Goal: Task Accomplishment & Management: Use online tool/utility

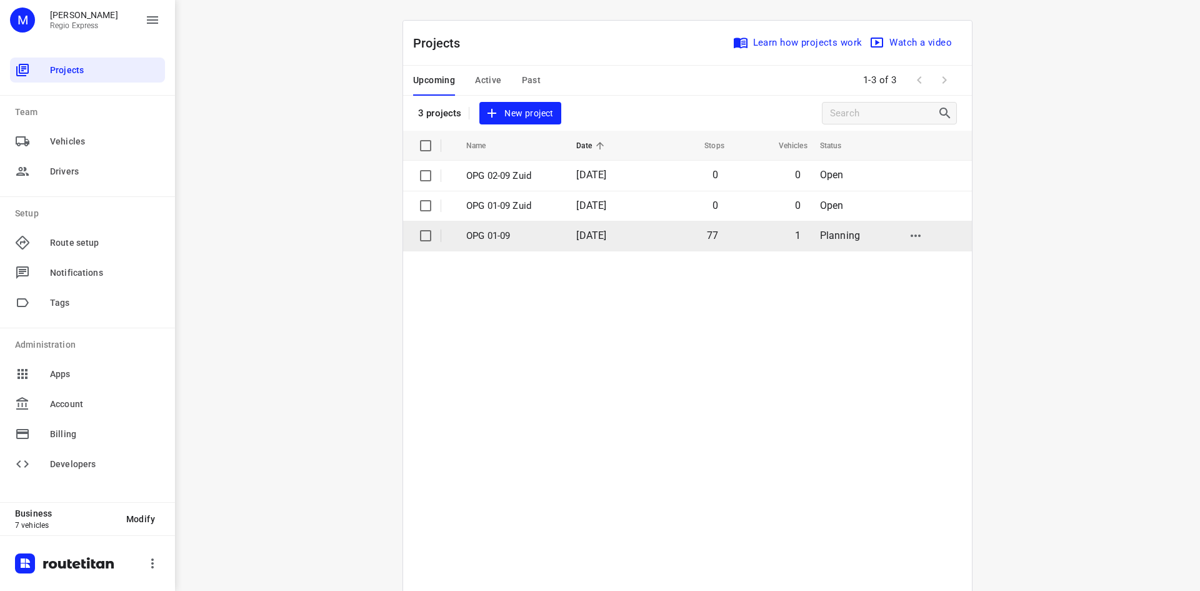
click at [548, 236] on p "OPG 01-09" at bounding box center [511, 236] width 91 height 14
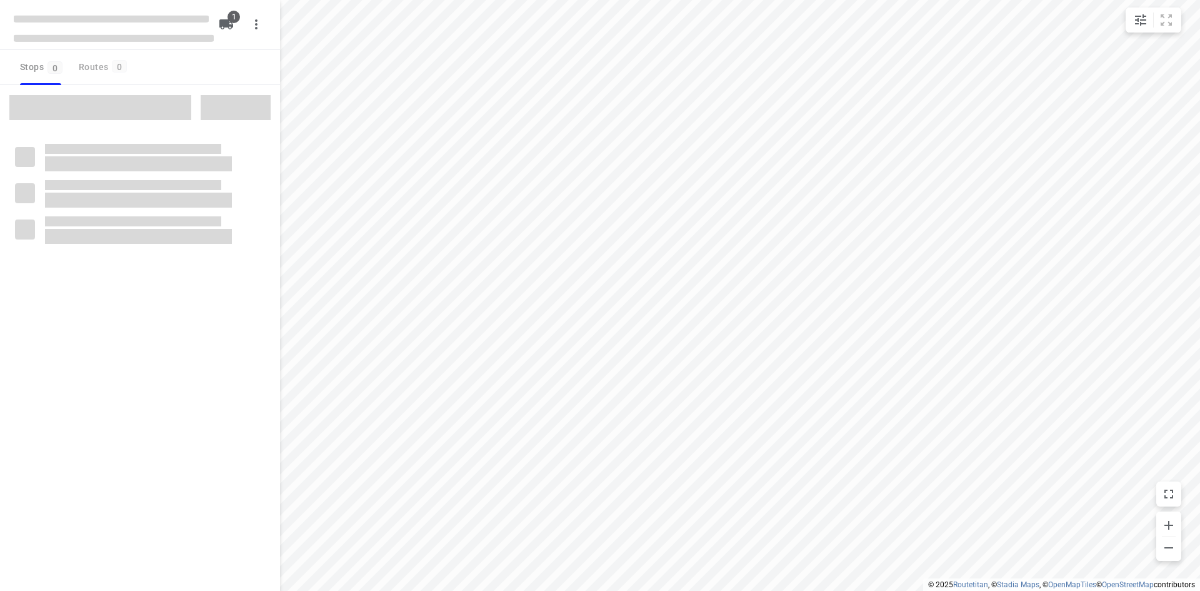
type input "distance"
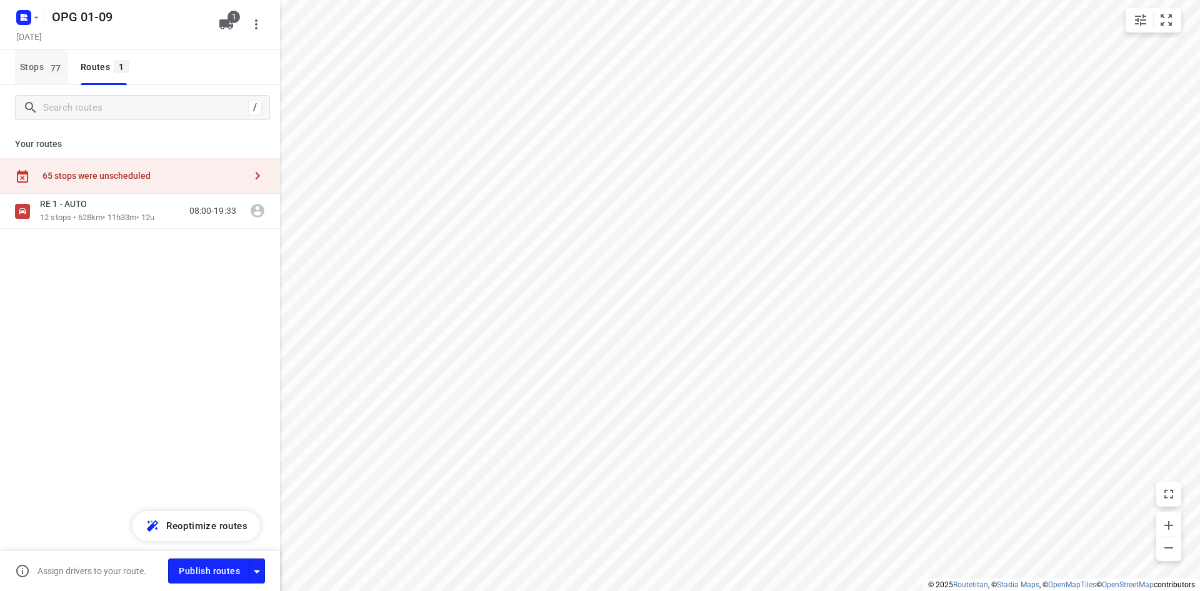
click at [50, 72] on span "77" at bounding box center [56, 67] width 17 height 13
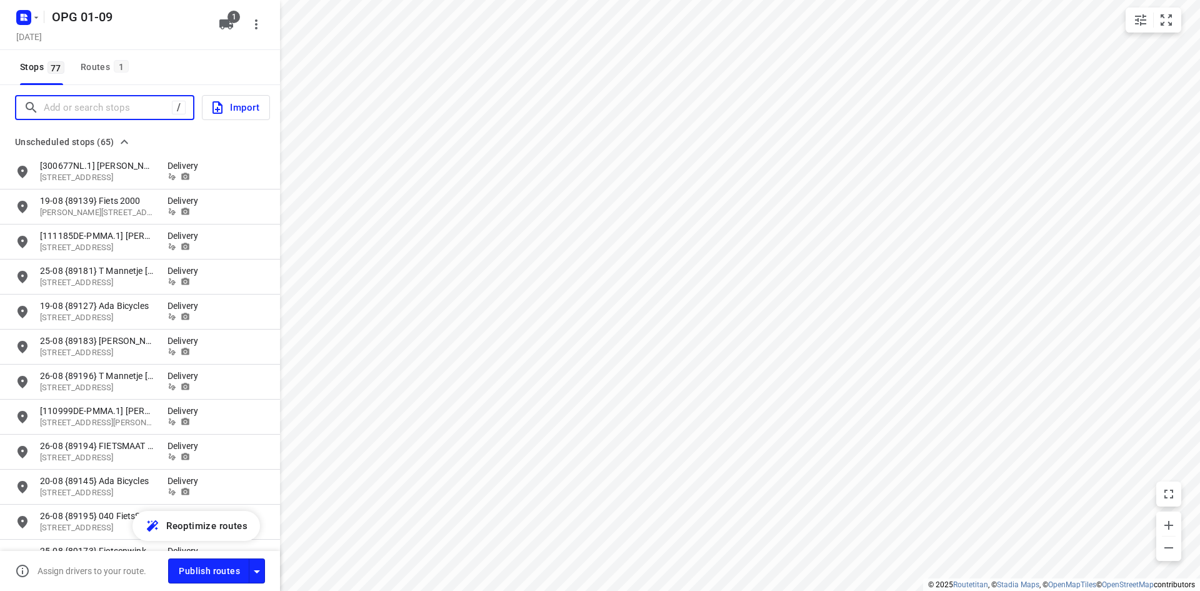
click at [148, 116] on input "Add or search stops" at bounding box center [108, 107] width 128 height 19
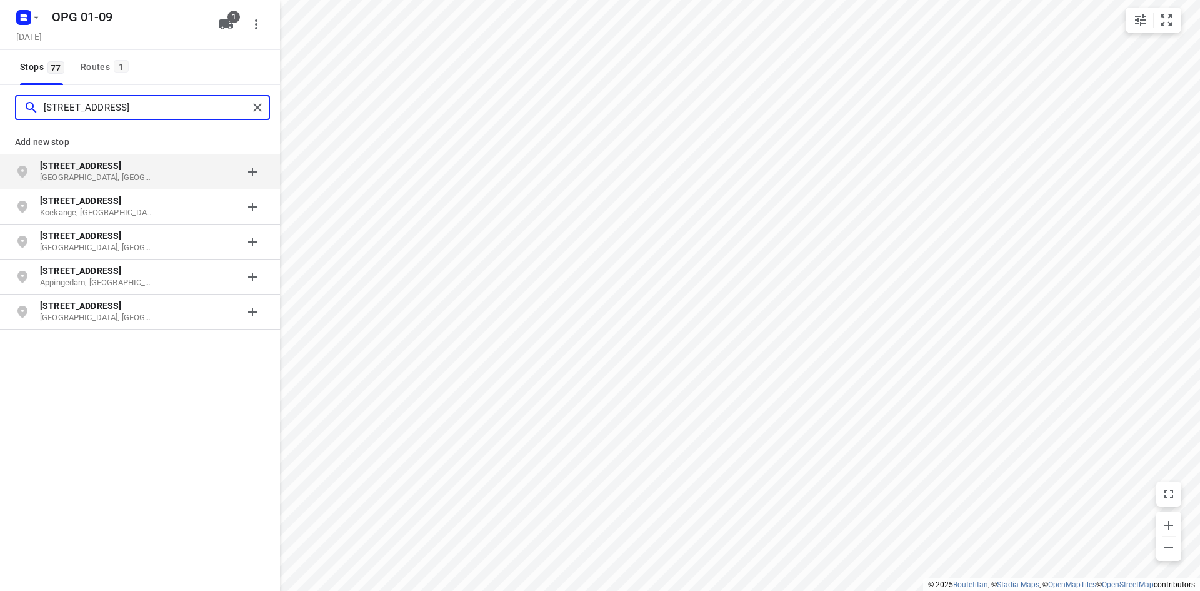
type input "[STREET_ADDRESS]"
click at [146, 171] on p "[STREET_ADDRESS]" at bounding box center [97, 165] width 115 height 13
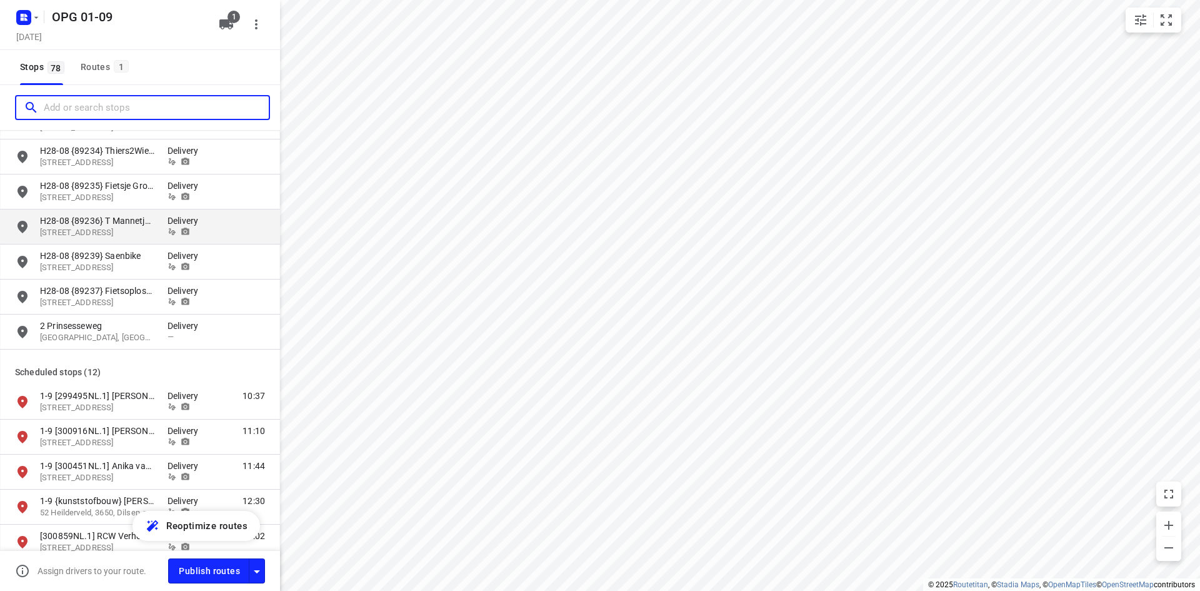
scroll to position [2188, 0]
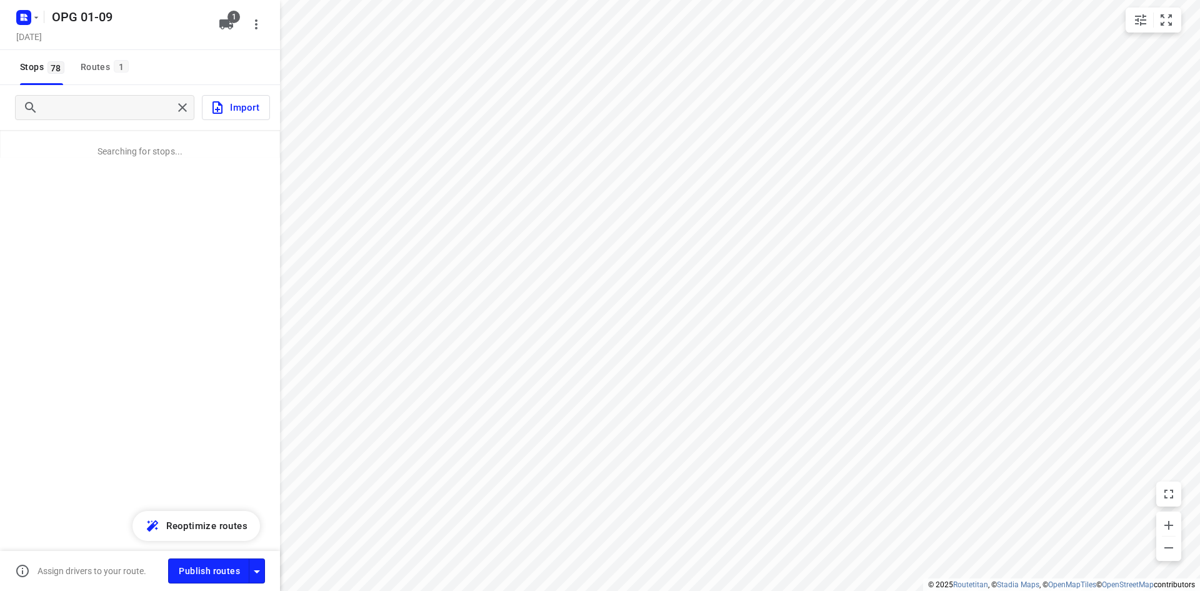
click at [137, 254] on div "Import Searching for stops..." at bounding box center [140, 318] width 280 height 466
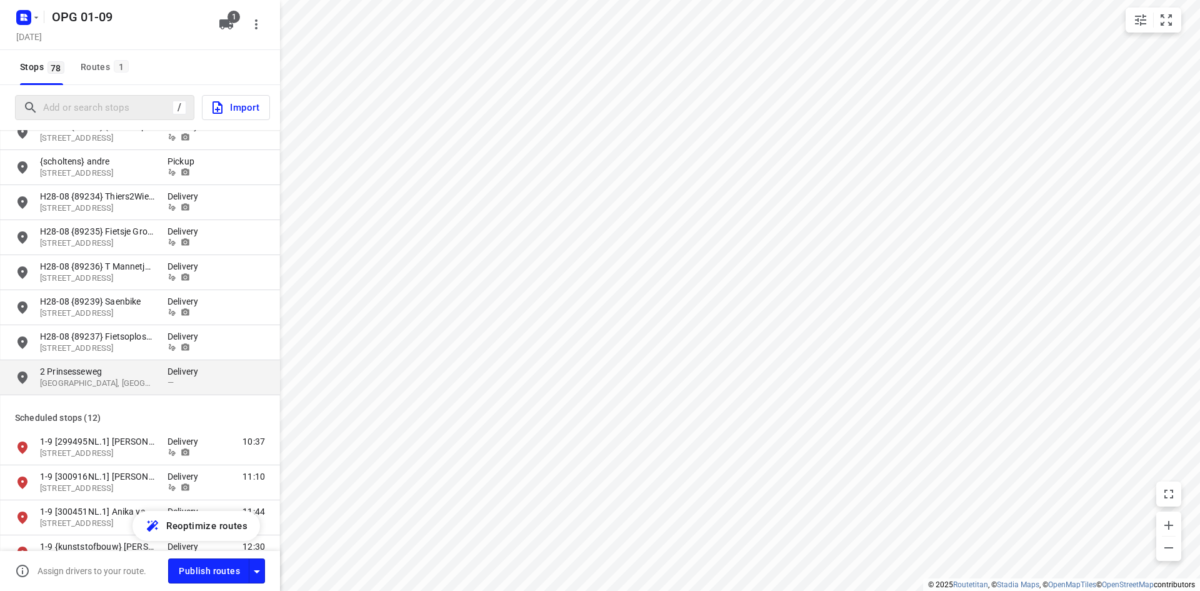
scroll to position [2063, 0]
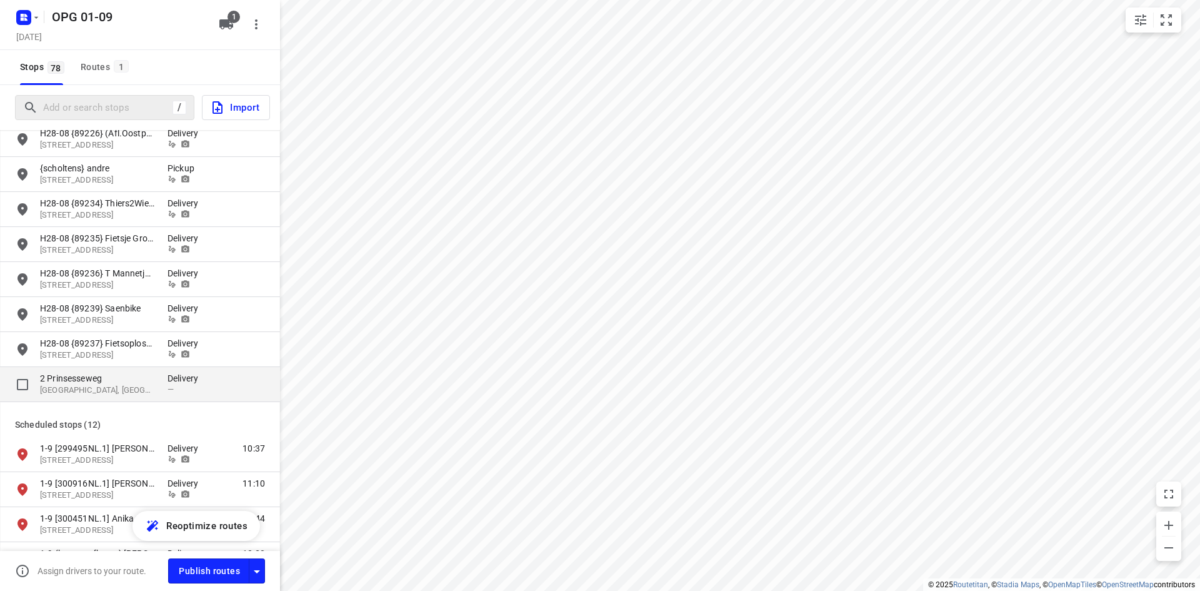
click at [161, 368] on div "2 [STREET_ADDRESS] Delivery —" at bounding box center [140, 384] width 280 height 35
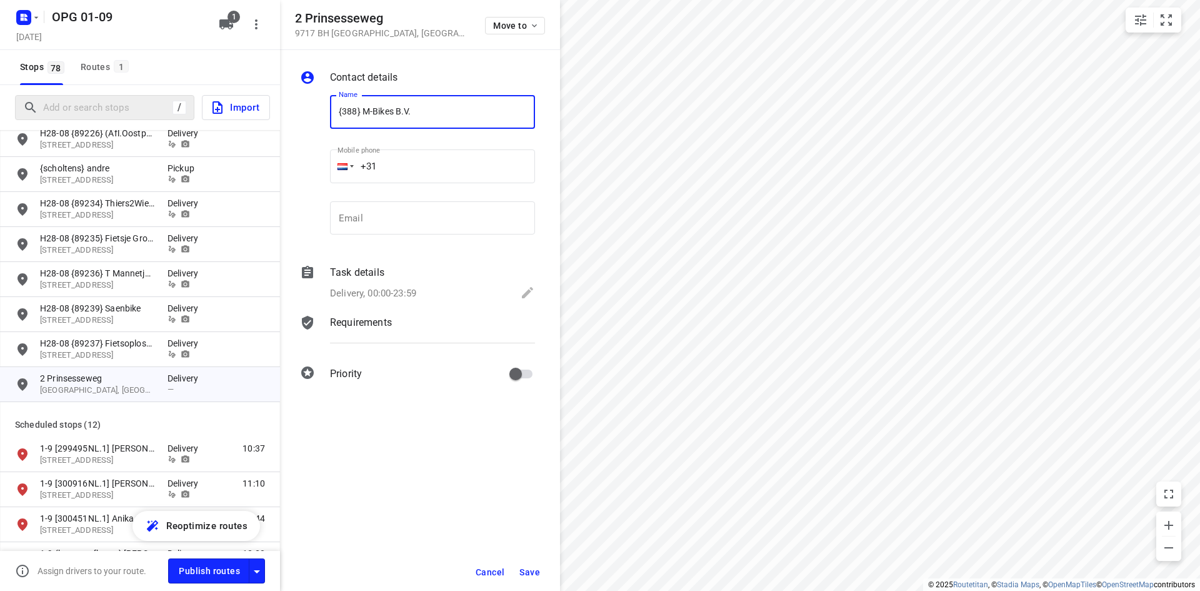
type input "{388} M-Bikes B.V."
type input "[PHONE_NUMBER]"
click at [355, 287] on p "Delivery, 00:00-23:59" at bounding box center [373, 293] width 86 height 14
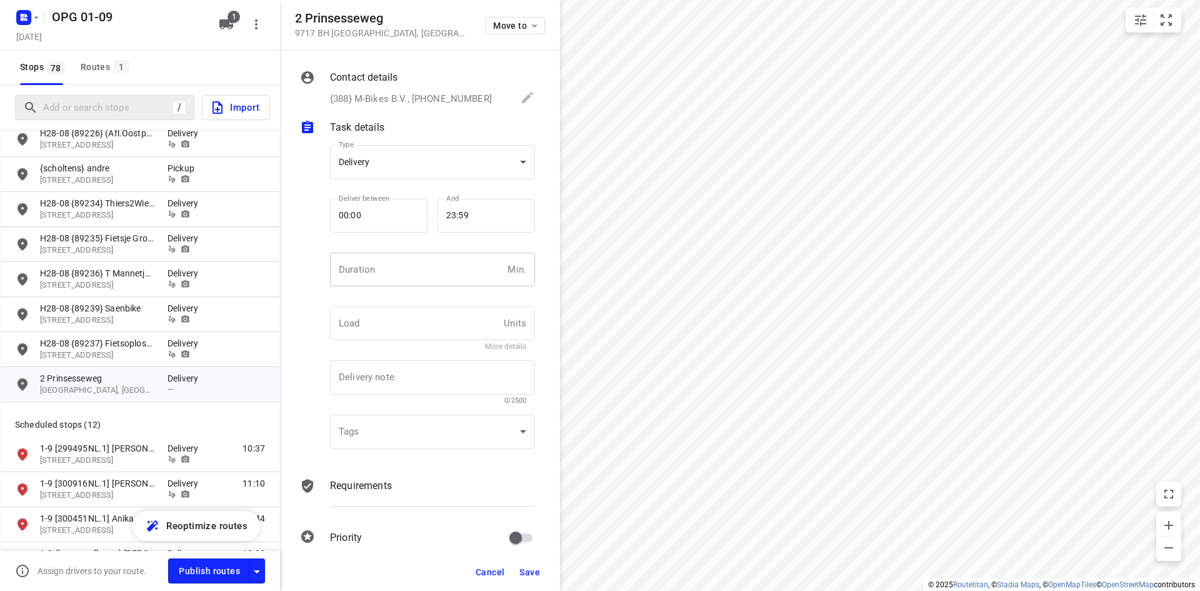
click at [354, 259] on input "number" at bounding box center [416, 270] width 173 height 34
type input "10"
type input "1"
click at [418, 168] on body "i © 2025 Routetitan , © Stadia Maps , © OpenMapTiles © OpenStreetMap contributo…" at bounding box center [600, 295] width 1200 height 591
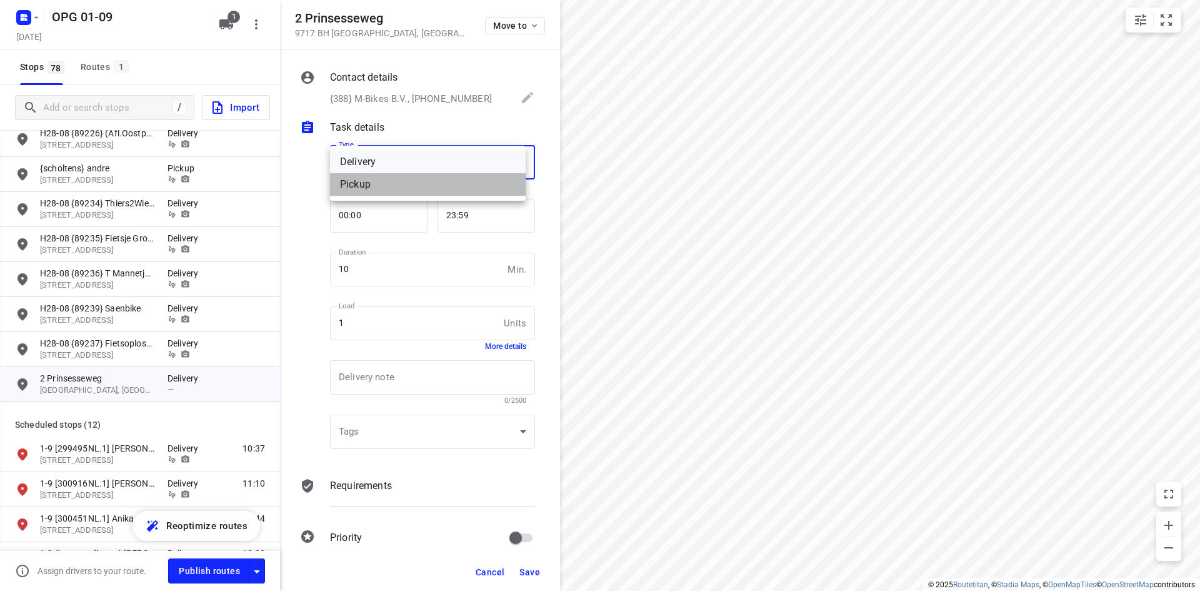
click at [419, 186] on div "Pickup" at bounding box center [428, 184] width 176 height 15
type input "pickup"
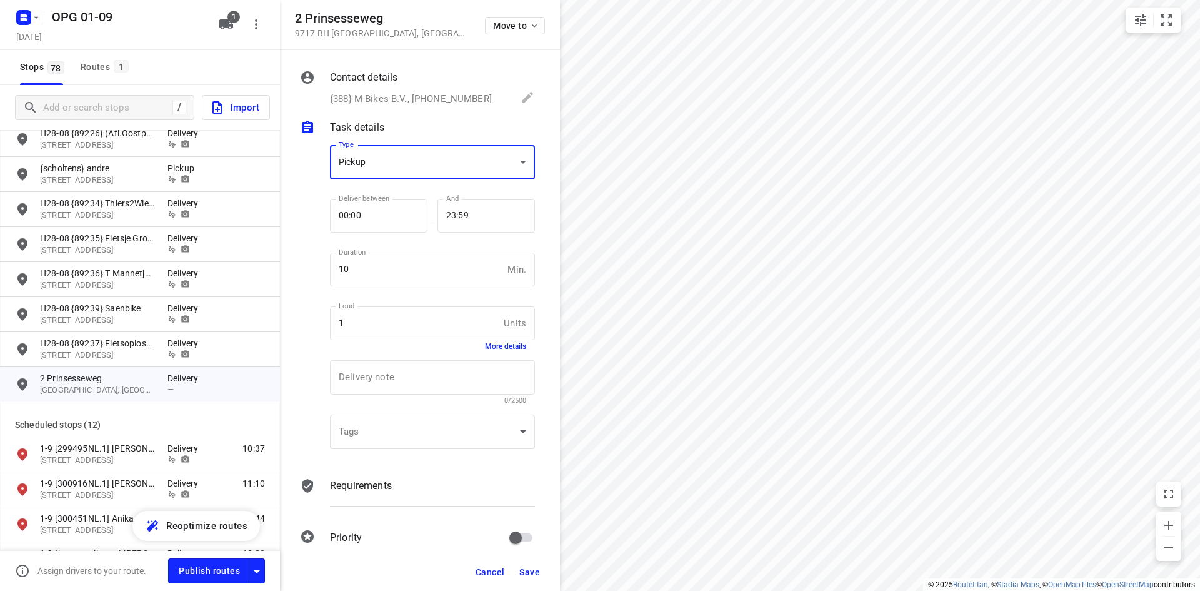
click at [413, 486] on div "Requirements" at bounding box center [432, 485] width 205 height 15
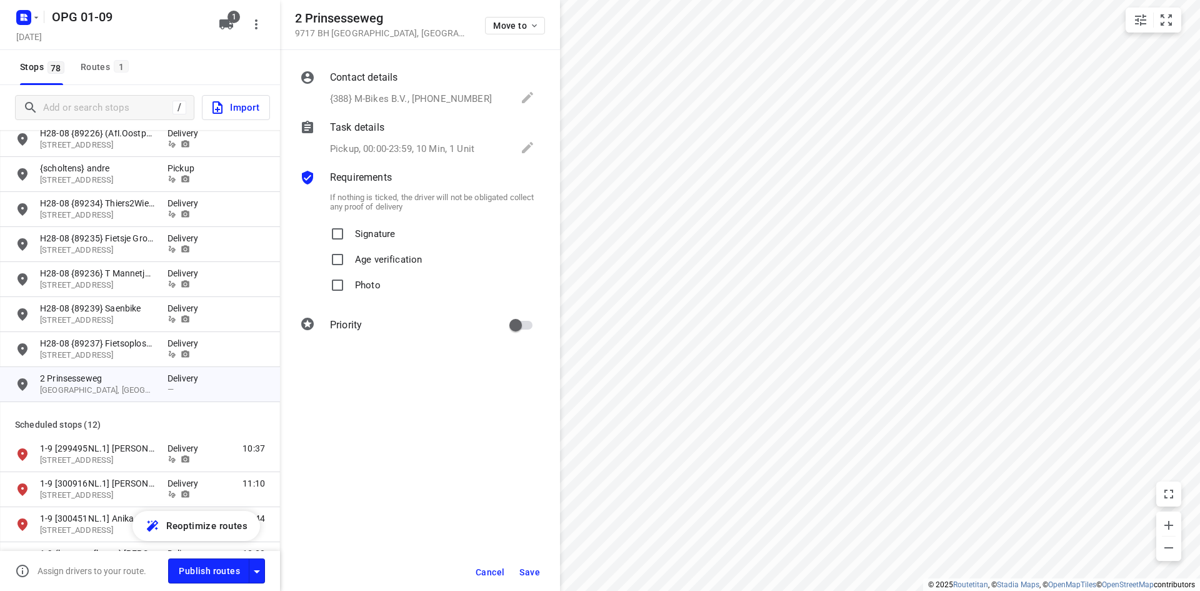
click at [351, 234] on label "Signature" at bounding box center [360, 234] width 70 height 26
click at [350, 234] on input "Signature" at bounding box center [337, 233] width 25 height 25
checkbox input "true"
click at [356, 282] on p "Photo" at bounding box center [368, 282] width 26 height 18
click at [350, 282] on input "Photo" at bounding box center [337, 285] width 25 height 25
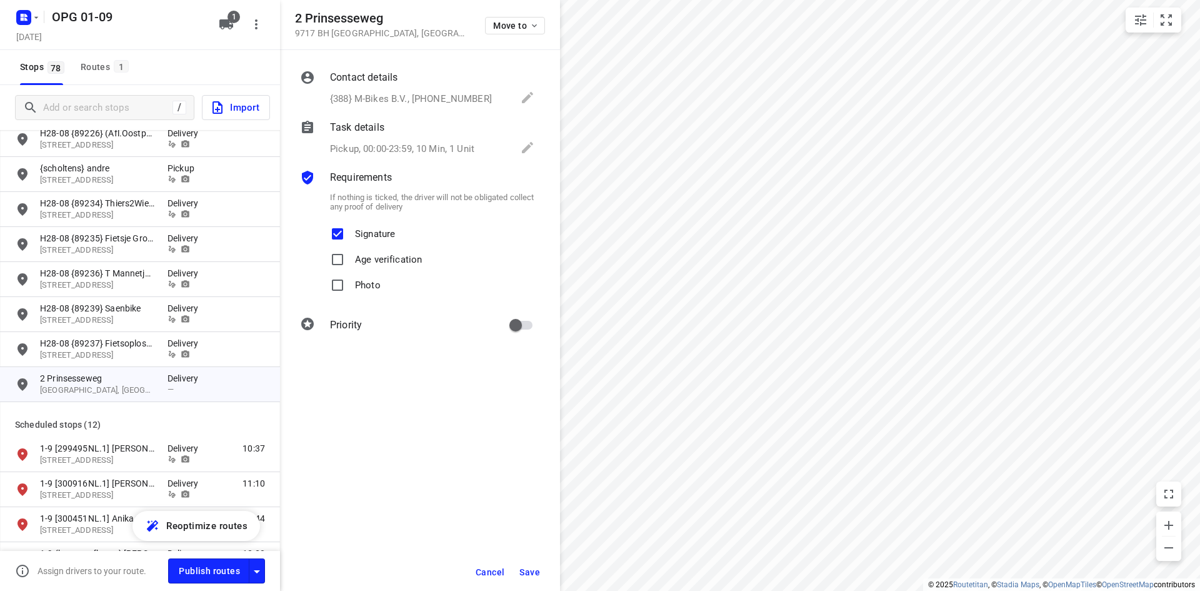
checkbox input "true"
click at [516, 327] on input "primary checkbox" at bounding box center [515, 325] width 71 height 24
checkbox input "true"
click at [532, 578] on button "Save" at bounding box center [530, 572] width 31 height 23
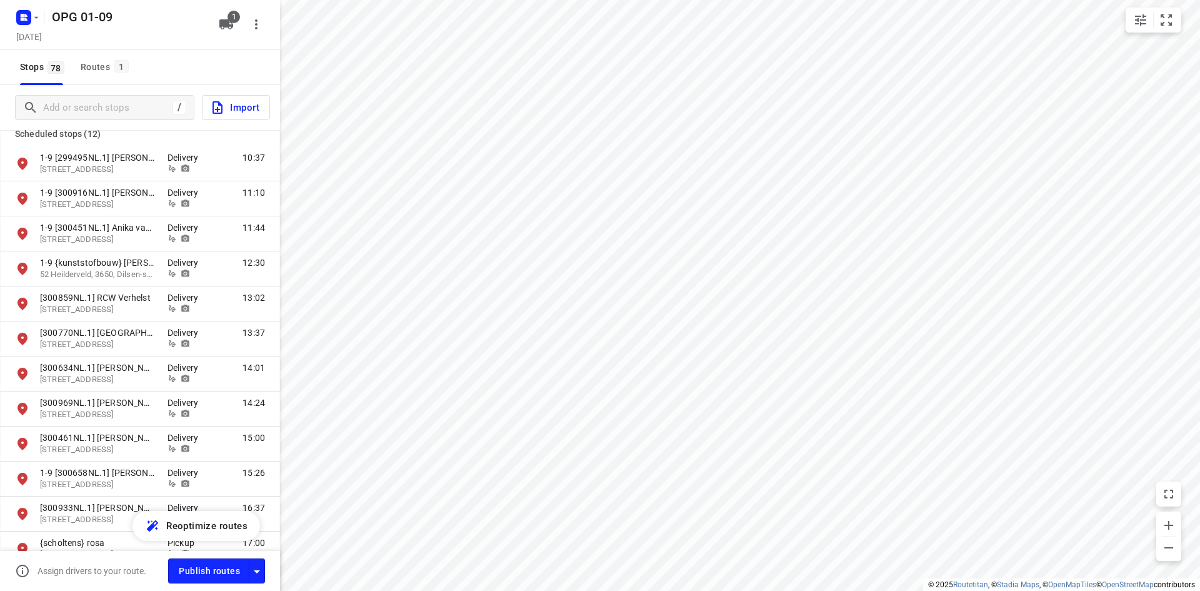
scroll to position [2376, 0]
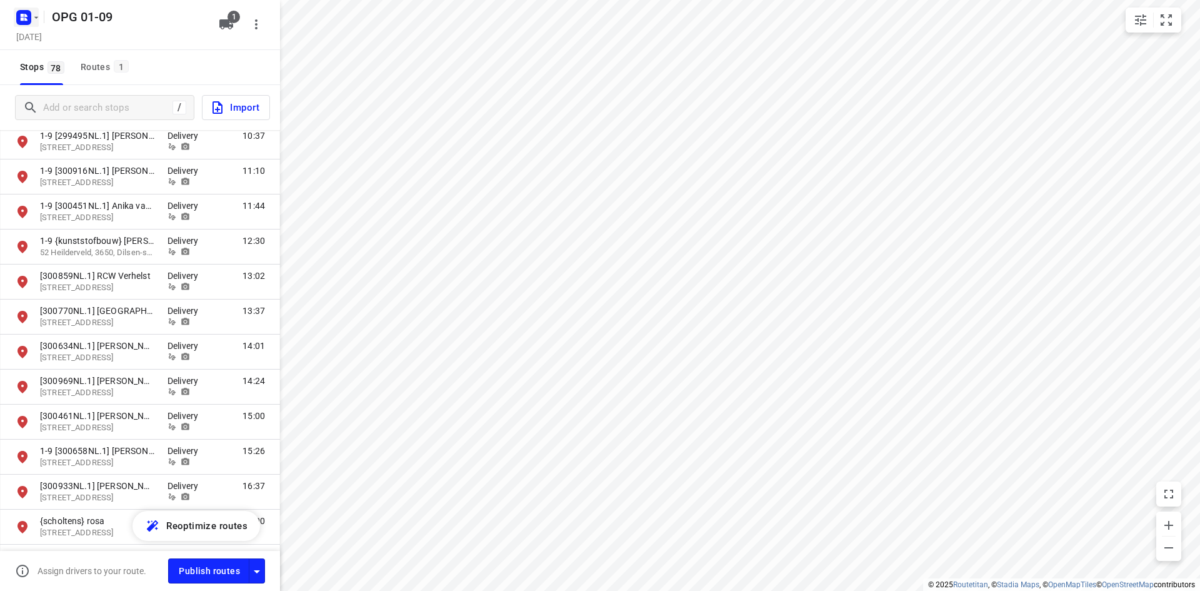
click at [26, 23] on rect "button" at bounding box center [23, 17] width 15 height 15
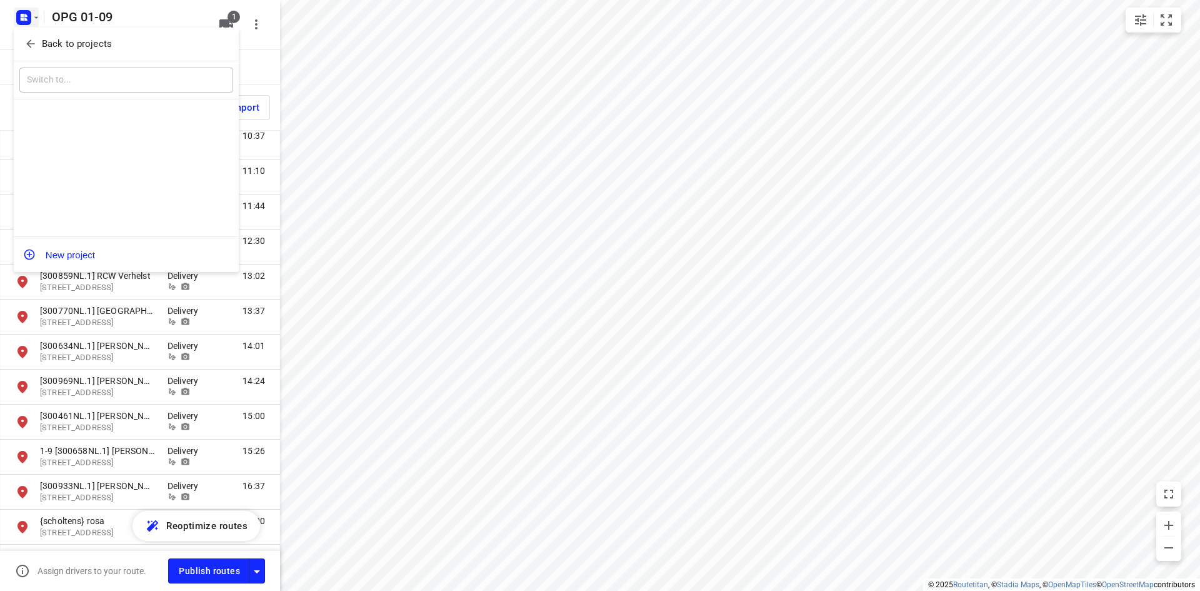
drag, startPoint x: 26, startPoint y: 23, endPoint x: 20, endPoint y: 46, distance: 24.4
click at [20, 46] on button "Back to projects" at bounding box center [126, 44] width 214 height 21
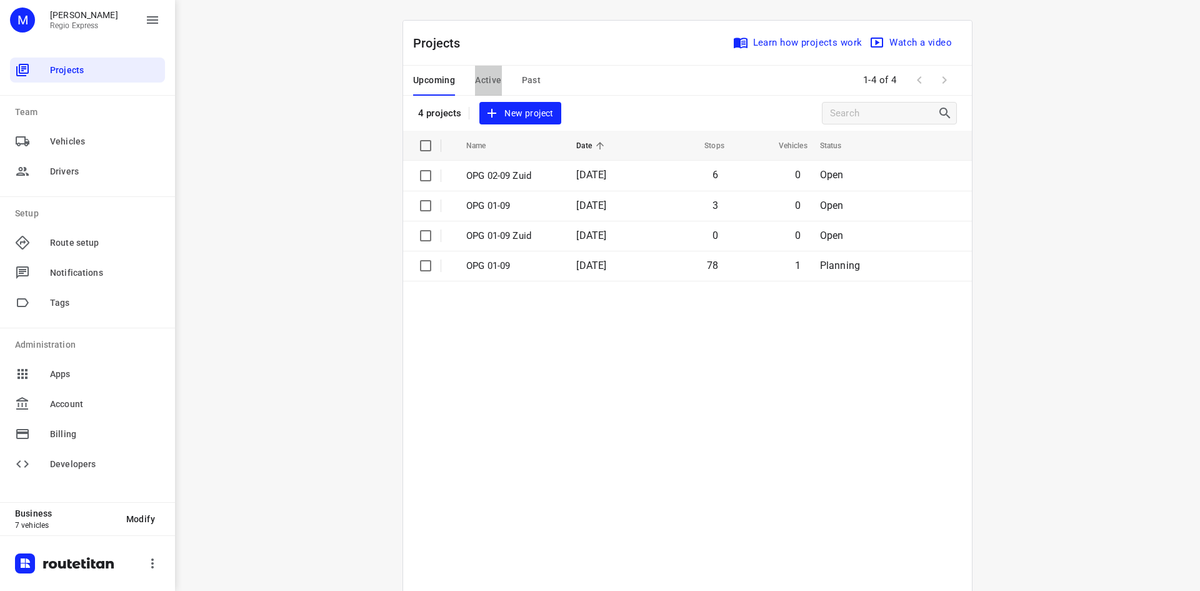
click at [485, 81] on span "Active" at bounding box center [488, 81] width 26 height 16
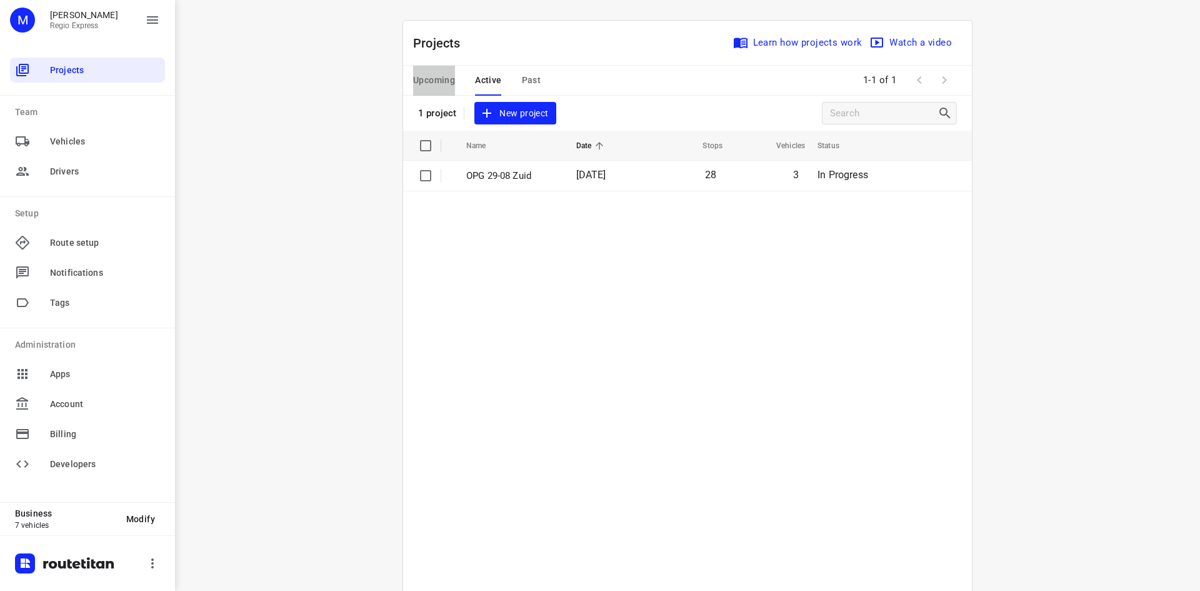
click at [420, 83] on span "Upcoming" at bounding box center [434, 81] width 42 height 16
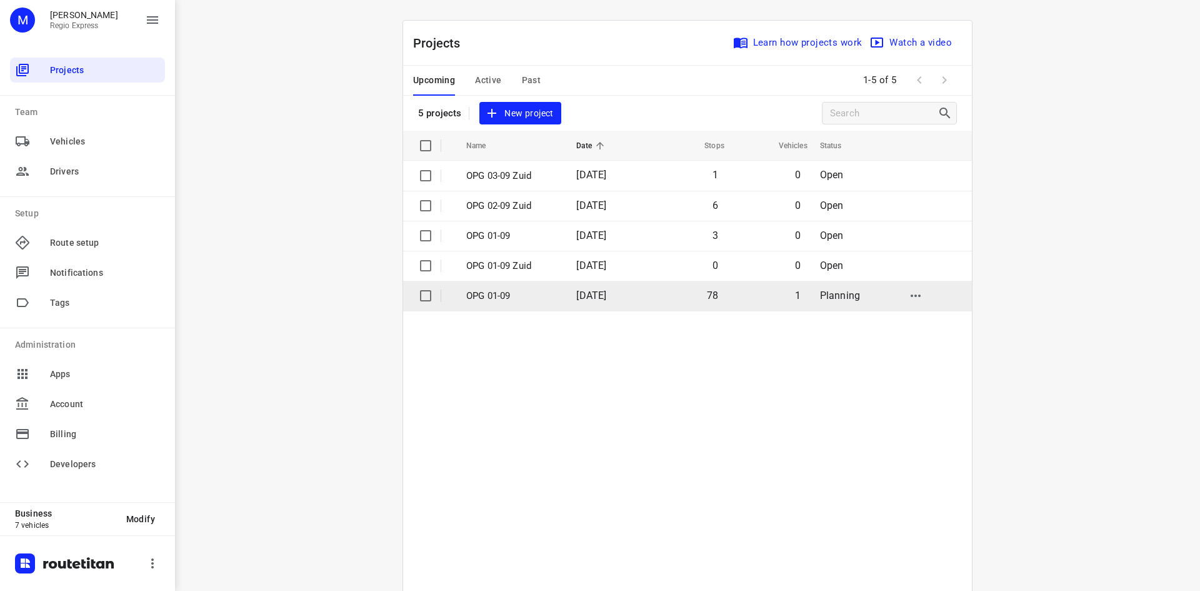
click at [652, 298] on td "78" at bounding box center [687, 296] width 80 height 30
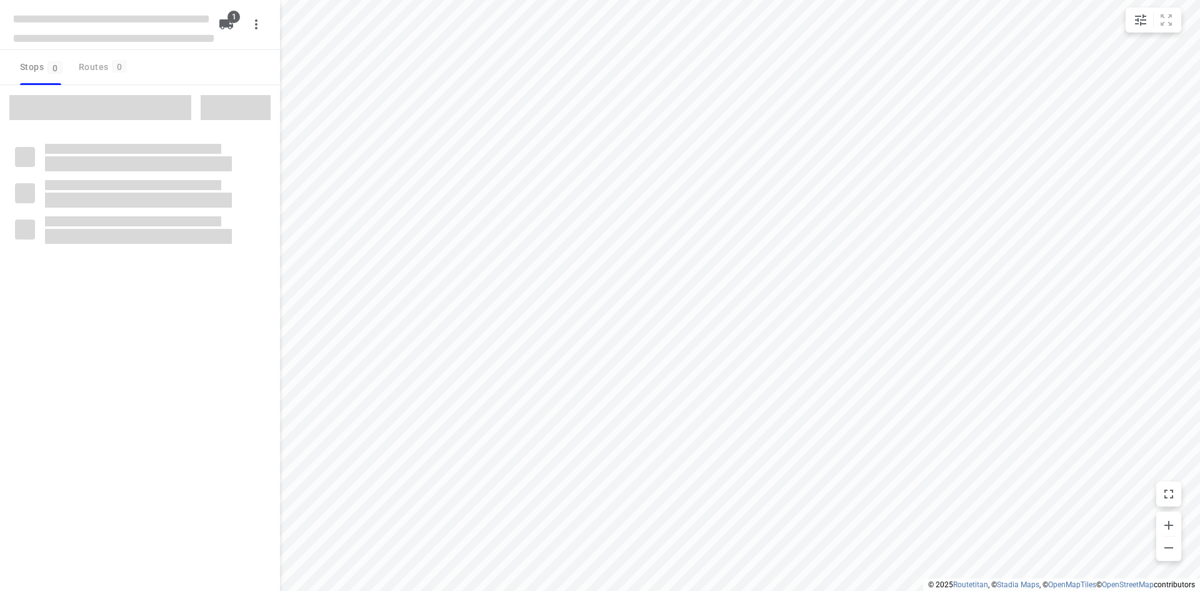
type input "distance"
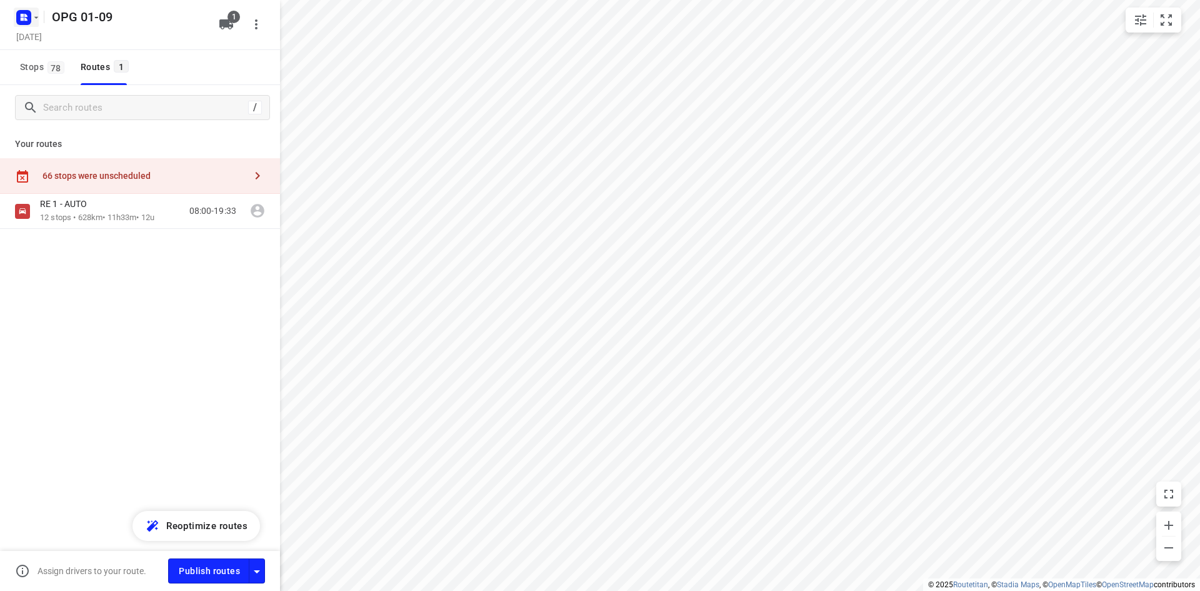
click at [23, 11] on rect "button" at bounding box center [23, 17] width 15 height 15
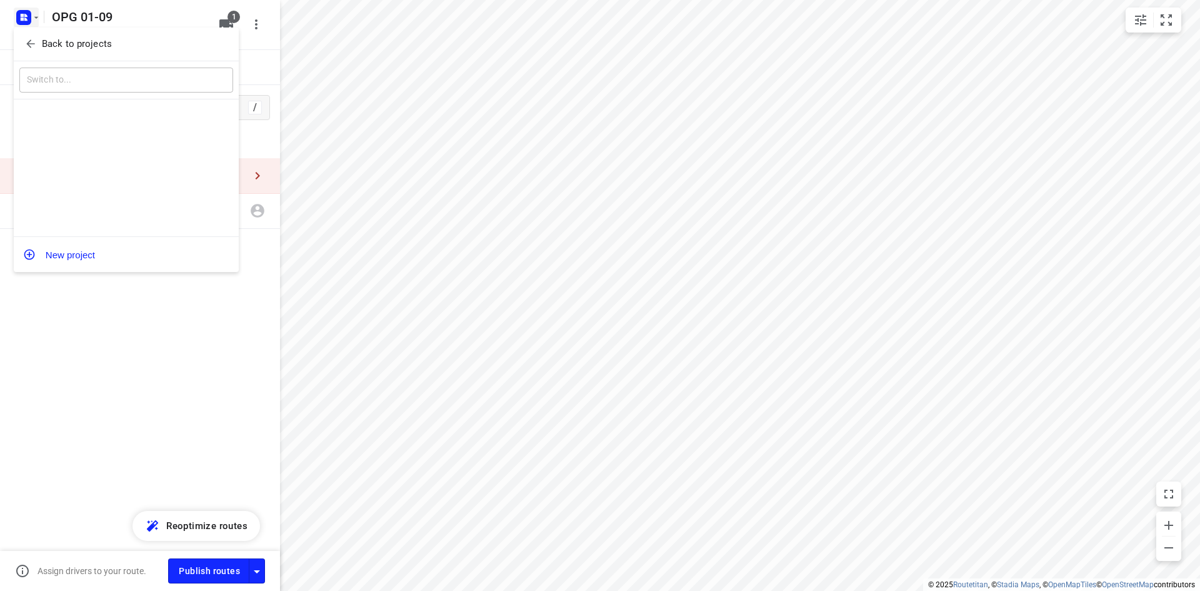
click at [29, 31] on div "Back to projects" at bounding box center [126, 45] width 225 height 34
click at [33, 43] on icon "button" at bounding box center [30, 44] width 13 height 13
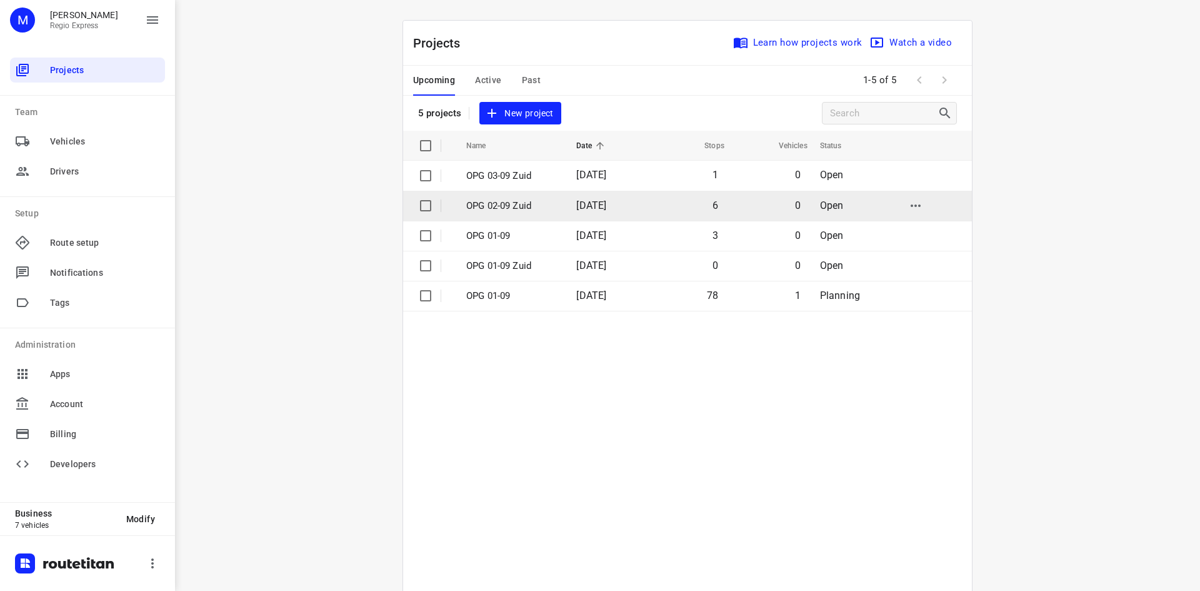
click at [606, 204] on span "[DATE]" at bounding box center [591, 205] width 30 height 12
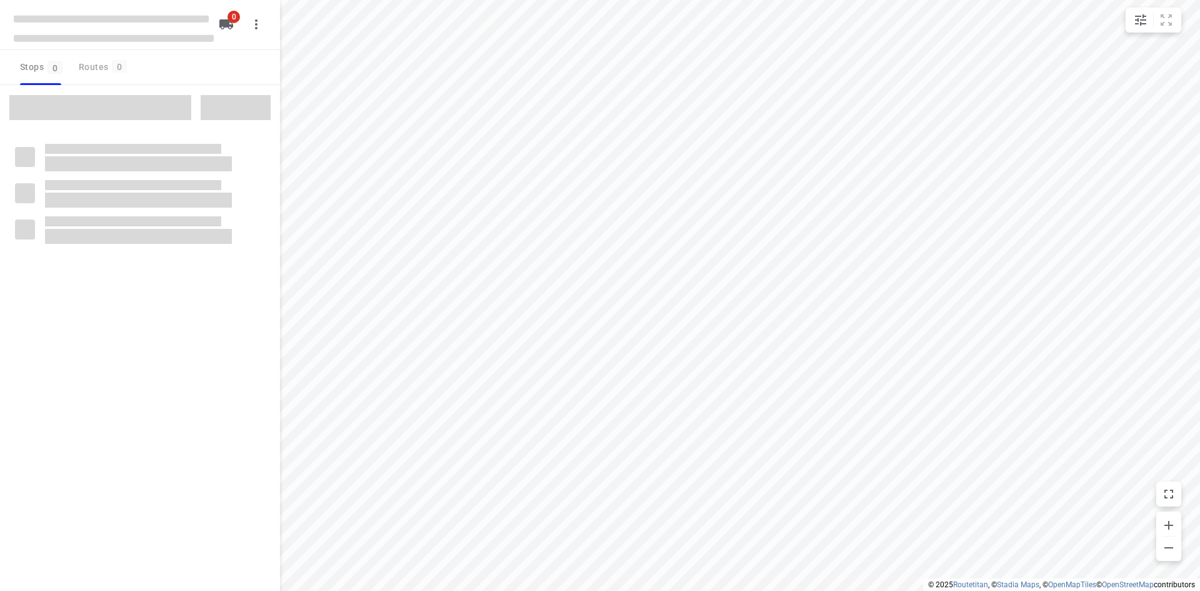
type input "distance"
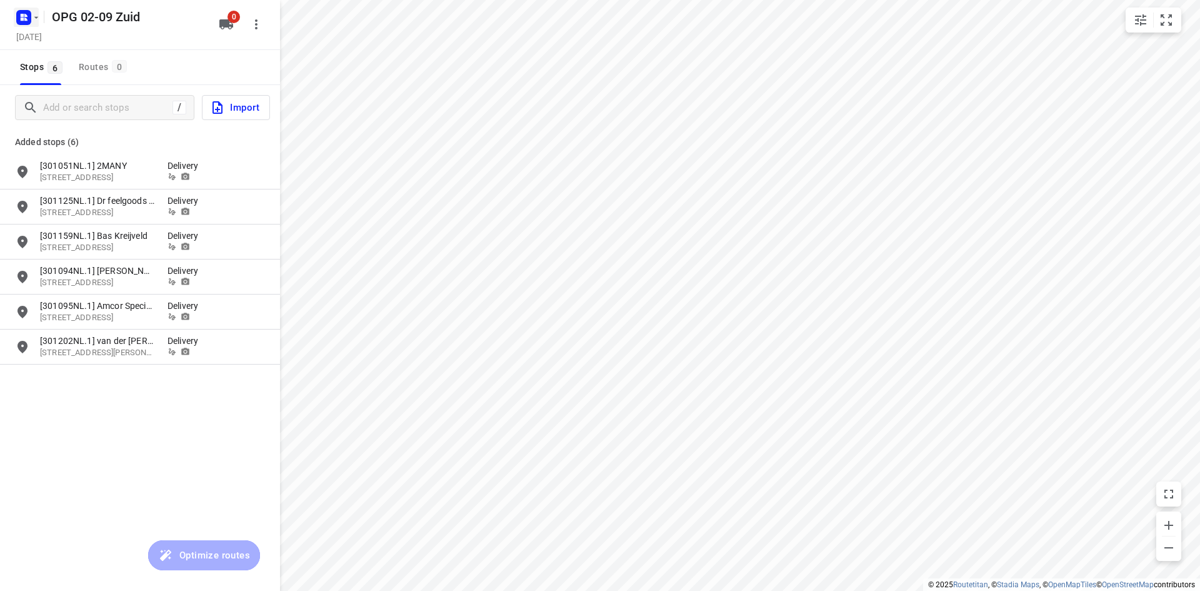
click at [23, 23] on rect "button" at bounding box center [23, 17] width 15 height 15
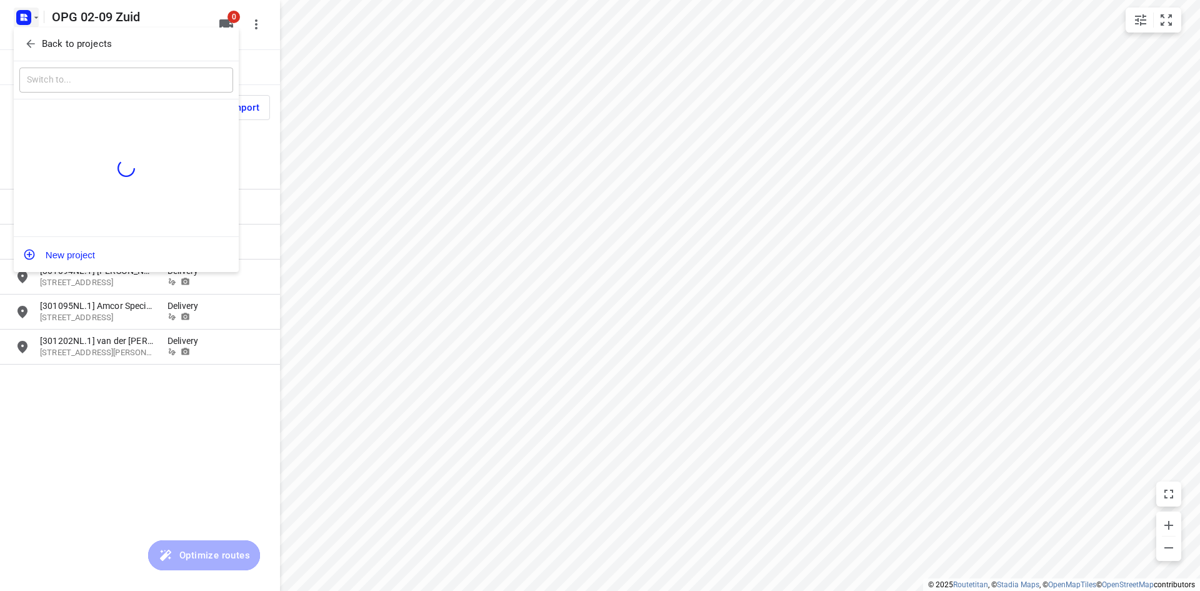
click at [43, 53] on button "Back to projects" at bounding box center [126, 44] width 214 height 21
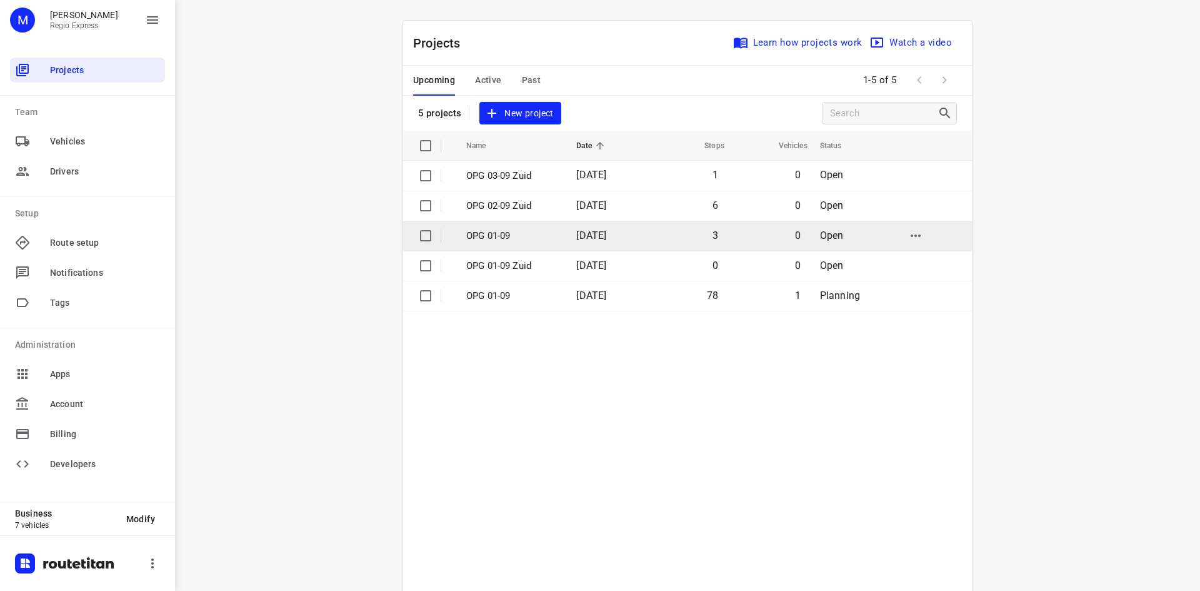
click at [568, 230] on td "[DATE]" at bounding box center [606, 236] width 80 height 30
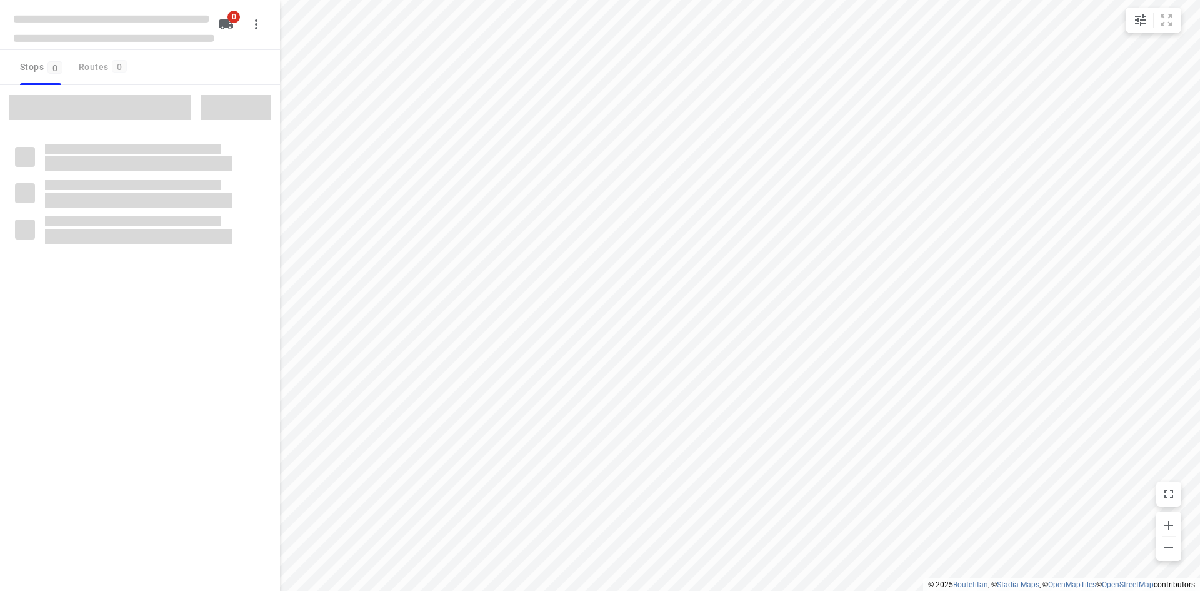
type input "distance"
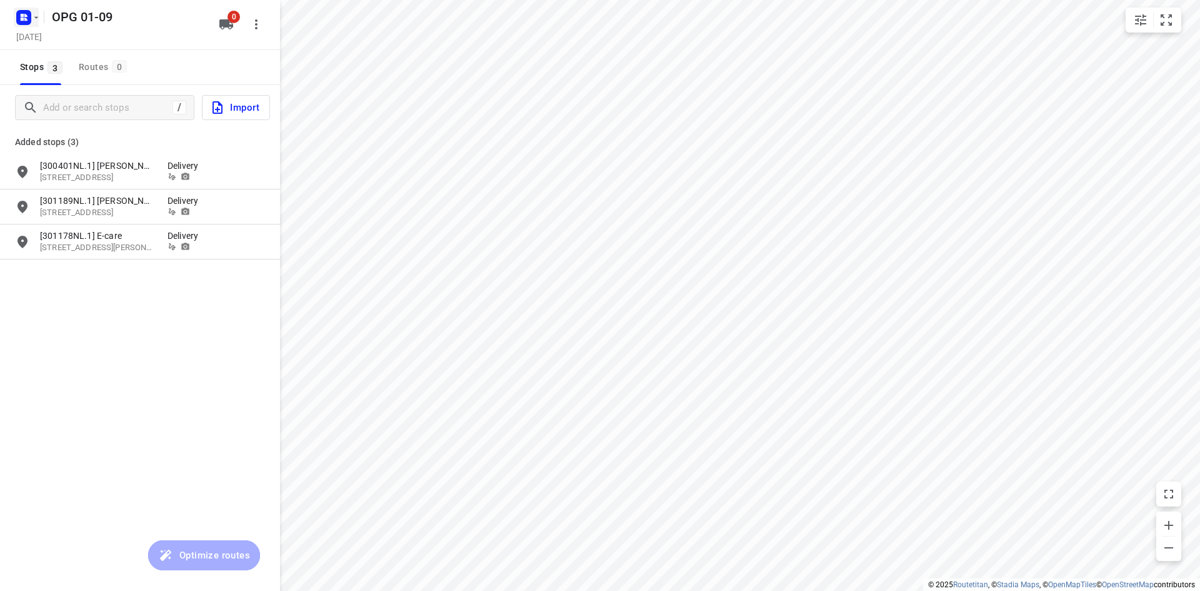
click at [26, 15] on icon "button" at bounding box center [25, 15] width 3 height 3
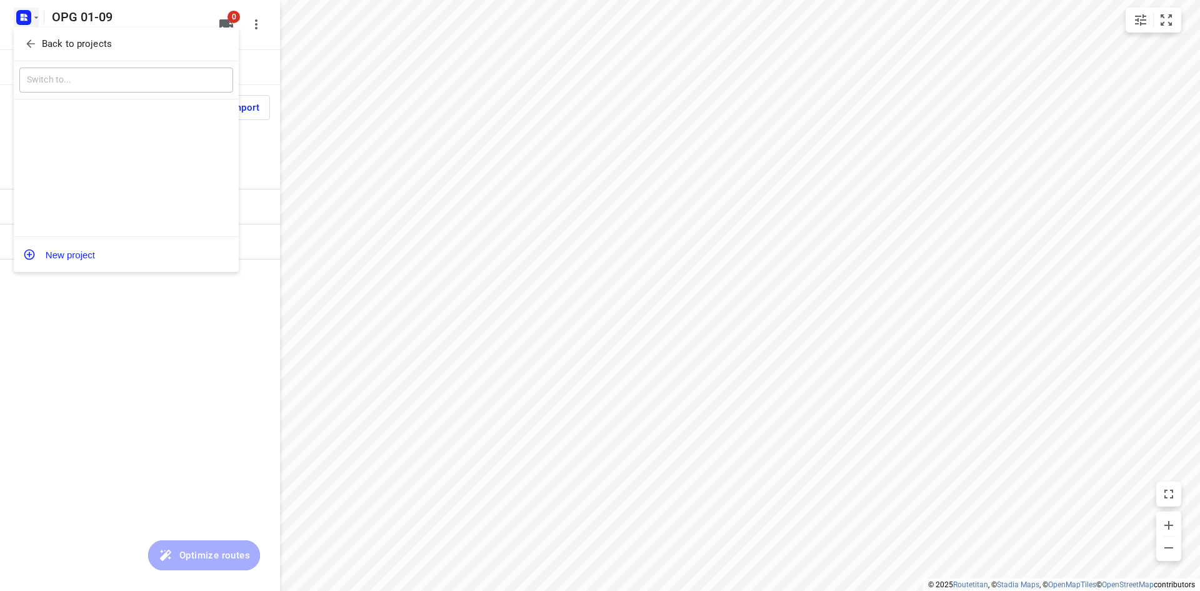
click at [24, 30] on div "Back to projects" at bounding box center [126, 45] width 225 height 34
click at [29, 49] on icon "button" at bounding box center [30, 44] width 13 height 13
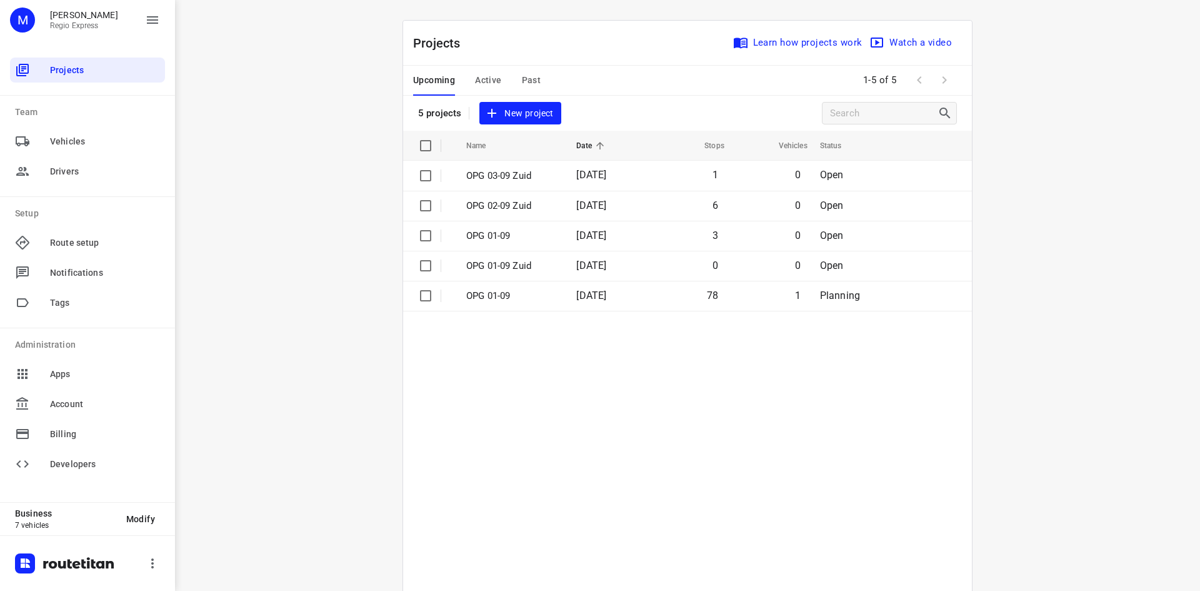
click at [466, 73] on div "Upcoming Active Past" at bounding box center [487, 81] width 148 height 30
click at [475, 88] on button "Active" at bounding box center [488, 81] width 26 height 30
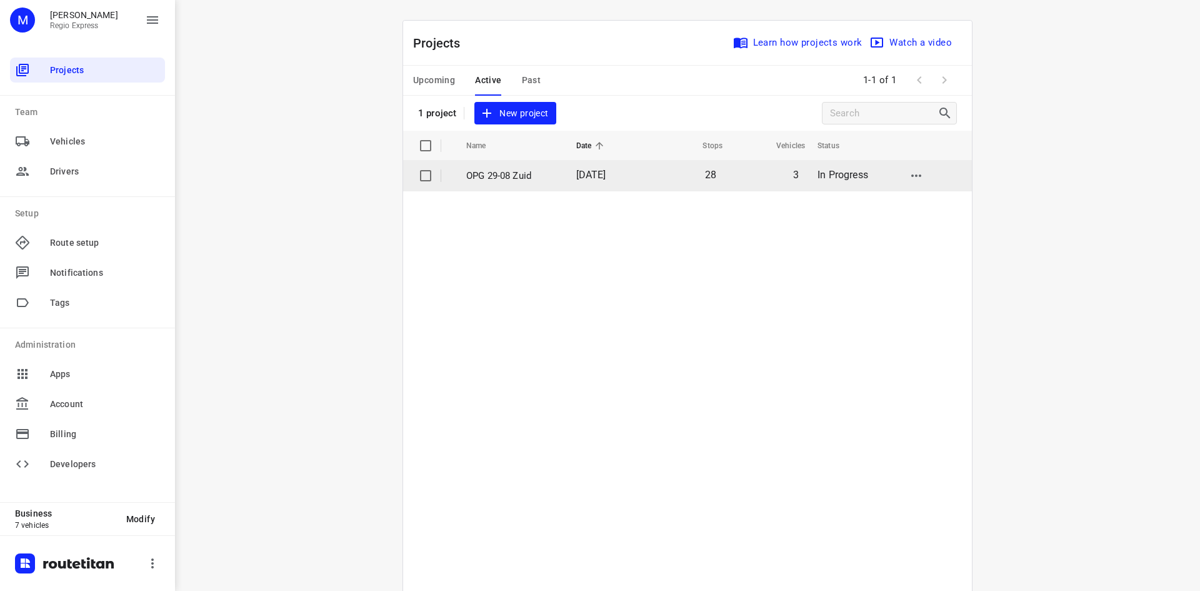
click at [553, 173] on td "OPG 29-08 Zuid" at bounding box center [510, 176] width 113 height 30
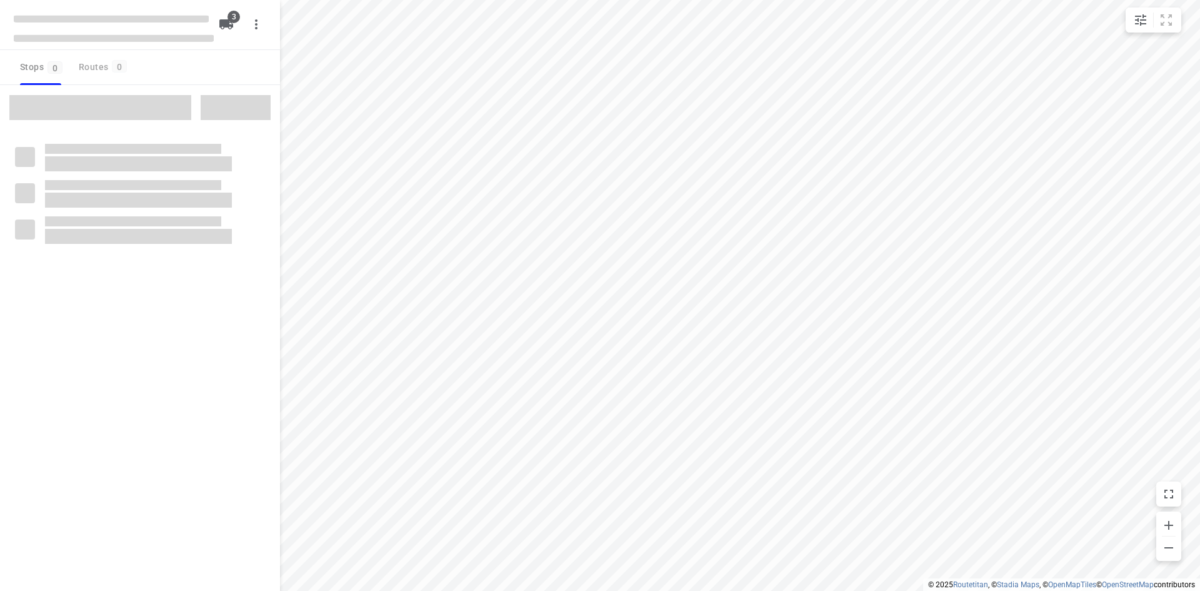
type input "distance"
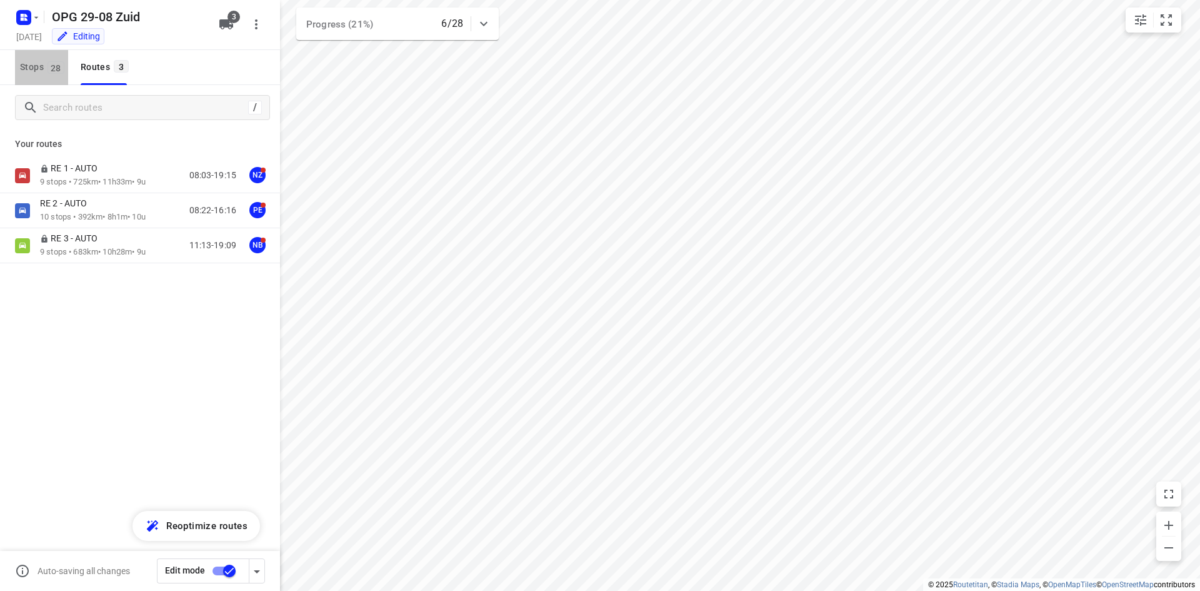
click at [39, 64] on span "Stops 28" at bounding box center [44, 67] width 48 height 16
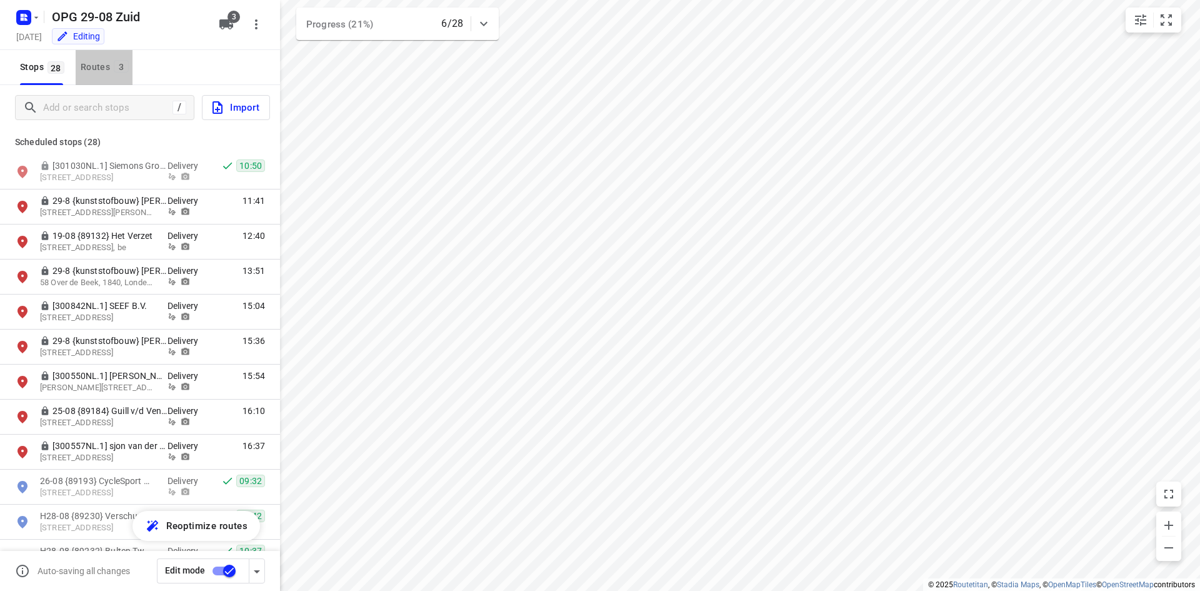
click at [88, 77] on button "Routes 3" at bounding box center [104, 67] width 57 height 35
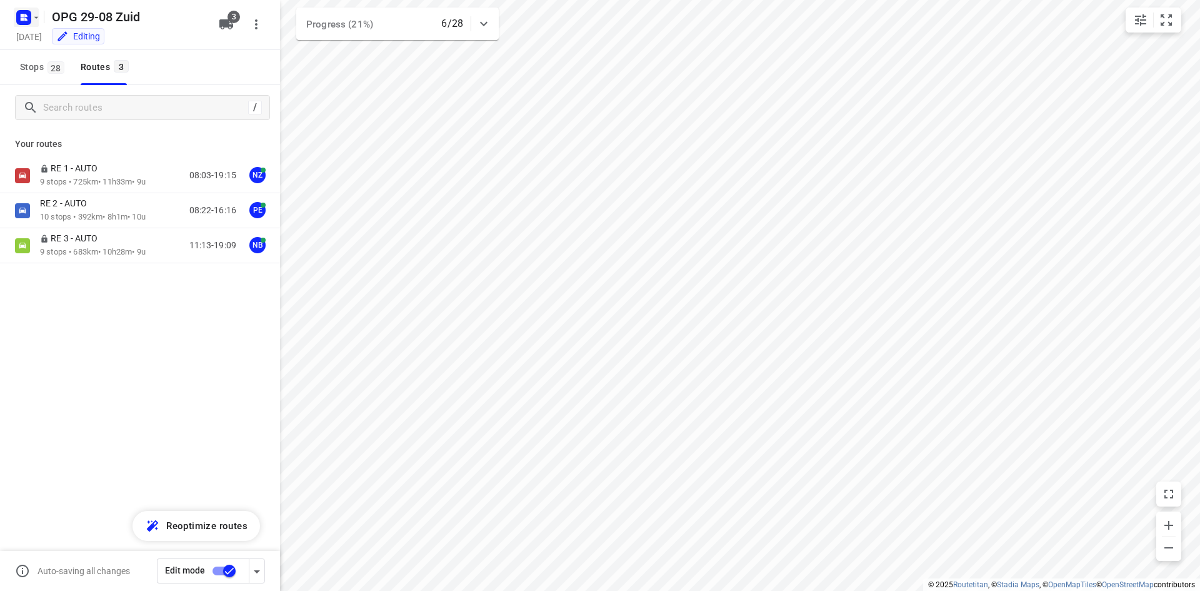
click at [32, 11] on icon "button" at bounding box center [24, 18] width 20 height 20
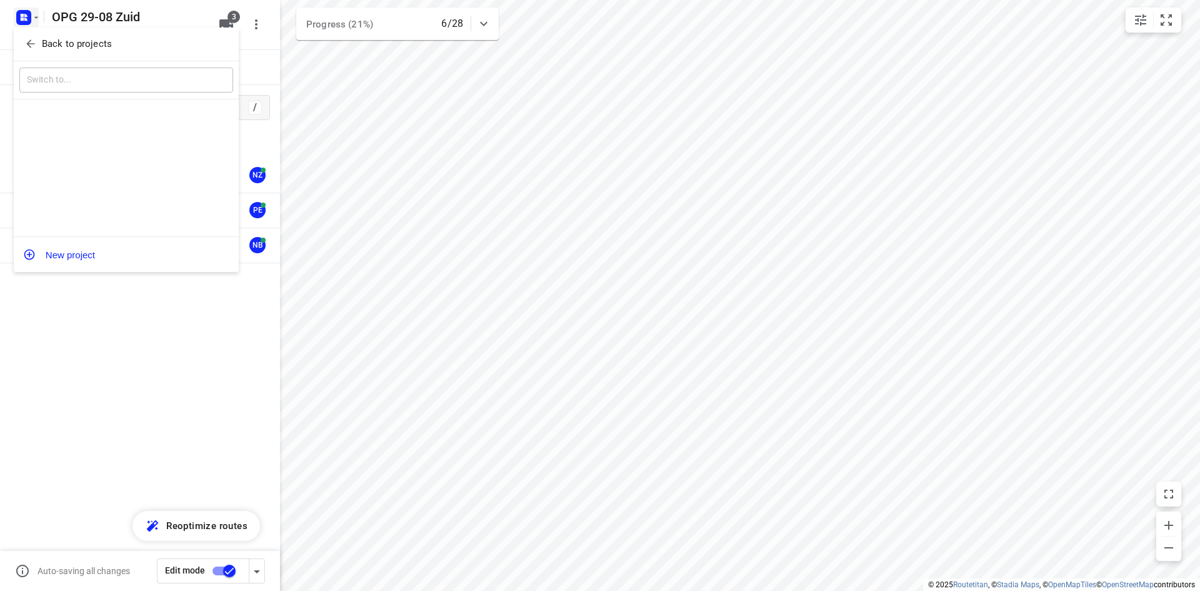
click at [32, 36] on button "Back to projects" at bounding box center [126, 44] width 214 height 21
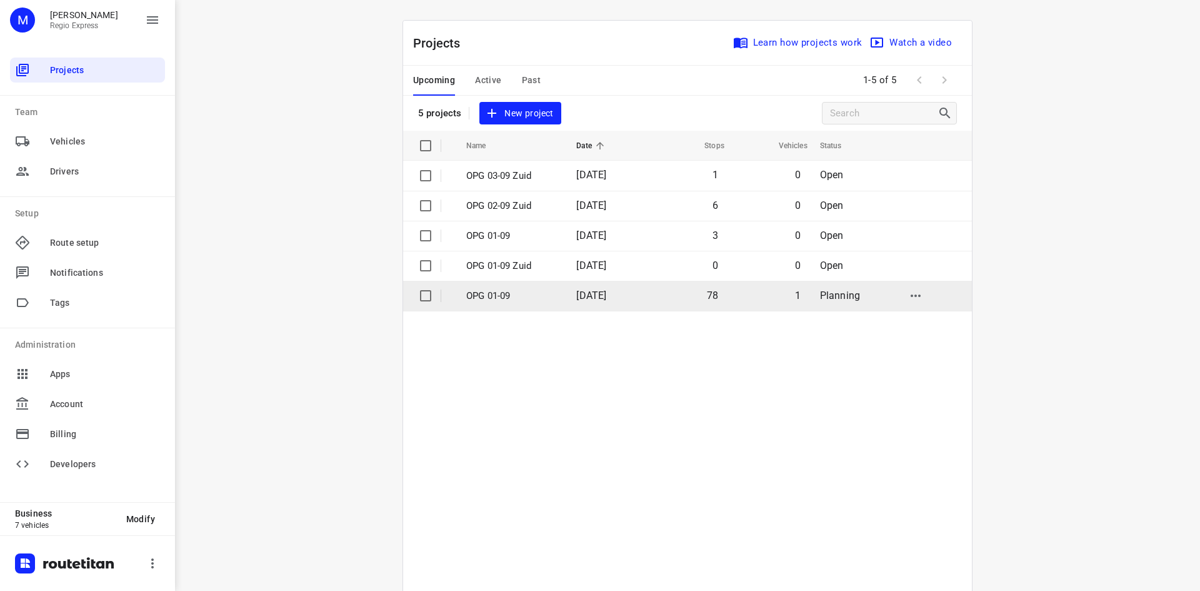
click at [541, 286] on td "OPG 01-09" at bounding box center [510, 296] width 113 height 30
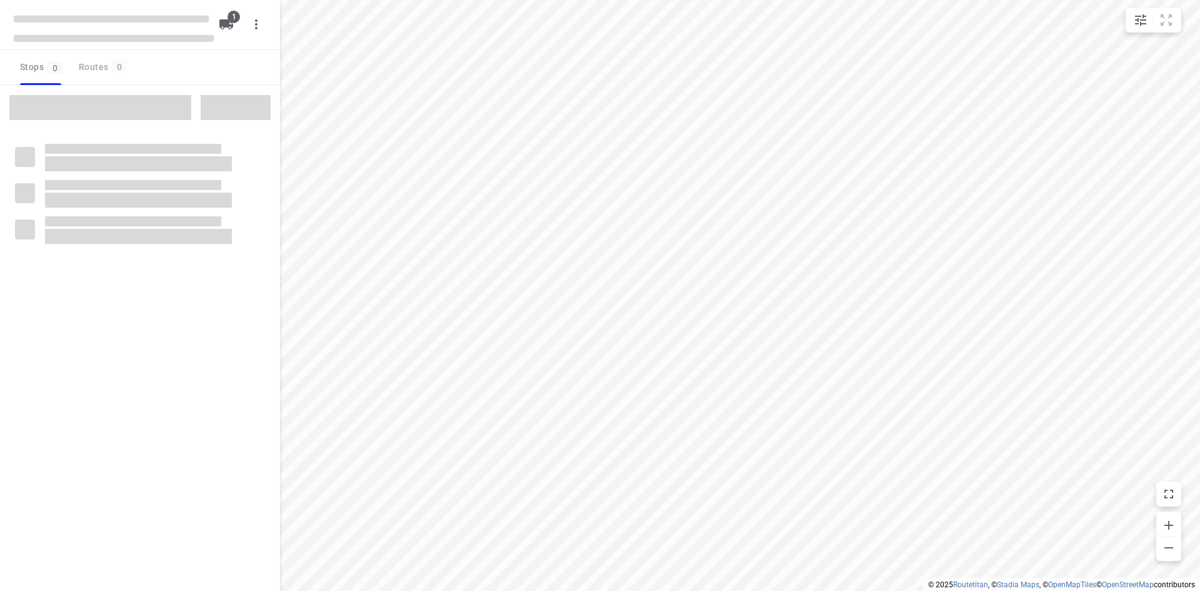
type input "distance"
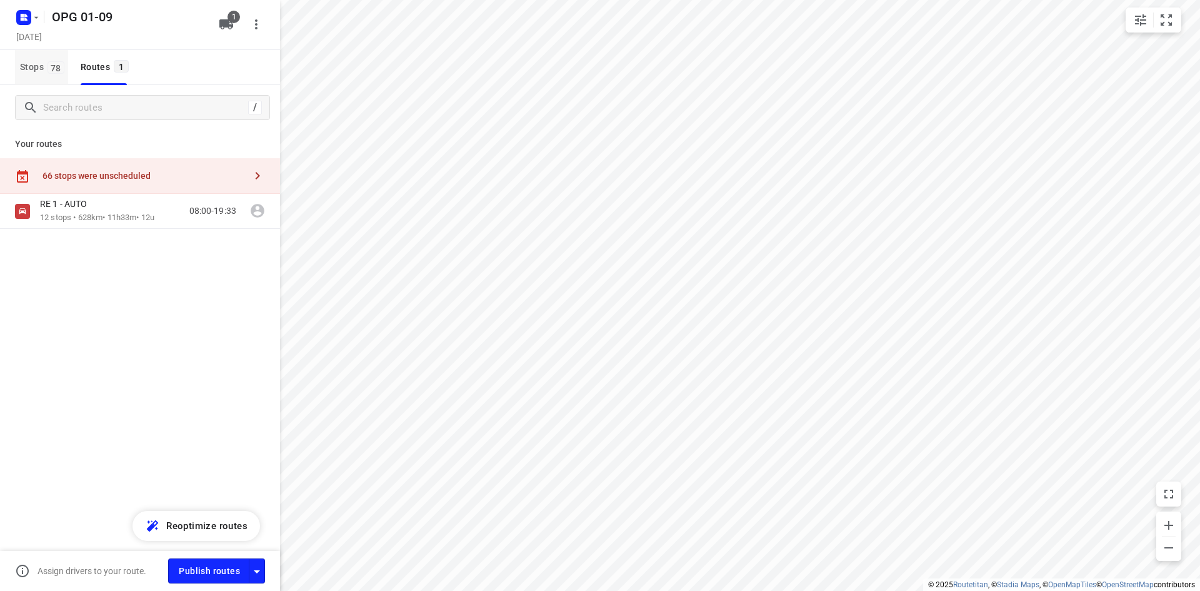
click at [58, 70] on span "78" at bounding box center [56, 67] width 17 height 13
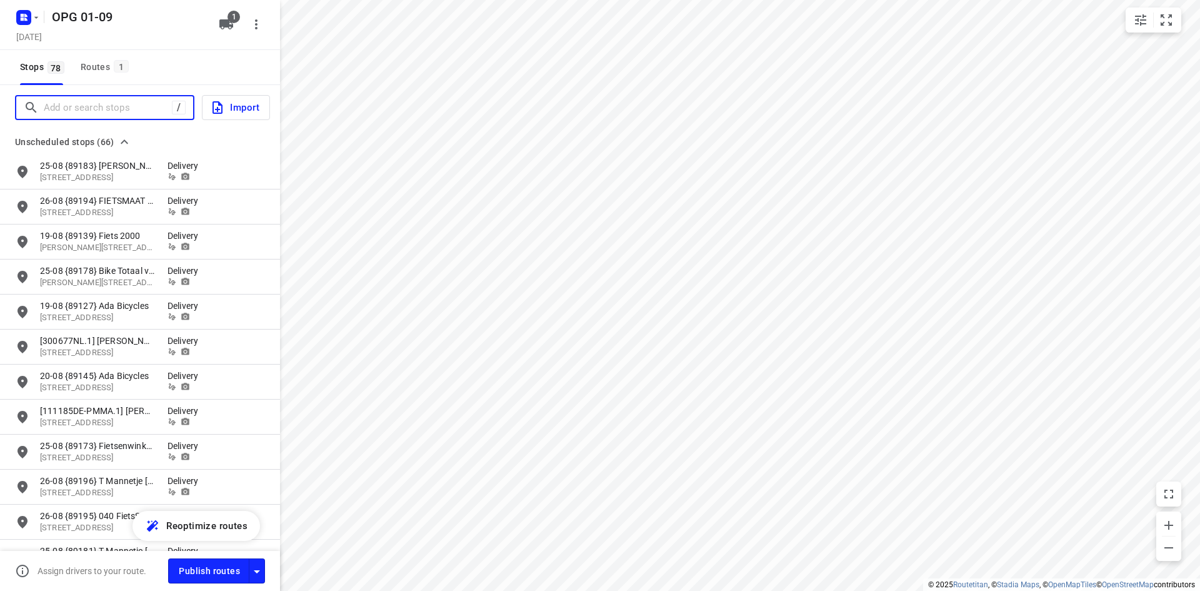
click at [67, 105] on input "Add or search stops" at bounding box center [108, 107] width 128 height 19
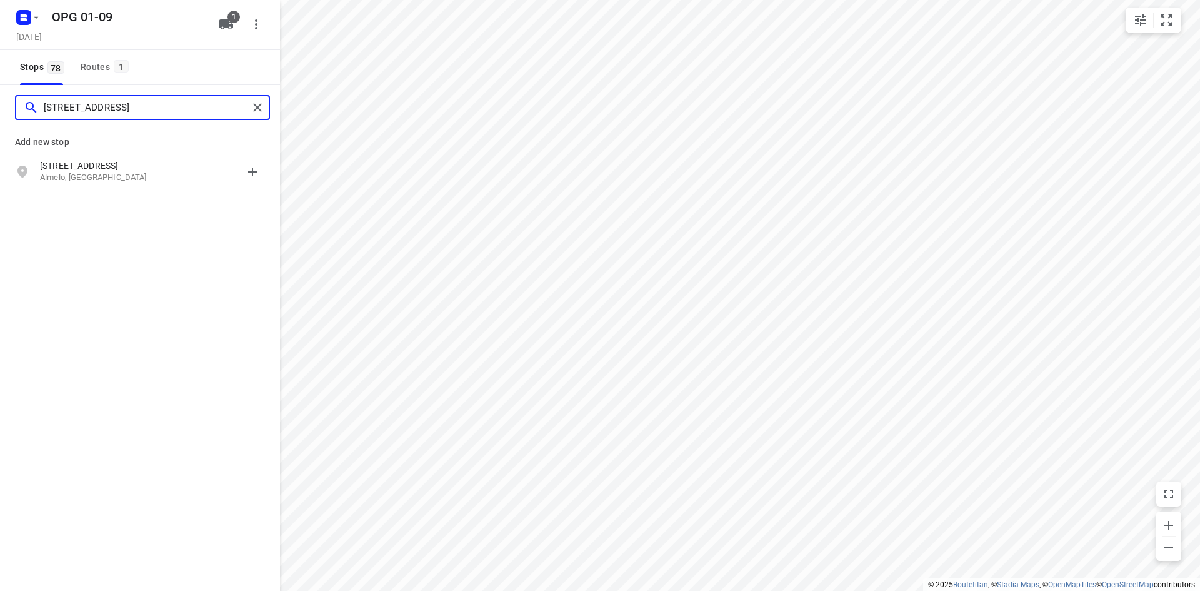
type input "[STREET_ADDRESS]"
click at [152, 163] on p "[STREET_ADDRESS]" at bounding box center [97, 165] width 115 height 13
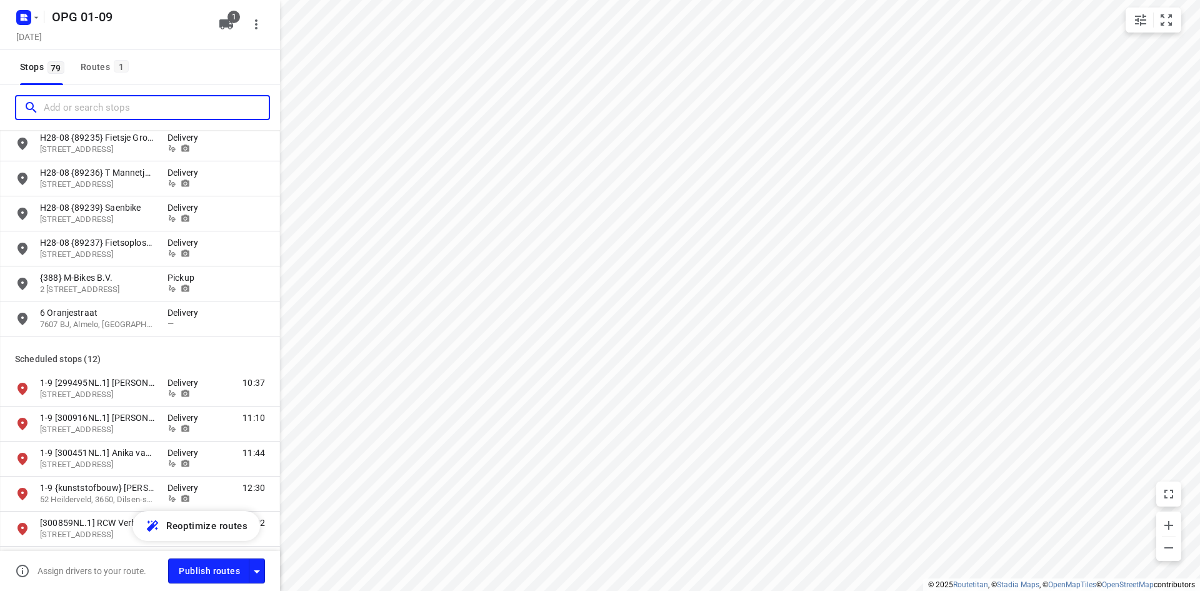
scroll to position [2251, 0]
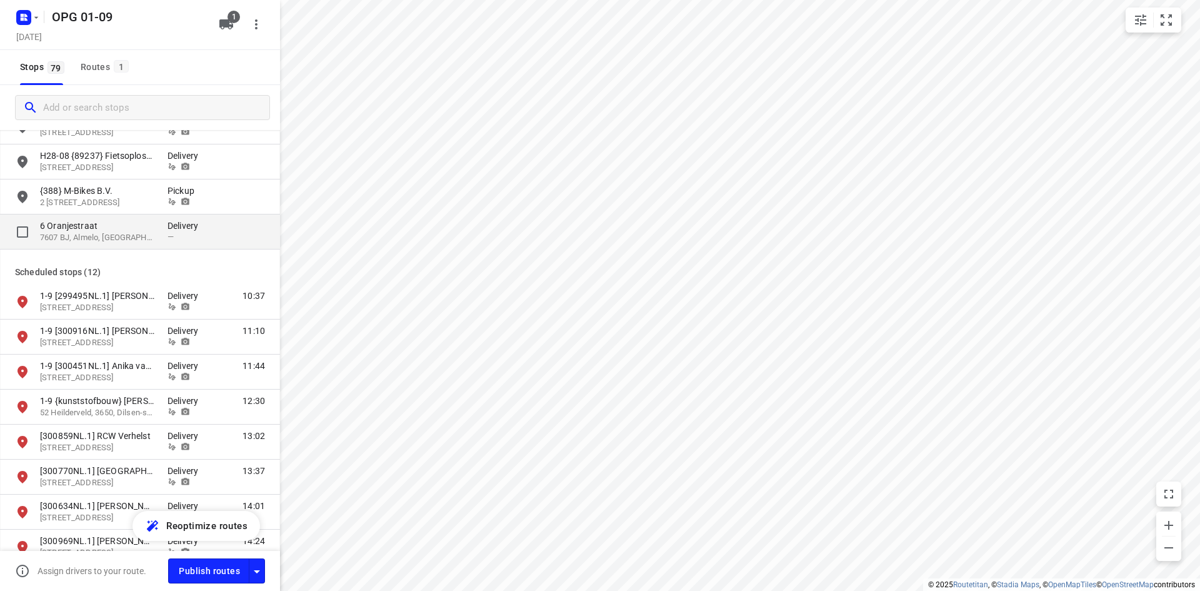
click at [160, 224] on p "6 Oranjestraat" at bounding box center [104, 225] width 128 height 13
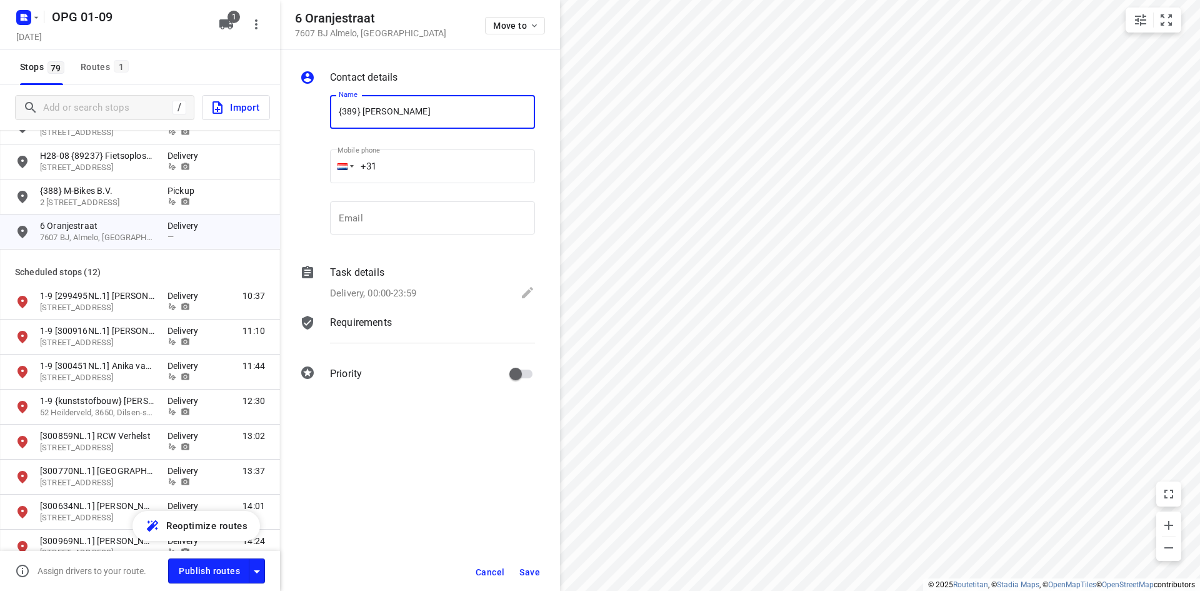
type input "{389} [PERSON_NAME]"
click at [461, 219] on input "email" at bounding box center [432, 218] width 205 height 34
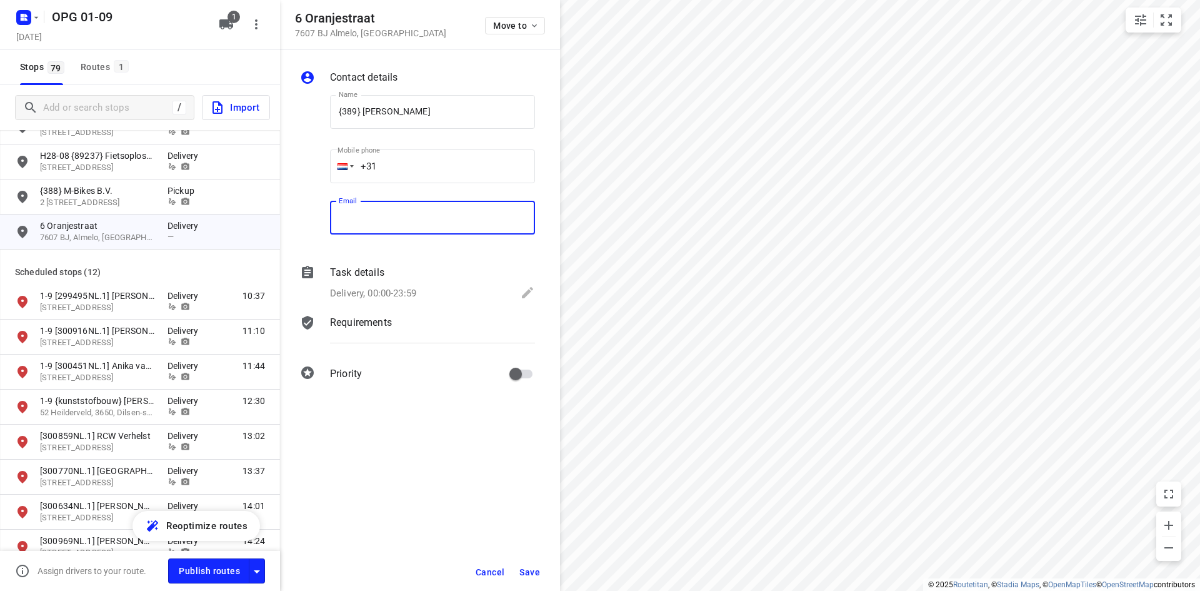
click at [348, 277] on p "Task details" at bounding box center [357, 272] width 54 height 15
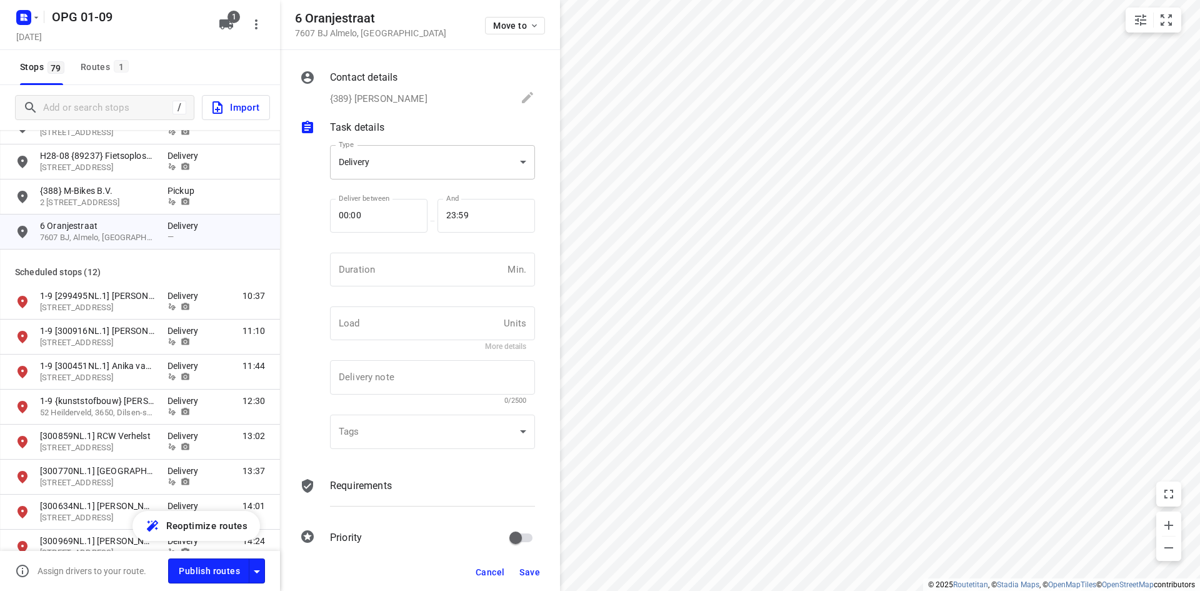
click at [392, 168] on body "i © 2025 Routetitan , © Stadia Maps , © OpenMapTiles © OpenStreetMap contributo…" at bounding box center [600, 295] width 1200 height 591
click at [396, 190] on div "Pickup" at bounding box center [428, 184] width 176 height 15
type input "pickup"
click at [411, 268] on input "number" at bounding box center [416, 270] width 173 height 34
type input "10"
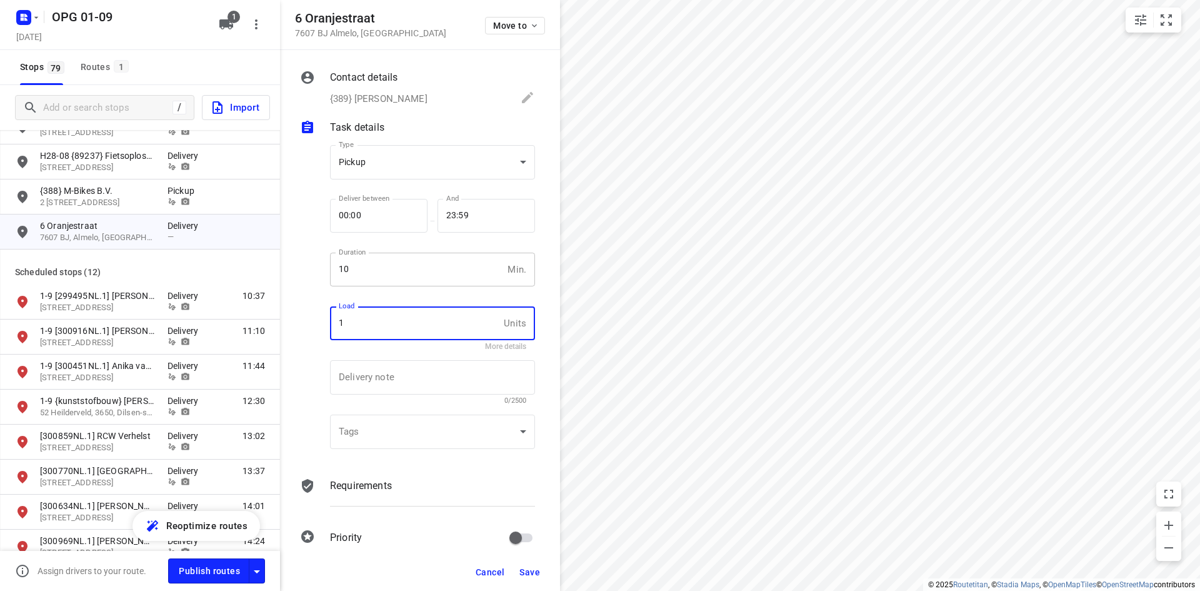
type input "1"
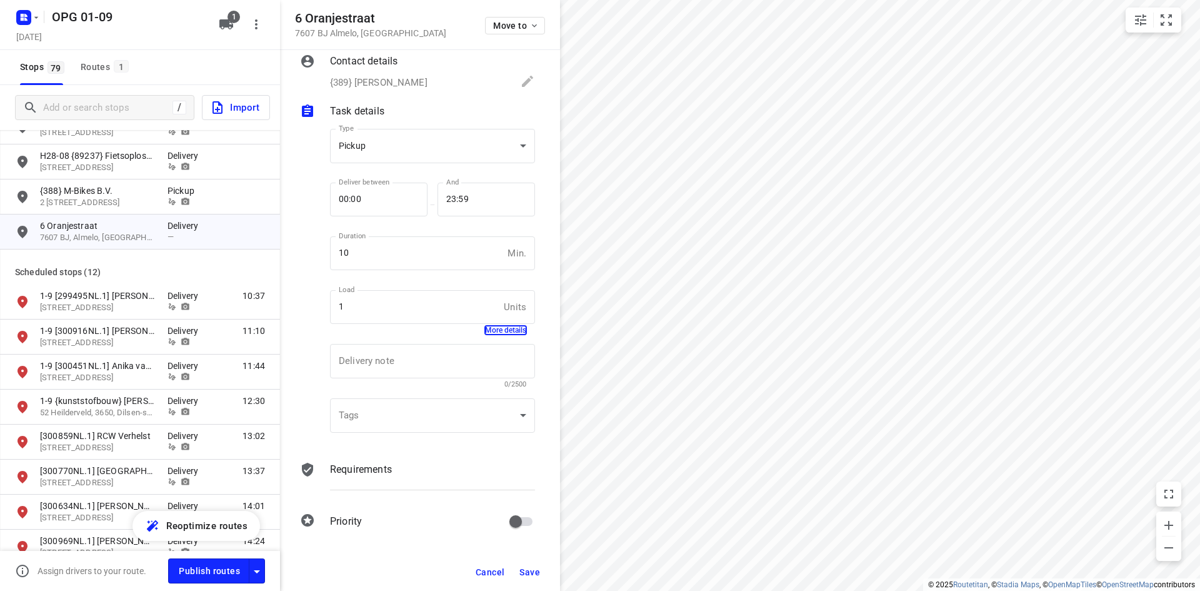
click at [393, 476] on div "Requirements" at bounding box center [432, 469] width 205 height 15
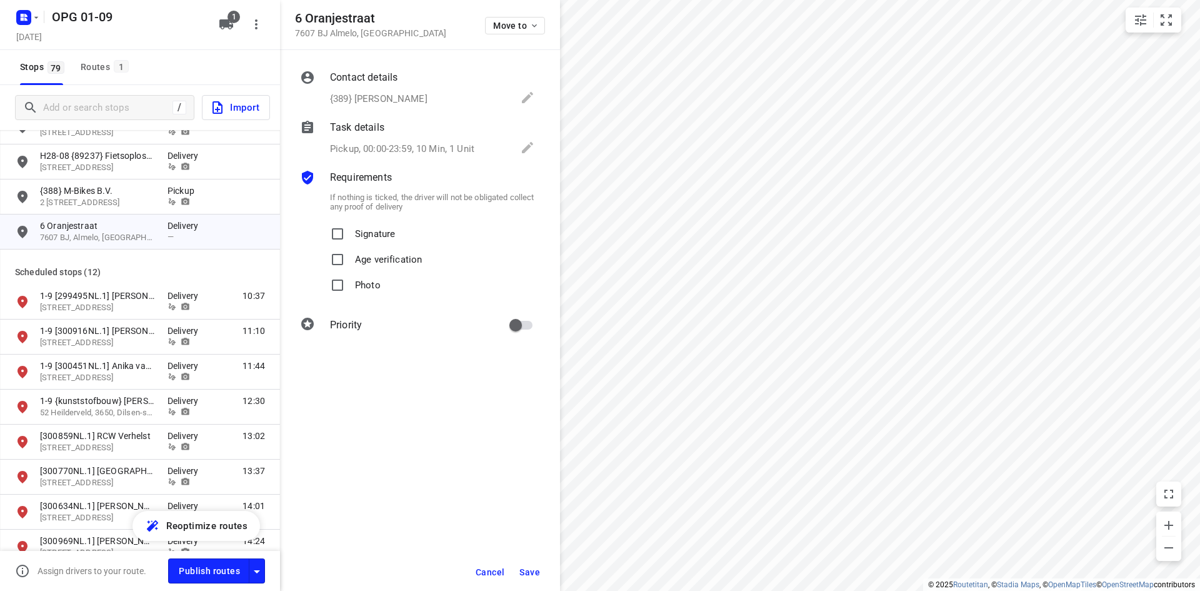
scroll to position [0, 0]
click at [369, 239] on p "Signature" at bounding box center [375, 230] width 40 height 18
click at [350, 239] on input "Signature" at bounding box center [337, 233] width 25 height 25
checkbox input "true"
click at [349, 286] on input "Photo" at bounding box center [337, 285] width 25 height 25
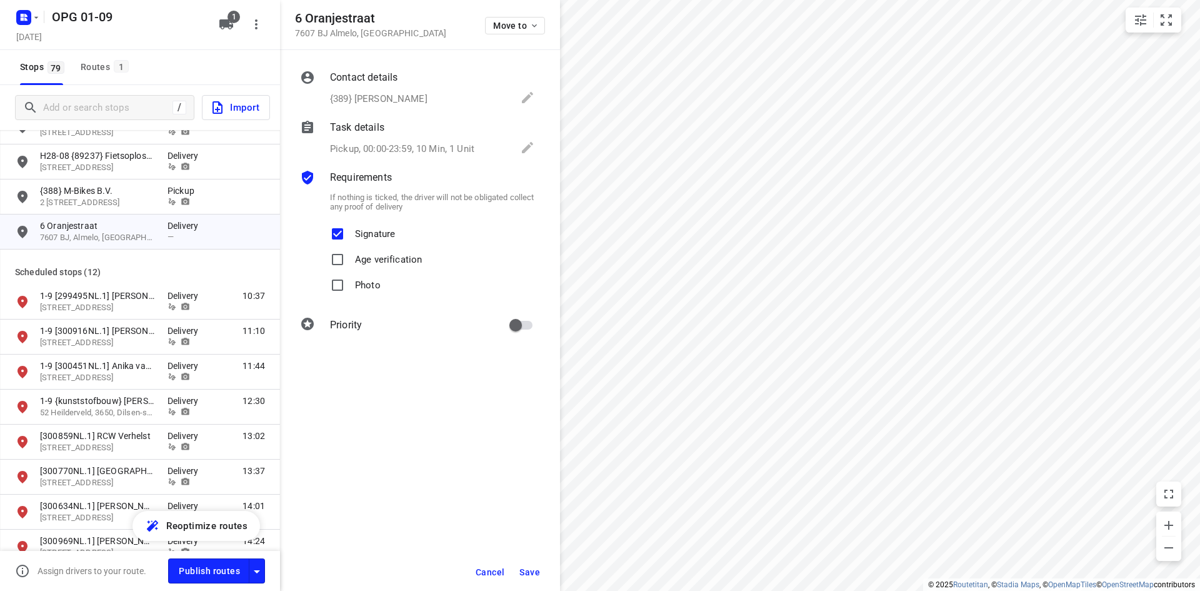
checkbox input "true"
click at [533, 574] on span "Save" at bounding box center [530, 572] width 21 height 10
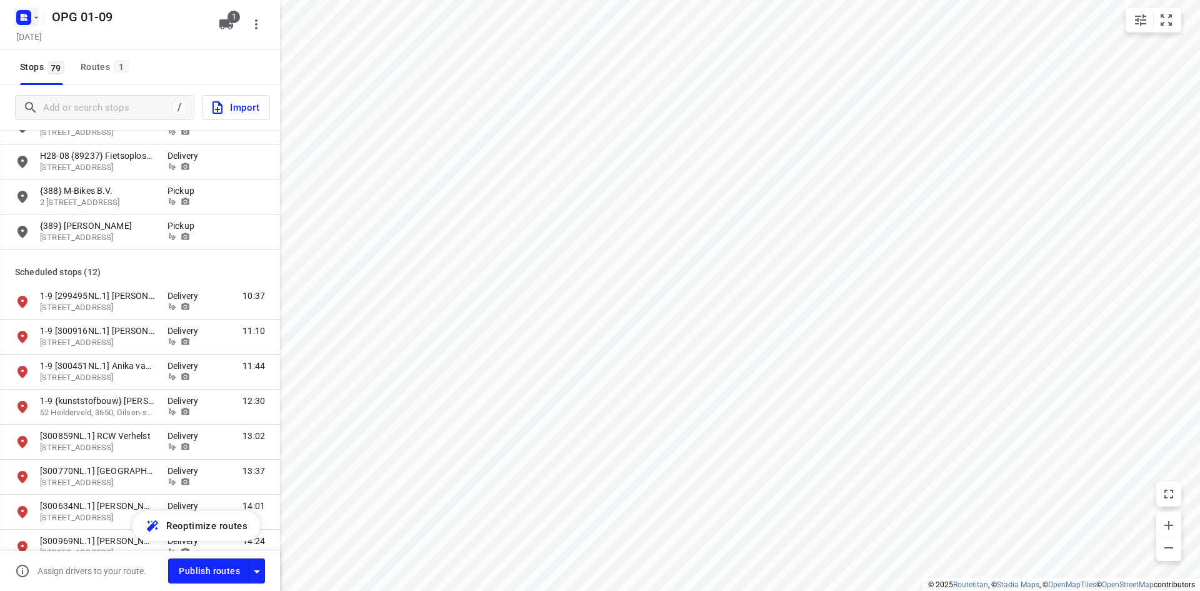
click at [24, 9] on icon "button" at bounding box center [24, 18] width 20 height 20
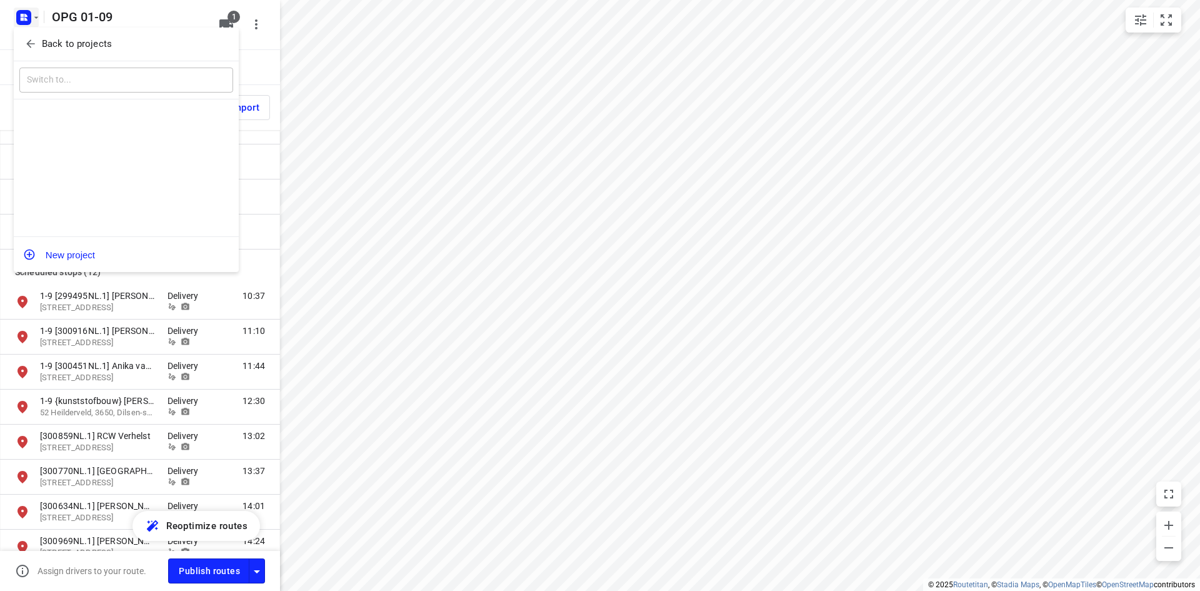
click at [22, 43] on button "Back to projects" at bounding box center [126, 44] width 214 height 21
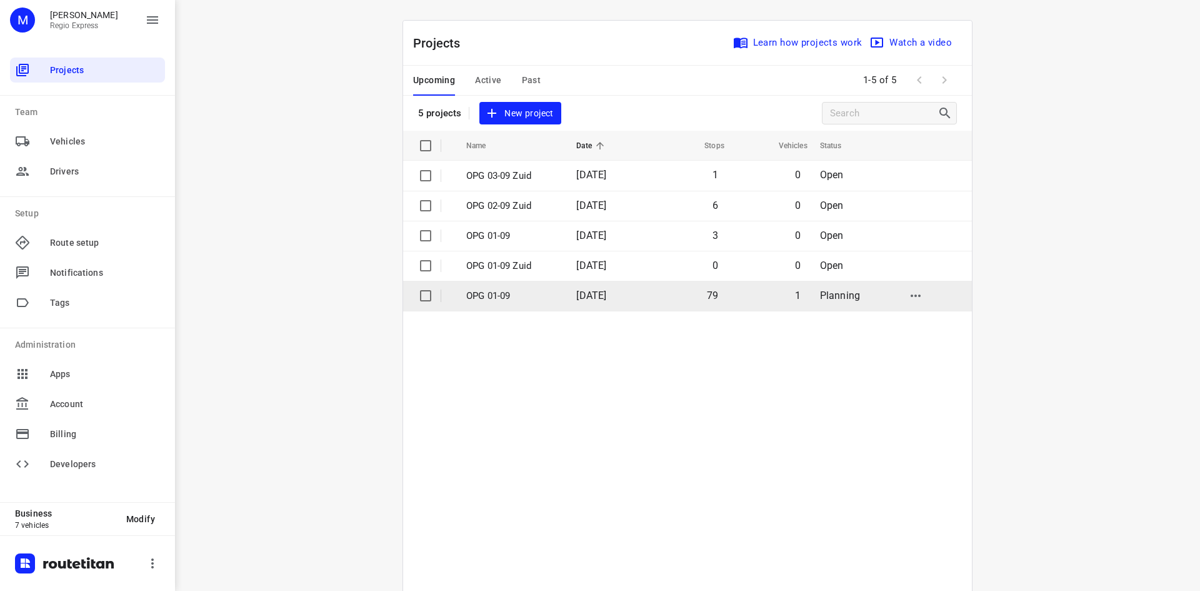
click at [708, 301] on td "79" at bounding box center [687, 296] width 80 height 30
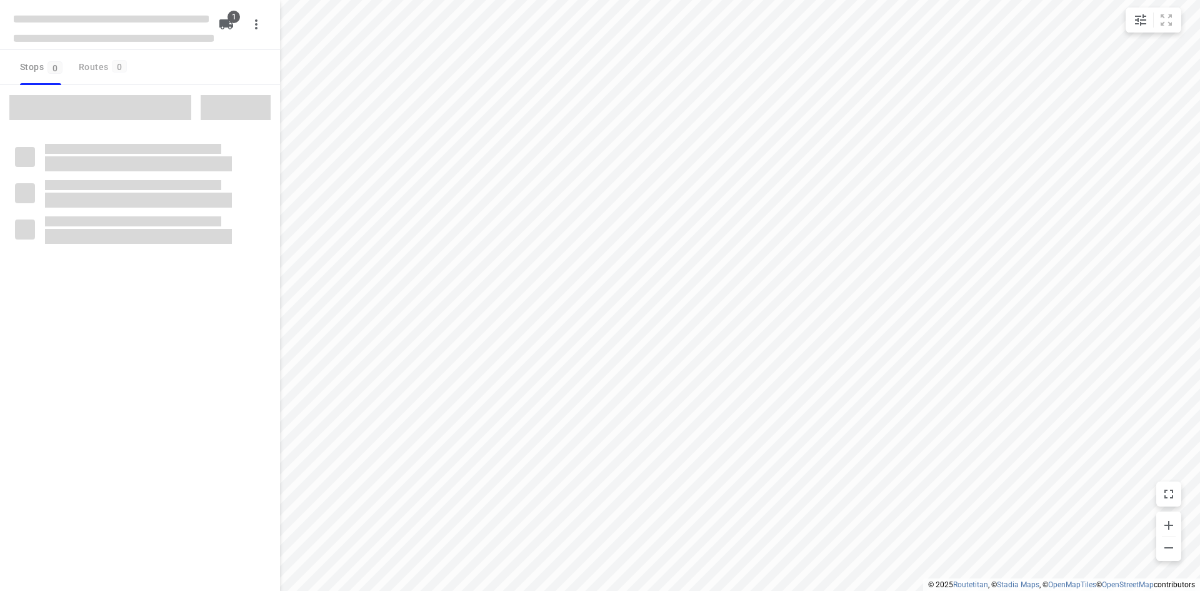
type input "distance"
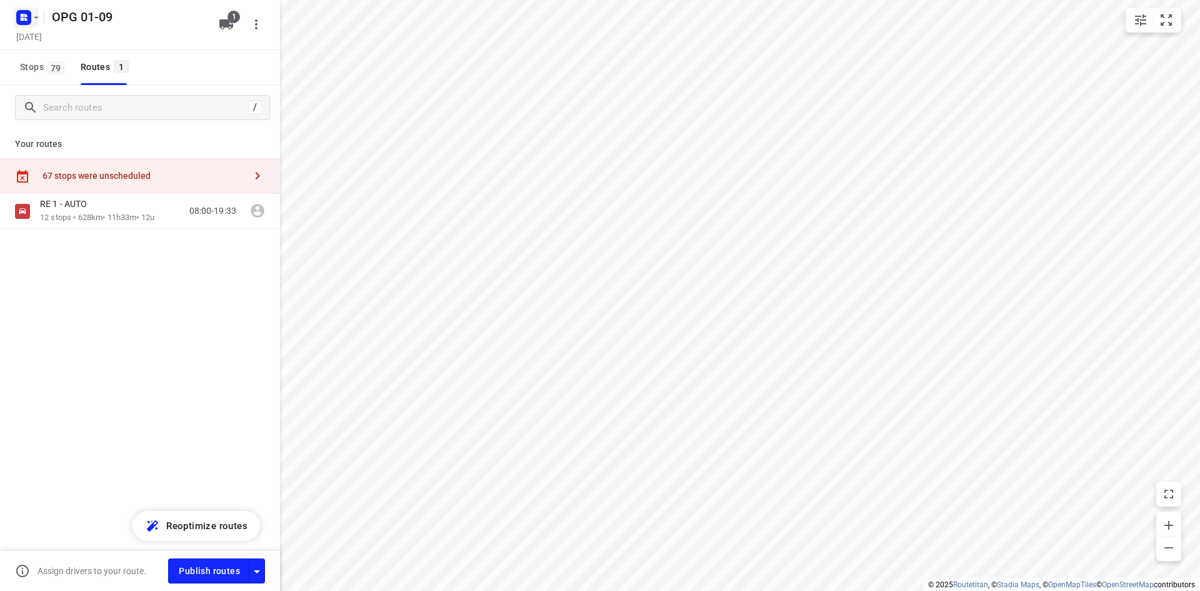
click at [18, 10] on icon "button" at bounding box center [24, 18] width 20 height 20
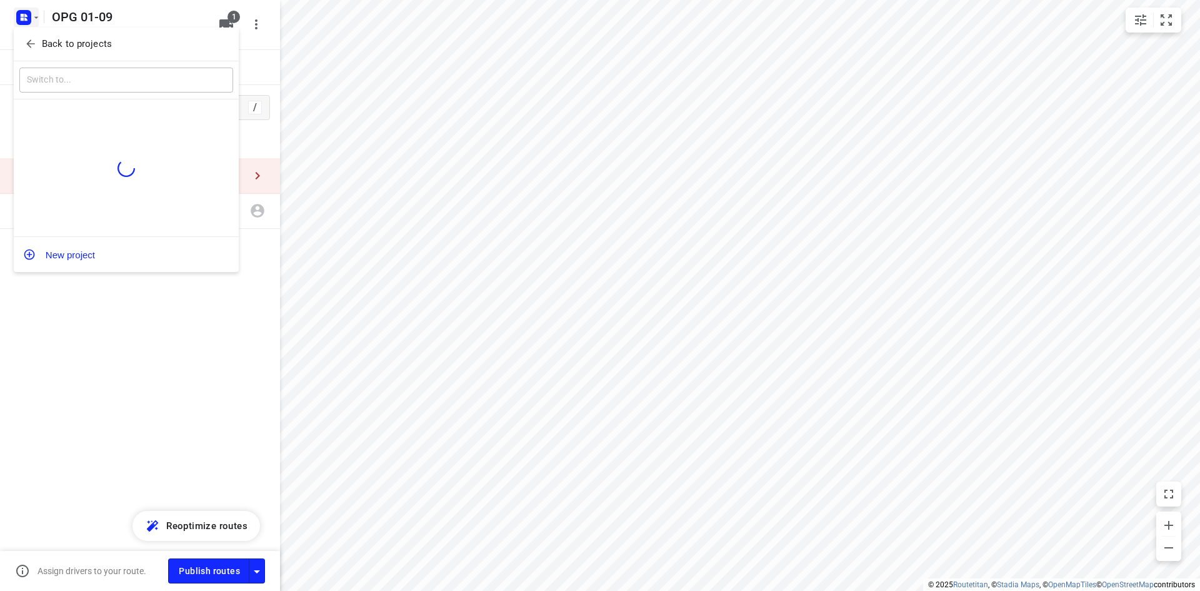
click at [42, 41] on p "Back to projects" at bounding box center [77, 44] width 70 height 14
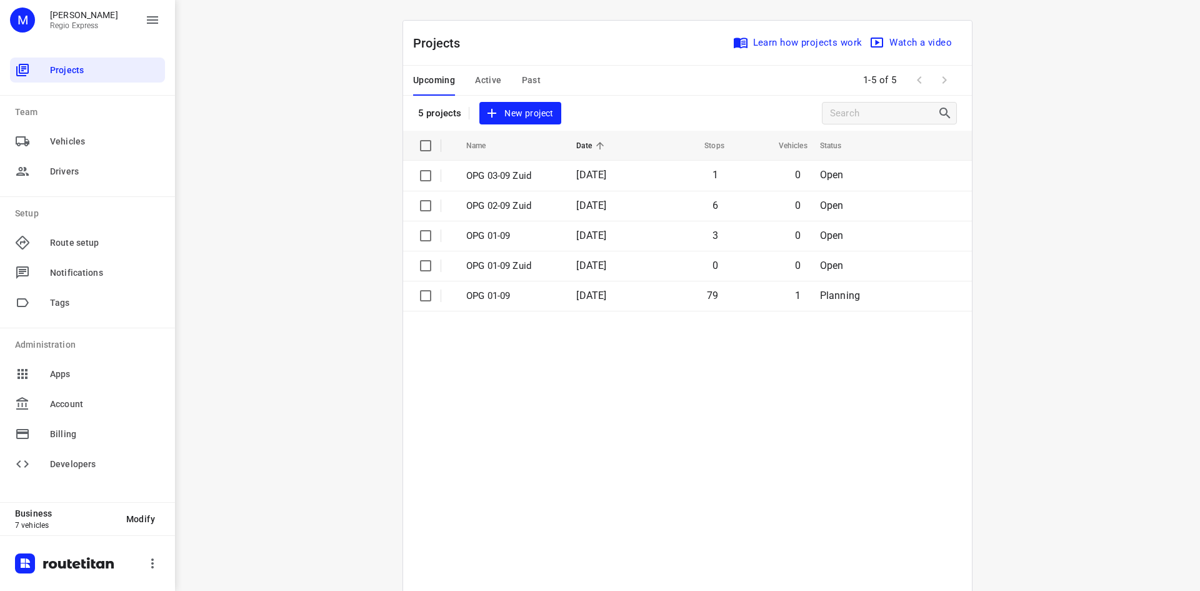
click at [482, 74] on span "Active" at bounding box center [488, 81] width 26 height 16
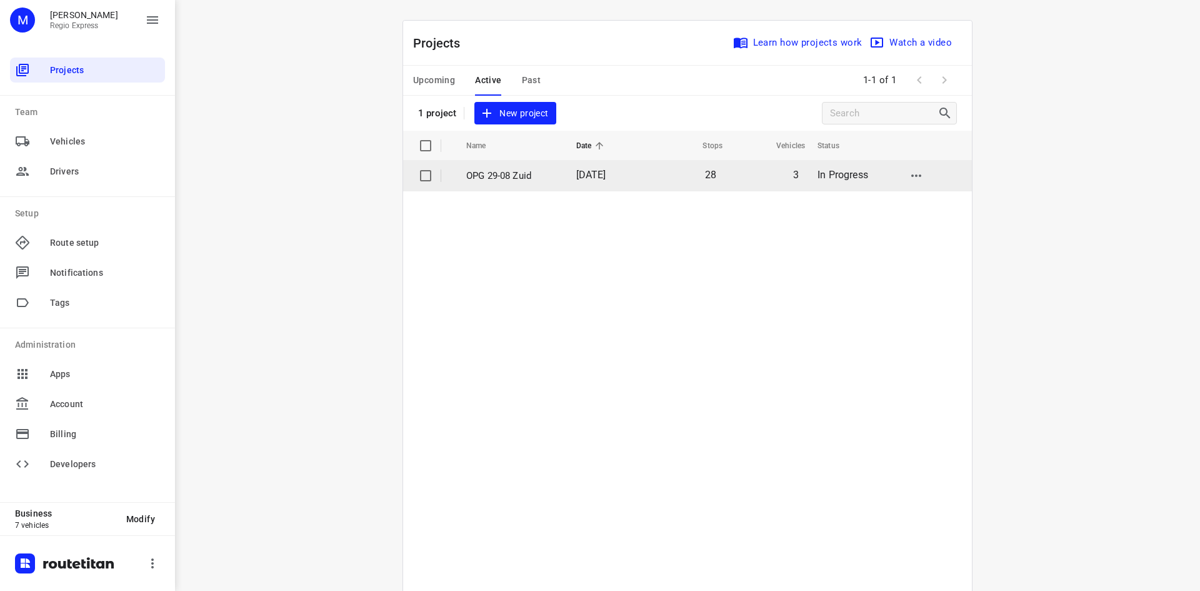
click at [594, 181] on span "[DATE]" at bounding box center [591, 175] width 30 height 12
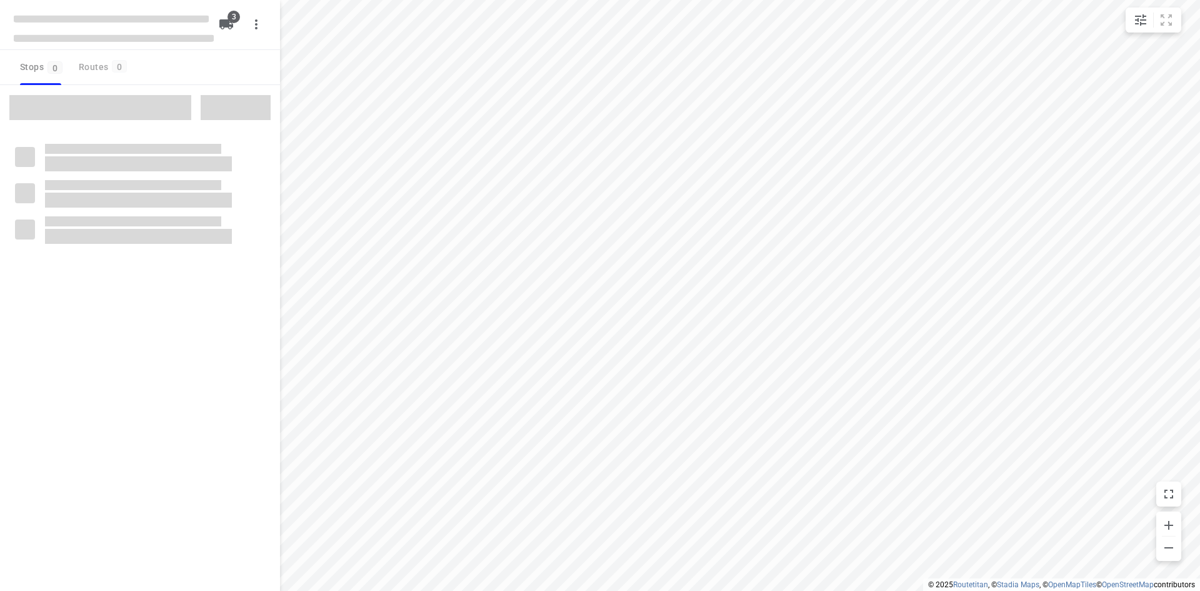
type input "distance"
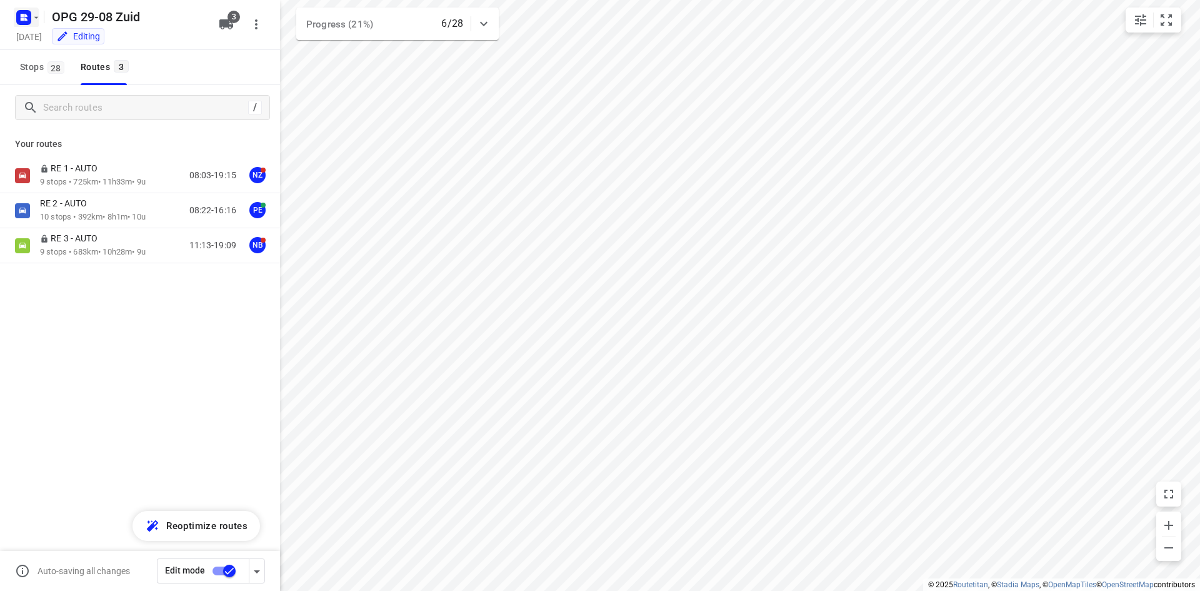
click at [34, 14] on icon "button" at bounding box center [36, 18] width 10 height 10
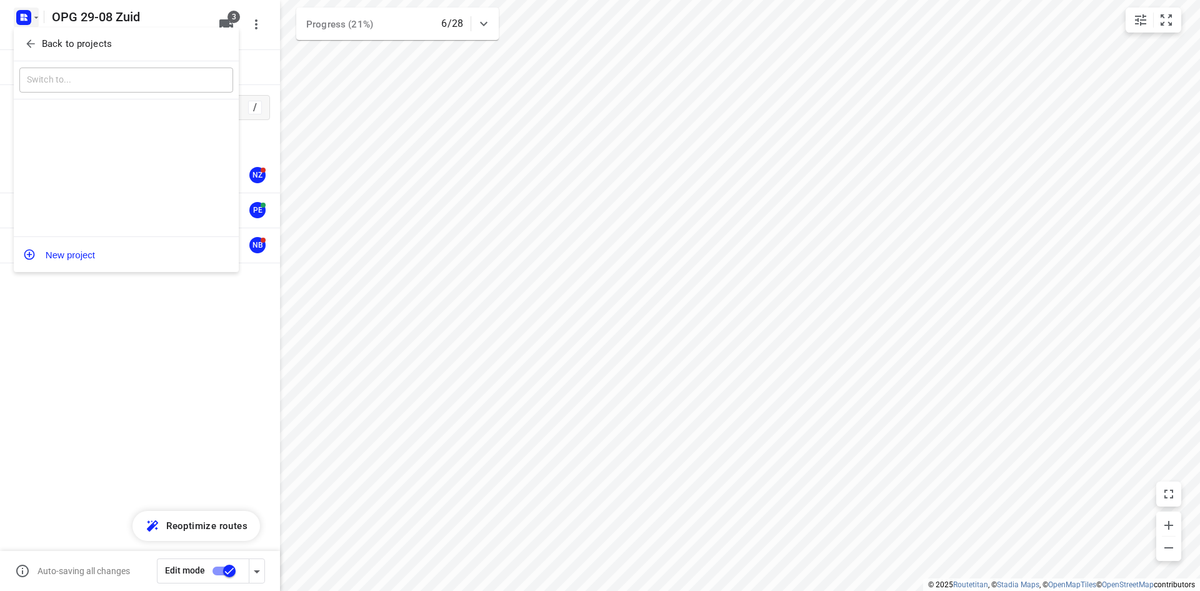
click at [39, 52] on button "Back to projects" at bounding box center [126, 44] width 214 height 21
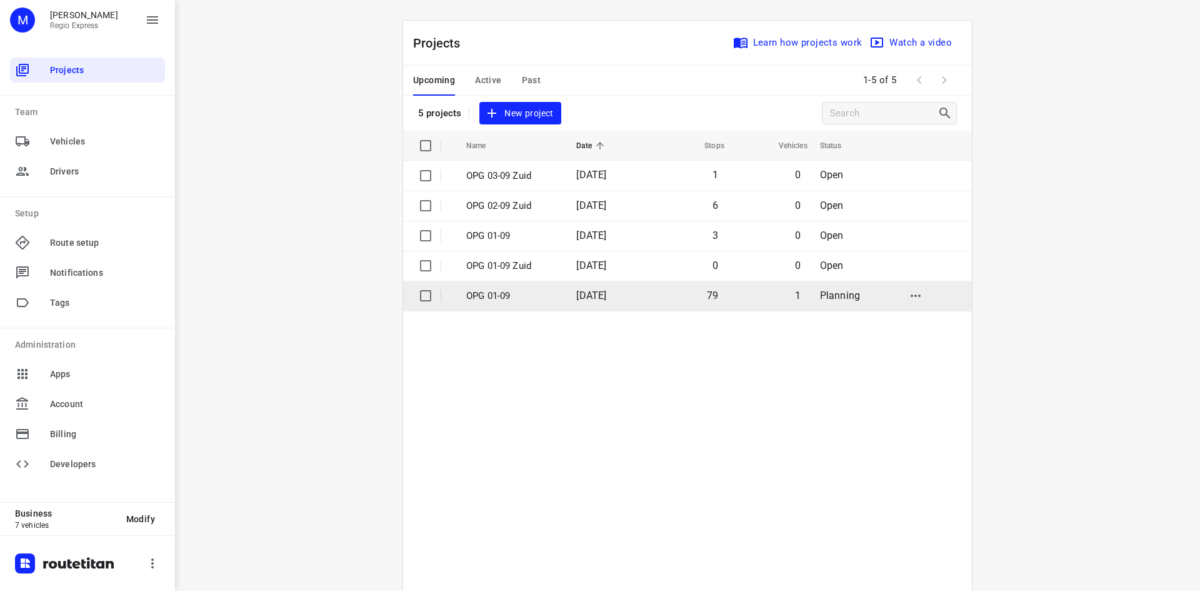
click at [593, 294] on span "[DATE]" at bounding box center [591, 295] width 30 height 12
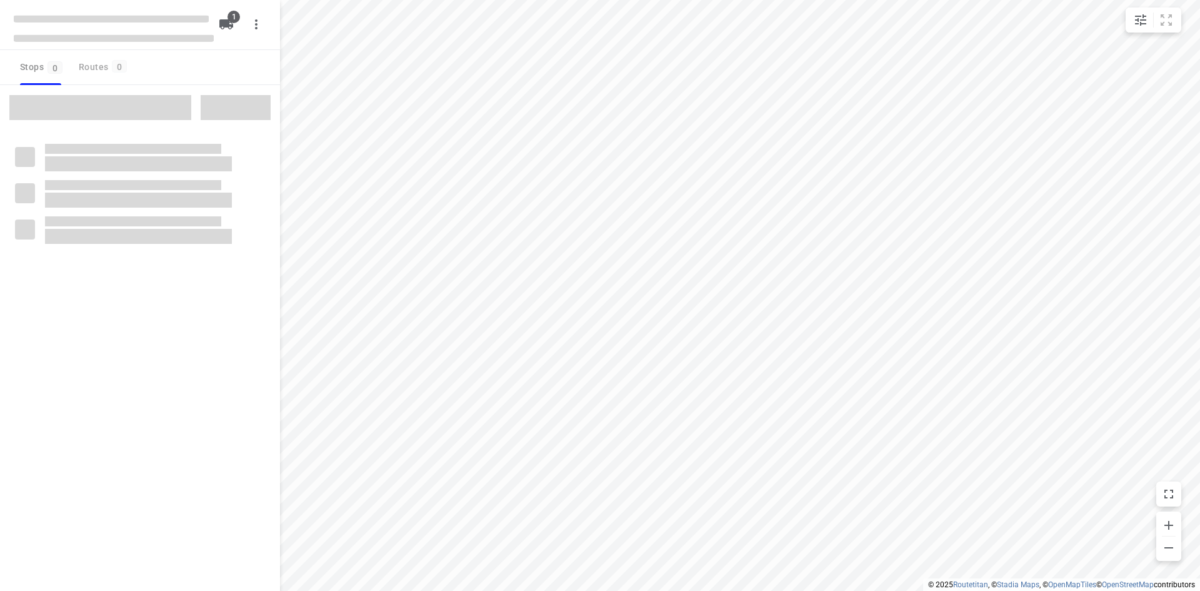
type input "distance"
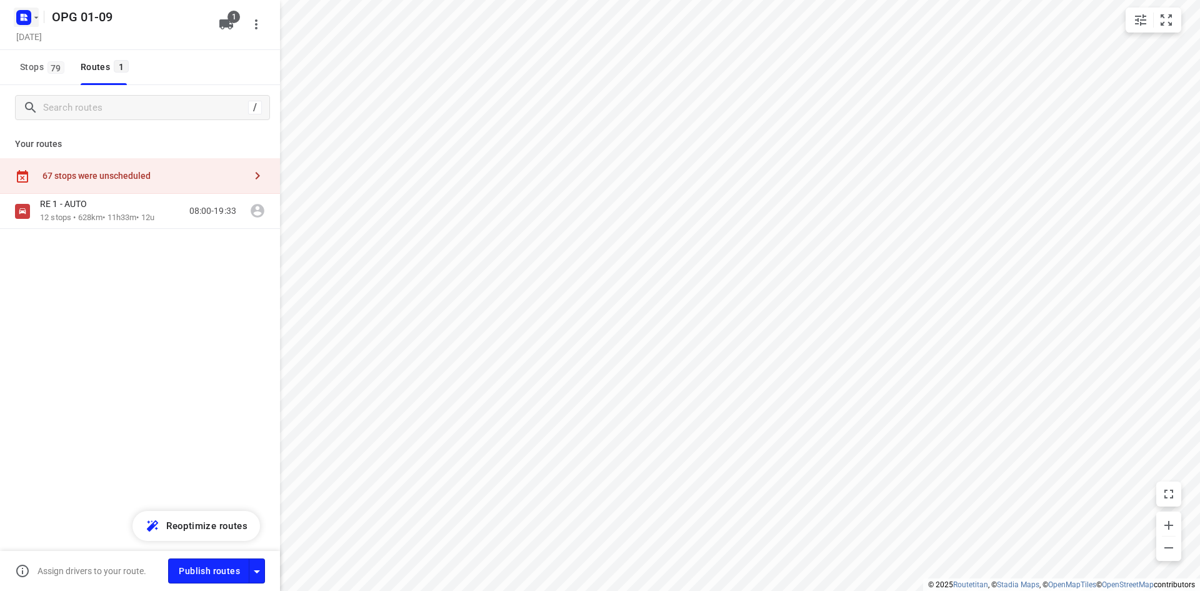
click at [31, 16] on rect "button" at bounding box center [23, 17] width 15 height 15
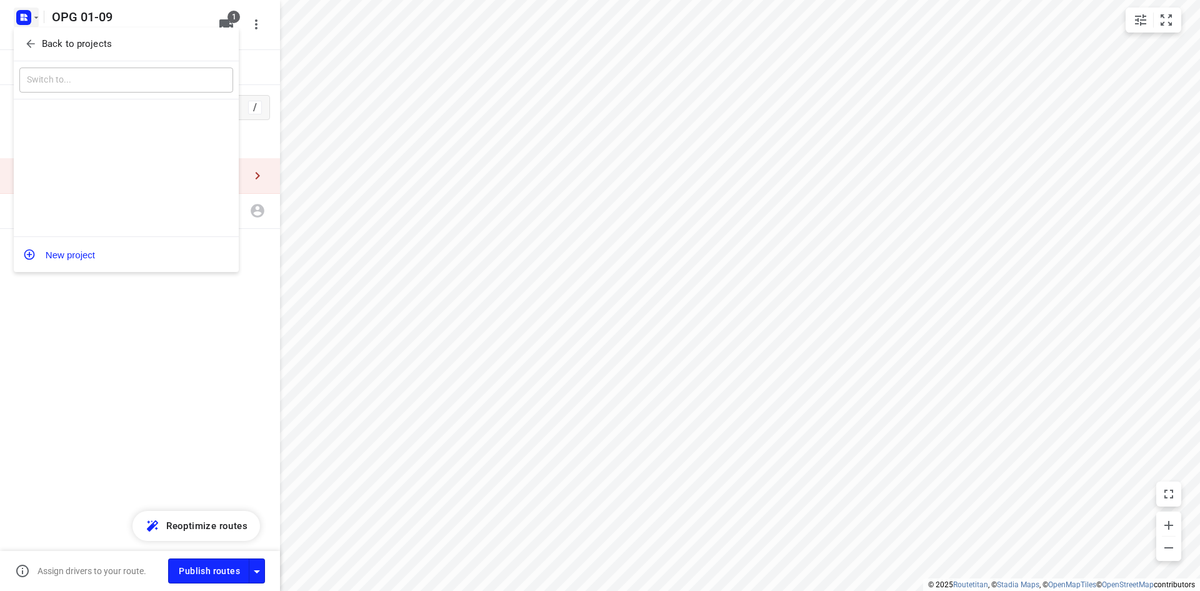
click at [31, 39] on icon "button" at bounding box center [30, 44] width 13 height 13
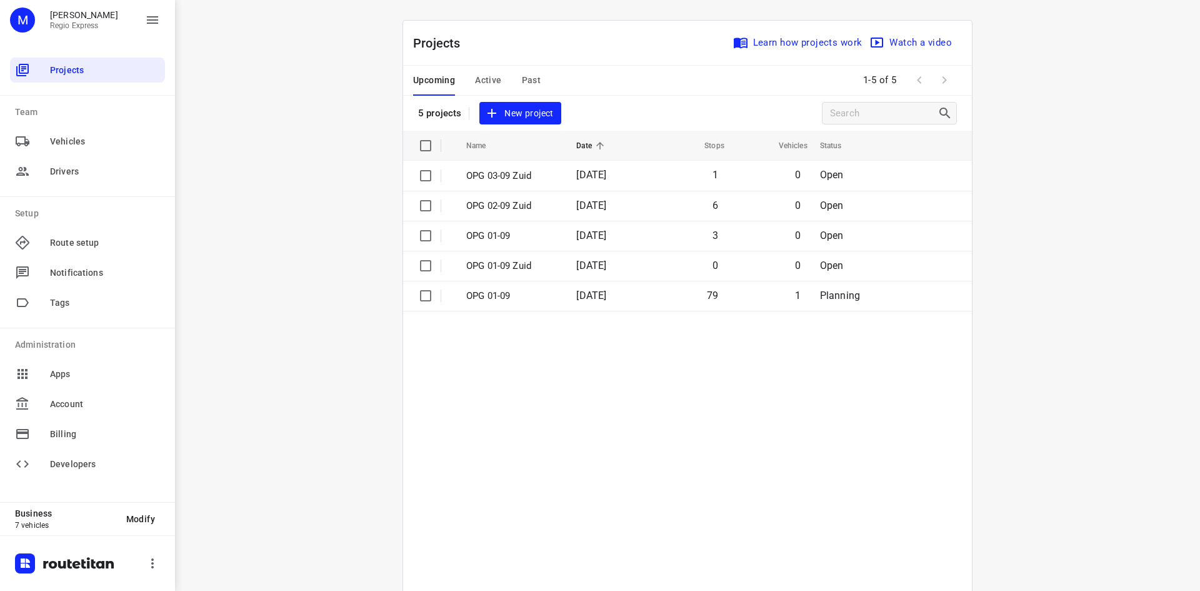
click at [475, 81] on span "Active" at bounding box center [488, 81] width 26 height 16
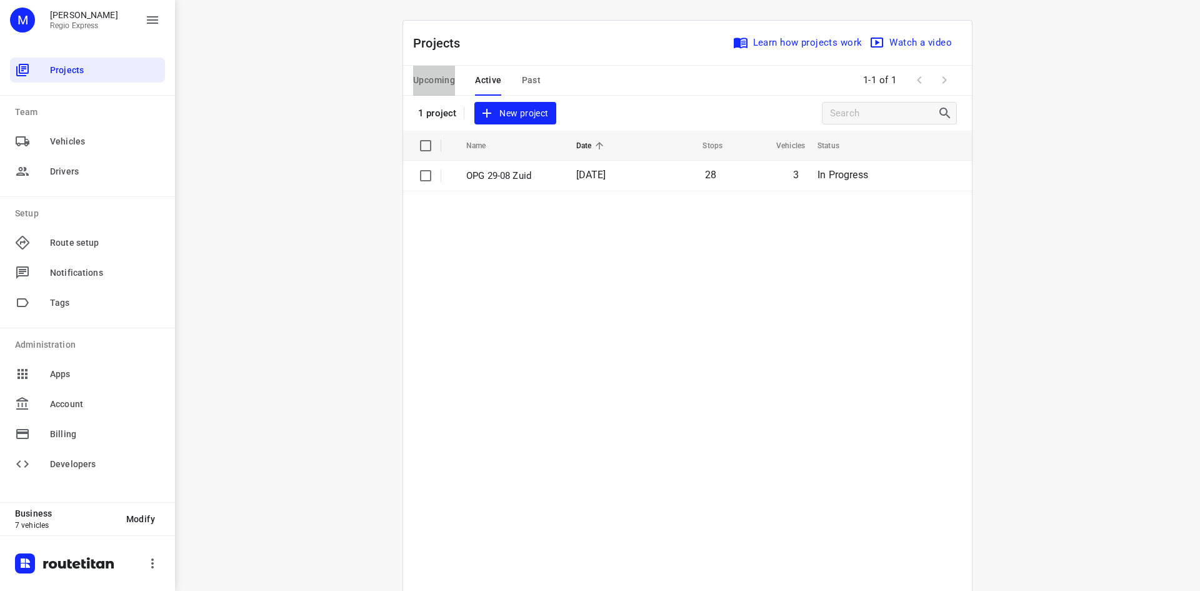
click at [434, 68] on button "Upcoming" at bounding box center [434, 81] width 42 height 30
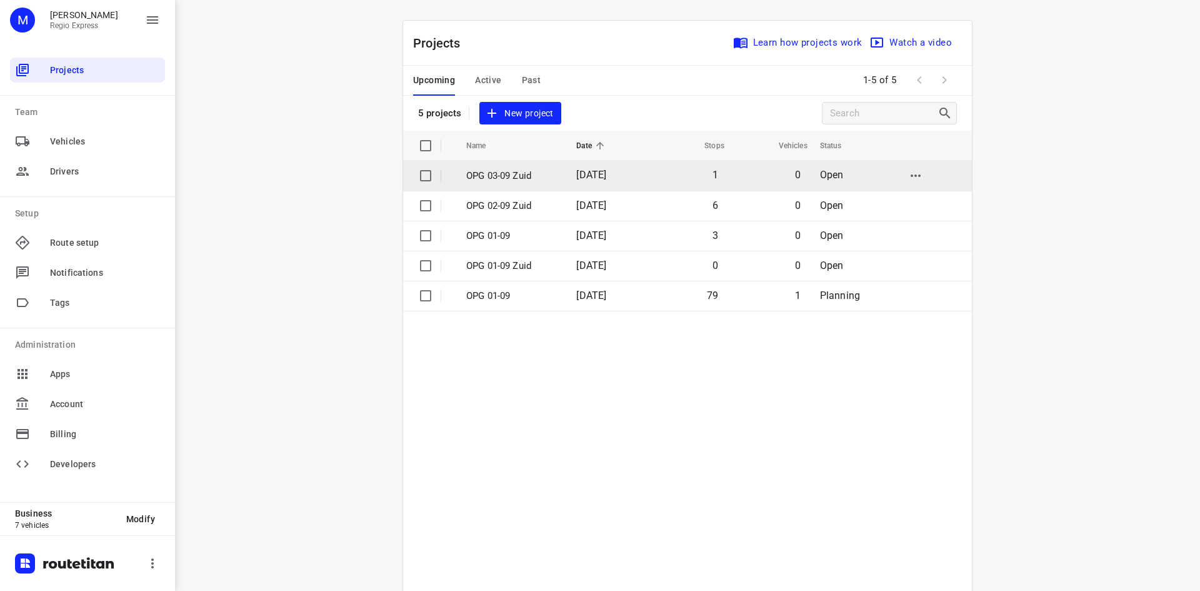
click at [585, 184] on td "[DATE]" at bounding box center [606, 176] width 80 height 30
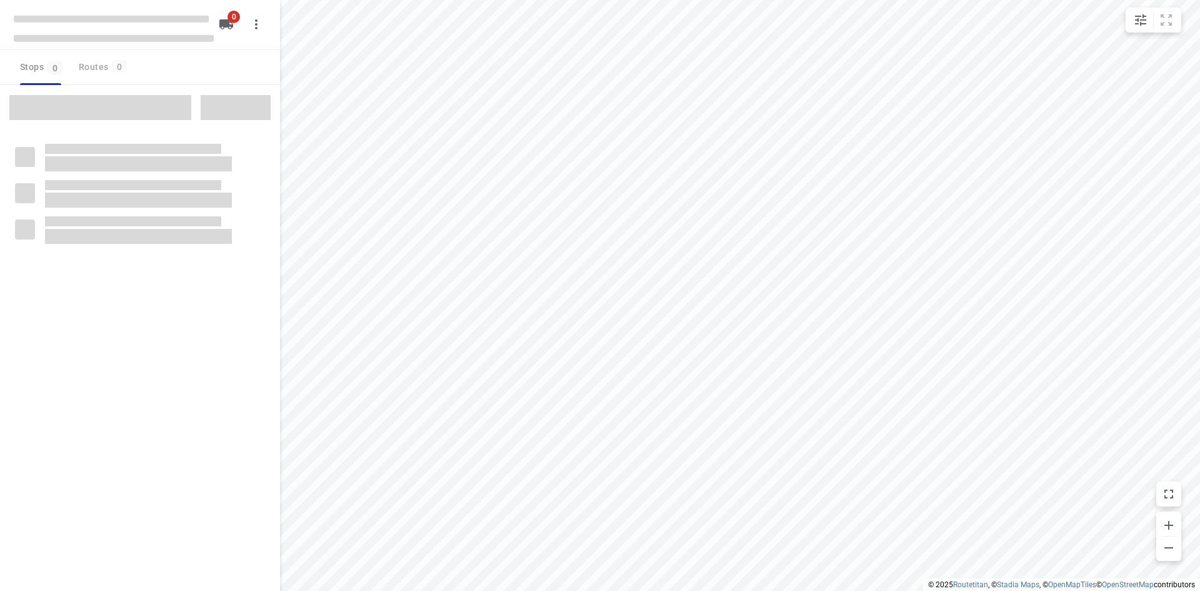
type input "distance"
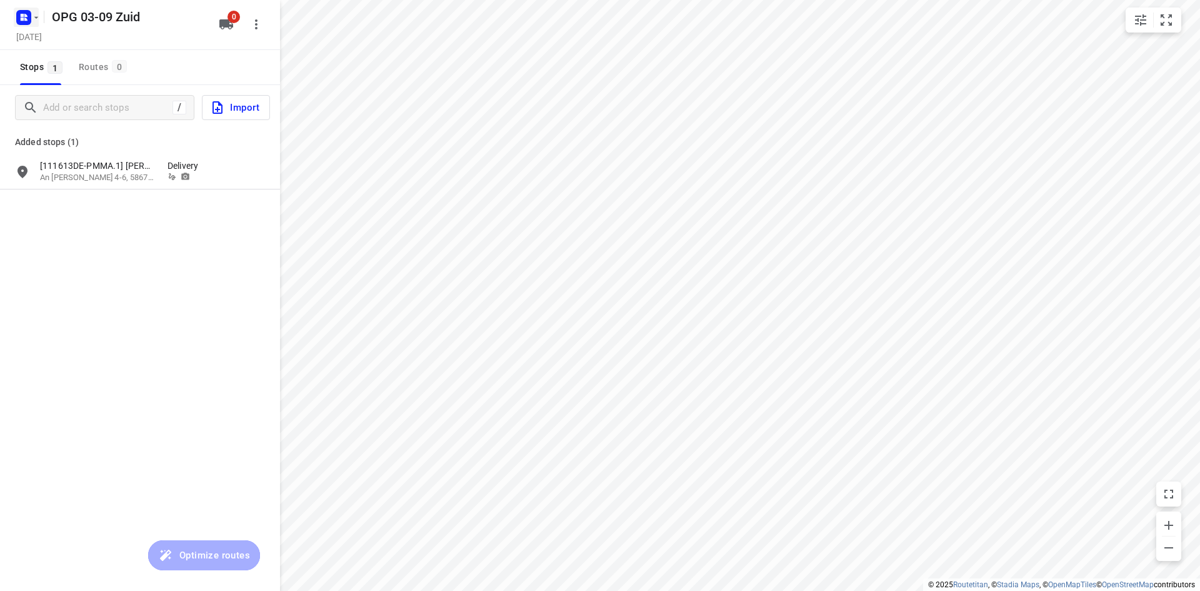
click at [25, 14] on icon "button" at bounding box center [25, 15] width 3 height 3
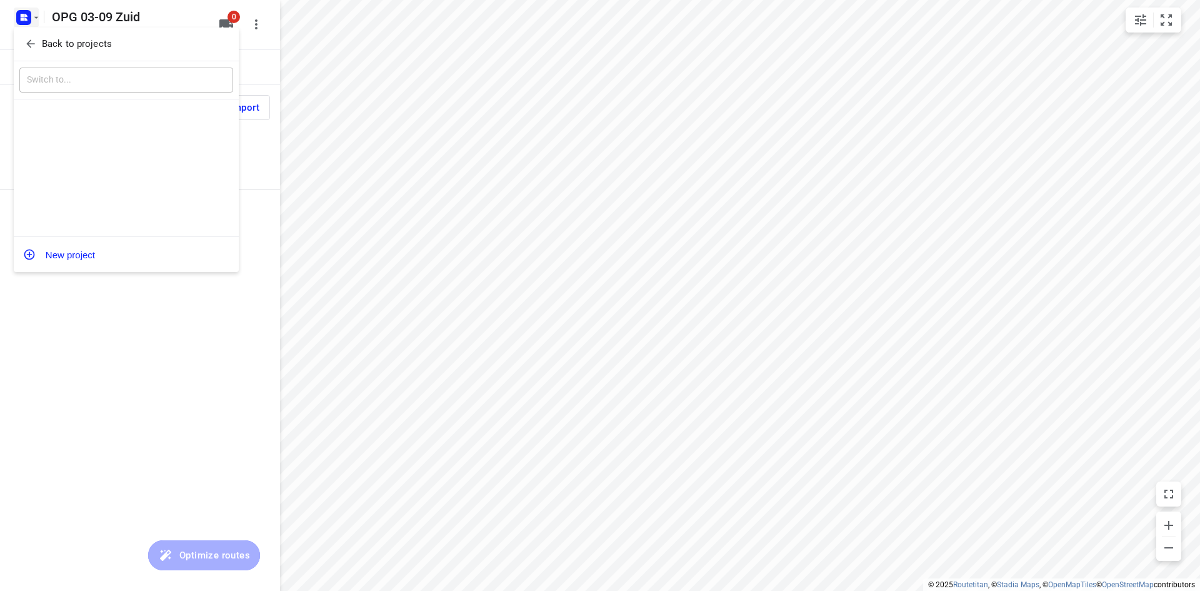
click at [45, 45] on p "Back to projects" at bounding box center [77, 44] width 70 height 14
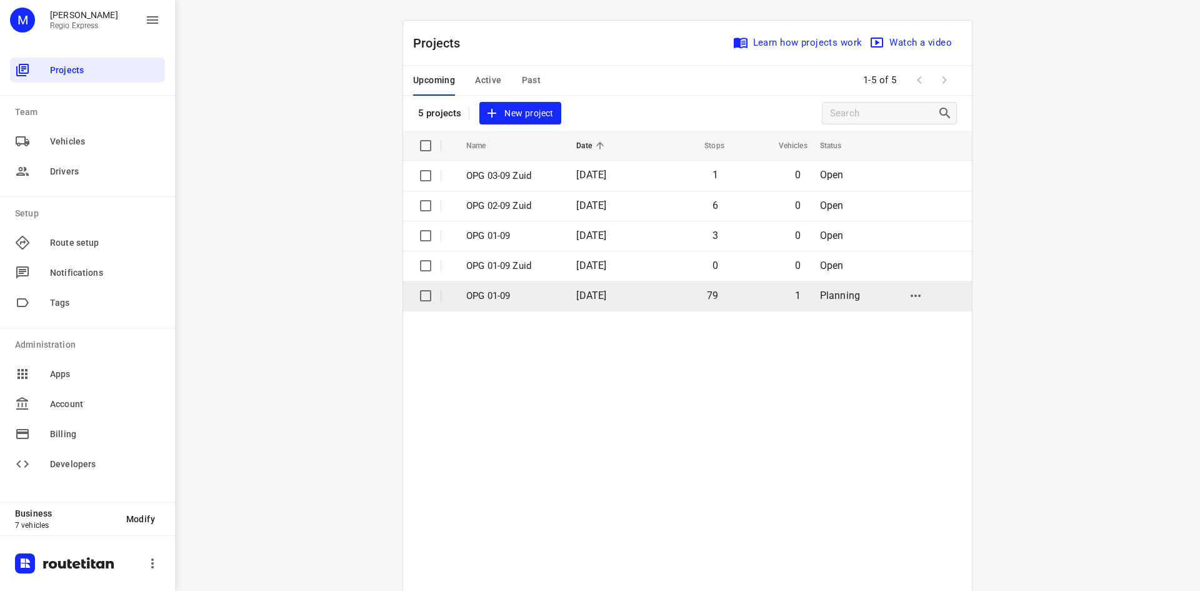
click at [543, 303] on td "OPG 01-09" at bounding box center [510, 296] width 113 height 30
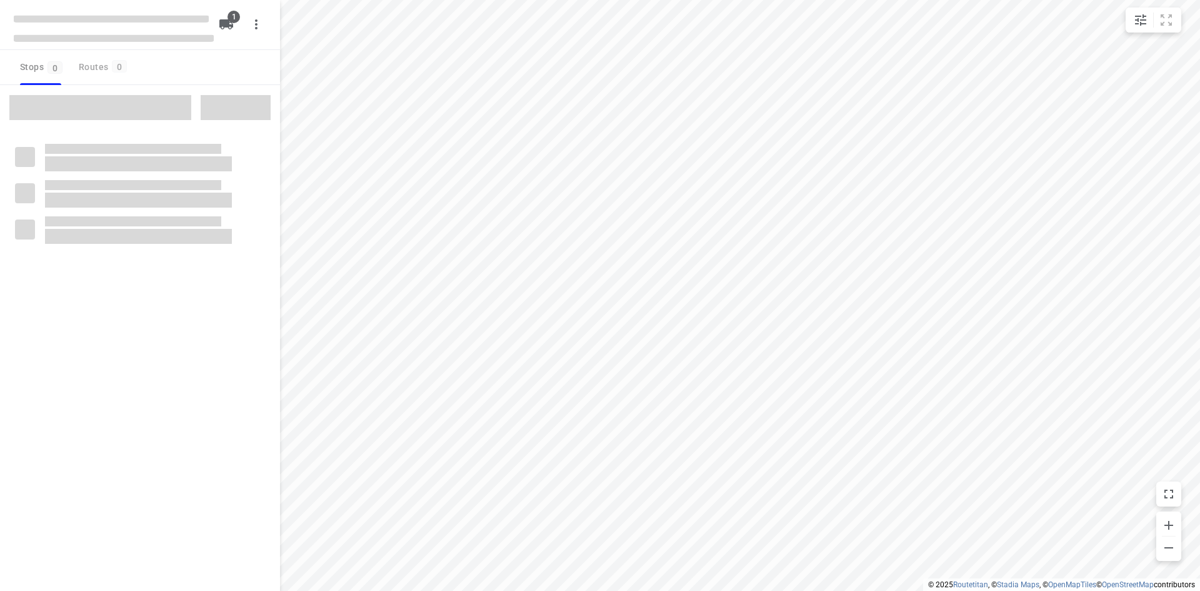
type input "distance"
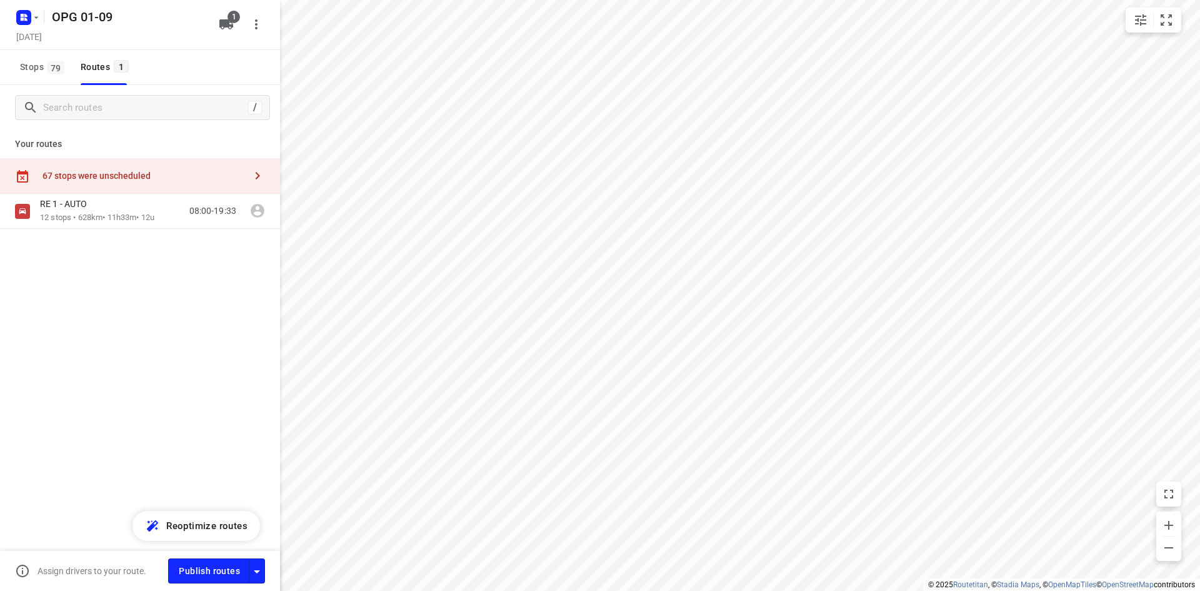
click at [128, 178] on div "67 stops were unscheduled" at bounding box center [144, 176] width 203 height 10
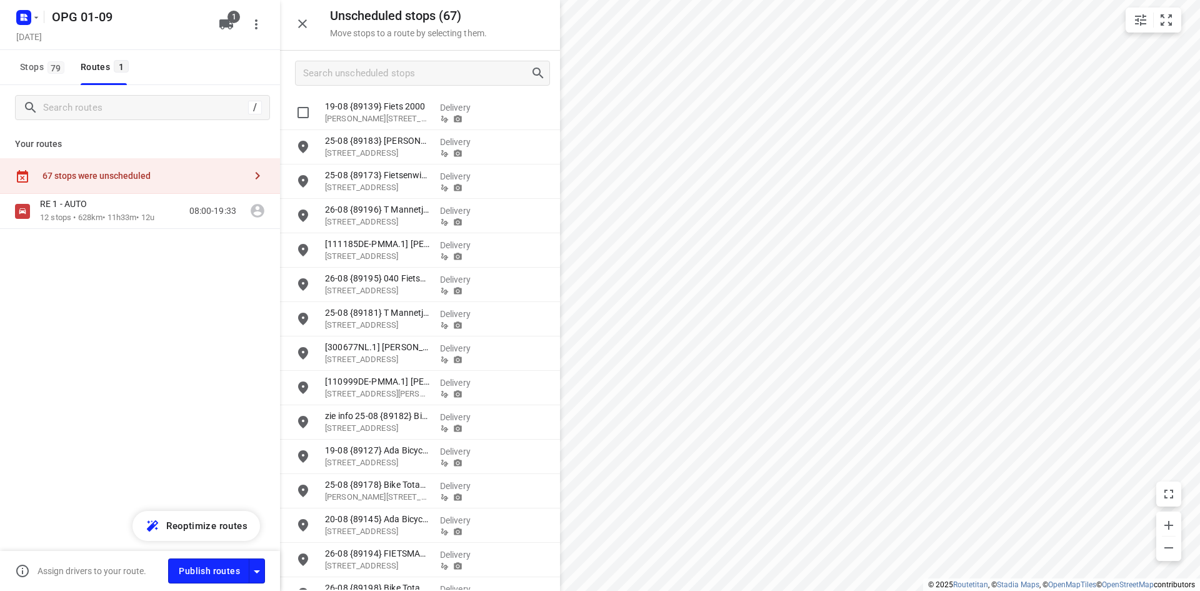
click at [423, 89] on div at bounding box center [420, 73] width 280 height 45
click at [424, 71] on input "Search unscheduled stops" at bounding box center [417, 73] width 226 height 19
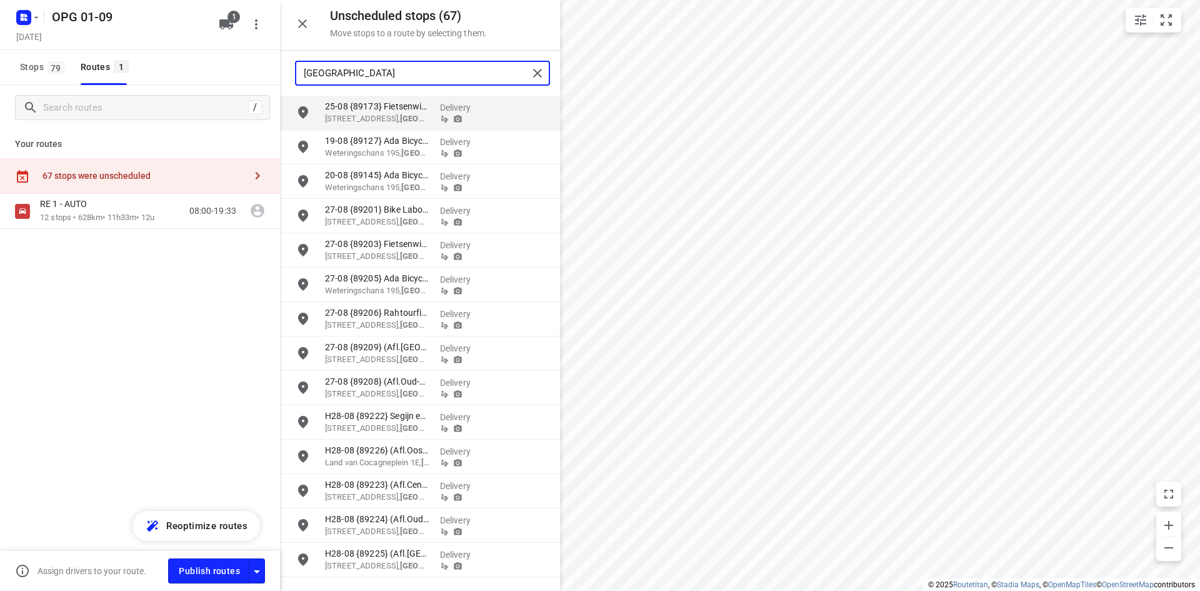
type input "[GEOGRAPHIC_DATA]"
click at [301, 112] on input "grid" at bounding box center [303, 112] width 25 height 25
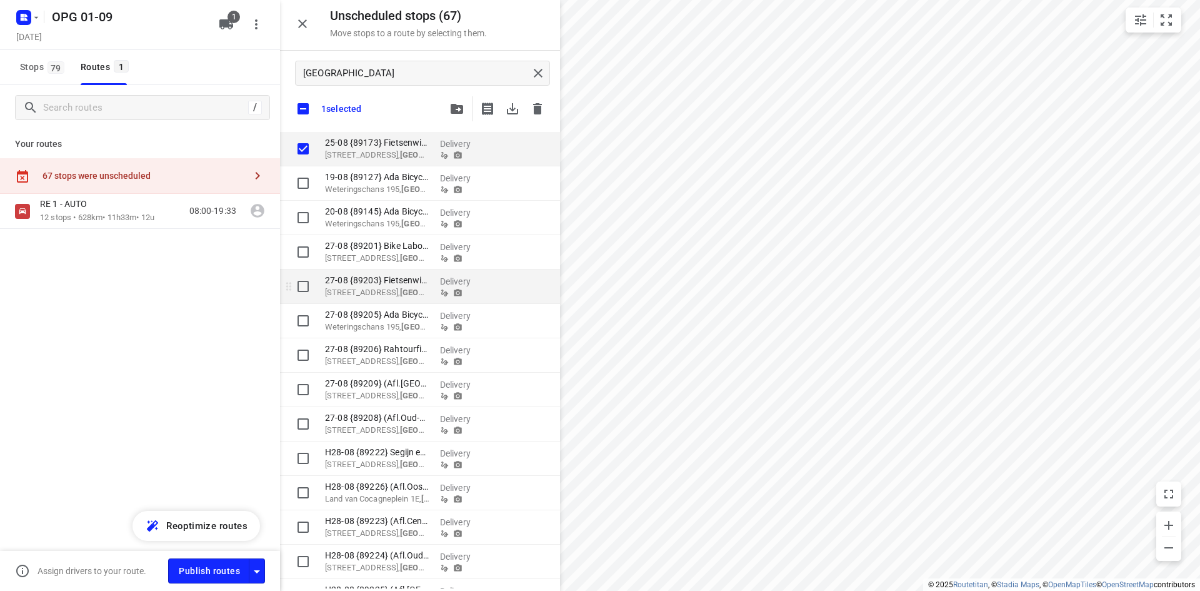
checkbox input "true"
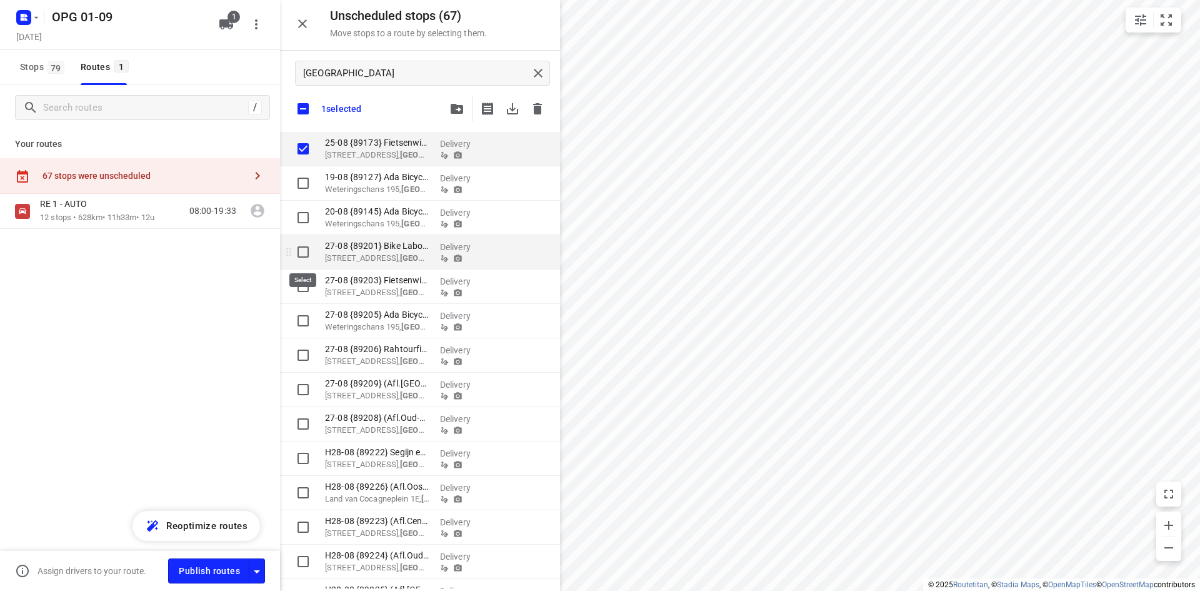
click at [299, 253] on input "grid" at bounding box center [303, 251] width 25 height 25
checkbox input "true"
click at [302, 288] on input "grid" at bounding box center [303, 286] width 25 height 25
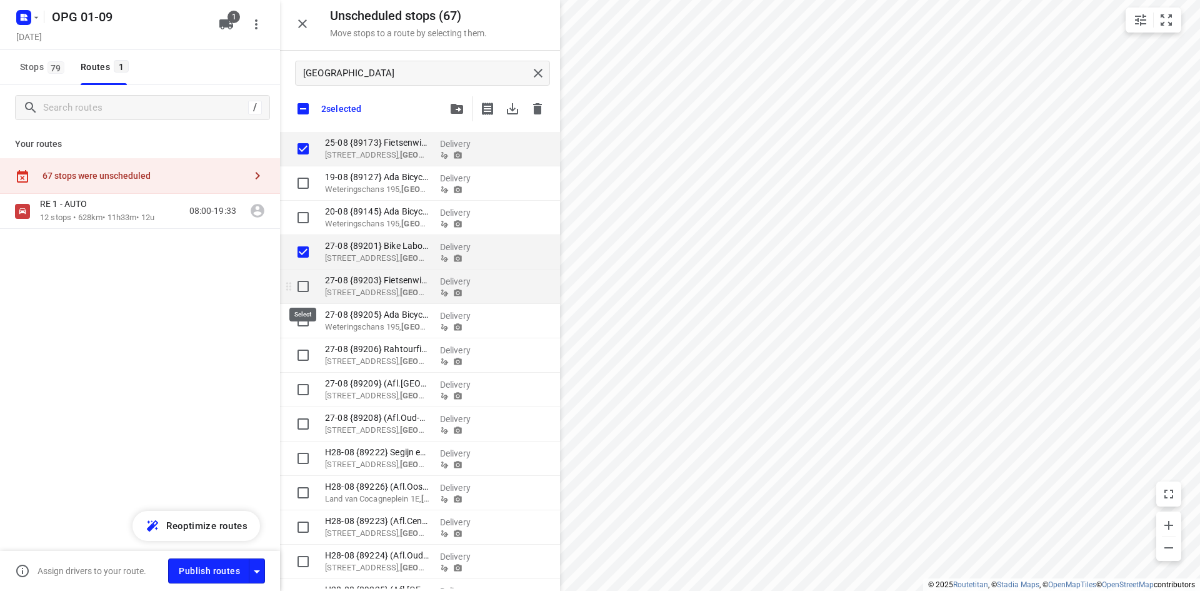
checkbox input "true"
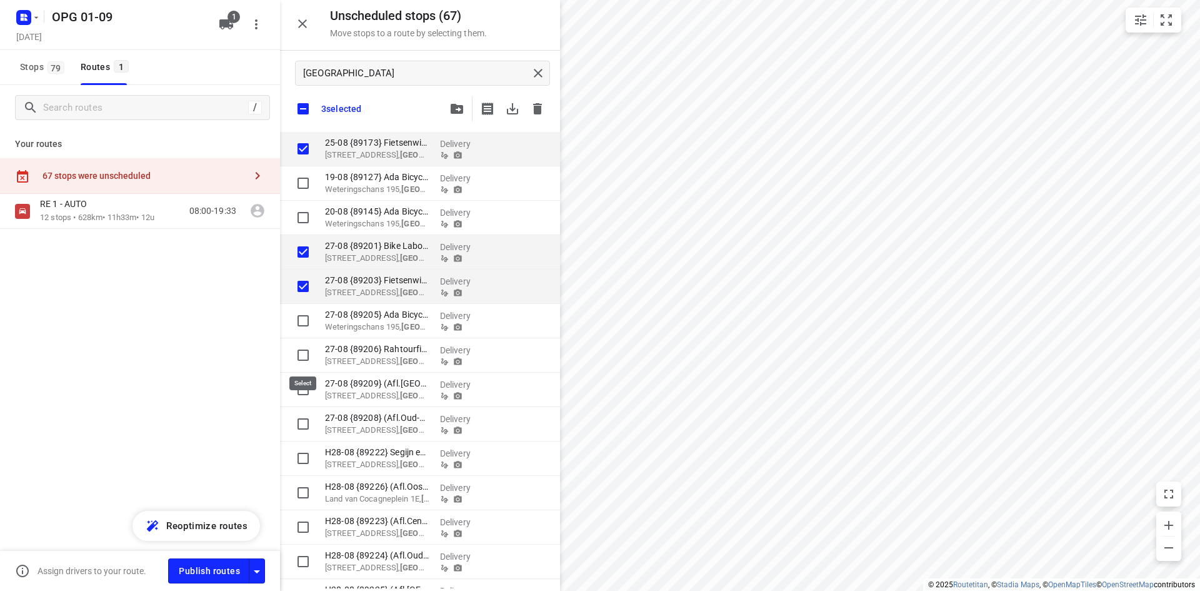
checkbox input "true"
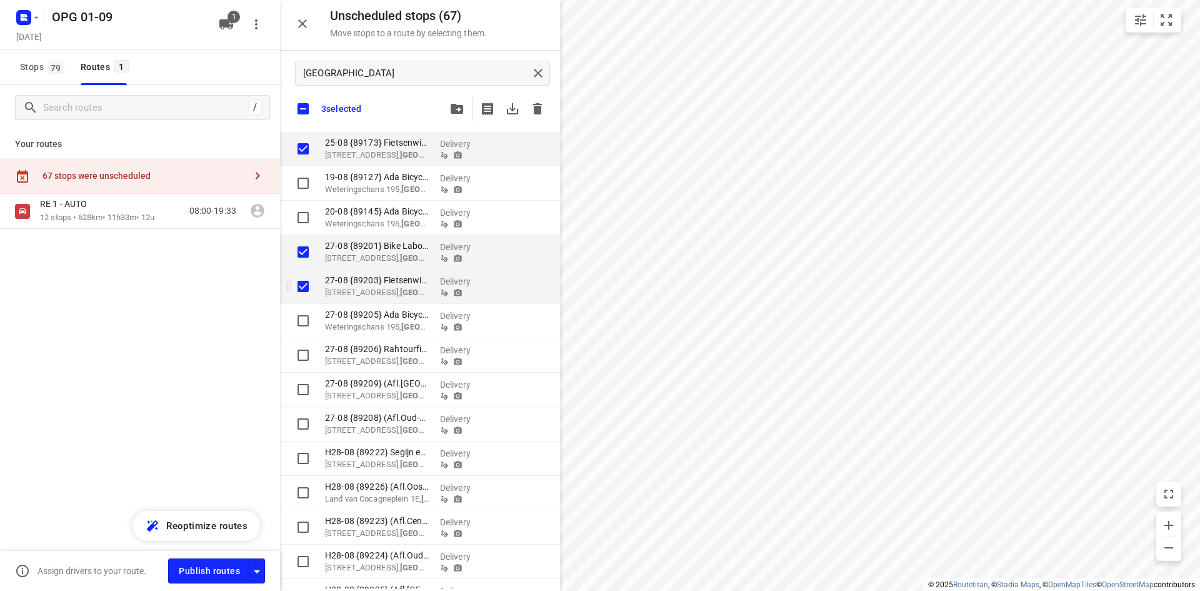
checkbox input "true"
click at [302, 348] on input "grid" at bounding box center [303, 355] width 25 height 25
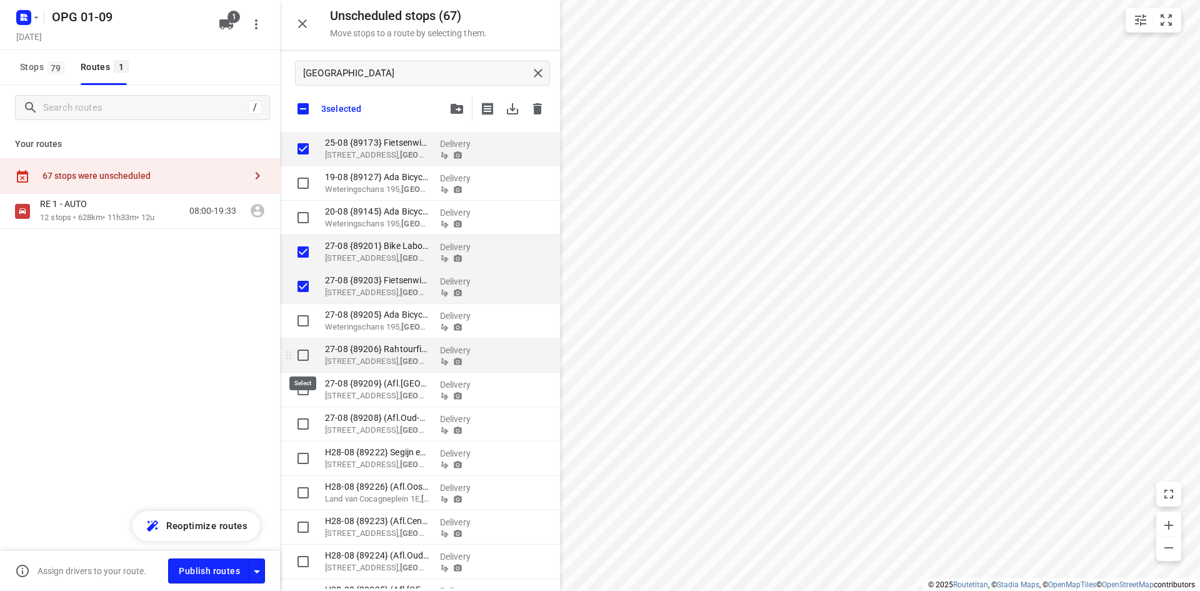
checkbox input "true"
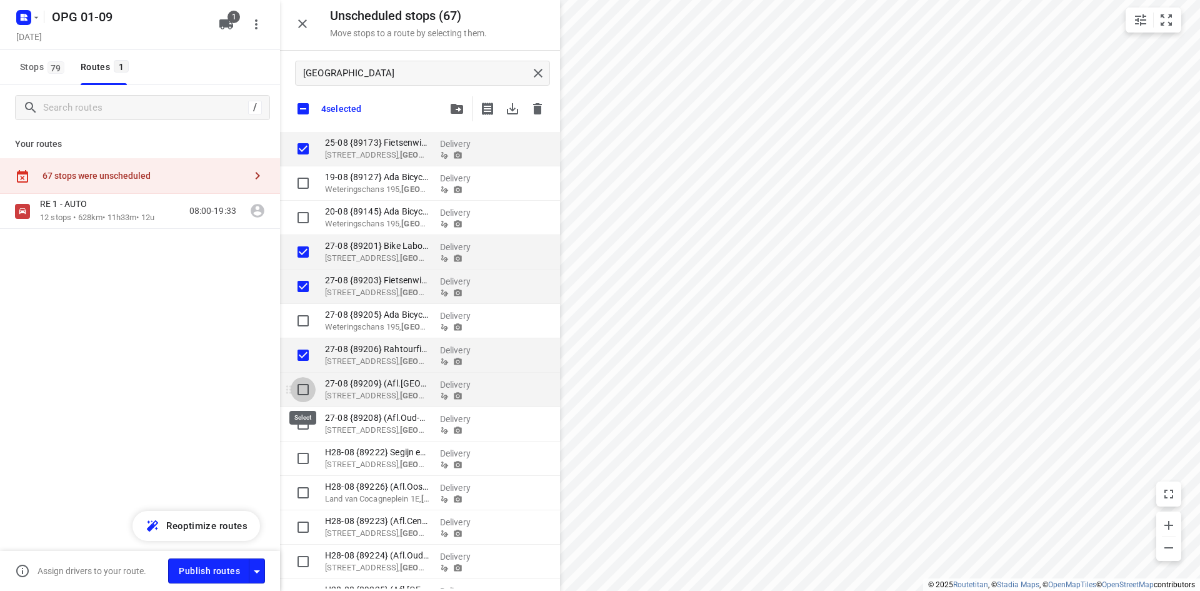
click at [301, 394] on input "grid" at bounding box center [303, 389] width 25 height 25
checkbox input "true"
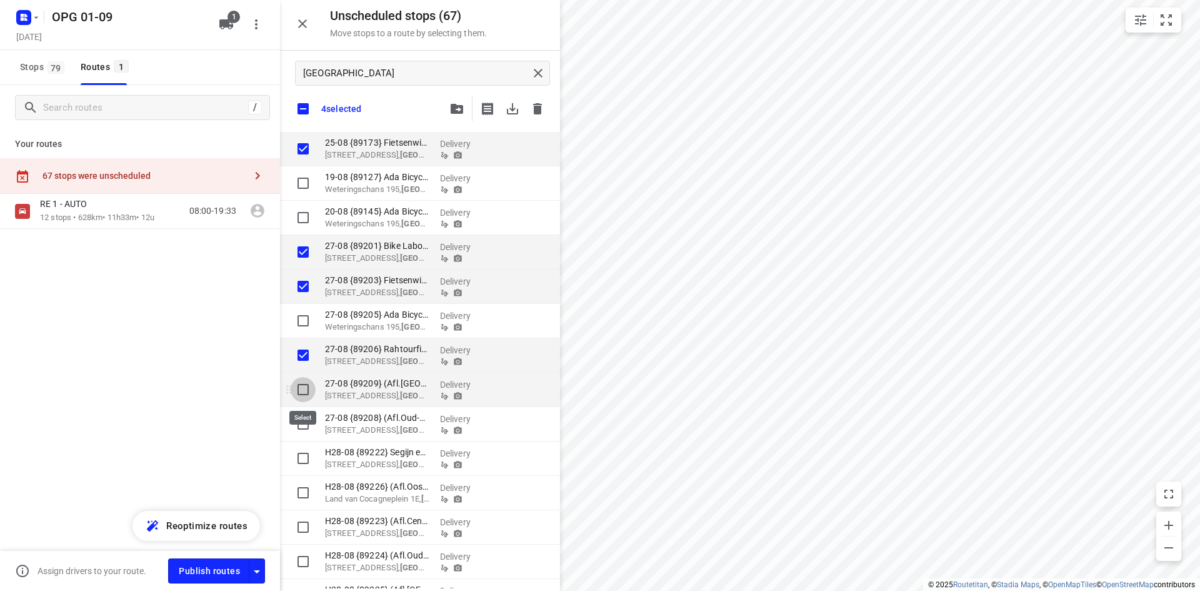
checkbox input "true"
click at [301, 427] on input "grid" at bounding box center [303, 423] width 25 height 25
checkbox input "true"
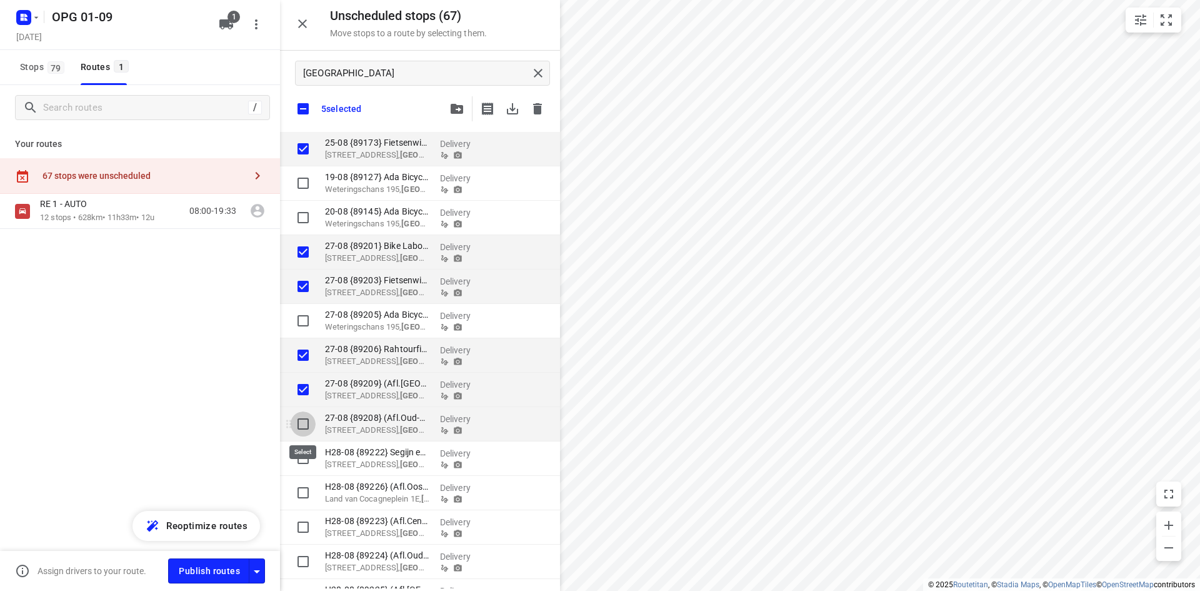
checkbox input "true"
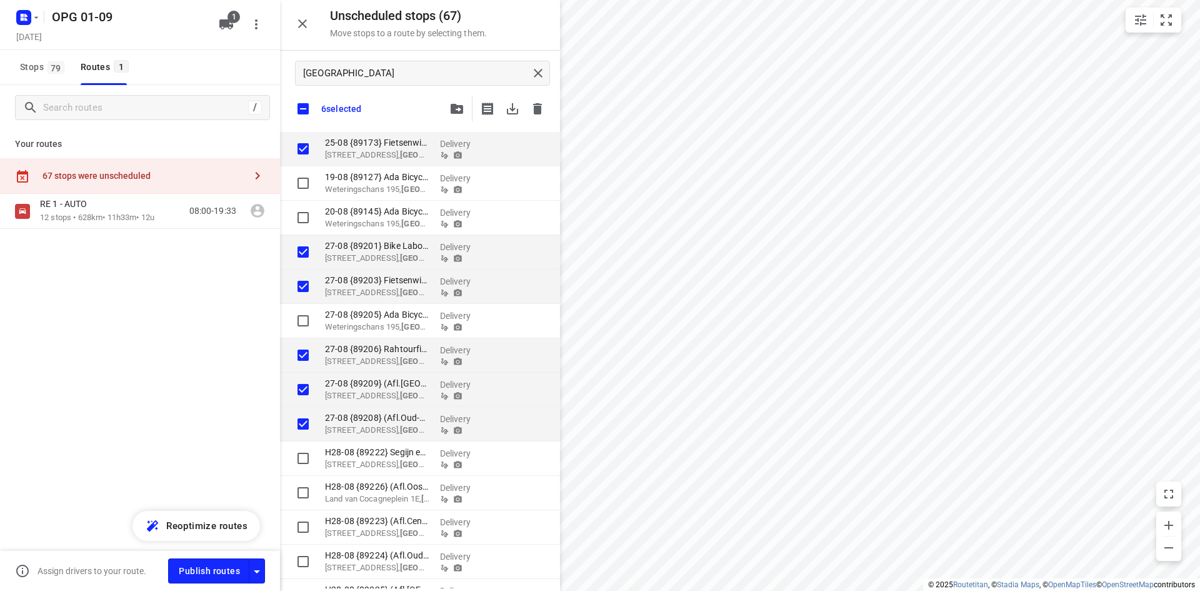
checkbox input "true"
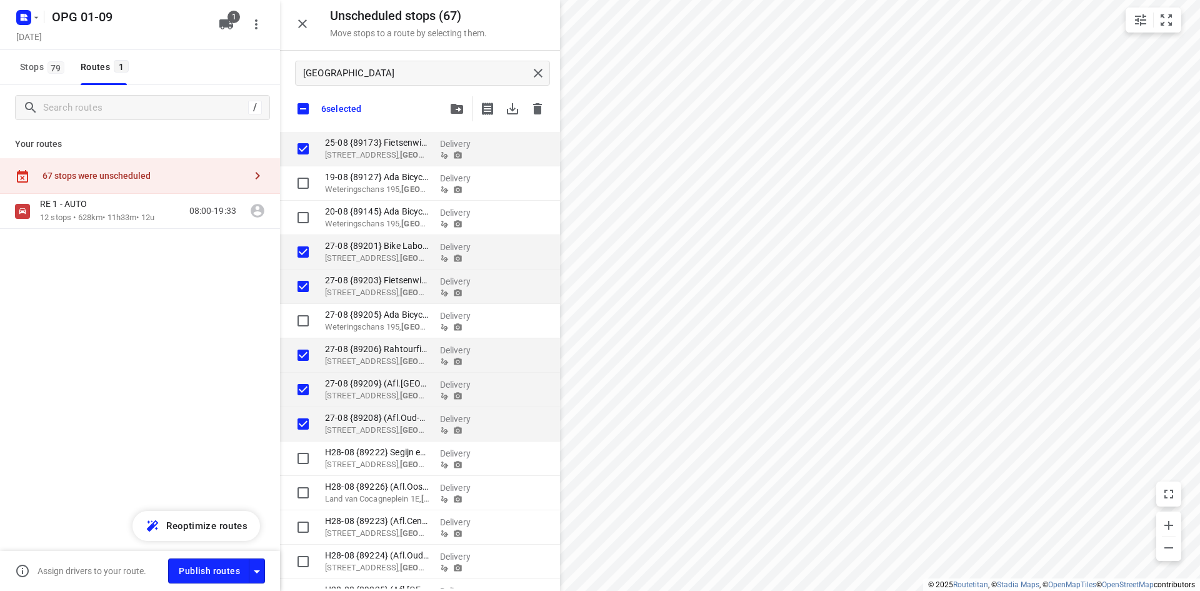
checkbox input "true"
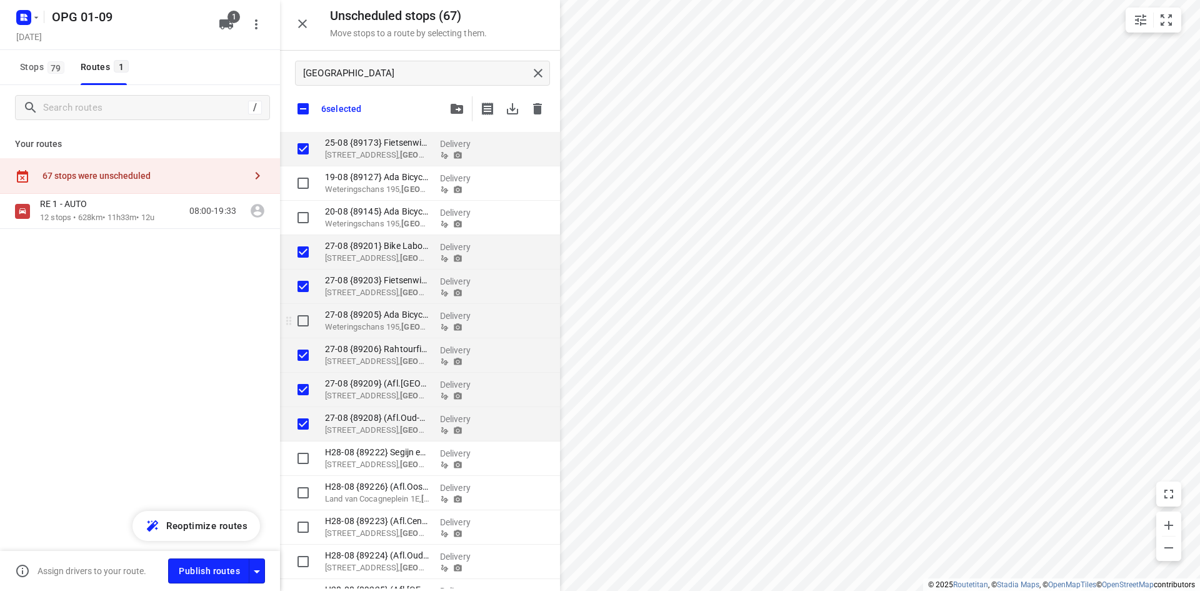
checkbox input "true"
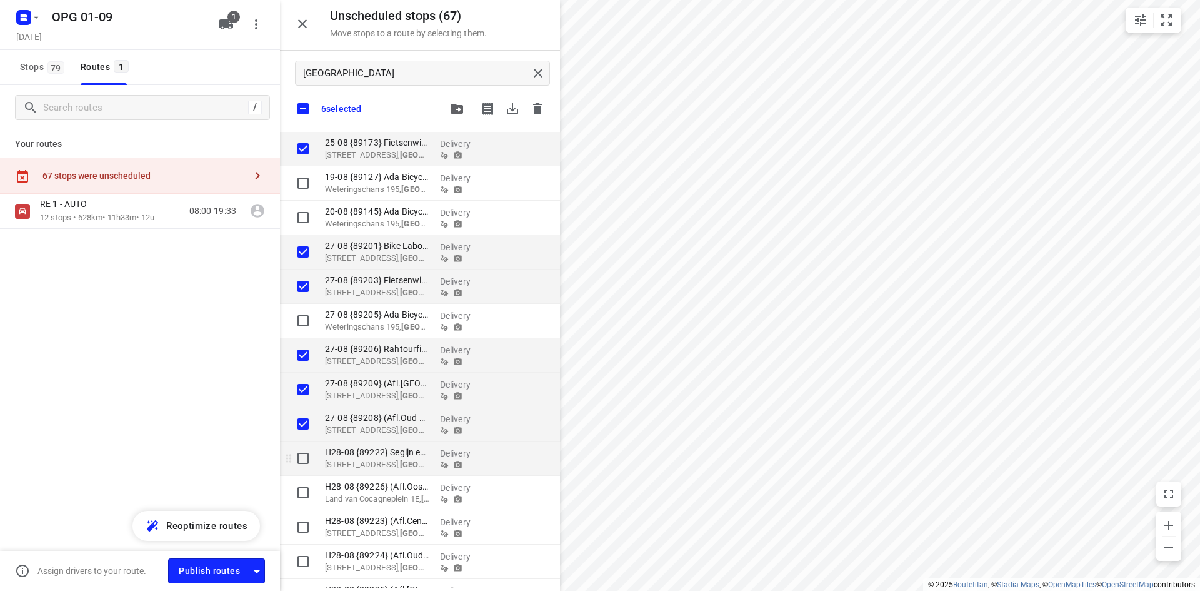
checkbox input "true"
click at [303, 462] on input "grid" at bounding box center [303, 458] width 25 height 25
checkbox input "true"
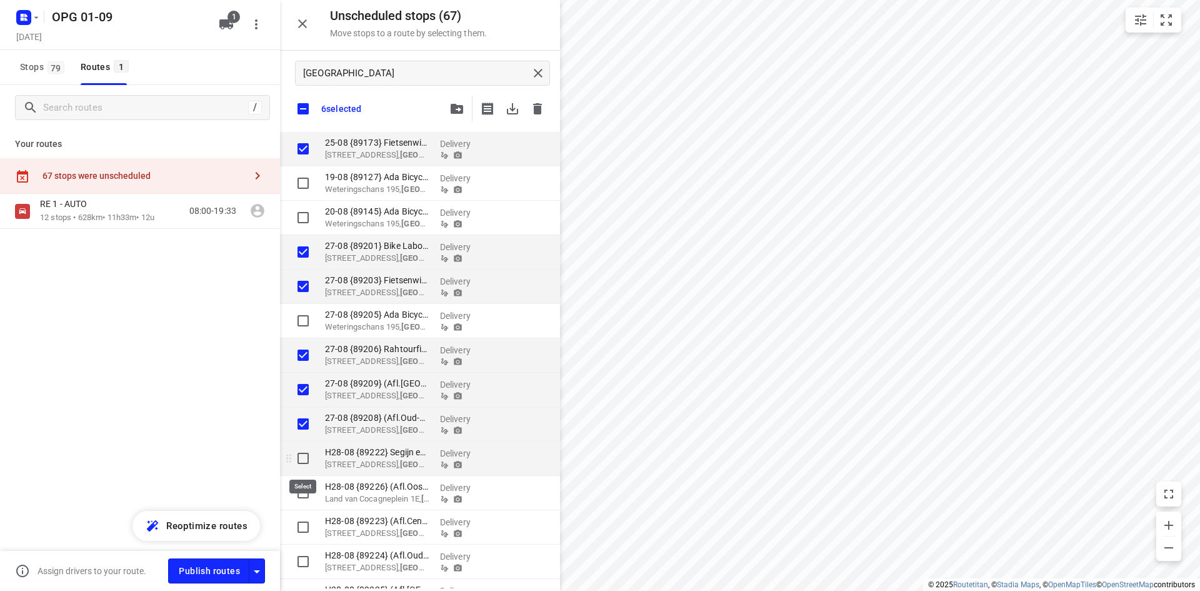
checkbox input "true"
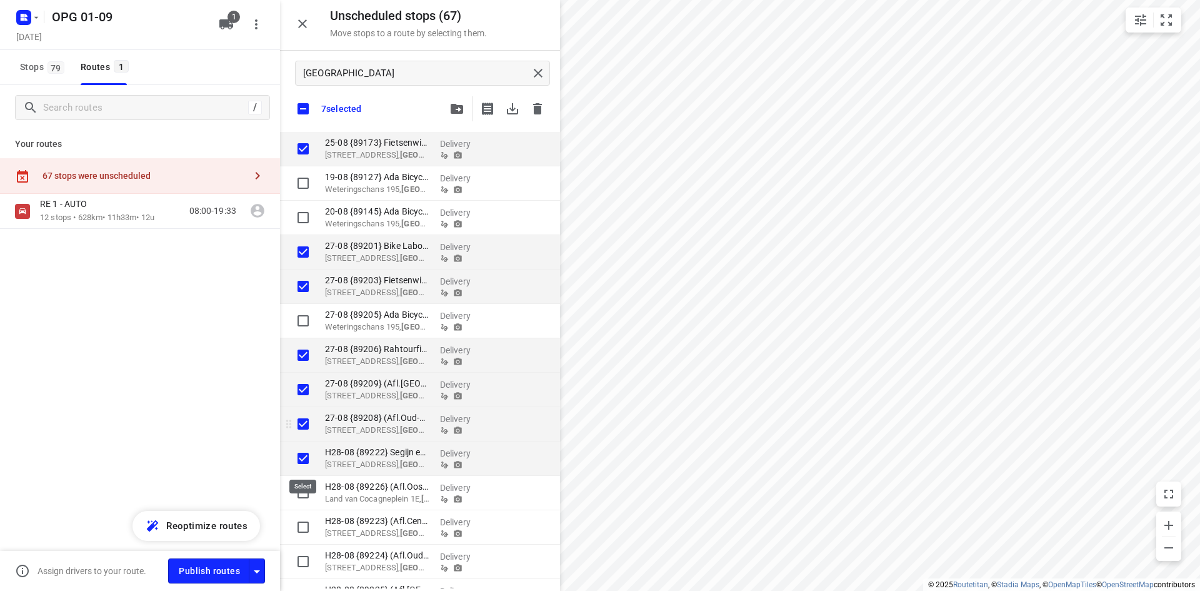
checkbox input "true"
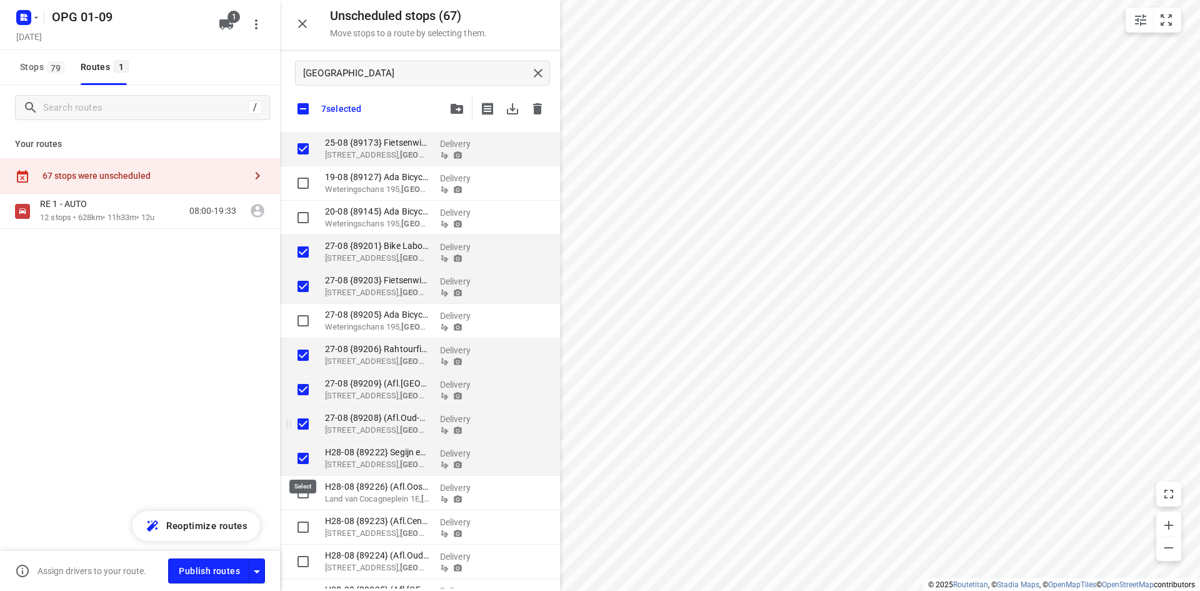
checkbox input "true"
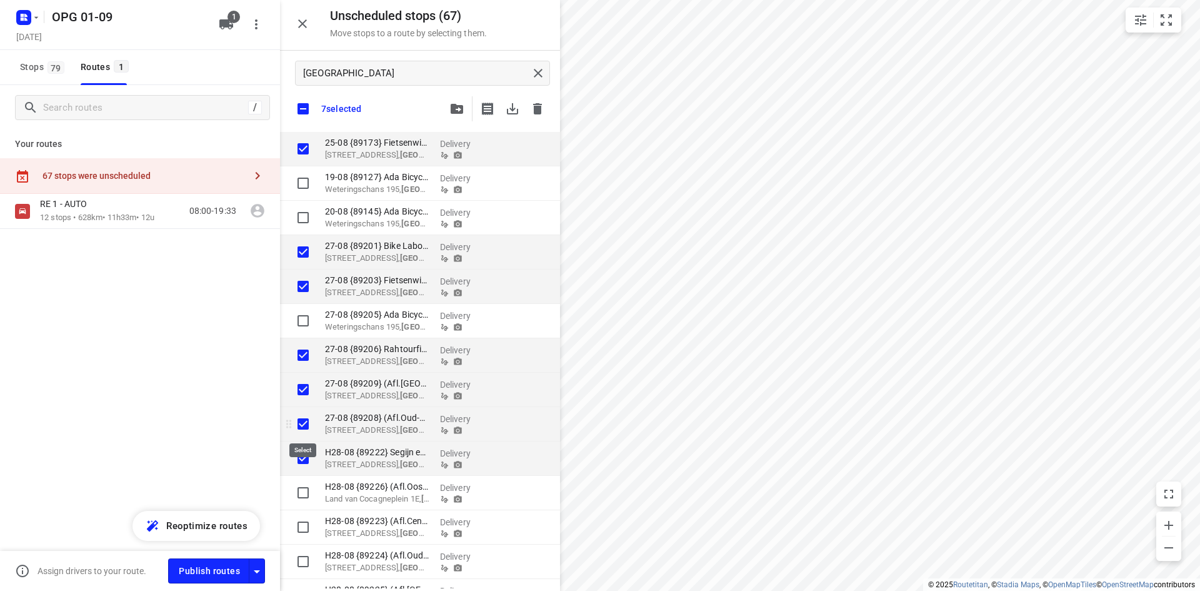
scroll to position [27, 0]
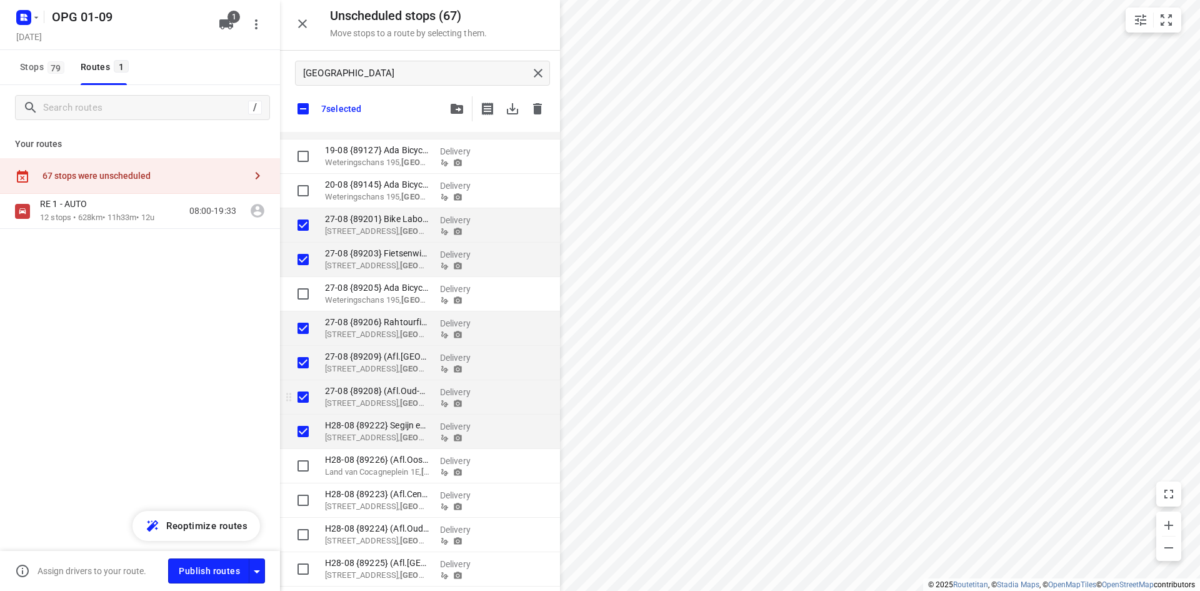
checkbox input "true"
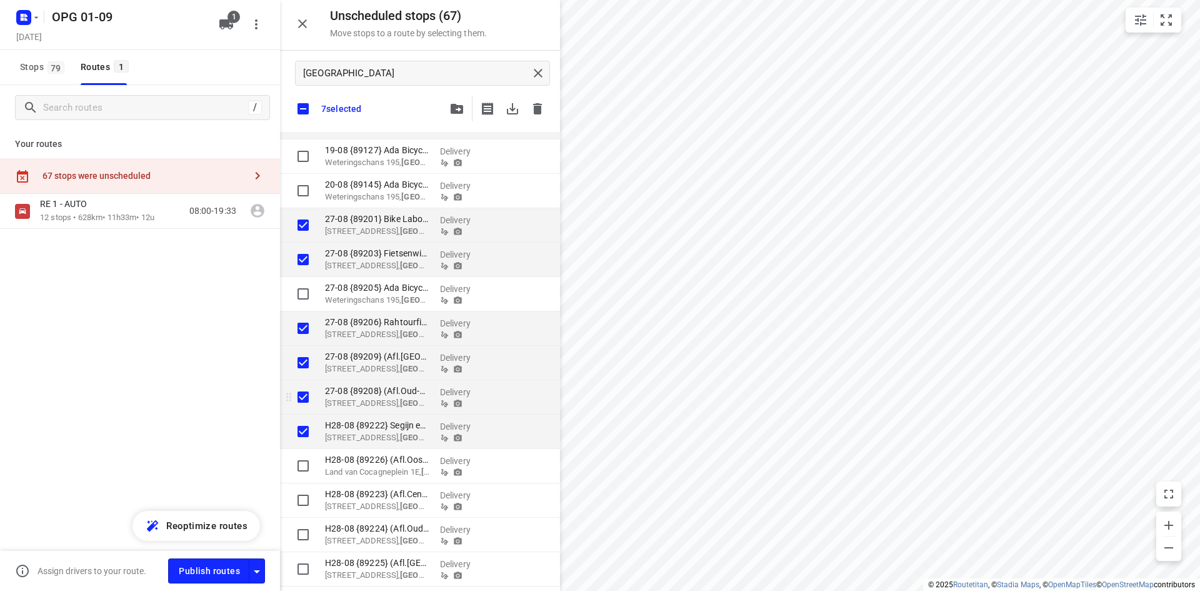
checkbox input "true"
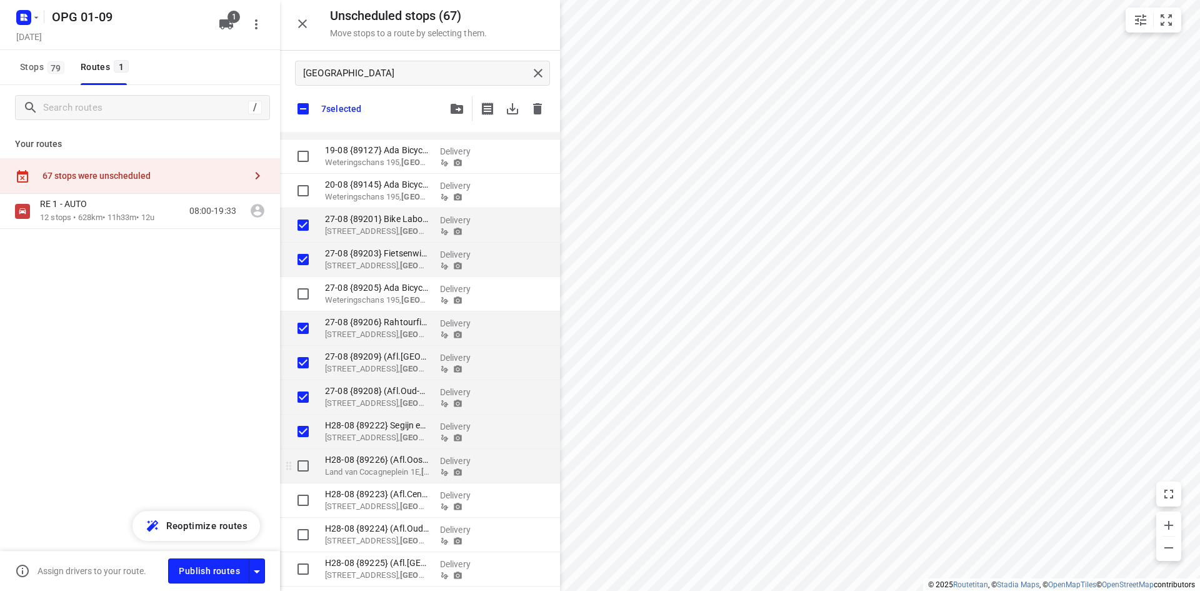
checkbox input "true"
click at [301, 466] on input "grid" at bounding box center [303, 465] width 25 height 25
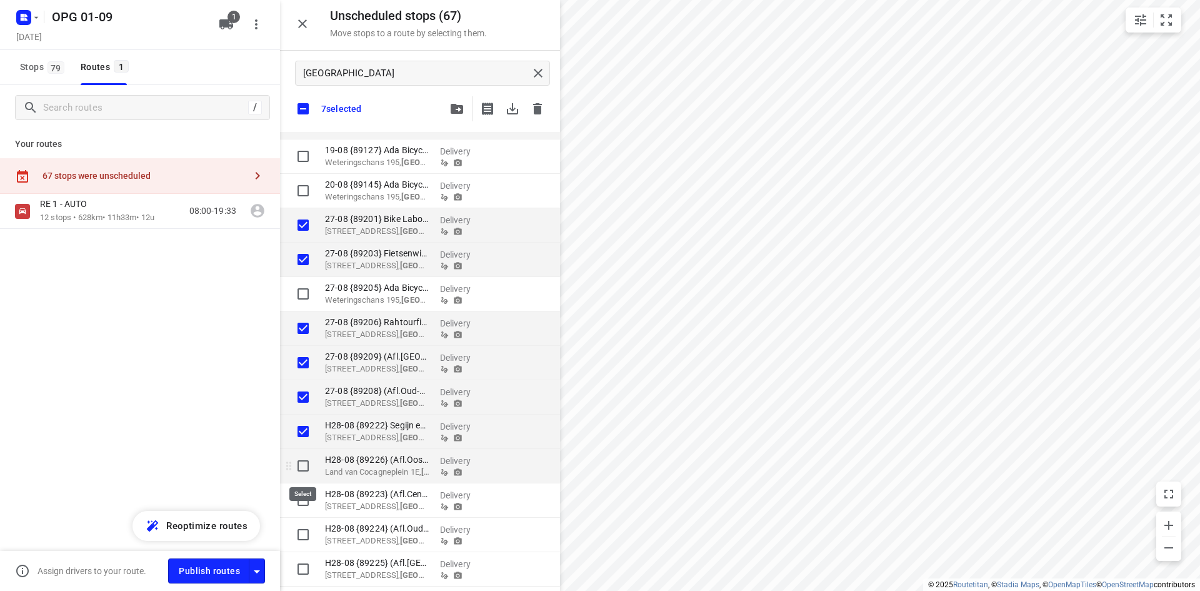
checkbox input "true"
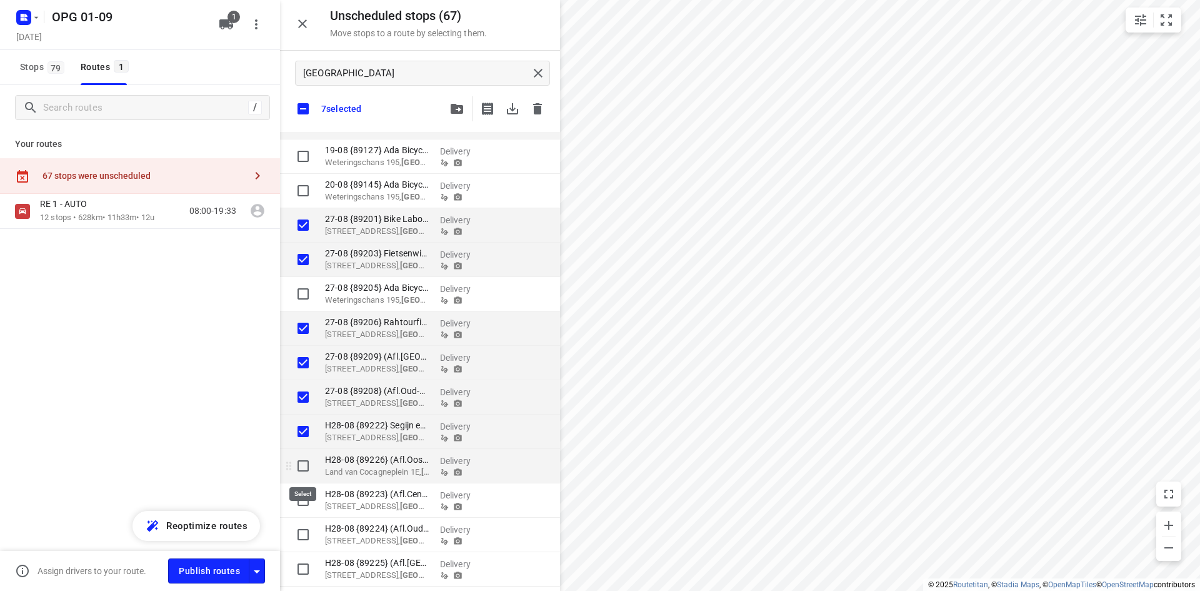
checkbox input "true"
click at [303, 500] on input "grid" at bounding box center [303, 500] width 25 height 25
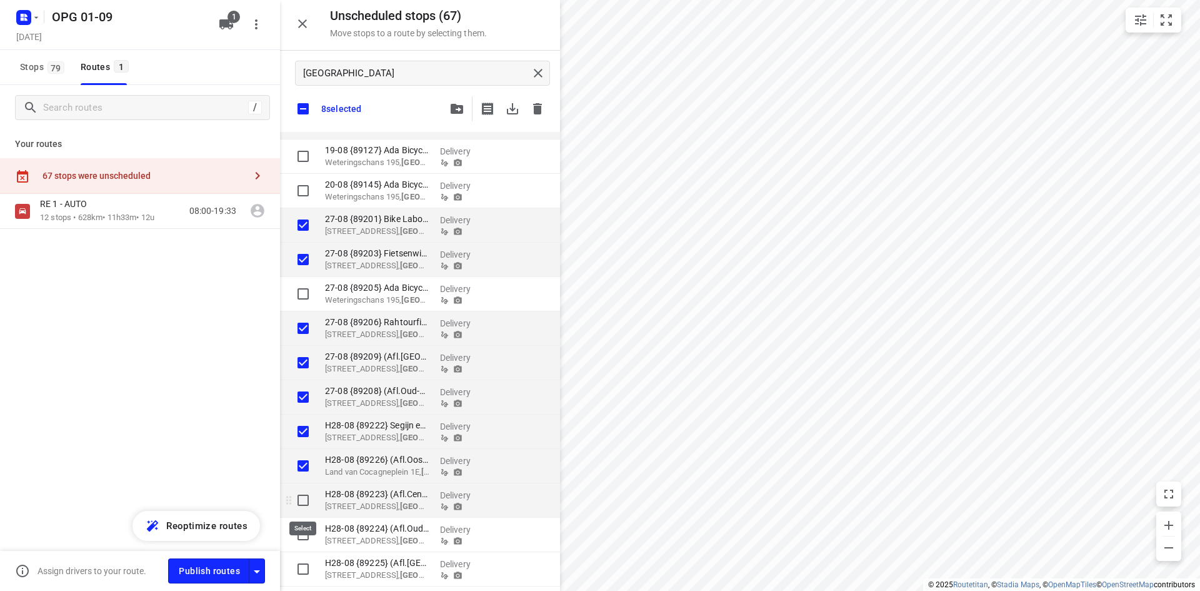
checkbox input "true"
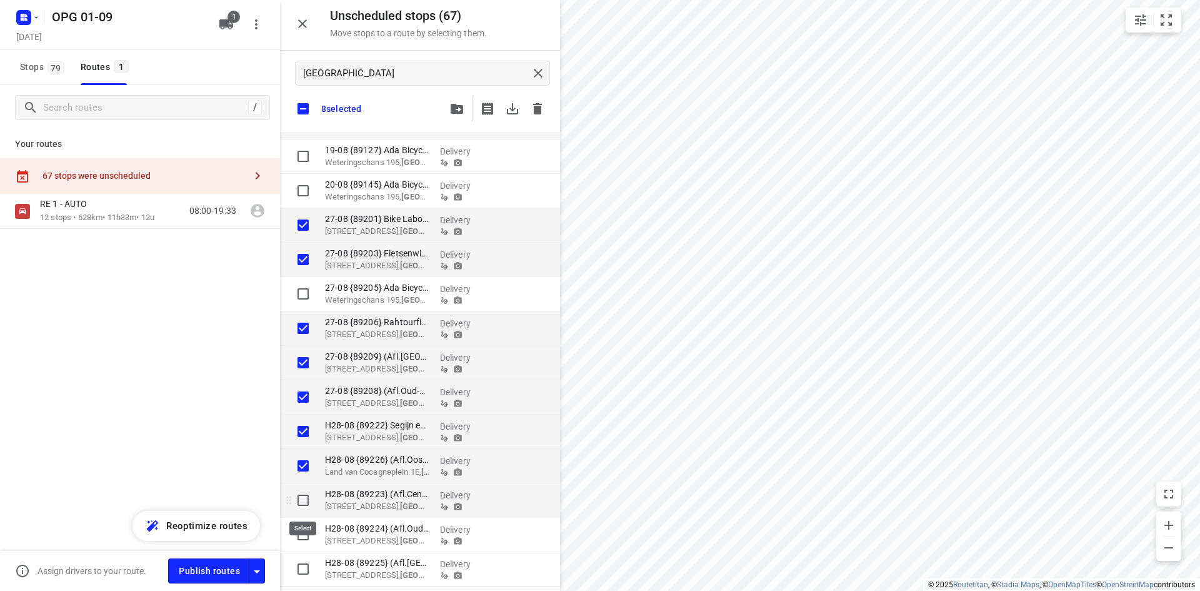
checkbox input "true"
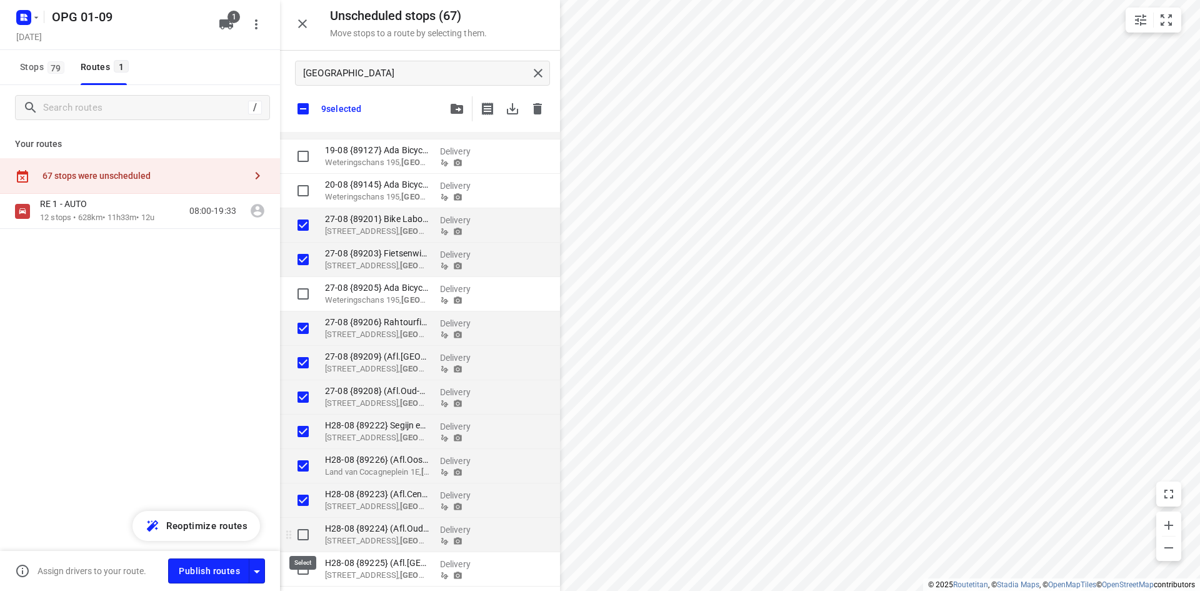
click at [299, 536] on input "grid" at bounding box center [303, 534] width 25 height 25
checkbox input "true"
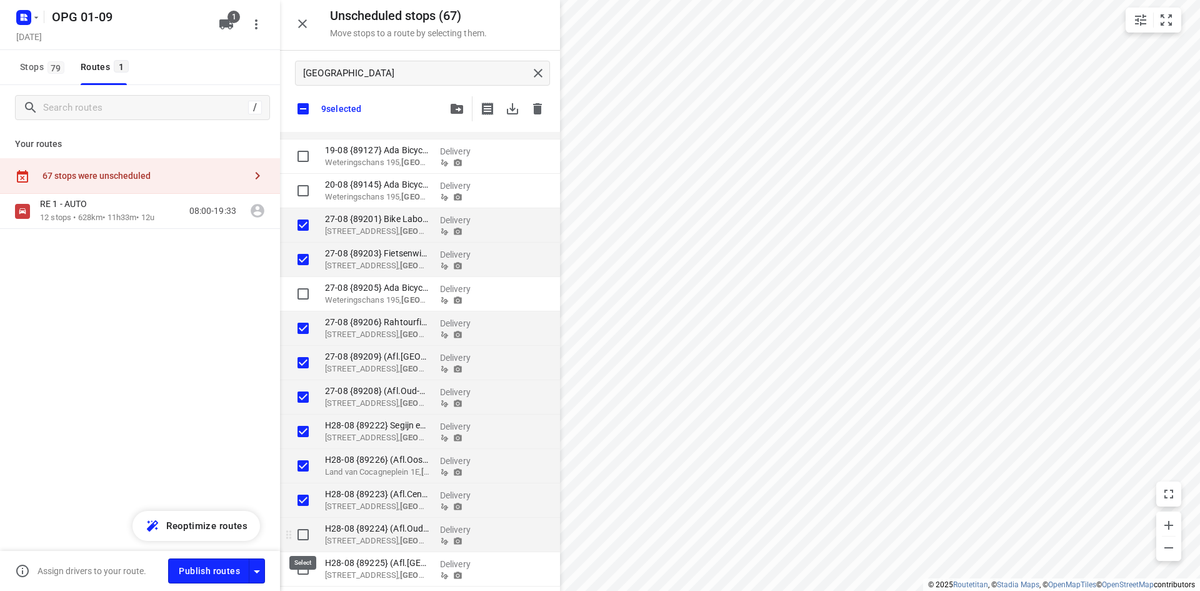
checkbox input "true"
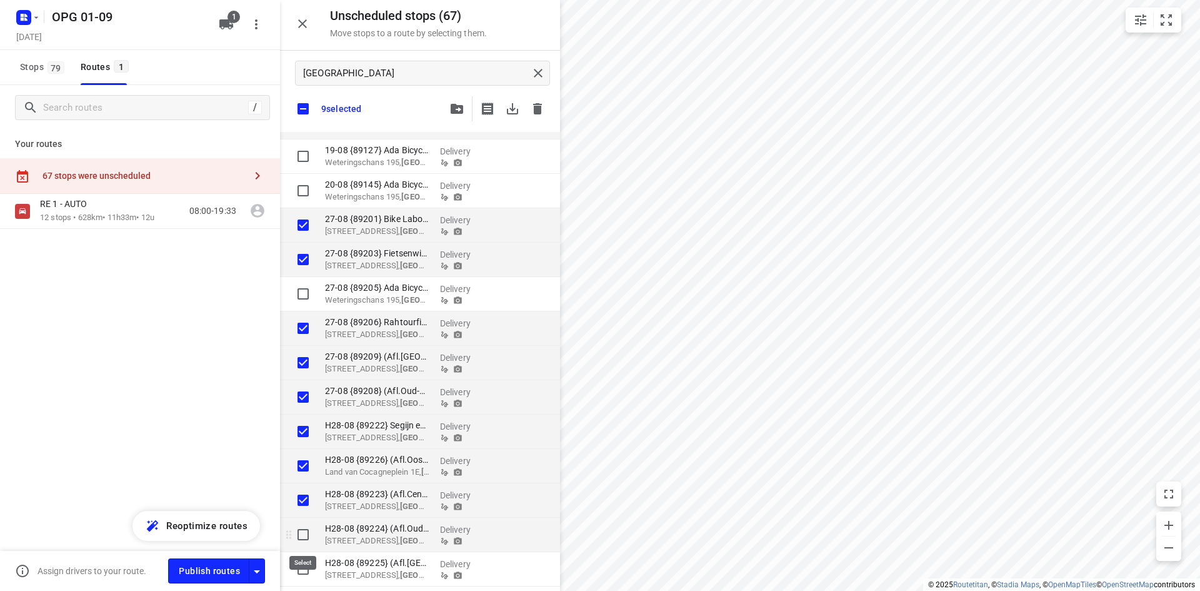
checkbox input "true"
click at [298, 570] on input "grid" at bounding box center [303, 568] width 25 height 25
checkbox input "true"
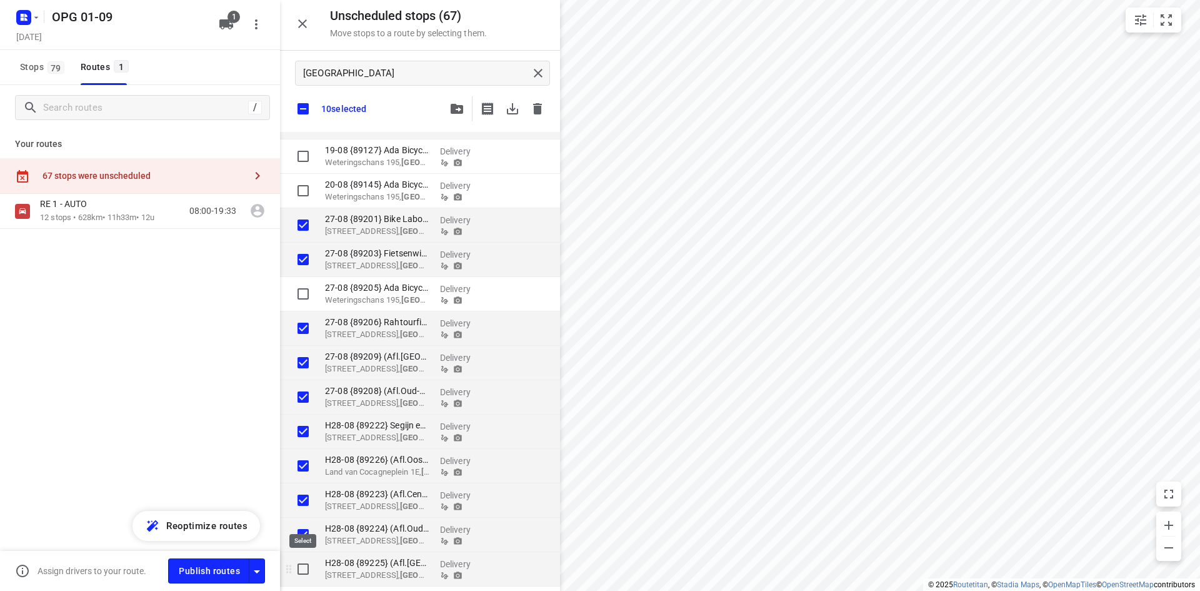
checkbox input "true"
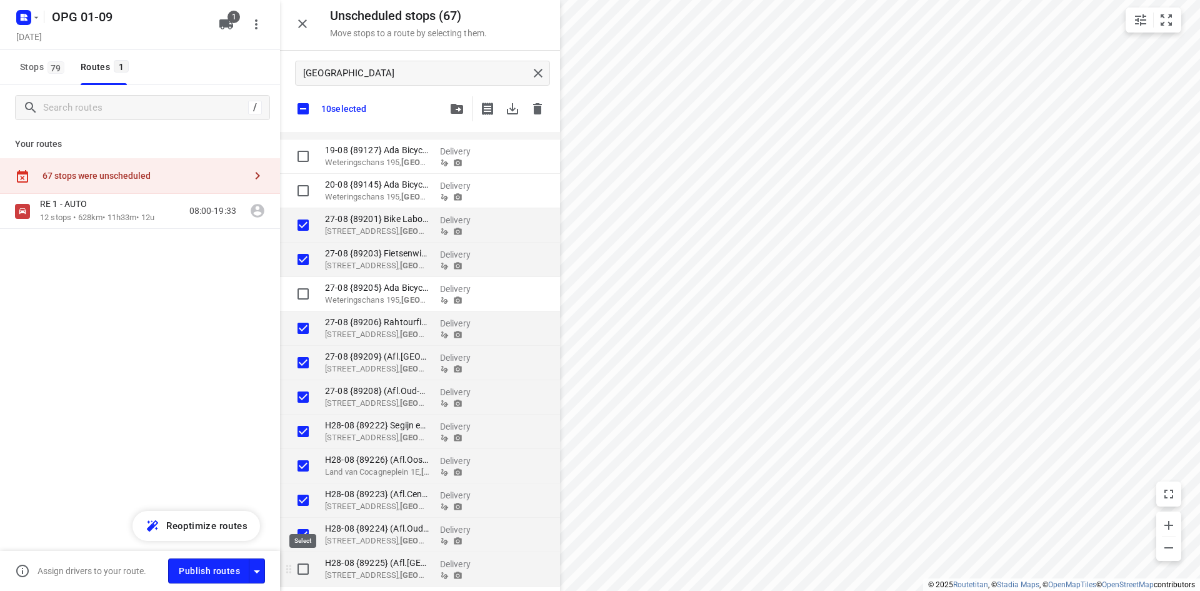
checkbox input "true"
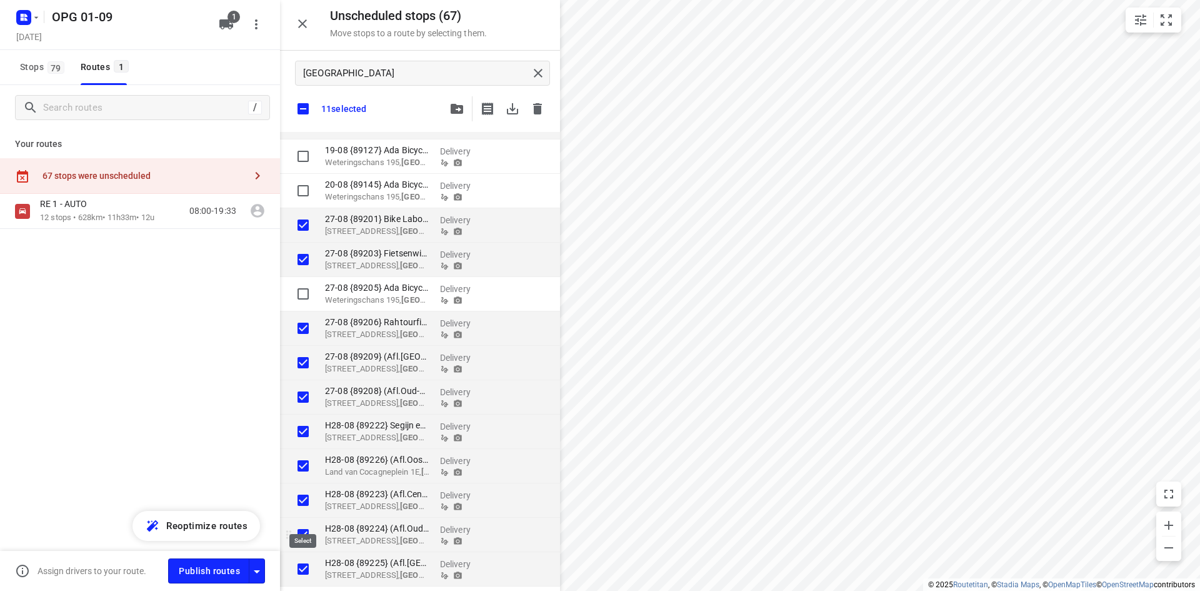
checkbox input "true"
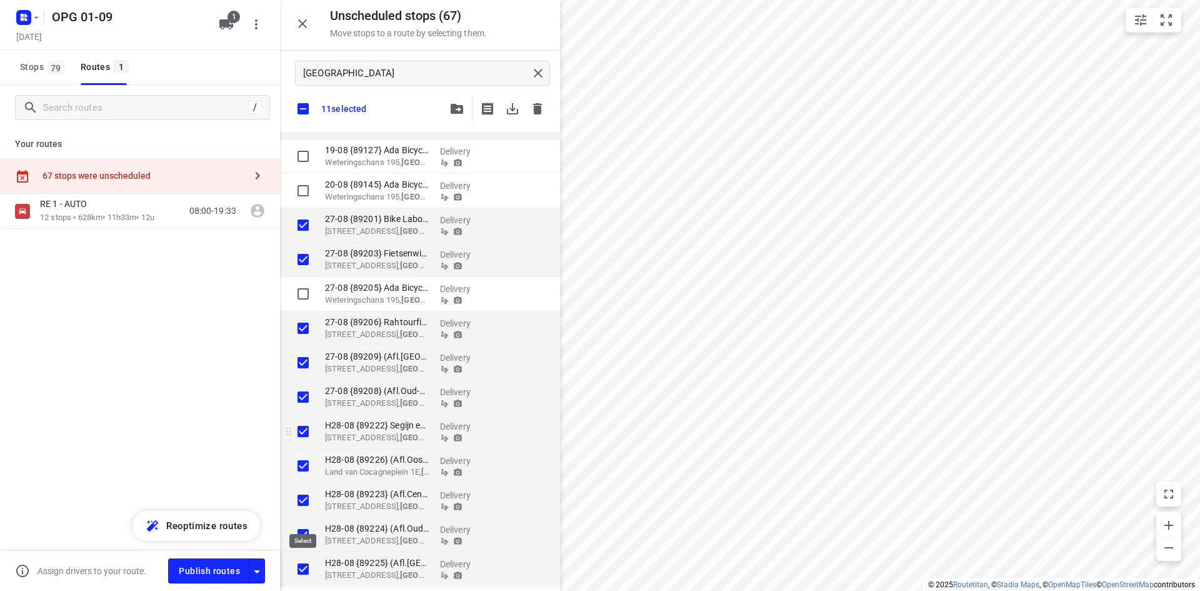
checkbox input "true"
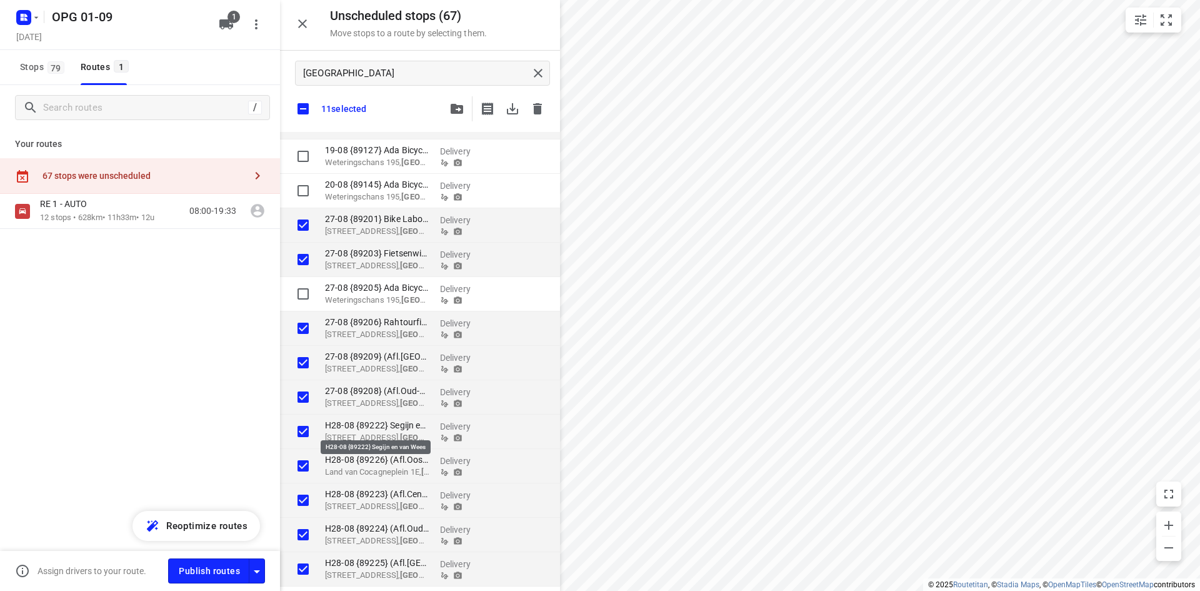
checkbox input "true"
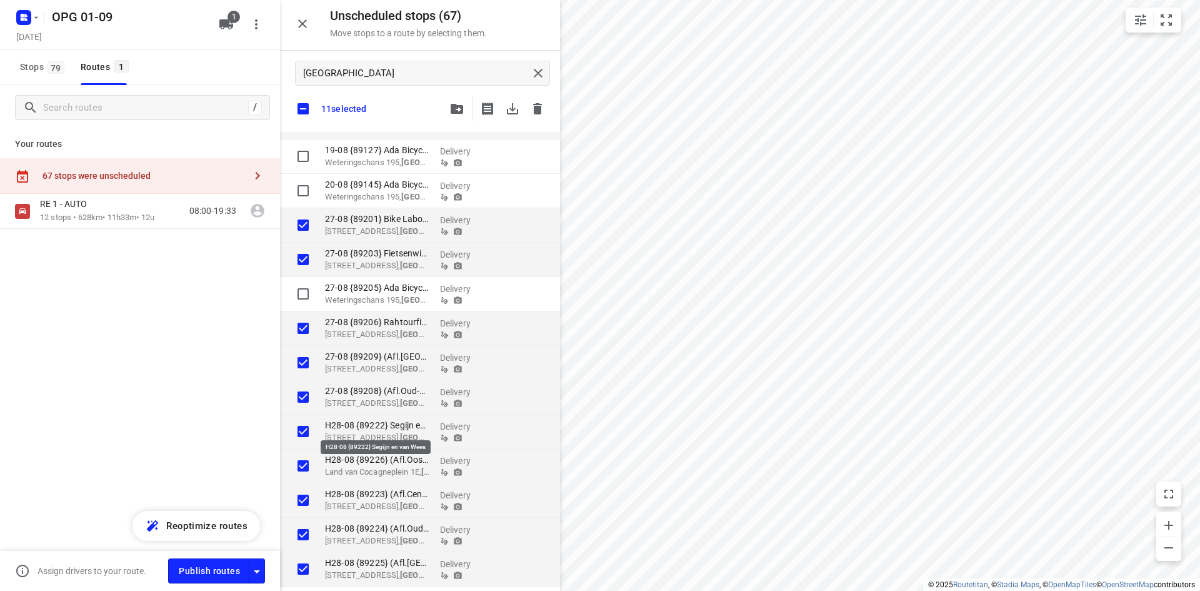
checkbox input "true"
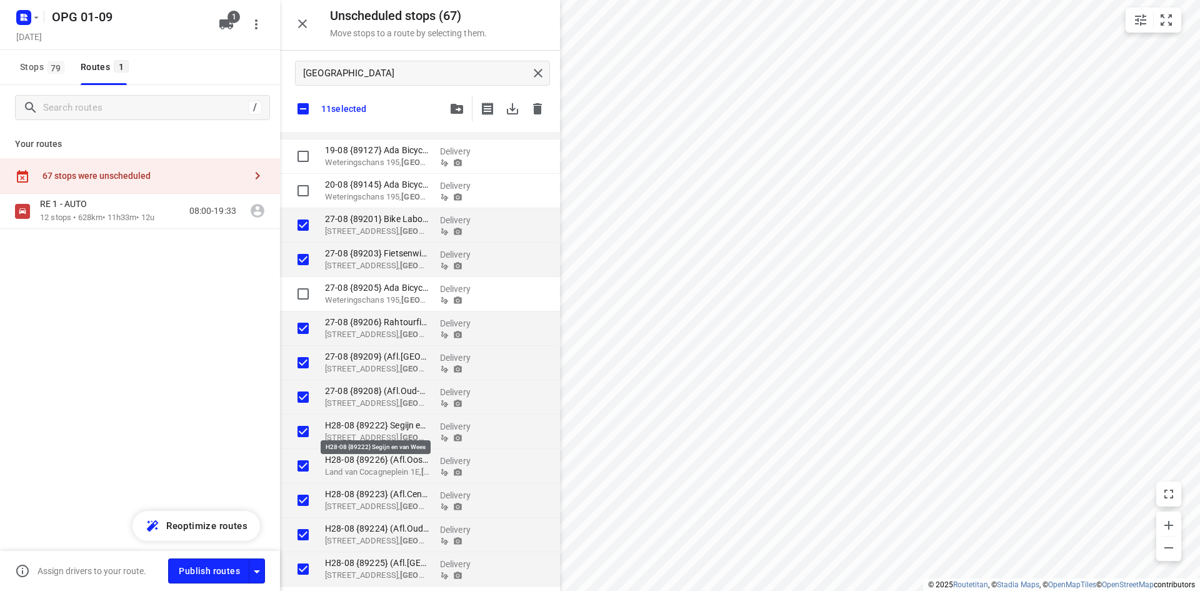
checkbox input "true"
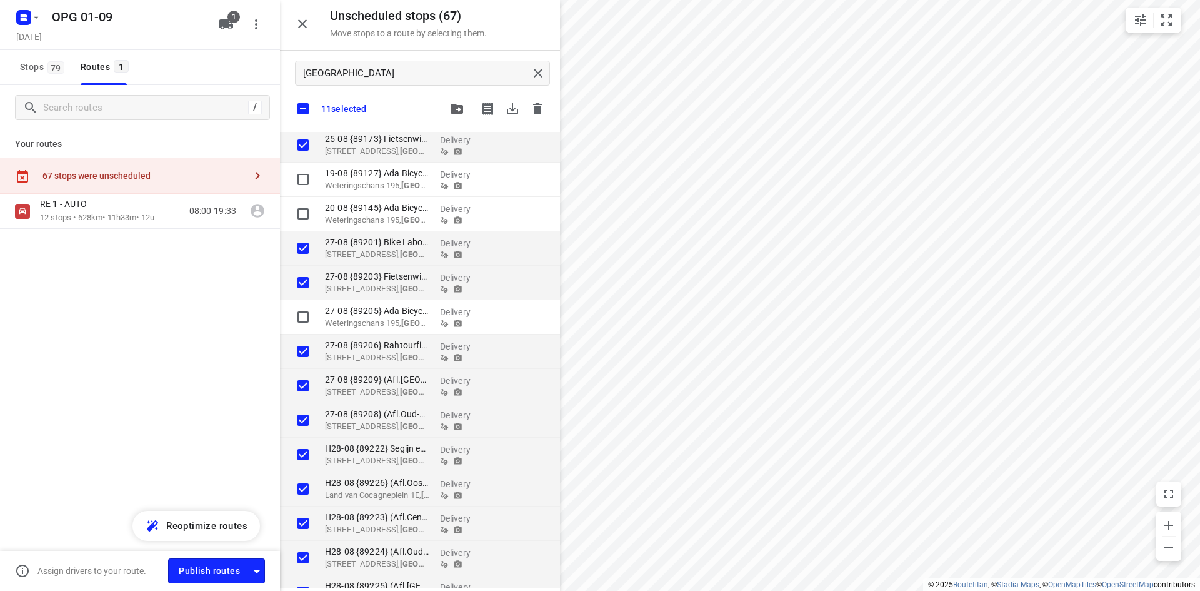
scroll to position [0, 0]
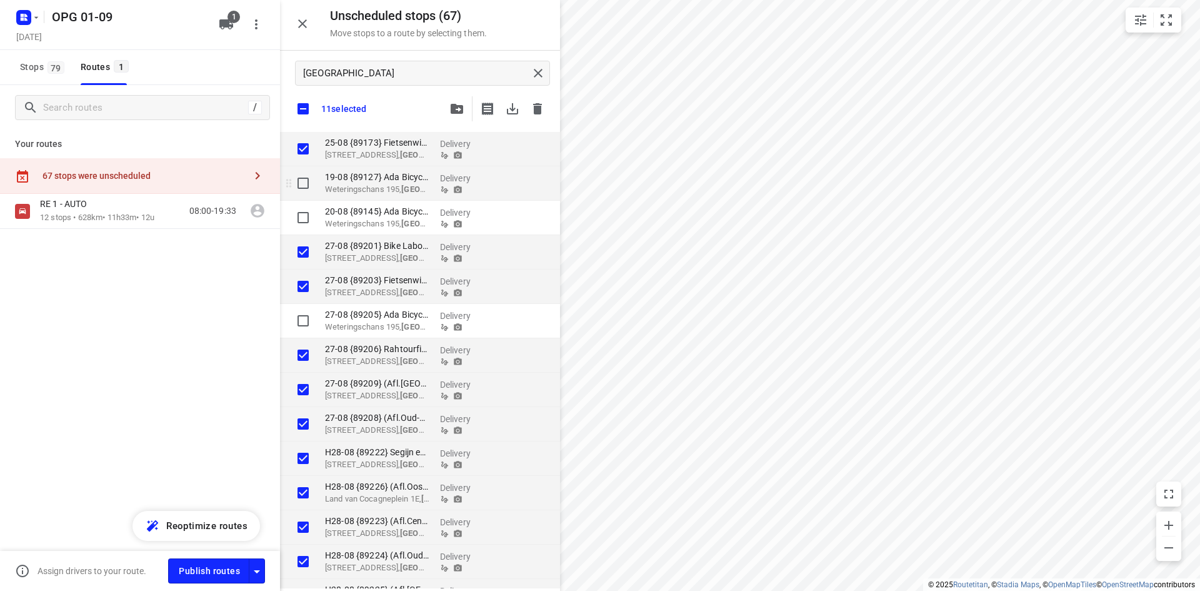
checkbox input "true"
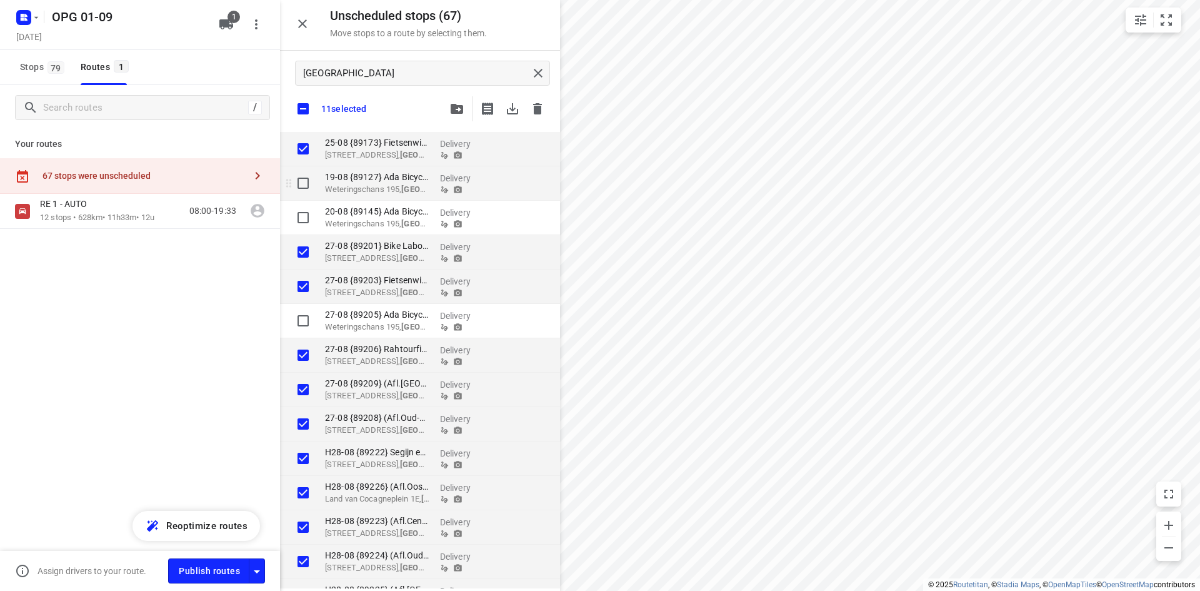
checkbox input "true"
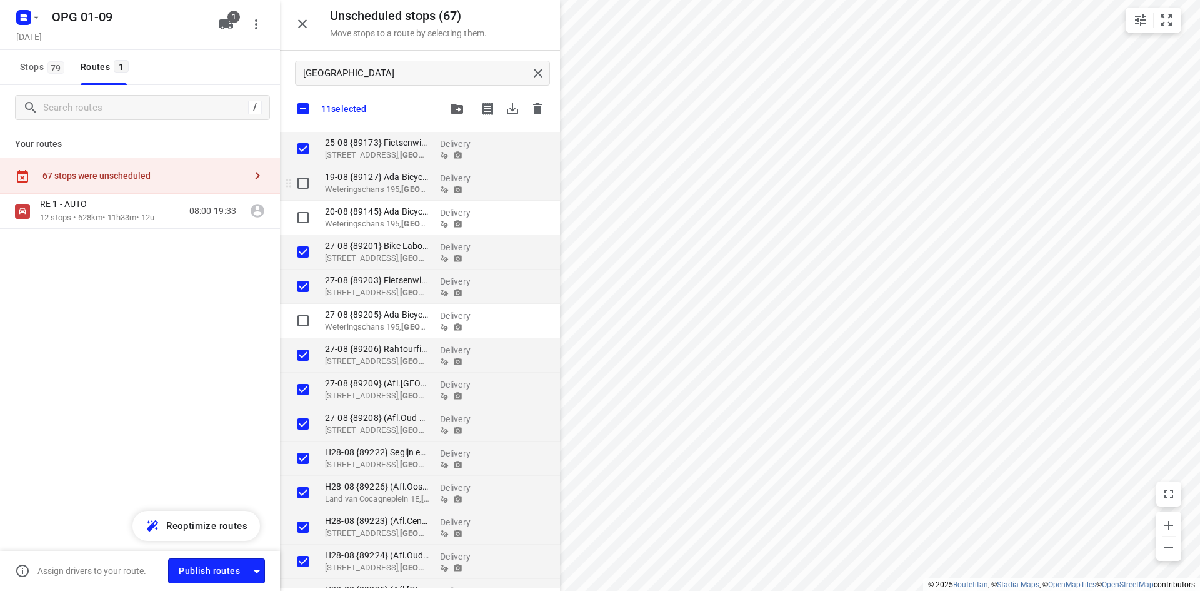
checkbox input "true"
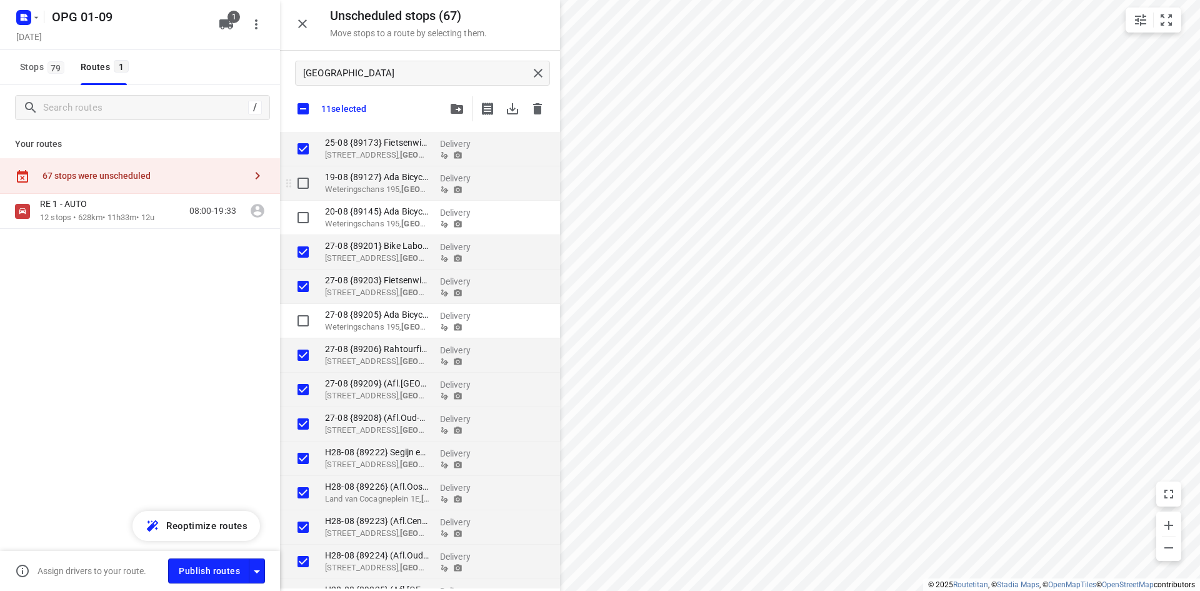
checkbox input "true"
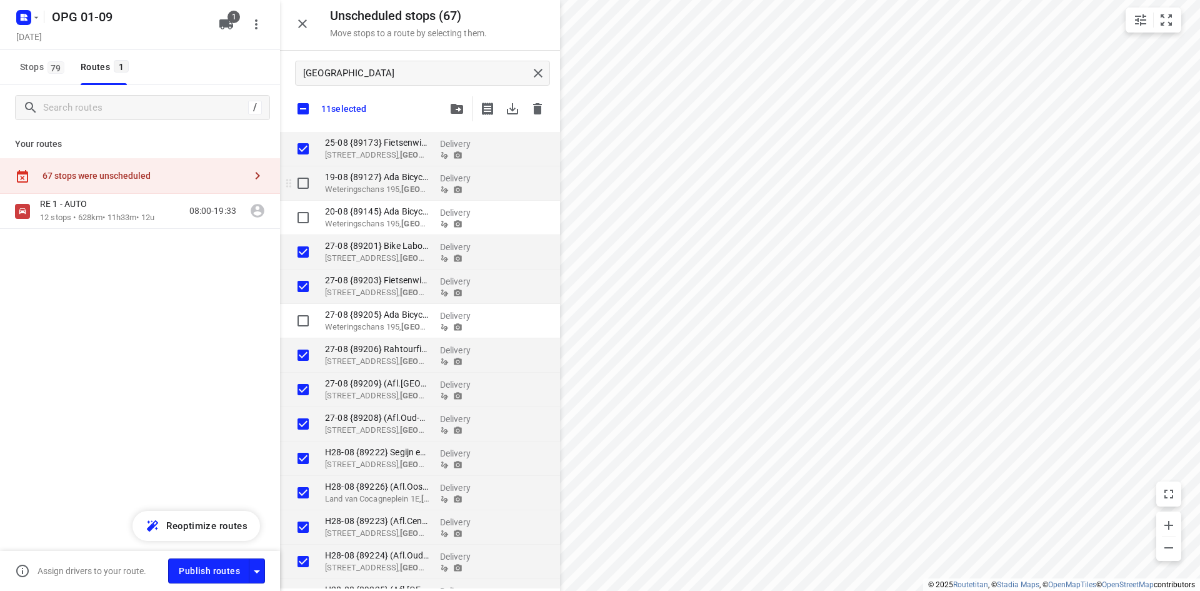
checkbox input "true"
click at [516, 110] on icon "button" at bounding box center [512, 108] width 15 height 15
click at [528, 109] on button "button" at bounding box center [537, 108] width 25 height 25
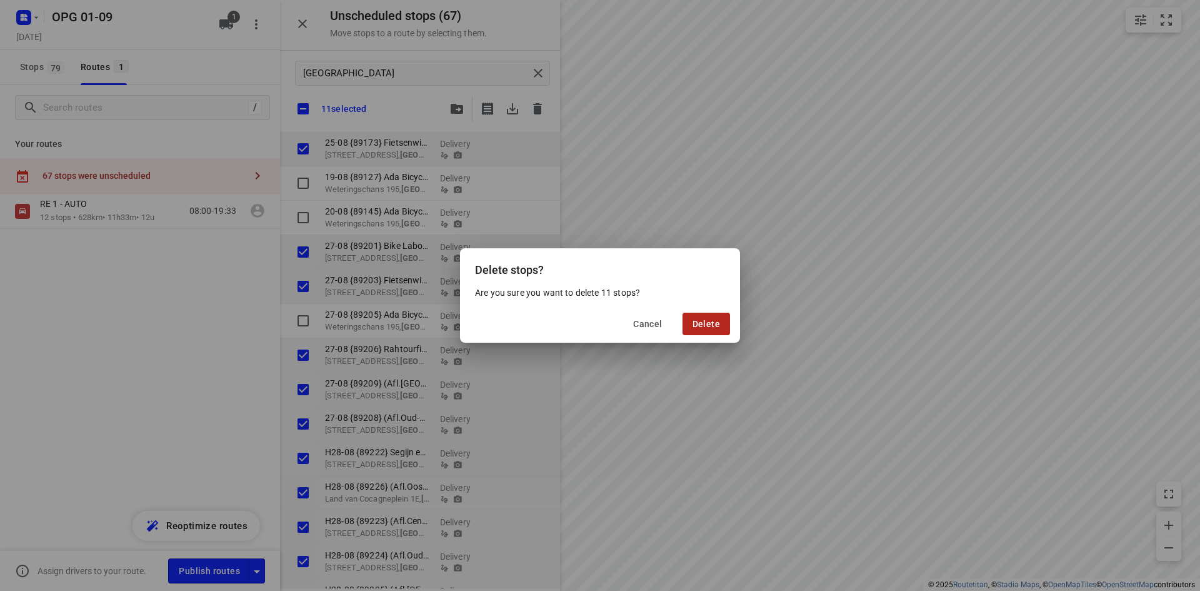
click at [713, 326] on span "Delete" at bounding box center [707, 324] width 28 height 10
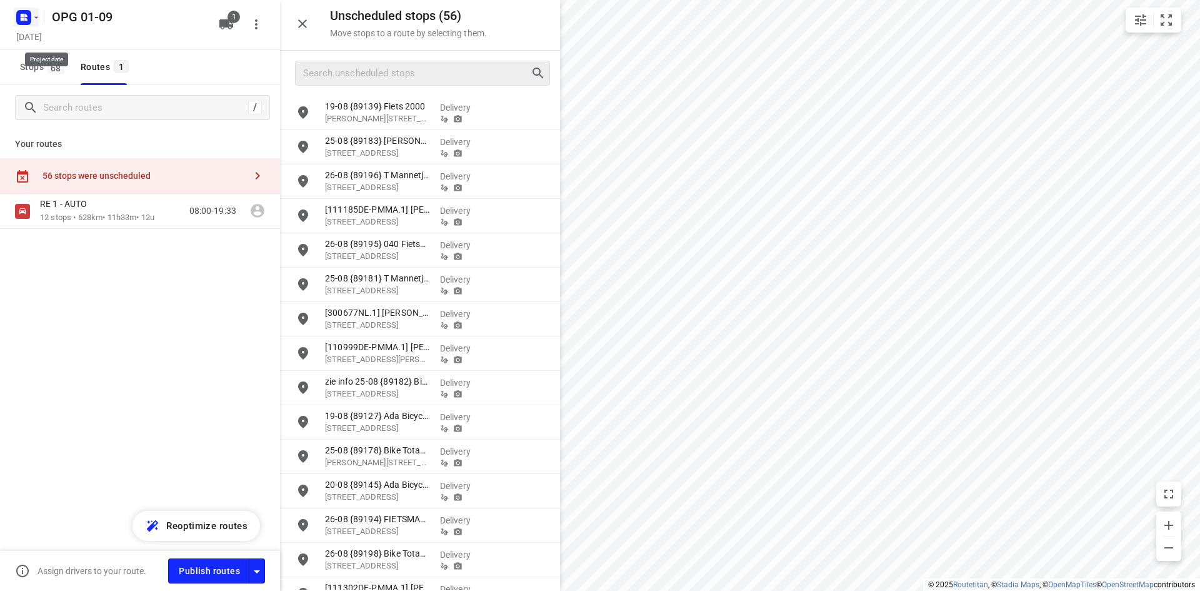
click at [19, 17] on rect "button" at bounding box center [23, 17] width 15 height 15
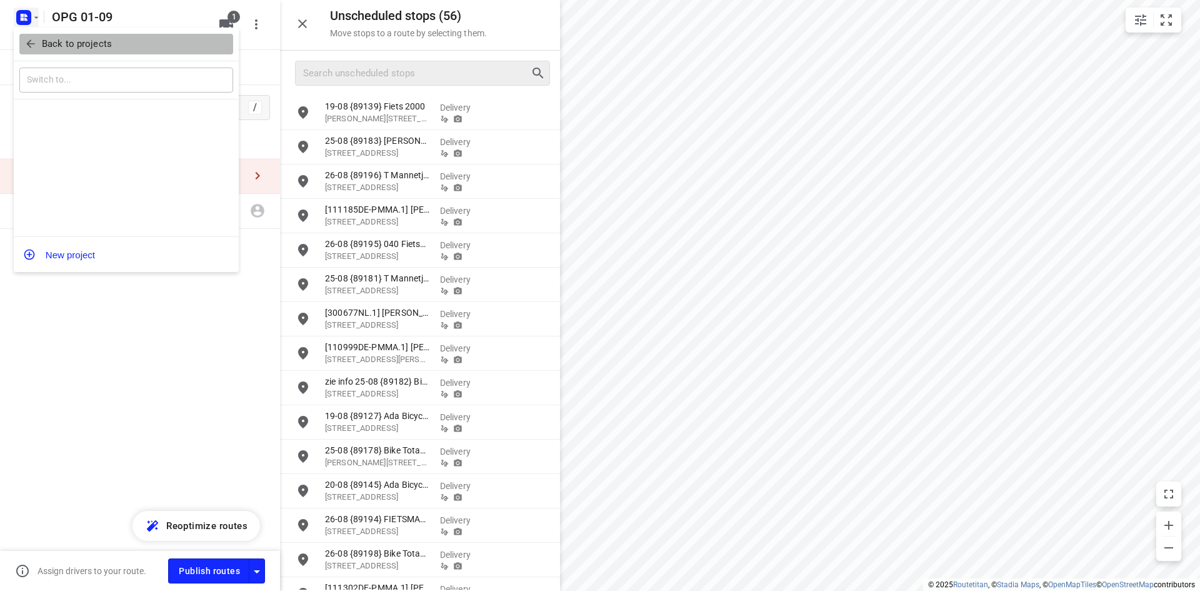
click at [24, 36] on button "Back to projects" at bounding box center [126, 44] width 214 height 21
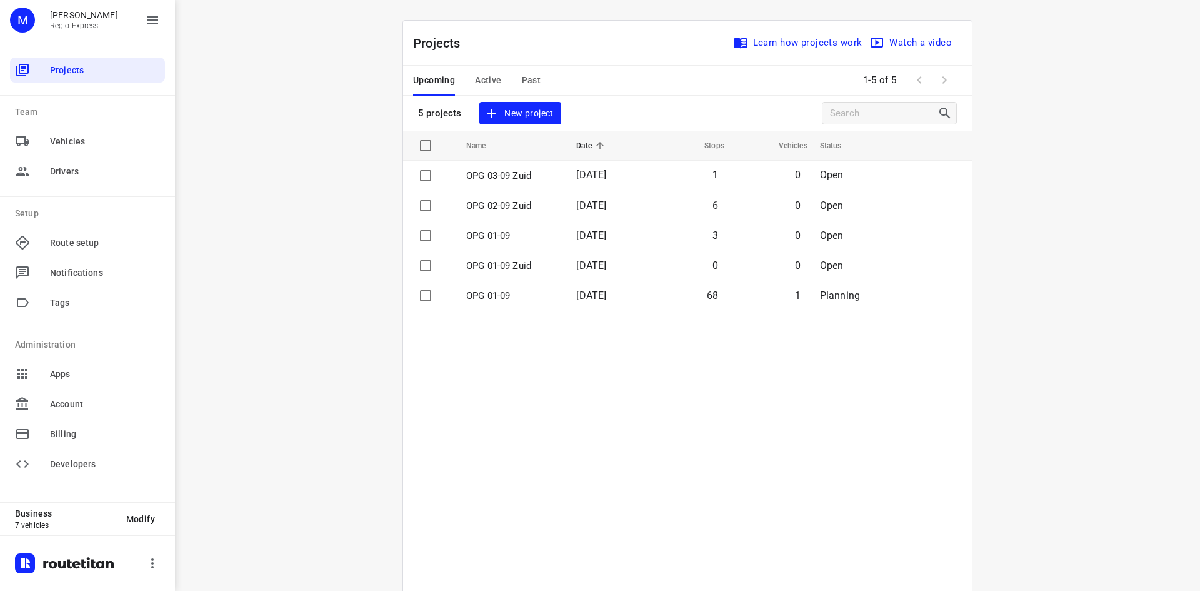
click at [528, 113] on span "New project" at bounding box center [520, 114] width 66 height 16
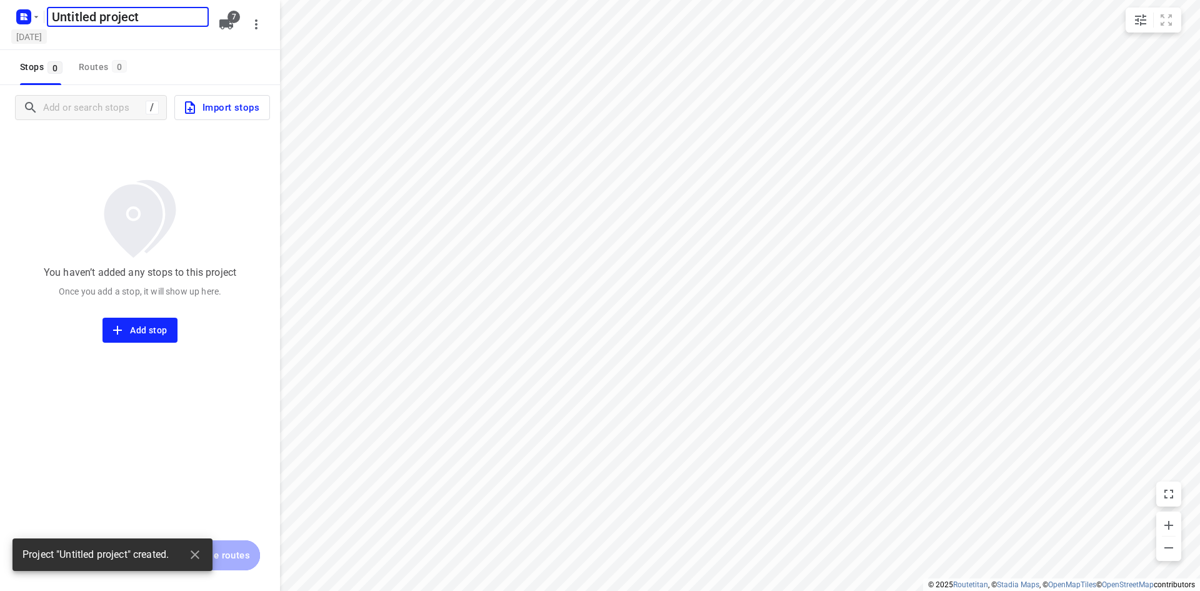
click at [47, 35] on h5 "[DATE]" at bounding box center [29, 36] width 36 height 14
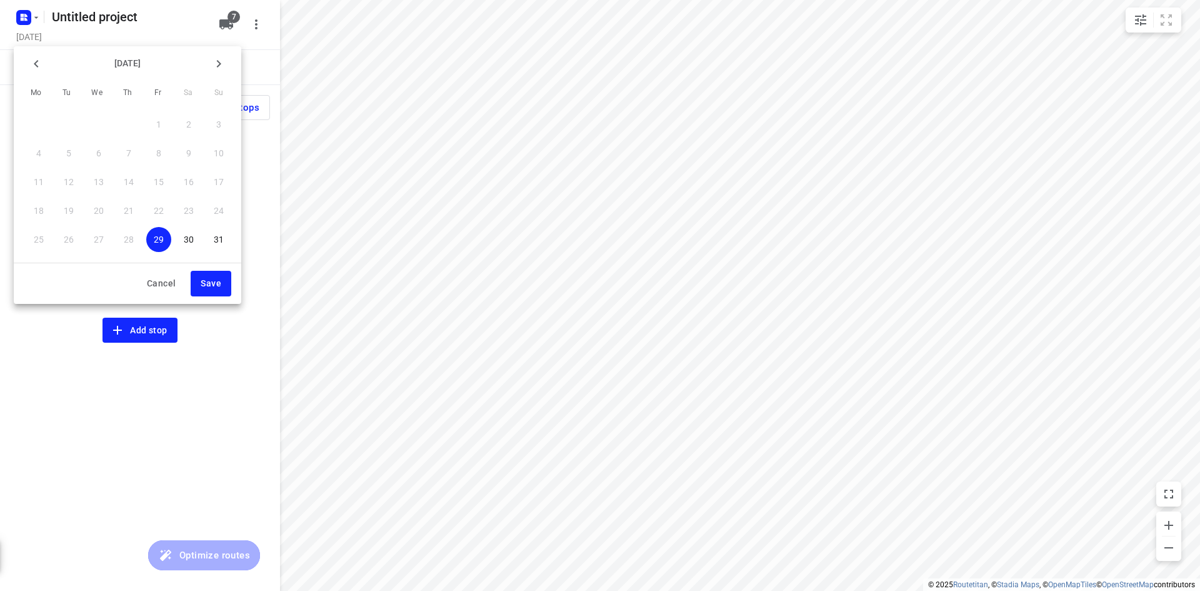
click at [186, 239] on p "30" at bounding box center [189, 239] width 10 height 13
click at [207, 284] on span "Save" at bounding box center [211, 284] width 21 height 16
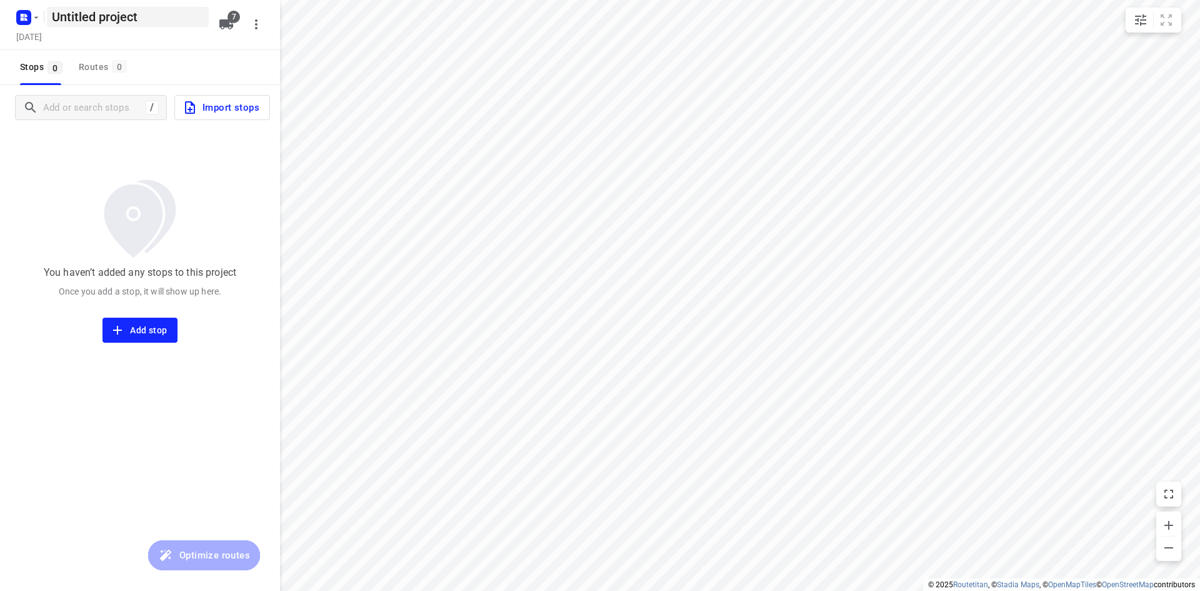
click at [113, 23] on h5 "Untitled project" at bounding box center [128, 17] width 162 height 20
drag, startPoint x: 154, startPoint y: 22, endPoint x: 12, endPoint y: 5, distance: 142.9
click at [15, 11] on div "Untitled project ​" at bounding box center [111, 15] width 200 height 23
click at [184, 110] on icon "button" at bounding box center [190, 107] width 15 height 15
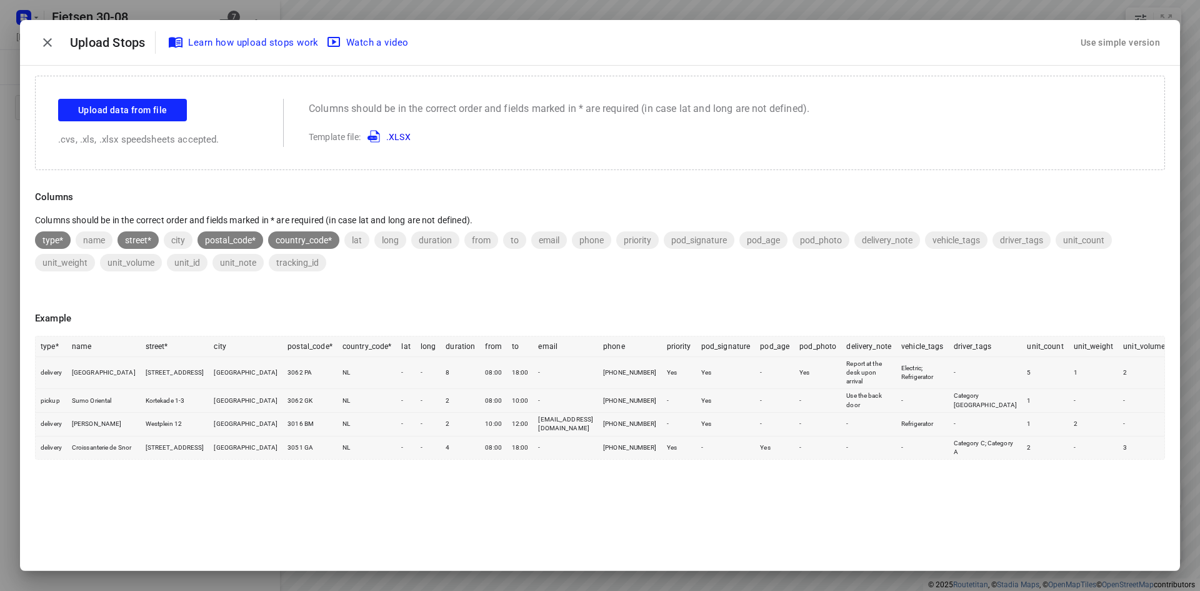
click at [1122, 42] on div "Use simple version" at bounding box center [1120, 43] width 84 height 21
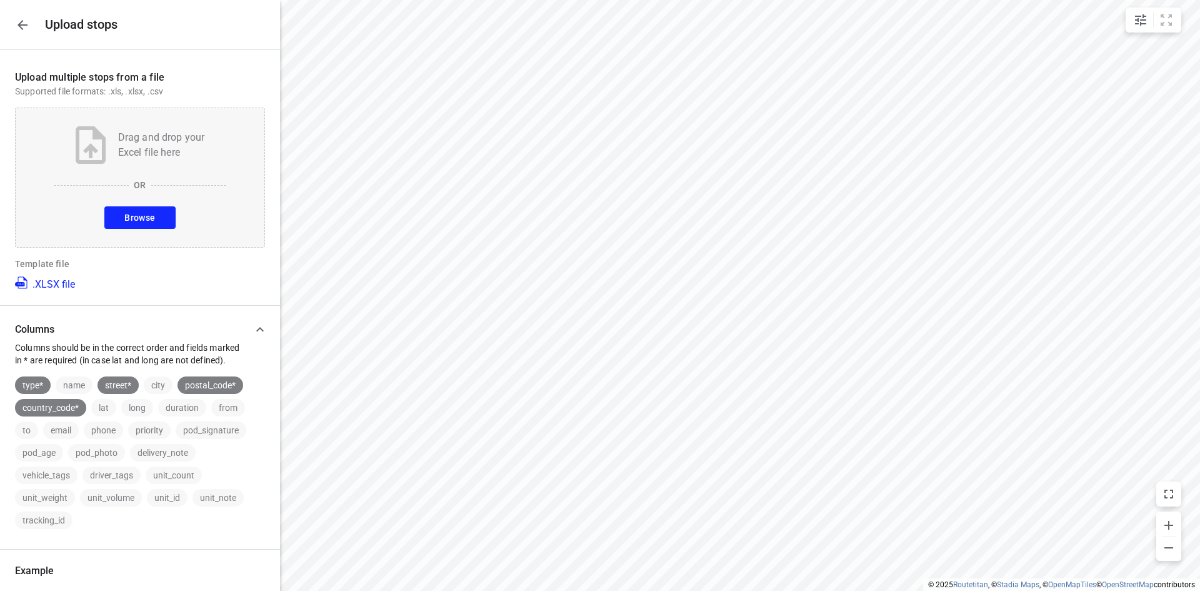
click at [136, 217] on span "Browse" at bounding box center [139, 218] width 31 height 16
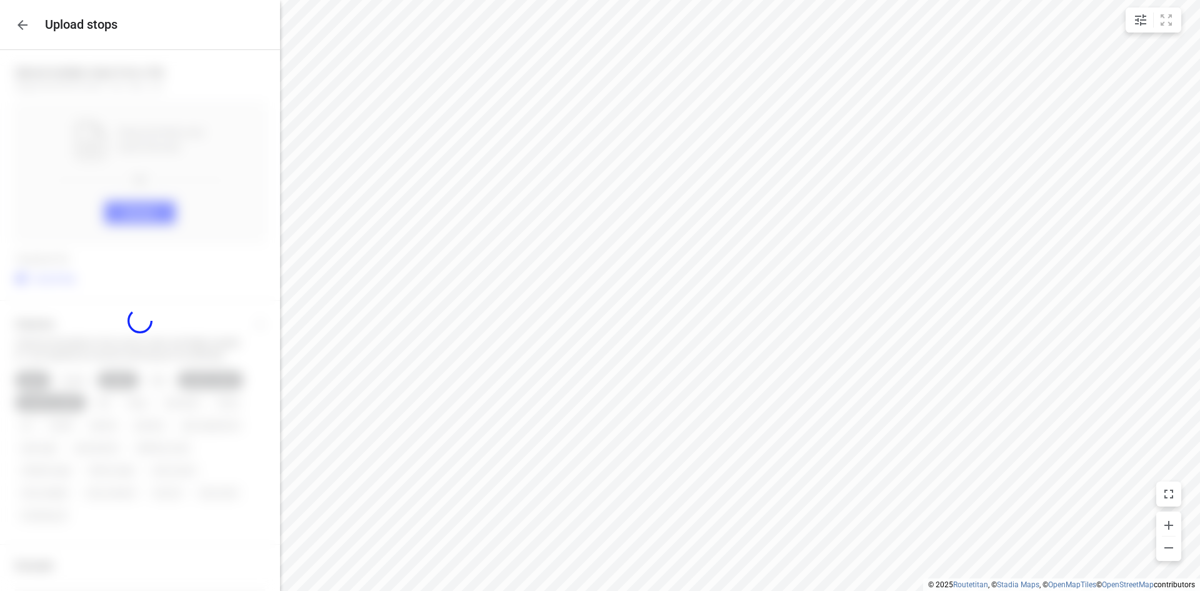
scroll to position [5, 0]
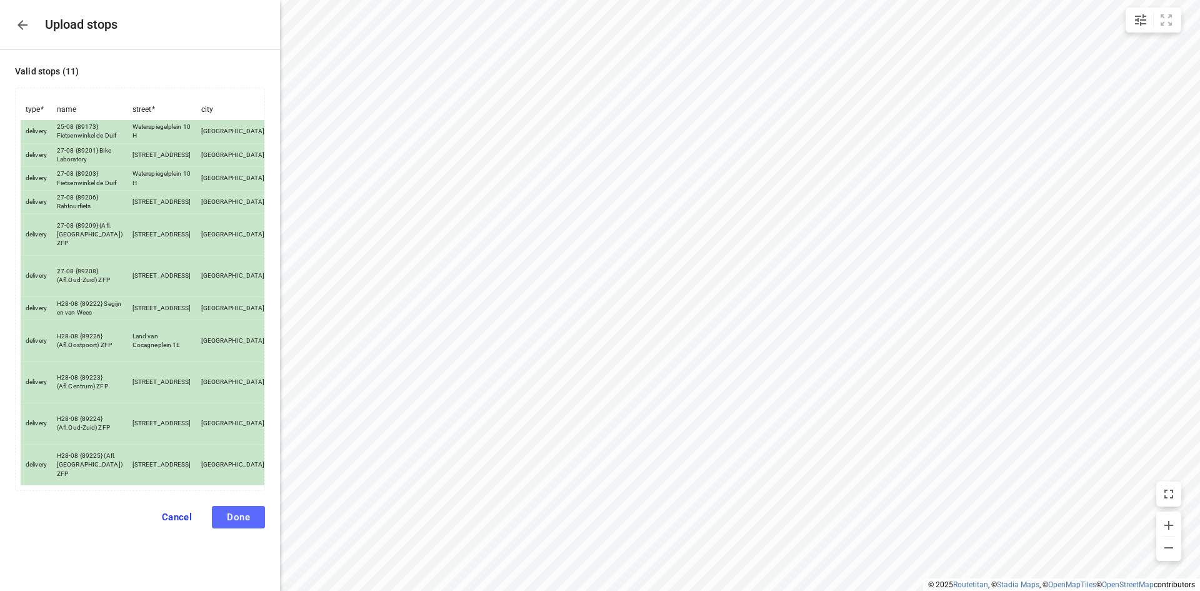
click at [227, 523] on span "Done" at bounding box center [238, 516] width 23 height 11
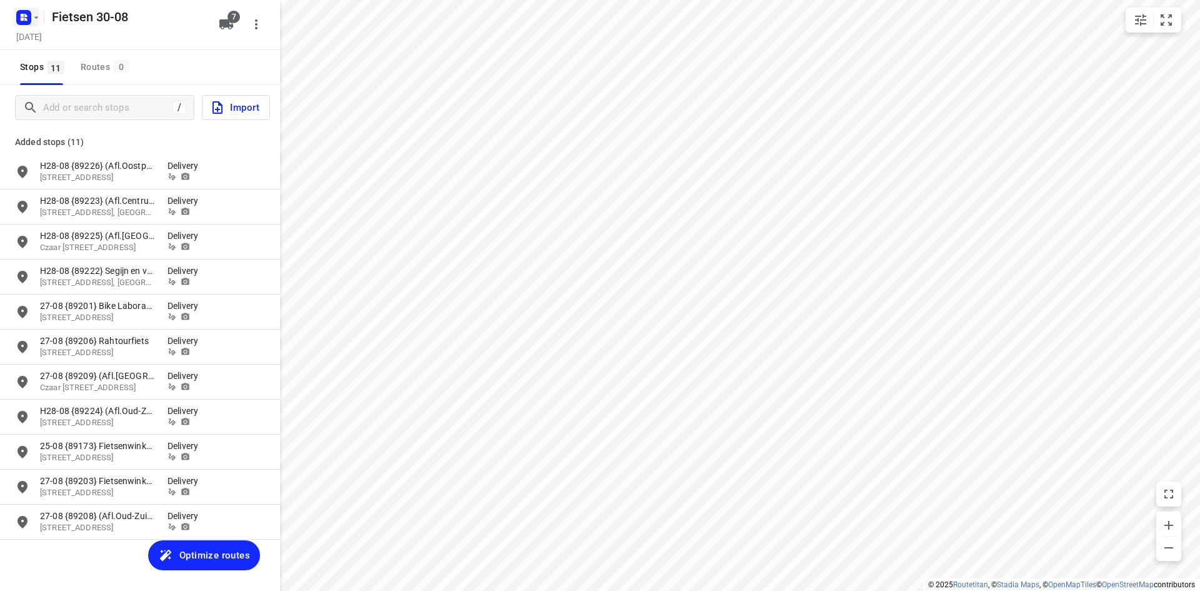
click at [19, 17] on rect "button" at bounding box center [23, 17] width 15 height 15
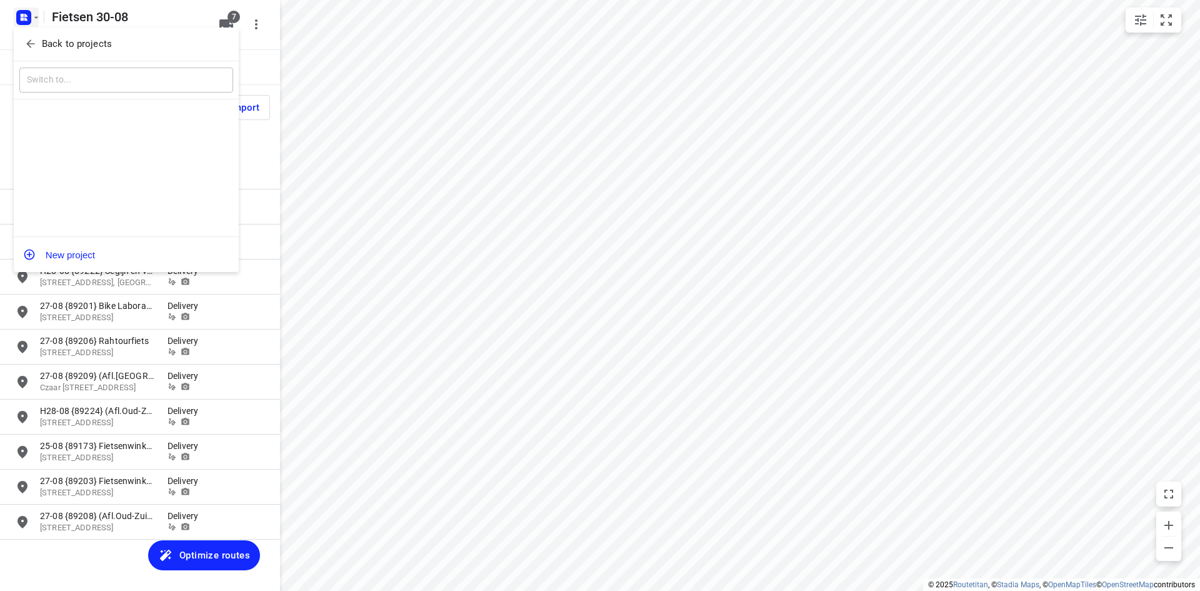
click at [31, 41] on icon "button" at bounding box center [30, 44] width 8 height 8
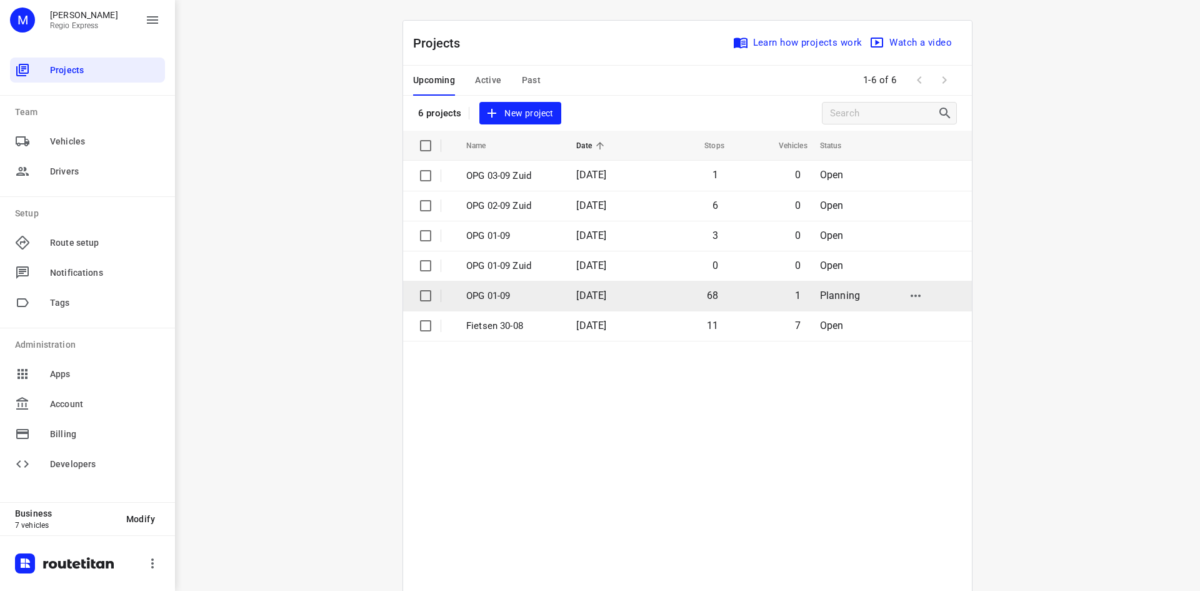
click at [560, 293] on td "OPG 01-09" at bounding box center [510, 296] width 113 height 30
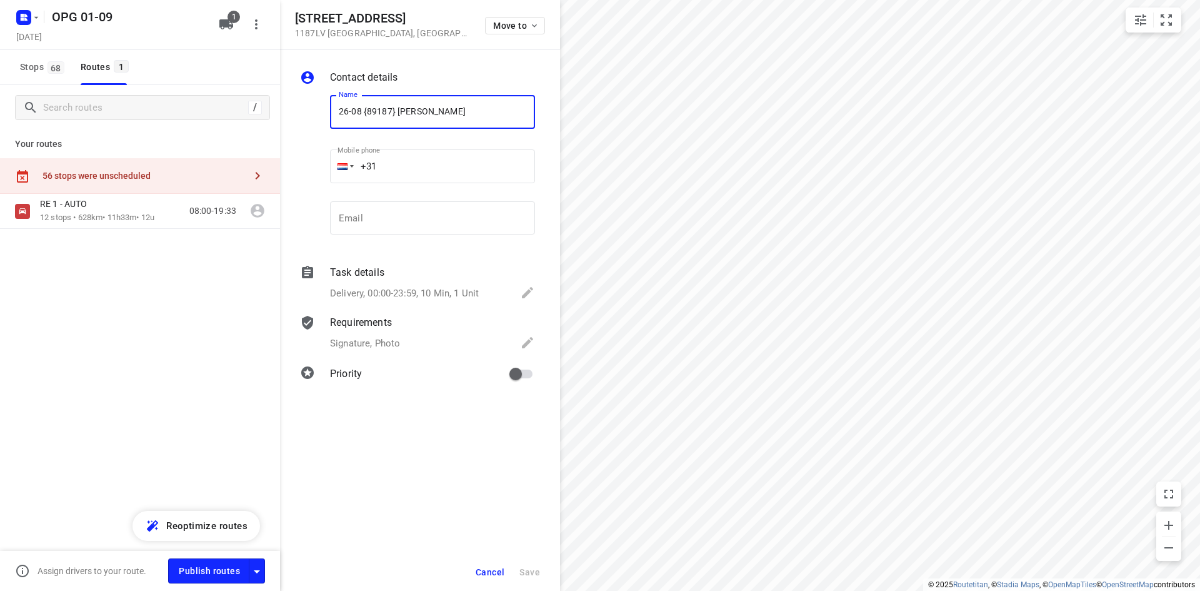
drag, startPoint x: 492, startPoint y: 109, endPoint x: 398, endPoint y: 106, distance: 94.5
click at [398, 106] on input "26-08 {89187} [PERSON_NAME]" at bounding box center [432, 112] width 205 height 34
click at [33, 21] on icon "button" at bounding box center [36, 18] width 10 height 10
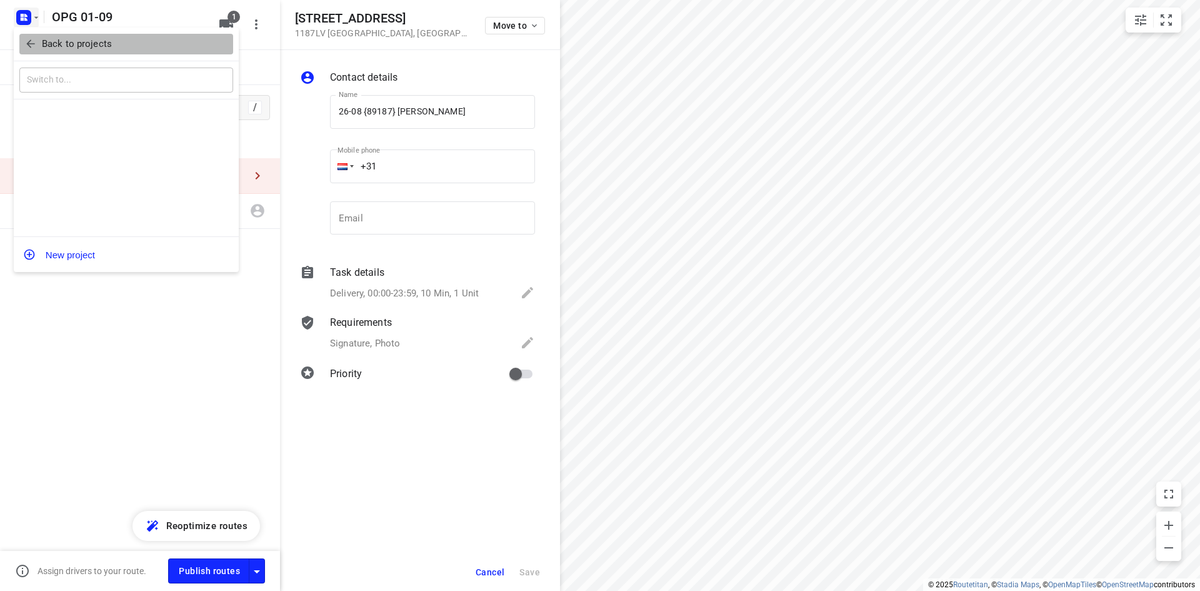
click at [33, 41] on icon "button" at bounding box center [30, 44] width 13 height 13
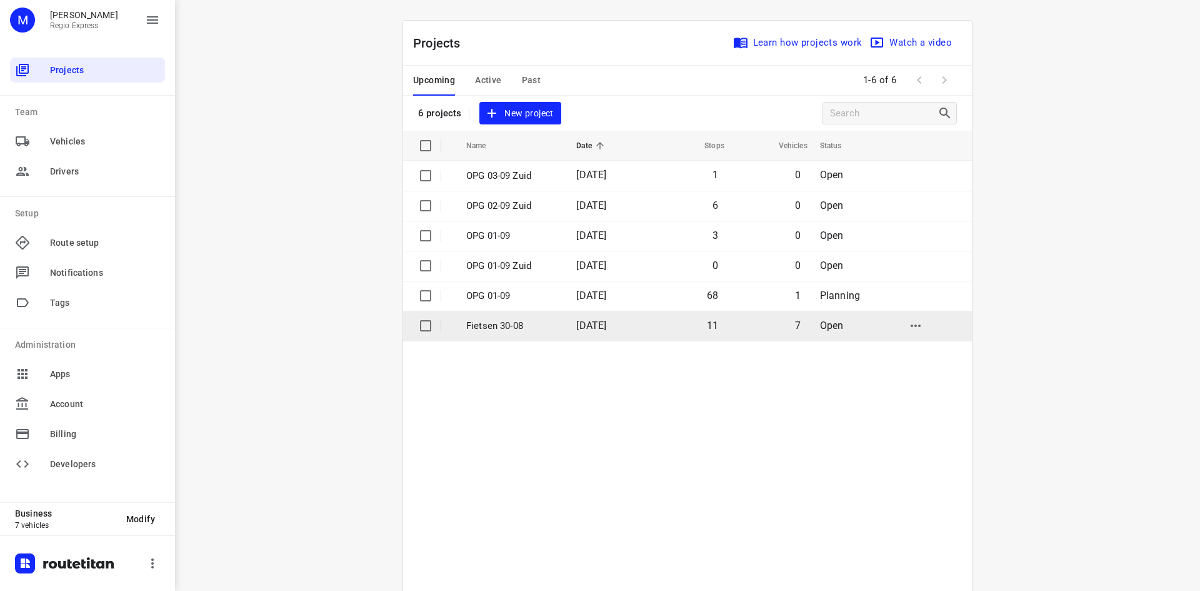
click at [541, 317] on td "Fietsen 30-08" at bounding box center [510, 326] width 113 height 30
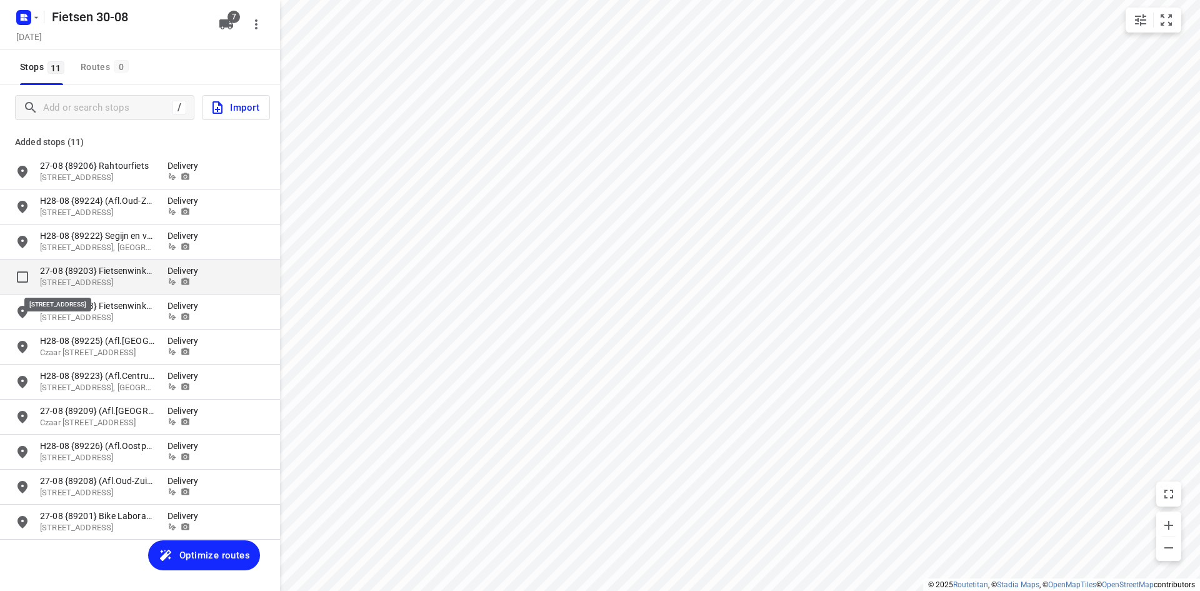
click at [110, 277] on p "[STREET_ADDRESS]" at bounding box center [97, 283] width 115 height 12
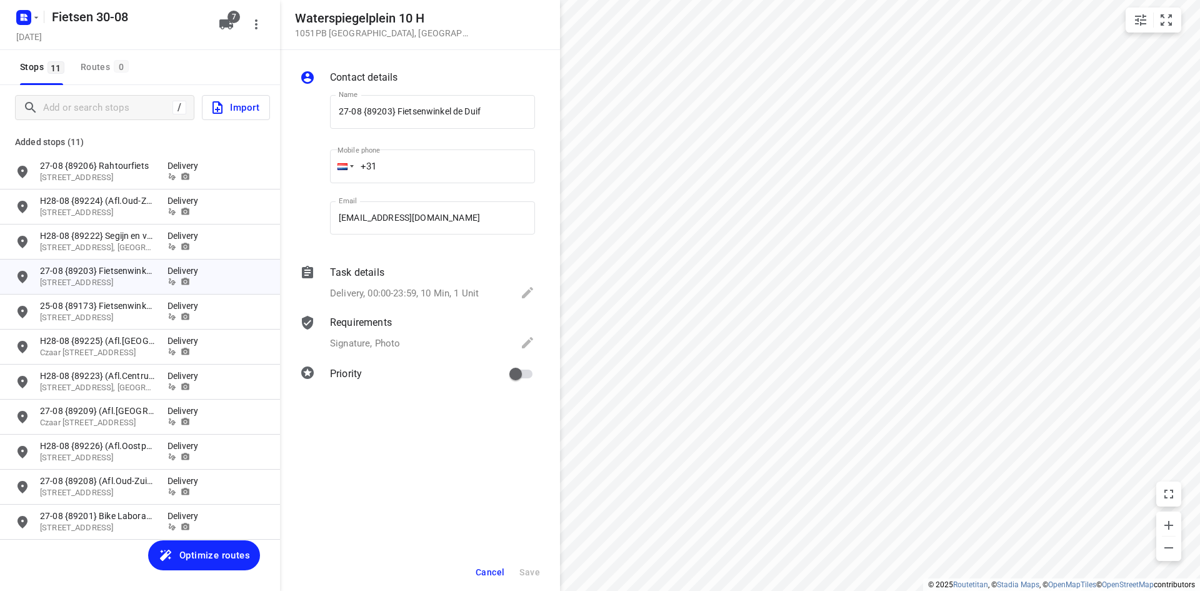
click at [389, 295] on p "Delivery, 00:00-23:59, 10 Min, 1 Unit" at bounding box center [404, 293] width 149 height 14
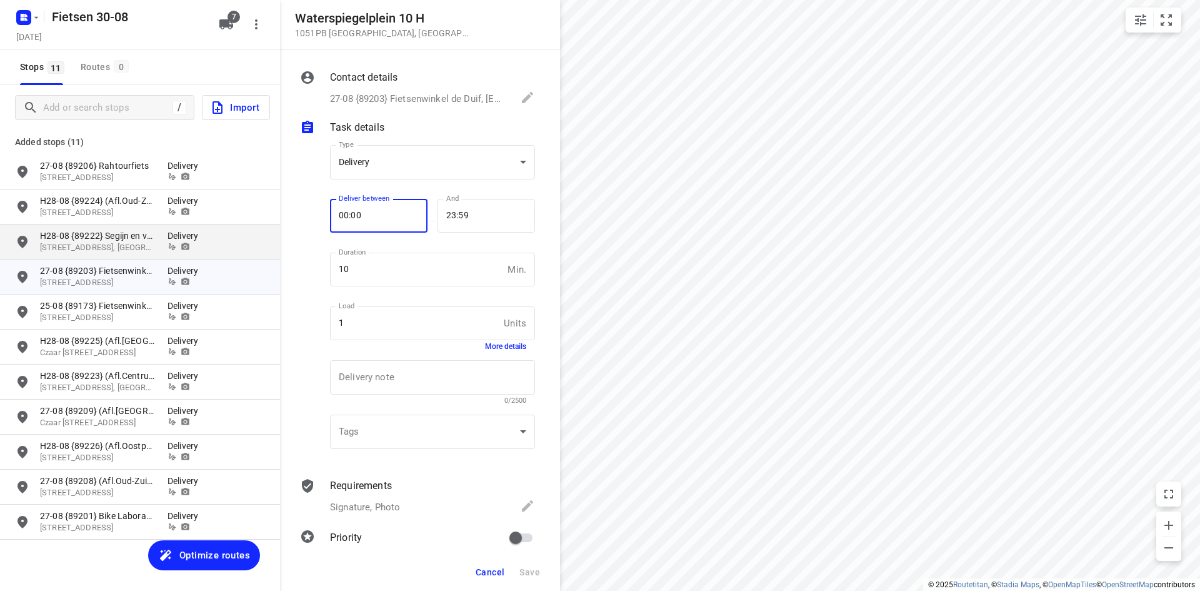
drag, startPoint x: 400, startPoint y: 217, endPoint x: 234, endPoint y: 238, distance: 167.6
click at [264, 223] on div "[STREET_ADDRESS] Contact details 27-08 {89203} Fietsenwinkel de Duif, [EMAIL_AD…" at bounding box center [140, 295] width 280 height 591
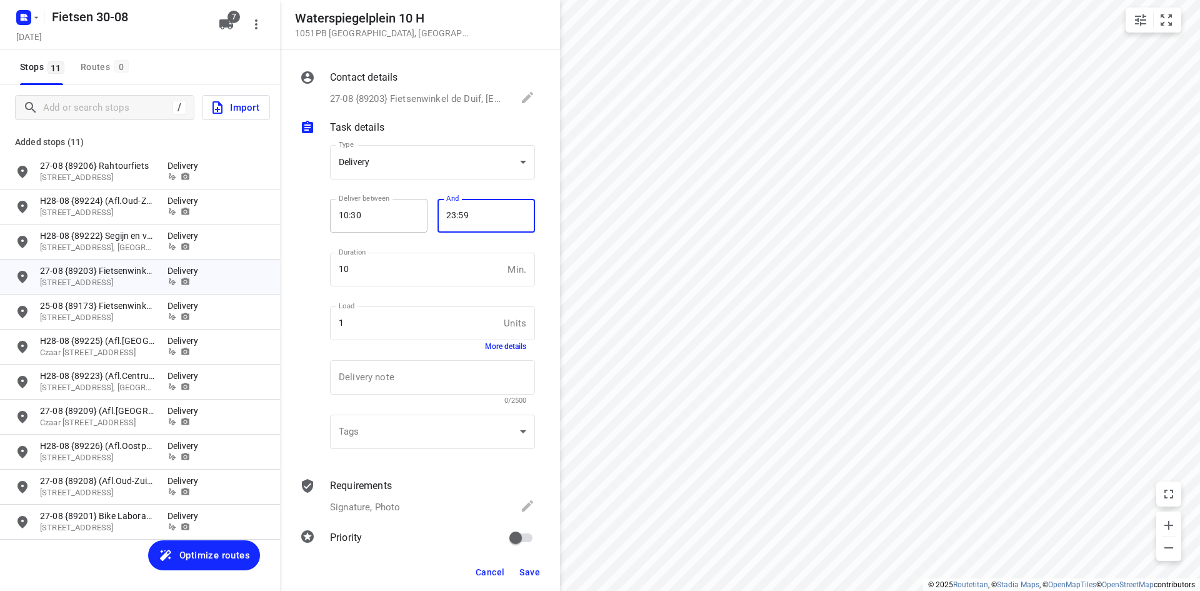
drag, startPoint x: 429, startPoint y: 225, endPoint x: 360, endPoint y: 225, distance: 69.4
click at [361, 225] on div "Deliver between 10:30 Deliver between — And 23:59 And" at bounding box center [432, 221] width 205 height 54
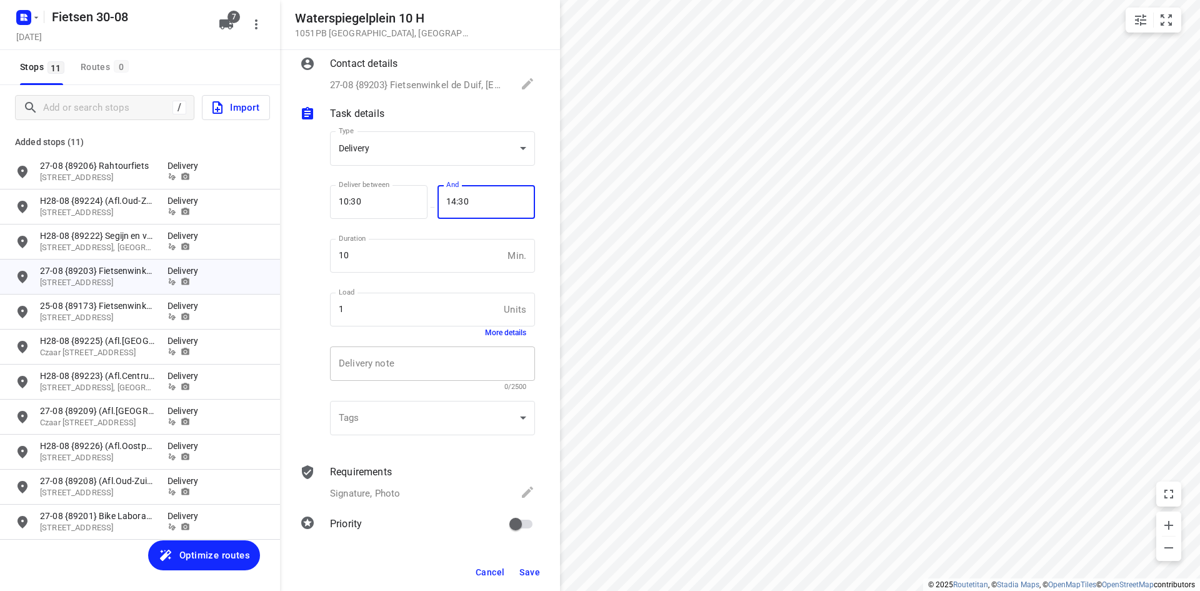
scroll to position [16, 0]
click at [525, 576] on span "Save" at bounding box center [530, 572] width 21 height 10
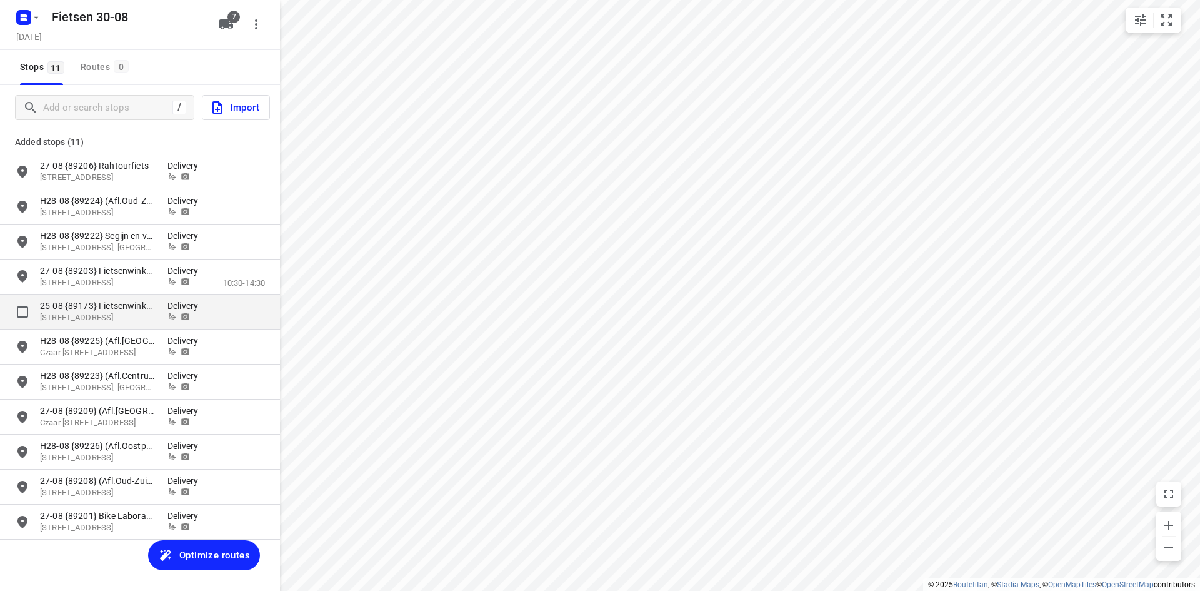
click at [171, 312] on icon "grid" at bounding box center [172, 316] width 9 height 9
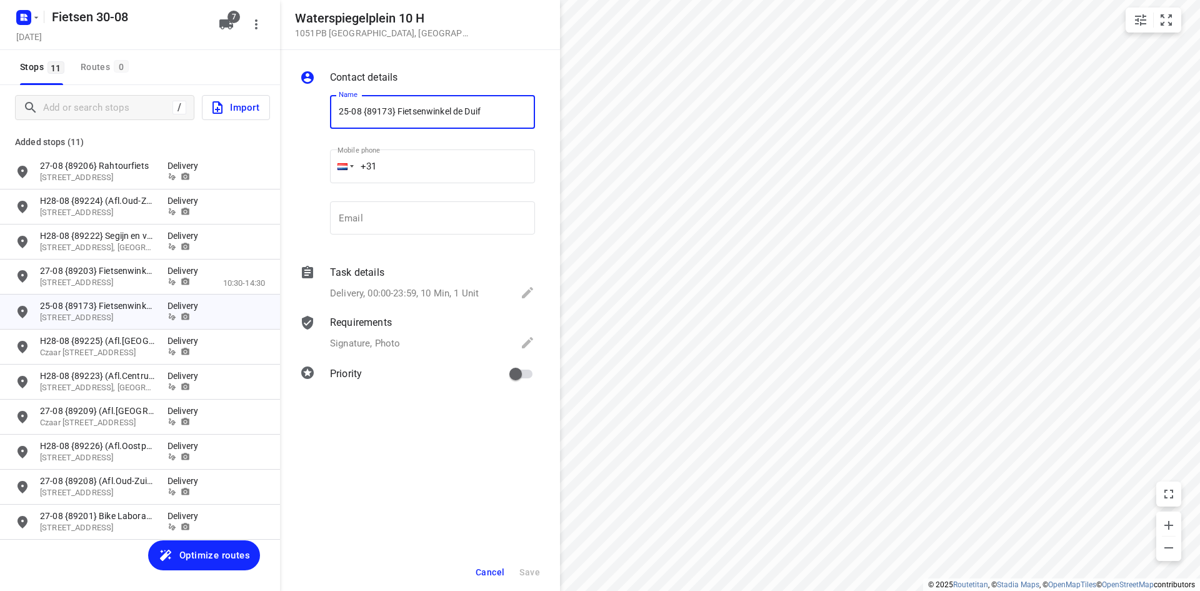
click at [413, 296] on p "Delivery, 00:00-23:59, 10 Min, 1 Unit" at bounding box center [404, 293] width 149 height 14
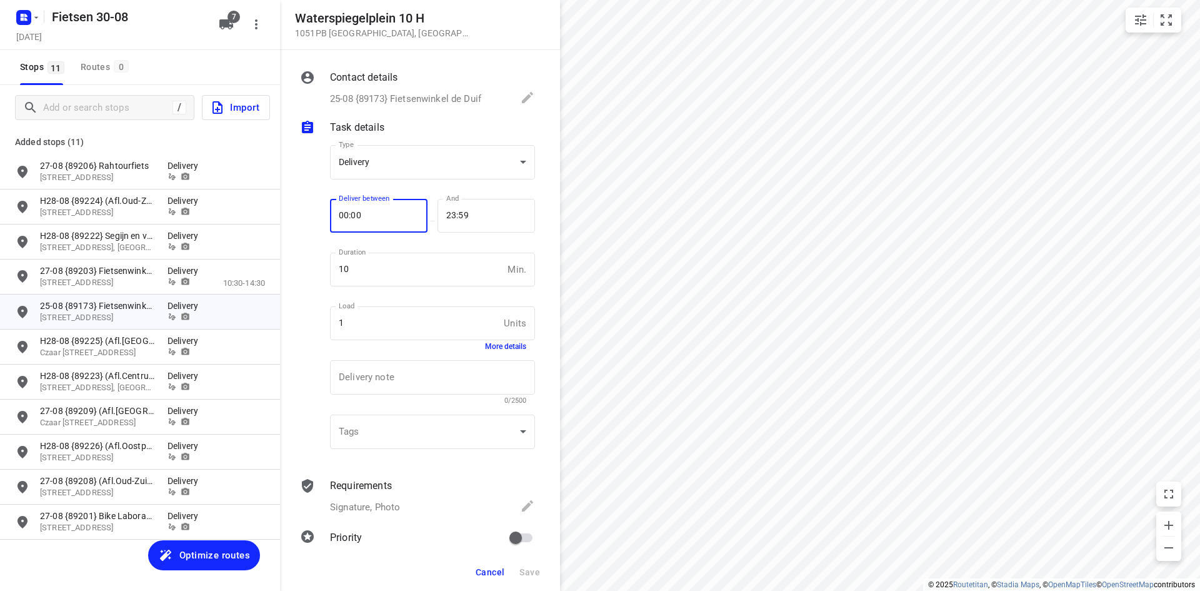
drag, startPoint x: 369, startPoint y: 214, endPoint x: 289, endPoint y: 221, distance: 79.7
click at [289, 221] on div "Contact details 25-08 {89173} Fietsenwinkel de Duif Name 25-08 {89173} Fietsenw…" at bounding box center [420, 301] width 280 height 503
click at [402, 216] on div "Deliver between 10:30 Deliver between — And 23:59 And" at bounding box center [432, 221] width 205 height 54
click at [530, 568] on span "Save" at bounding box center [530, 572] width 21 height 10
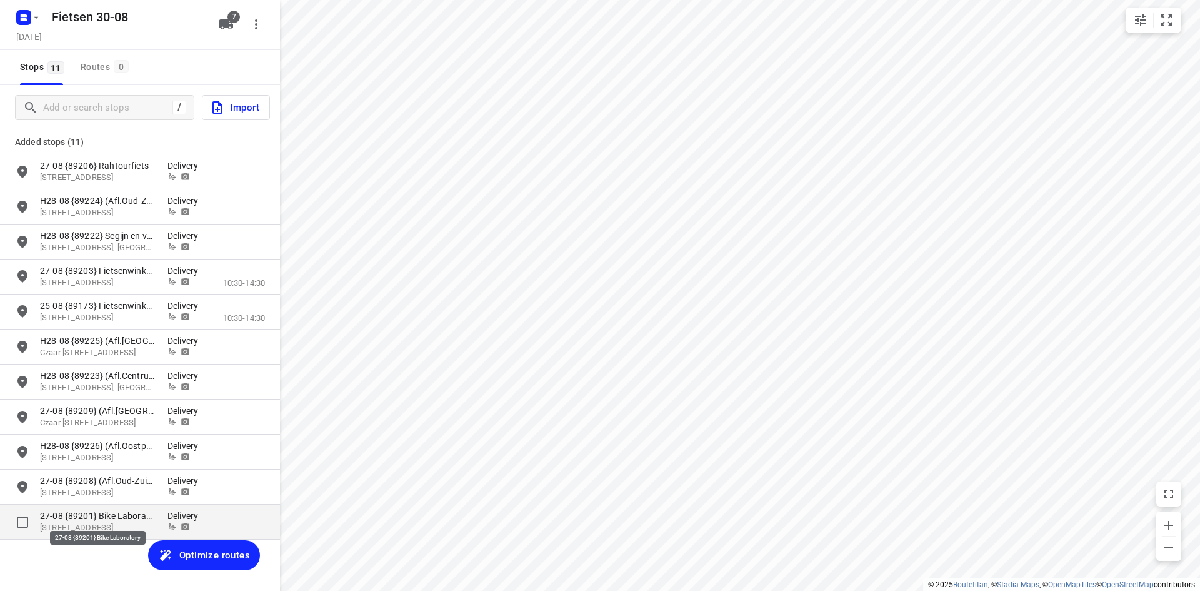
click at [126, 512] on p "27-08 {89201} Bike Laboratory" at bounding box center [97, 516] width 115 height 13
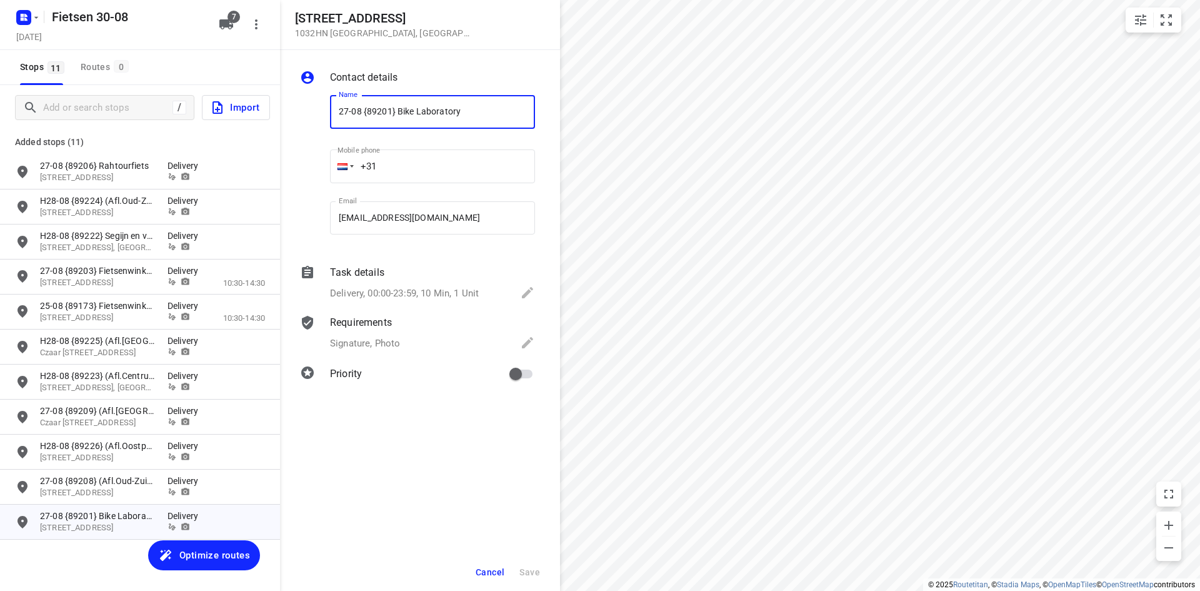
drag, startPoint x: 451, startPoint y: 111, endPoint x: 397, endPoint y: 112, distance: 54.4
click at [397, 112] on input "27-08 {89201} Bike Laboratory" at bounding box center [432, 112] width 205 height 34
click at [381, 288] on p "Delivery, 00:00-23:59, 10 Min, 1 Unit" at bounding box center [404, 293] width 149 height 14
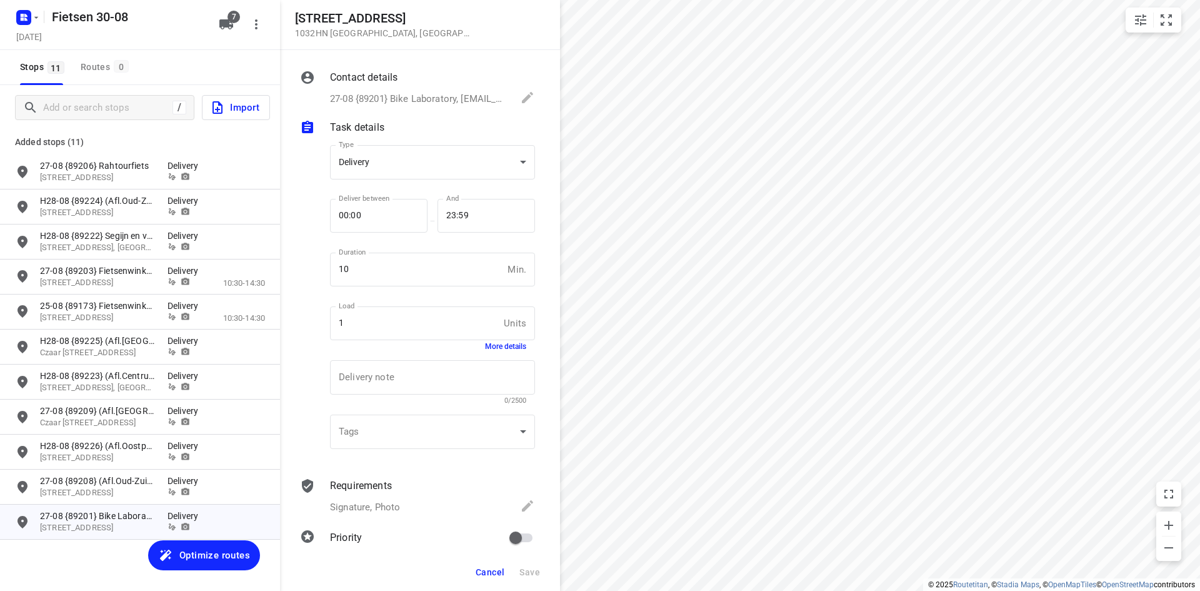
click at [298, 219] on div "Type Delivery delivery Type Deliver between 00:00 Deliver between — And 23:59 A…" at bounding box center [418, 299] width 240 height 328
drag, startPoint x: 481, startPoint y: 216, endPoint x: 368, endPoint y: 222, distance: 113.3
click at [368, 222] on div "Deliver between 10:00 Deliver between — And 23:59 And" at bounding box center [432, 221] width 205 height 54
click at [532, 578] on button "Save" at bounding box center [530, 572] width 31 height 23
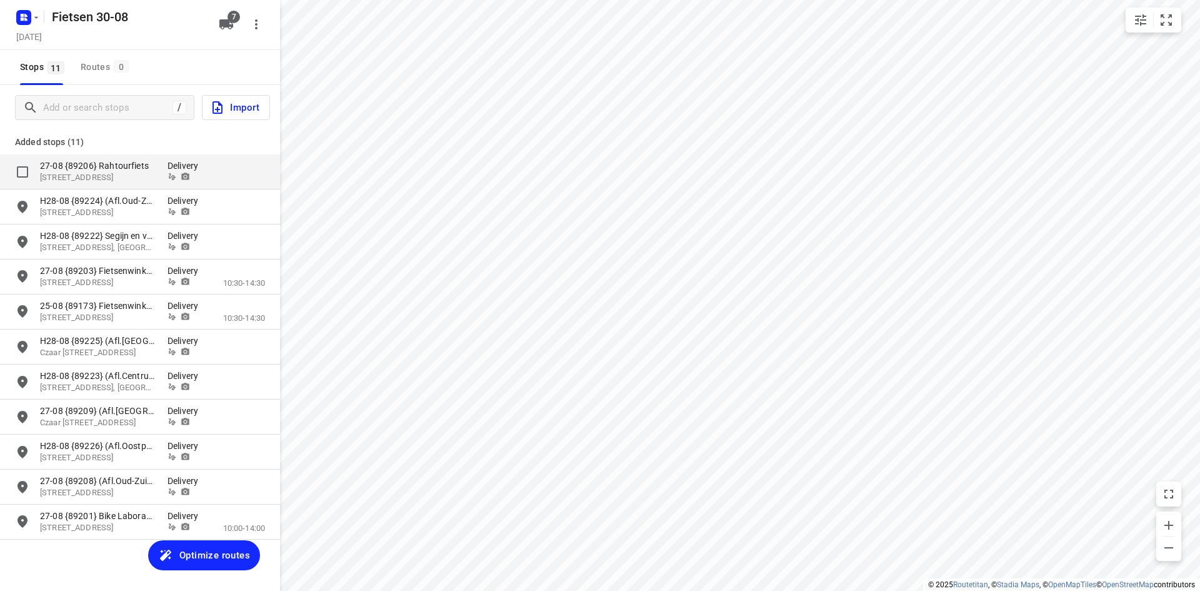
click at [129, 173] on p "[STREET_ADDRESS]" at bounding box center [97, 178] width 115 height 12
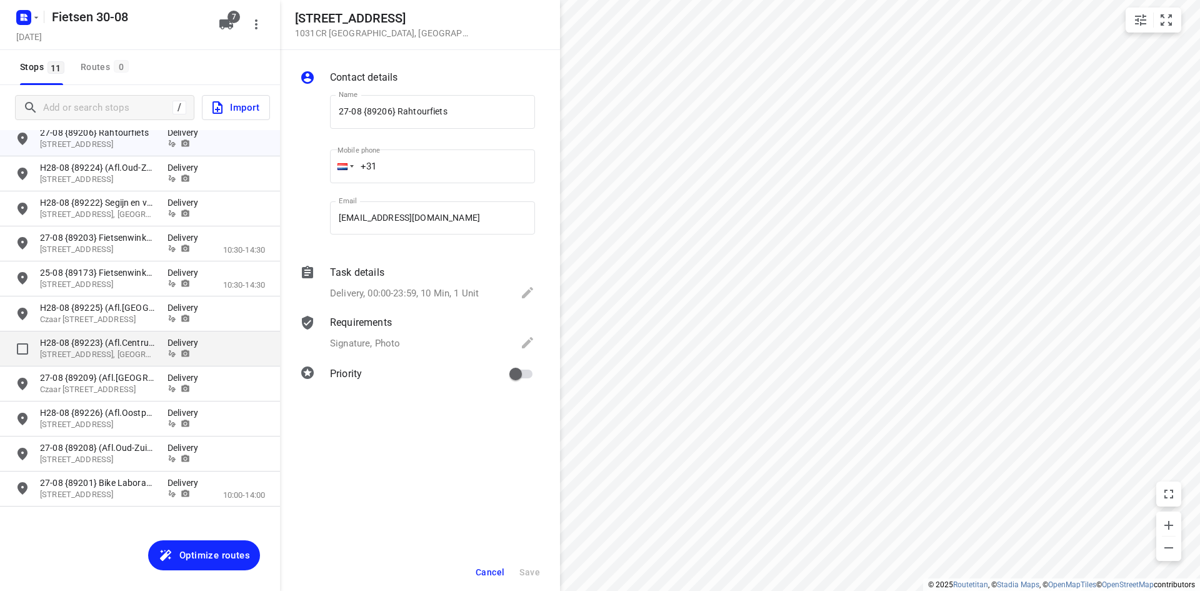
scroll to position [0, 0]
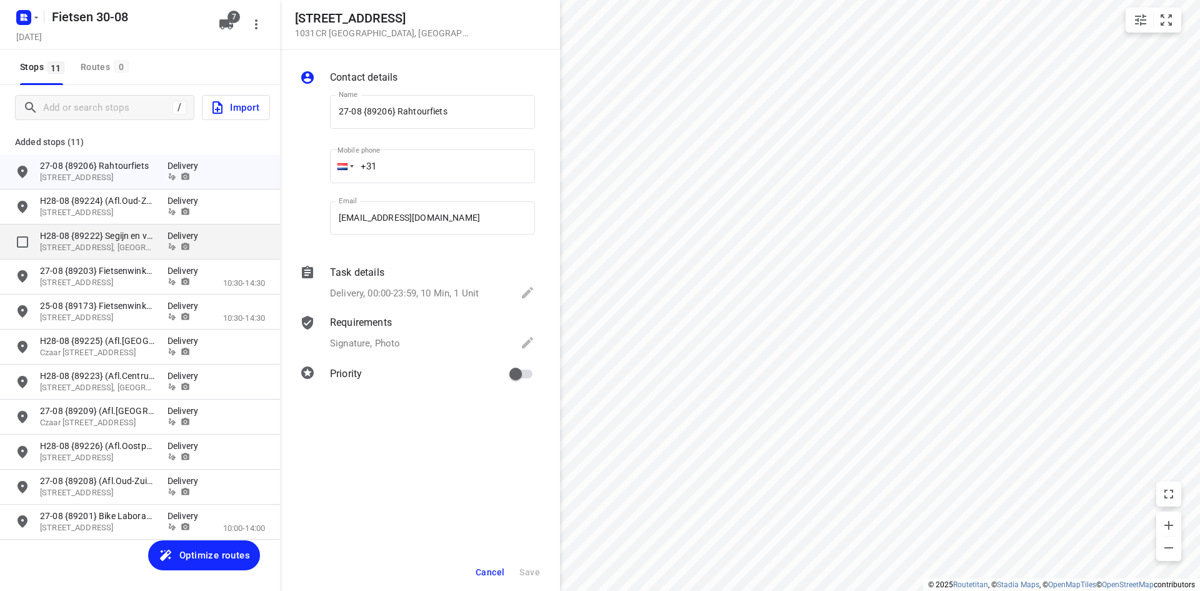
click at [181, 240] on p "Delivery" at bounding box center [187, 235] width 38 height 13
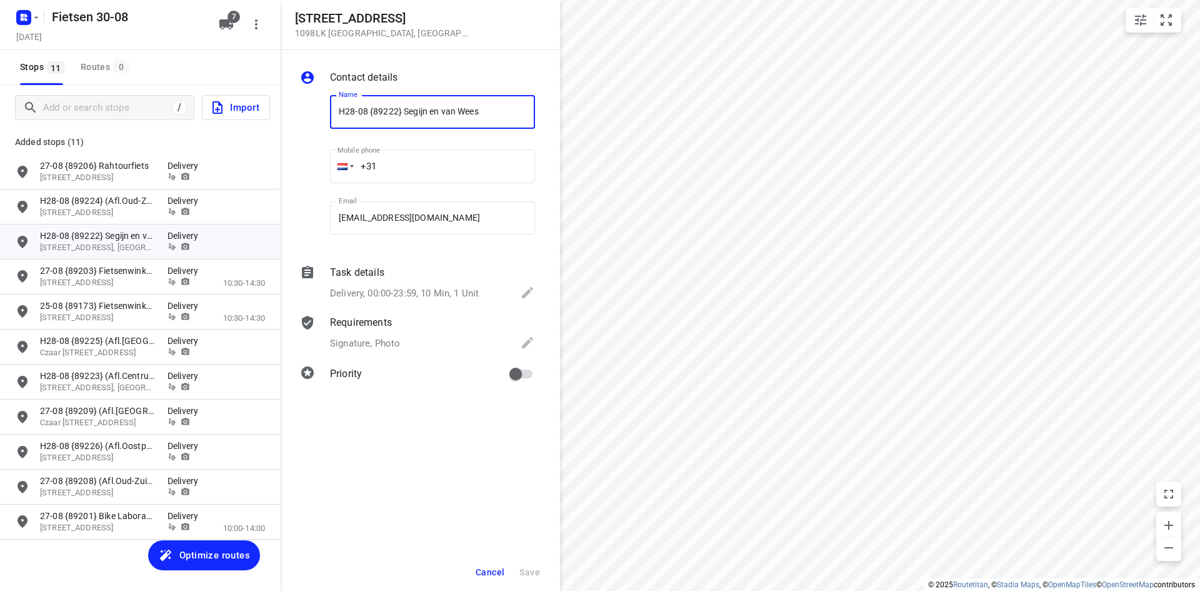
click at [433, 296] on p "Delivery, 00:00-23:59, 10 Min, 1 Unit" at bounding box center [404, 293] width 149 height 14
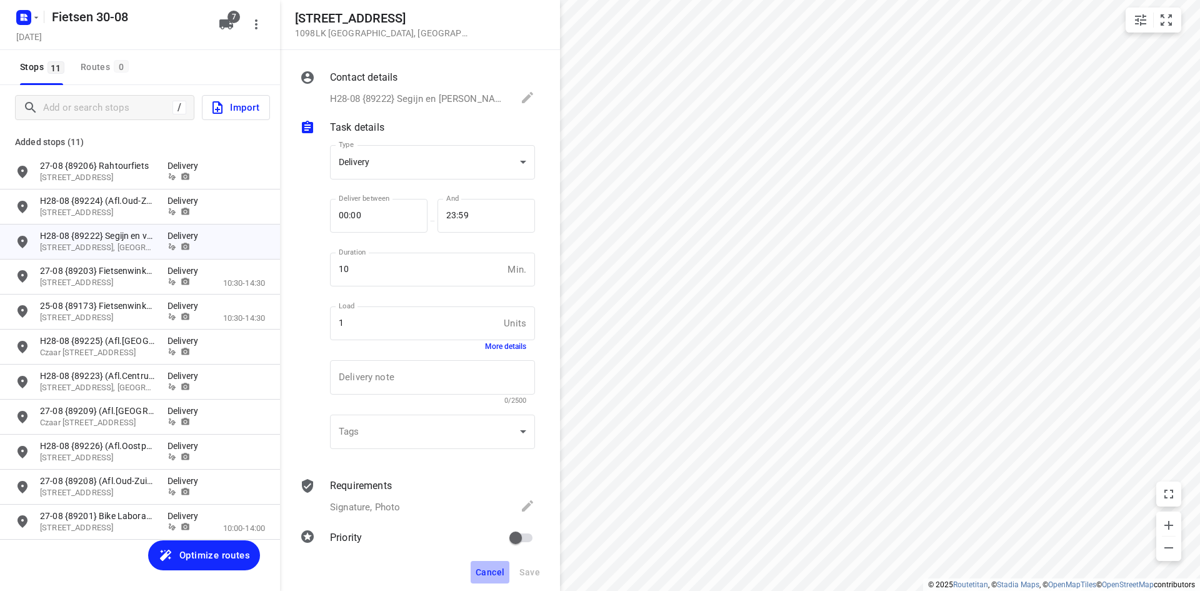
click at [493, 571] on span "Cancel" at bounding box center [490, 572] width 29 height 10
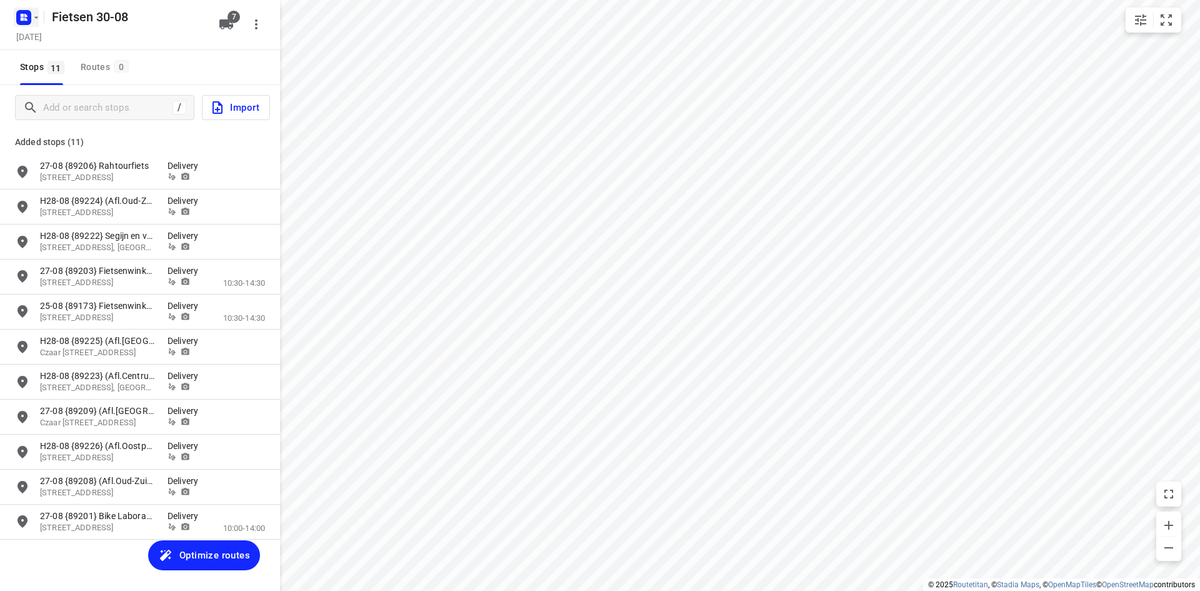
click at [19, 17] on rect "button" at bounding box center [23, 17] width 15 height 15
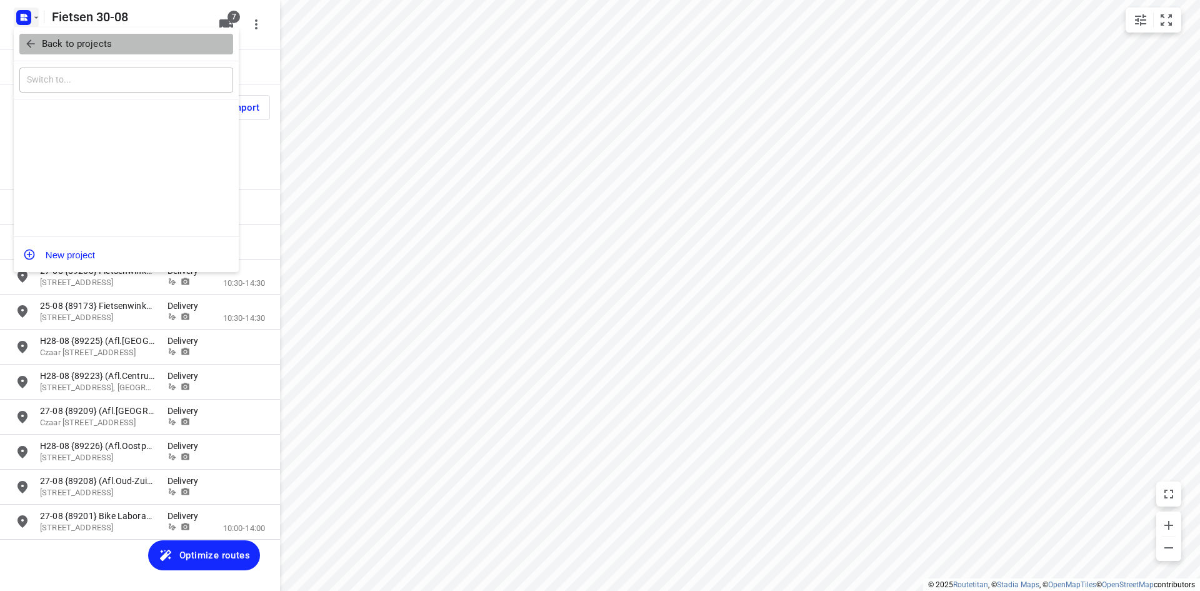
click at [24, 38] on icon "button" at bounding box center [30, 44] width 13 height 13
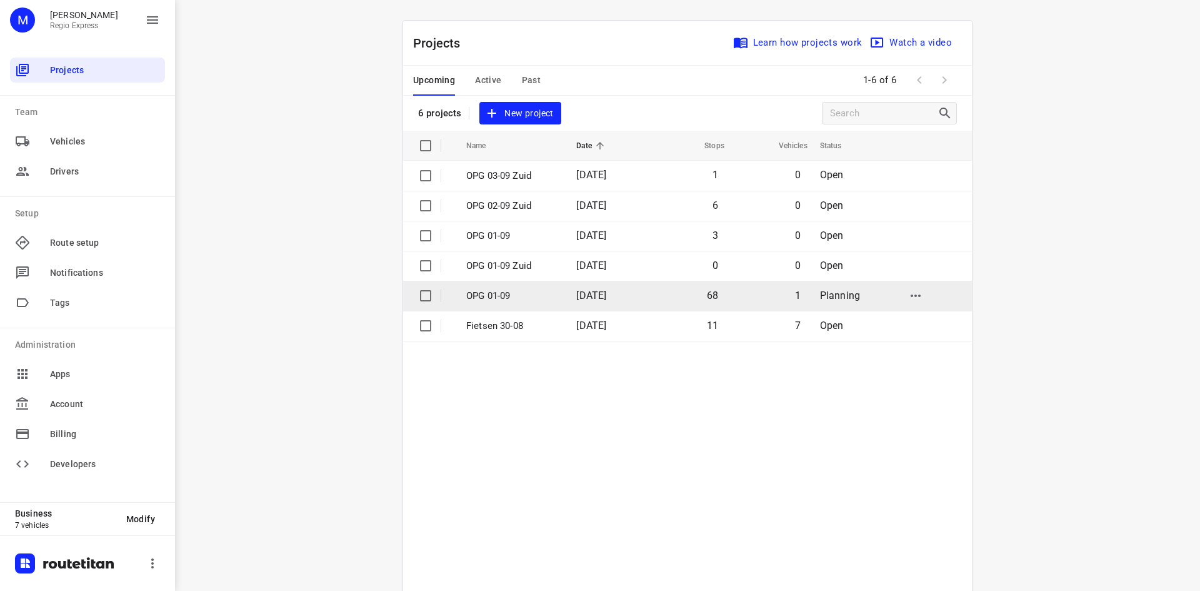
click at [643, 296] on td "[DATE]" at bounding box center [606, 296] width 80 height 30
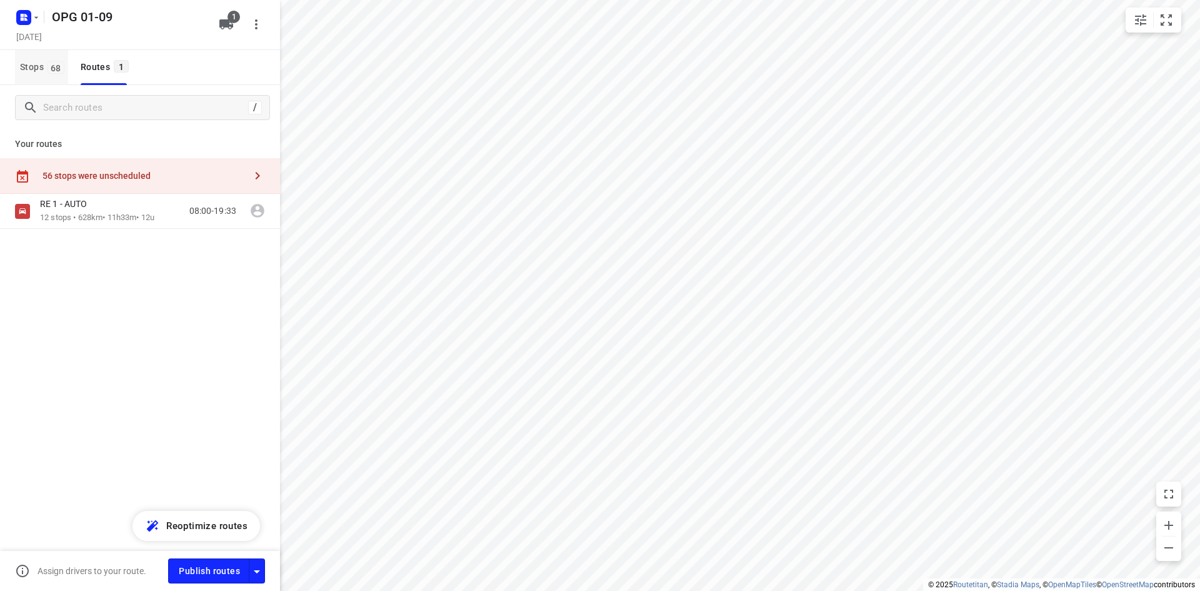
click at [33, 68] on span "Stops 68" at bounding box center [44, 67] width 48 height 16
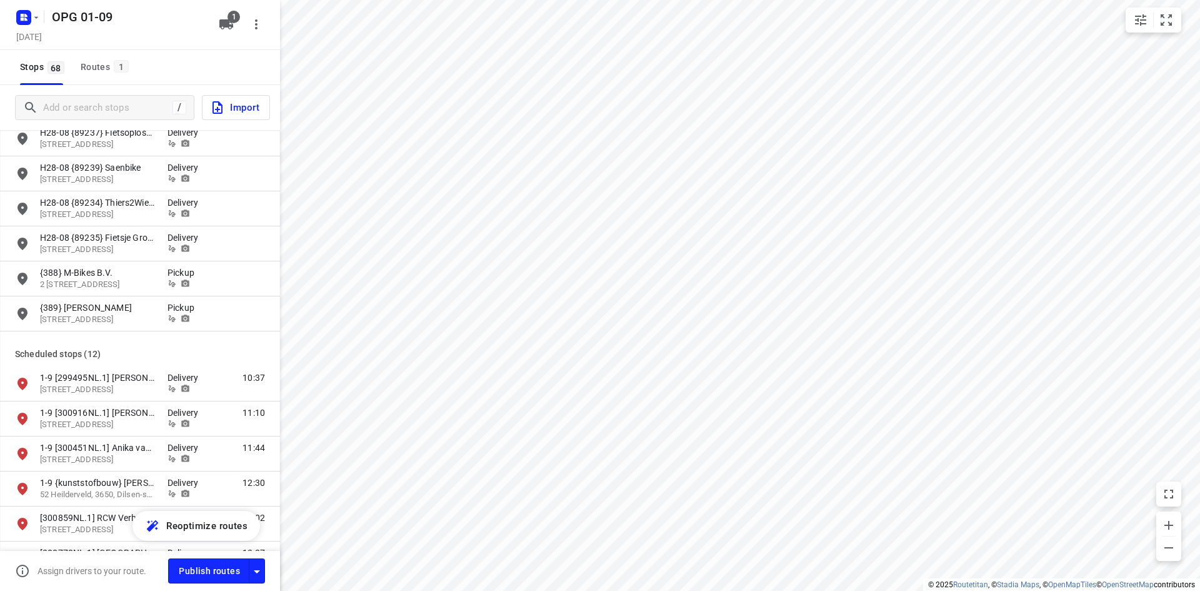
scroll to position [1750, 0]
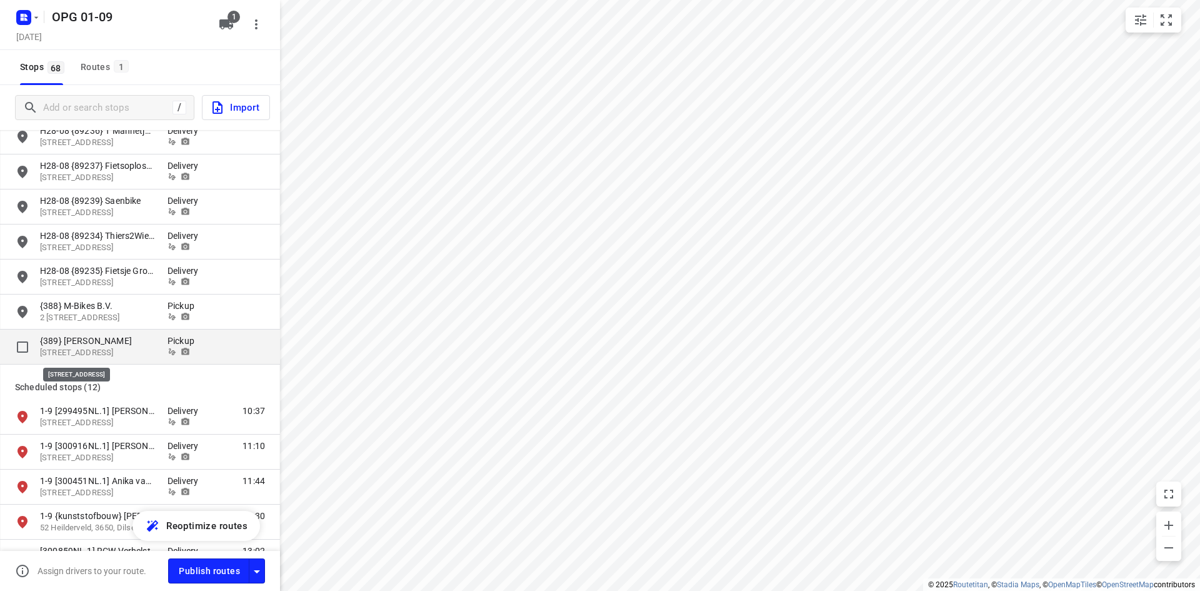
click at [81, 347] on p "[STREET_ADDRESS]" at bounding box center [97, 353] width 115 height 12
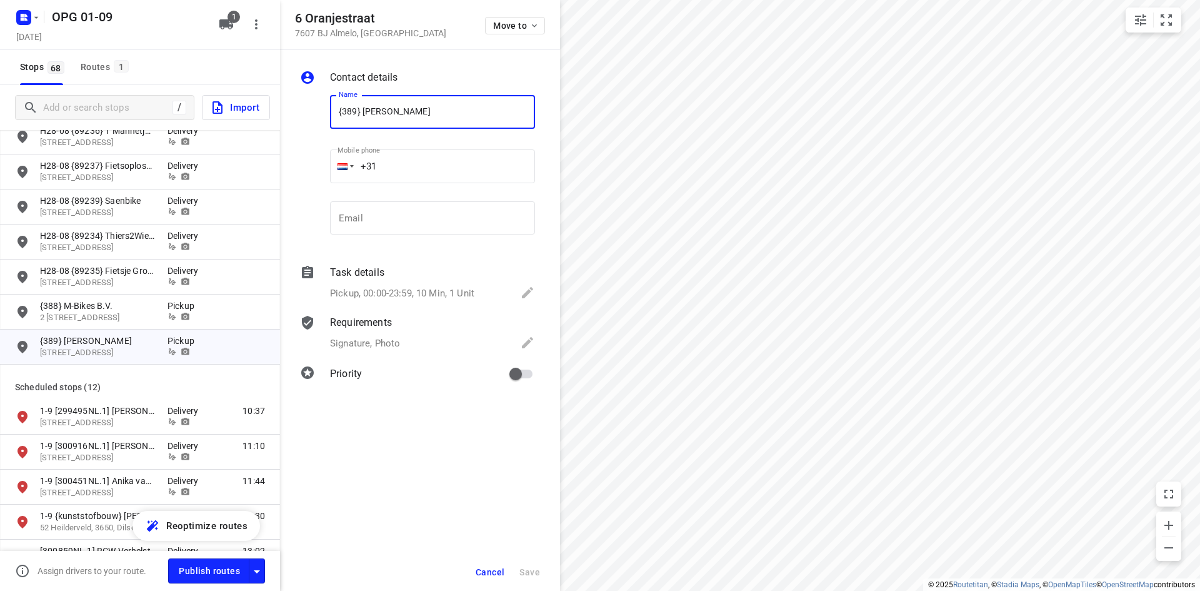
click at [489, 568] on span "Cancel" at bounding box center [490, 572] width 29 height 10
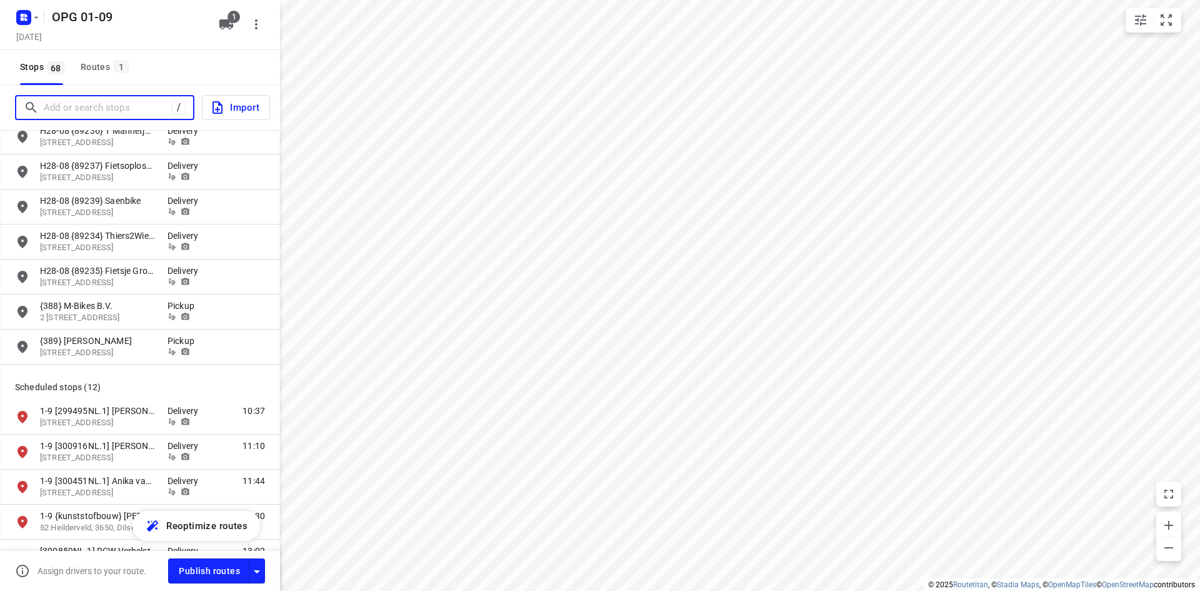
click at [78, 114] on input "Add or search stops" at bounding box center [108, 107] width 128 height 19
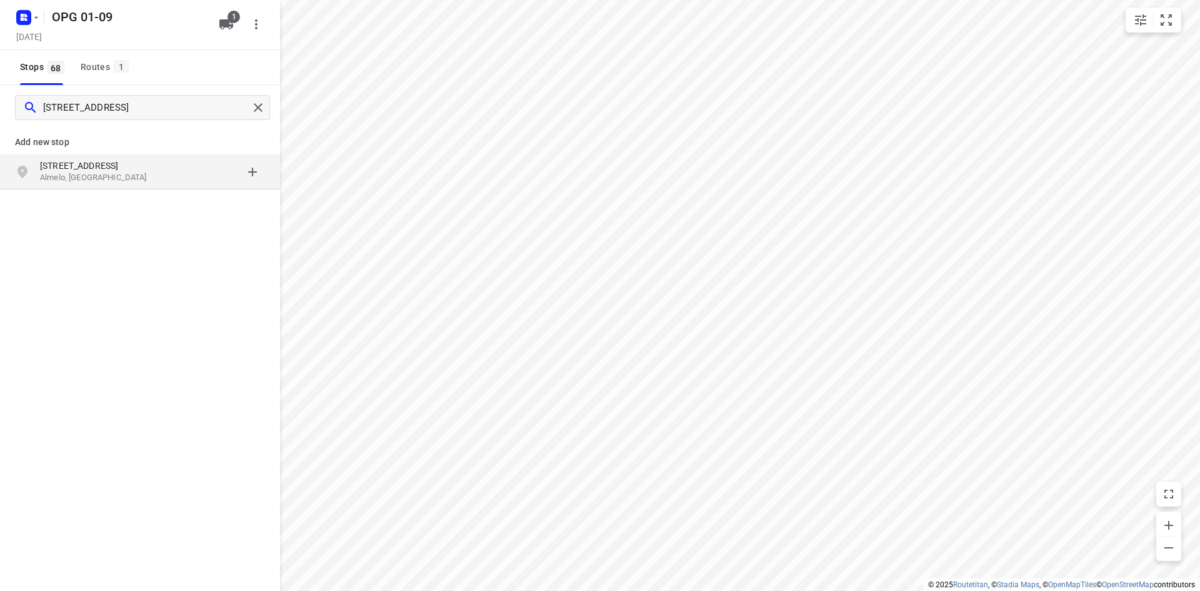
click at [141, 169] on p "[STREET_ADDRESS]" at bounding box center [97, 165] width 115 height 13
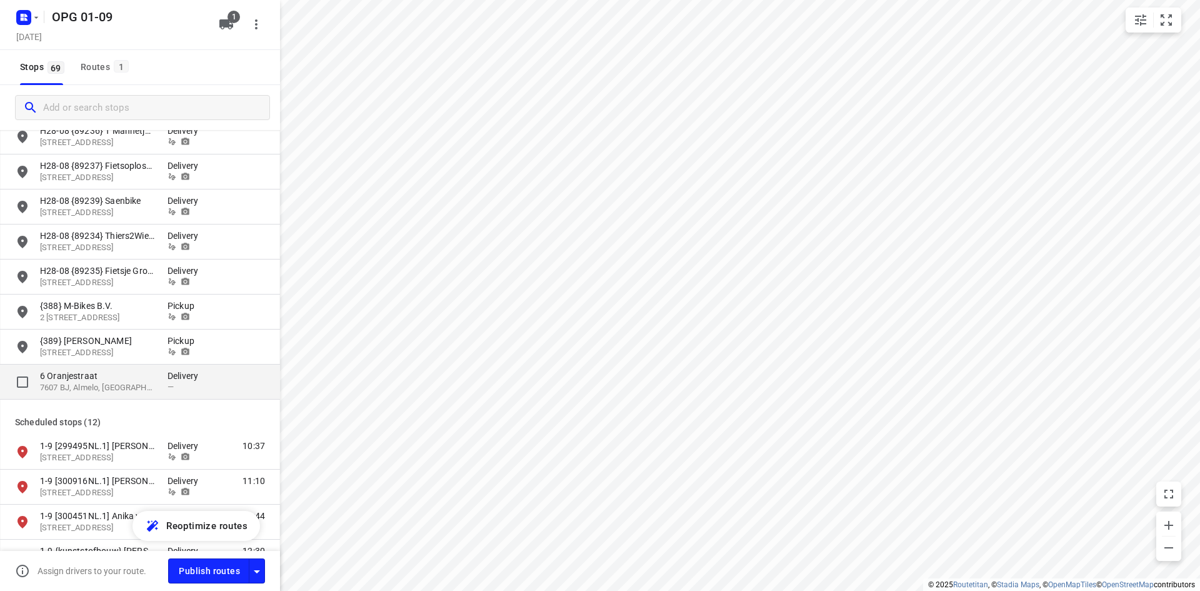
click at [159, 383] on div "6 [STREET_ADDRESS]" at bounding box center [104, 381] width 128 height 24
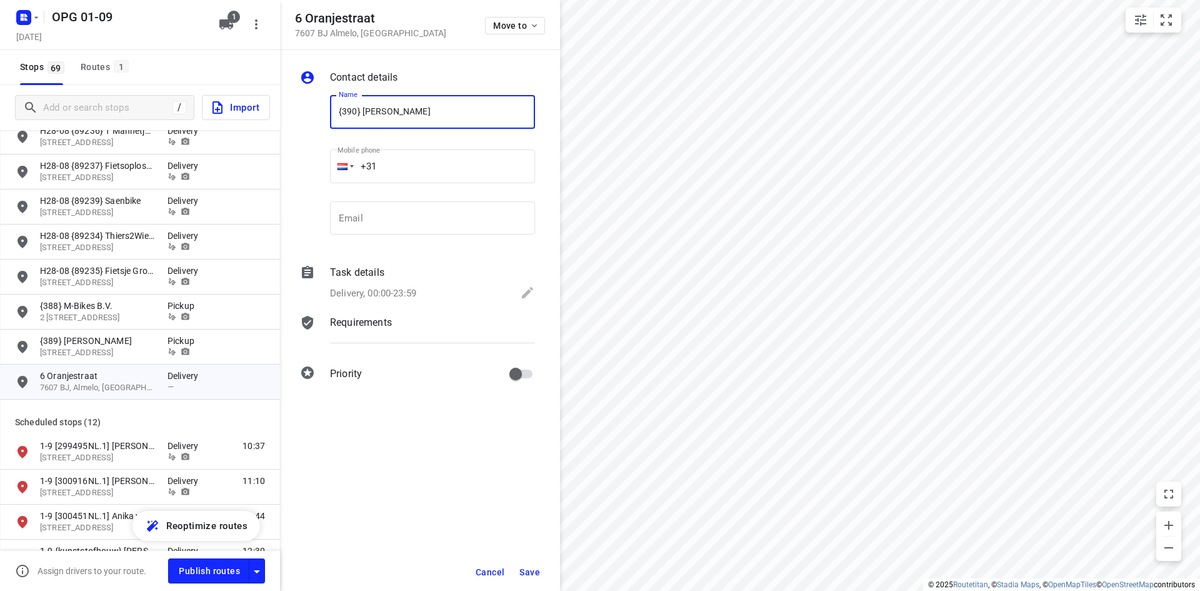
click at [388, 282] on div "Task details Delivery, 00:00-23:59" at bounding box center [433, 284] width 210 height 43
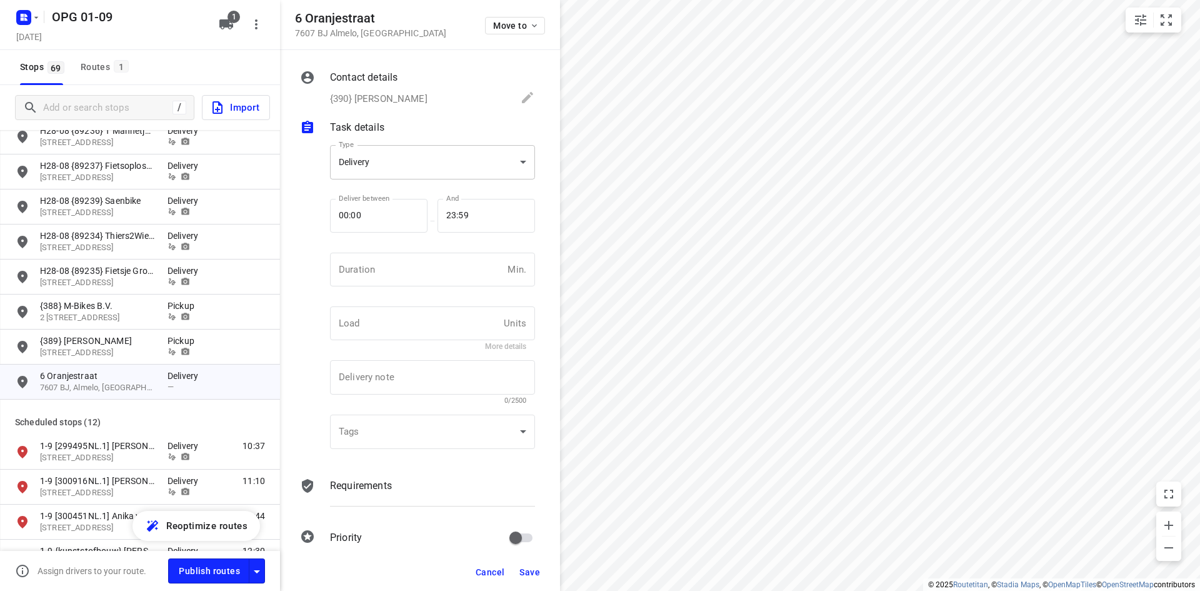
click at [401, 176] on body "i © 2025 Routetitan , © Stadia Maps , © OpenMapTiles © OpenStreetMap contributo…" at bounding box center [600, 295] width 1200 height 591
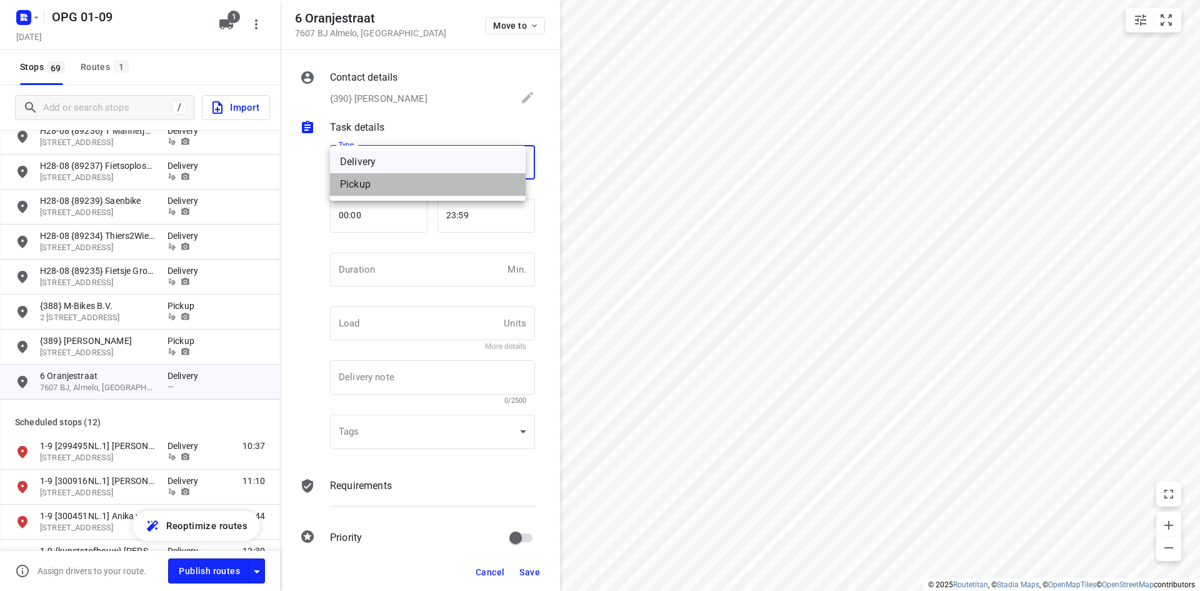
click at [397, 191] on div "Pickup" at bounding box center [428, 184] width 176 height 15
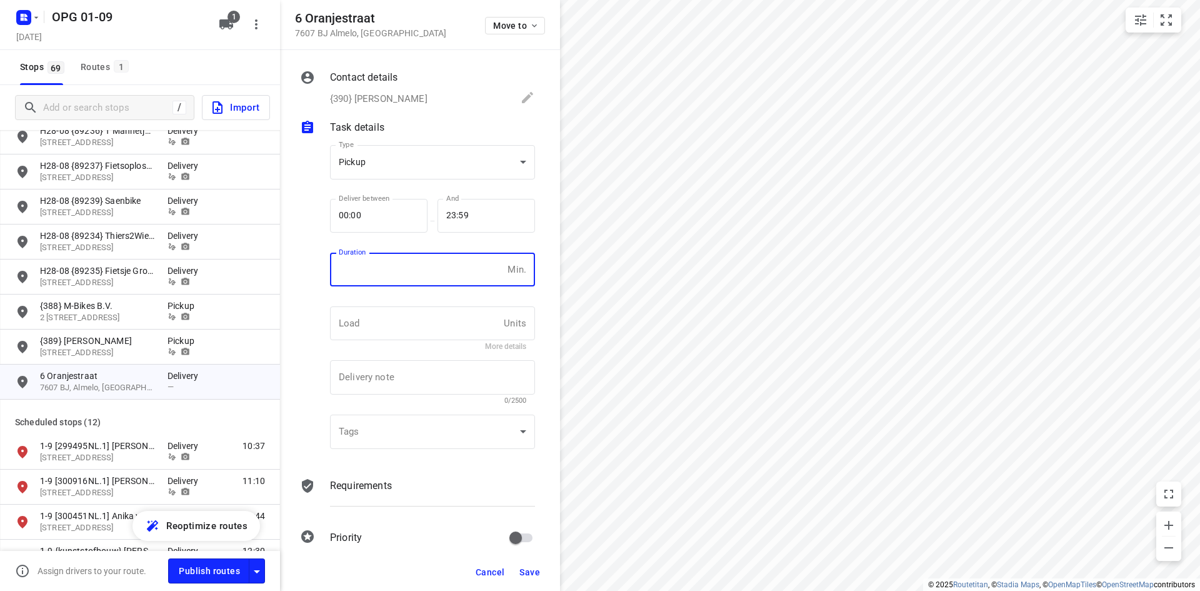
click at [371, 279] on input "number" at bounding box center [416, 270] width 173 height 34
click at [385, 495] on div "Requirements" at bounding box center [433, 497] width 210 height 43
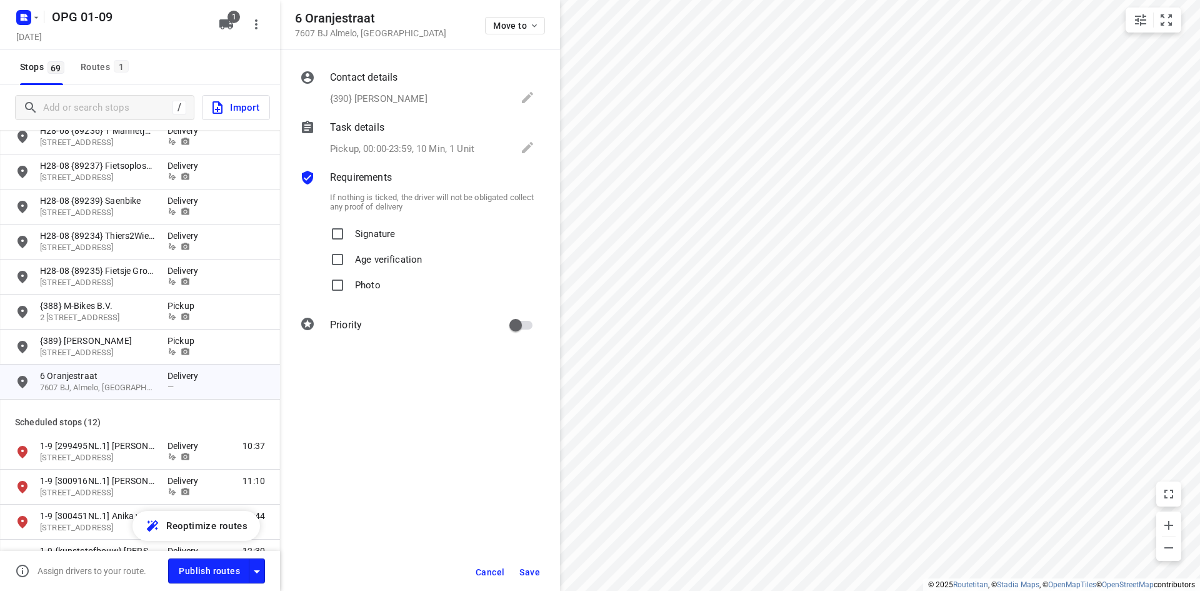
click at [361, 238] on p "Signature" at bounding box center [375, 230] width 40 height 18
click at [350, 238] on input "Signature" at bounding box center [337, 233] width 25 height 25
click at [349, 284] on input "Photo" at bounding box center [337, 285] width 25 height 25
click at [531, 568] on span "Save" at bounding box center [530, 572] width 21 height 10
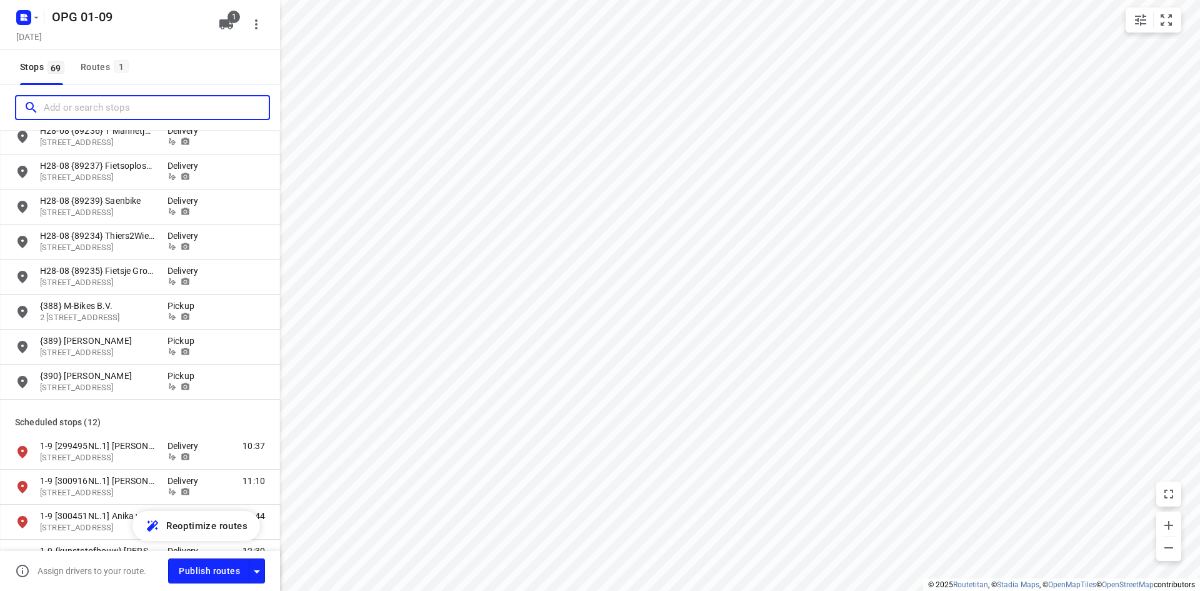
click at [126, 113] on input "Add or search stops" at bounding box center [156, 107] width 225 height 19
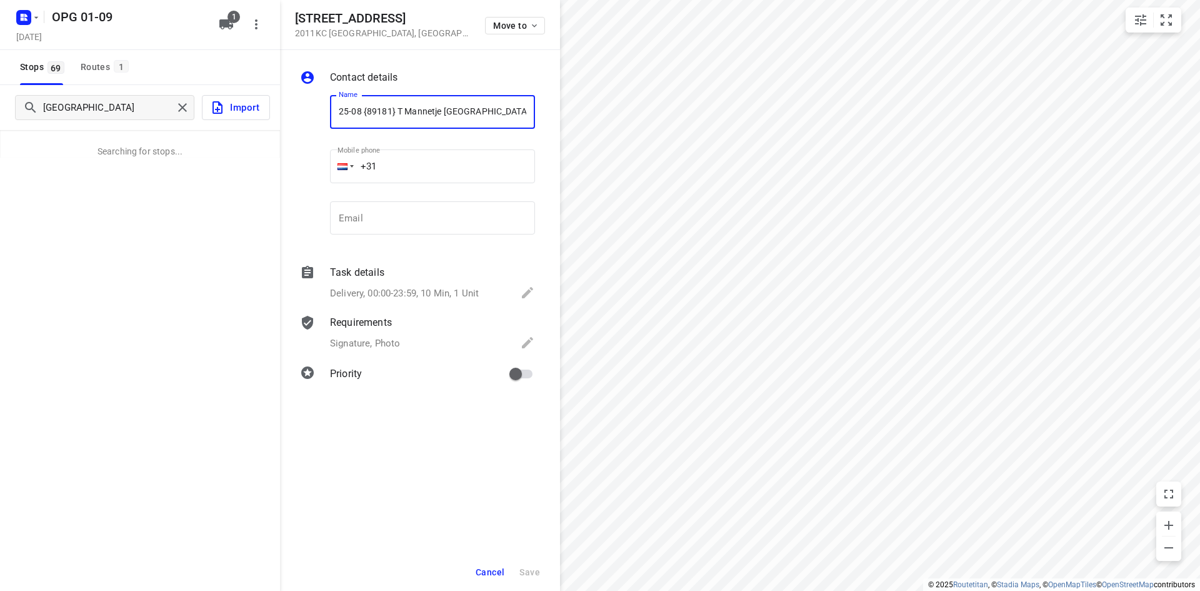
click at [401, 113] on input "25-08 {89181} T Mannetje [GEOGRAPHIC_DATA]" at bounding box center [432, 112] width 205 height 34
click at [489, 112] on input "25-08 {89181} T Mannetje [GEOGRAPHIC_DATA]" at bounding box center [432, 112] width 205 height 34
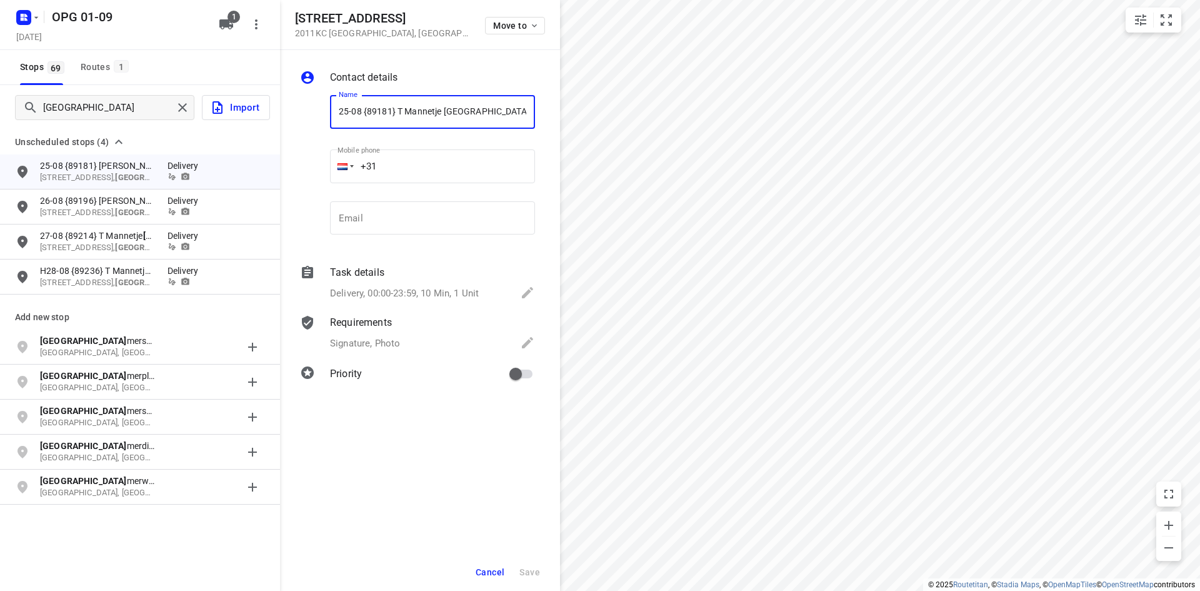
drag, startPoint x: 478, startPoint y: 111, endPoint x: 396, endPoint y: 114, distance: 81.3
click at [396, 114] on input "25-08 {89181} T Mannetje [GEOGRAPHIC_DATA]" at bounding box center [432, 112] width 205 height 34
click at [495, 573] on span "Cancel" at bounding box center [490, 572] width 29 height 10
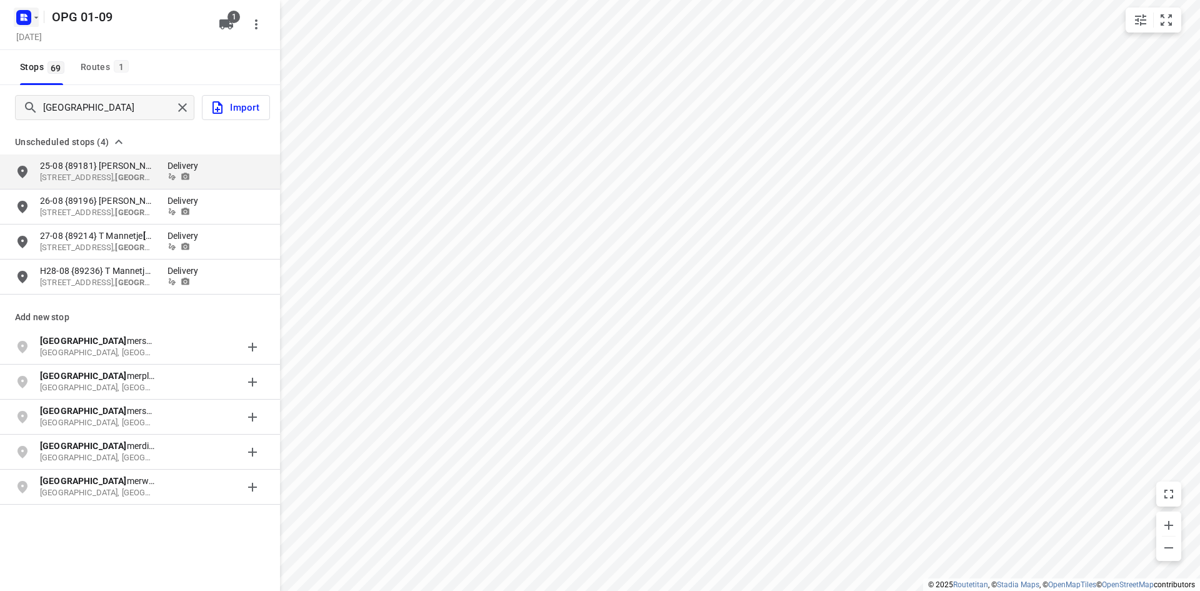
click at [31, 18] on rect "button" at bounding box center [23, 17] width 15 height 15
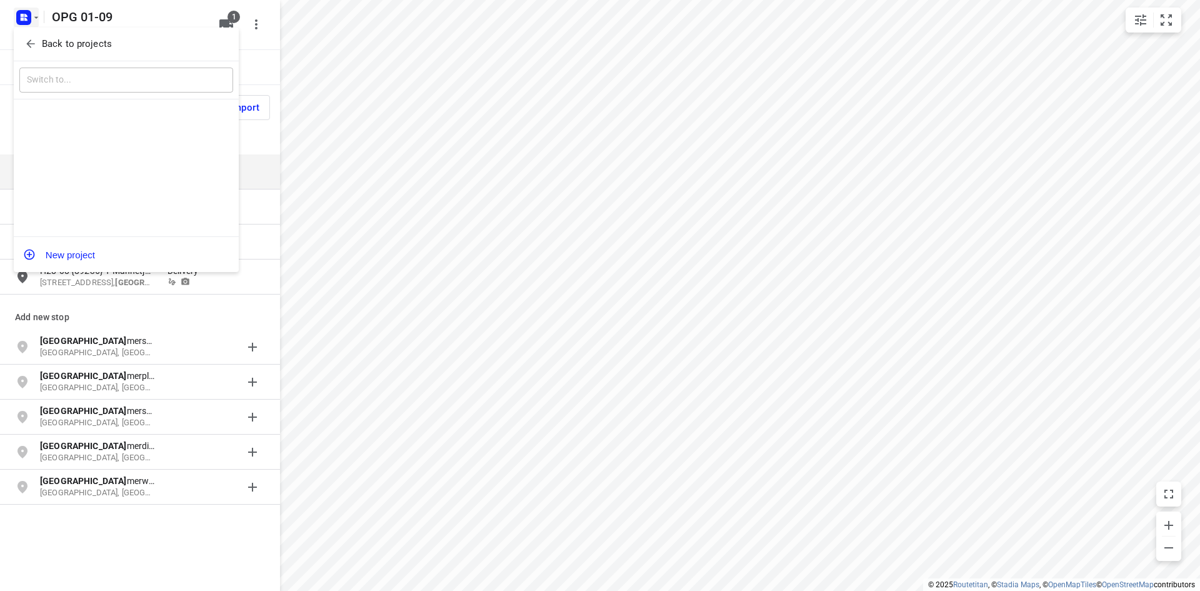
click at [40, 34] on button "Back to projects" at bounding box center [126, 44] width 214 height 21
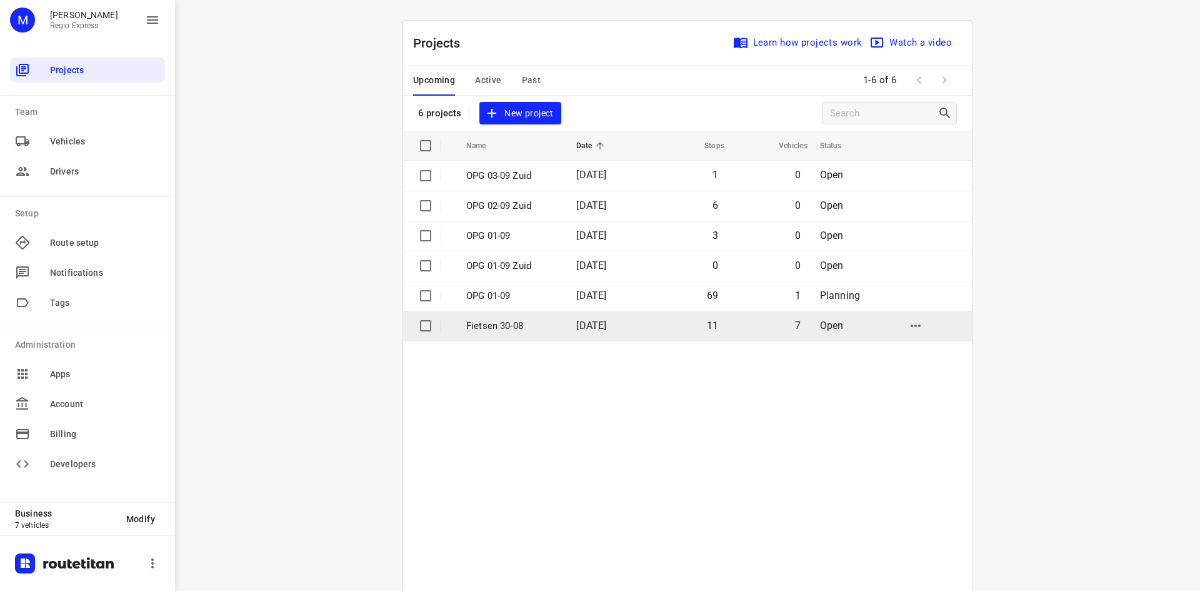
click at [626, 314] on td "[DATE]" at bounding box center [606, 326] width 80 height 30
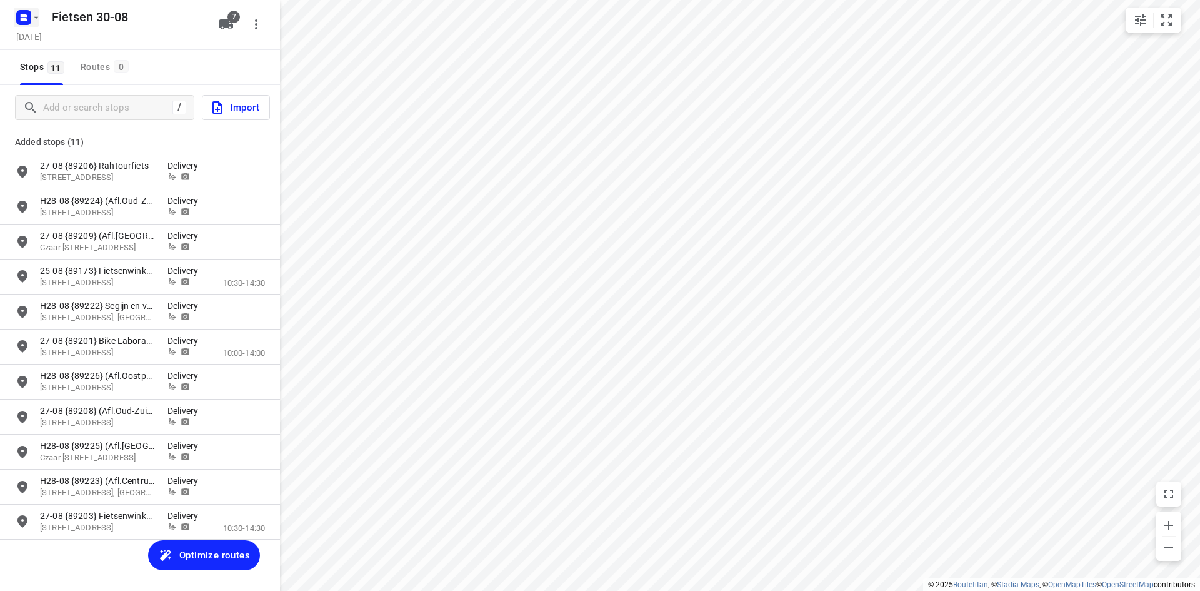
click at [25, 23] on rect "button" at bounding box center [23, 17] width 15 height 15
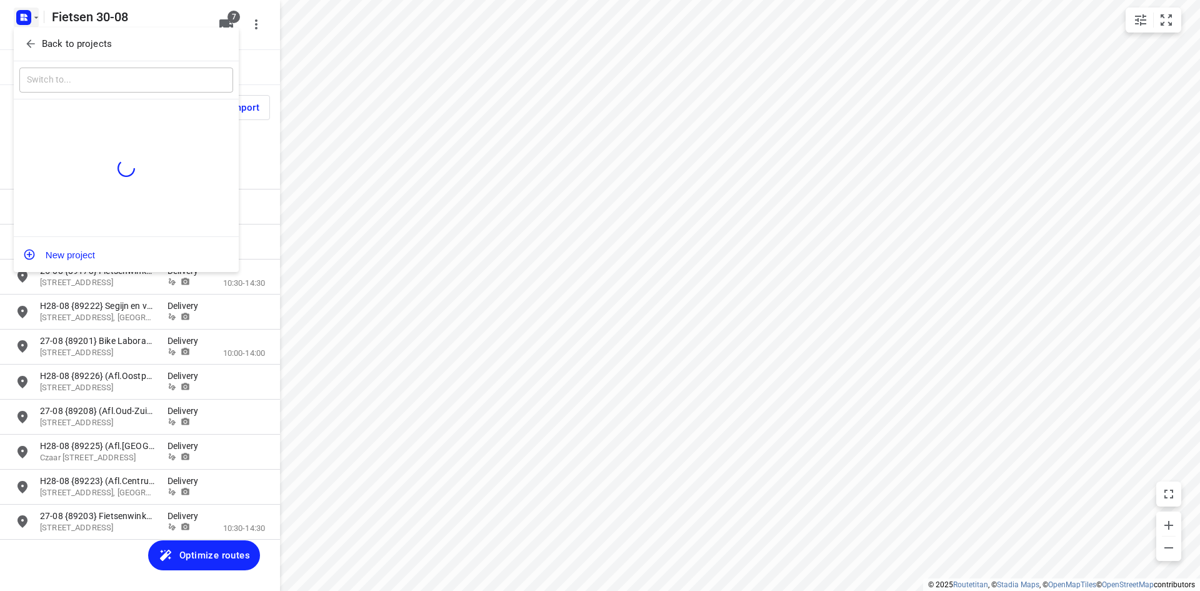
click at [42, 43] on p "Back to projects" at bounding box center [77, 44] width 70 height 14
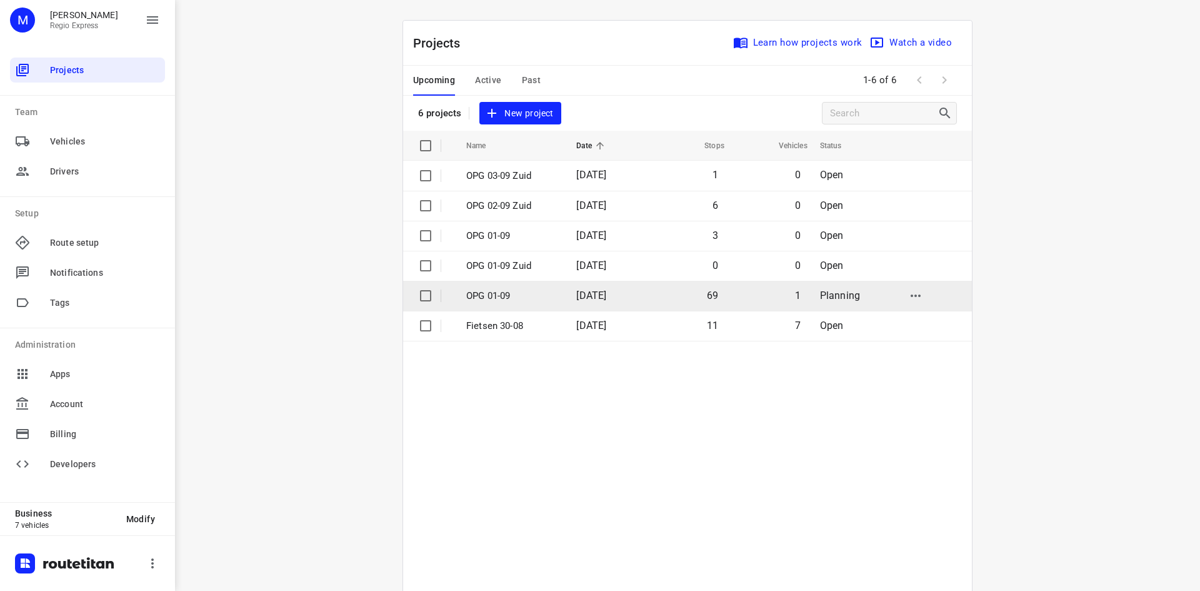
click at [550, 293] on p "OPG 01-09" at bounding box center [511, 296] width 91 height 14
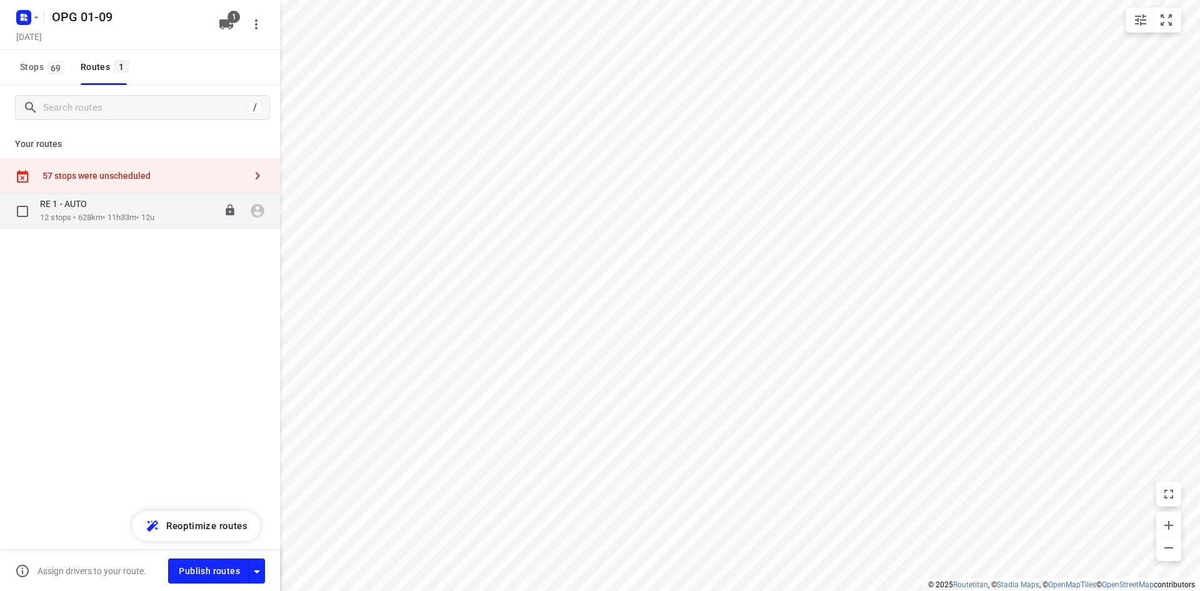
click at [142, 218] on p "12 stops • 628km • 11h33m • 12u" at bounding box center [97, 218] width 114 height 12
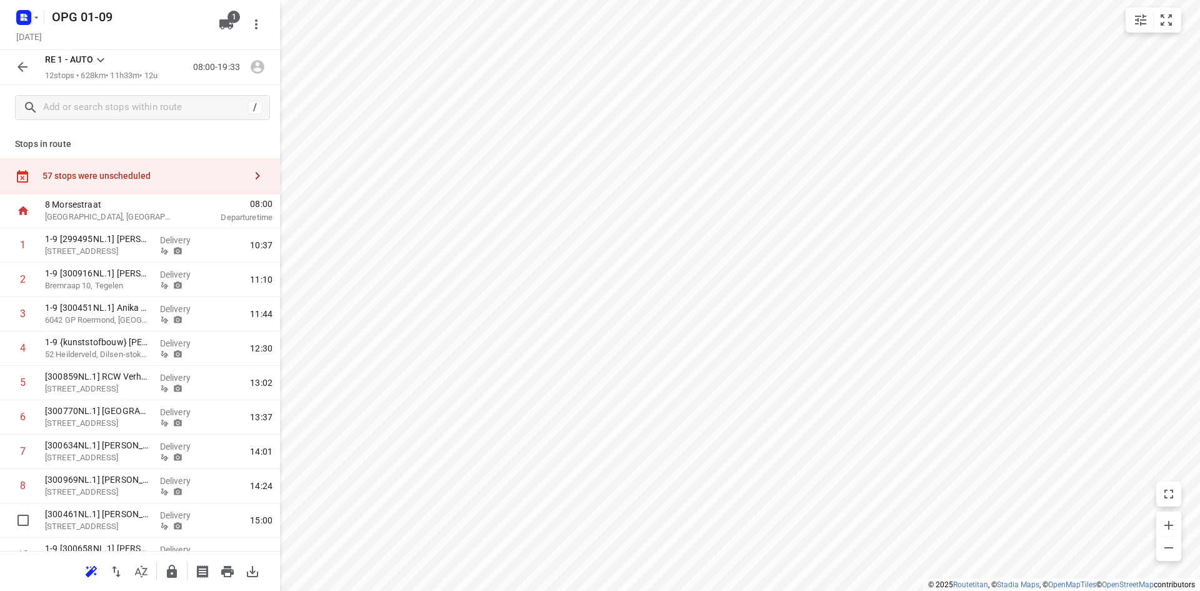
scroll to position [124, 0]
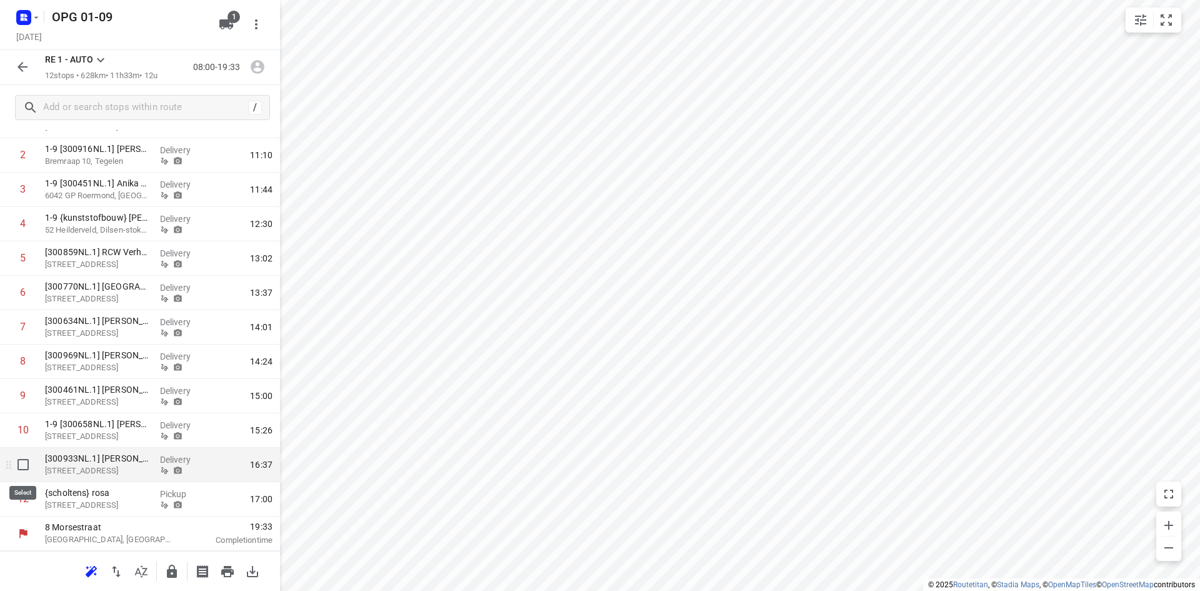
click at [31, 468] on input "checkbox" at bounding box center [23, 464] width 25 height 25
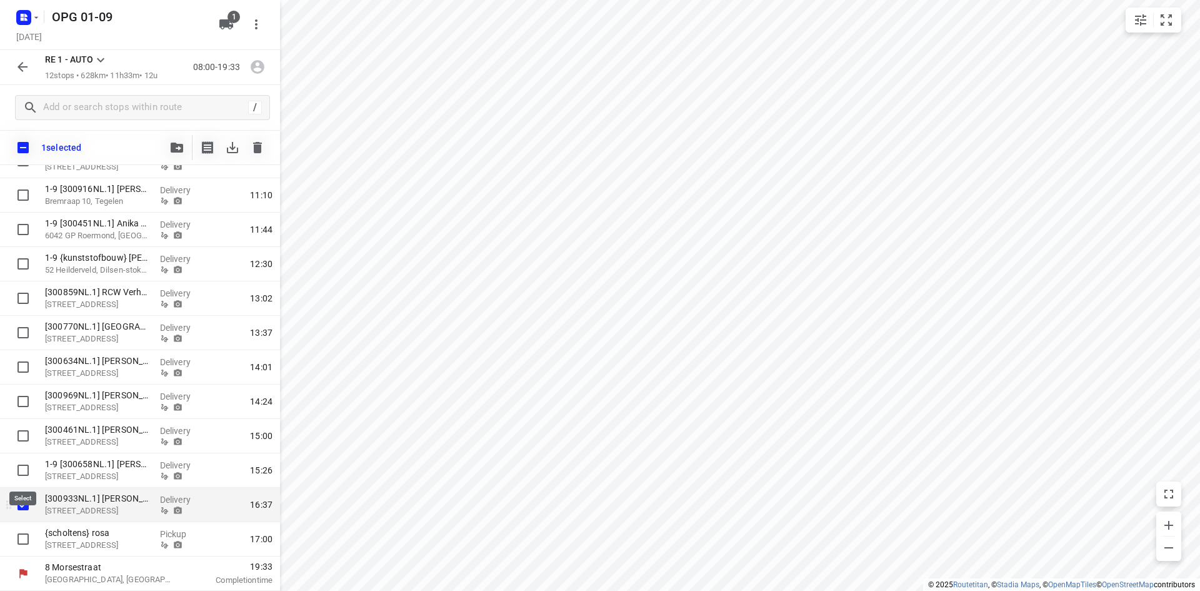
scroll to position [119, 0]
click at [25, 534] on input "checkbox" at bounding box center [23, 538] width 25 height 25
click at [178, 153] on button "button" at bounding box center [176, 147] width 25 height 25
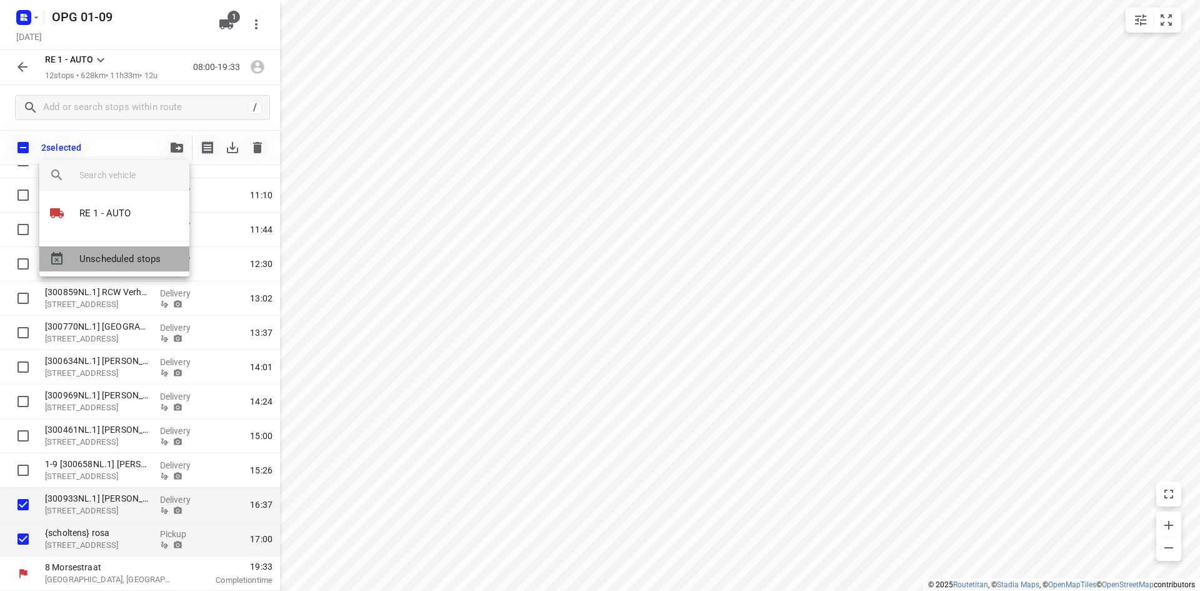
click at [121, 259] on span "Unscheduled stops" at bounding box center [129, 259] width 100 height 14
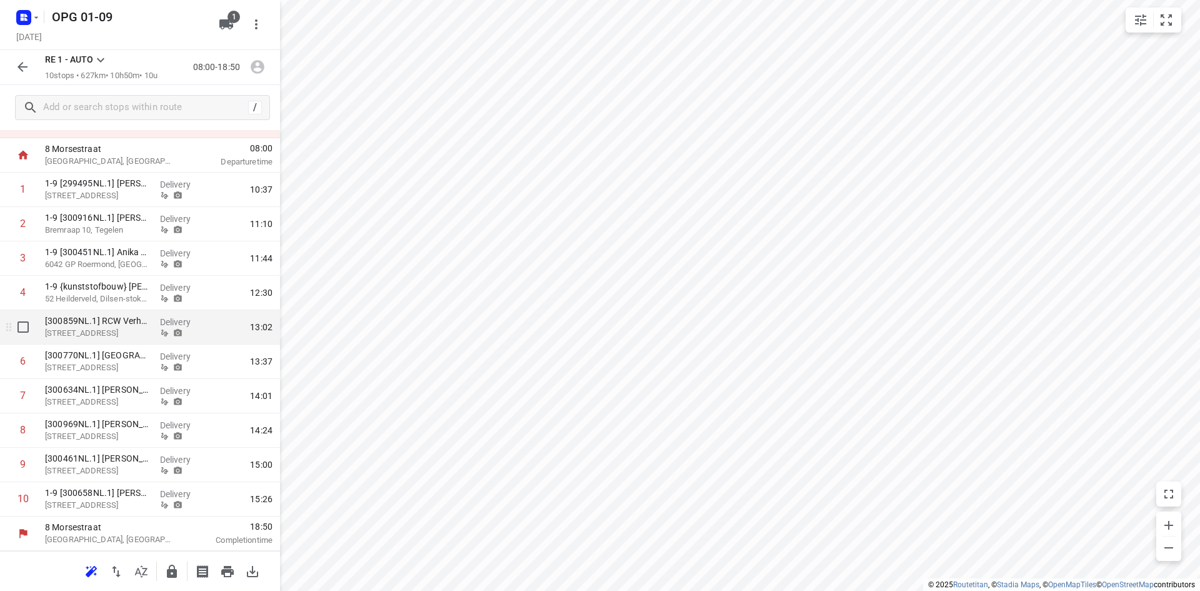
scroll to position [0, 0]
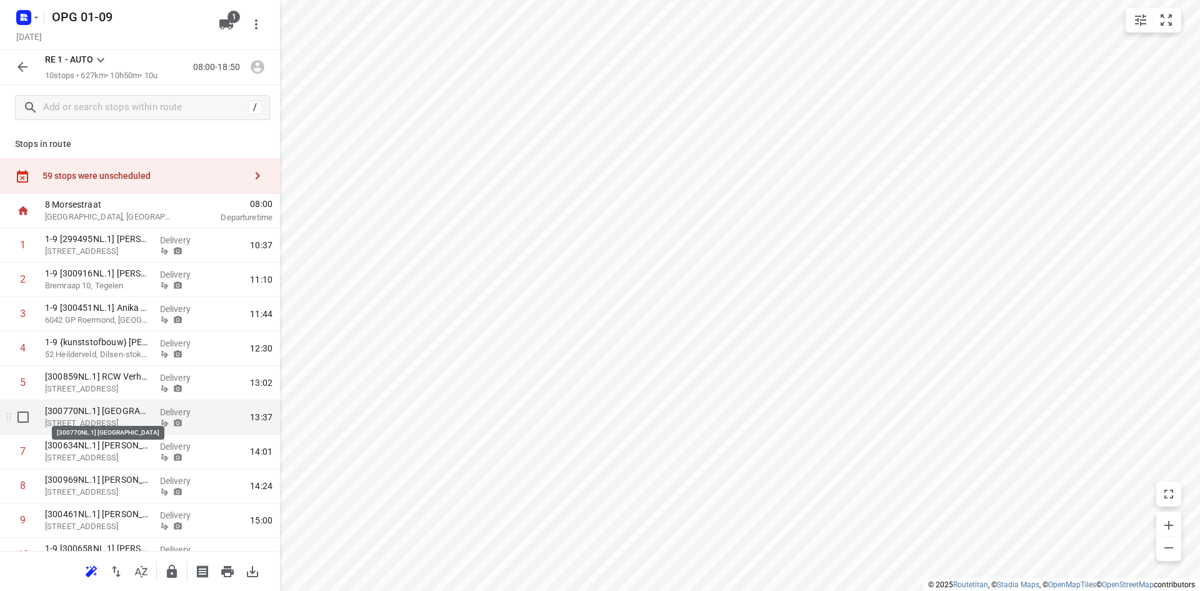
click at [132, 413] on p "[300770NL.1] [GEOGRAPHIC_DATA]" at bounding box center [97, 410] width 105 height 13
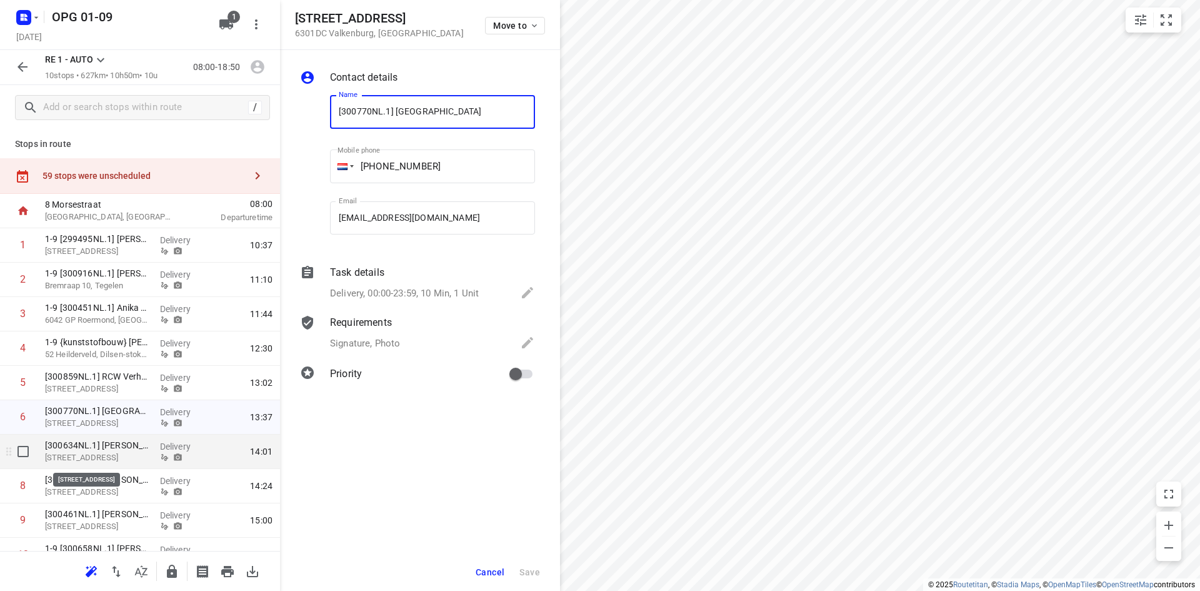
click at [136, 452] on p "[STREET_ADDRESS]" at bounding box center [97, 457] width 105 height 13
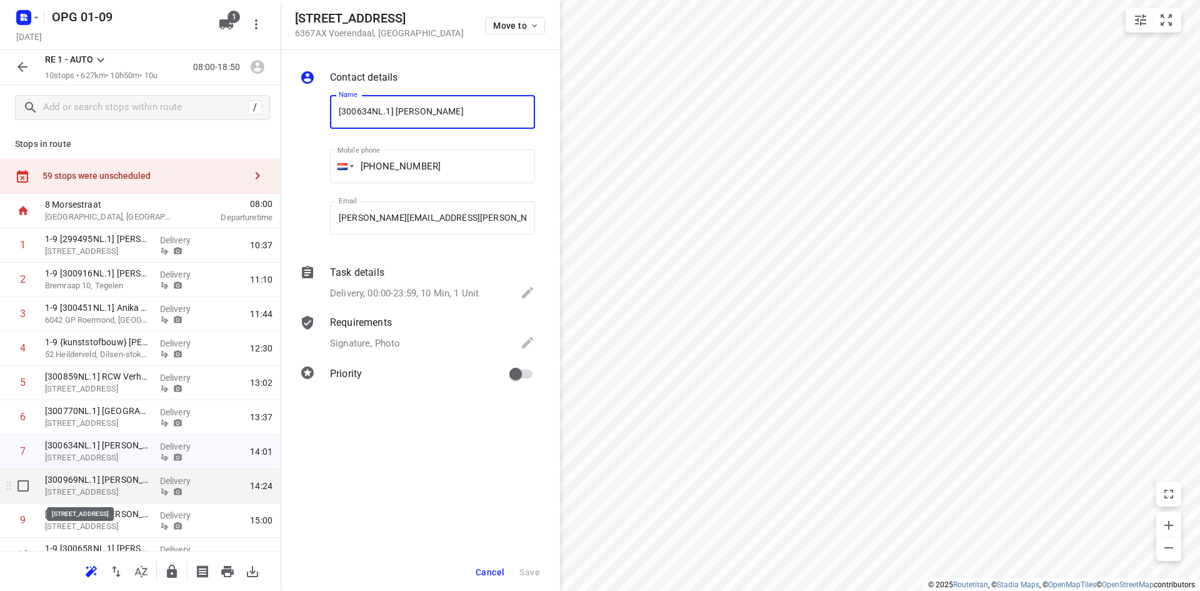
click at [139, 489] on p "[STREET_ADDRESS]" at bounding box center [97, 492] width 105 height 13
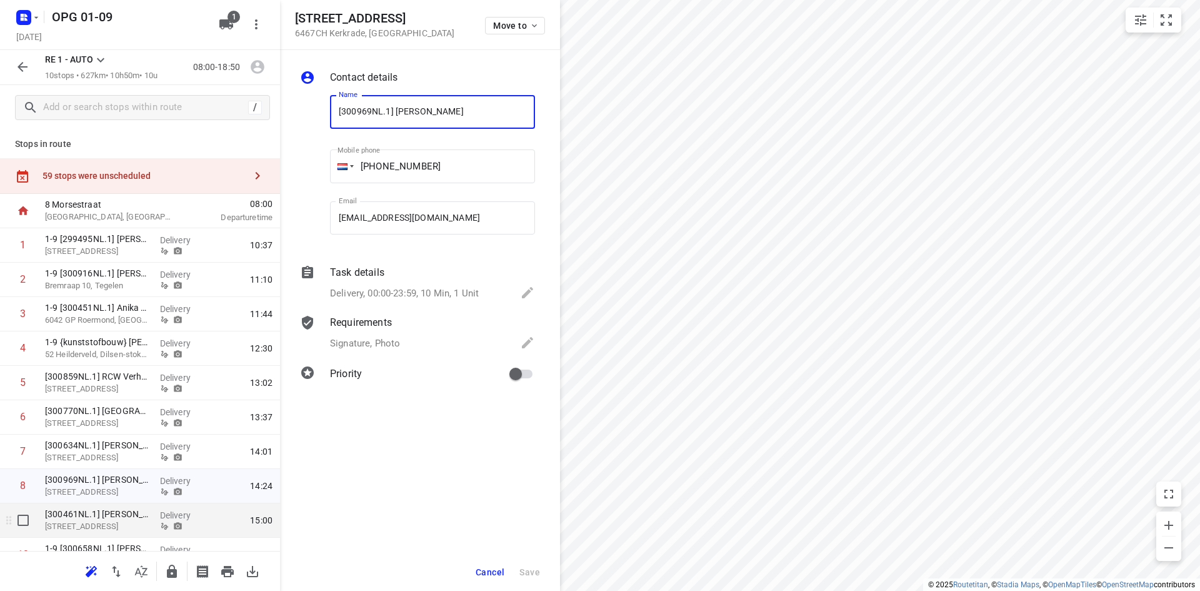
click at [144, 527] on p "[STREET_ADDRESS]" at bounding box center [97, 526] width 105 height 13
click at [142, 490] on p "[STREET_ADDRESS]" at bounding box center [97, 492] width 105 height 13
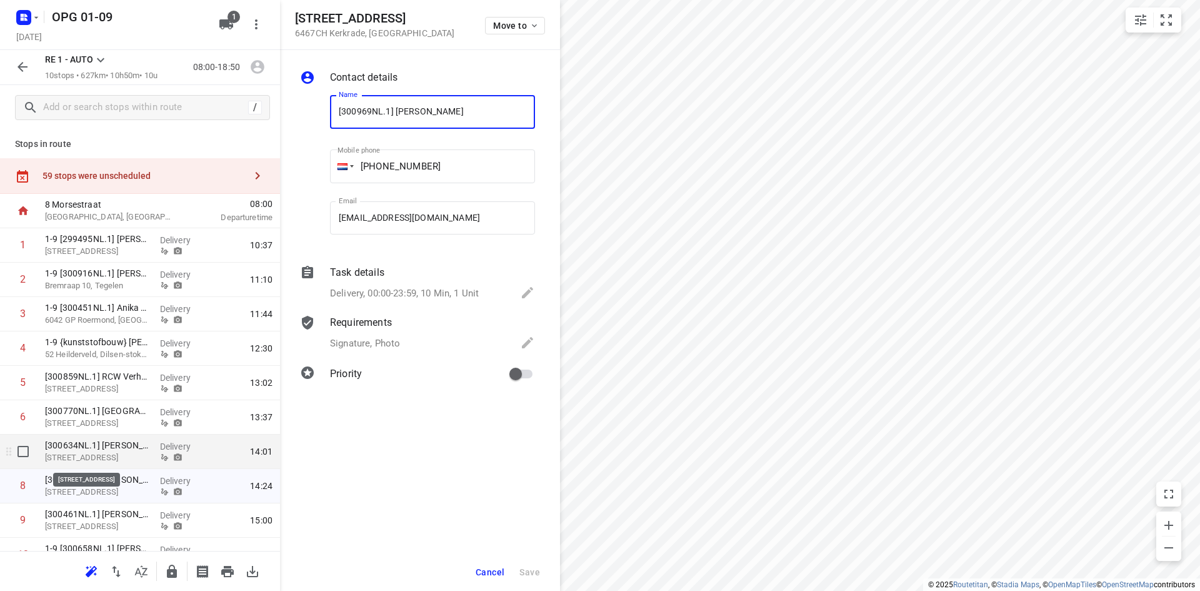
click at [138, 461] on p "[STREET_ADDRESS]" at bounding box center [97, 457] width 105 height 13
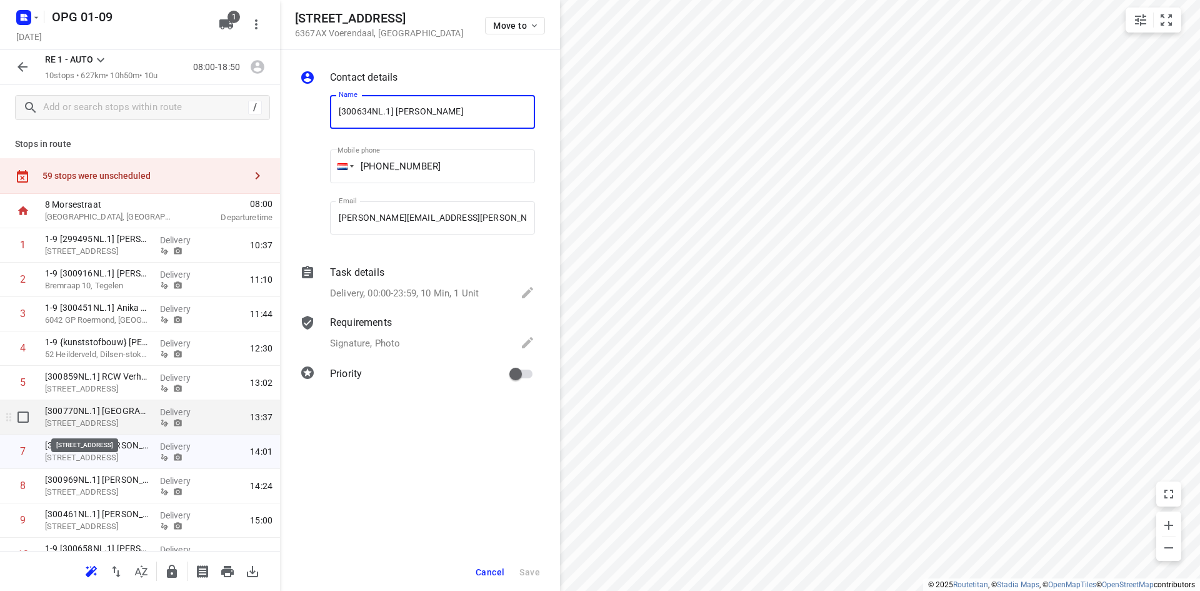
click at [140, 423] on p "[STREET_ADDRESS]" at bounding box center [97, 423] width 105 height 13
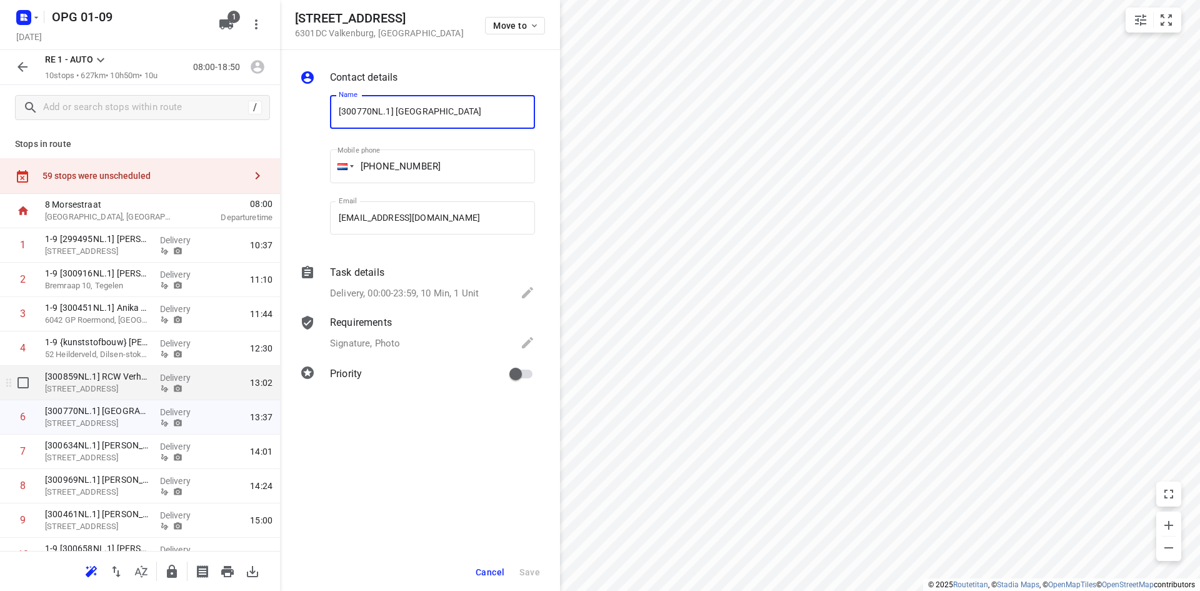
click at [143, 389] on p "[STREET_ADDRESS]" at bounding box center [97, 389] width 105 height 13
drag, startPoint x: 451, startPoint y: 105, endPoint x: 393, endPoint y: 109, distance: 57.7
click at [393, 109] on input "[300859NL.1] RCW Verhelst" at bounding box center [432, 112] width 205 height 34
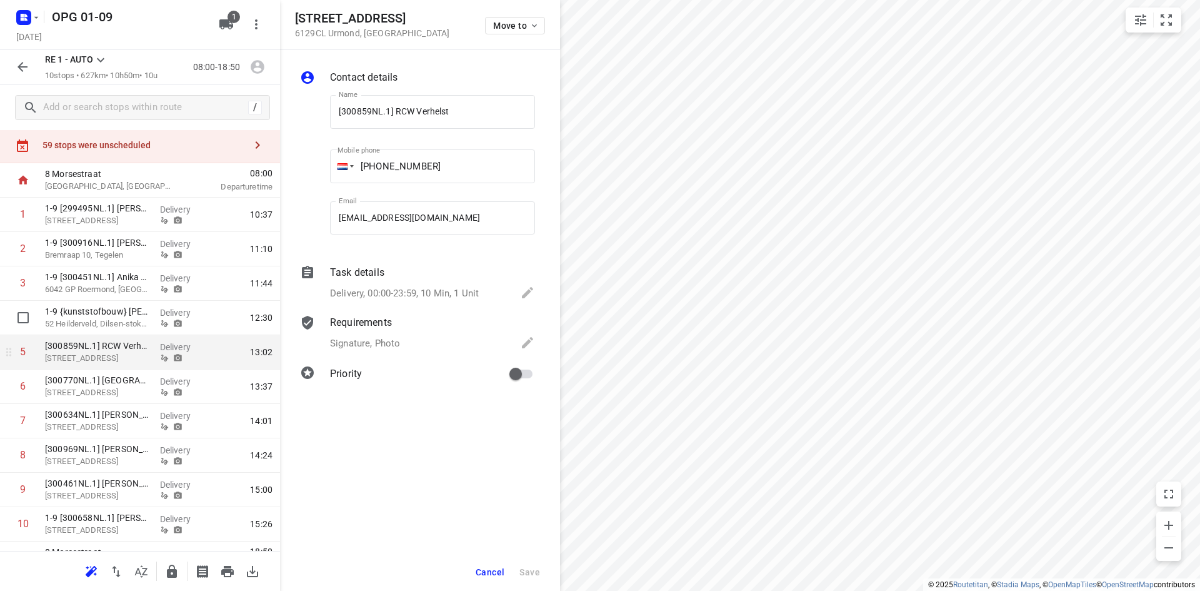
scroll to position [56, 0]
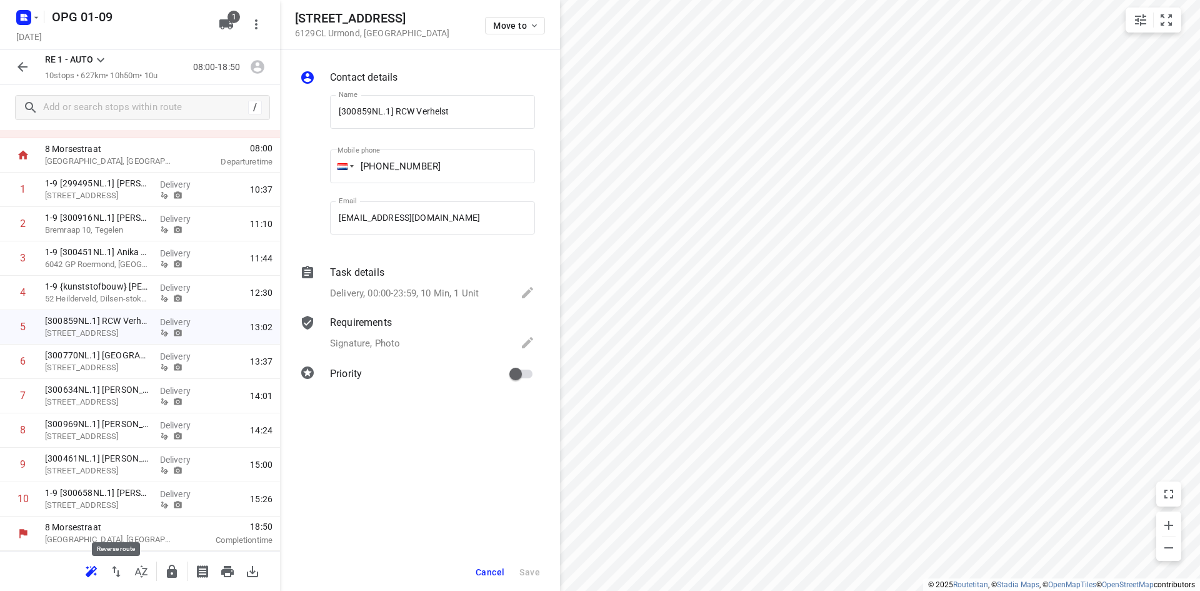
click at [111, 573] on icon "button" at bounding box center [116, 571] width 15 height 15
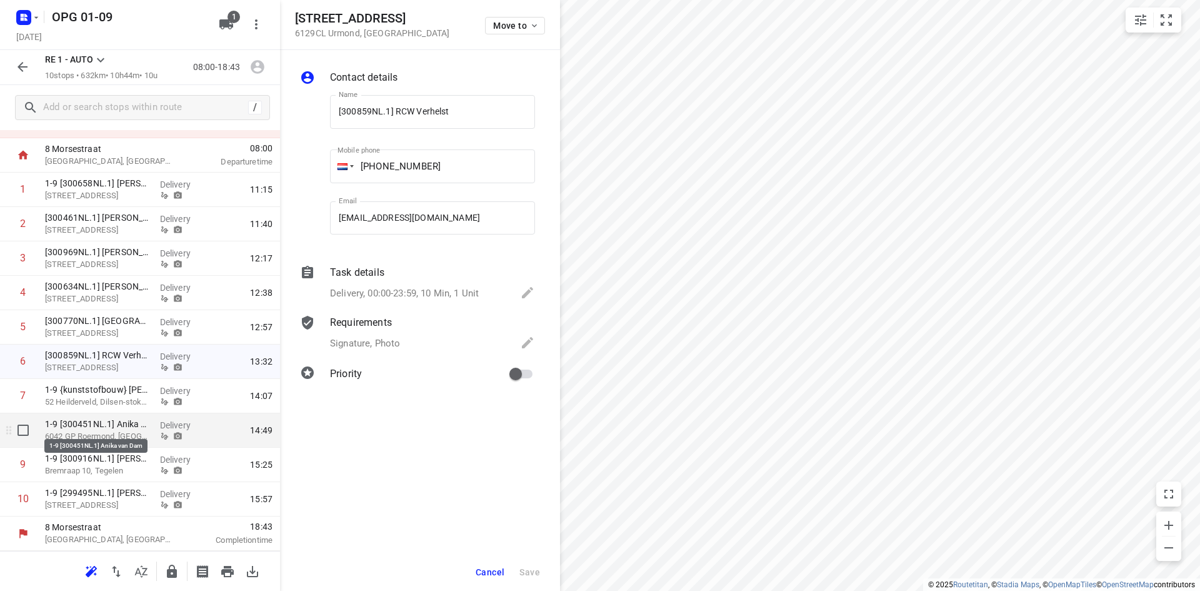
click at [133, 426] on p "1-9 [300451NL.1] Anika van Dam" at bounding box center [97, 424] width 105 height 13
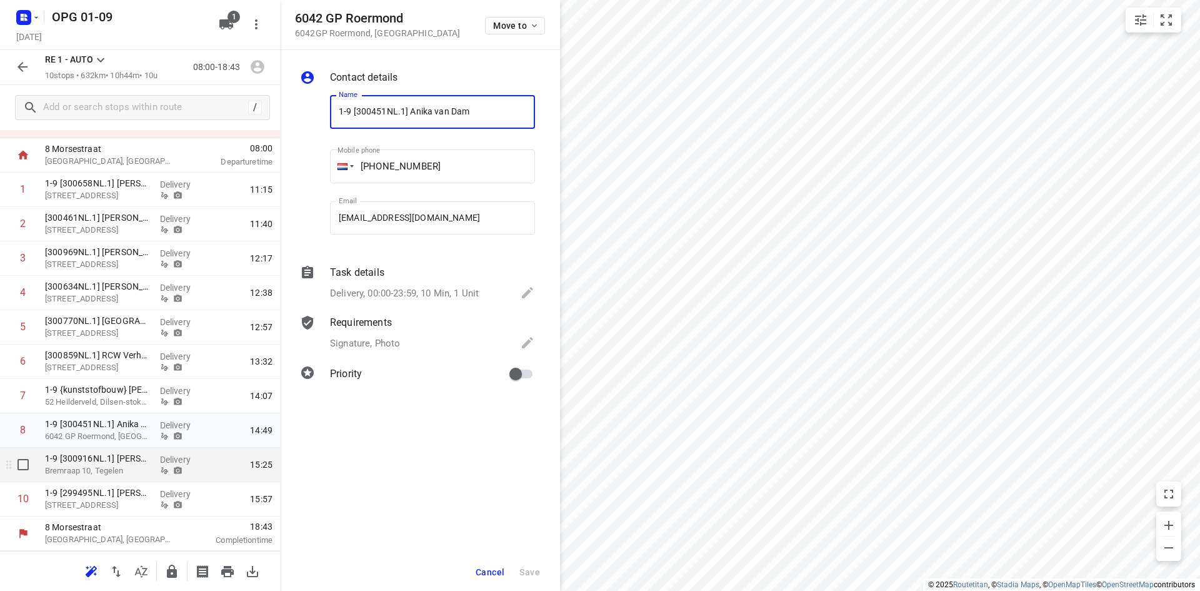
click at [104, 474] on p "Bremraap 10, Tegelen" at bounding box center [97, 470] width 105 height 13
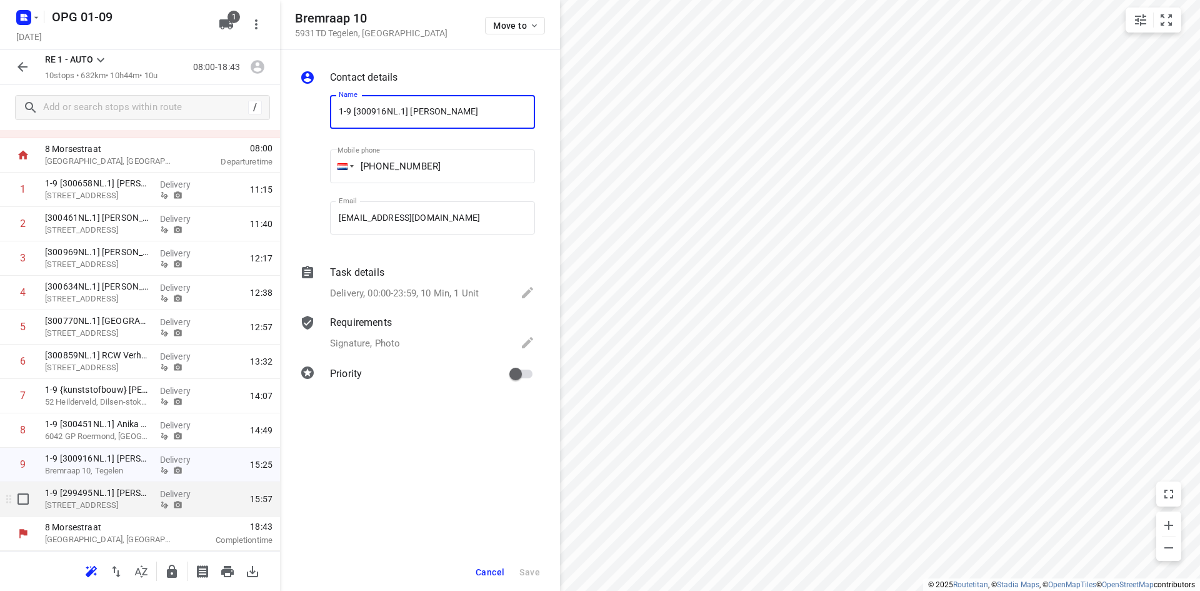
click at [124, 502] on p "[STREET_ADDRESS]" at bounding box center [97, 505] width 105 height 13
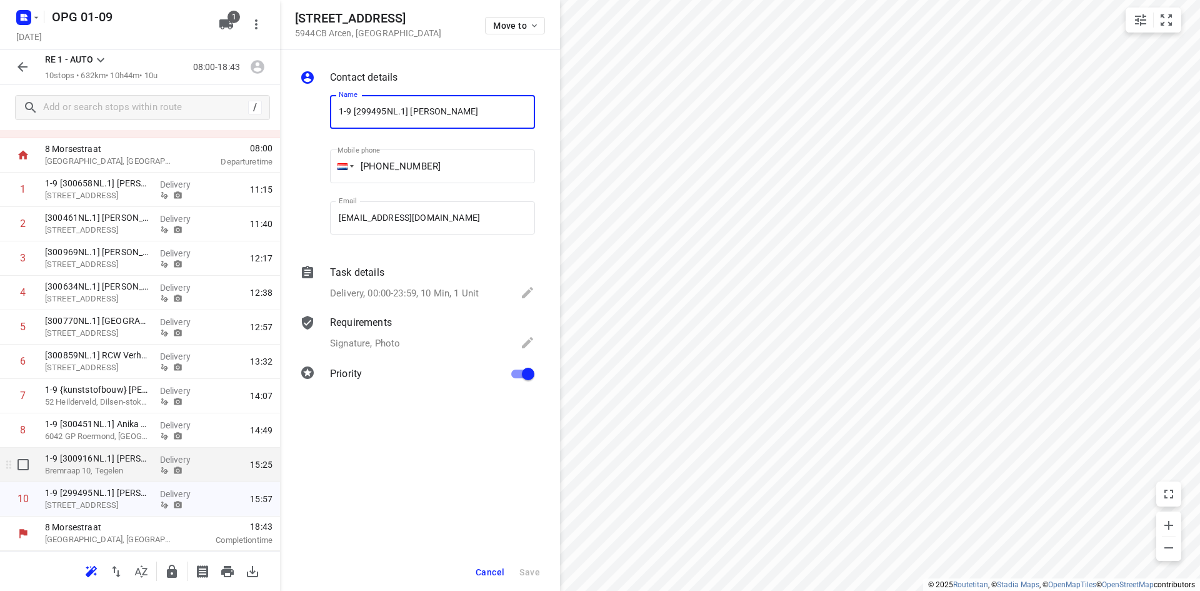
click at [119, 466] on p "Bremraap 10, Tegelen" at bounding box center [97, 470] width 105 height 13
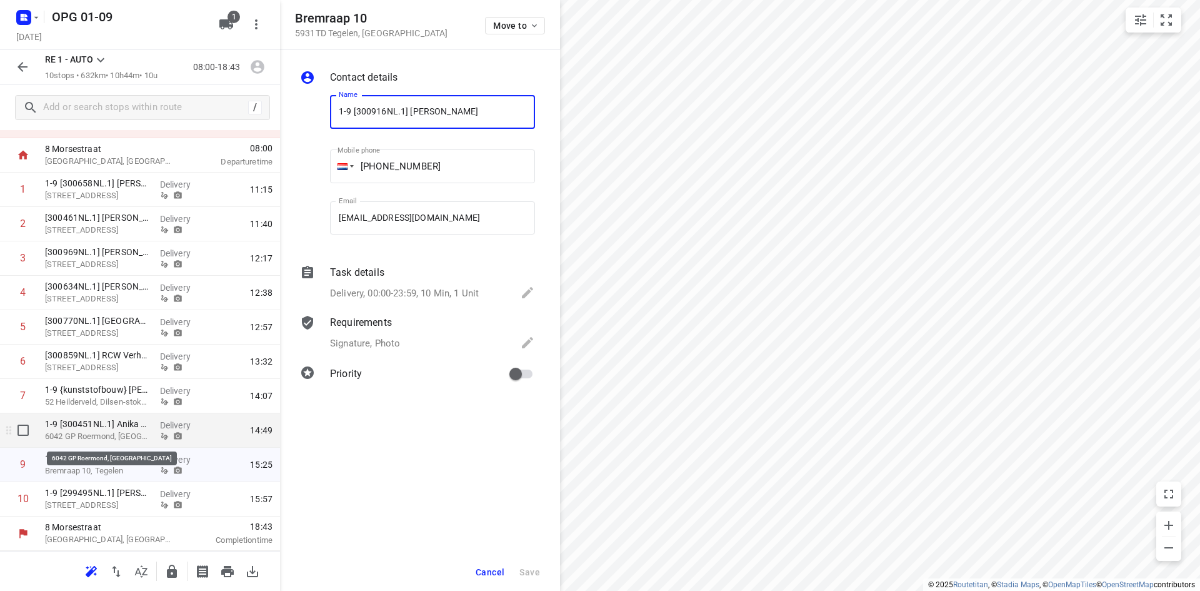
click at [119, 430] on p "6042 GP Roermond, [GEOGRAPHIC_DATA]" at bounding box center [97, 436] width 105 height 13
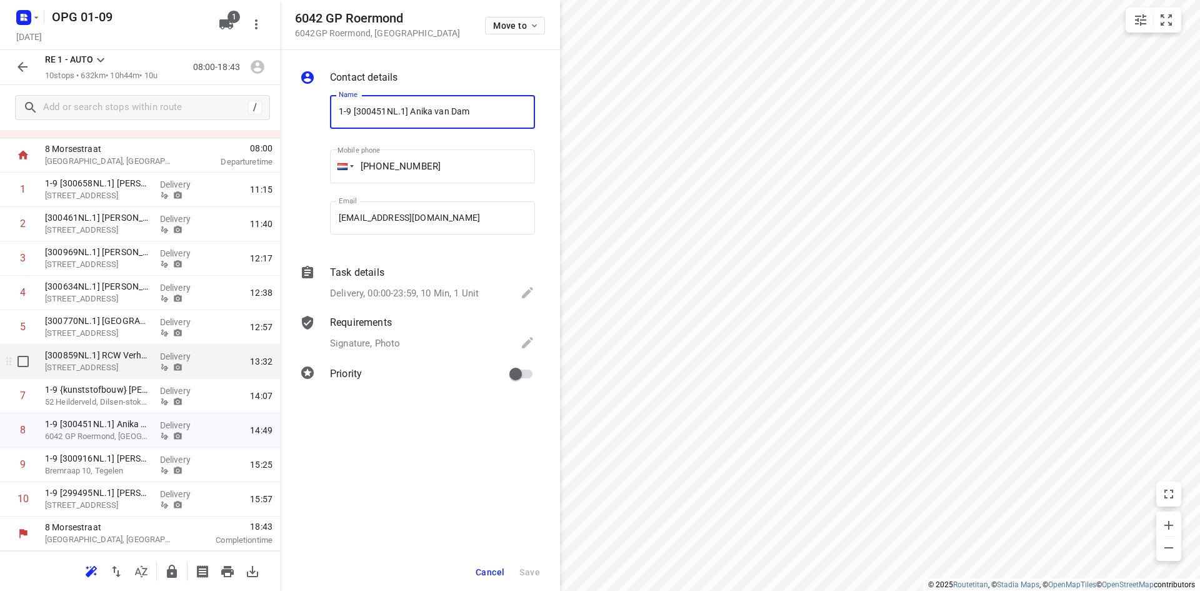
click at [136, 367] on p "[STREET_ADDRESS]" at bounding box center [97, 367] width 105 height 13
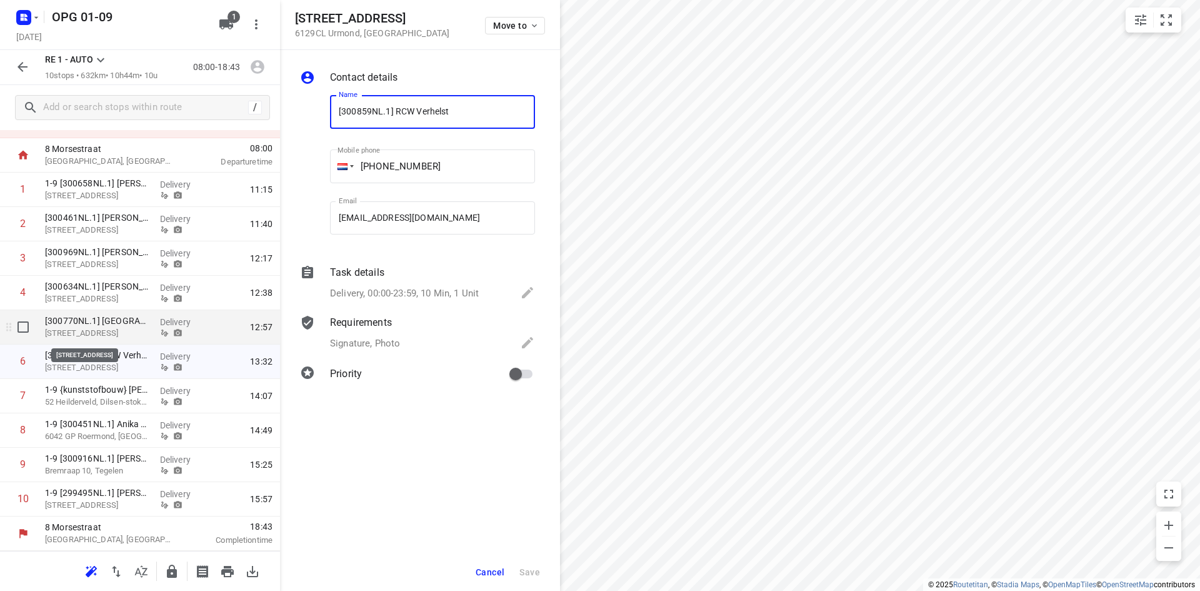
click at [144, 331] on p "[STREET_ADDRESS]" at bounding box center [97, 333] width 105 height 13
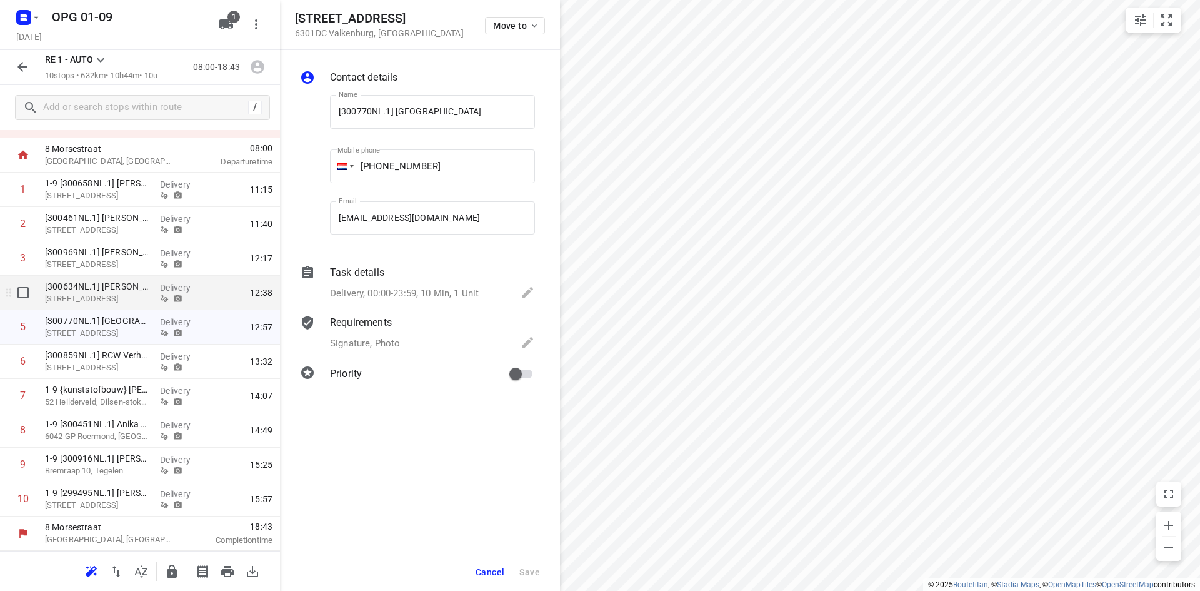
click at [97, 292] on p "[300634NL.1] [PERSON_NAME]" at bounding box center [97, 286] width 105 height 13
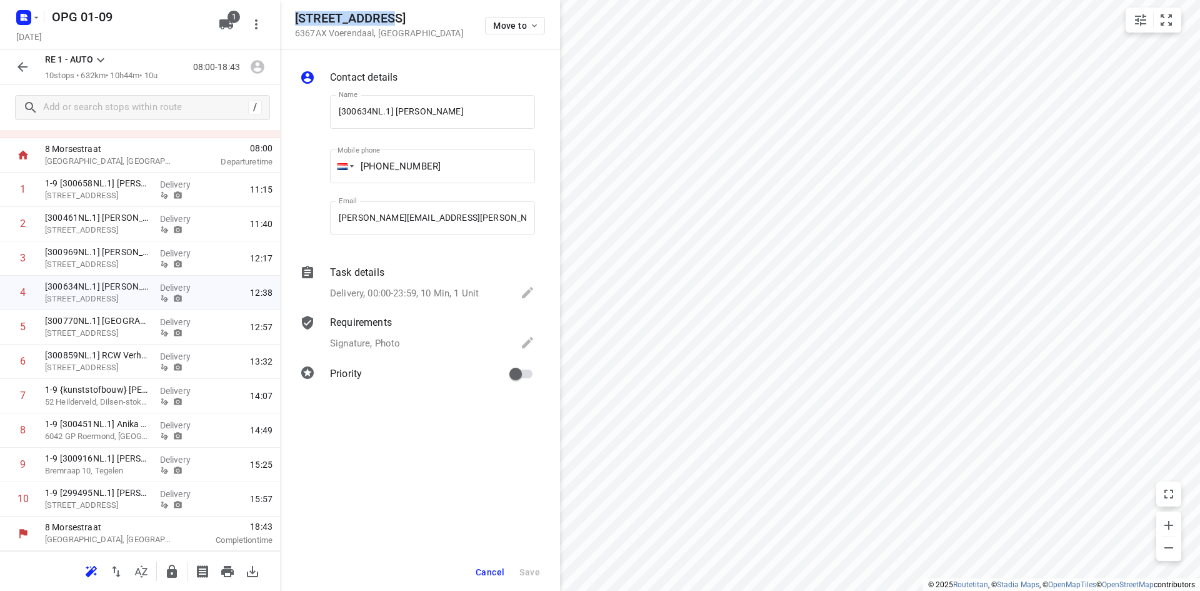
drag, startPoint x: 376, startPoint y: 11, endPoint x: 296, endPoint y: 13, distance: 79.4
click at [296, 13] on div "[STREET_ADDRESS] Move to" at bounding box center [420, 25] width 280 height 50
copy h5 "[STREET_ADDRESS]"
click at [30, 298] on input "checkbox" at bounding box center [23, 292] width 25 height 25
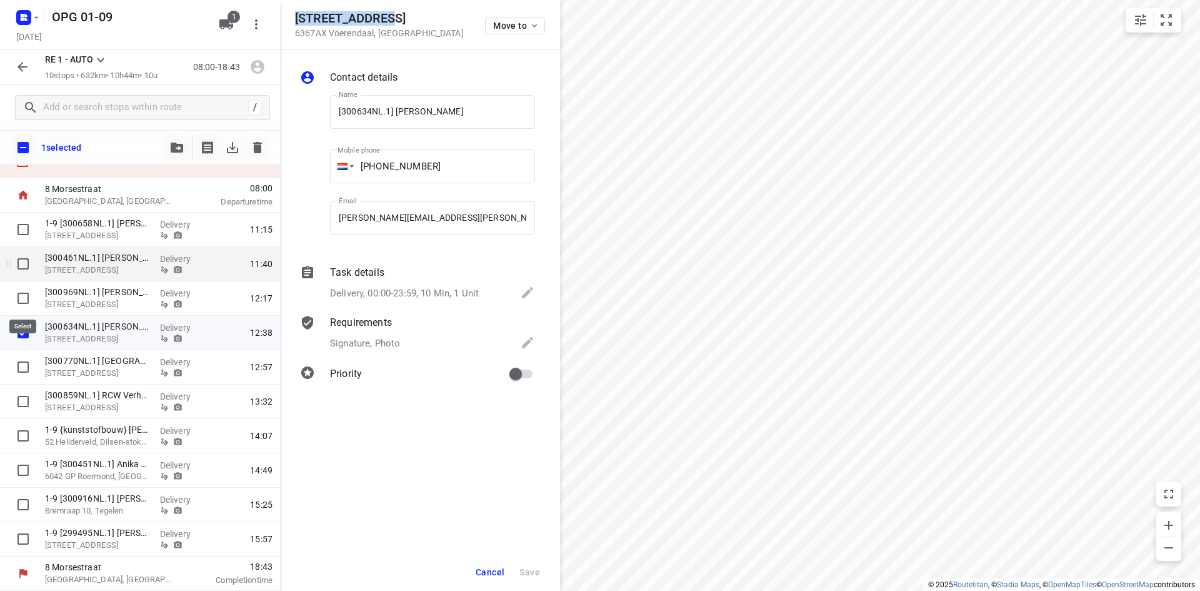
scroll to position [51, 0]
click at [171, 147] on icon "button" at bounding box center [177, 148] width 13 height 10
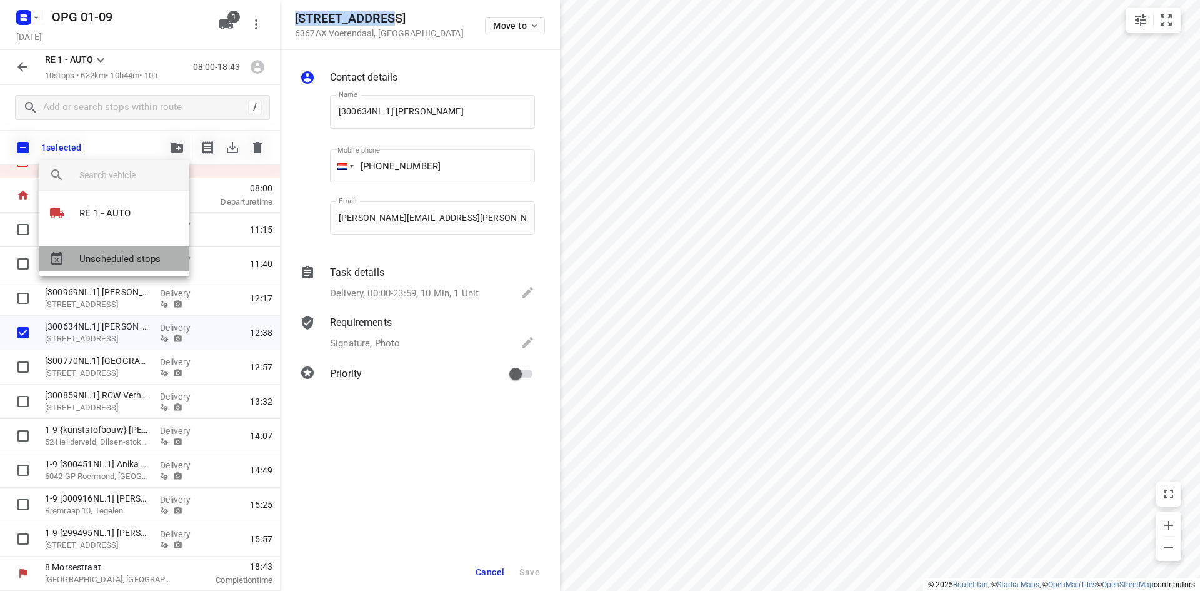
click at [123, 261] on span "Unscheduled stops" at bounding box center [129, 259] width 100 height 14
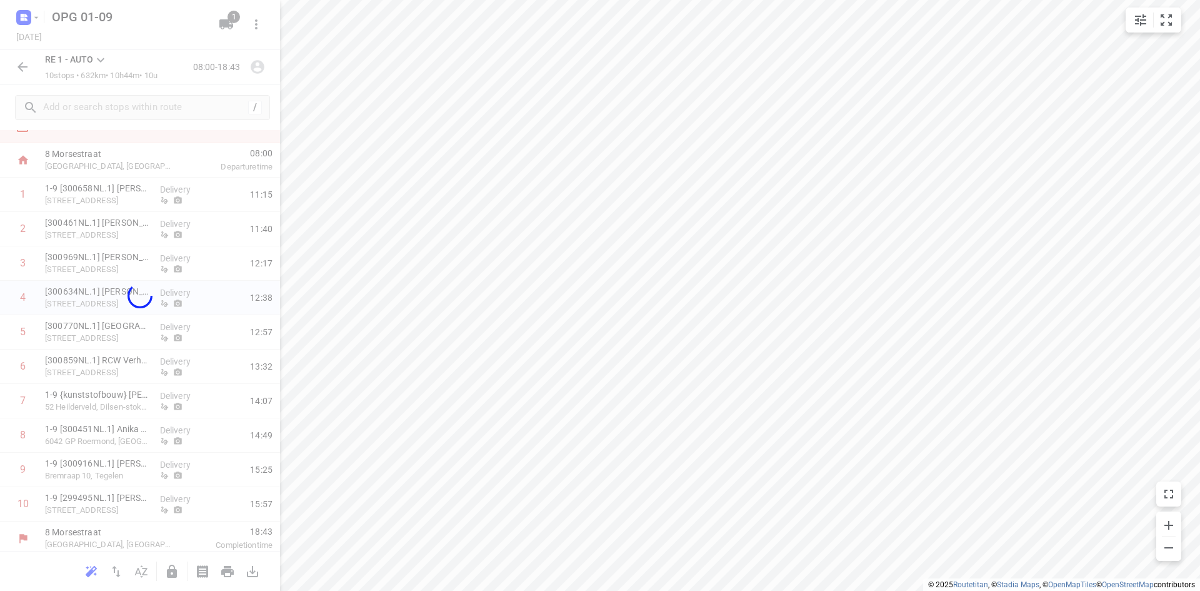
scroll to position [21, 0]
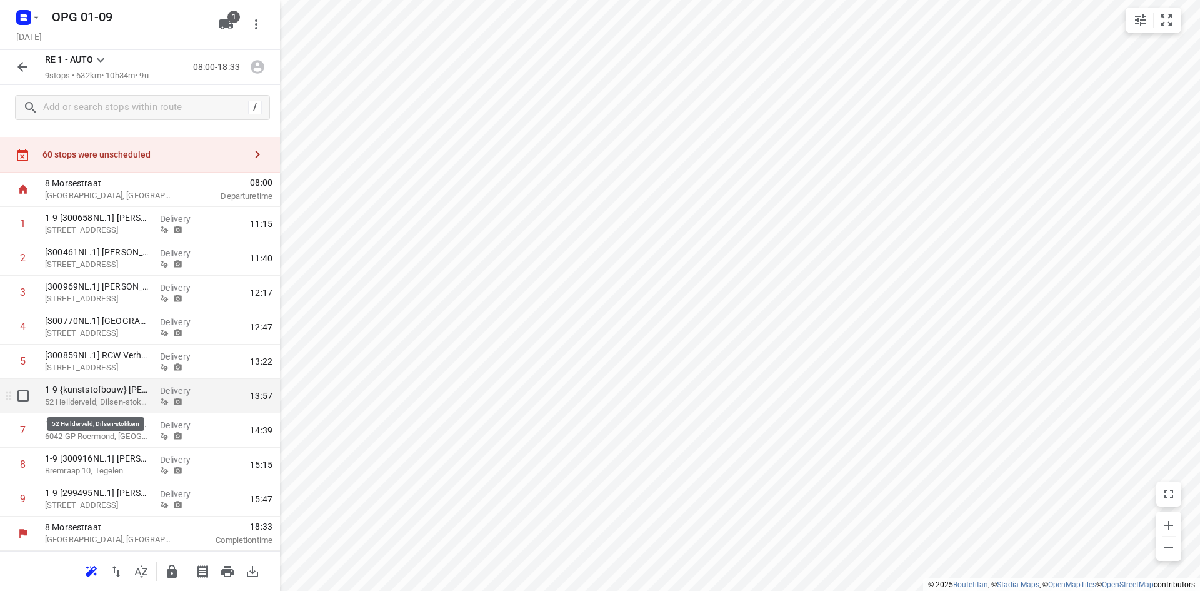
click at [135, 402] on p "52 Heilderveld, Dilsen-stokkem" at bounding box center [97, 402] width 105 height 13
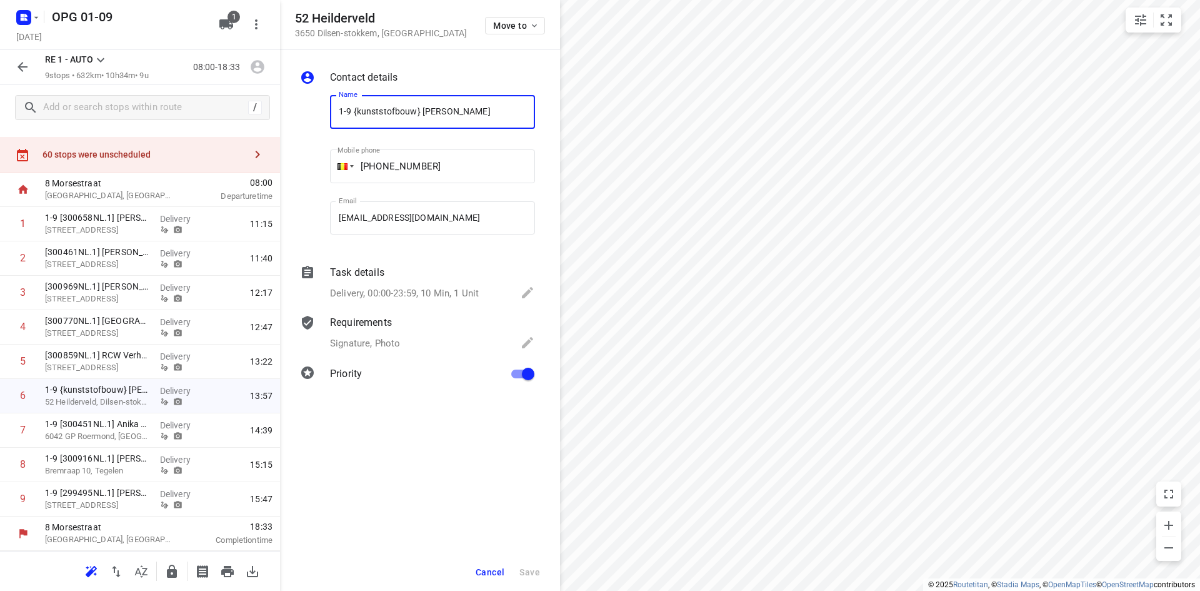
click at [496, 572] on span "Cancel" at bounding box center [490, 572] width 29 height 10
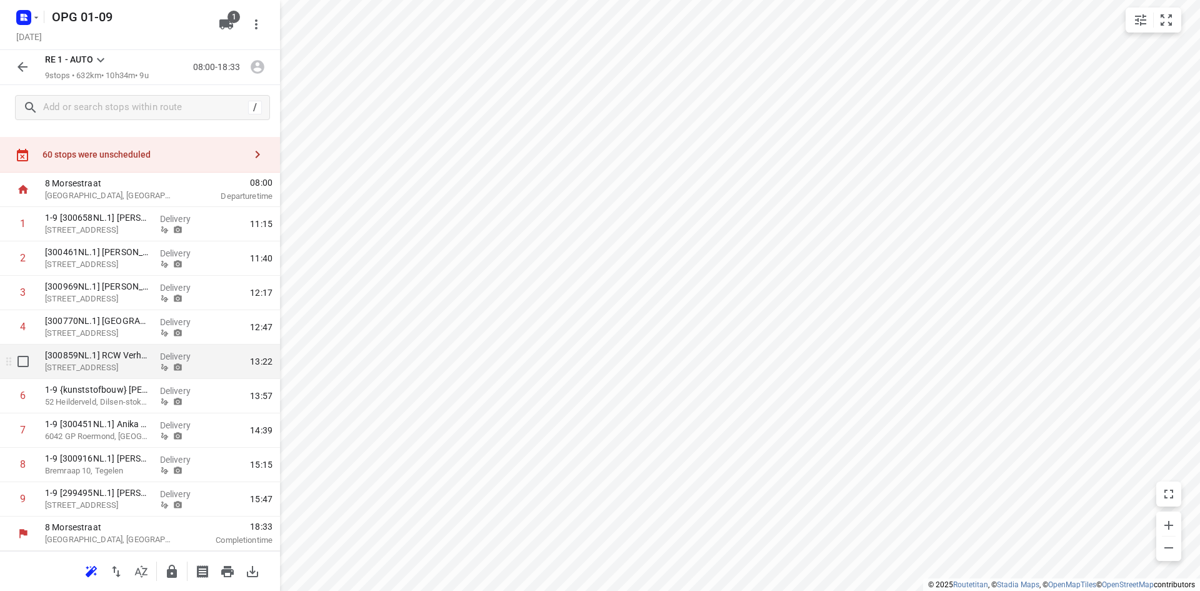
click at [147, 359] on div "[300859NL.1] RCW [PERSON_NAME][GEOGRAPHIC_DATA][STREET_ADDRESS][GEOGRAPHIC_DATA]" at bounding box center [97, 361] width 115 height 34
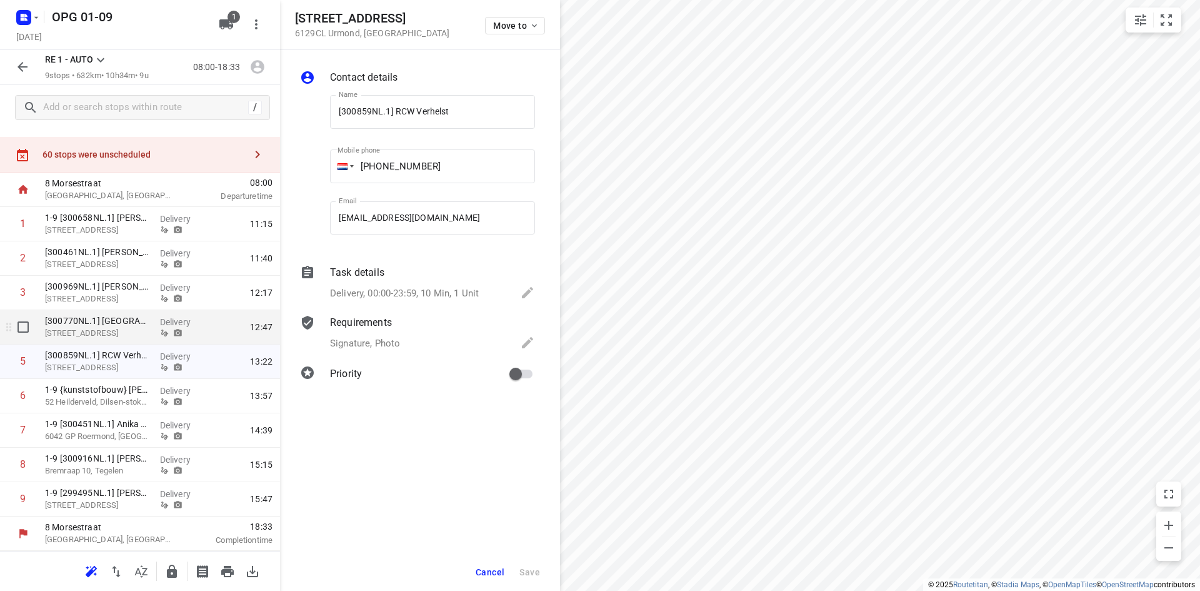
click at [166, 325] on p "Delivery" at bounding box center [183, 322] width 46 height 13
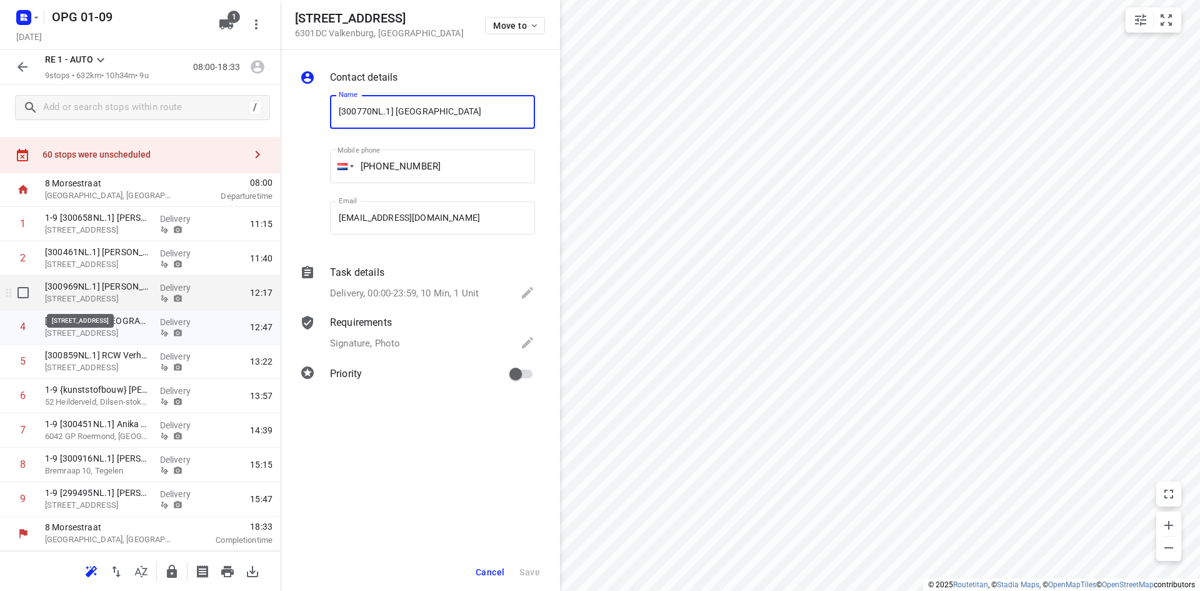
click at [139, 294] on p "[STREET_ADDRESS]" at bounding box center [97, 299] width 105 height 13
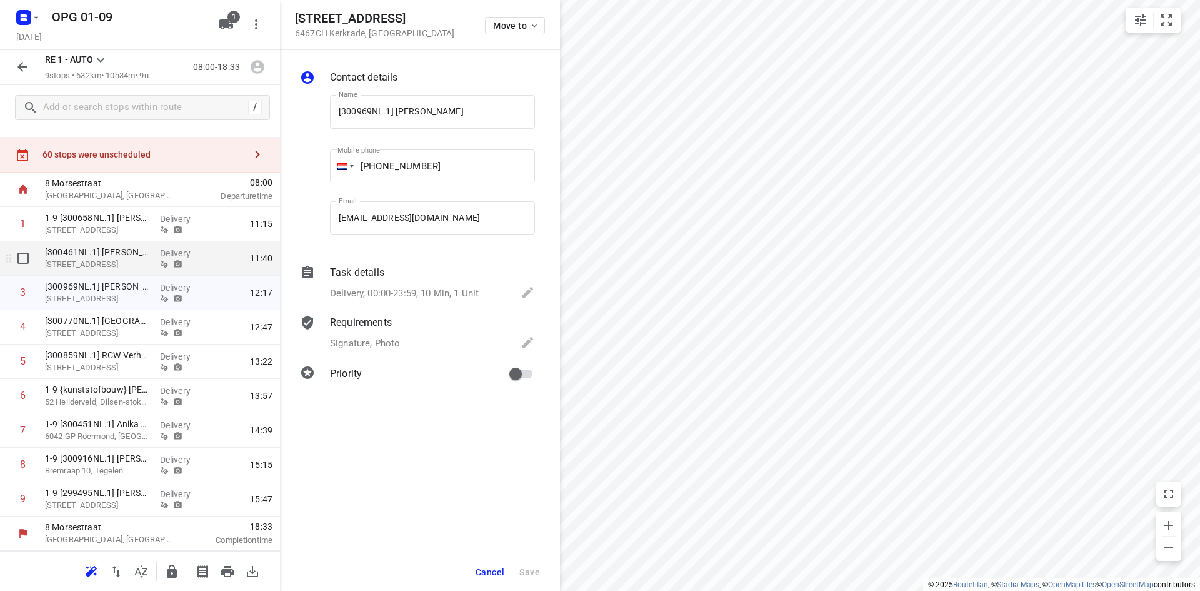
click at [144, 259] on p "[STREET_ADDRESS]" at bounding box center [97, 264] width 105 height 13
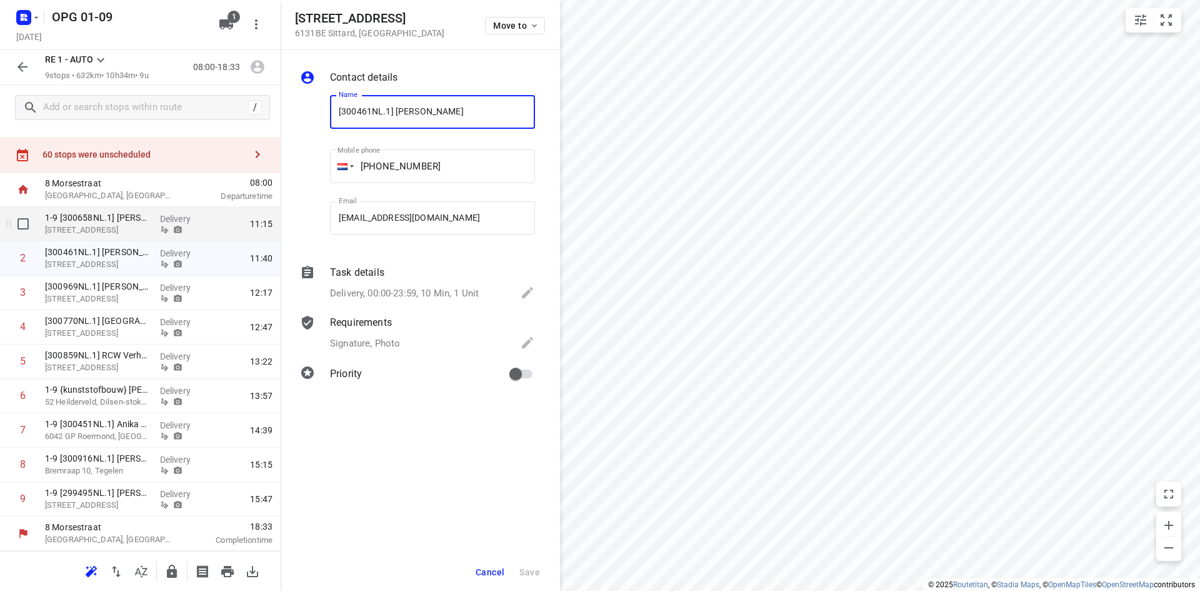
click at [119, 223] on p "1-9 [300658NL.1] [PERSON_NAME]" at bounding box center [97, 217] width 105 height 13
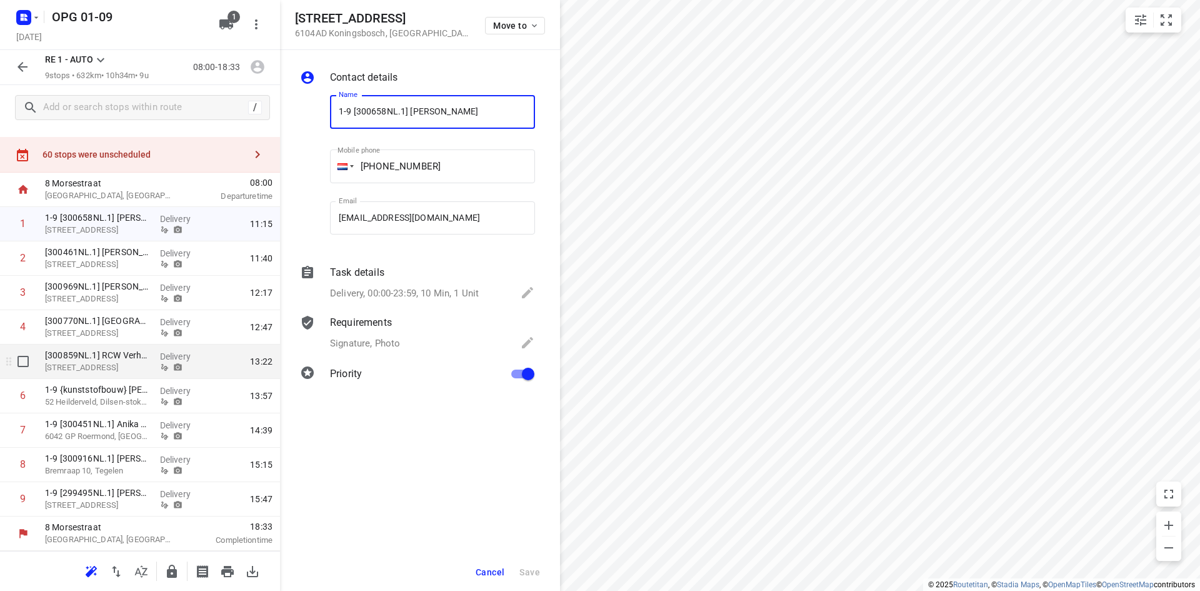
click at [127, 362] on p "[STREET_ADDRESS]" at bounding box center [97, 367] width 105 height 13
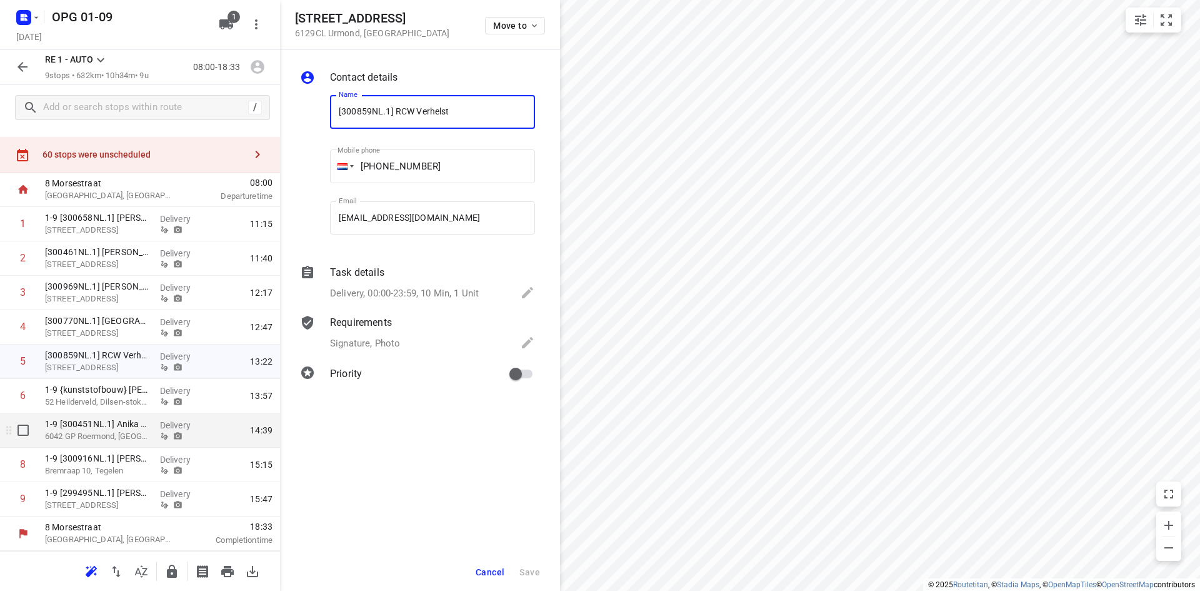
click at [155, 437] on div "Delivery" at bounding box center [183, 430] width 56 height 34
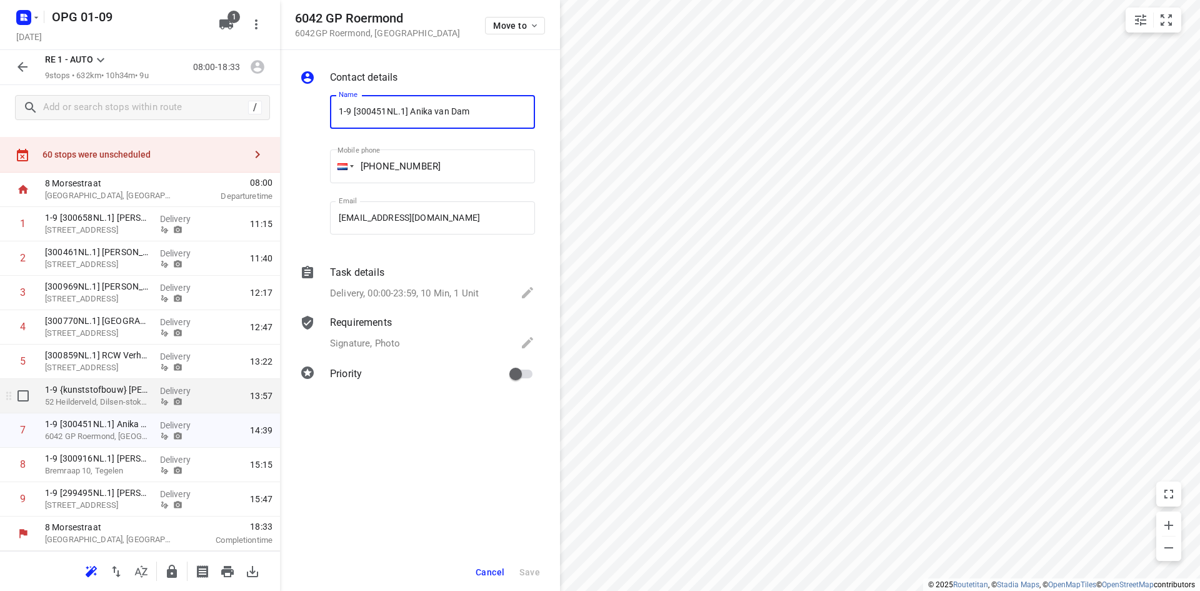
click at [155, 407] on div "Delivery" at bounding box center [183, 396] width 56 height 34
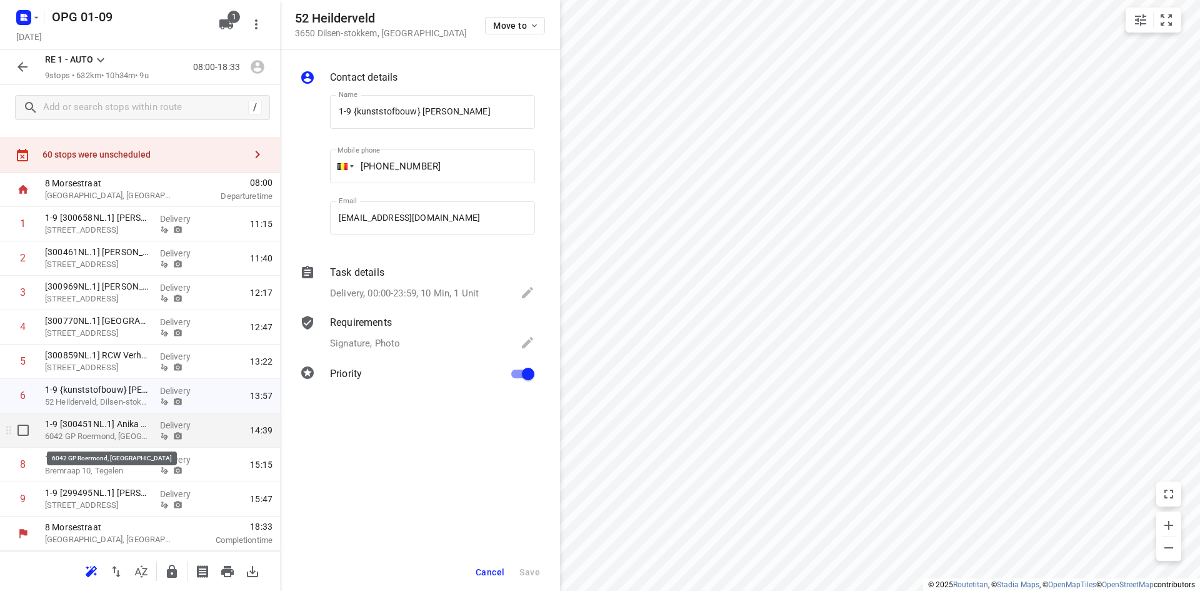
click at [115, 441] on p "6042 GP Roermond, [GEOGRAPHIC_DATA]" at bounding box center [97, 436] width 105 height 13
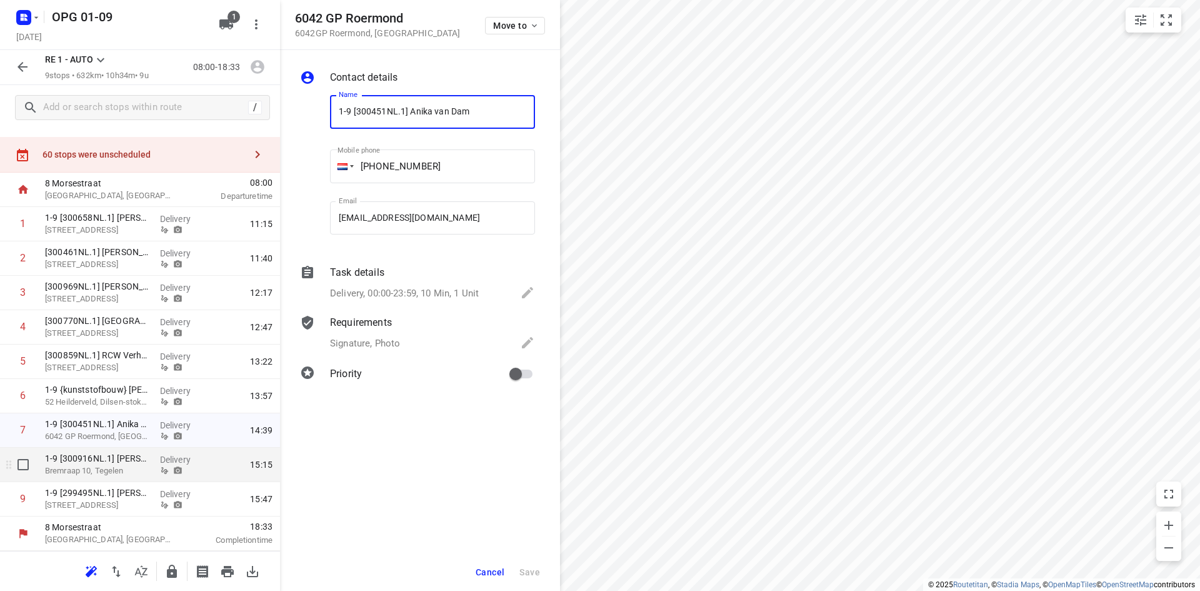
click at [161, 465] on p "Delivery" at bounding box center [183, 459] width 46 height 13
click at [479, 568] on span "Cancel" at bounding box center [490, 572] width 29 height 10
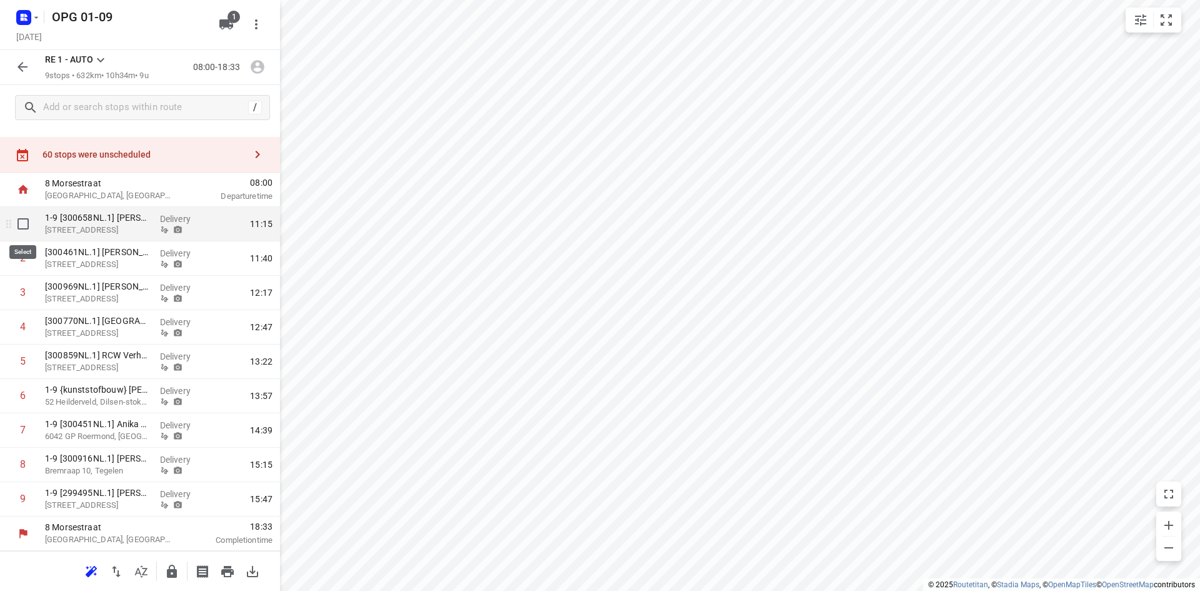
click at [26, 227] on input "checkbox" at bounding box center [23, 223] width 25 height 25
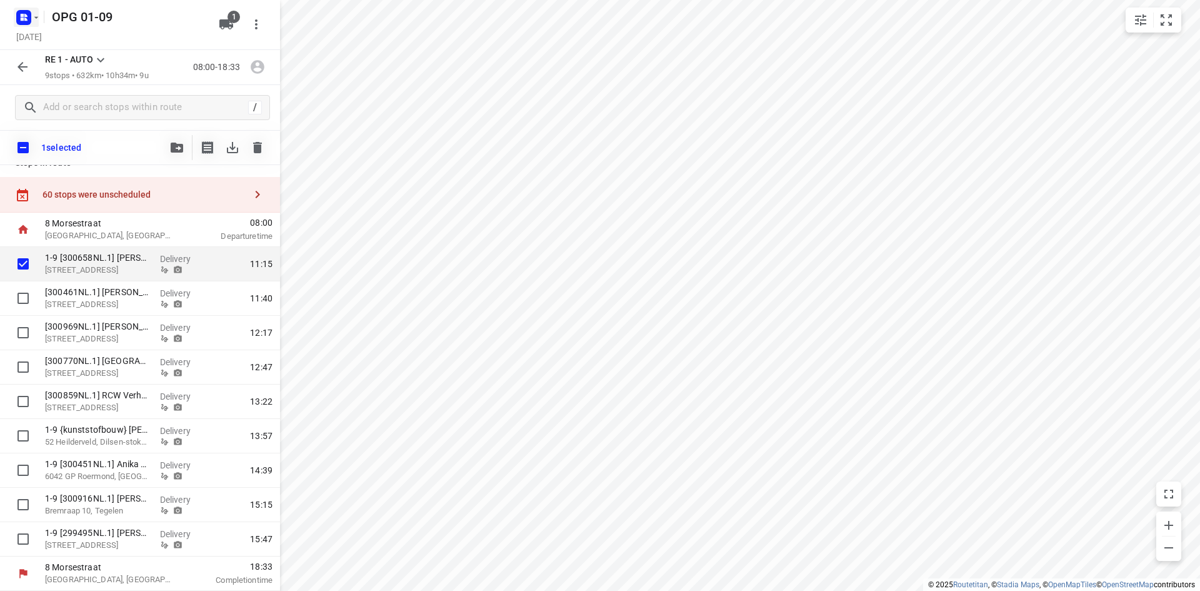
click at [25, 16] on icon "button" at bounding box center [25, 15] width 3 height 3
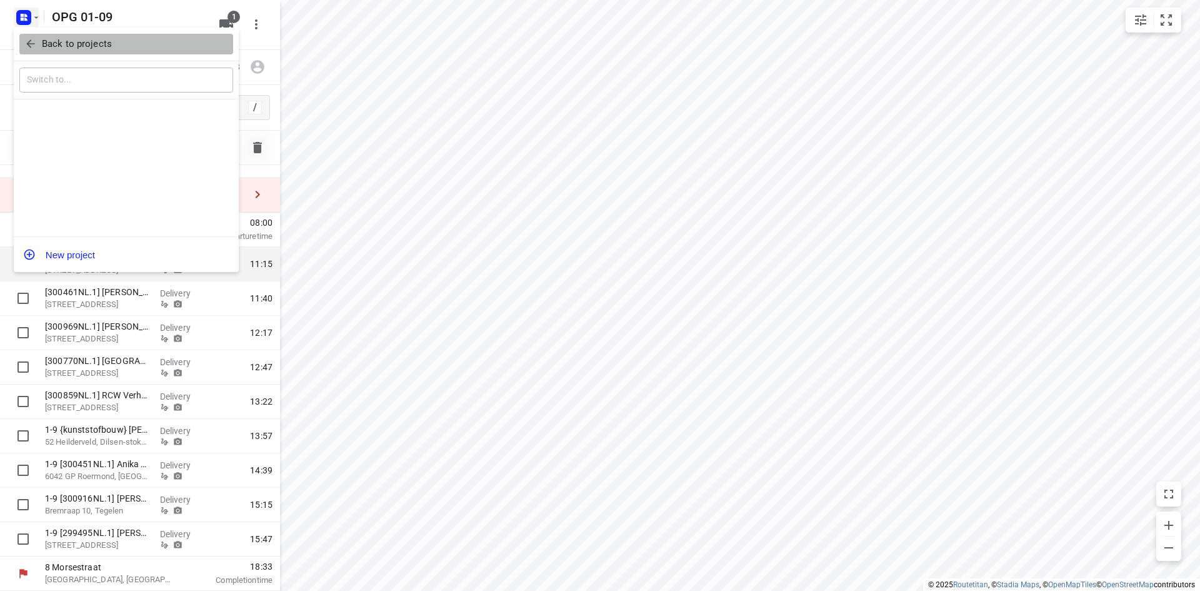
click at [28, 37] on span "Back to projects" at bounding box center [126, 44] width 204 height 14
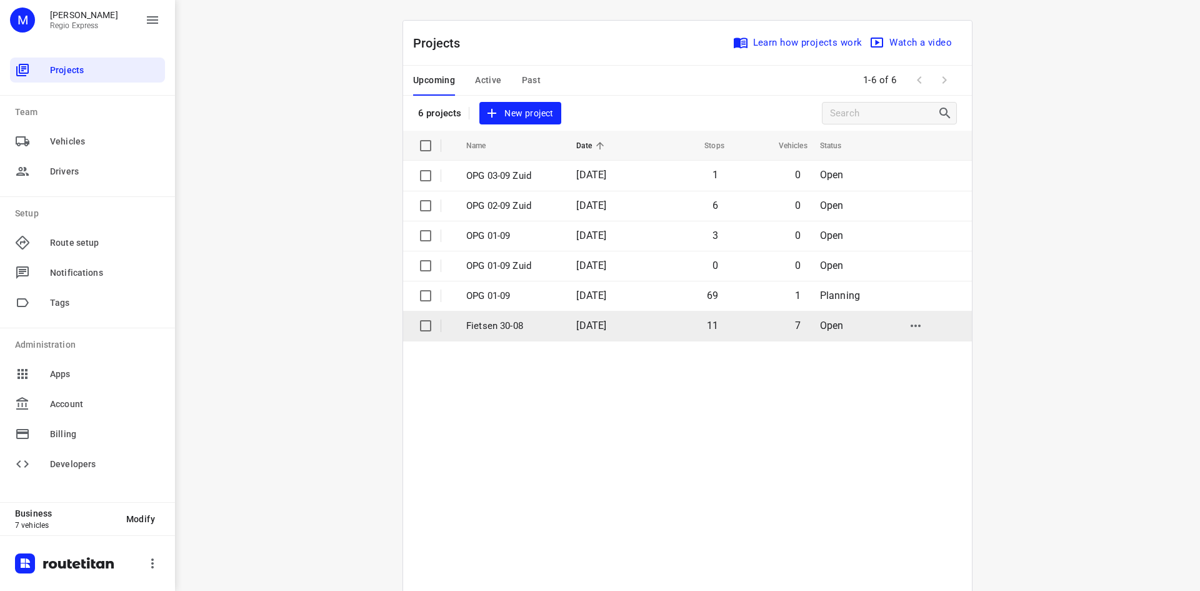
click at [566, 318] on td "[DATE]" at bounding box center [606, 326] width 80 height 30
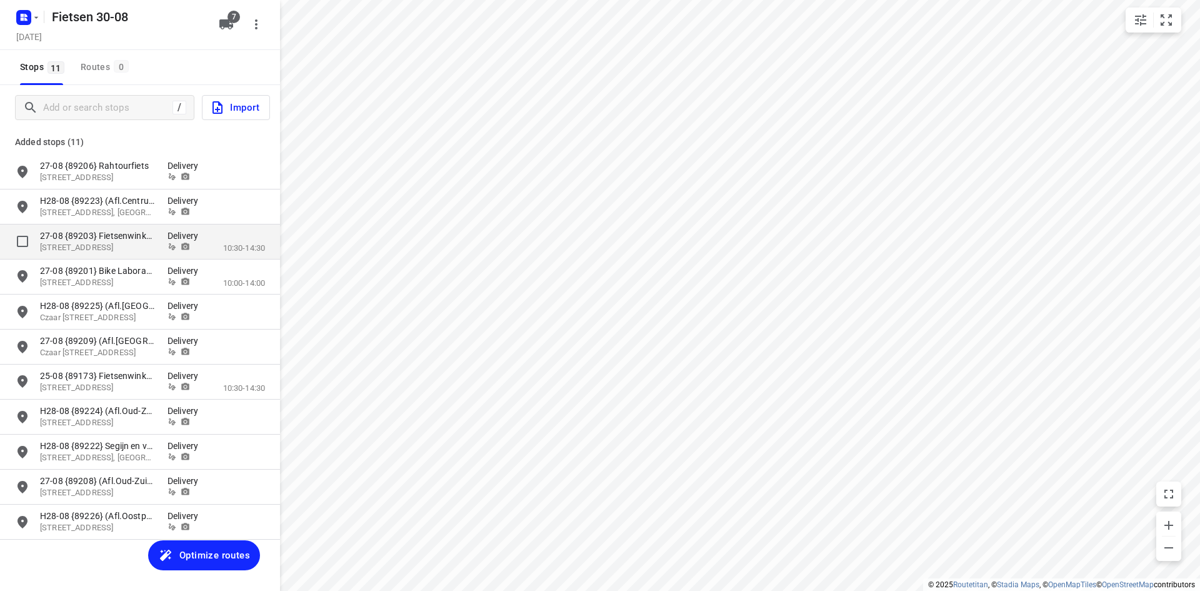
click at [120, 255] on div "27-08 {89203} Fietsenwinkel de Duif [STREET_ADDRESS], [GEOGRAPHIC_DATA] Deliver…" at bounding box center [140, 241] width 280 height 35
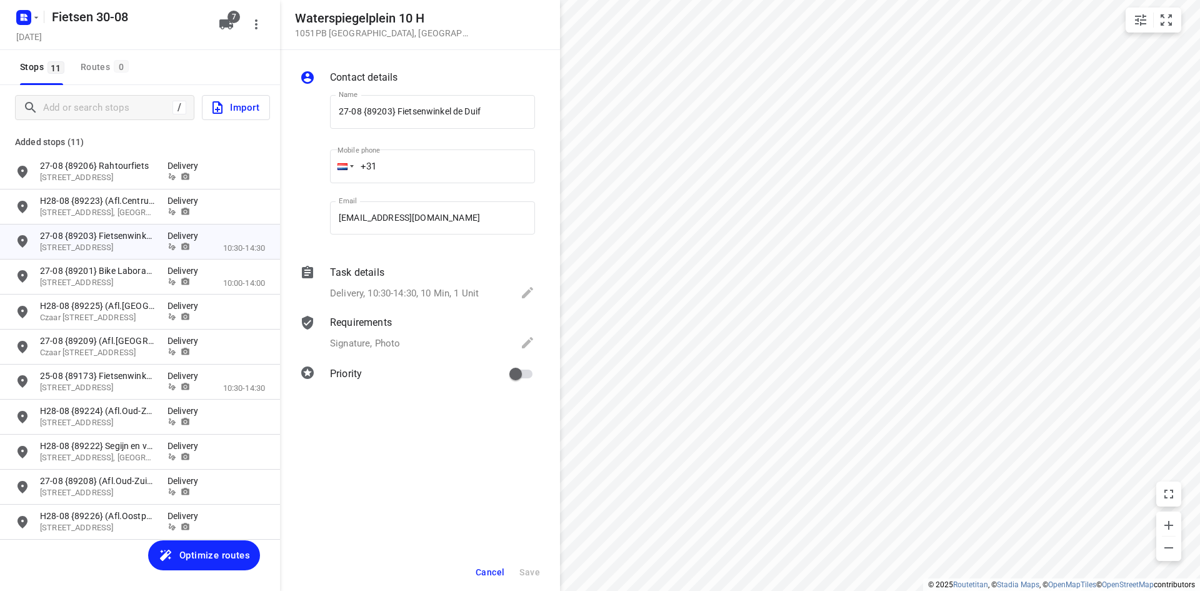
click at [382, 284] on div "Task details Delivery, 10:30-14:30, 10 Min, 1 Unit" at bounding box center [433, 284] width 210 height 43
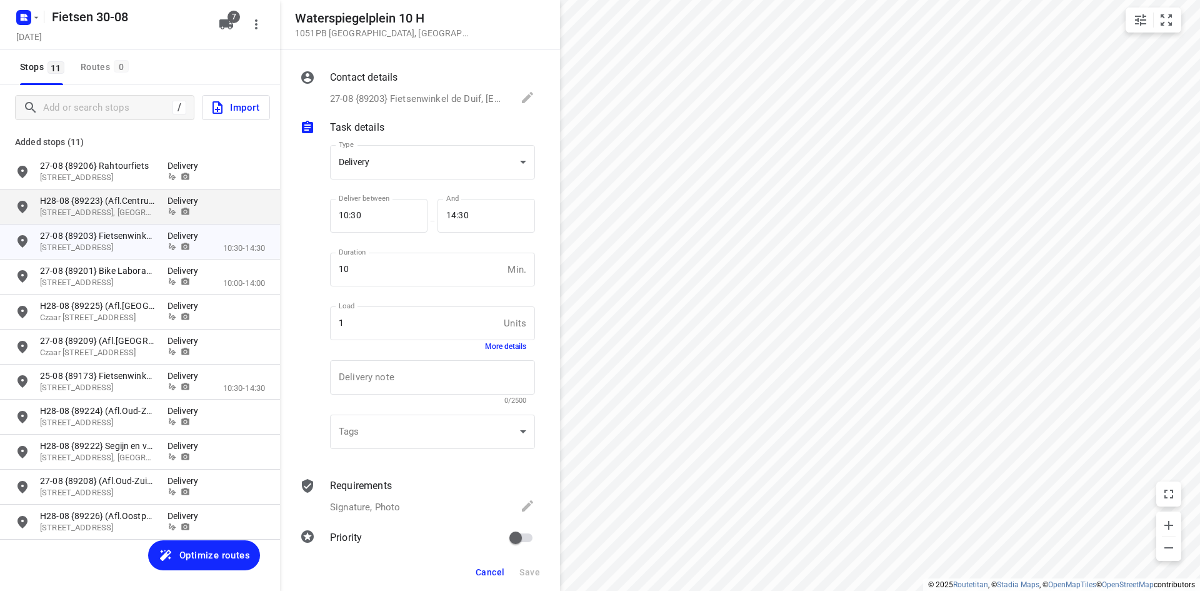
drag, startPoint x: 311, startPoint y: 227, endPoint x: 215, endPoint y: 219, distance: 96.0
click at [215, 219] on div "[STREET_ADDRESS] Contact details 27-08 {89203} Fietsenwinkel de Duif, [EMAIL_AD…" at bounding box center [140, 295] width 280 height 591
drag, startPoint x: 478, startPoint y: 208, endPoint x: 337, endPoint y: 226, distance: 141.8
click at [337, 226] on div "Deliver between 00:00 Deliver between — And 14:30 And" at bounding box center [432, 221] width 205 height 54
click at [514, 570] on div "Cancel Save" at bounding box center [420, 572] width 280 height 38
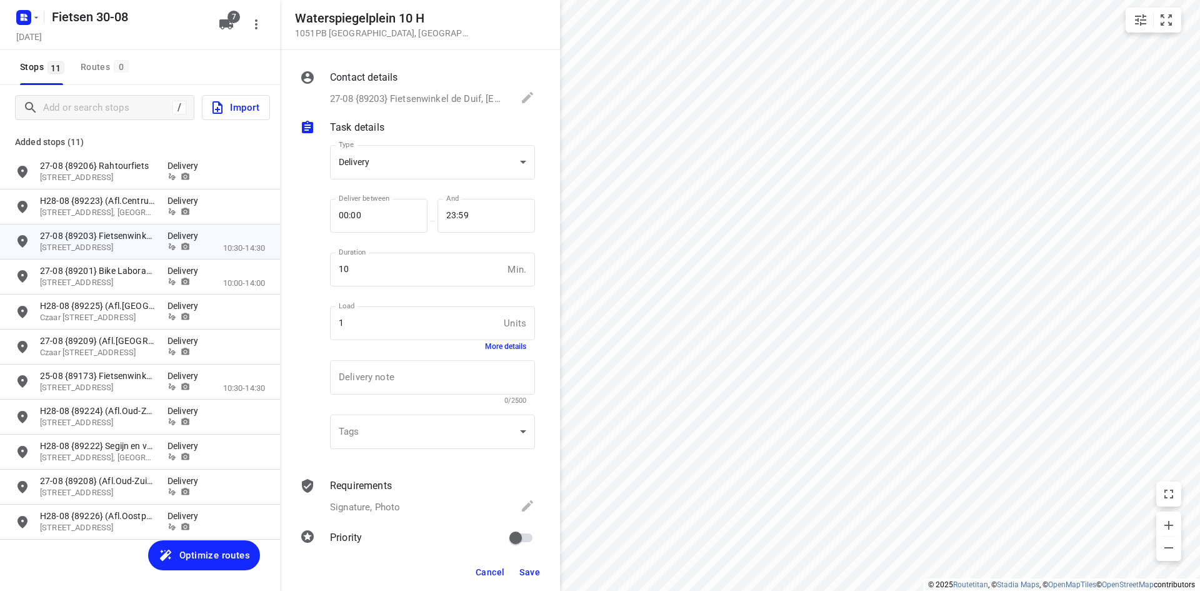
click at [527, 567] on span "Save" at bounding box center [530, 572] width 21 height 10
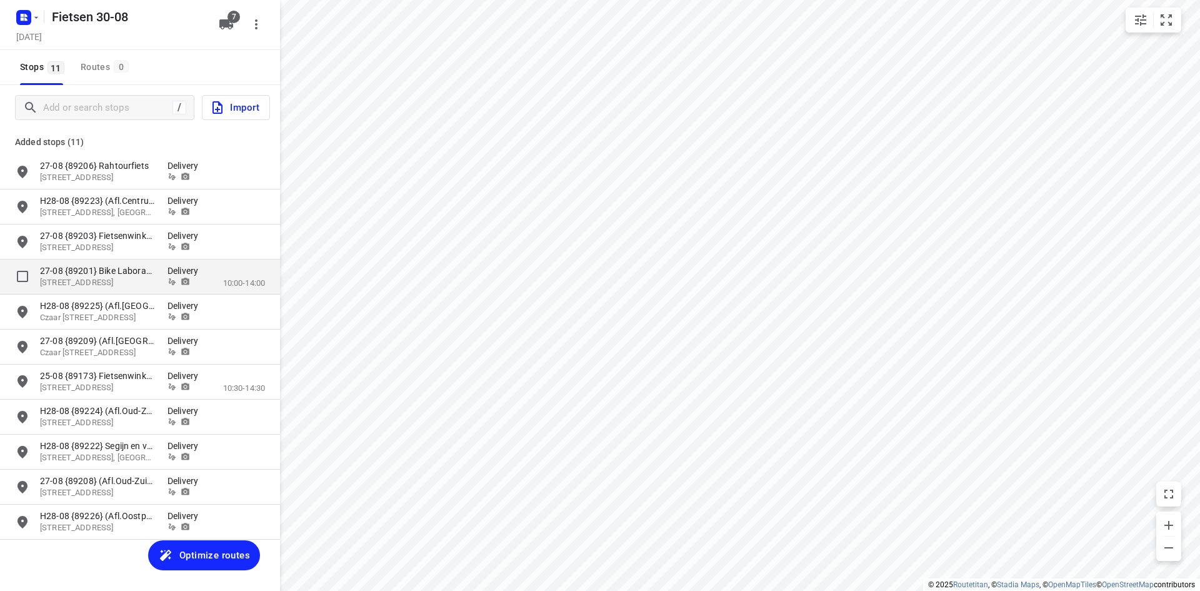
click at [209, 283] on div "10:00-14:00" at bounding box center [235, 276] width 60 height 25
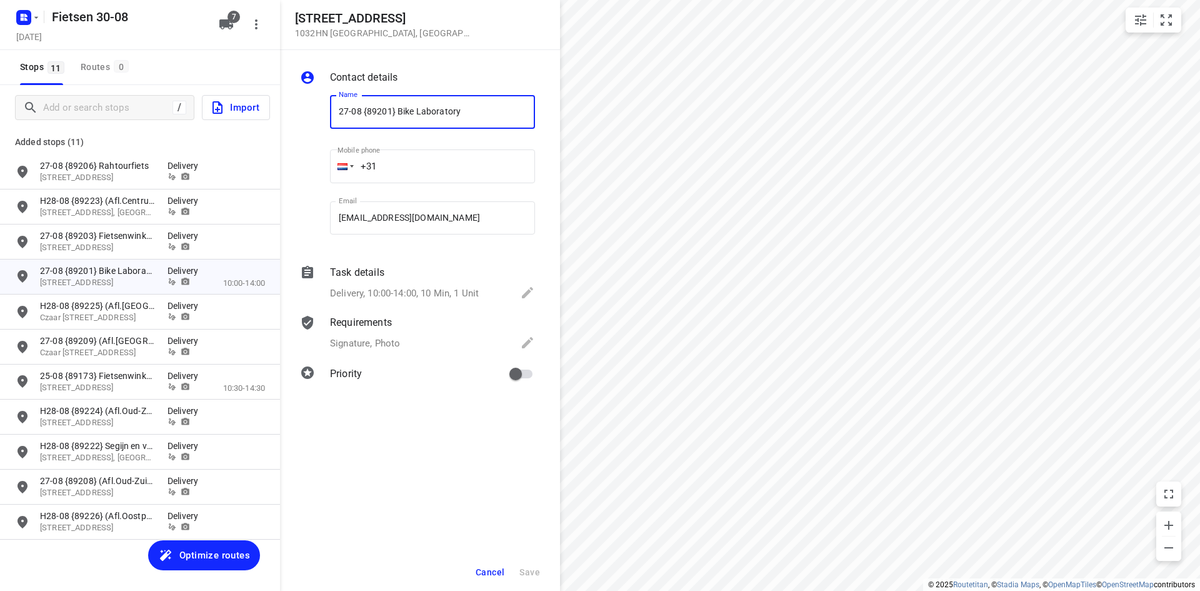
click at [394, 279] on div "Task details" at bounding box center [432, 272] width 205 height 15
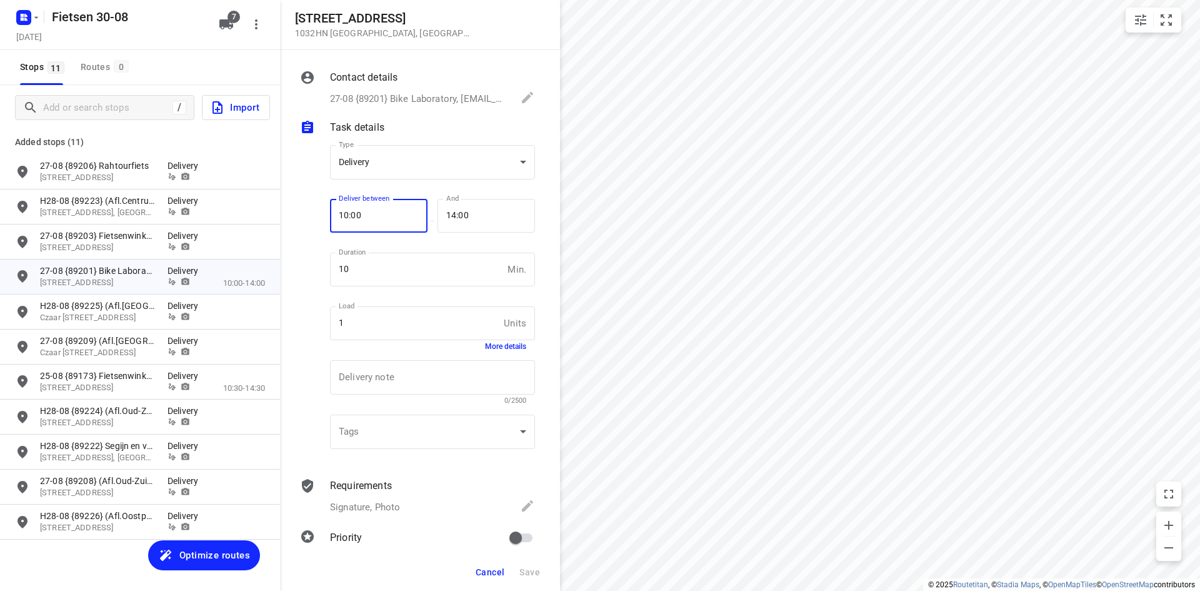
click at [278, 207] on div "[STREET_ADDRESS] Contact details 27-08 {89201} Bike Laboratory, [EMAIL_ADDRESS]…" at bounding box center [140, 295] width 280 height 591
click at [538, 568] on span "Save" at bounding box center [530, 572] width 21 height 10
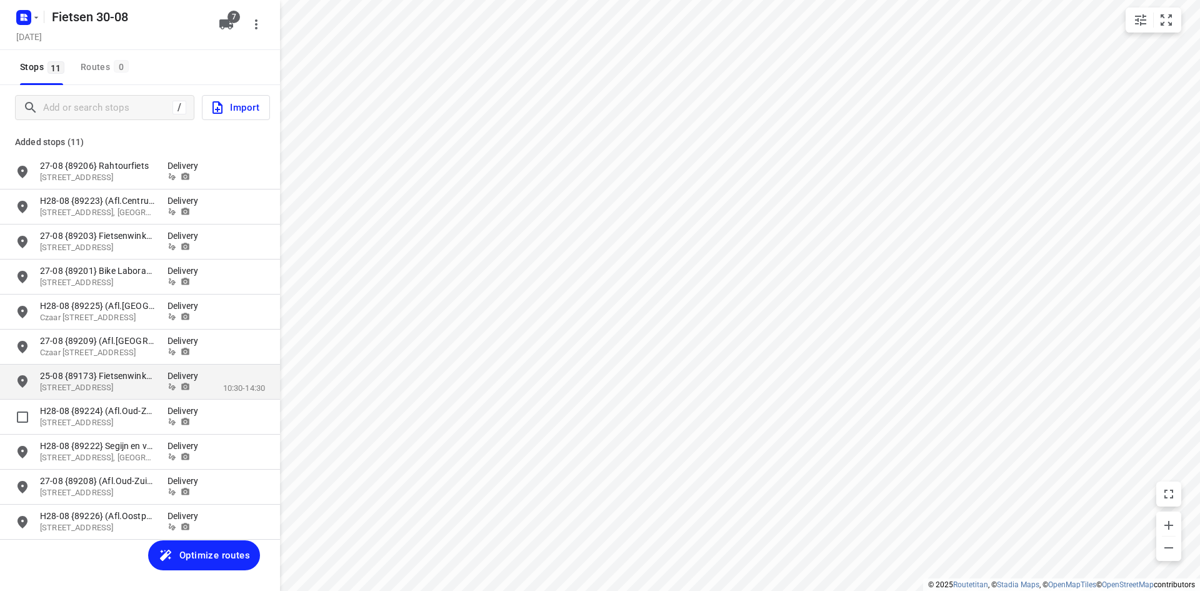
click at [153, 383] on p "[STREET_ADDRESS]" at bounding box center [97, 388] width 115 height 12
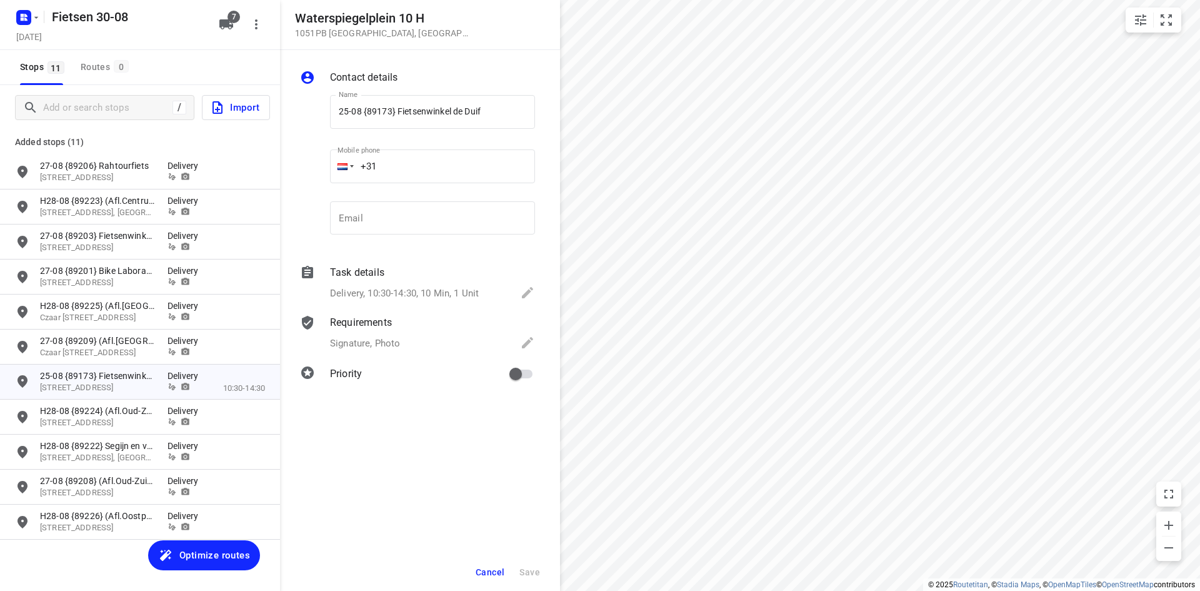
click at [419, 293] on p "Delivery, 10:30-14:30, 10 Min, 1 Unit" at bounding box center [404, 293] width 149 height 14
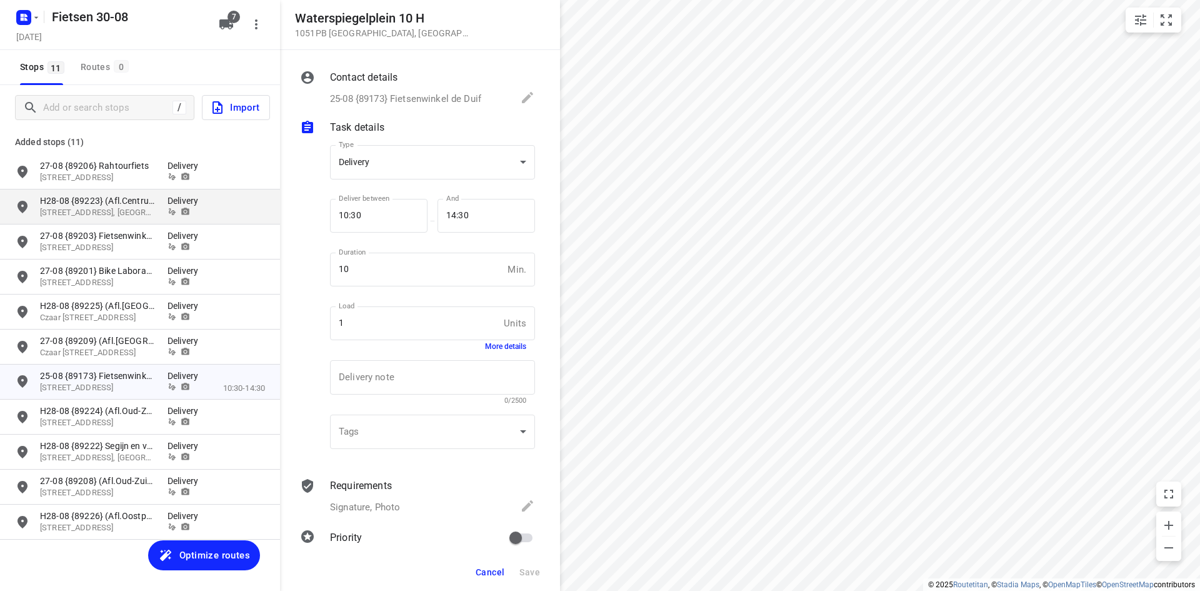
drag, startPoint x: 373, startPoint y: 218, endPoint x: 193, endPoint y: 211, distance: 180.2
click at [201, 214] on div "[STREET_ADDRESS] Contact details 25-08 {89173} Fietsenwinkel de Duif Name 25-08…" at bounding box center [140, 295] width 280 height 591
click at [527, 561] on button "Save" at bounding box center [530, 572] width 31 height 23
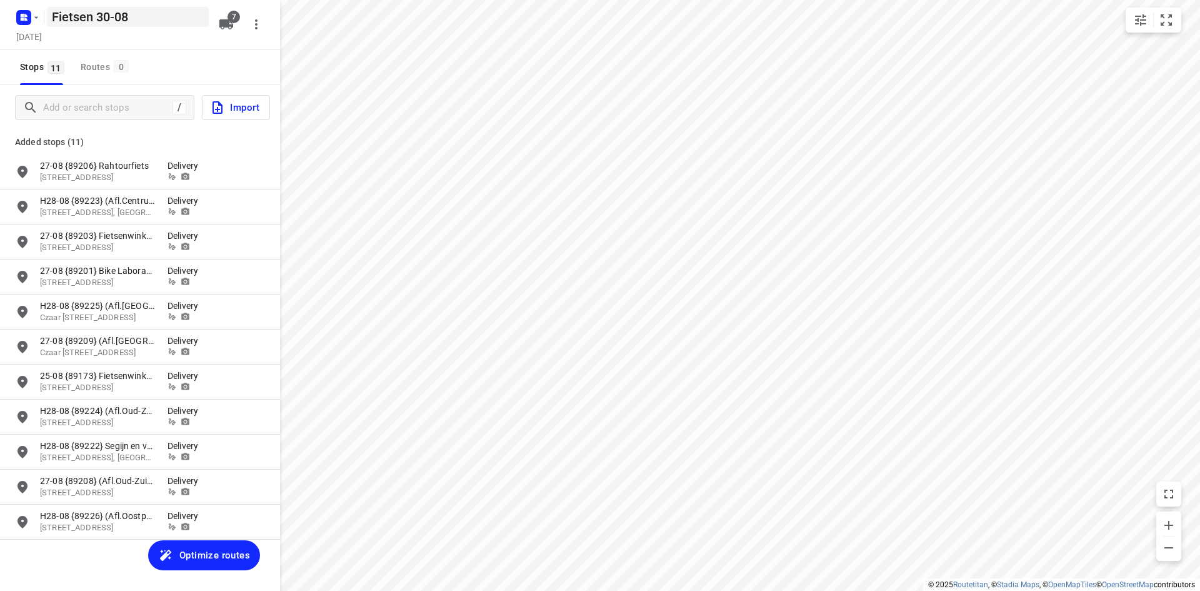
click at [95, 14] on h5 "Fietsen 30-08" at bounding box center [128, 17] width 162 height 20
drag, startPoint x: 129, startPoint y: 16, endPoint x: 17, endPoint y: 14, distance: 112.5
click at [13, 16] on div "Fietsen 30-08 ​" at bounding box center [111, 15] width 200 height 23
click at [187, 41] on div "[DATE]" at bounding box center [114, 37] width 200 height 17
click at [22, 166] on input "grid" at bounding box center [22, 171] width 25 height 25
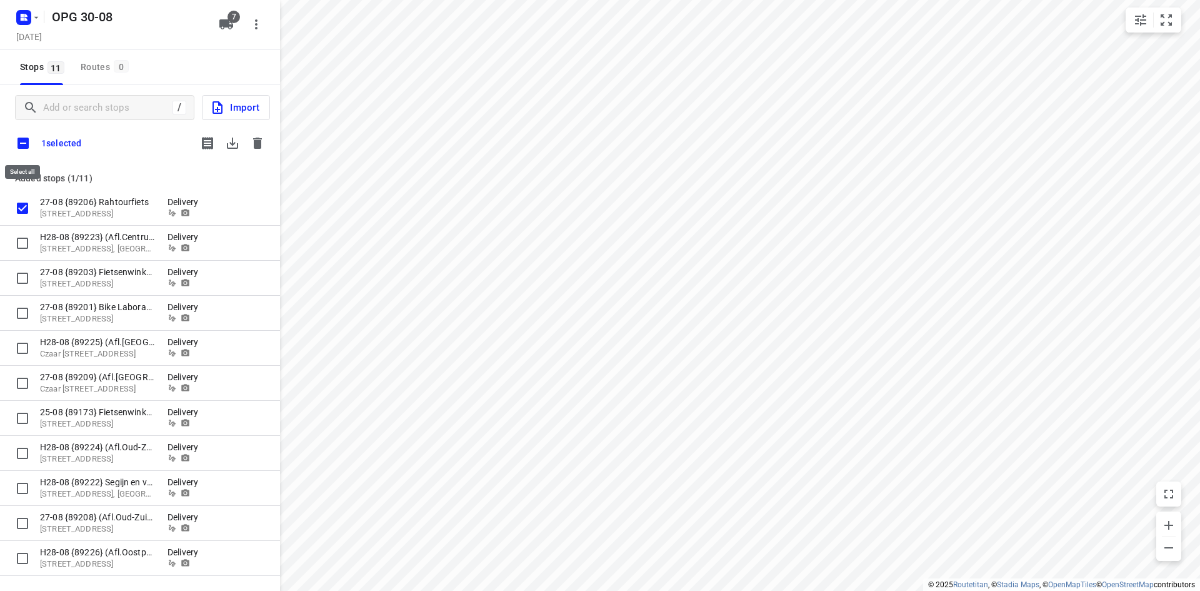
click at [20, 135] on input "checkbox" at bounding box center [23, 143] width 26 height 26
click at [231, 144] on icon "button" at bounding box center [232, 143] width 15 height 15
click at [29, 17] on rect "button" at bounding box center [23, 17] width 15 height 15
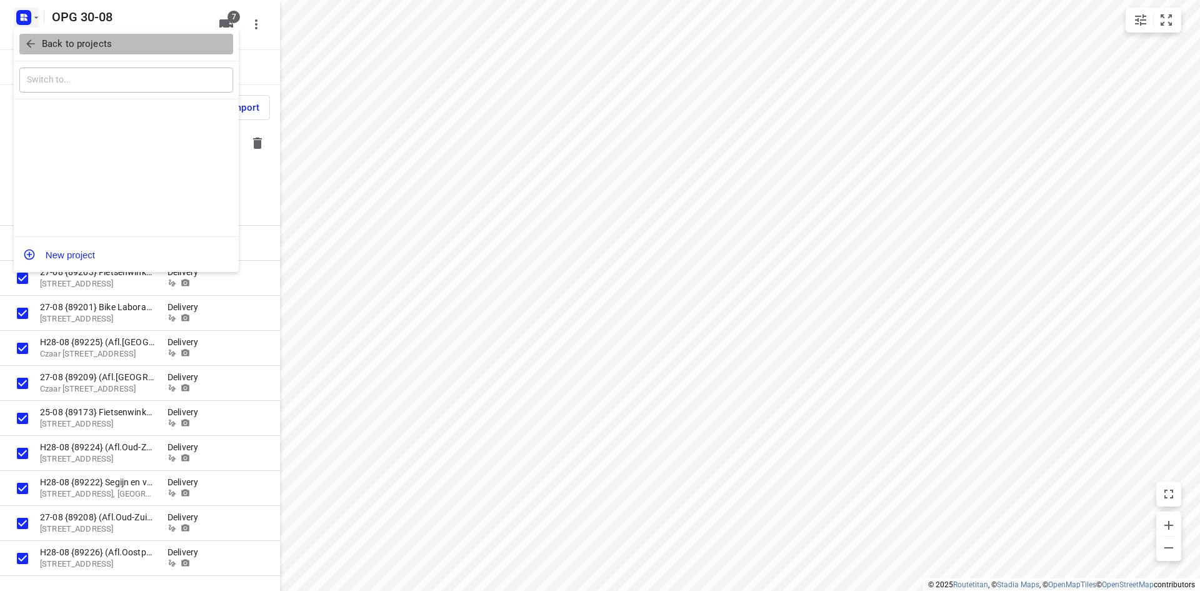
click at [46, 40] on p "Back to projects" at bounding box center [77, 44] width 70 height 14
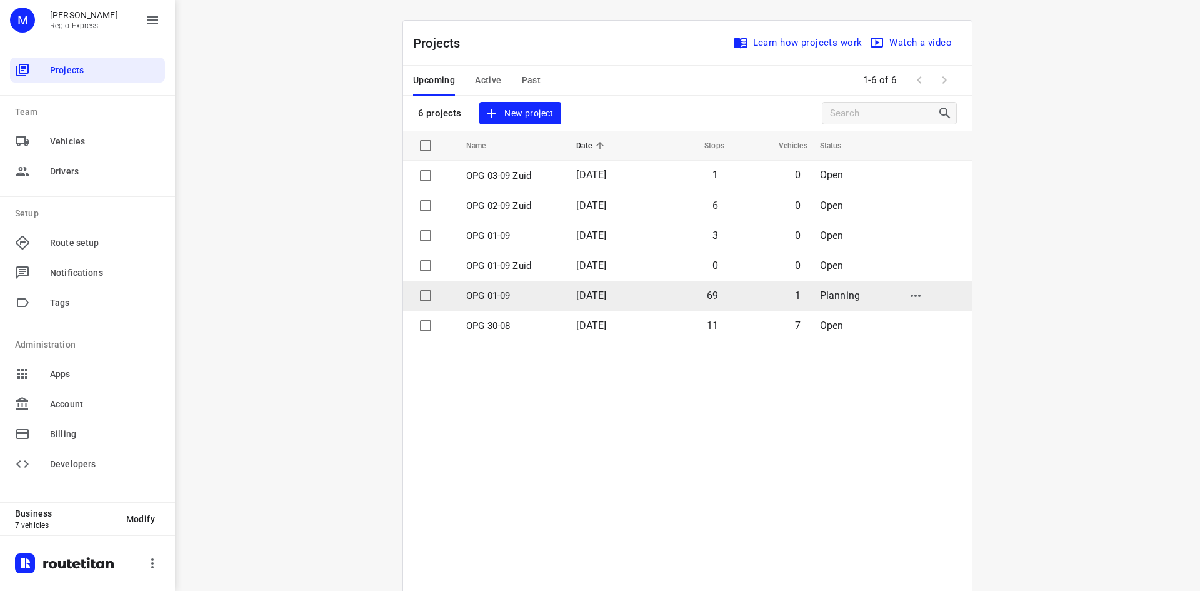
click at [598, 294] on span "[DATE]" at bounding box center [591, 295] width 30 height 12
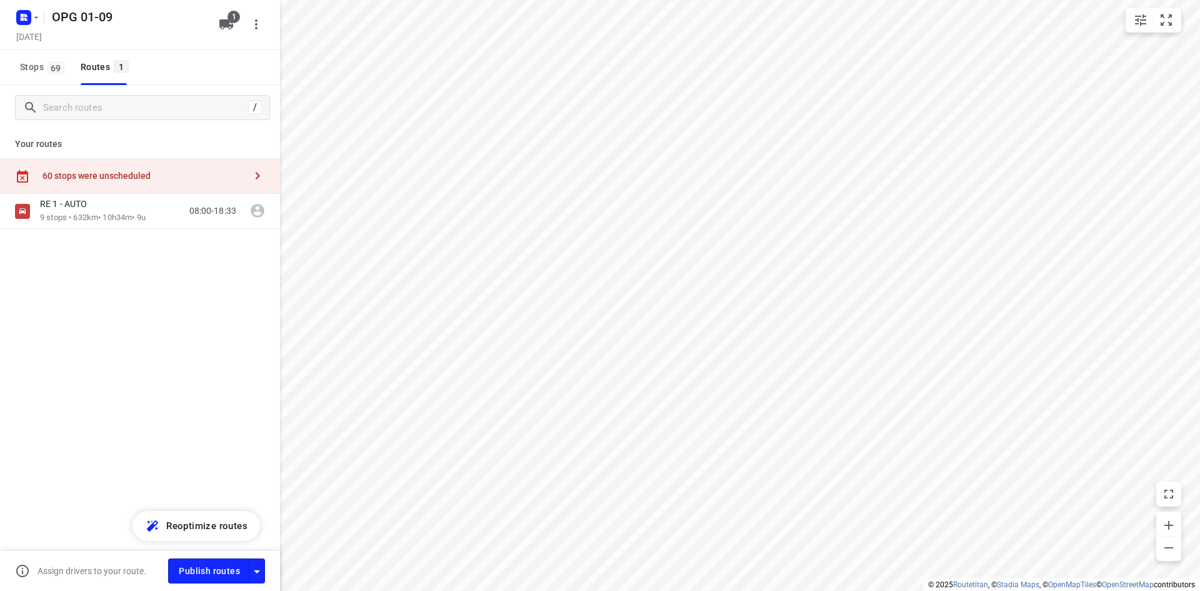
click at [5, 66] on div "Stops 69 Routes 1" at bounding box center [140, 67] width 280 height 35
click at [50, 67] on span "69" at bounding box center [56, 67] width 17 height 13
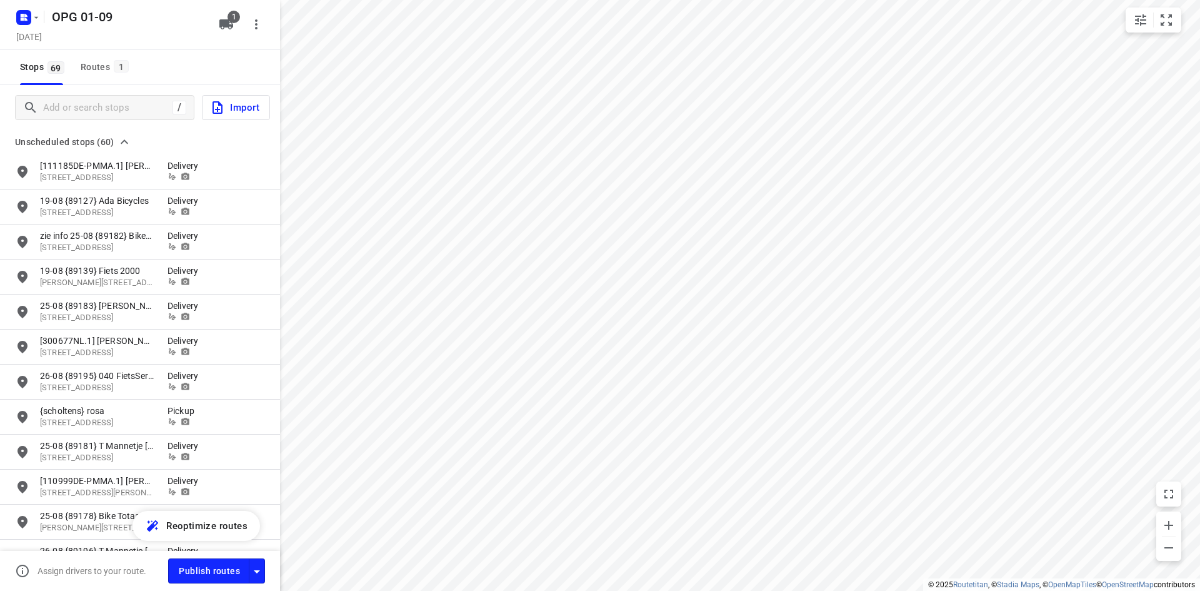
click at [234, 104] on span "Import" at bounding box center [234, 107] width 49 height 16
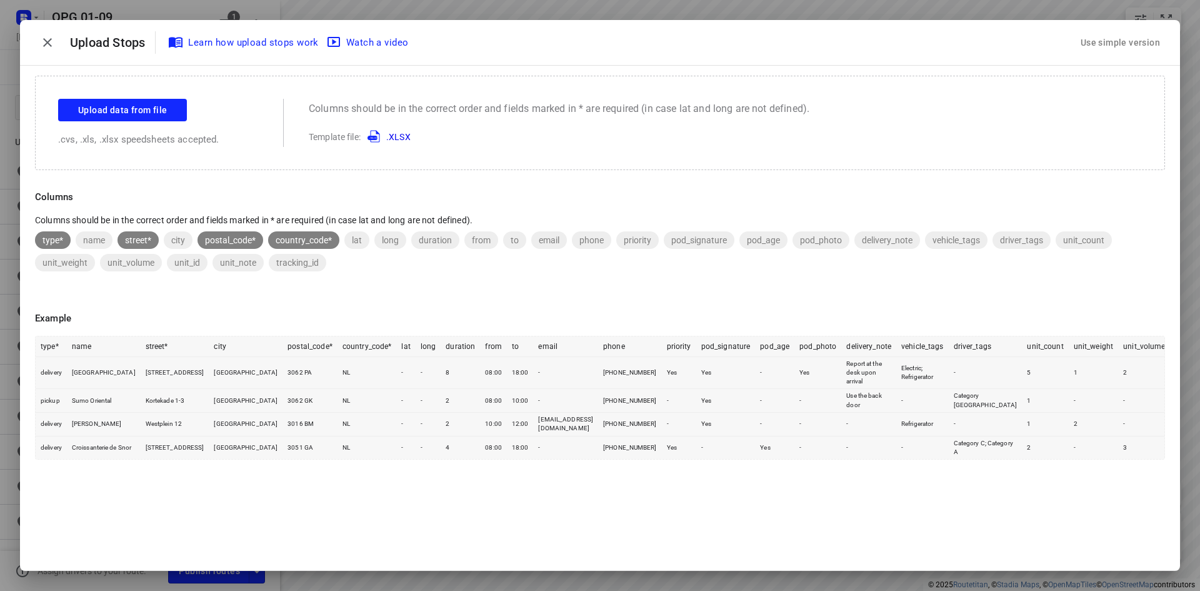
click at [1120, 38] on div "Use simple version" at bounding box center [1120, 43] width 84 height 21
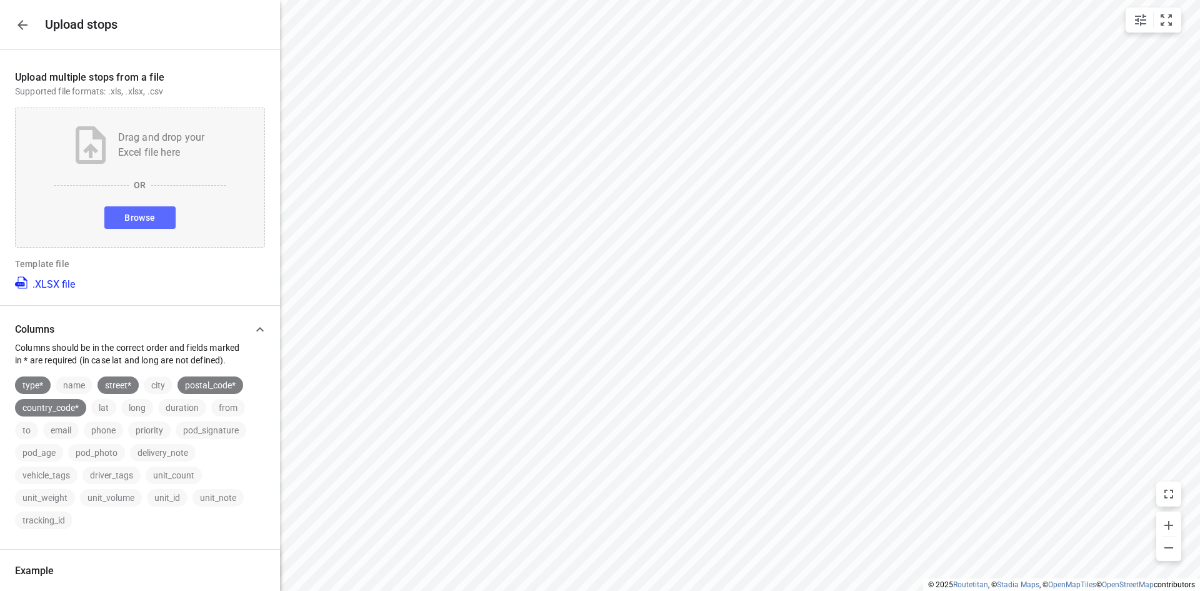
click at [124, 214] on span "Browse" at bounding box center [139, 218] width 31 height 16
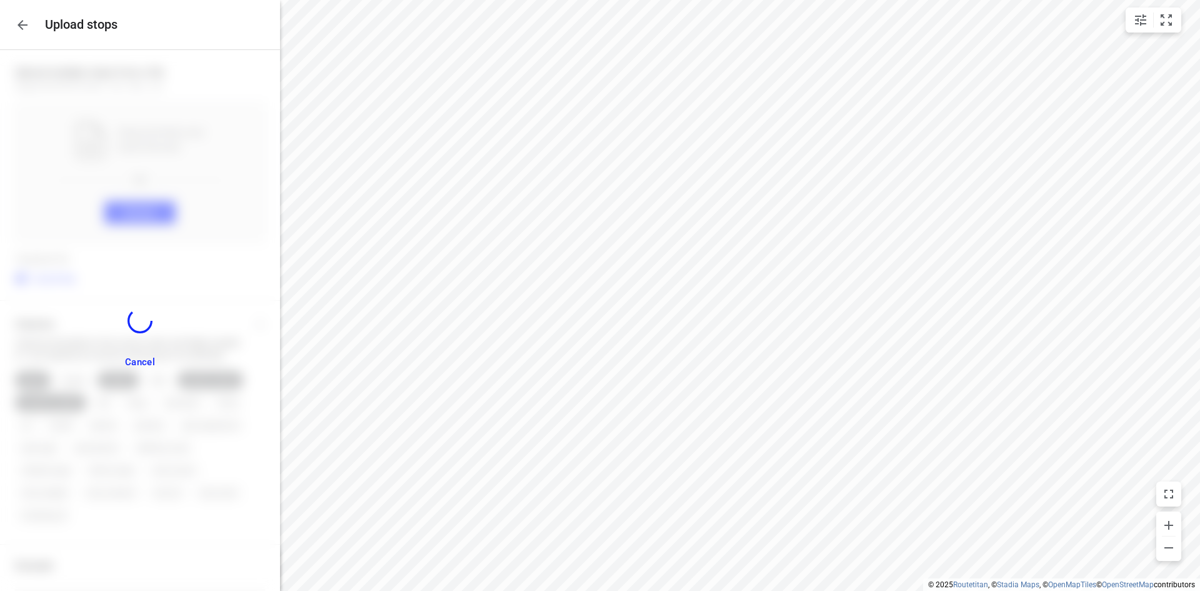
scroll to position [5, 0]
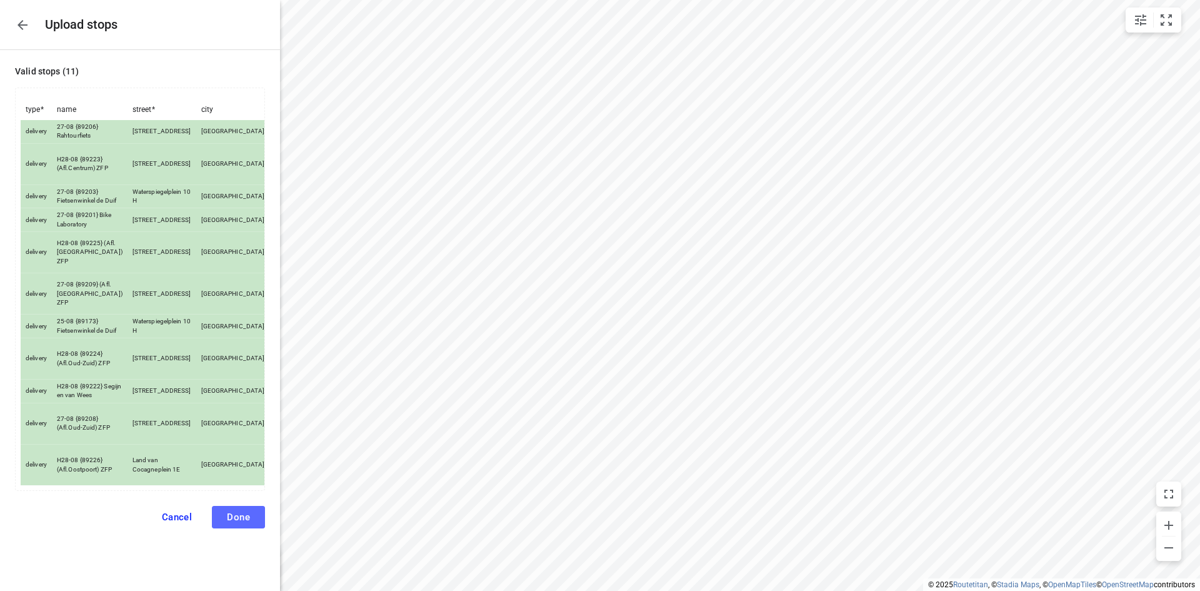
click at [235, 523] on span "Done" at bounding box center [238, 516] width 23 height 11
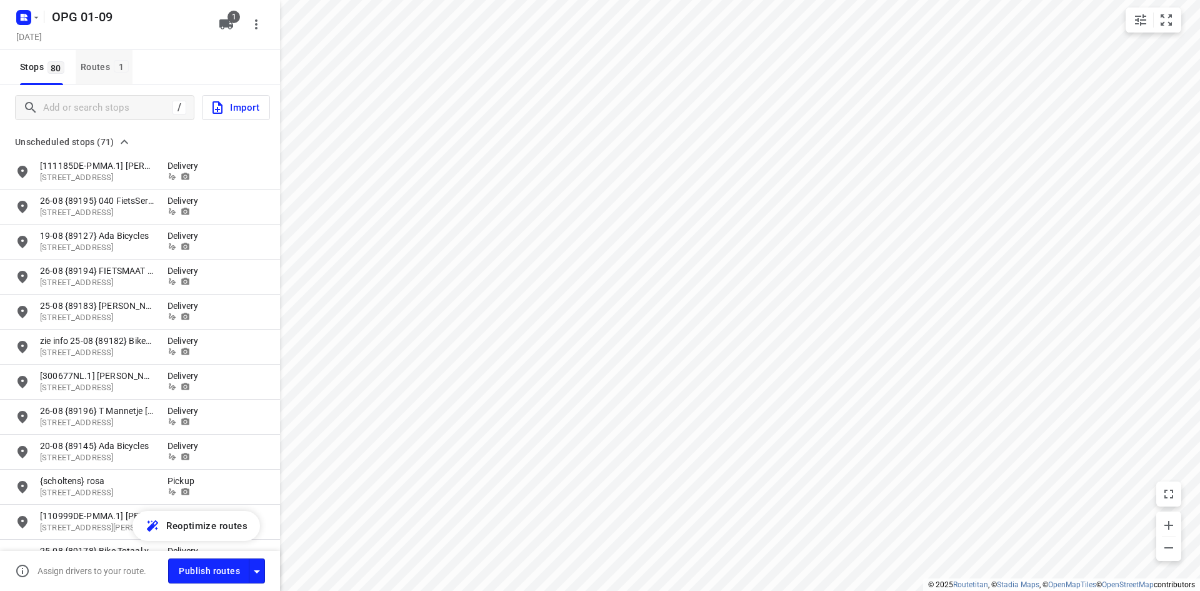
click at [89, 73] on div "Routes 1" at bounding box center [107, 67] width 52 height 16
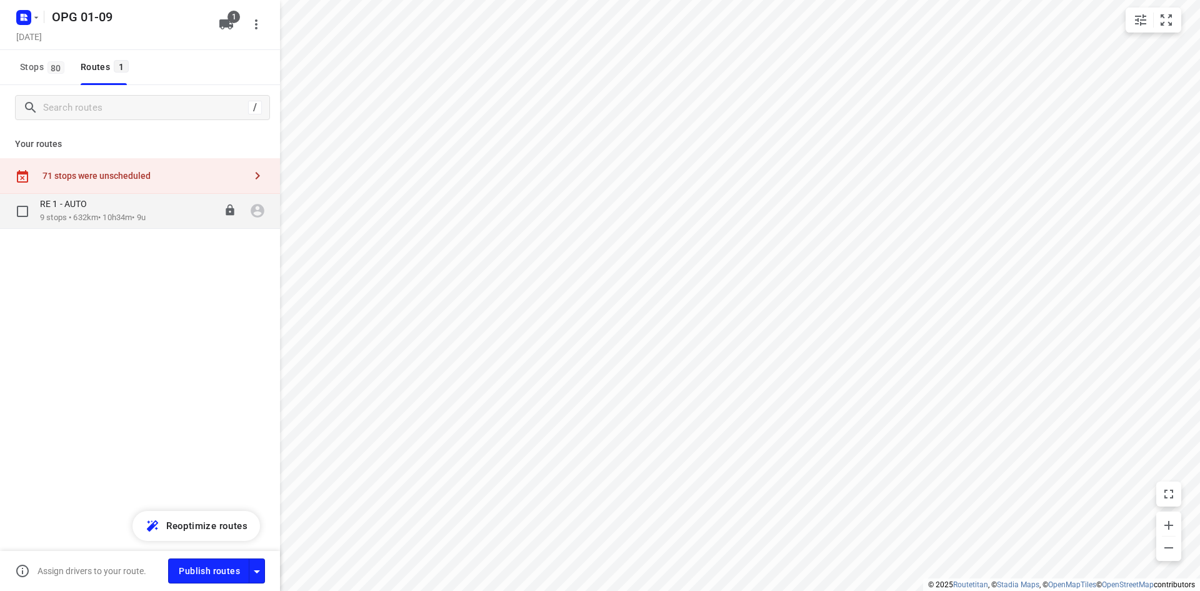
click at [103, 209] on div "RE 1 - AUTO" at bounding box center [93, 205] width 106 height 14
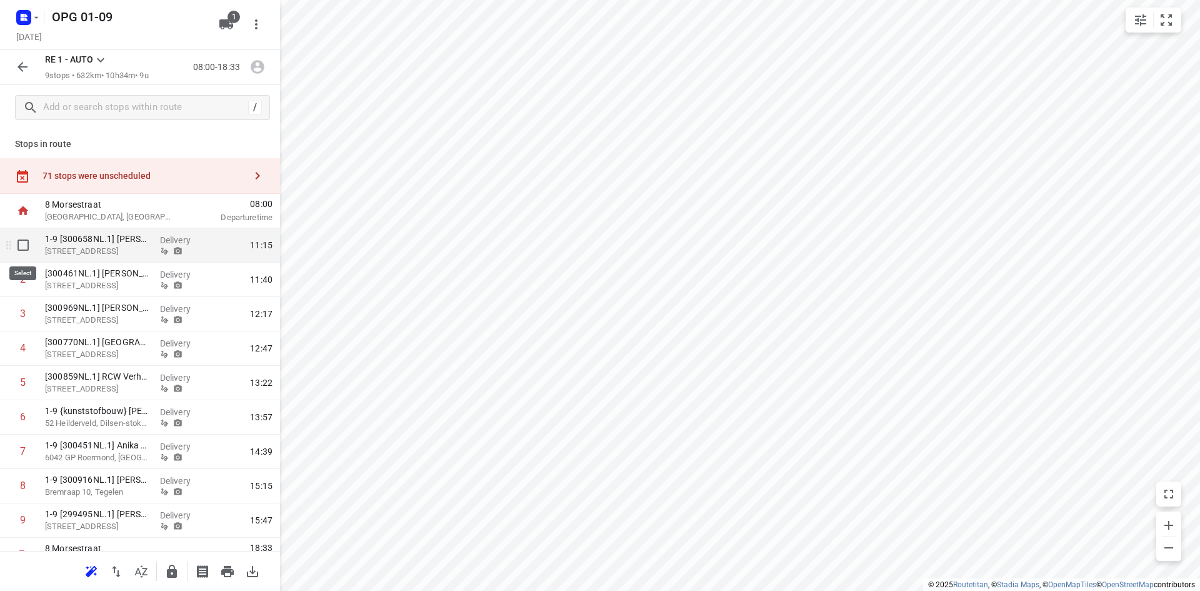
click at [31, 248] on input "checkbox" at bounding box center [23, 245] width 25 height 25
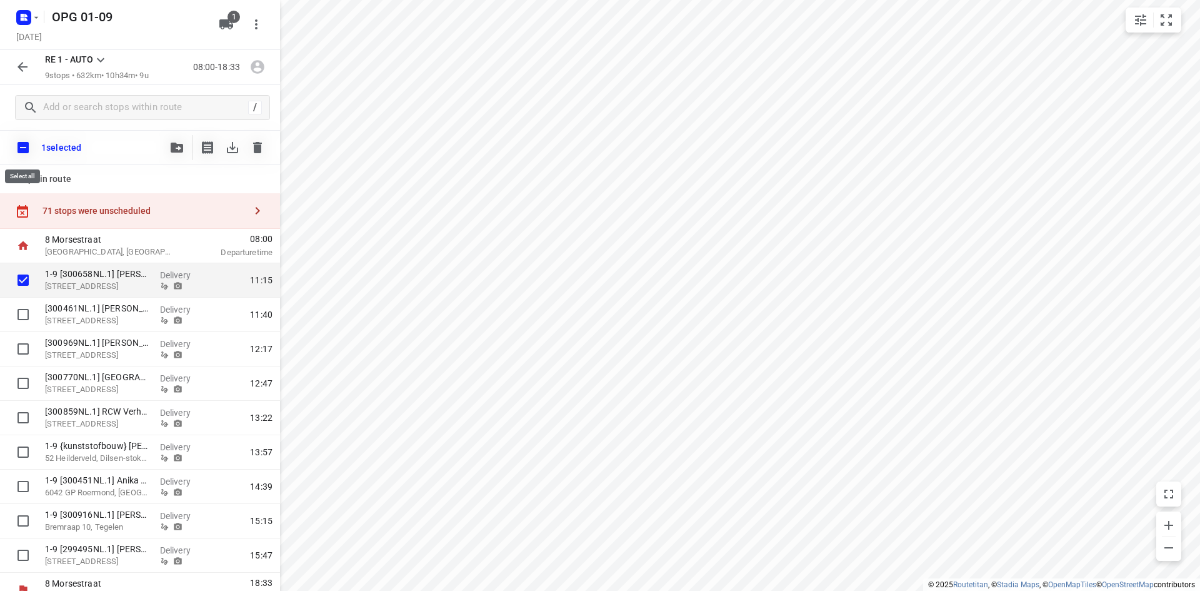
click at [26, 148] on input "checkbox" at bounding box center [23, 147] width 26 height 26
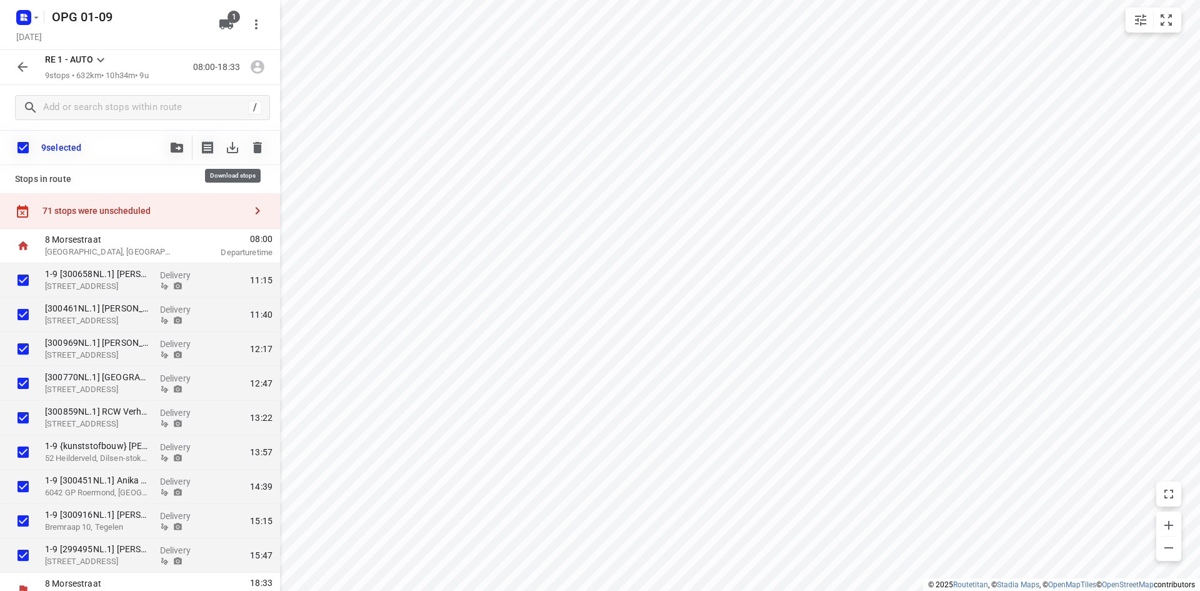
click at [234, 151] on icon "button" at bounding box center [232, 147] width 15 height 15
click at [23, 20] on icon "button" at bounding box center [22, 19] width 3 height 3
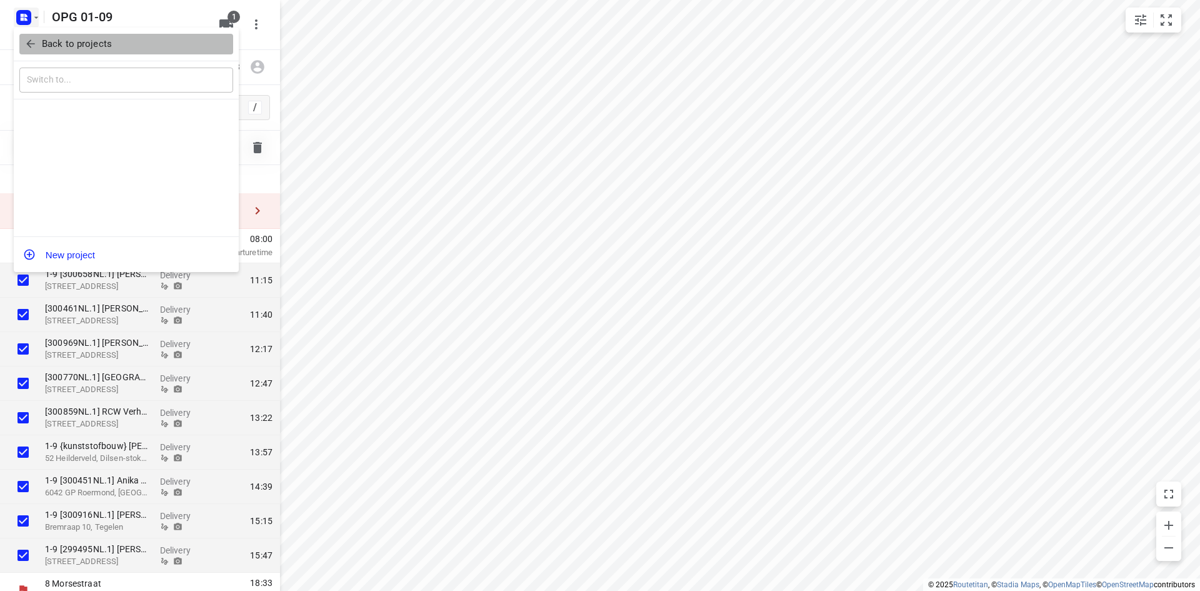
click at [36, 47] on icon "button" at bounding box center [30, 44] width 13 height 13
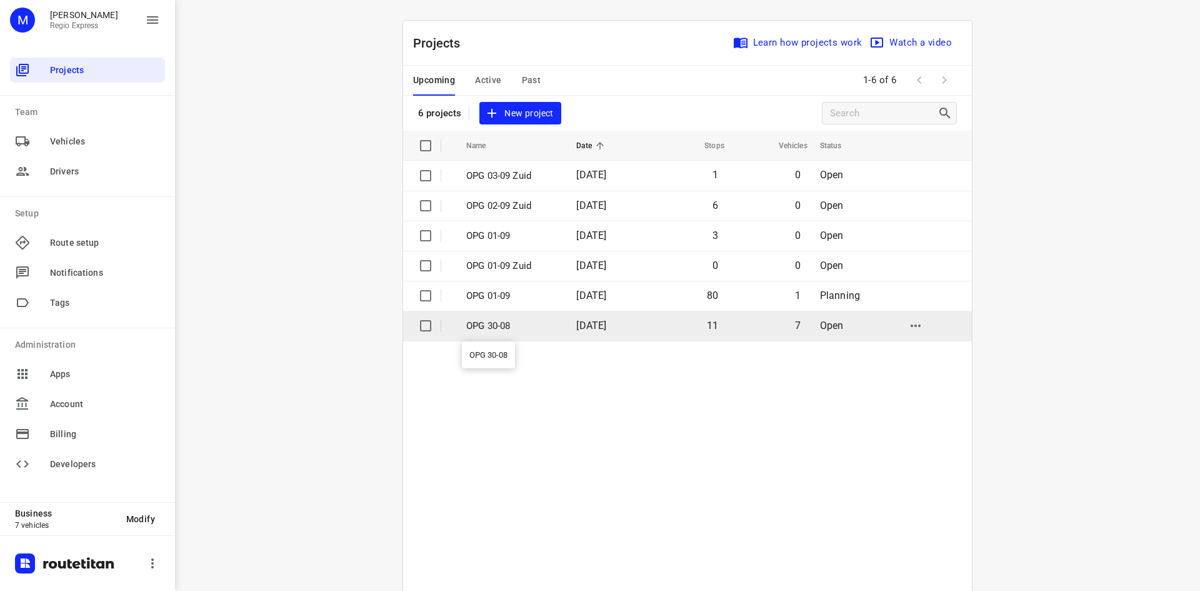
click at [530, 324] on p "OPG 30-08" at bounding box center [511, 326] width 91 height 14
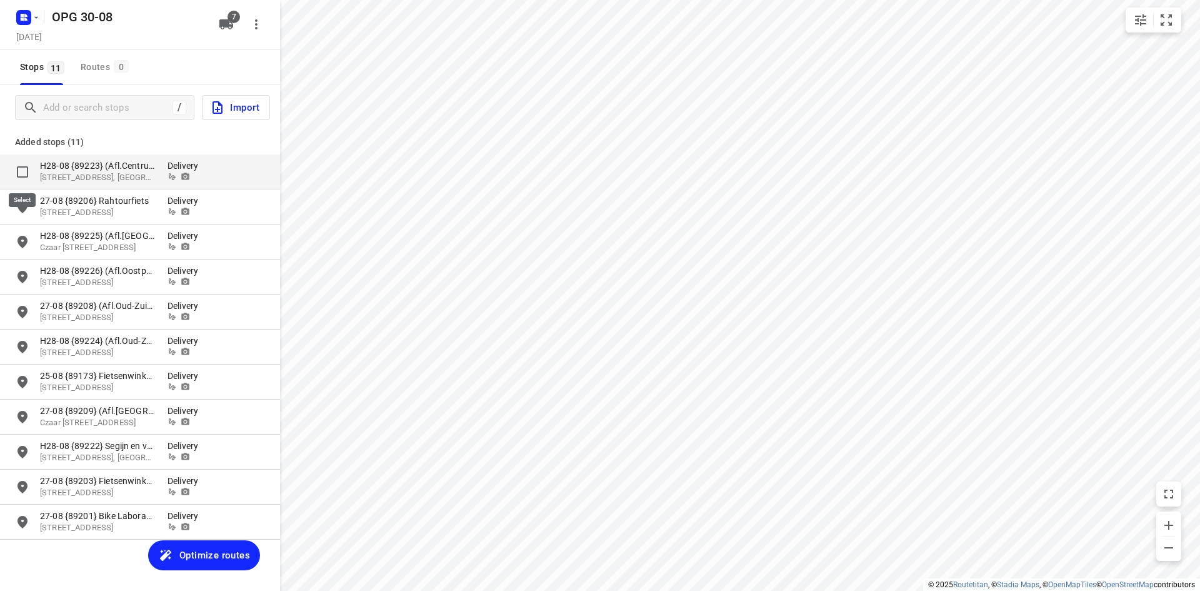
click at [28, 164] on input "grid" at bounding box center [22, 171] width 25 height 25
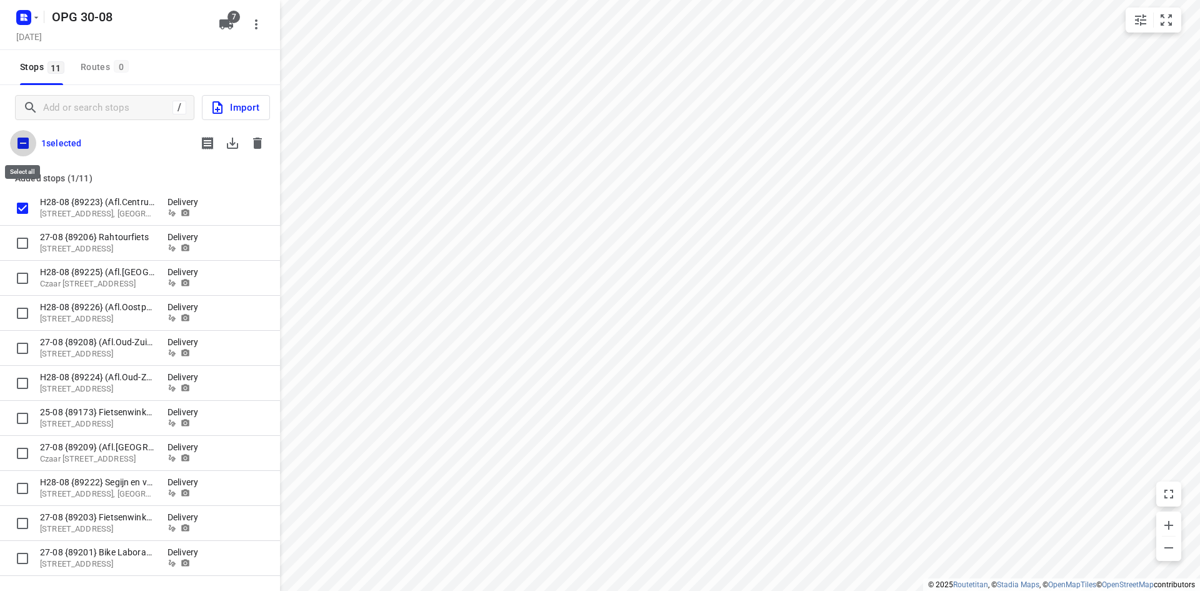
click at [25, 148] on input "checkbox" at bounding box center [23, 143] width 26 height 26
click at [250, 145] on icon "button" at bounding box center [257, 143] width 15 height 15
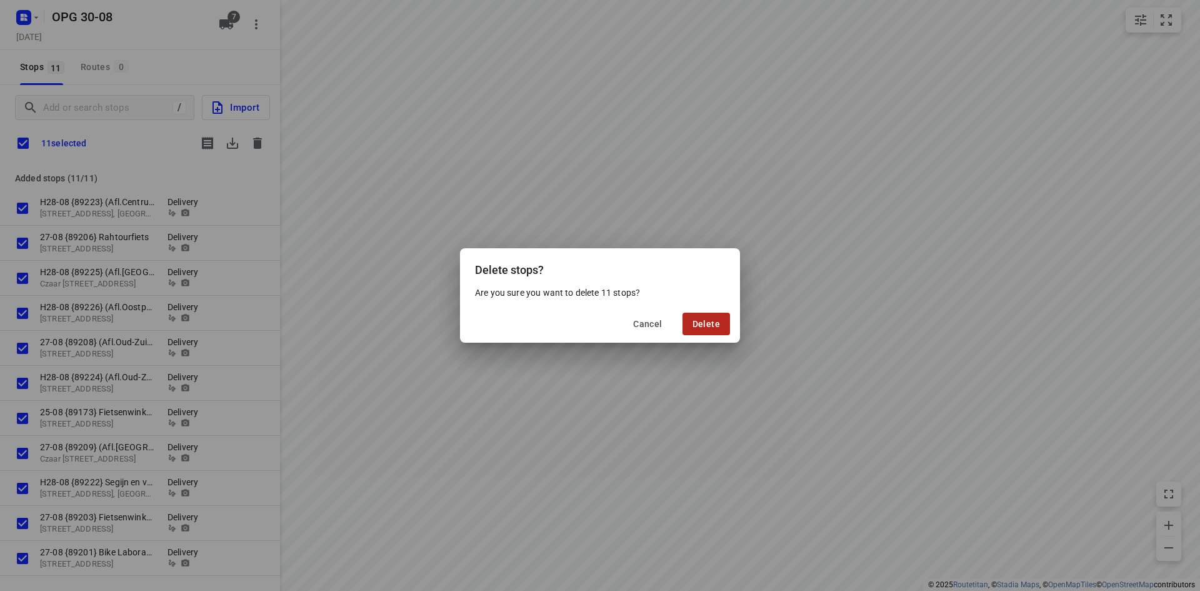
click at [718, 326] on span "Delete" at bounding box center [707, 324] width 28 height 10
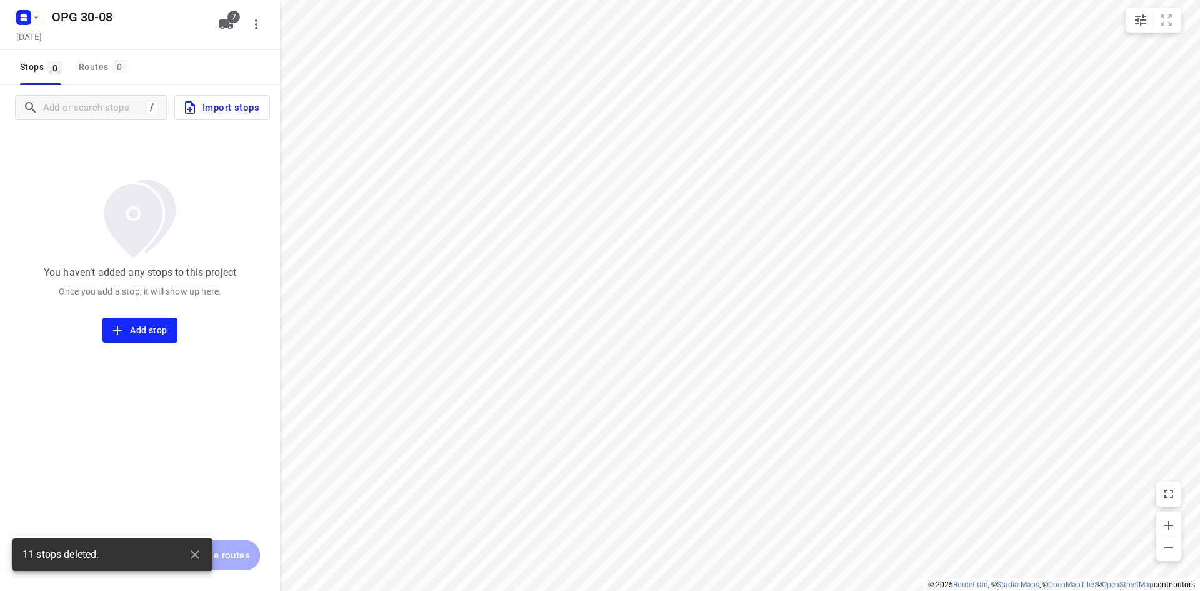
click at [226, 109] on span "Import stops" at bounding box center [221, 107] width 77 height 16
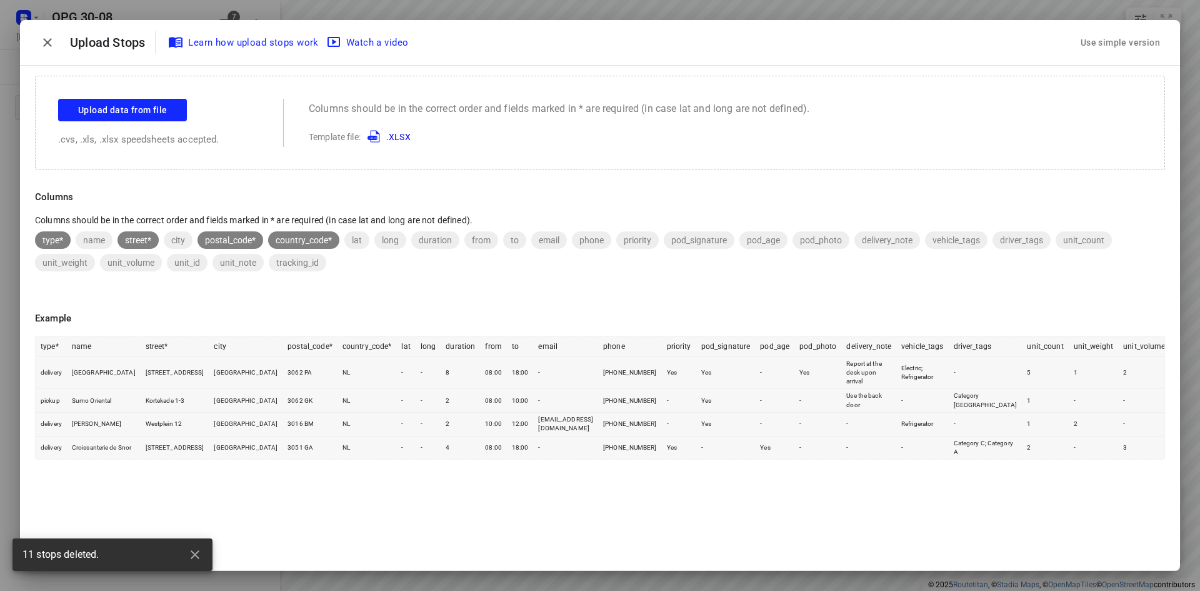
click at [1083, 46] on div "Use simple version" at bounding box center [1120, 43] width 84 height 21
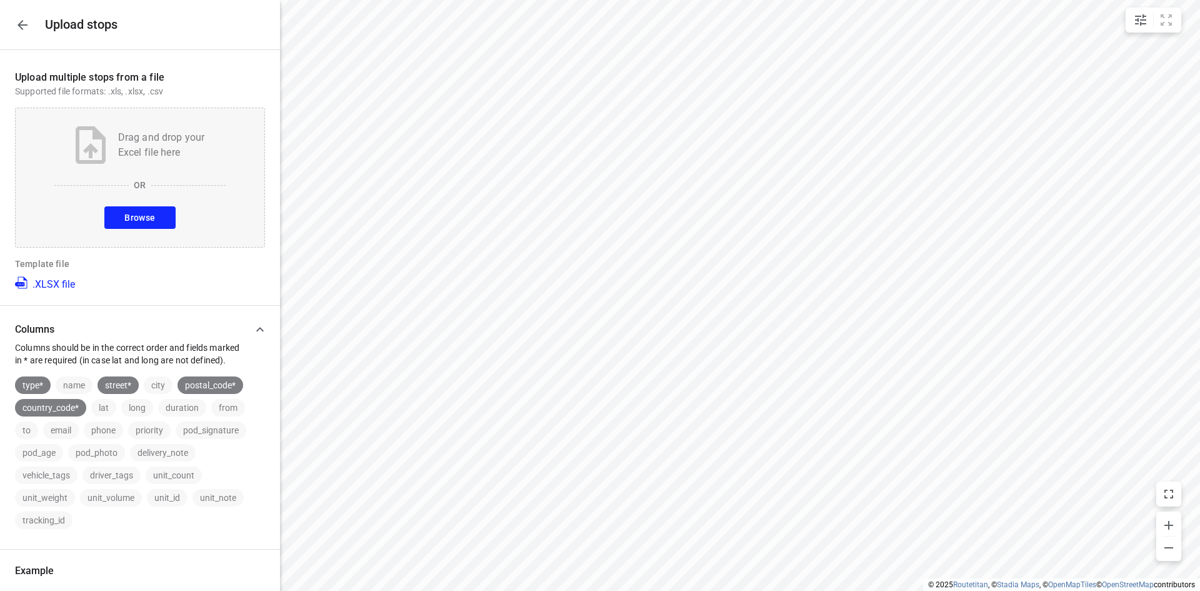
click at [154, 220] on button "Browse" at bounding box center [139, 217] width 71 height 23
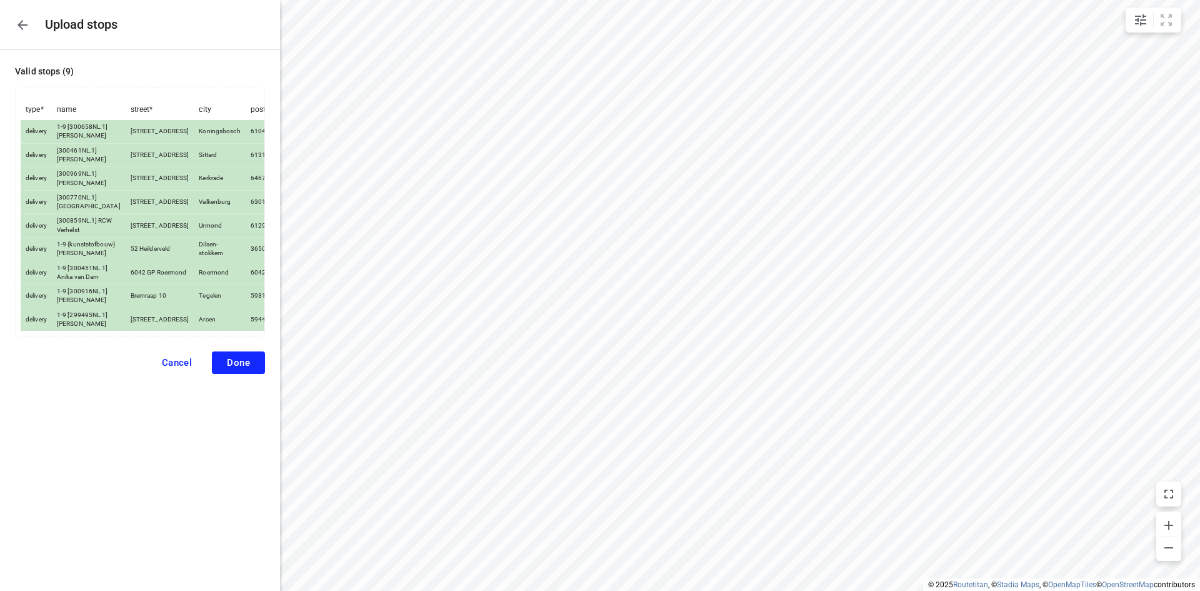
click at [242, 368] on span "Done" at bounding box center [238, 362] width 23 height 11
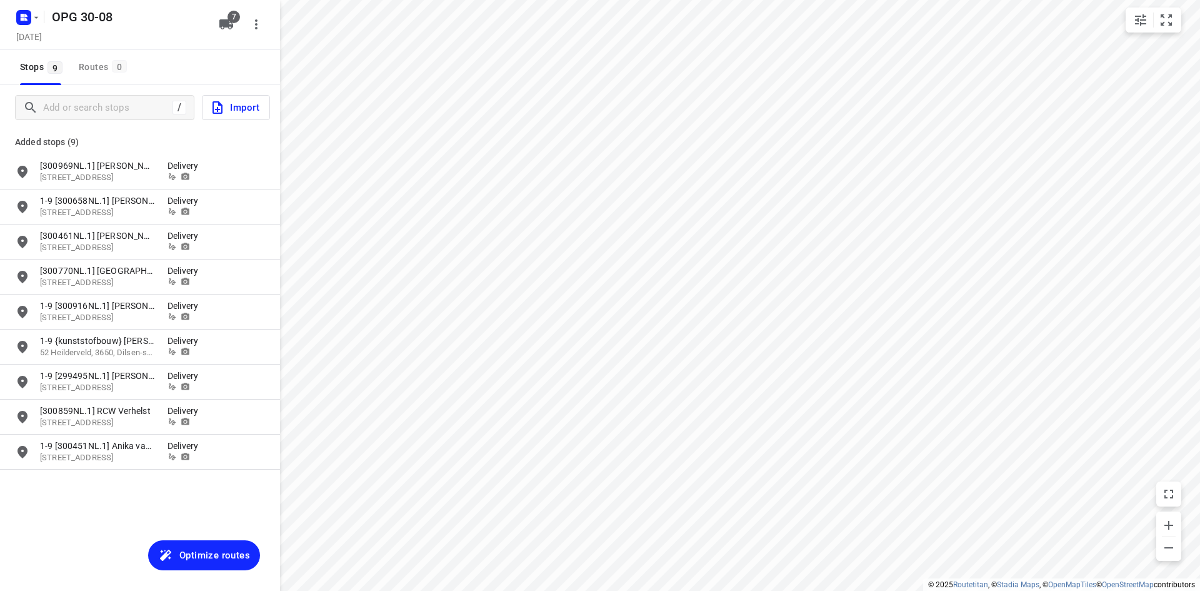
click at [231, 21] on span "7" at bounding box center [234, 17] width 13 height 13
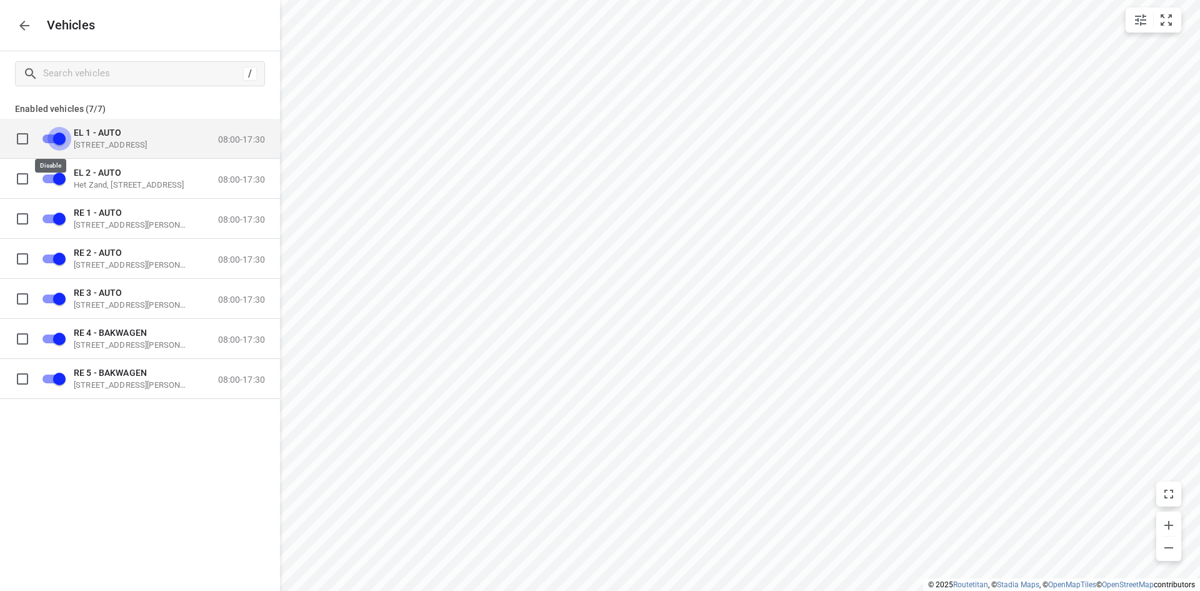
click at [61, 139] on input "grid" at bounding box center [59, 138] width 71 height 24
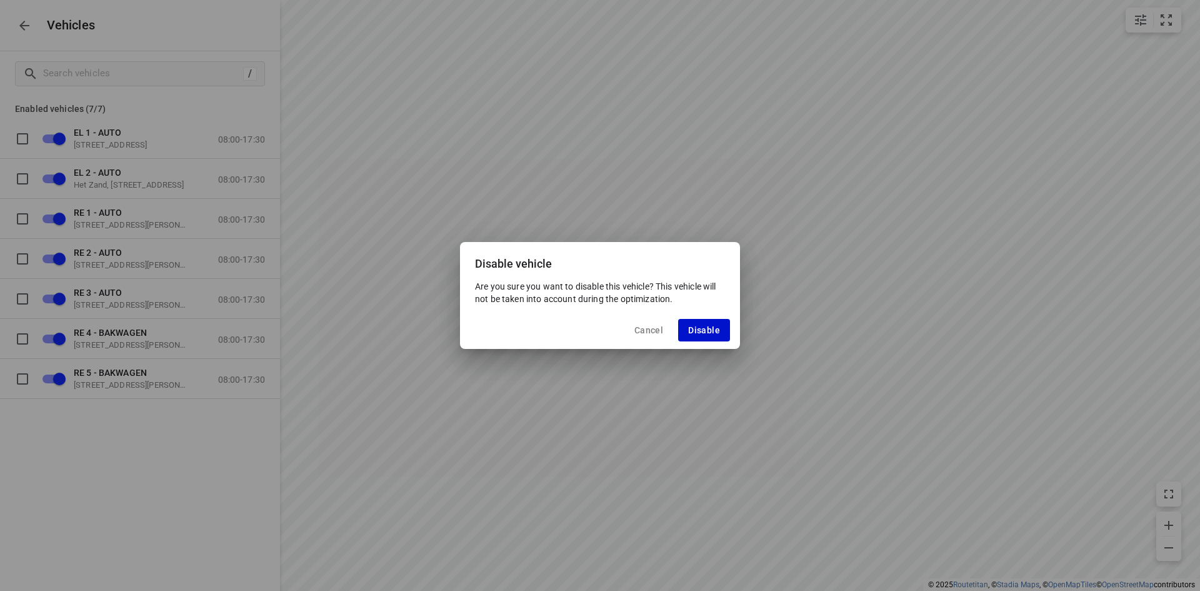
click at [694, 335] on span "Disable" at bounding box center [704, 330] width 32 height 10
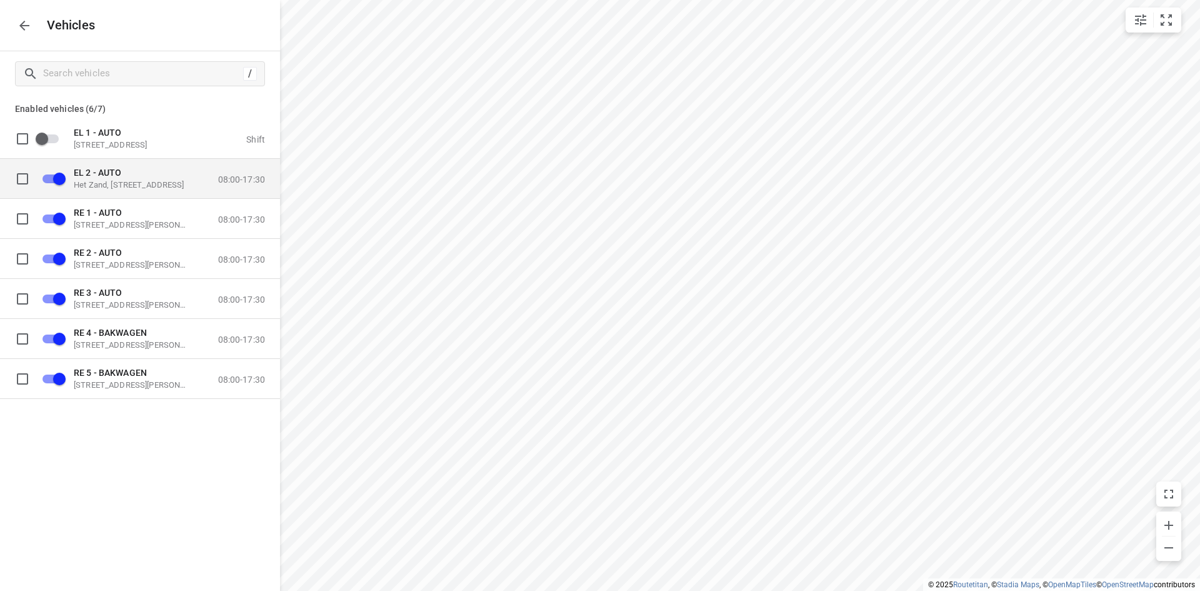
click at [53, 176] on input "grid" at bounding box center [59, 178] width 71 height 24
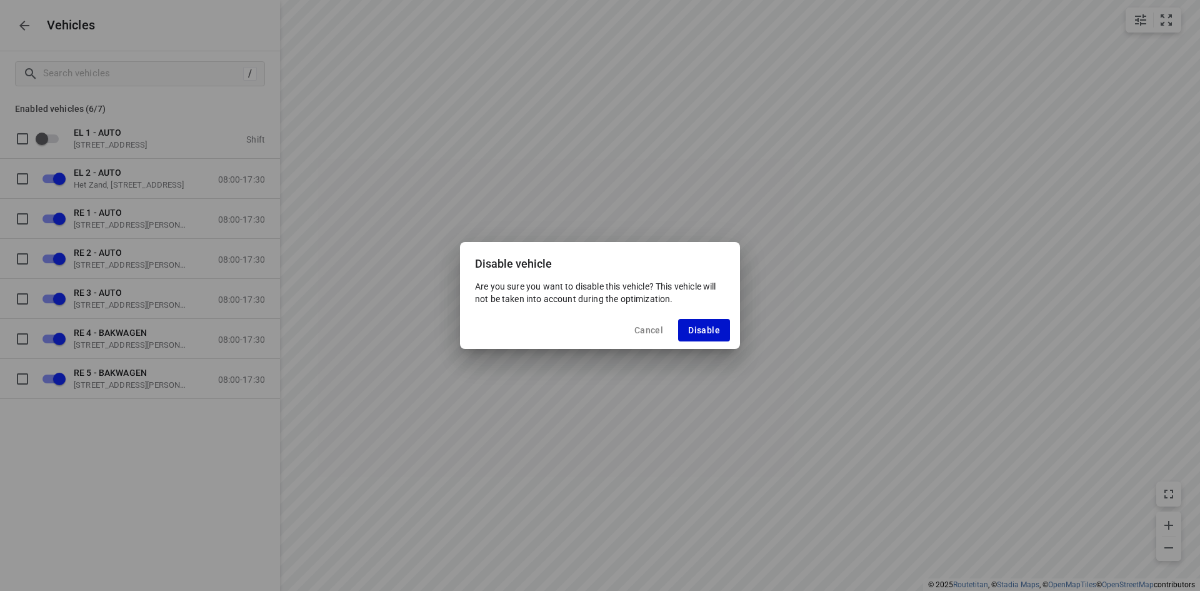
click at [705, 328] on span "Disable" at bounding box center [704, 330] width 32 height 10
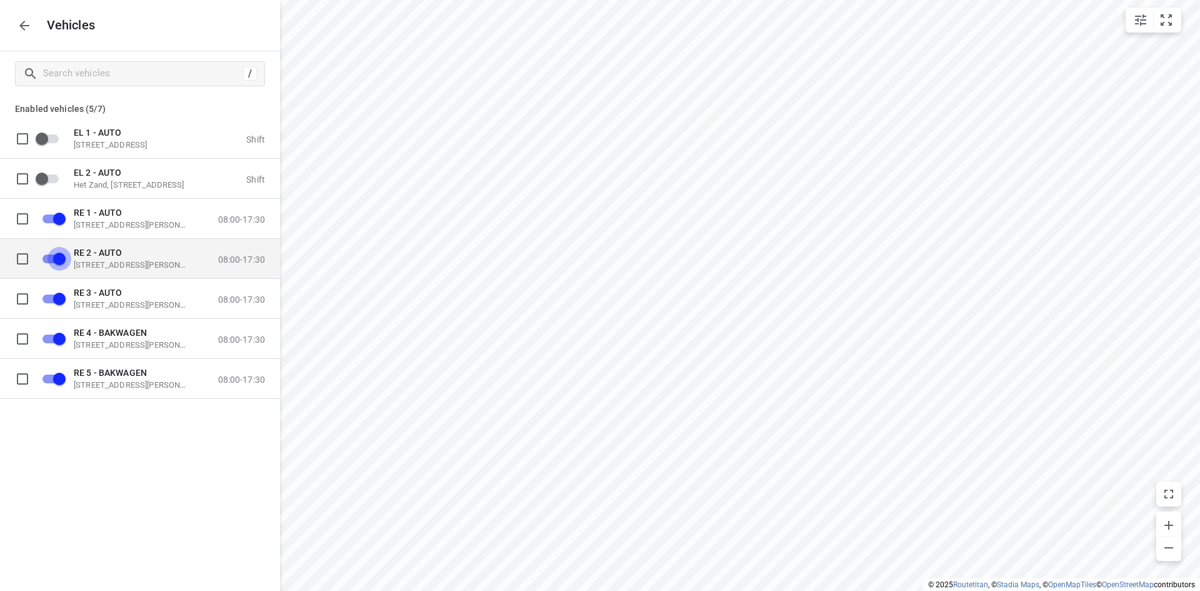
click at [64, 260] on input "grid" at bounding box center [59, 258] width 71 height 24
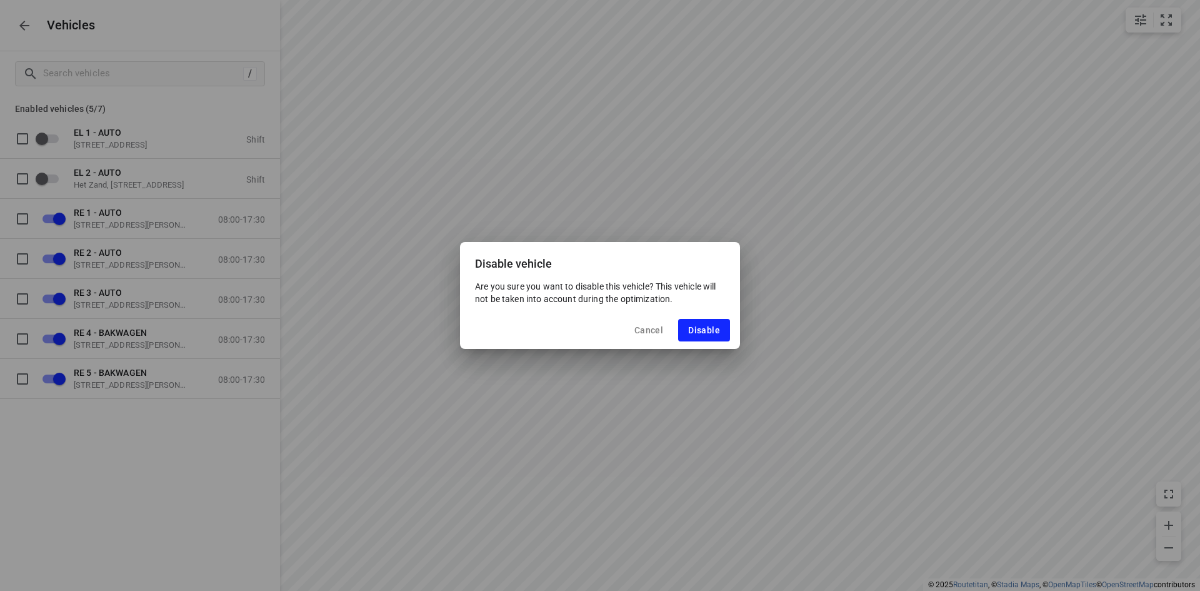
click at [734, 334] on div "Cancel Disable" at bounding box center [600, 330] width 280 height 38
click at [690, 323] on button "Disable" at bounding box center [704, 330] width 52 height 23
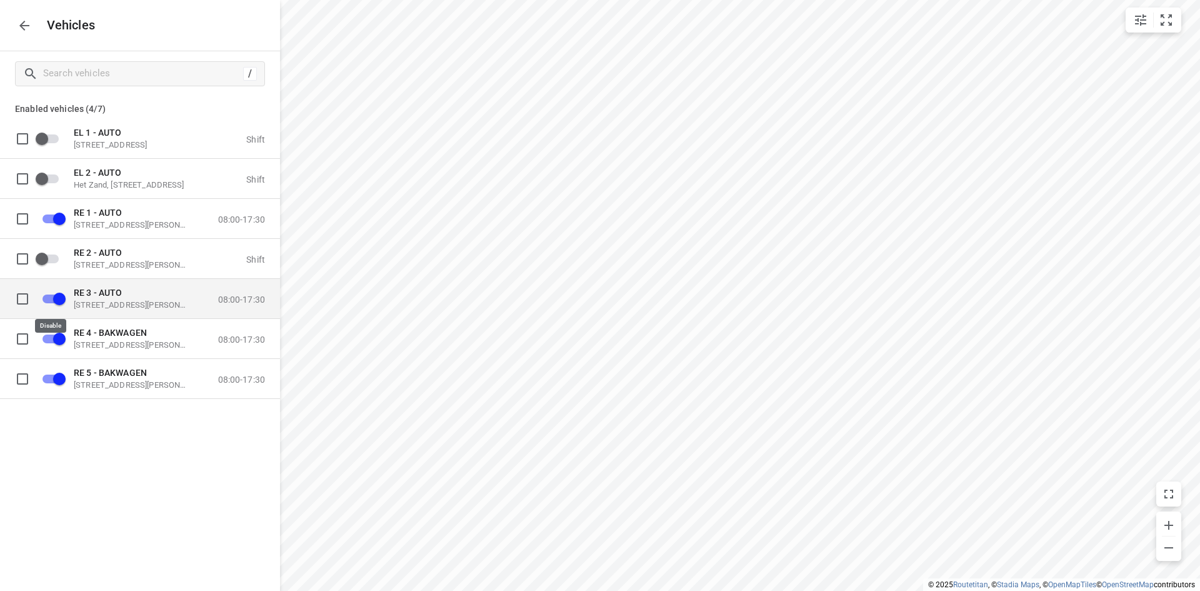
click at [53, 299] on input "grid" at bounding box center [59, 298] width 71 height 24
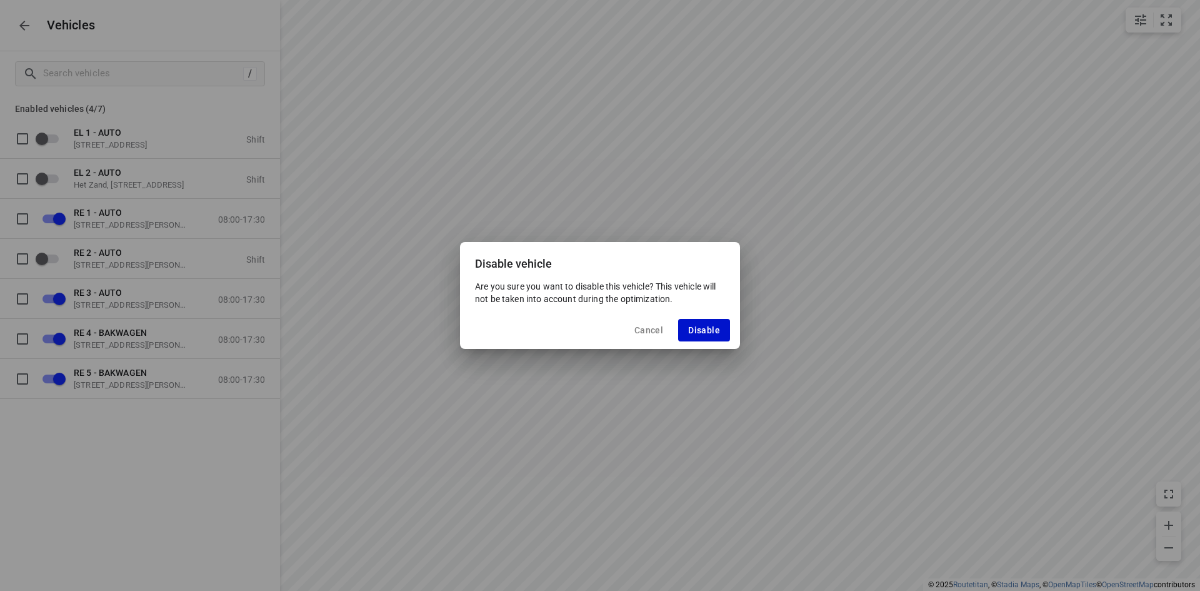
click at [696, 331] on span "Disable" at bounding box center [704, 330] width 32 height 10
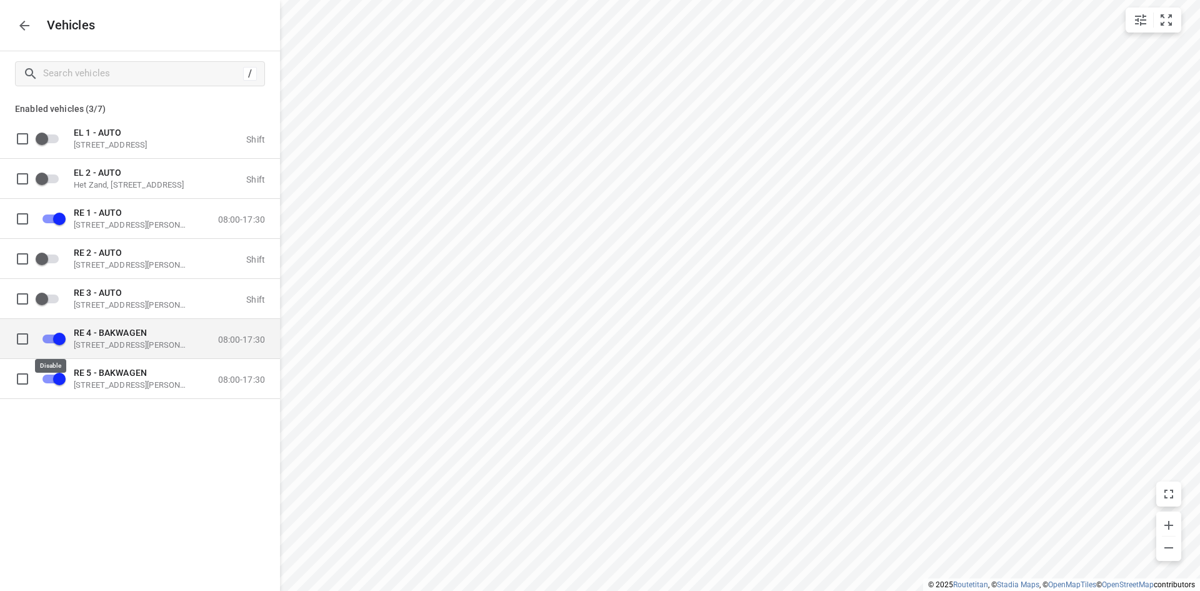
click at [64, 338] on input "grid" at bounding box center [59, 338] width 71 height 24
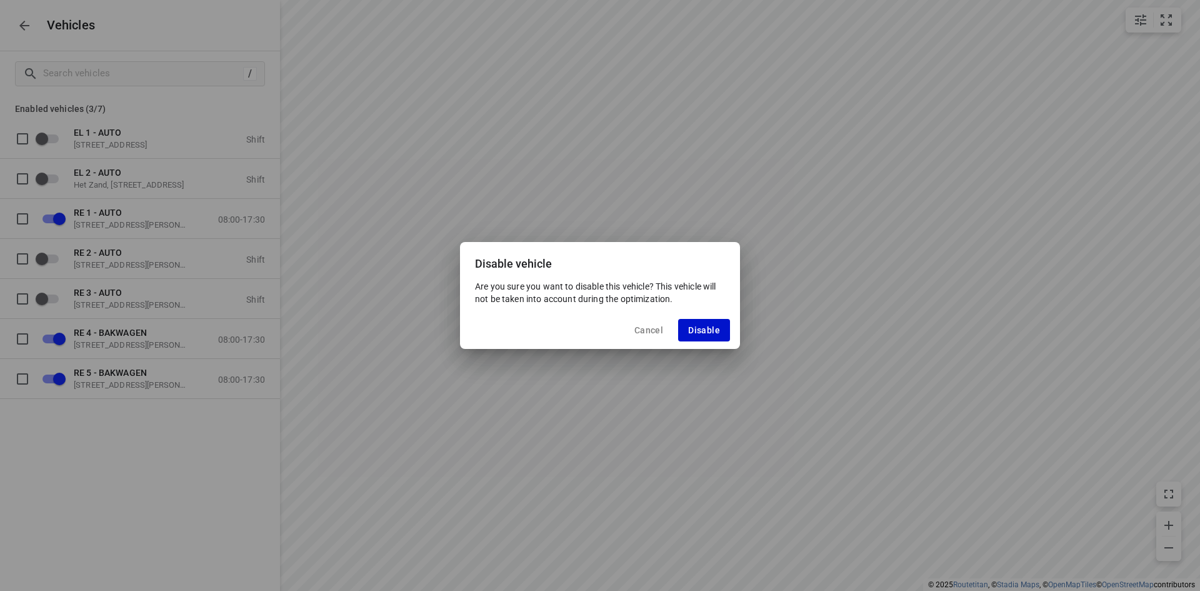
click at [691, 331] on span "Disable" at bounding box center [704, 330] width 32 height 10
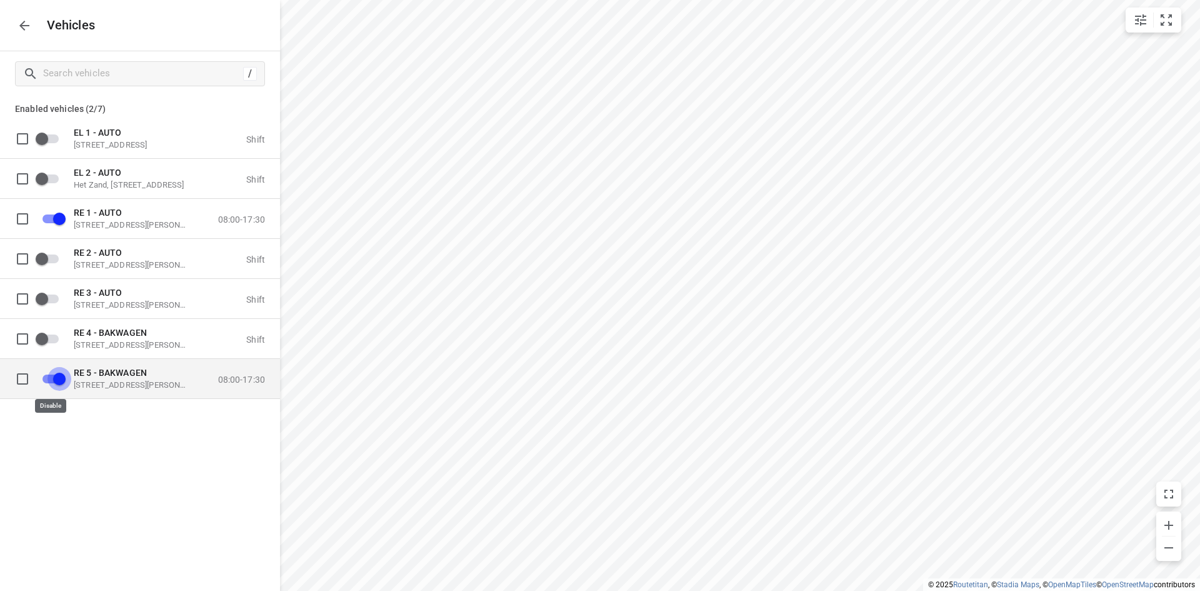
click at [54, 380] on input "grid" at bounding box center [59, 378] width 71 height 24
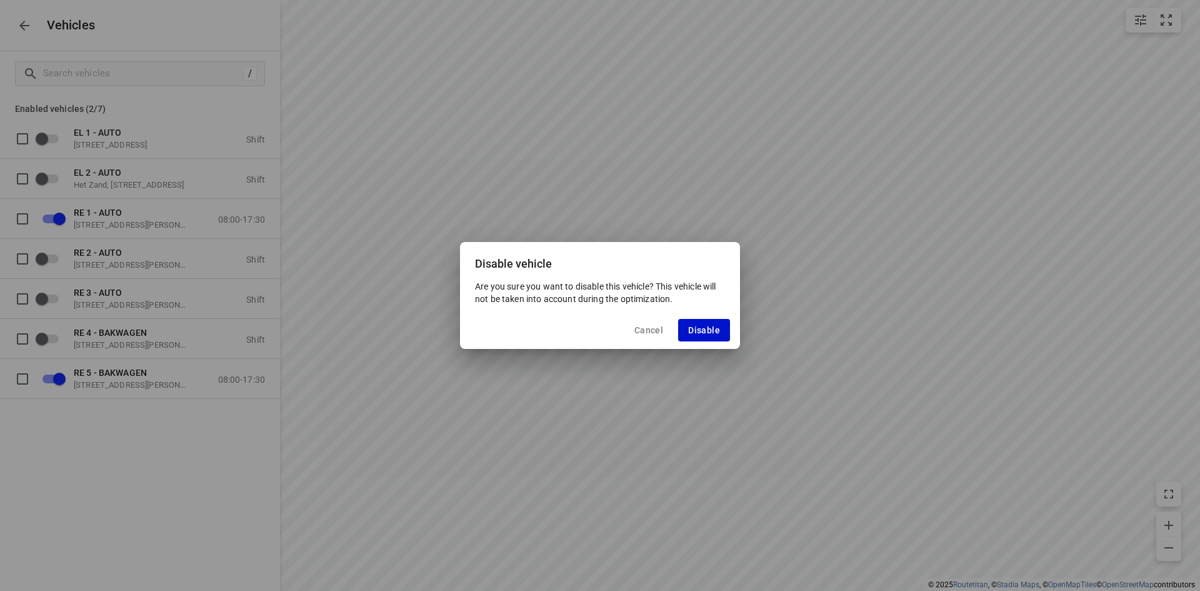
click at [703, 333] on span "Disable" at bounding box center [704, 330] width 32 height 10
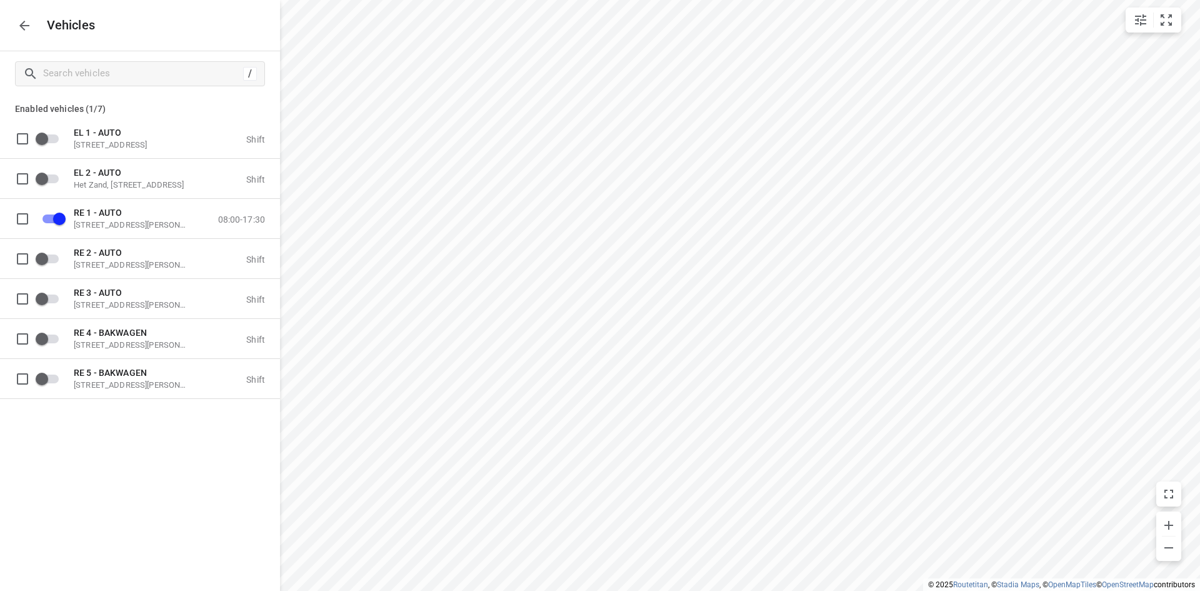
click at [20, 18] on icon "button" at bounding box center [24, 25] width 15 height 15
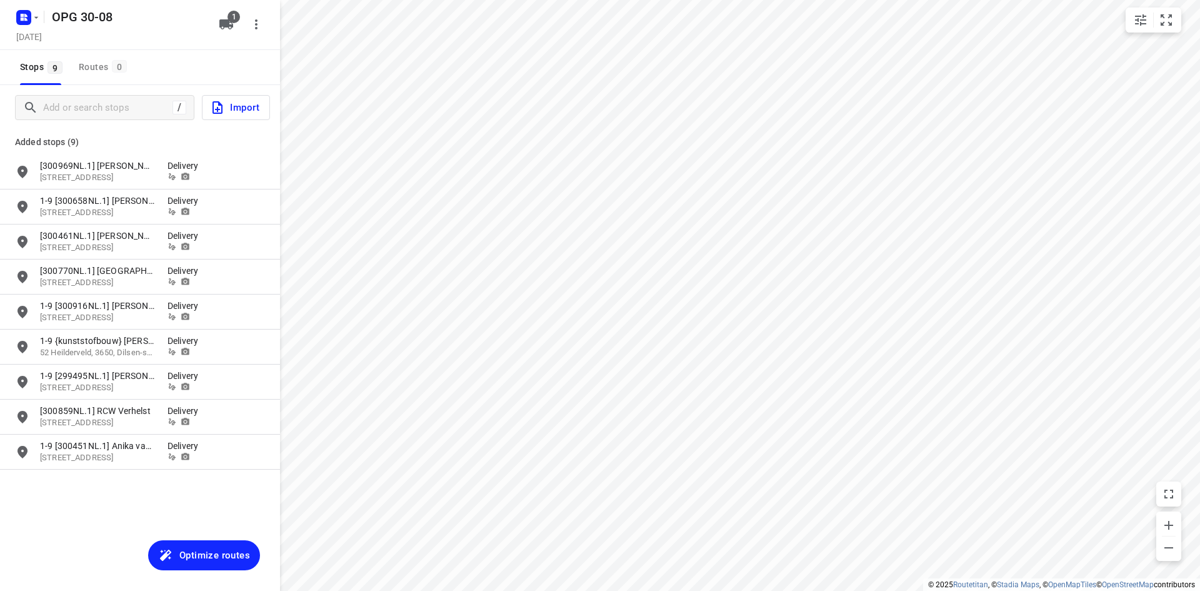
click at [209, 555] on span "Optimize routes" at bounding box center [214, 555] width 71 height 16
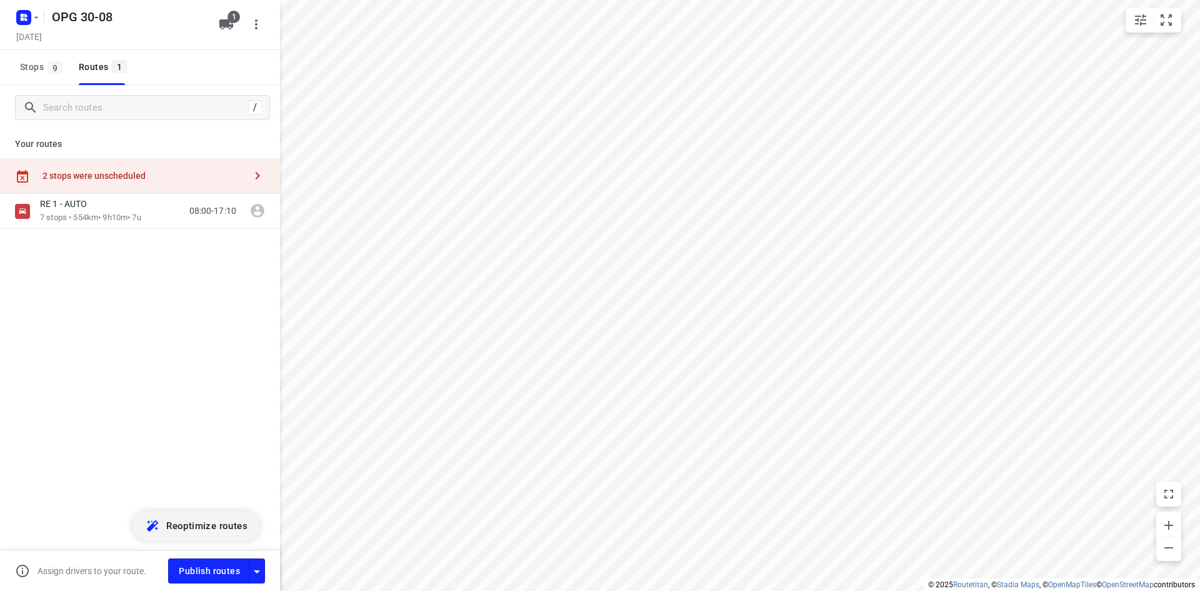
click at [128, 181] on div "2 stops were unscheduled" at bounding box center [140, 176] width 280 height 36
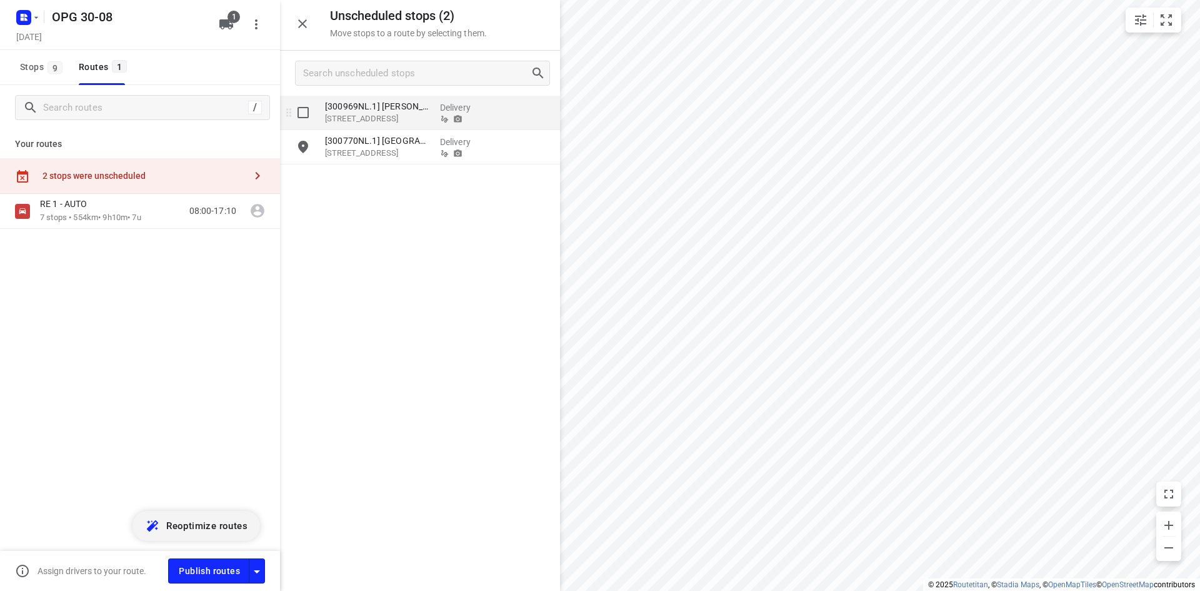
click at [306, 118] on input "grid" at bounding box center [303, 112] width 25 height 25
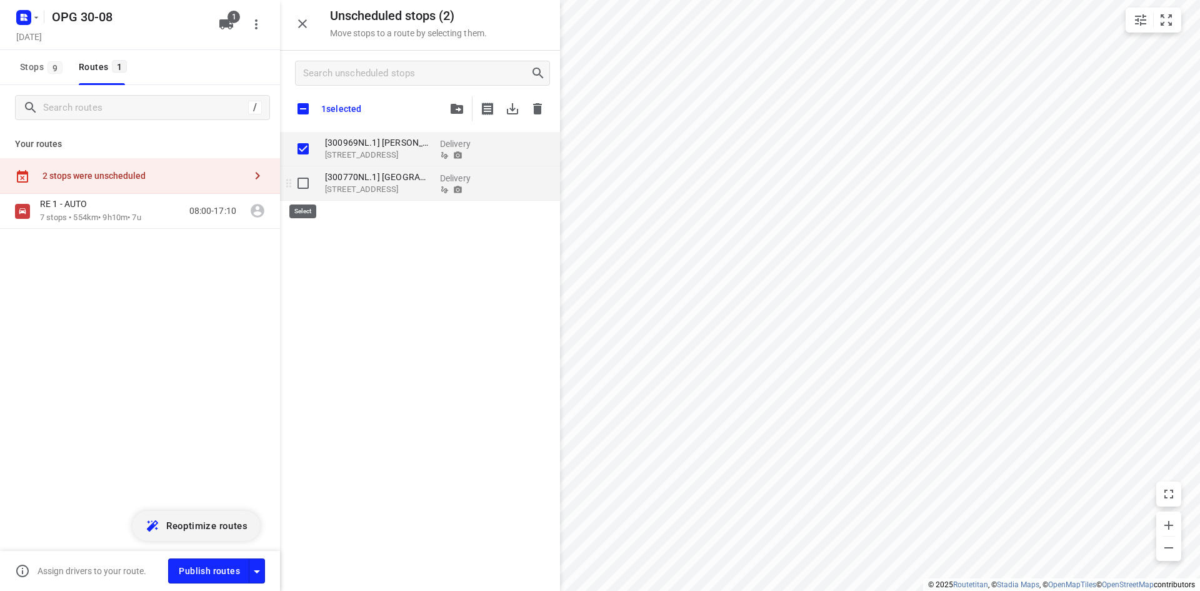
click at [307, 178] on input "grid" at bounding box center [303, 183] width 25 height 25
click at [309, 151] on input "grid" at bounding box center [303, 148] width 25 height 25
click at [310, 187] on input "grid" at bounding box center [303, 183] width 25 height 25
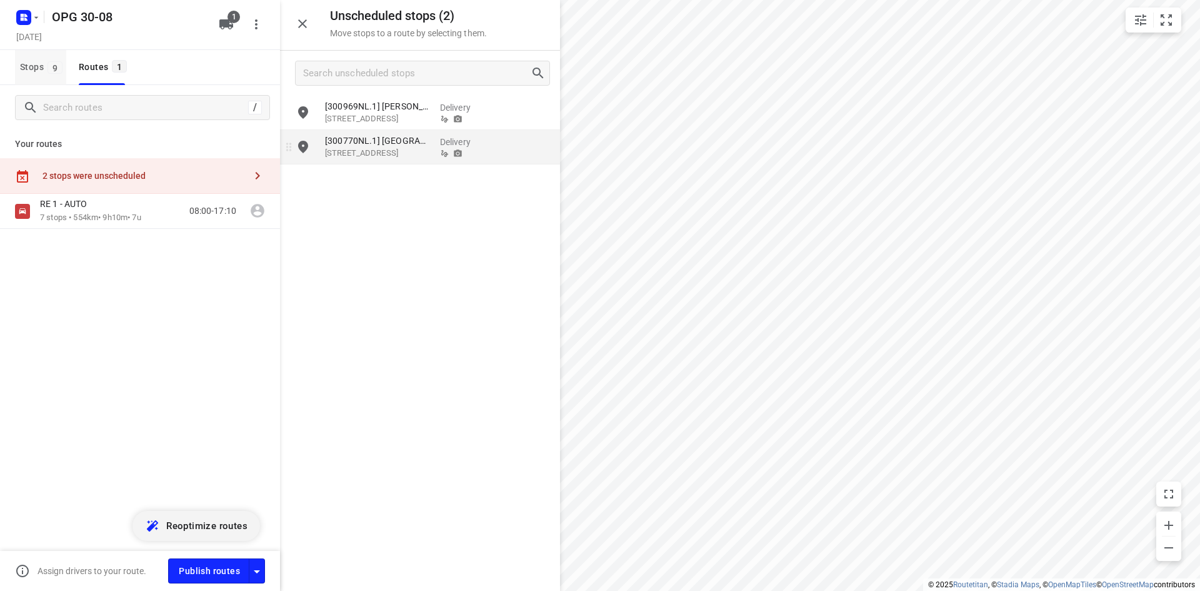
click at [49, 74] on span "Stops 9" at bounding box center [43, 67] width 46 height 16
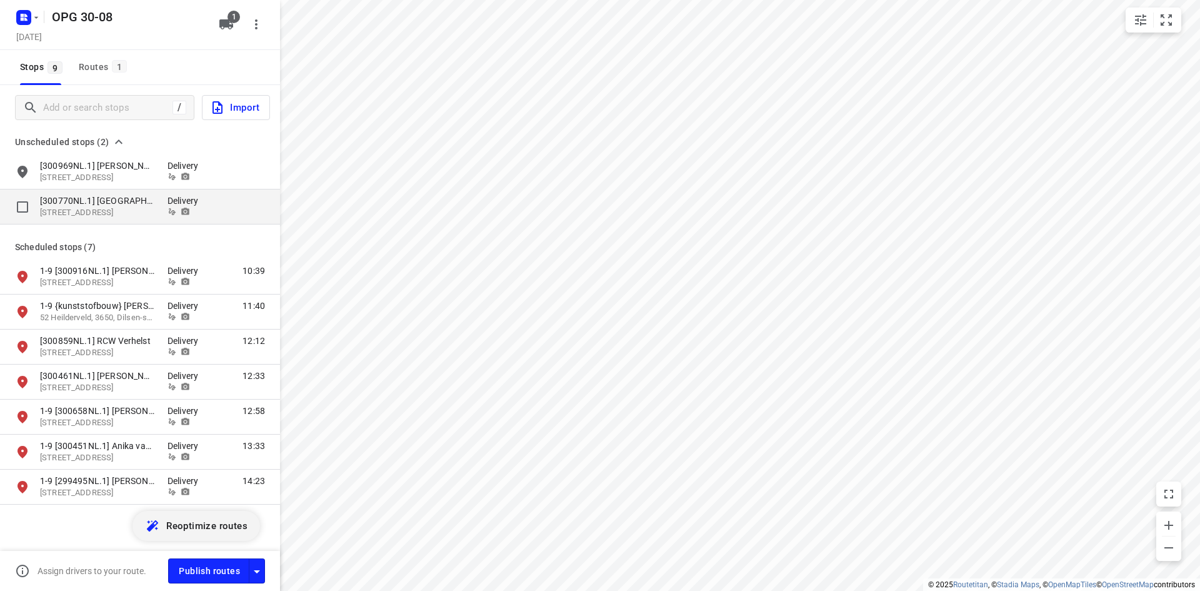
click at [96, 202] on p "[300770NL.1] [GEOGRAPHIC_DATA]" at bounding box center [97, 200] width 115 height 13
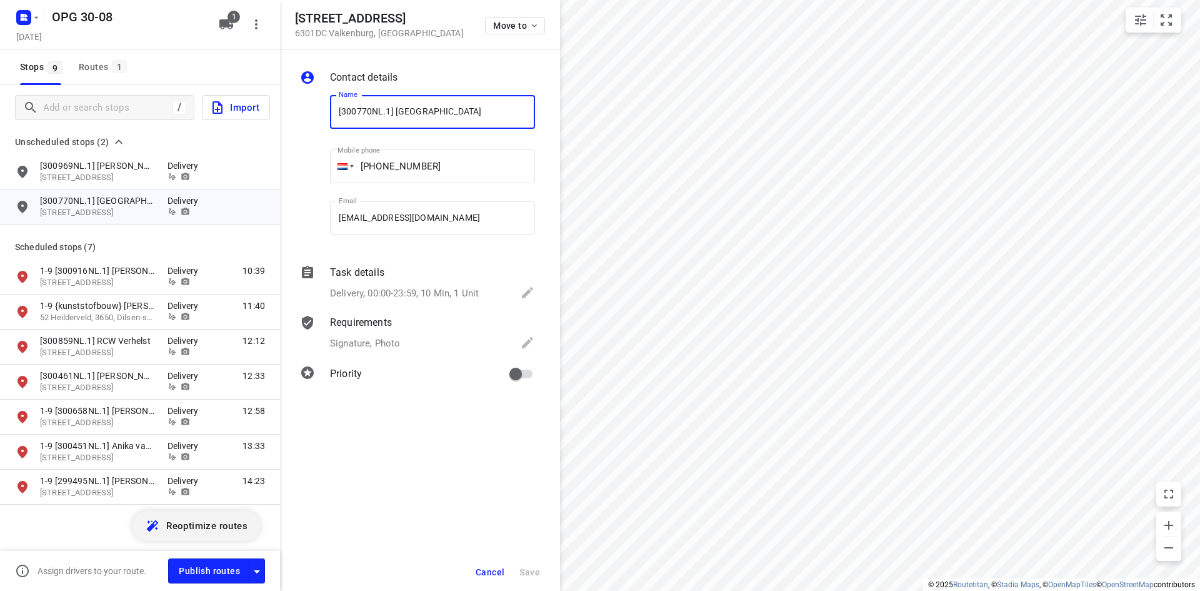
click at [520, 35] on div "Move to" at bounding box center [515, 24] width 60 height 27
click at [516, 29] on span "Move to" at bounding box center [516, 26] width 46 height 10
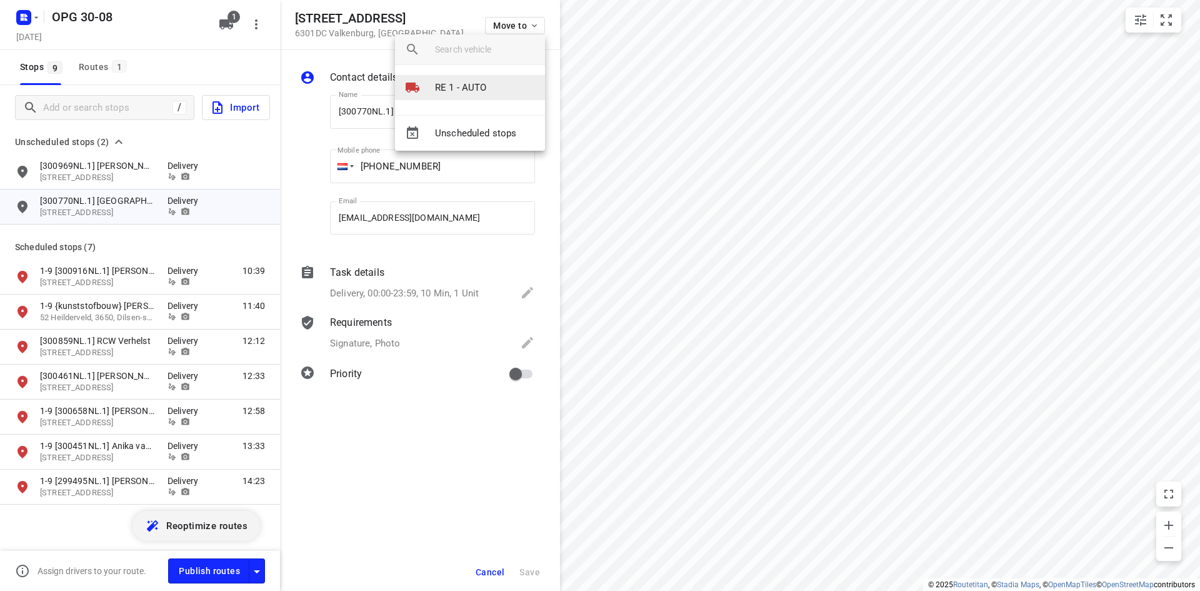
click at [493, 90] on li "RE 1 - AUTO" at bounding box center [470, 87] width 150 height 25
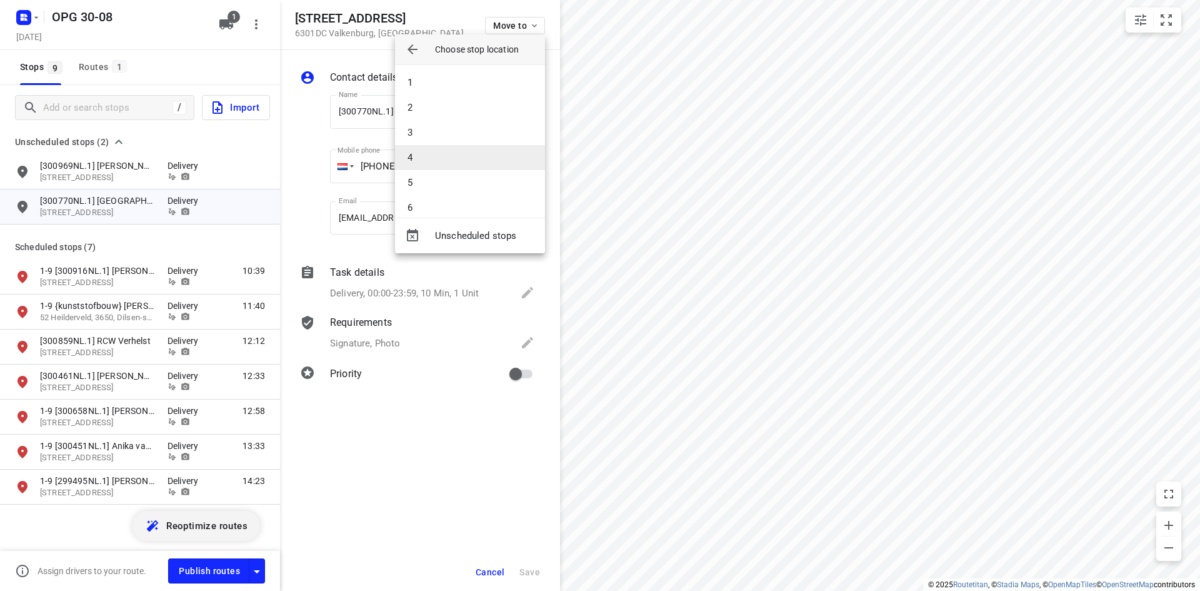
click at [454, 156] on li "4" at bounding box center [470, 157] width 150 height 25
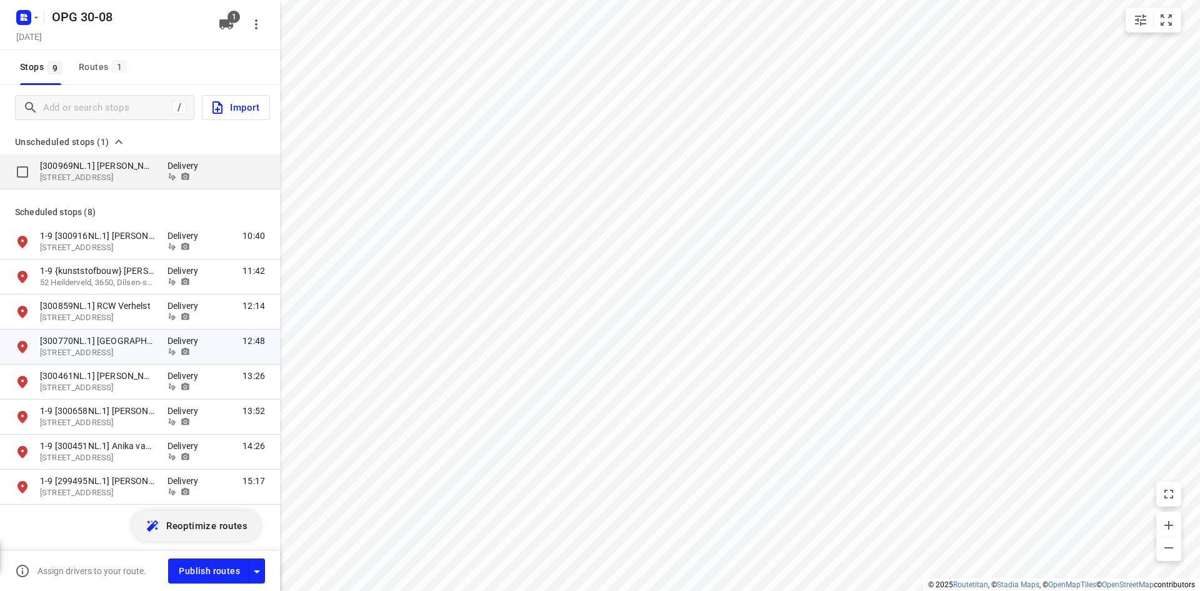
click at [54, 169] on p "[300969NL.1] [PERSON_NAME]" at bounding box center [97, 165] width 115 height 13
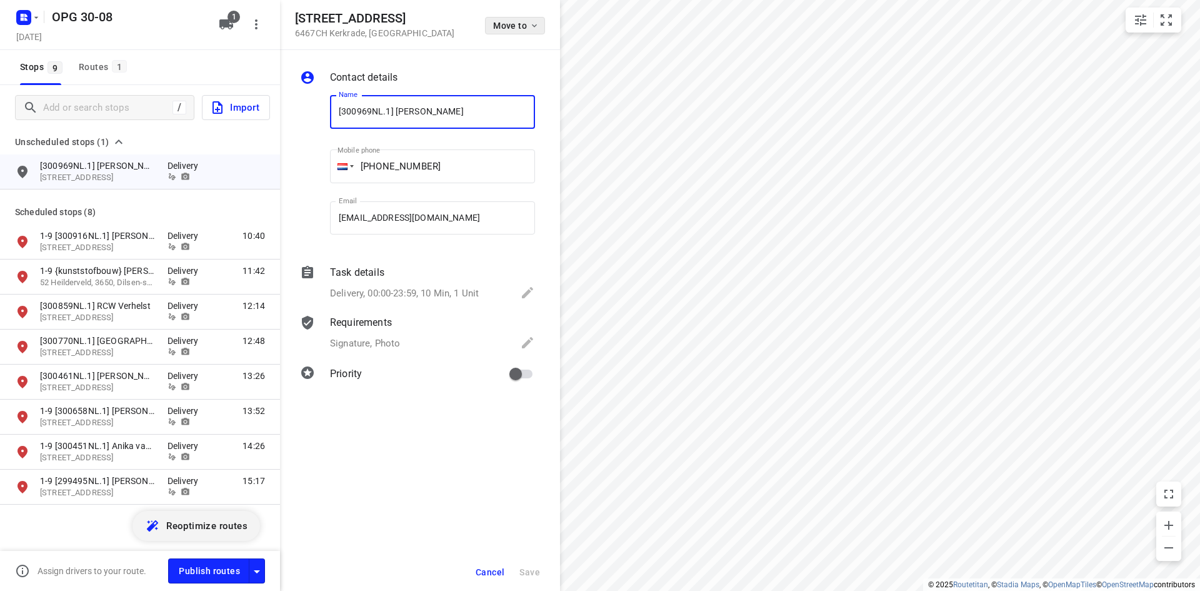
click at [528, 28] on span "Move to" at bounding box center [516, 26] width 46 height 10
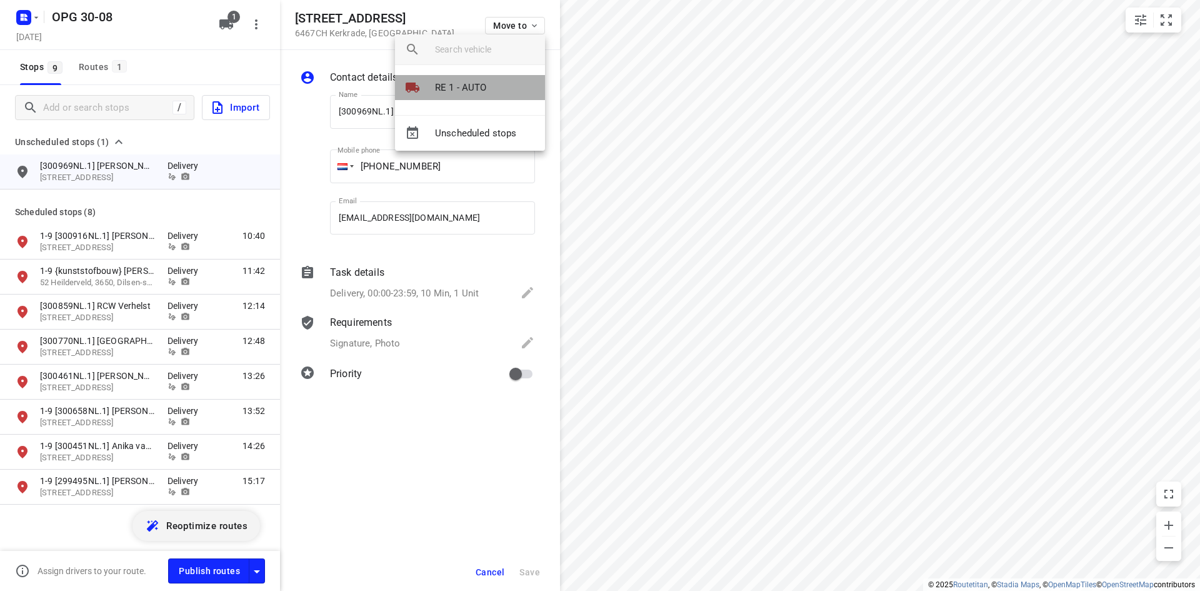
click at [491, 77] on li "RE 1 - AUTO" at bounding box center [470, 87] width 150 height 25
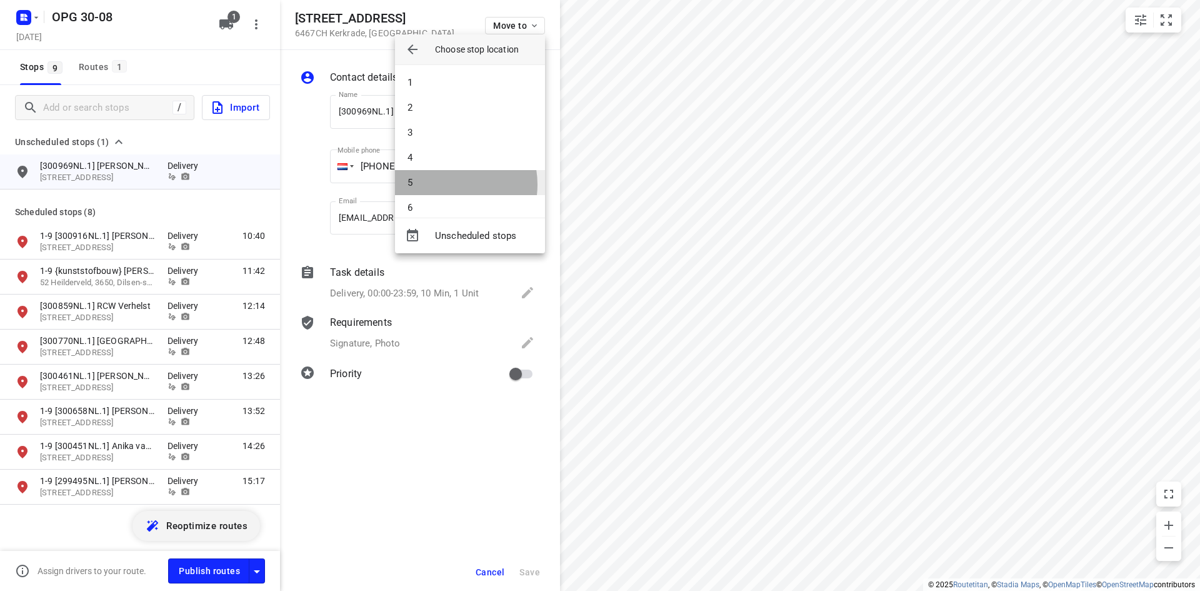
click at [446, 184] on li "5" at bounding box center [470, 182] width 150 height 25
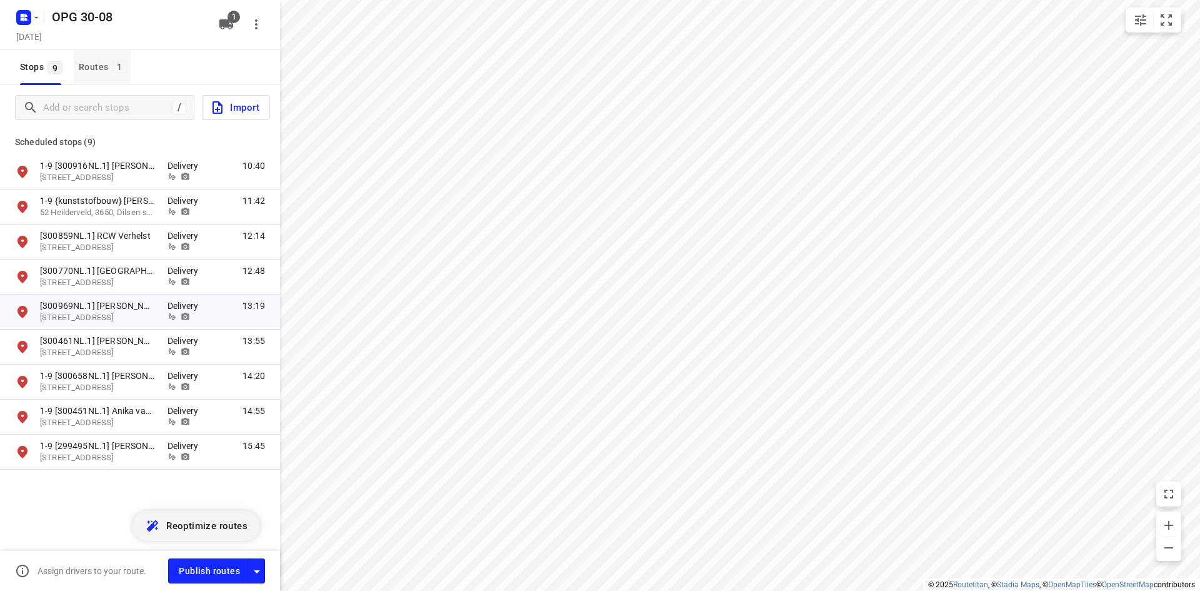
click at [111, 59] on button "Routes 1" at bounding box center [102, 67] width 57 height 35
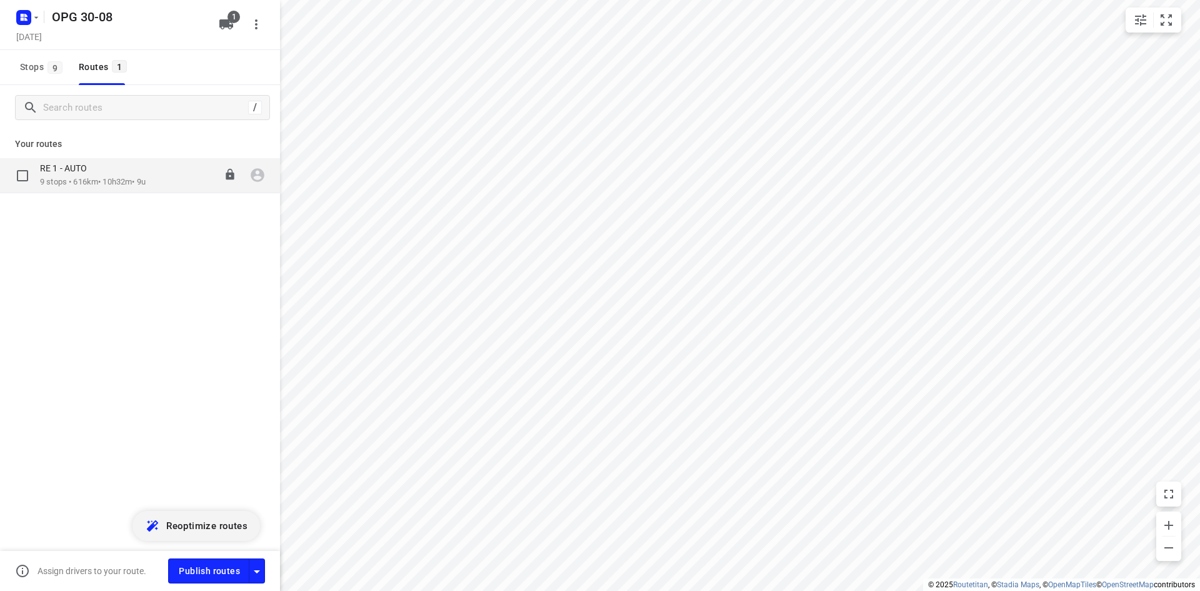
click at [114, 174] on div "RE 1 - AUTO" at bounding box center [93, 170] width 106 height 14
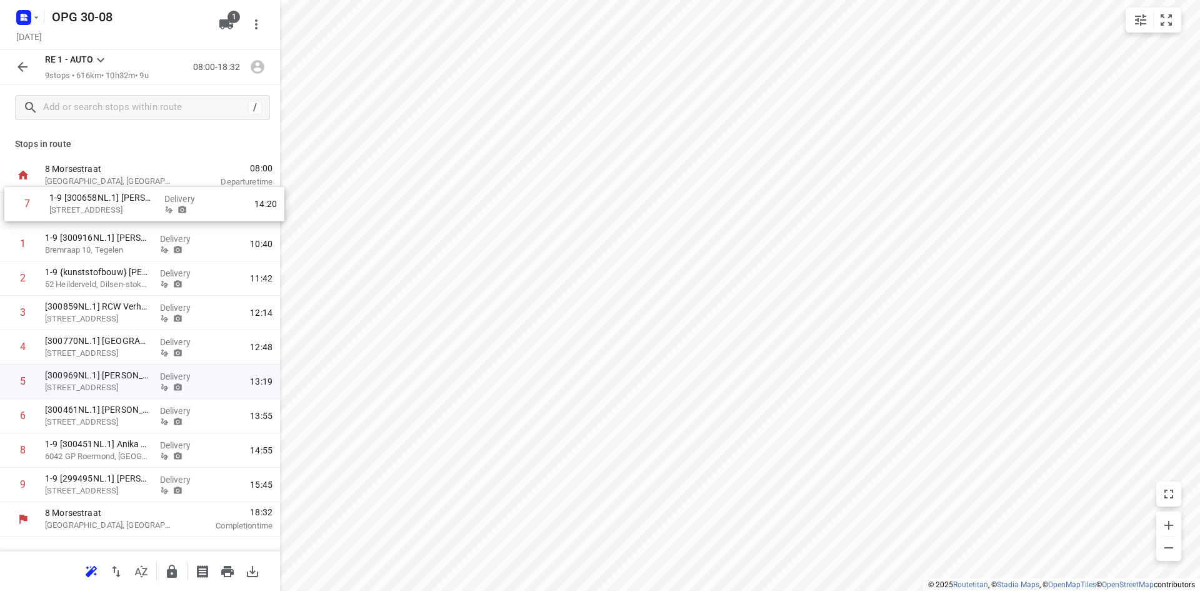
drag, startPoint x: 151, startPoint y: 416, endPoint x: 159, endPoint y: 211, distance: 205.2
click at [158, 212] on div "1 1-9 [300916NL.1] [PERSON_NAME] Bremraap 10, Tegelen Delivery 10:40 2 1-9 {kun…" at bounding box center [140, 347] width 280 height 309
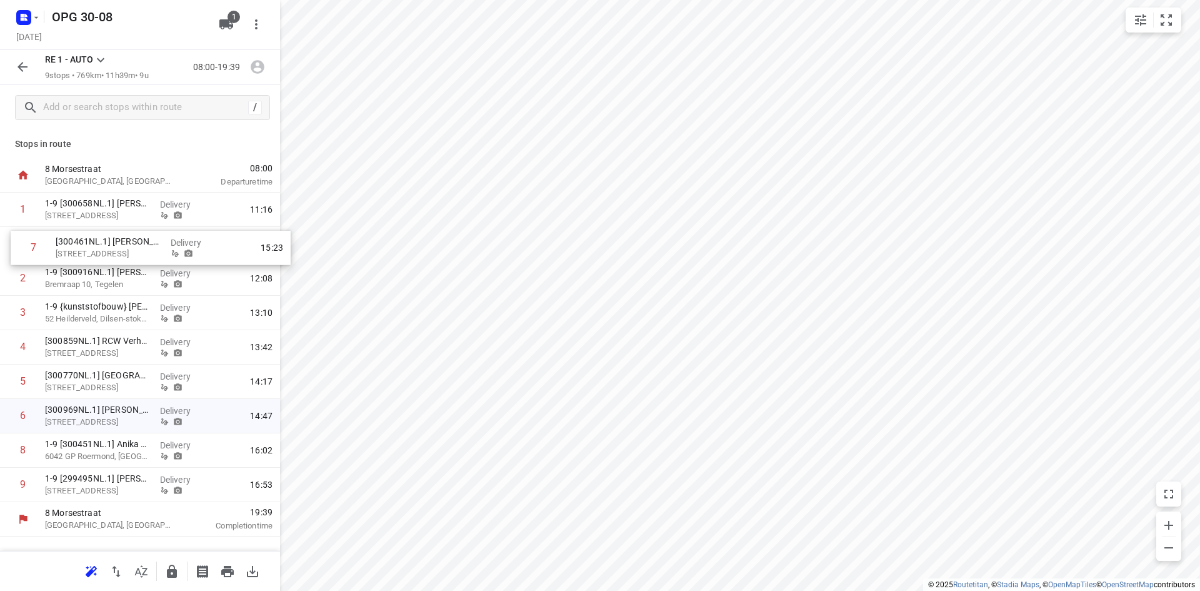
drag, startPoint x: 119, startPoint y: 424, endPoint x: 133, endPoint y: 254, distance: 171.2
click at [133, 254] on div "1 1-9 [300658NL.1] [PERSON_NAME][STREET_ADDRESS][GEOGRAPHIC_DATA] 11:16 2 1-9 […" at bounding box center [140, 347] width 280 height 309
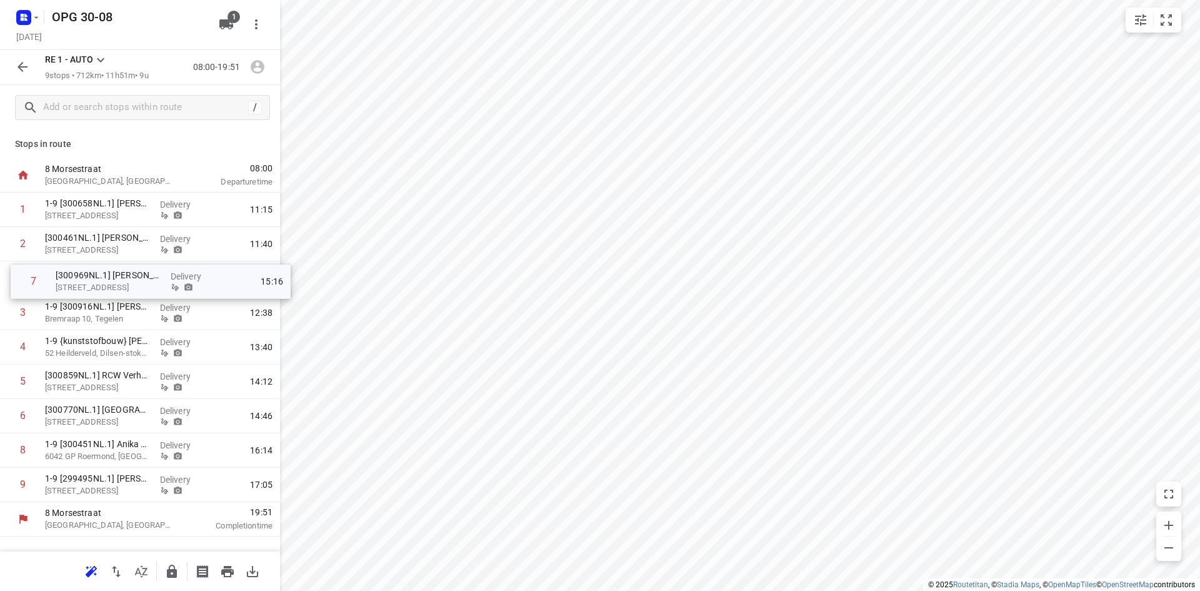
drag, startPoint x: 92, startPoint y: 419, endPoint x: 103, endPoint y: 281, distance: 138.6
click at [103, 281] on div "1 1-9 [300658NL.1] [PERSON_NAME][STREET_ADDRESS][GEOGRAPHIC_DATA] 11:15 2 [3004…" at bounding box center [140, 347] width 280 height 309
drag, startPoint x: 86, startPoint y: 419, endPoint x: 99, endPoint y: 312, distance: 108.3
click at [99, 312] on div "1 1-9 [300658NL.1] [PERSON_NAME][STREET_ADDRESS][GEOGRAPHIC_DATA] 11:15 2 [3004…" at bounding box center [140, 347] width 280 height 309
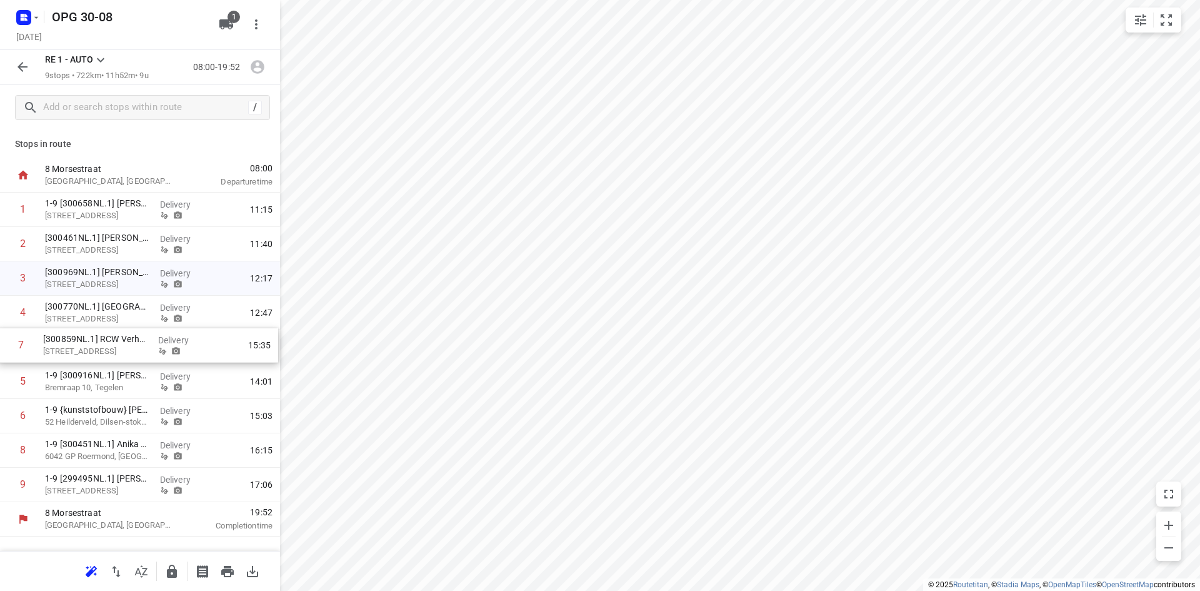
drag, startPoint x: 91, startPoint y: 419, endPoint x: 89, endPoint y: 344, distance: 75.0
click at [89, 344] on div "1 1-9 [300658NL.1] [PERSON_NAME][STREET_ADDRESS][GEOGRAPHIC_DATA] 11:15 2 [3004…" at bounding box center [140, 347] width 280 height 309
drag, startPoint x: 96, startPoint y: 421, endPoint x: 95, endPoint y: 378, distance: 43.2
click at [95, 378] on div "1 1-9 [300658NL.1] [PERSON_NAME][STREET_ADDRESS][GEOGRAPHIC_DATA] 11:15 2 [3004…" at bounding box center [140, 347] width 280 height 309
drag, startPoint x: 134, startPoint y: 456, endPoint x: 135, endPoint y: 413, distance: 43.2
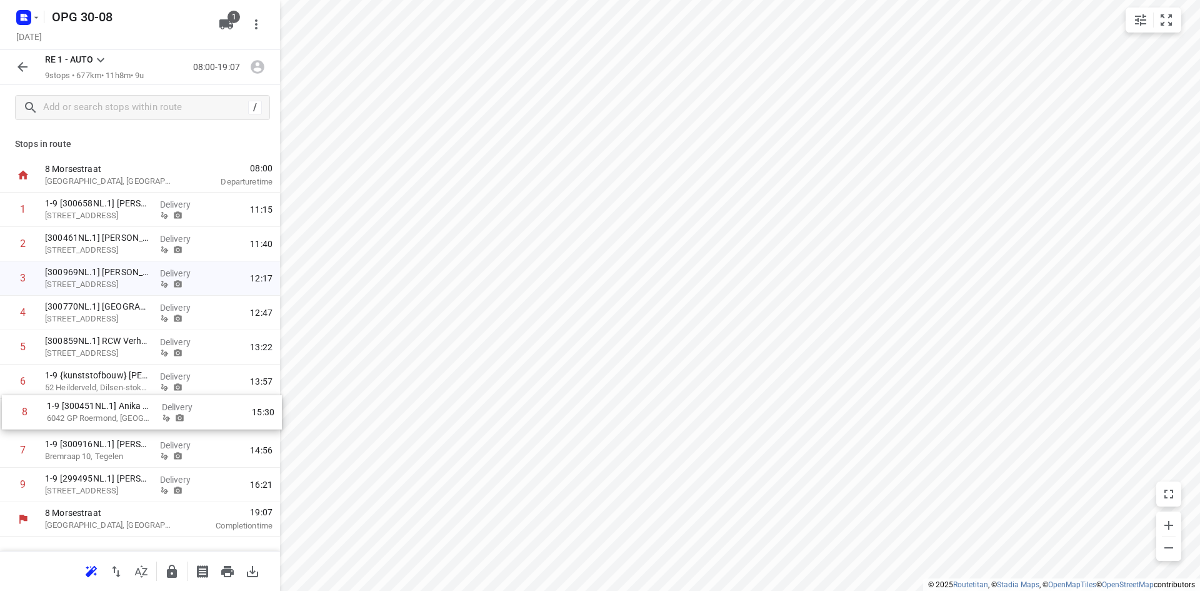
click at [135, 413] on div "1 1-9 [300658NL.1] [PERSON_NAME][STREET_ADDRESS][GEOGRAPHIC_DATA] 11:15 2 [3004…" at bounding box center [140, 347] width 280 height 309
click at [14, 73] on button "button" at bounding box center [22, 66] width 25 height 25
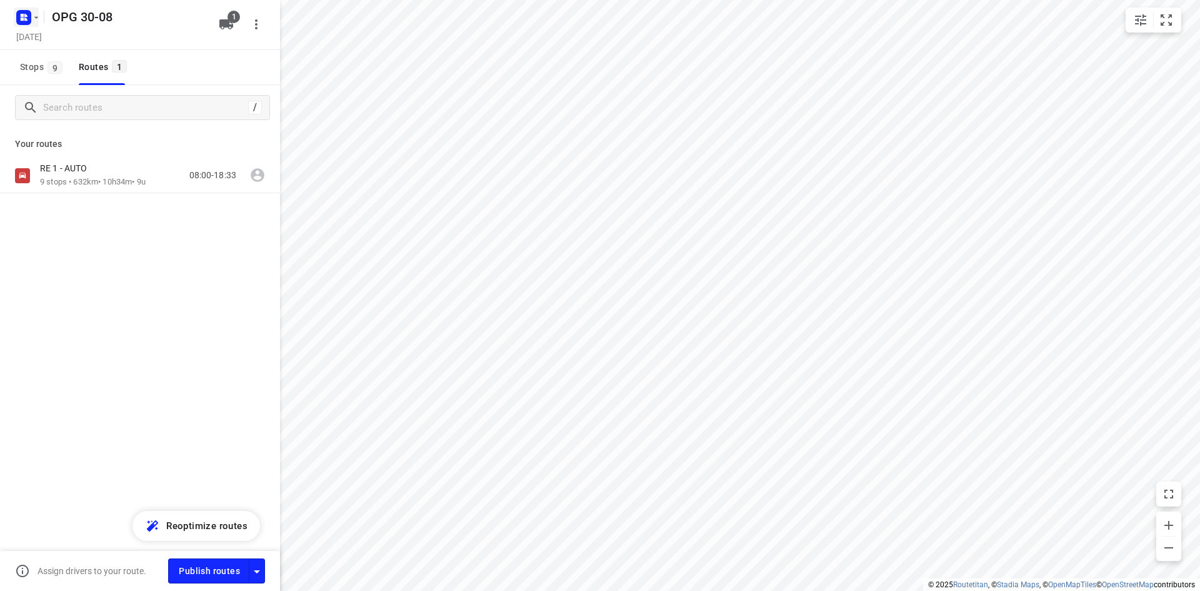
click at [24, 19] on icon "button" at bounding box center [25, 19] width 3 height 3
click at [25, 38] on icon "button" at bounding box center [30, 44] width 13 height 13
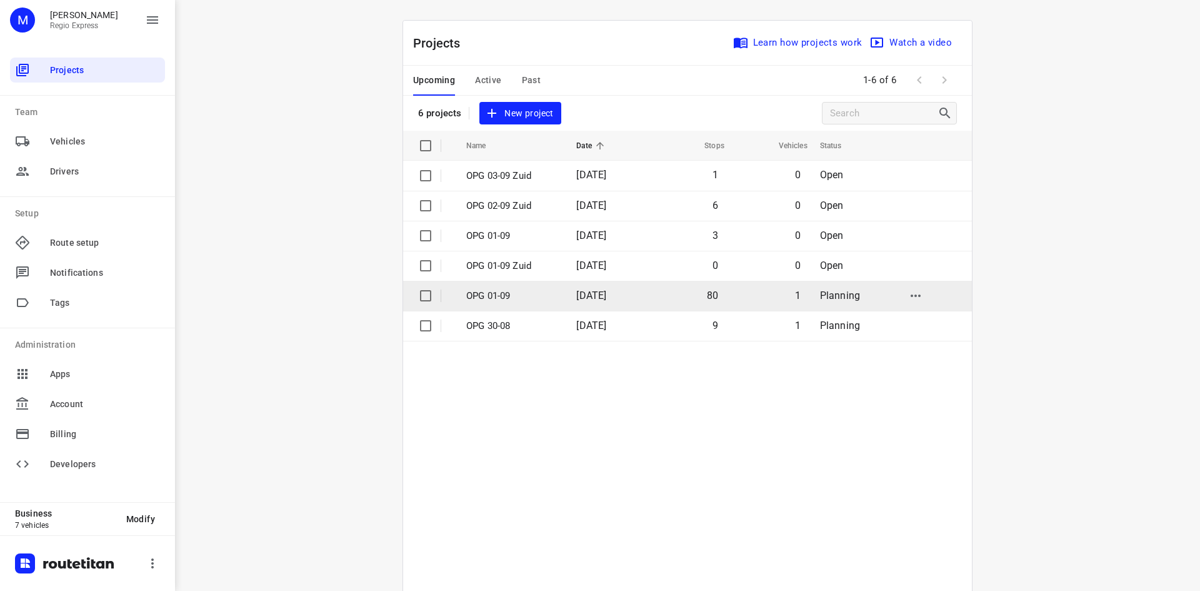
click at [693, 293] on td "80" at bounding box center [687, 296] width 80 height 30
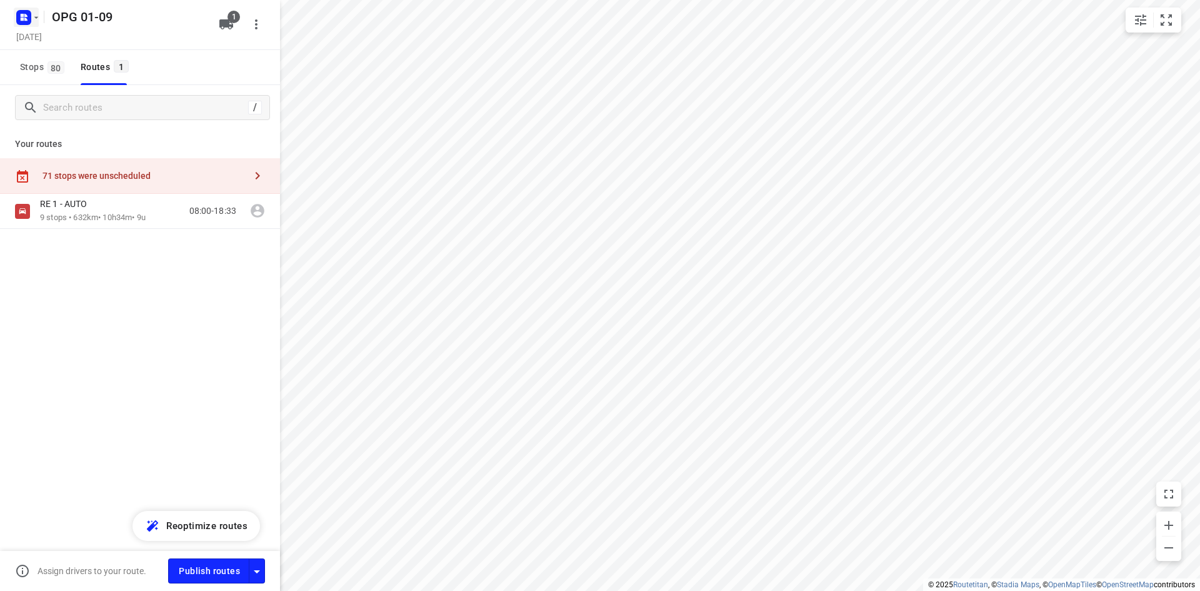
click at [27, 24] on rect "button" at bounding box center [23, 17] width 15 height 15
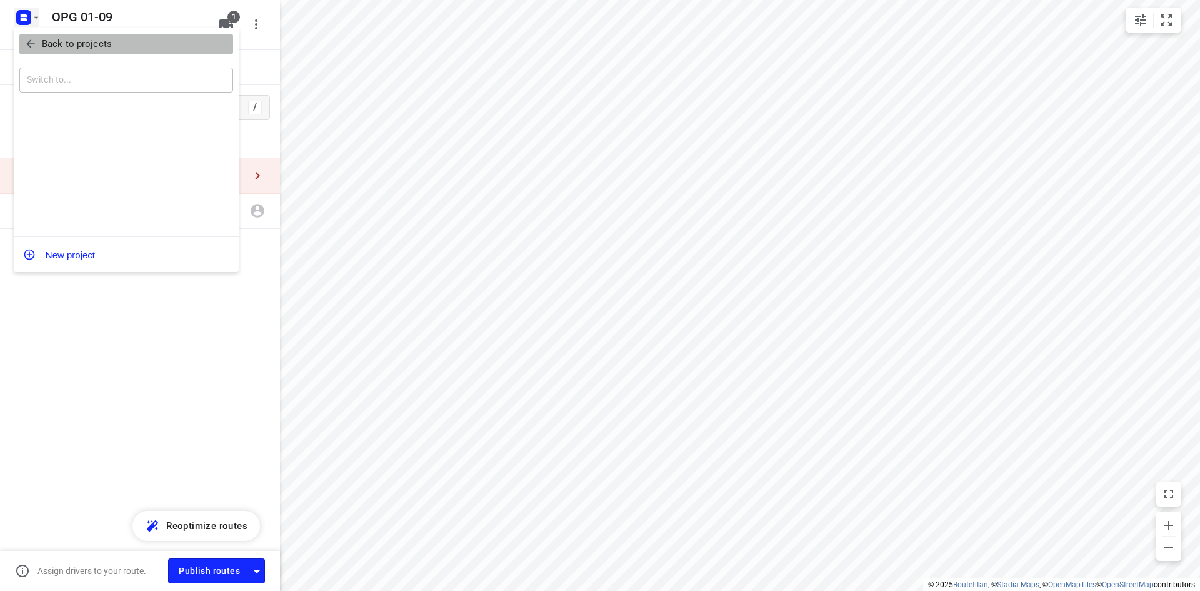
click at [26, 47] on icon "button" at bounding box center [30, 44] width 13 height 13
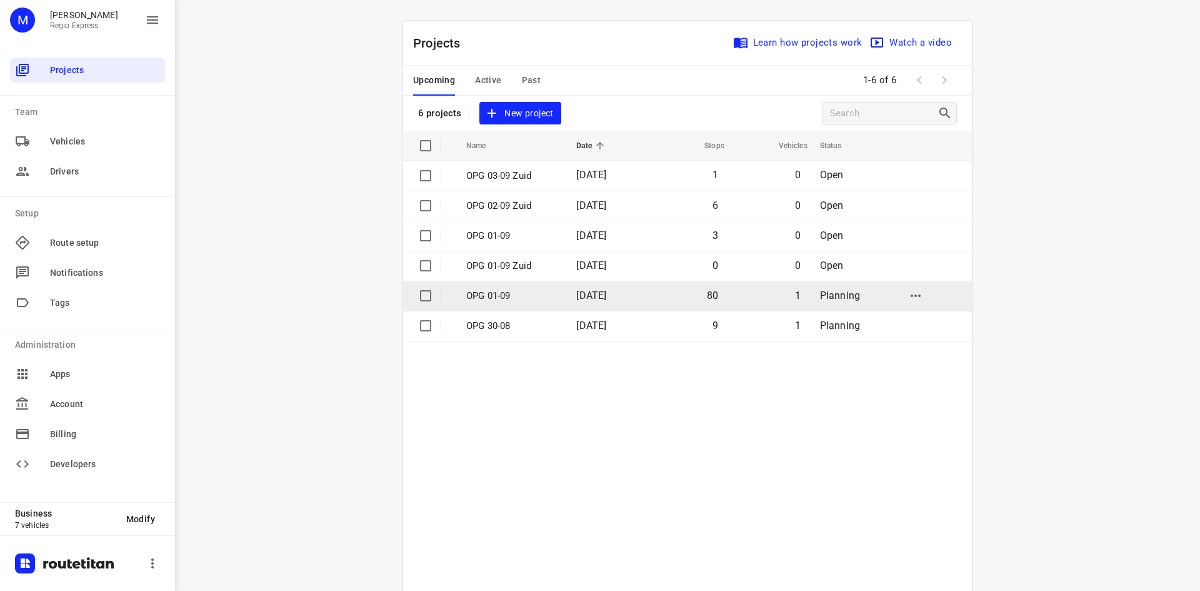
click at [557, 289] on td "OPG 01-09" at bounding box center [510, 296] width 113 height 30
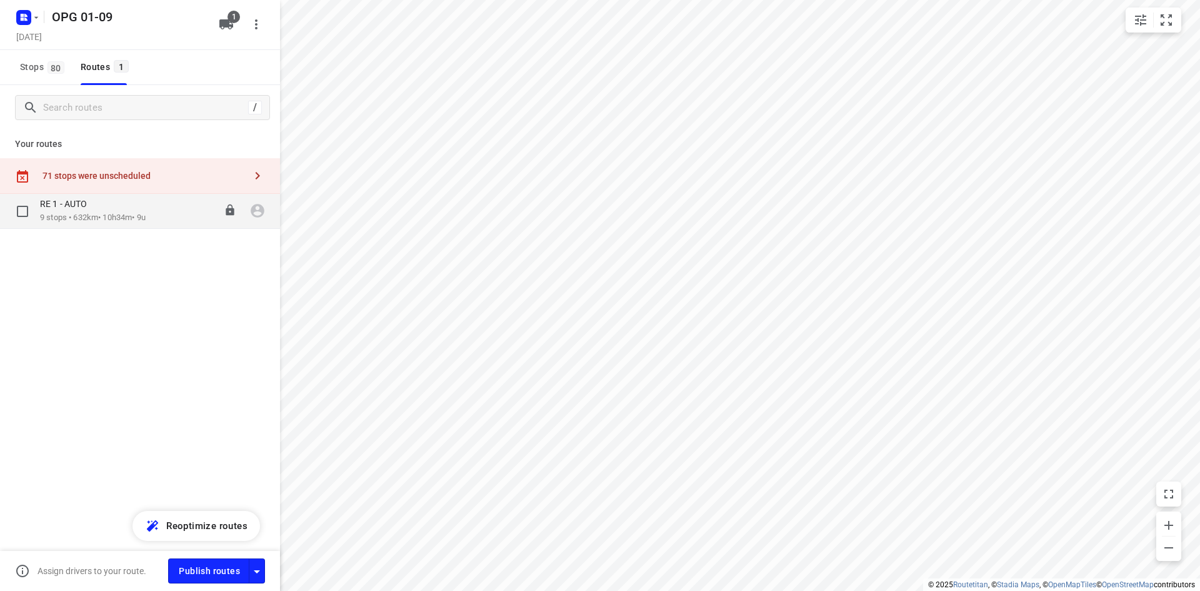
click at [98, 217] on p "9 stops • 632km • 10h34m • 9u" at bounding box center [93, 218] width 106 height 12
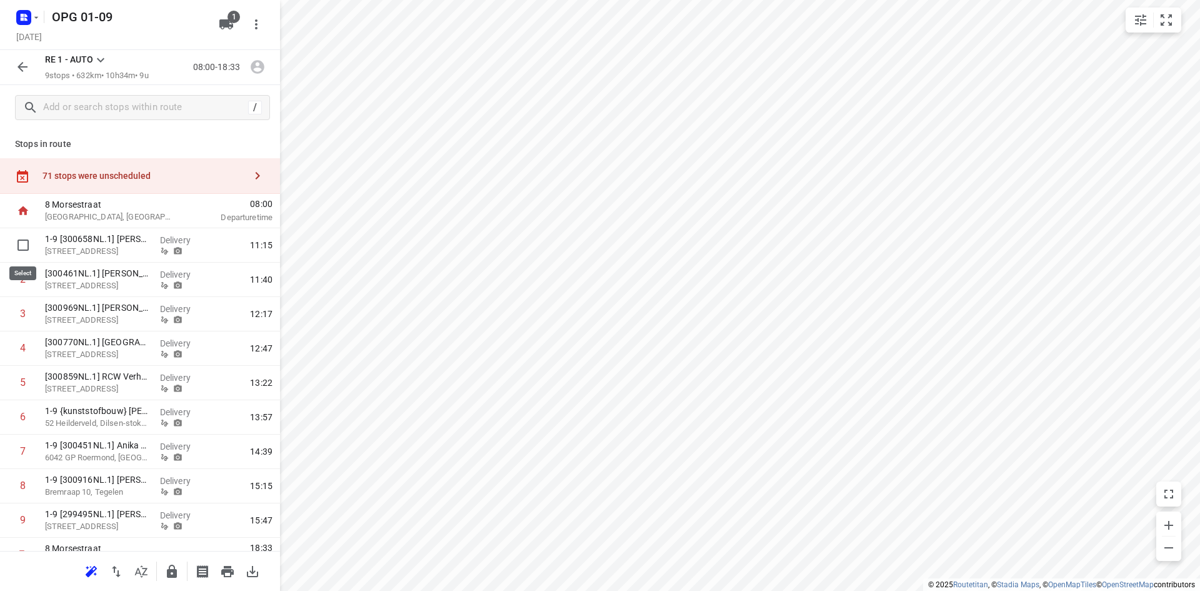
click at [24, 255] on input "checkbox" at bounding box center [23, 245] width 25 height 25
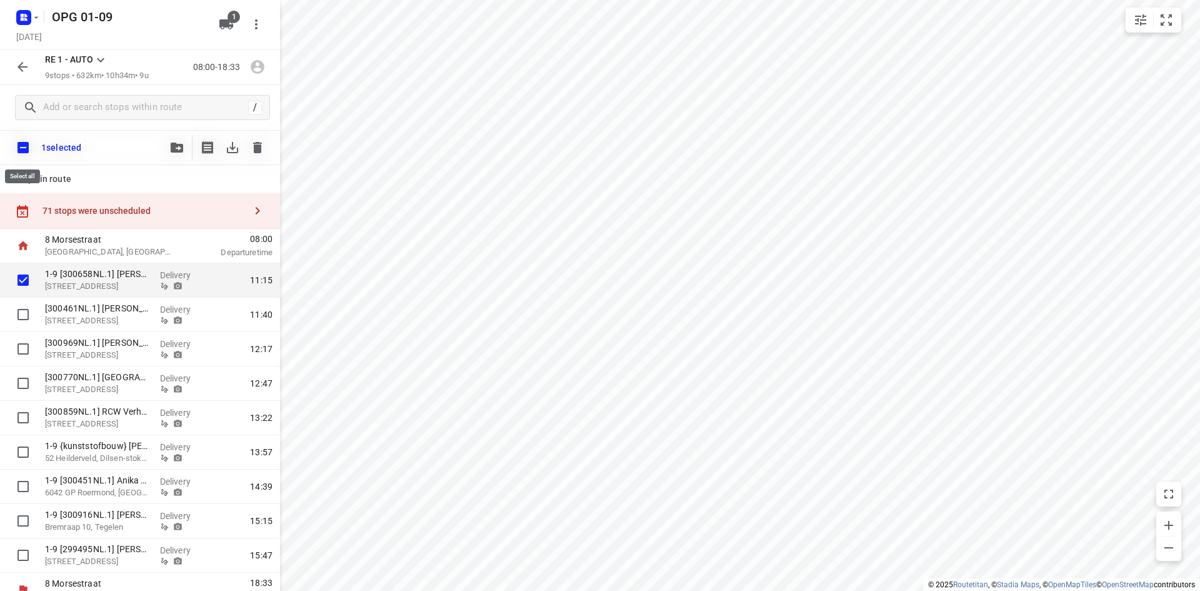
click at [19, 153] on input "checkbox" at bounding box center [23, 147] width 26 height 26
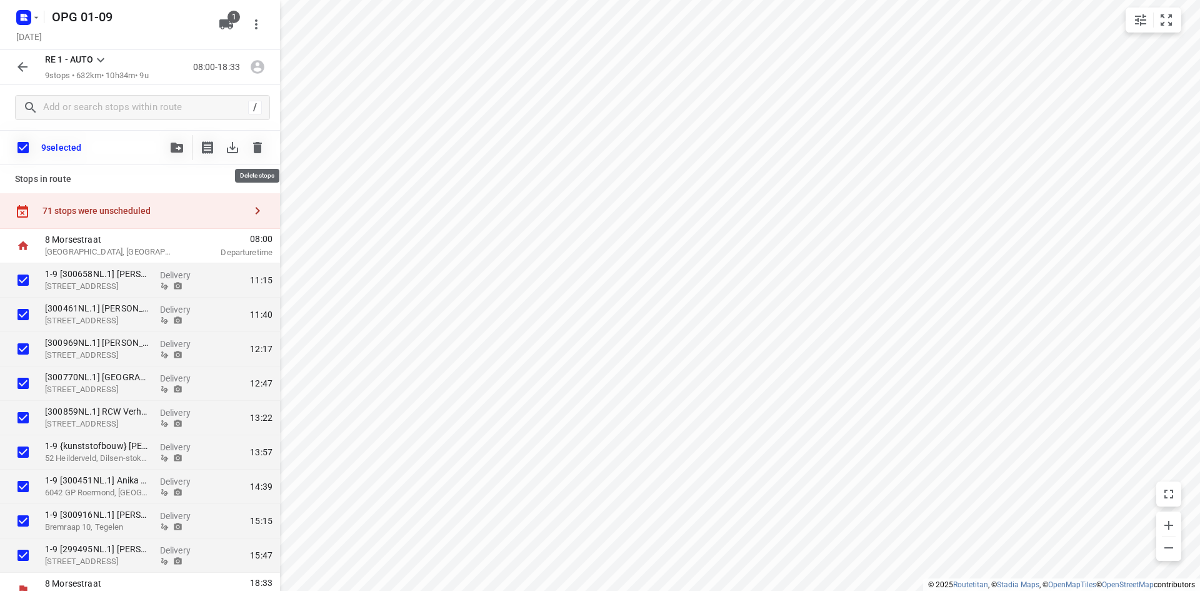
click at [256, 148] on icon "button" at bounding box center [257, 147] width 9 height 11
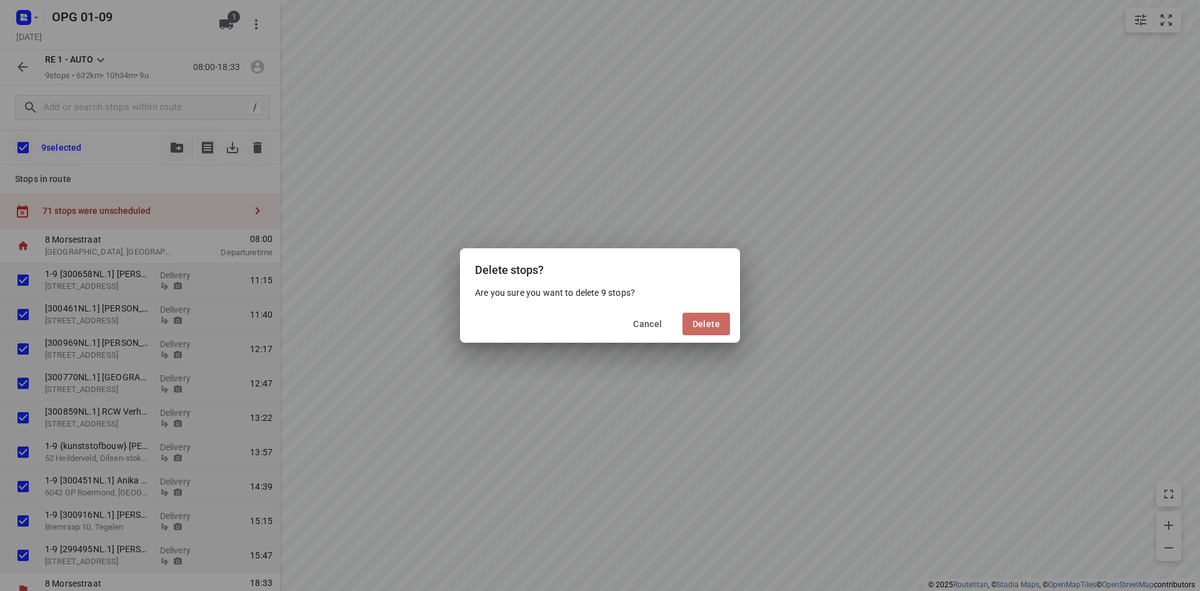
click at [688, 323] on button "Delete" at bounding box center [707, 324] width 48 height 23
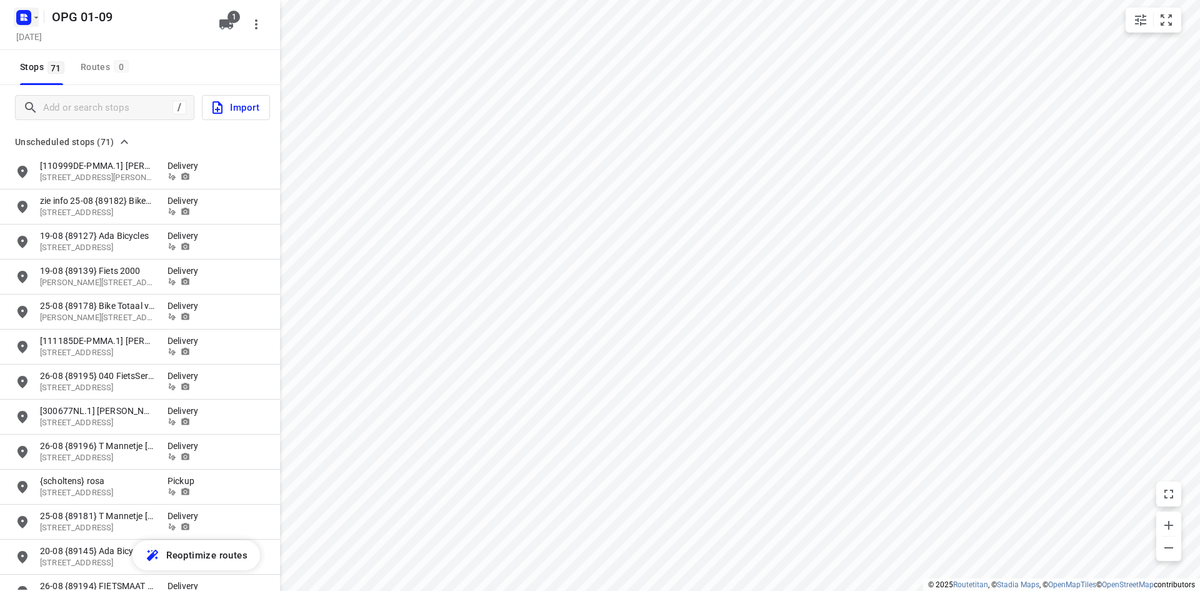
click at [28, 16] on rect "button" at bounding box center [23, 17] width 15 height 15
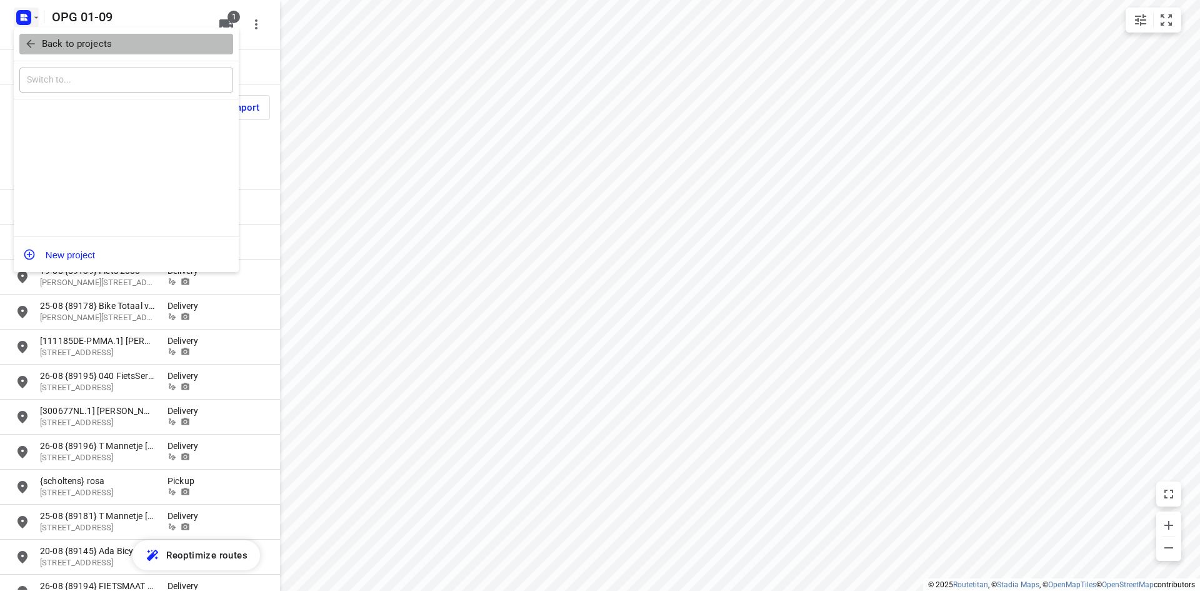
click at [28, 46] on icon "button" at bounding box center [30, 44] width 13 height 13
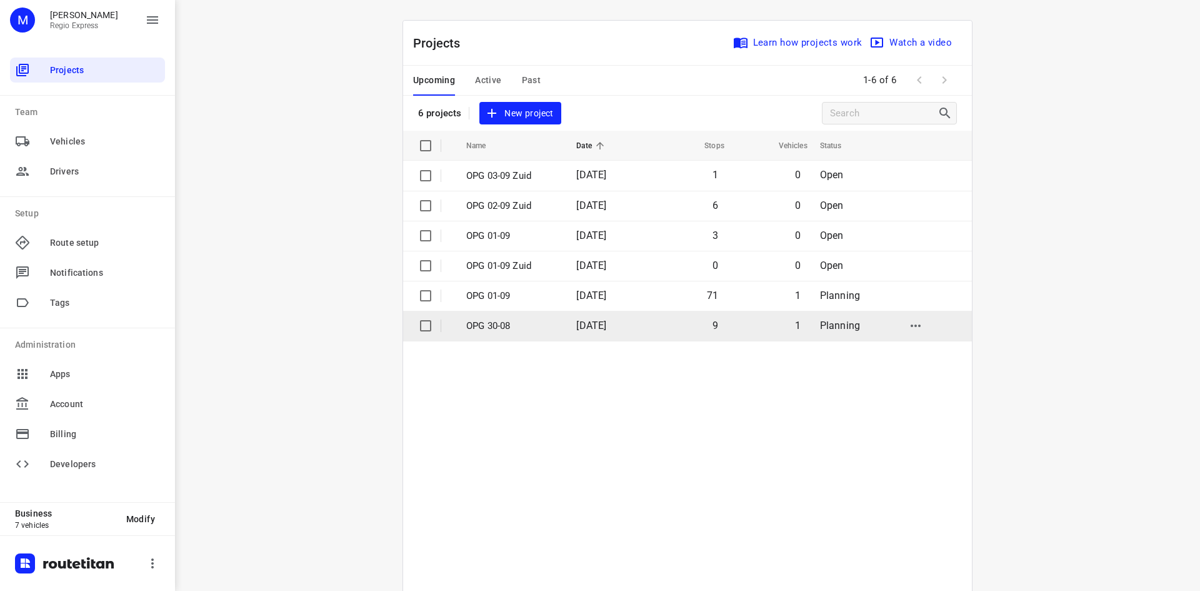
click at [707, 317] on td "9" at bounding box center [687, 326] width 80 height 30
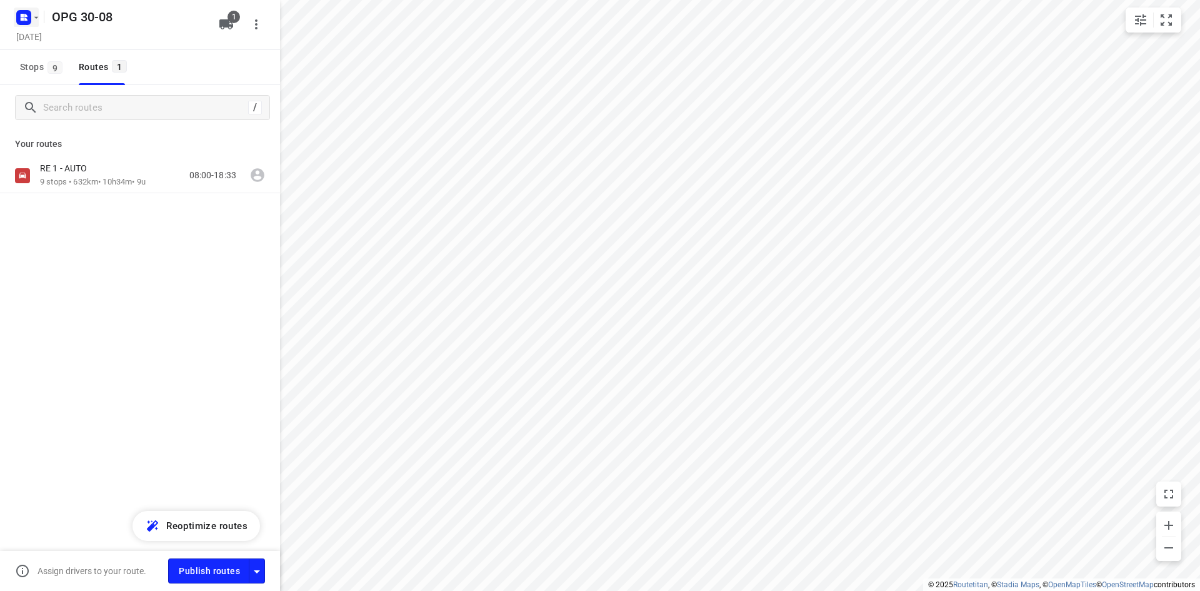
click at [34, 8] on button "button" at bounding box center [26, 18] width 25 height 20
click at [44, 44] on p "Back to projects" at bounding box center [77, 44] width 70 height 14
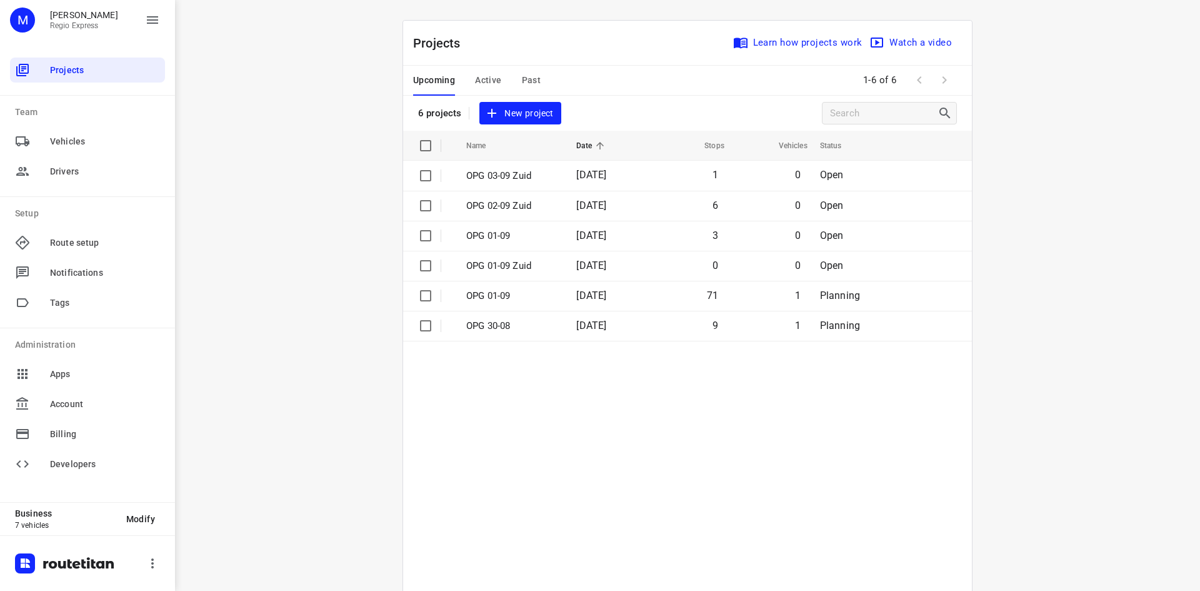
click at [534, 81] on span "Past" at bounding box center [531, 81] width 19 height 16
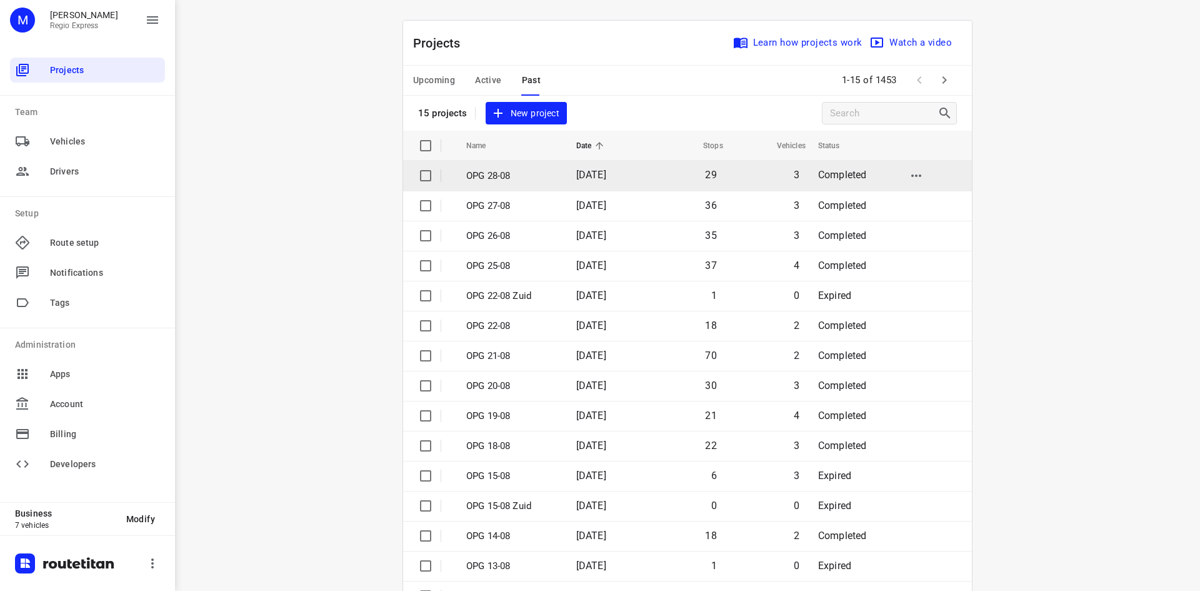
click at [476, 178] on p "OPG 28-08" at bounding box center [511, 176] width 91 height 14
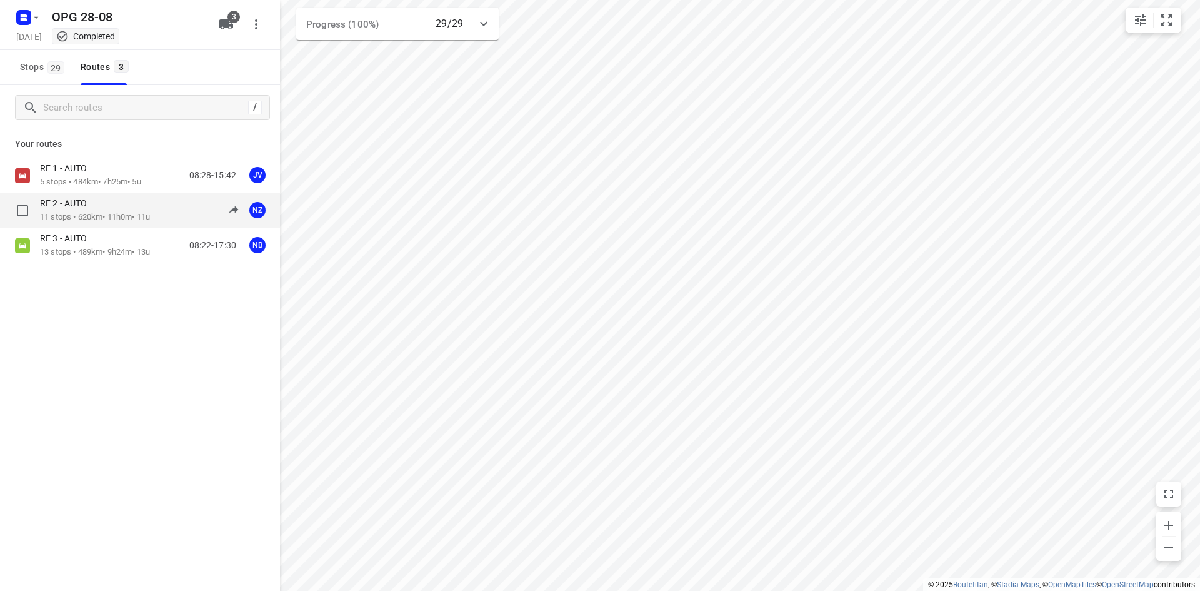
click at [98, 206] on div "RE 2 - AUTO" at bounding box center [95, 205] width 110 height 14
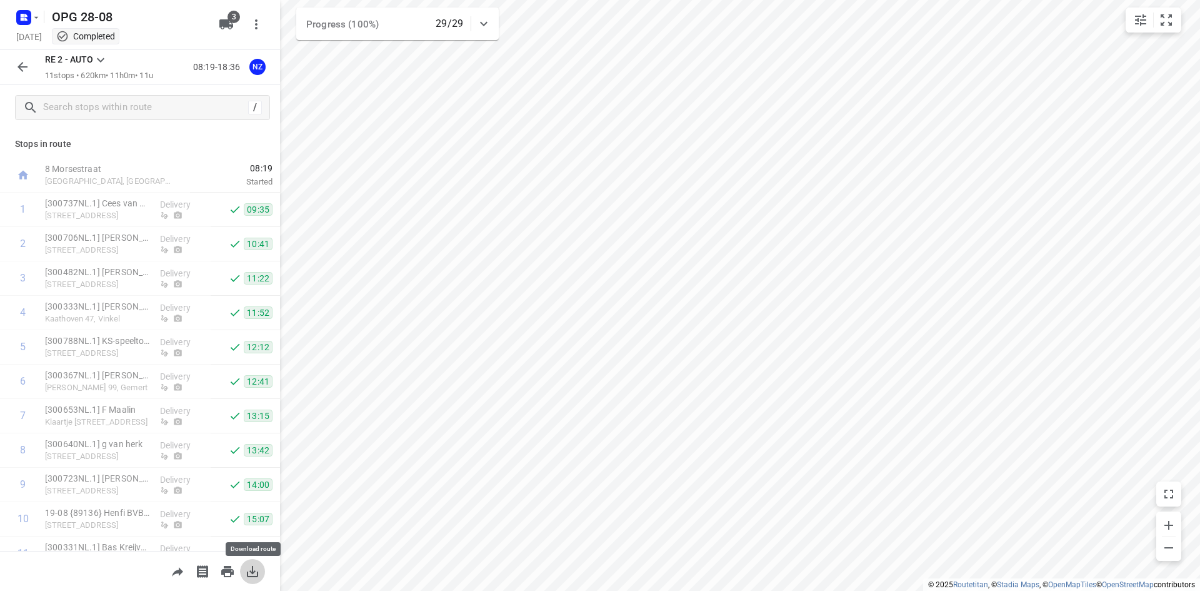
click at [246, 568] on icon "button" at bounding box center [252, 571] width 15 height 15
click at [28, 75] on button "button" at bounding box center [22, 66] width 25 height 25
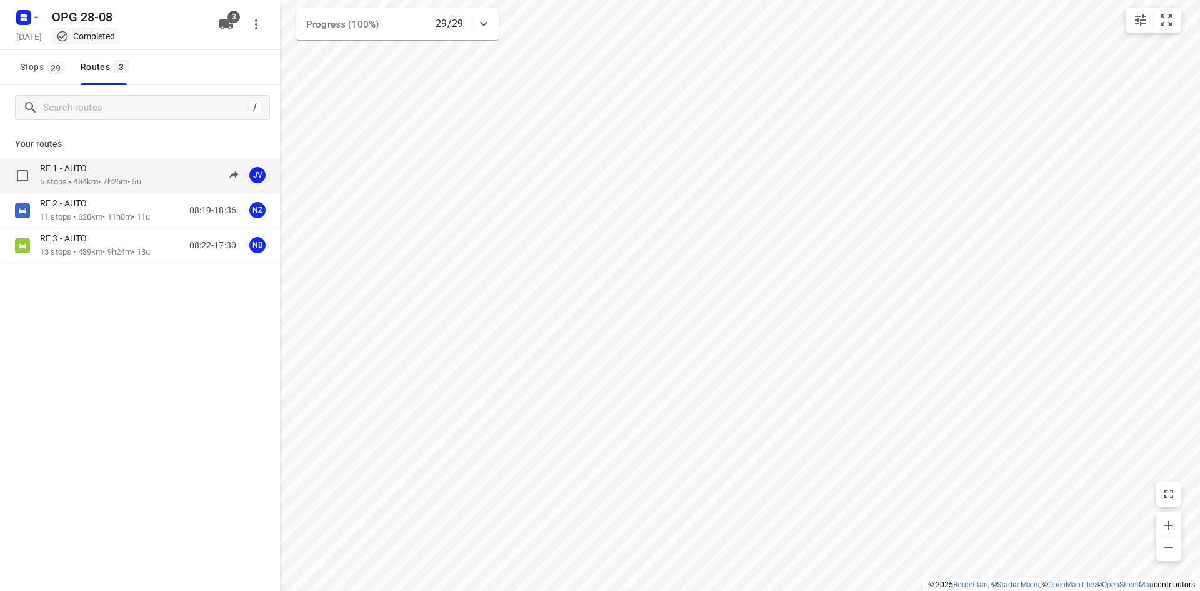
click at [72, 174] on p "RE 1 - AUTO" at bounding box center [67, 168] width 54 height 11
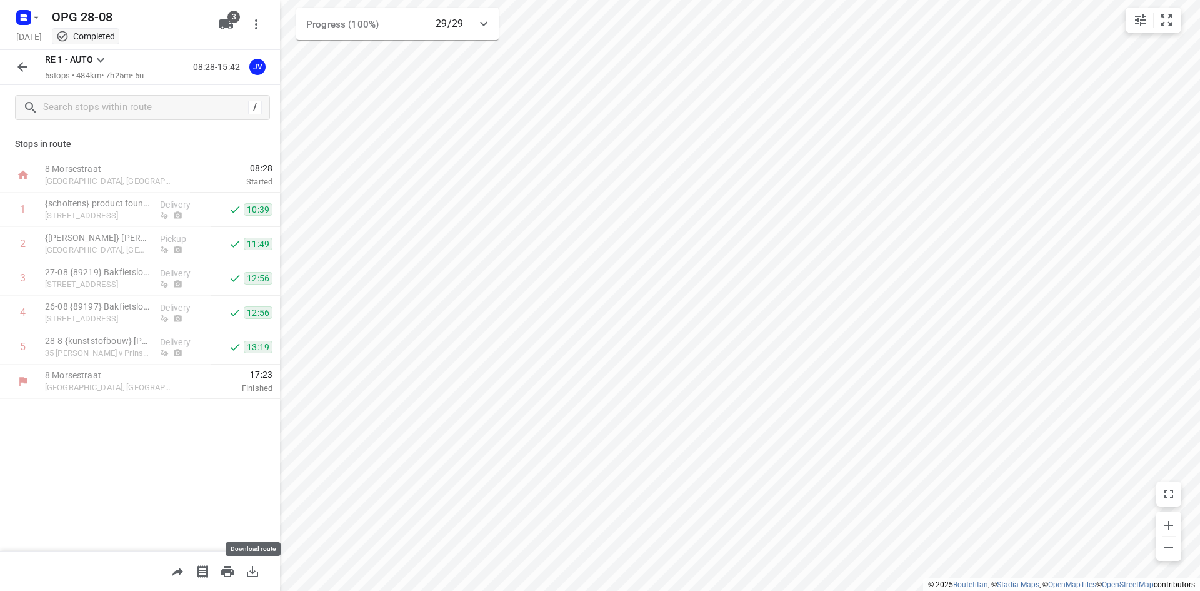
click at [247, 573] on icon "button" at bounding box center [252, 571] width 11 height 11
click at [18, 74] on icon "button" at bounding box center [22, 66] width 15 height 15
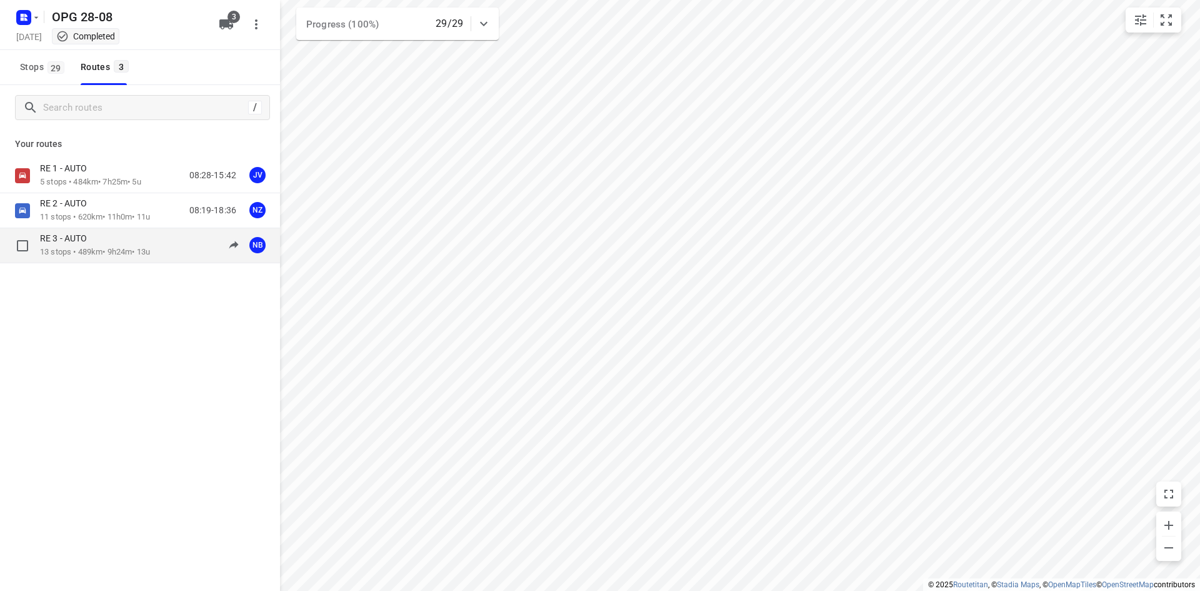
click at [86, 245] on div "RE 3 - AUTO" at bounding box center [95, 240] width 110 height 14
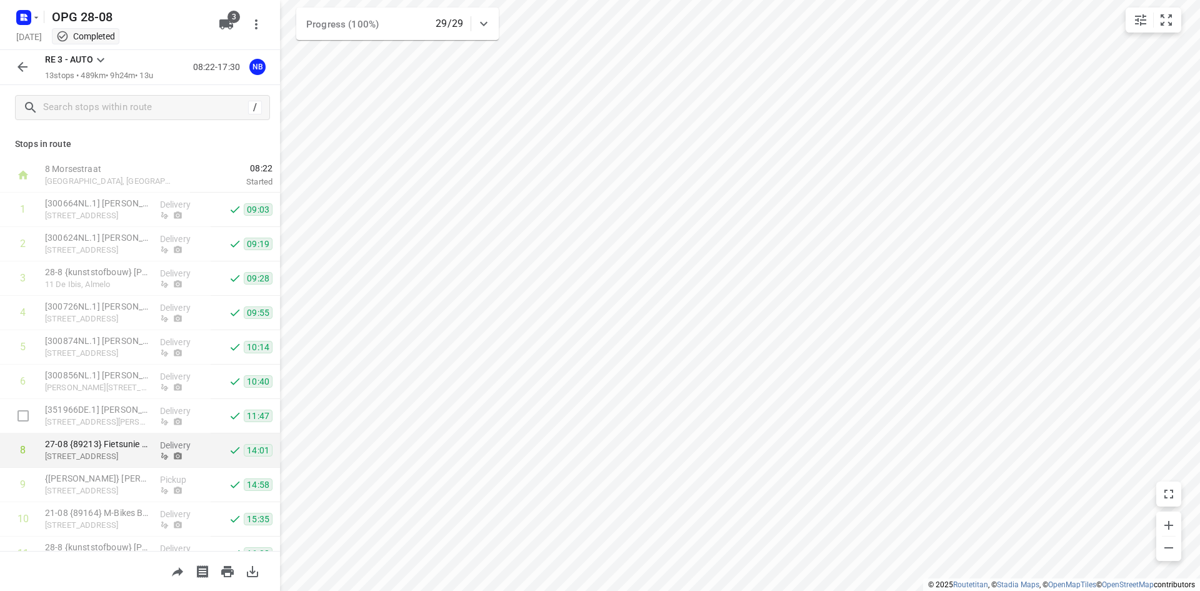
scroll to position [123, 0]
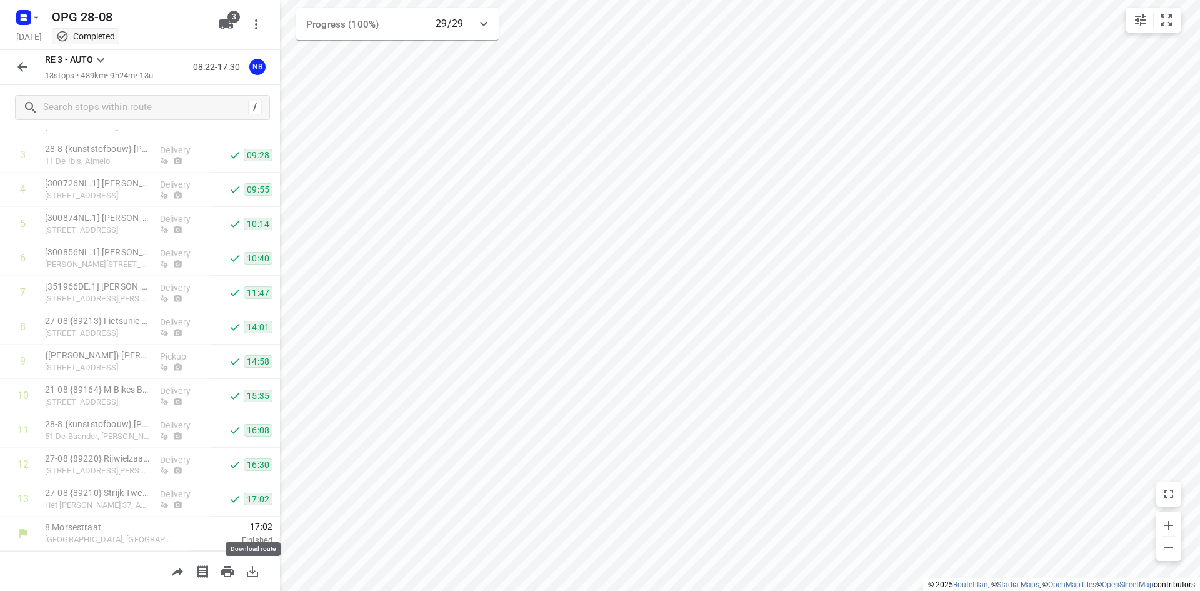
drag, startPoint x: 258, startPoint y: 577, endPoint x: 248, endPoint y: 565, distance: 15.5
click at [256, 577] on icon "button" at bounding box center [252, 571] width 15 height 15
click at [14, 16] on icon "button" at bounding box center [24, 18] width 20 height 20
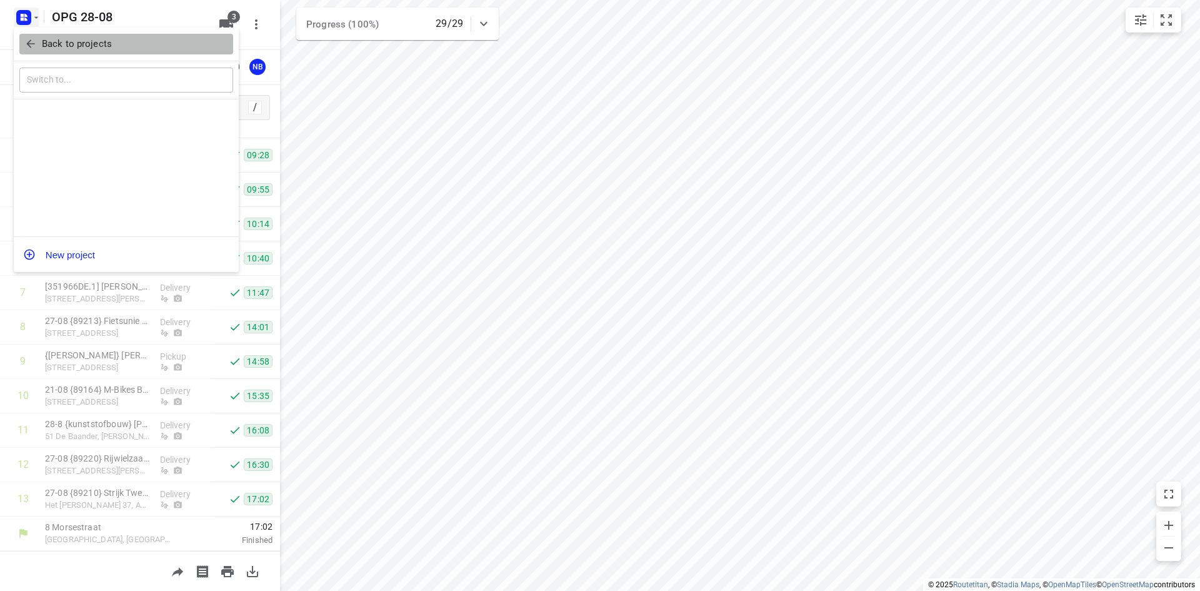
click at [26, 48] on icon "button" at bounding box center [30, 44] width 13 height 13
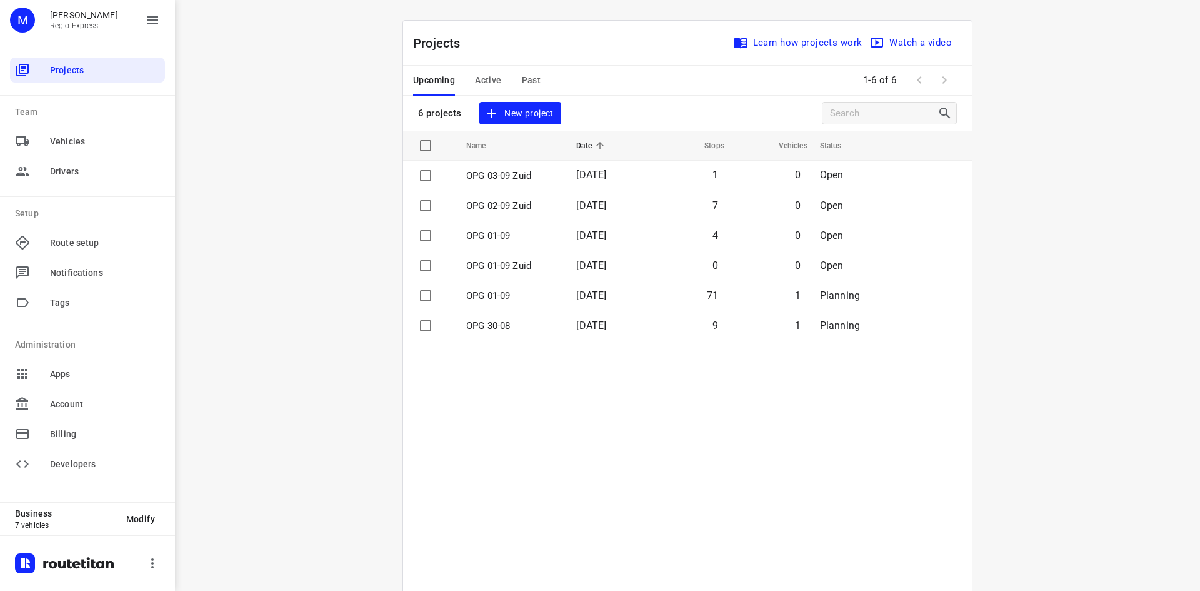
click at [524, 88] on button "Past" at bounding box center [531, 81] width 19 height 30
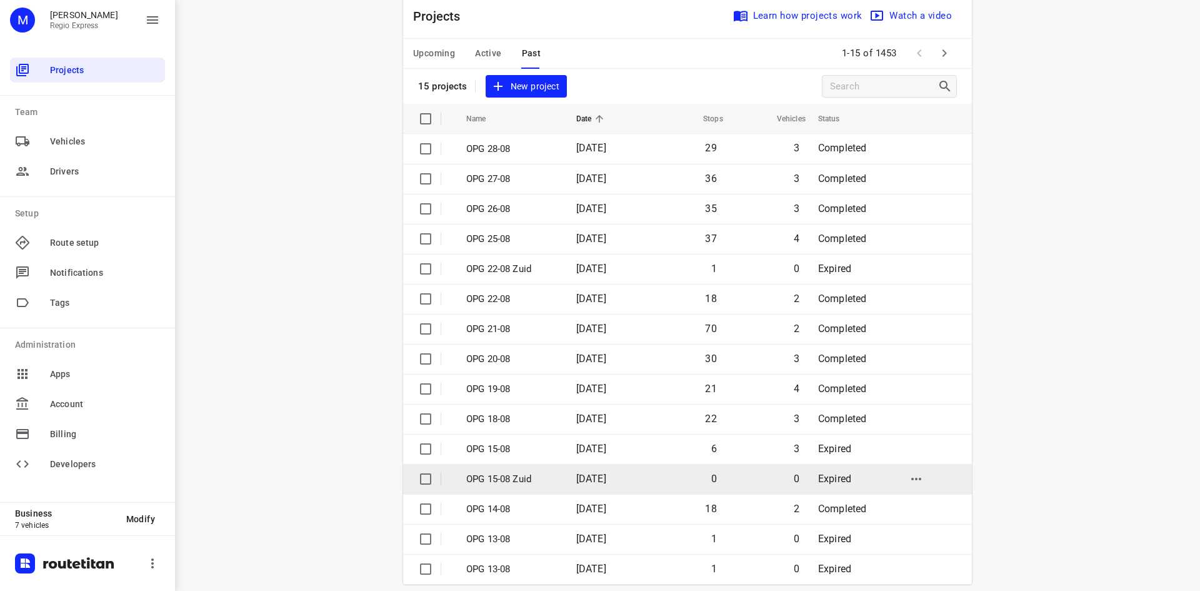
scroll to position [41, 0]
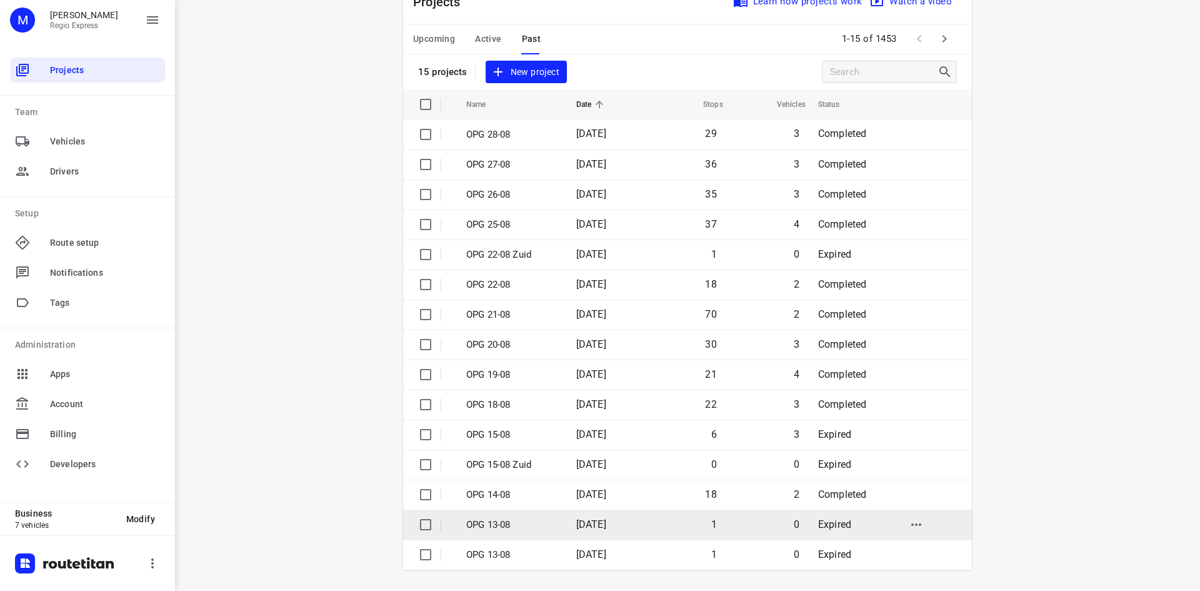
click at [678, 524] on td "1" at bounding box center [685, 525] width 79 height 30
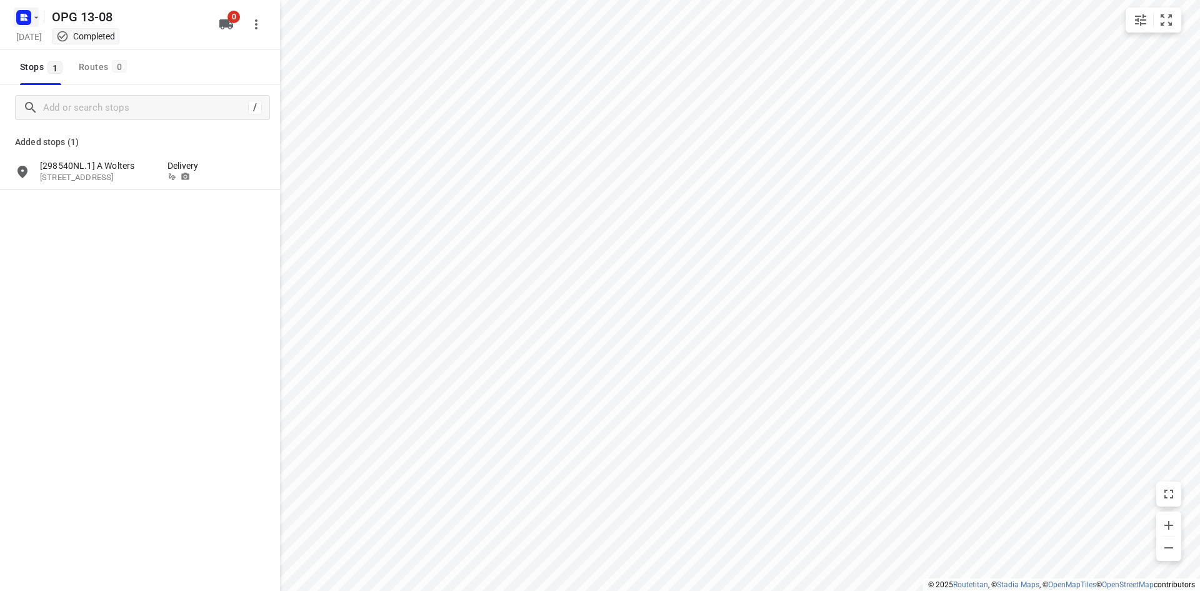
click at [21, 9] on icon "button" at bounding box center [24, 18] width 20 height 20
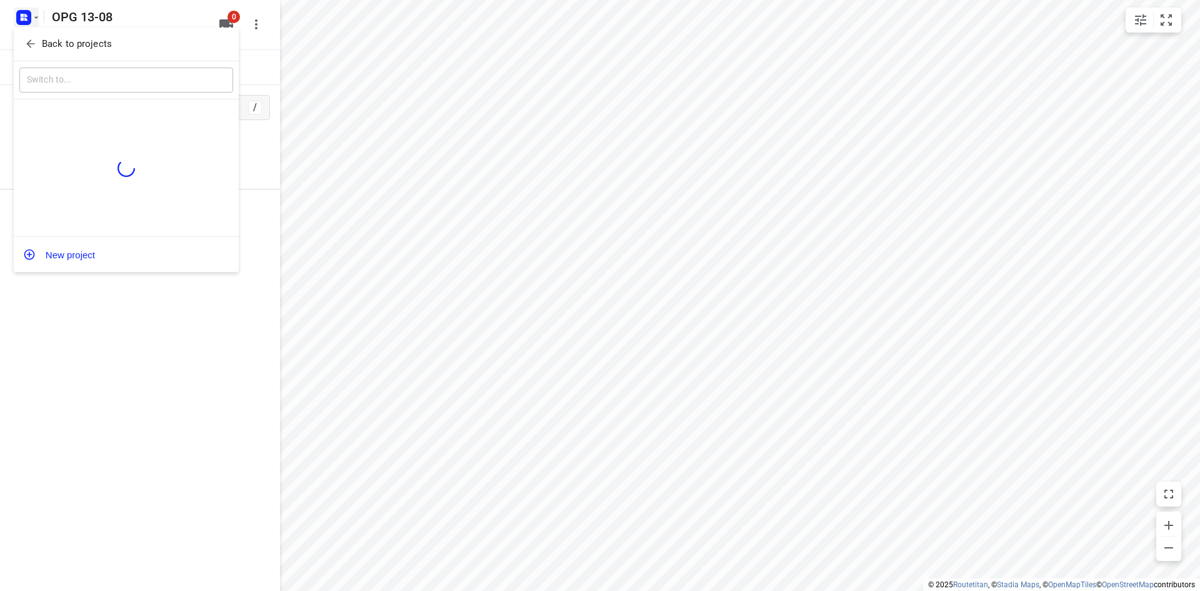
click at [21, 42] on button "Back to projects" at bounding box center [126, 44] width 214 height 21
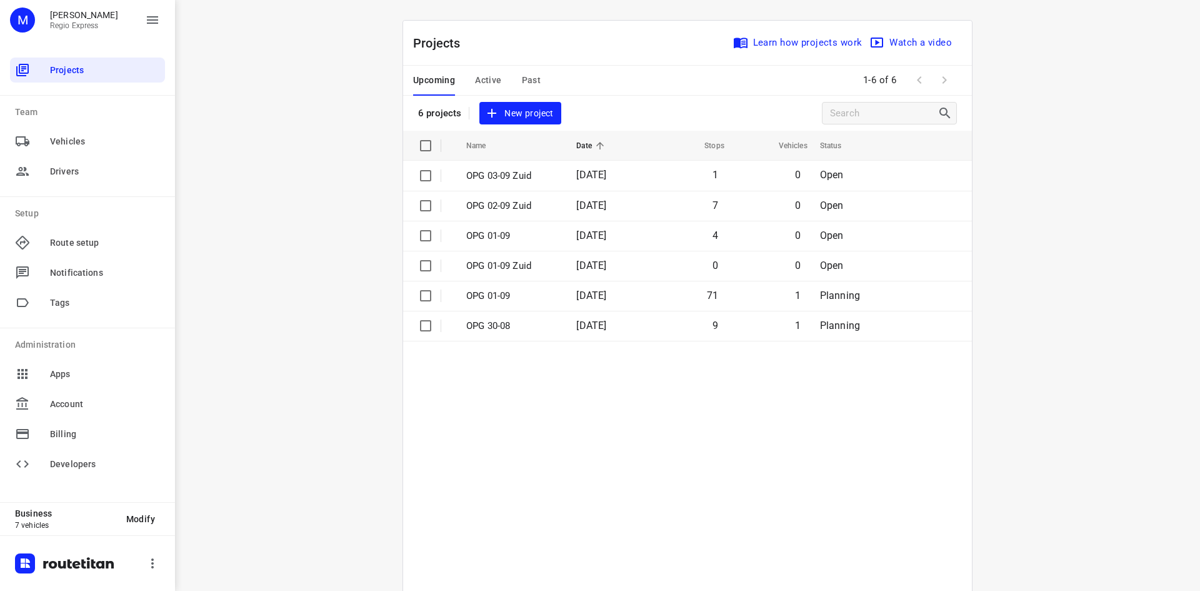
click at [529, 87] on span "Past" at bounding box center [531, 81] width 19 height 16
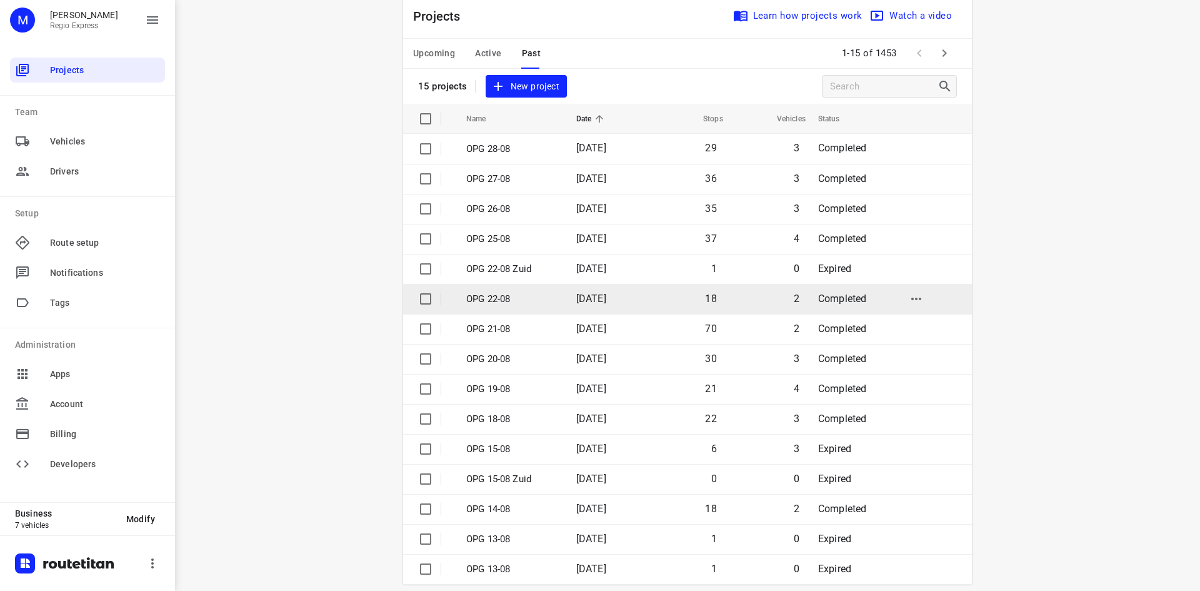
scroll to position [41, 0]
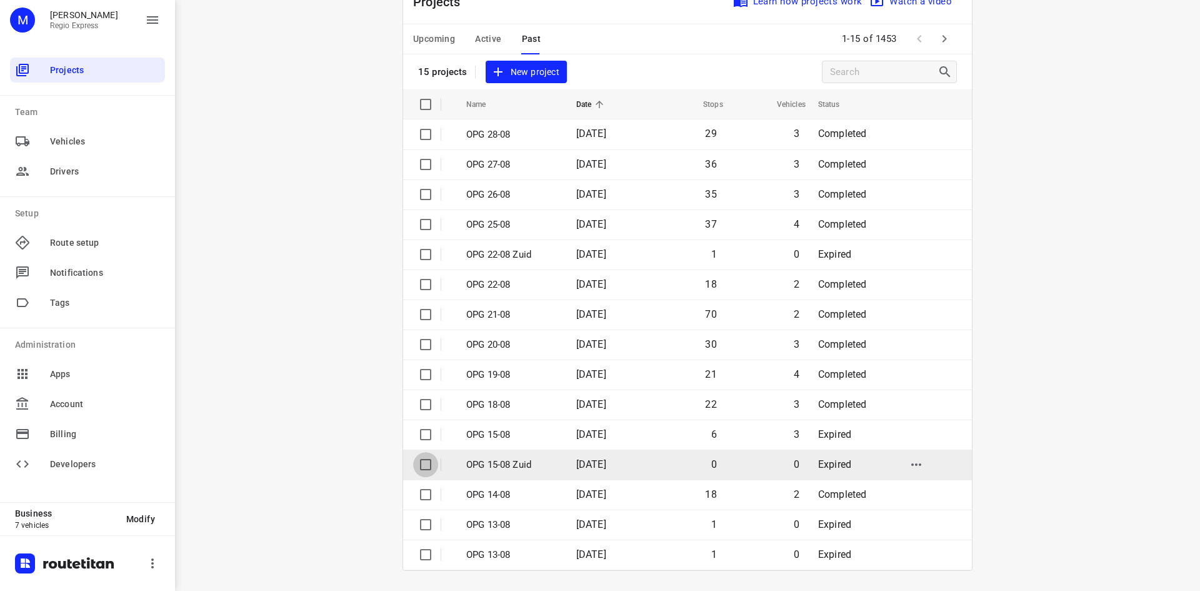
click at [416, 458] on input "checkbox" at bounding box center [425, 464] width 25 height 25
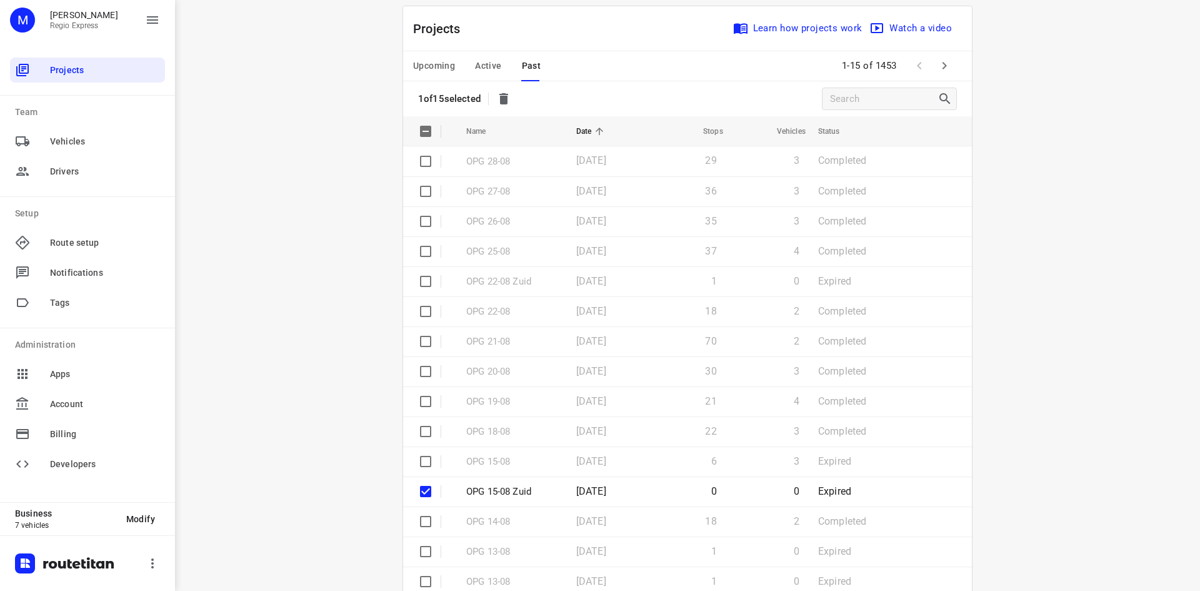
scroll to position [0, 0]
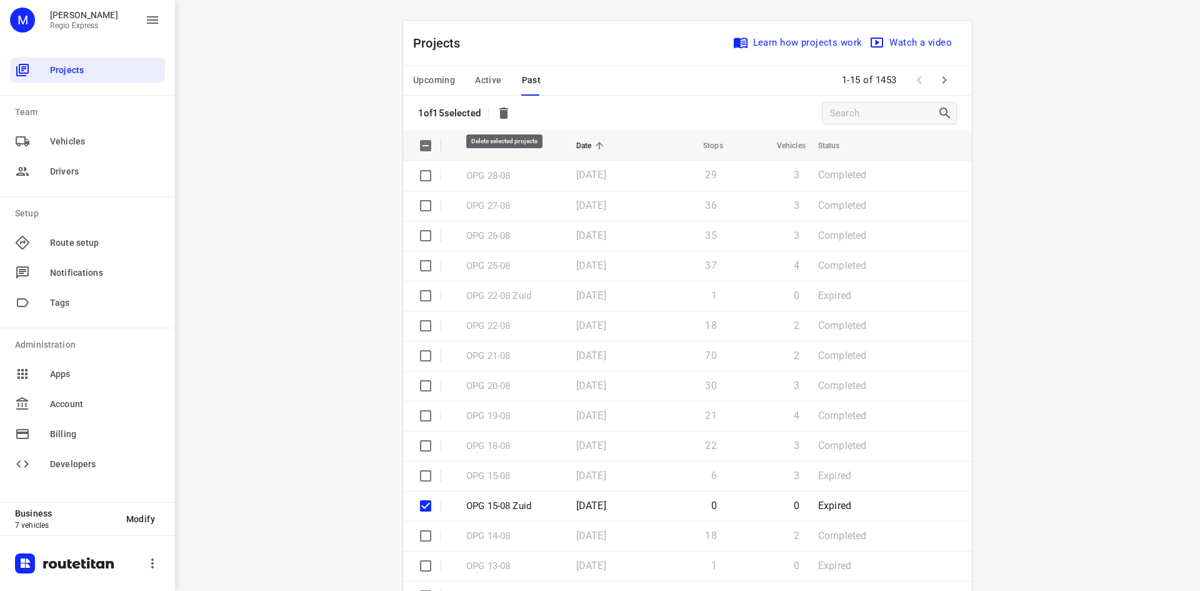
click at [503, 116] on icon "button" at bounding box center [504, 113] width 9 height 11
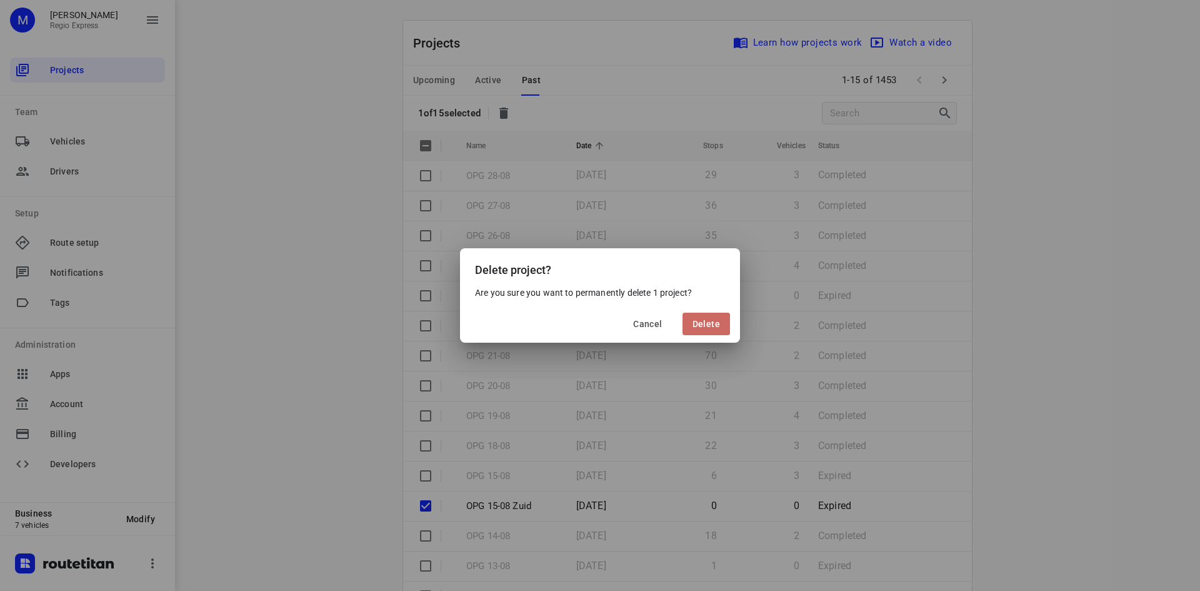
click at [708, 331] on button "Delete" at bounding box center [707, 324] width 48 height 23
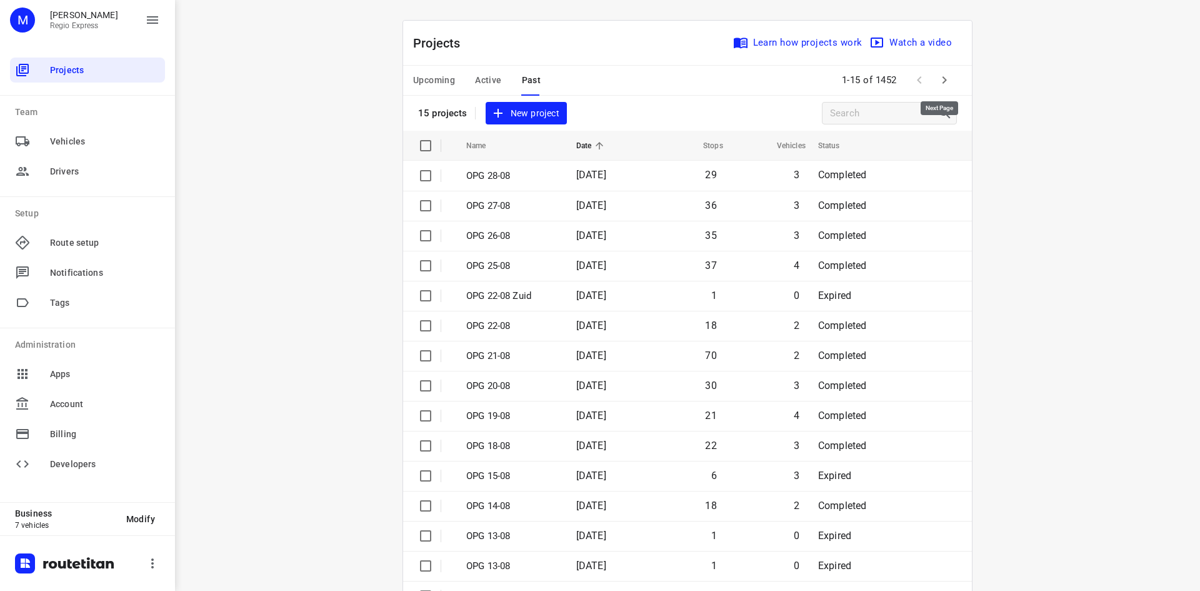
click at [943, 75] on icon "button" at bounding box center [944, 80] width 15 height 15
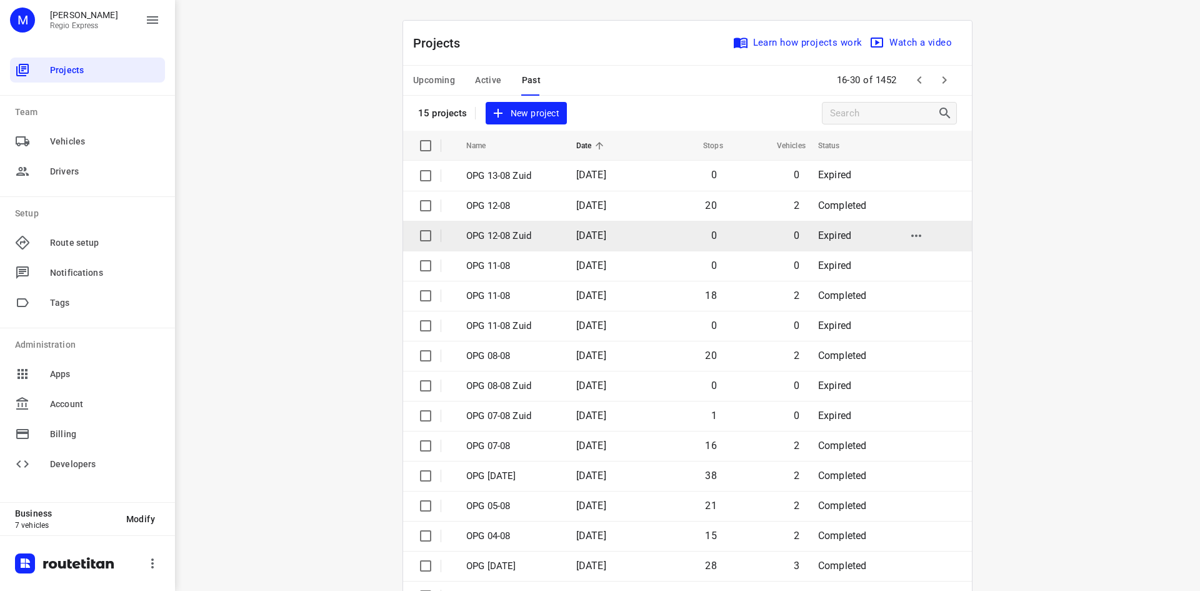
click at [413, 236] on input "checkbox" at bounding box center [425, 235] width 25 height 25
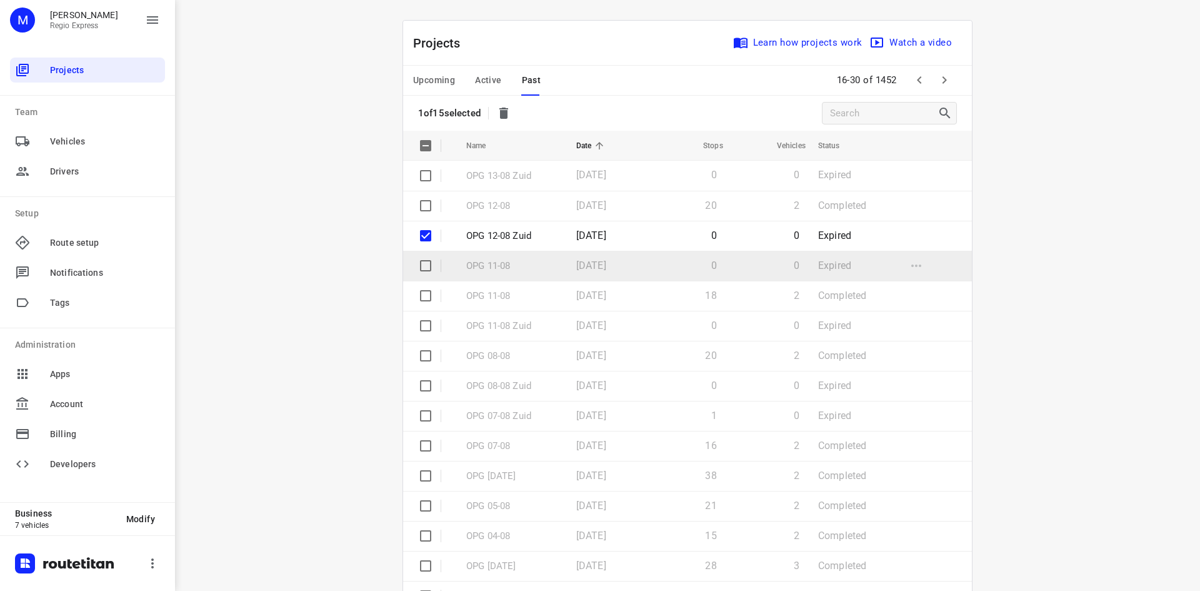
click at [413, 263] on input "checkbox" at bounding box center [425, 265] width 25 height 25
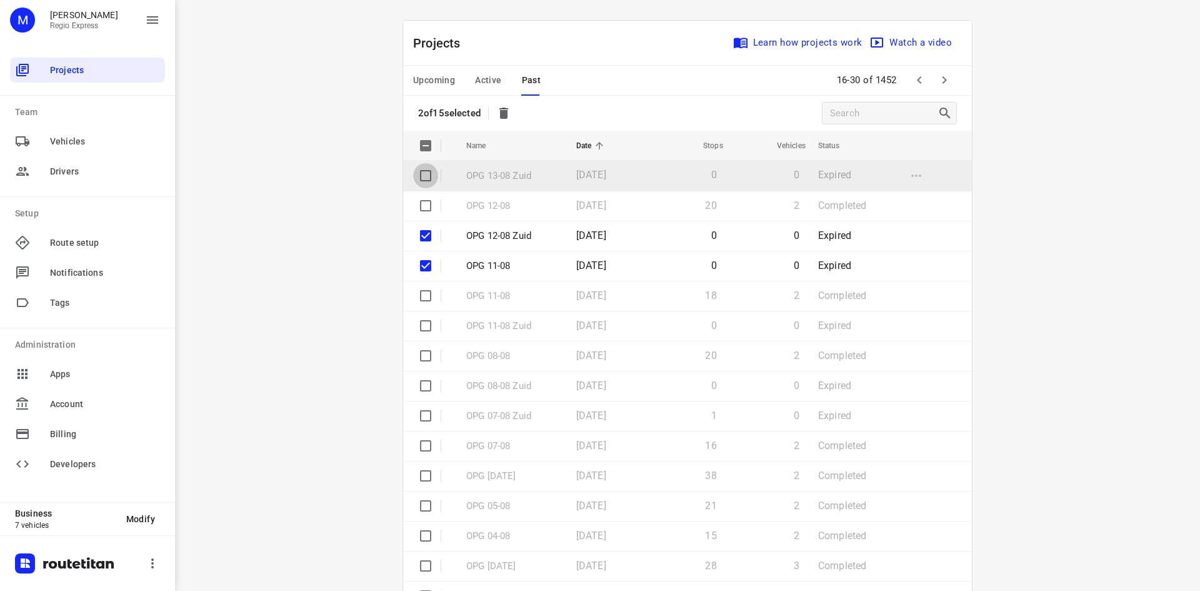
click at [419, 170] on input "checkbox" at bounding box center [425, 175] width 25 height 25
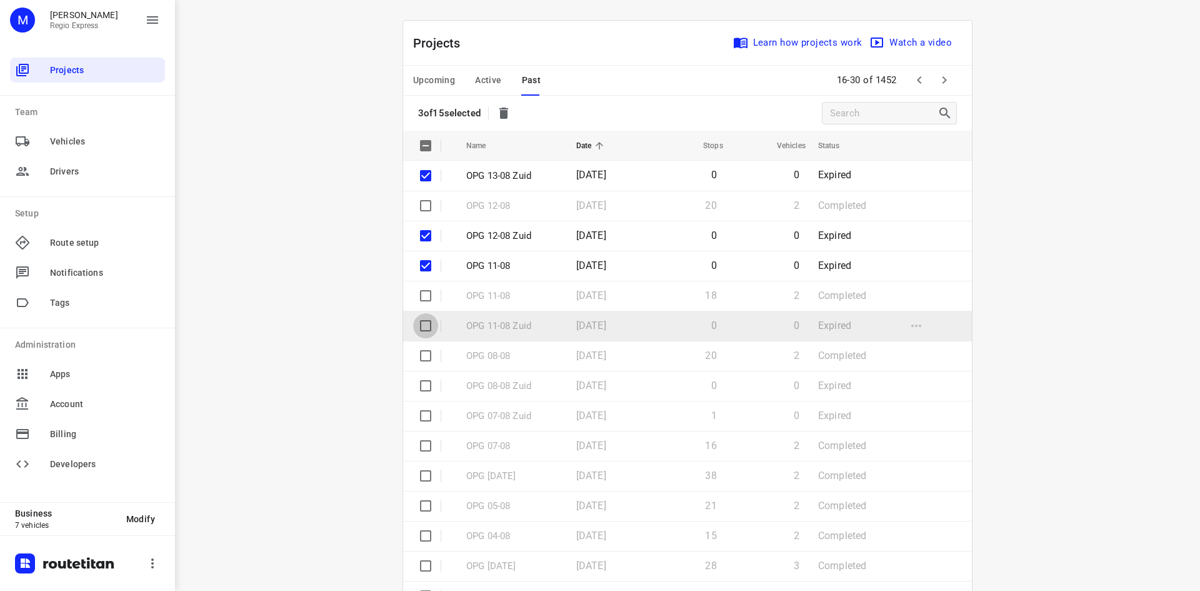
click at [425, 323] on input "checkbox" at bounding box center [425, 325] width 25 height 25
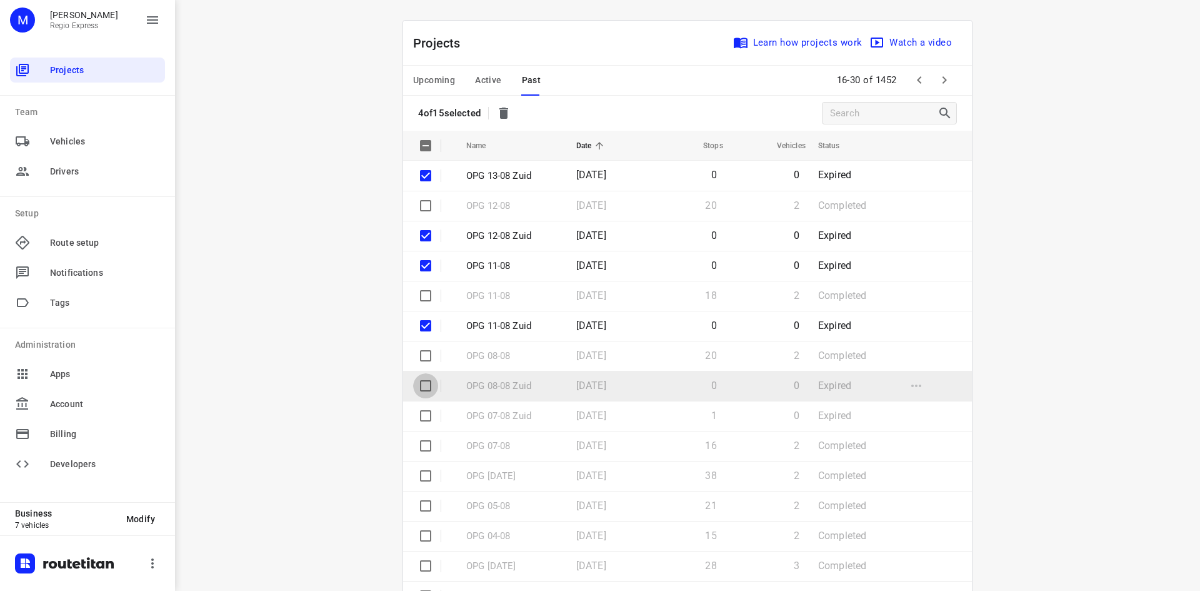
click at [413, 381] on input "checkbox" at bounding box center [425, 385] width 25 height 25
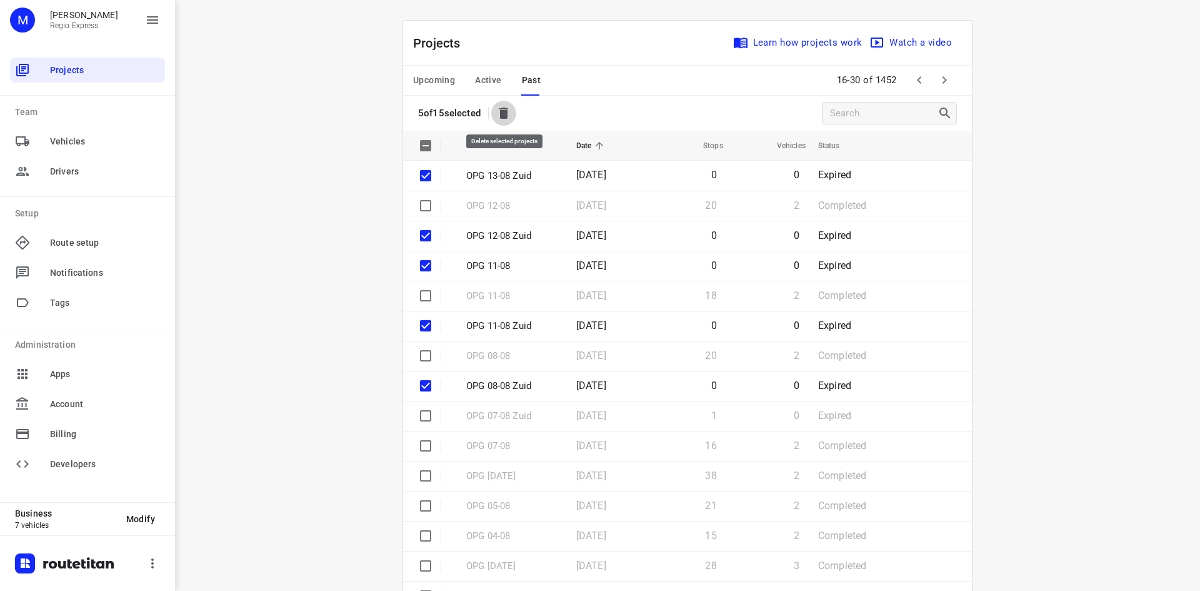
click at [495, 108] on button "button" at bounding box center [503, 113] width 25 height 25
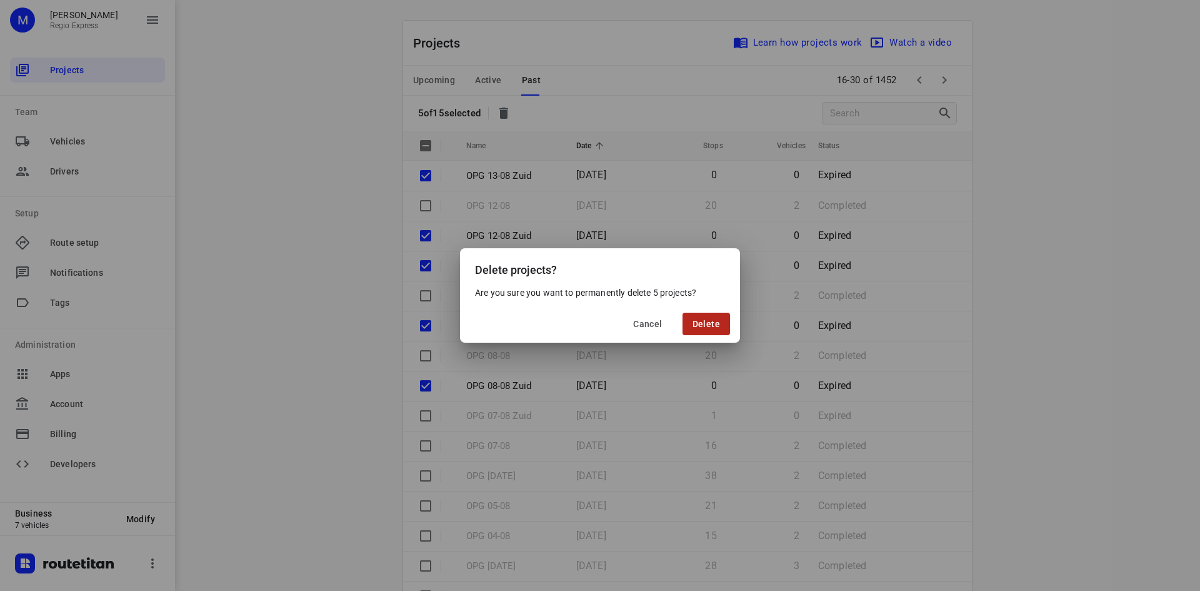
click at [708, 327] on span "Delete" at bounding box center [707, 324] width 28 height 10
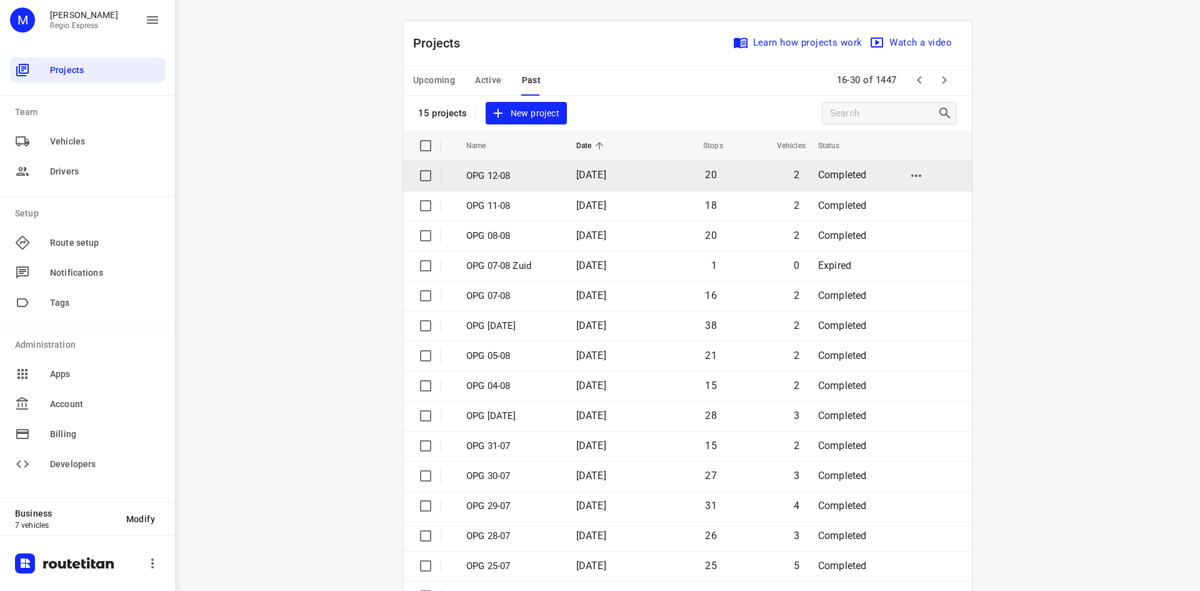
click at [606, 179] on span "[DATE]" at bounding box center [591, 175] width 30 height 12
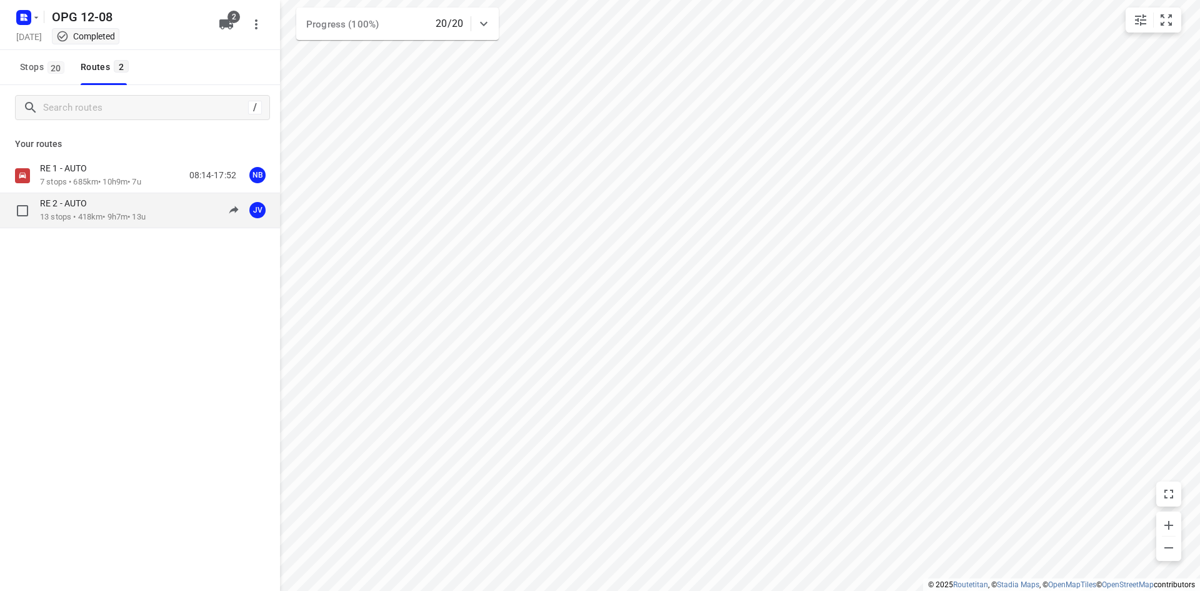
click at [161, 217] on div "RE 2 - AUTO 13 stops • 418km • 9h7m • 13u 07:54-16:31 JV" at bounding box center [160, 211] width 240 height 26
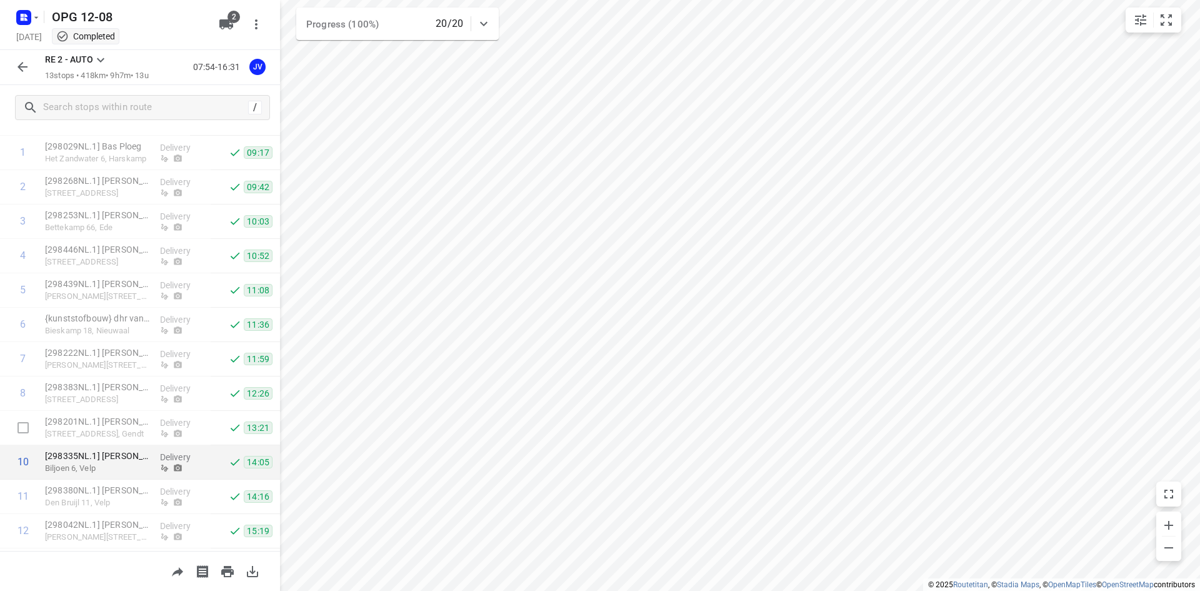
scroll to position [123, 0]
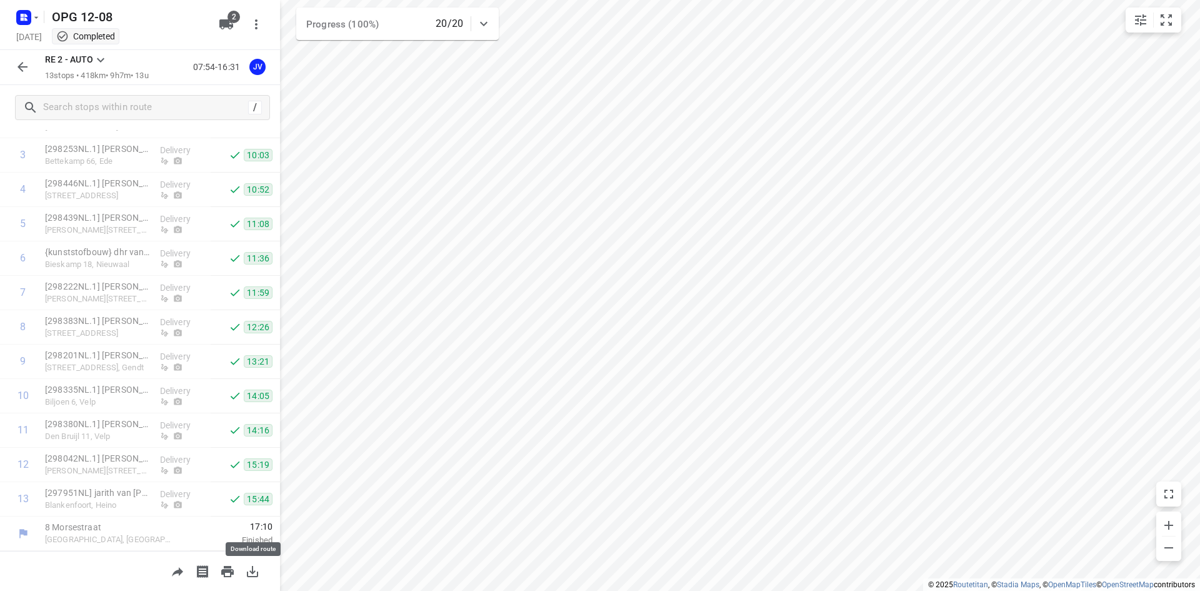
click at [249, 567] on icon "button" at bounding box center [252, 571] width 15 height 15
click at [29, 63] on icon "button" at bounding box center [22, 66] width 15 height 15
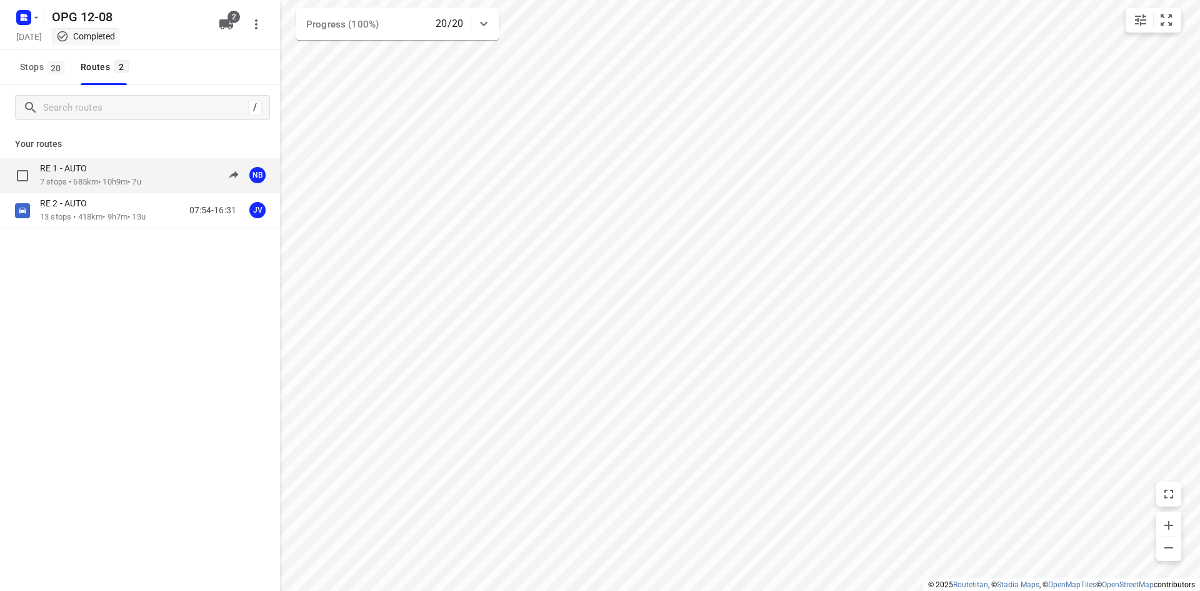
click at [89, 163] on p "RE 1 - AUTO" at bounding box center [67, 168] width 54 height 11
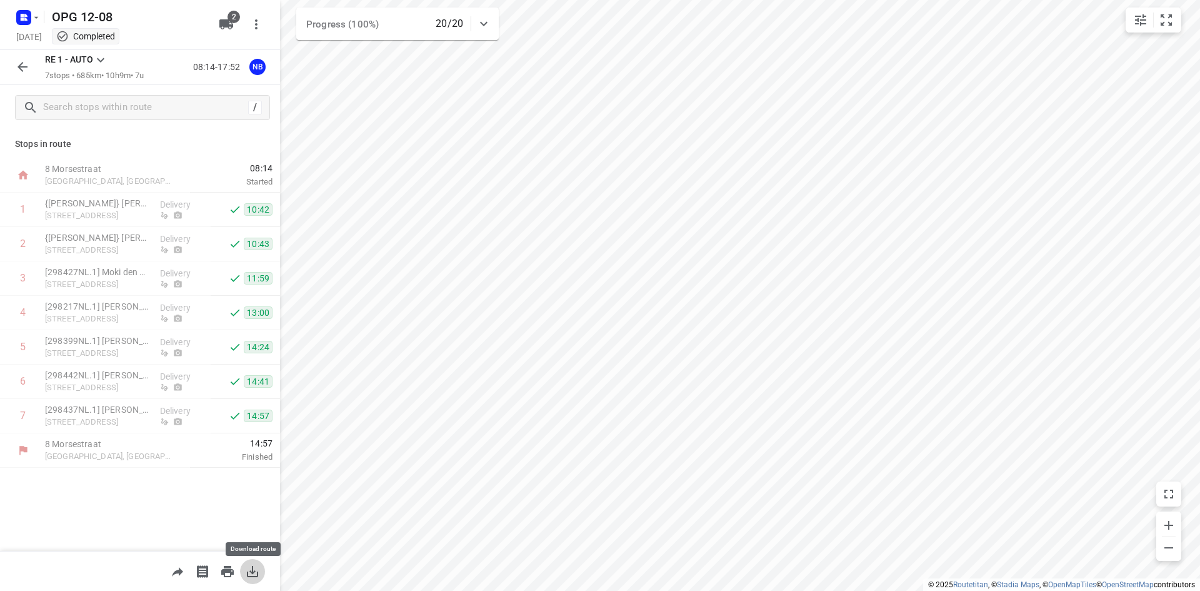
click at [254, 575] on icon "button" at bounding box center [252, 571] width 15 height 15
click at [15, 63] on icon "button" at bounding box center [22, 66] width 15 height 15
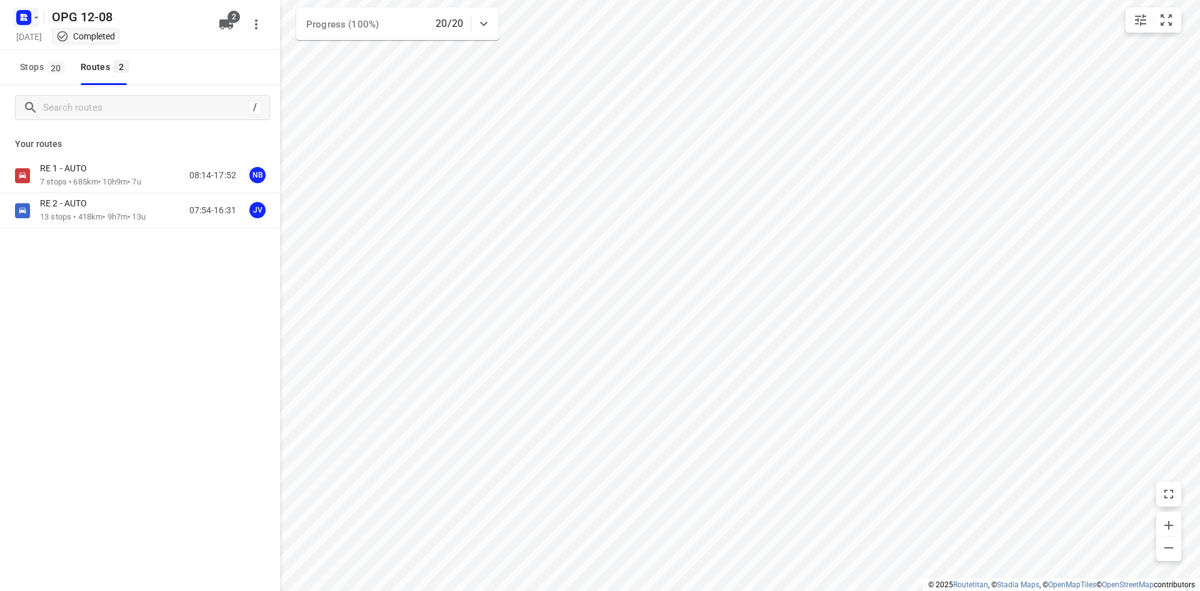
click at [34, 13] on icon "button" at bounding box center [36, 18] width 10 height 10
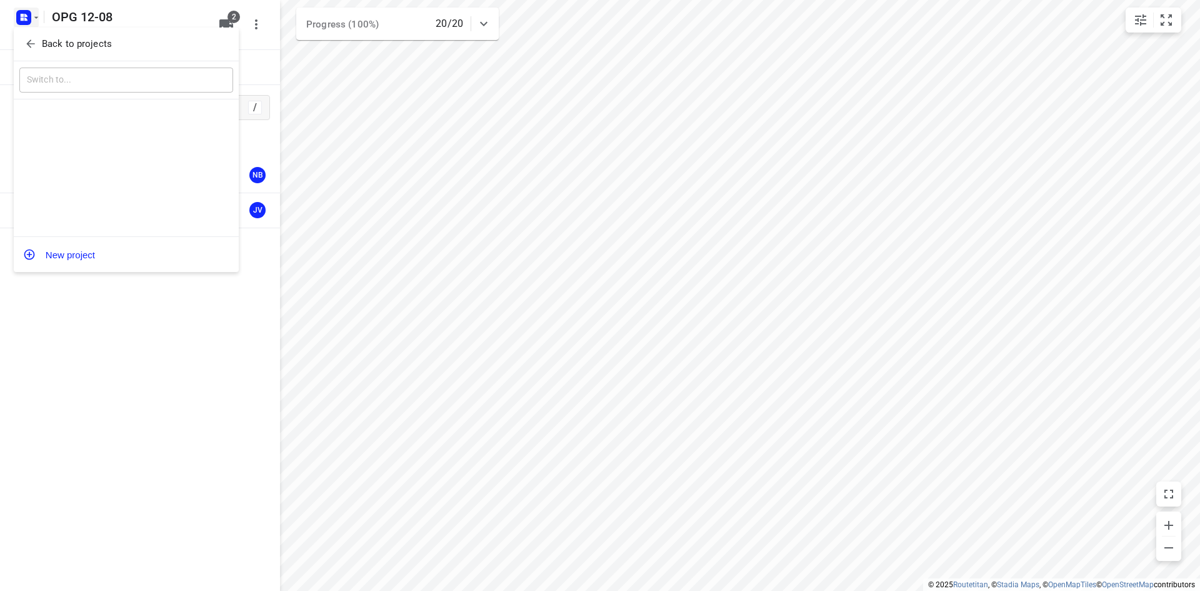
click at [31, 33] on div "Back to projects" at bounding box center [126, 45] width 225 height 34
click at [42, 30] on div "Back to projects" at bounding box center [126, 45] width 225 height 34
click at [78, 44] on p "Back to projects" at bounding box center [77, 44] width 70 height 14
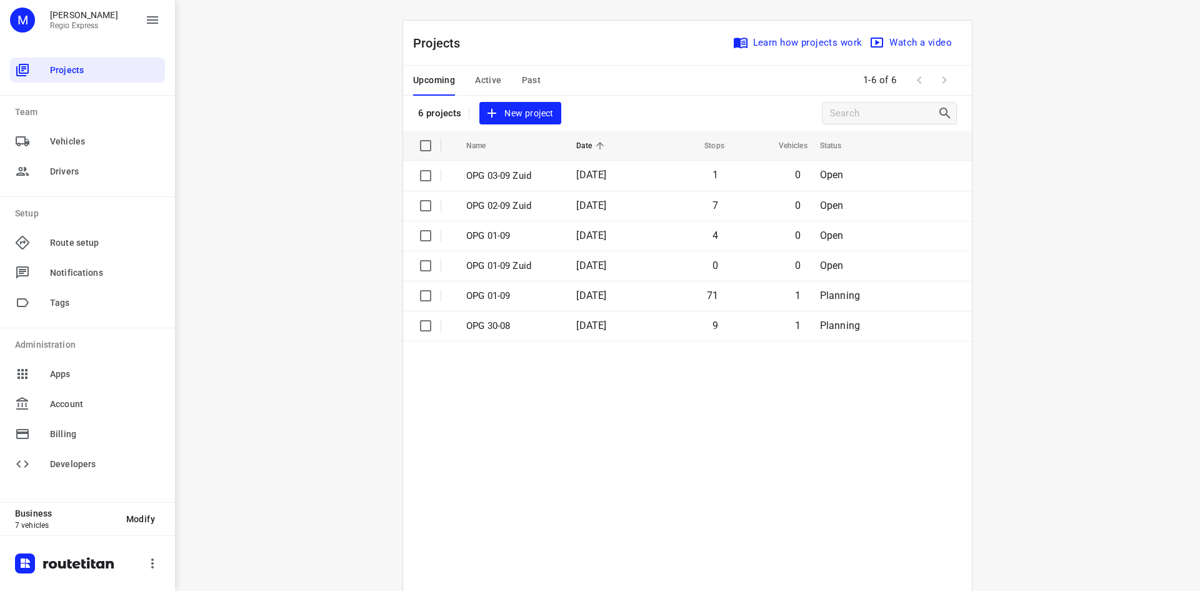
click at [522, 74] on span "Past" at bounding box center [531, 81] width 19 height 16
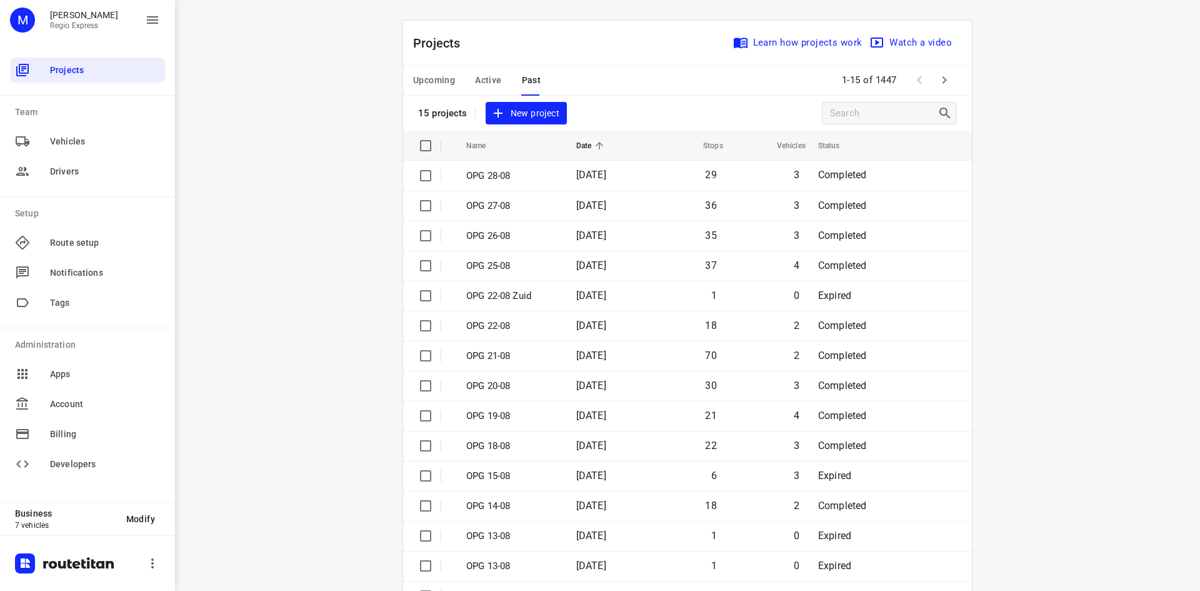
click at [945, 79] on icon "button" at bounding box center [944, 80] width 15 height 15
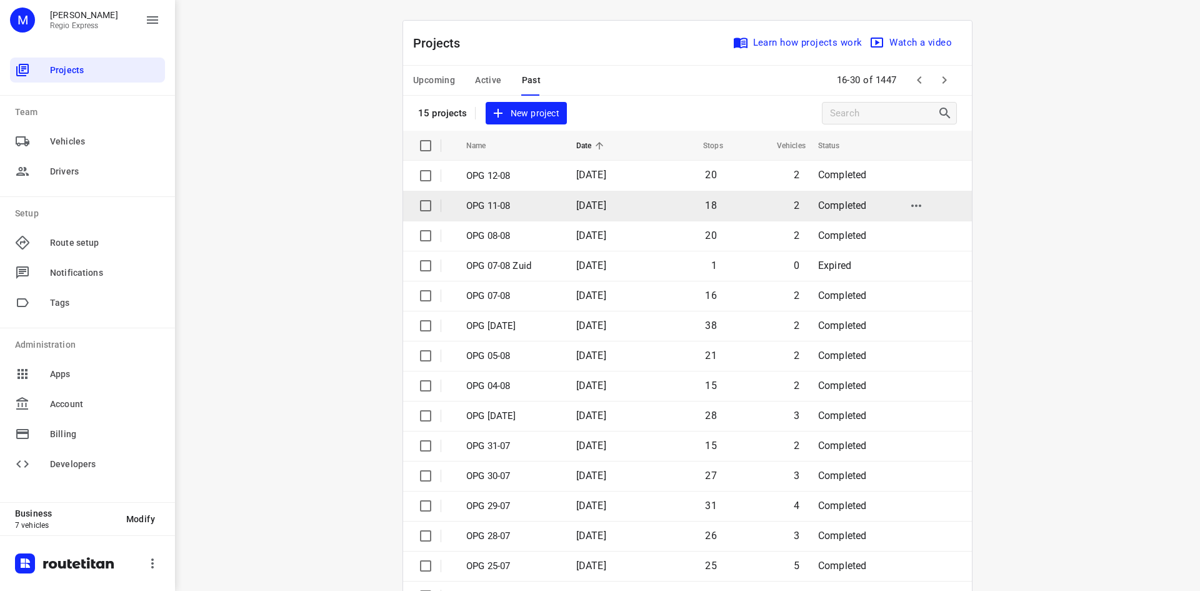
click at [644, 206] on td "[DATE]" at bounding box center [606, 206] width 80 height 30
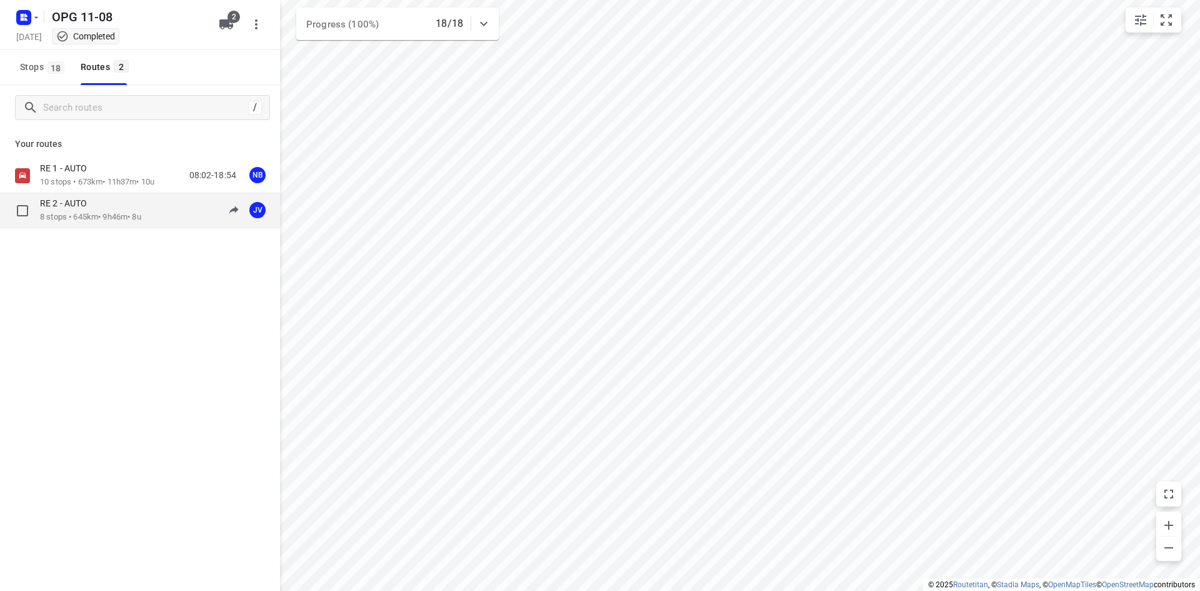
click at [141, 211] on p "8 stops • 645km • 9h46m • 8u" at bounding box center [90, 217] width 101 height 12
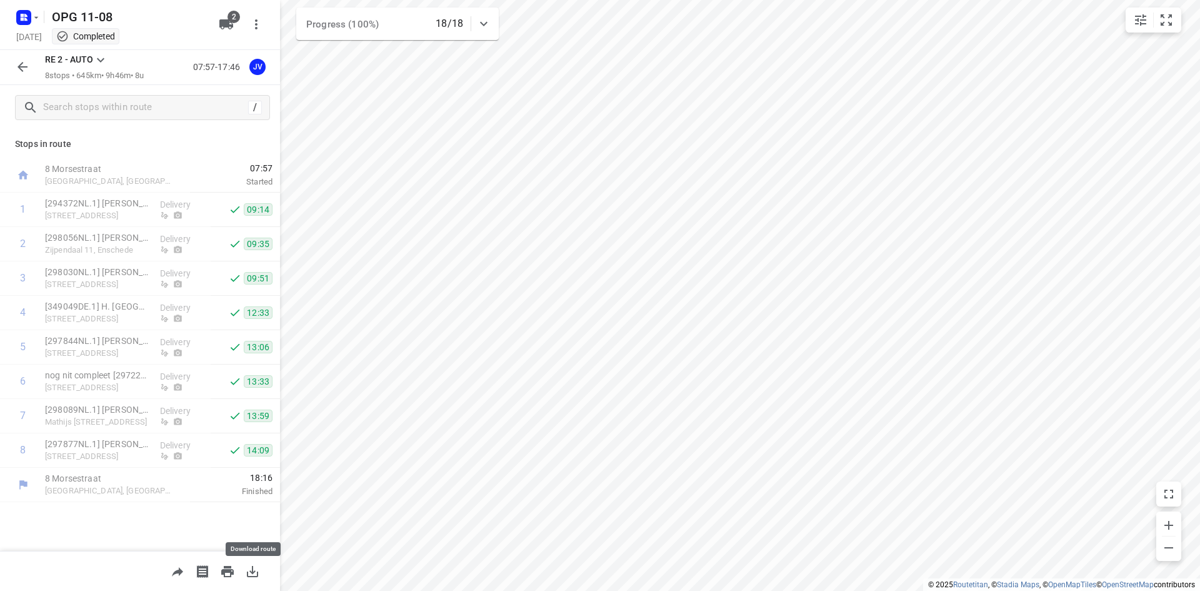
click at [246, 567] on icon "button" at bounding box center [252, 571] width 15 height 15
click at [26, 63] on icon "button" at bounding box center [22, 66] width 15 height 15
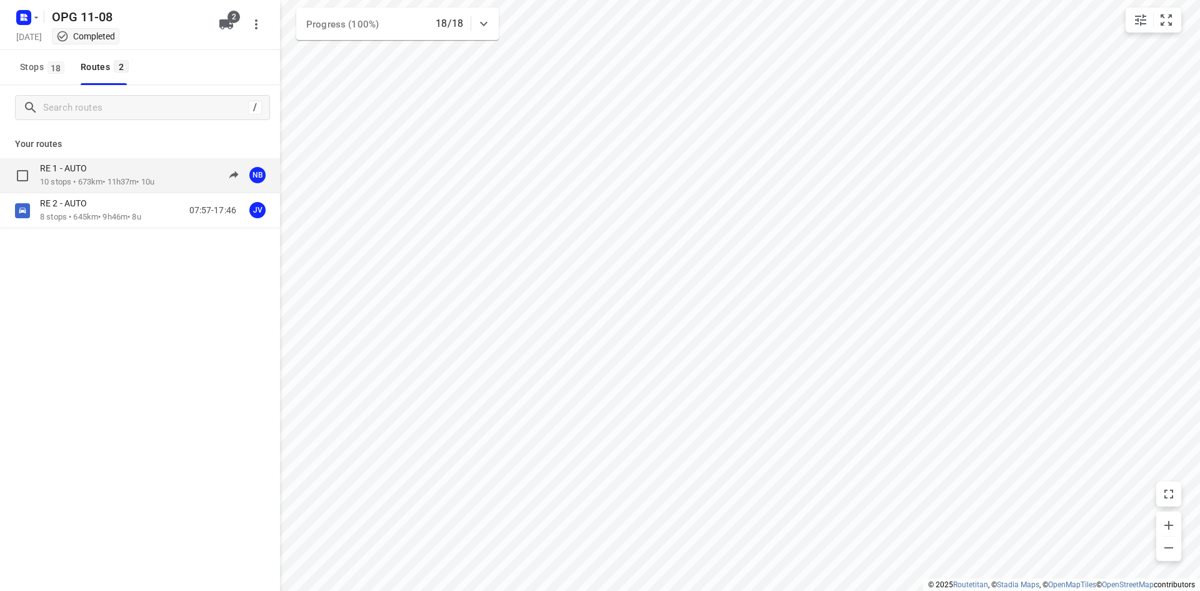
click at [94, 163] on p "RE 1 - AUTO" at bounding box center [67, 168] width 54 height 11
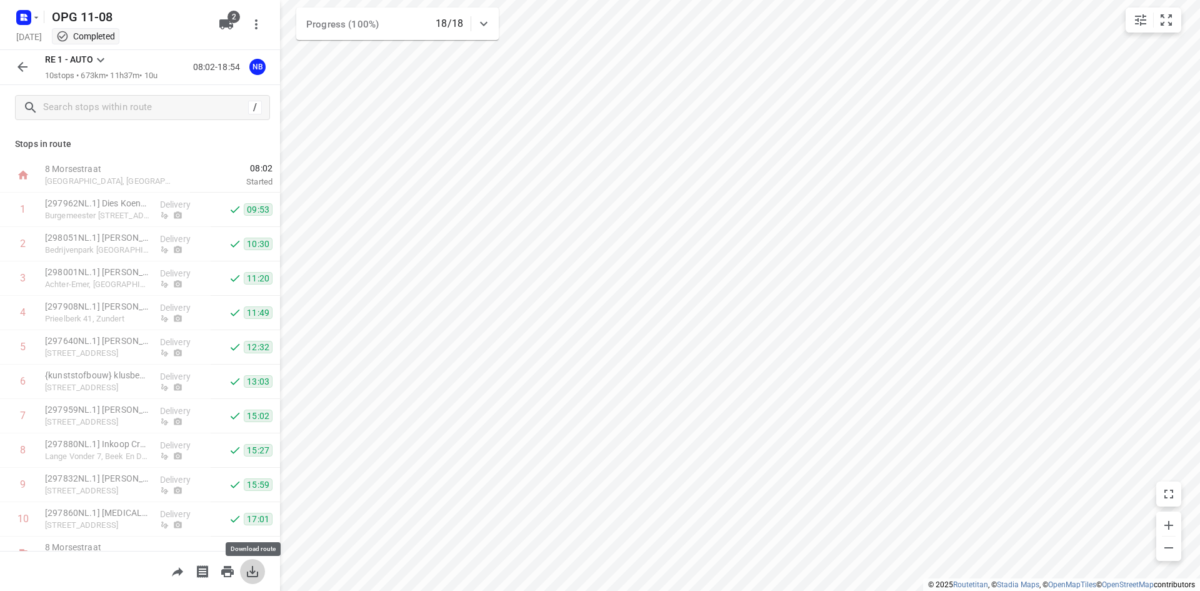
drag, startPoint x: 256, startPoint y: 568, endPoint x: 271, endPoint y: 551, distance: 23.0
click at [256, 567] on icon "button" at bounding box center [252, 571] width 15 height 15
click at [39, 19] on icon "button" at bounding box center [36, 18] width 10 height 10
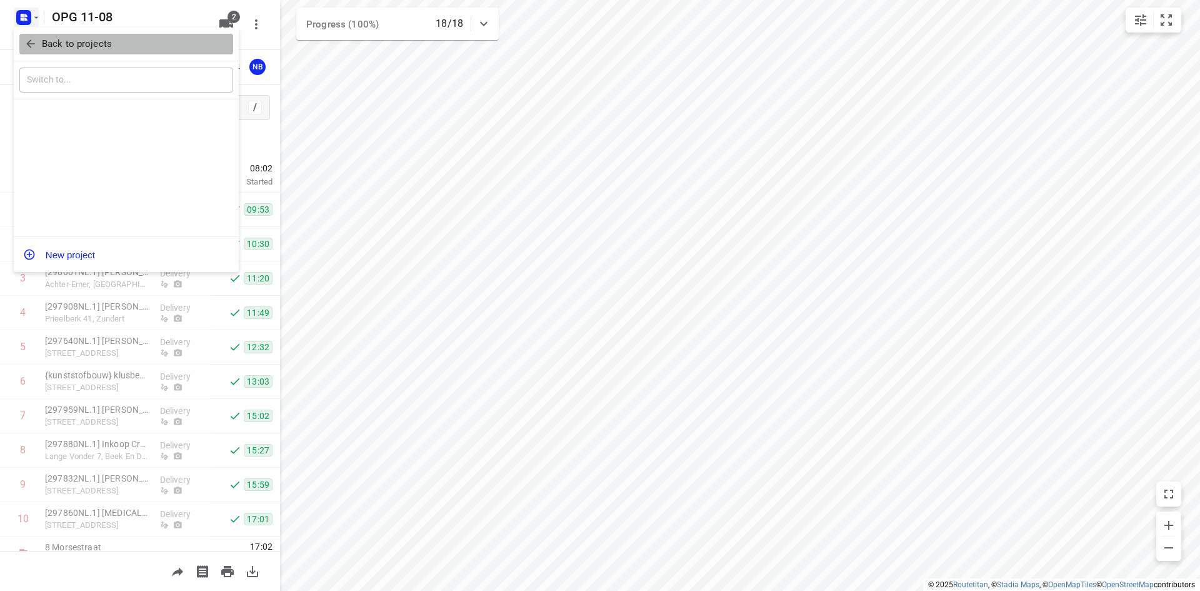
click at [35, 38] on icon "button" at bounding box center [30, 44] width 13 height 13
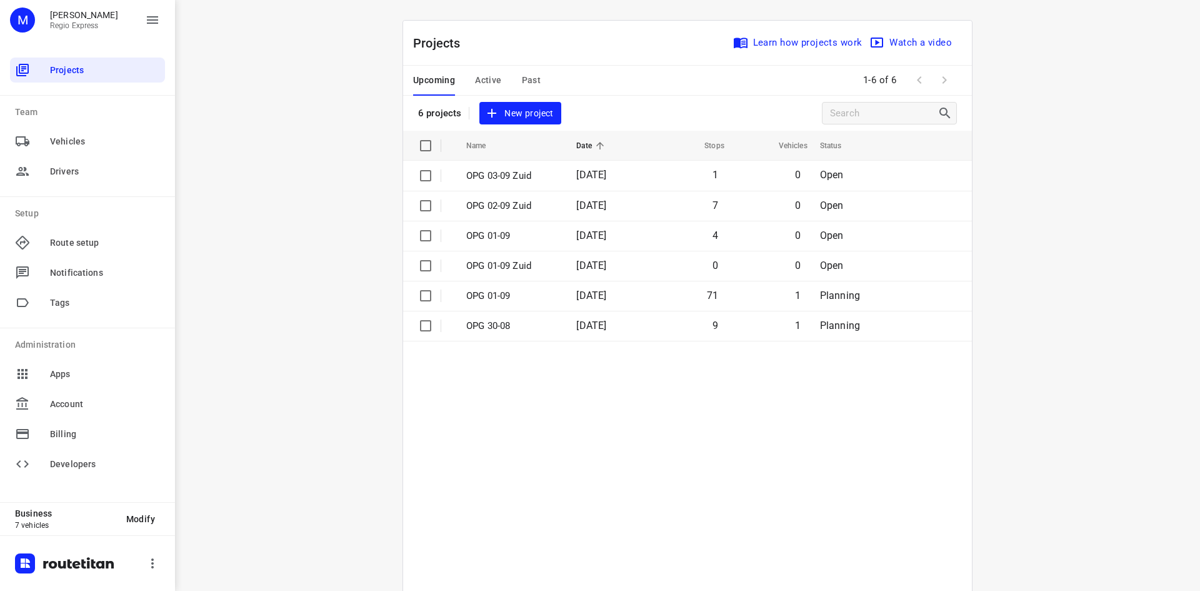
click at [522, 76] on span "Past" at bounding box center [531, 81] width 19 height 16
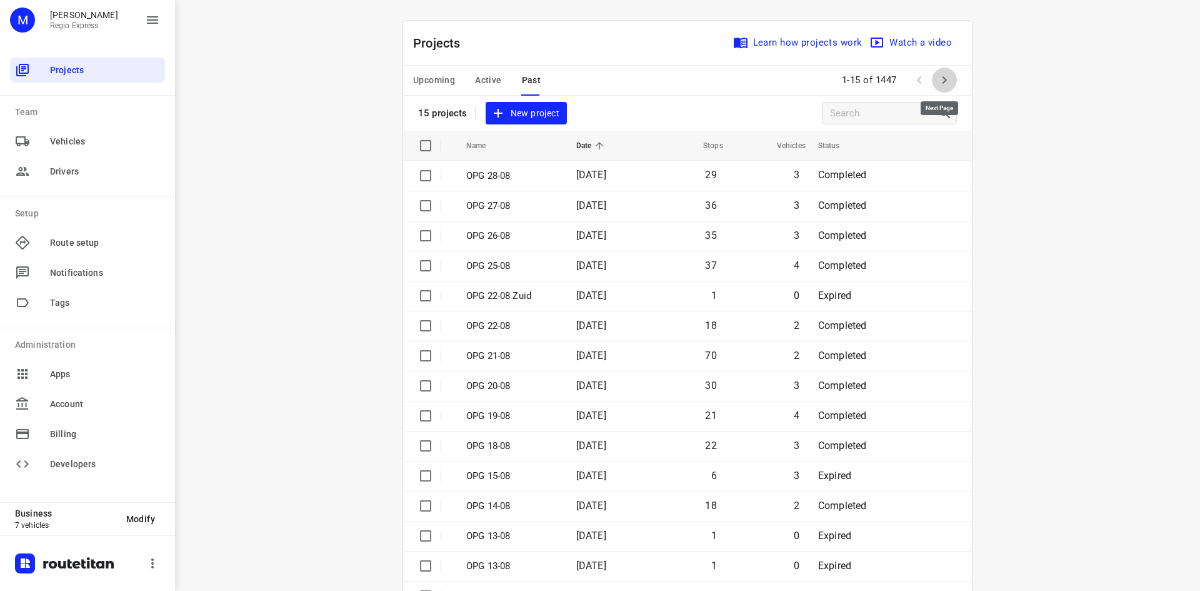
click at [937, 81] on icon "button" at bounding box center [944, 80] width 15 height 15
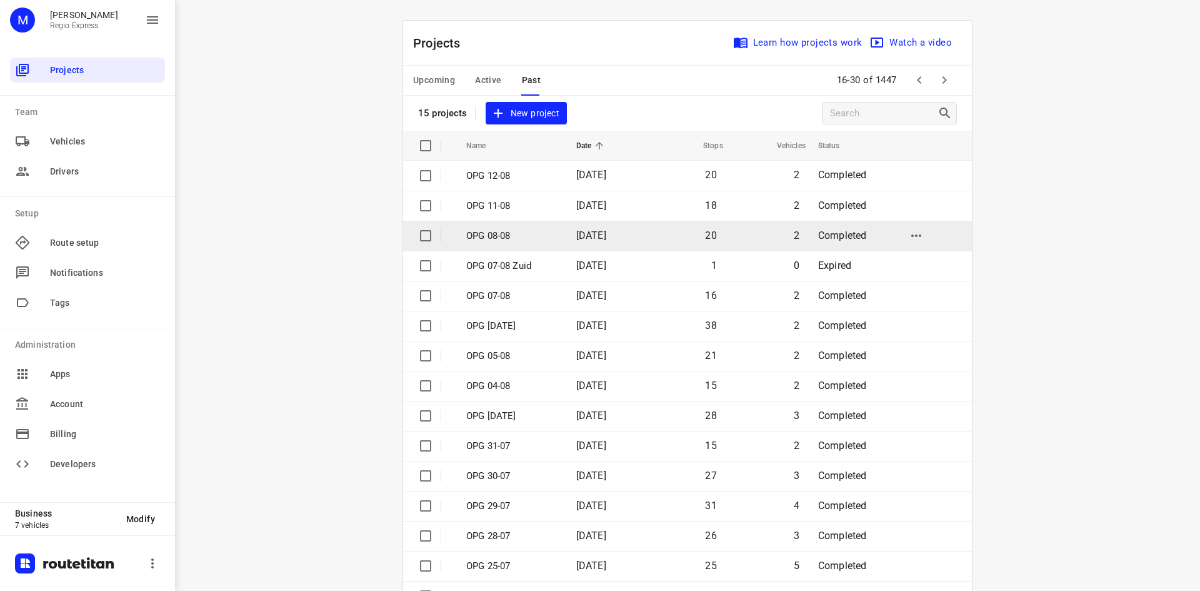
click at [708, 235] on span "20" at bounding box center [710, 235] width 11 height 12
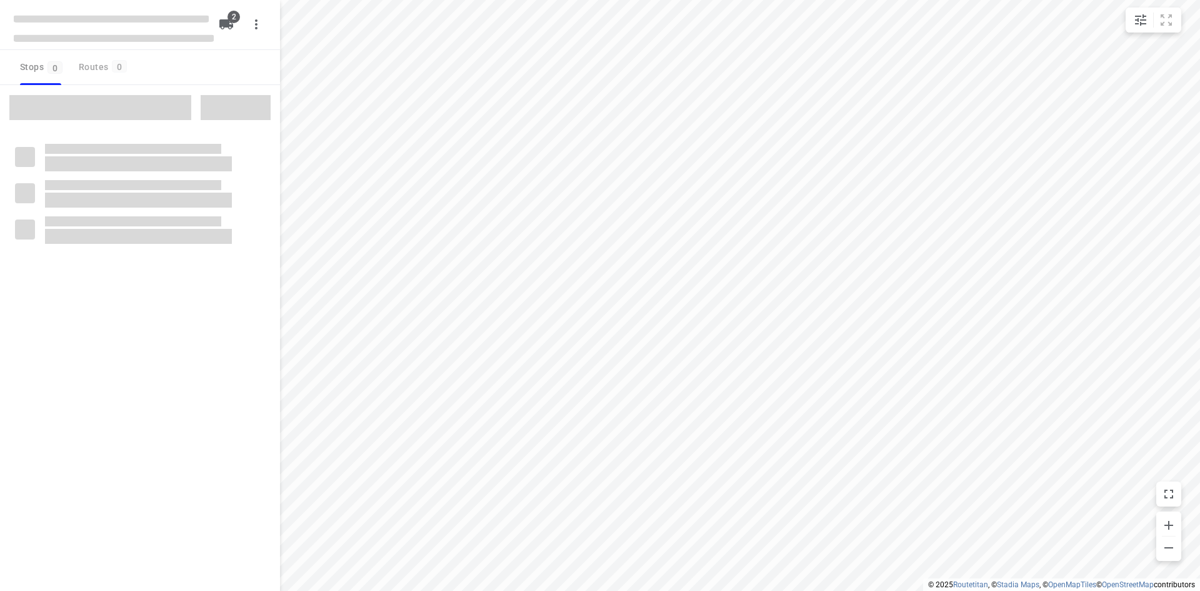
type input "distance"
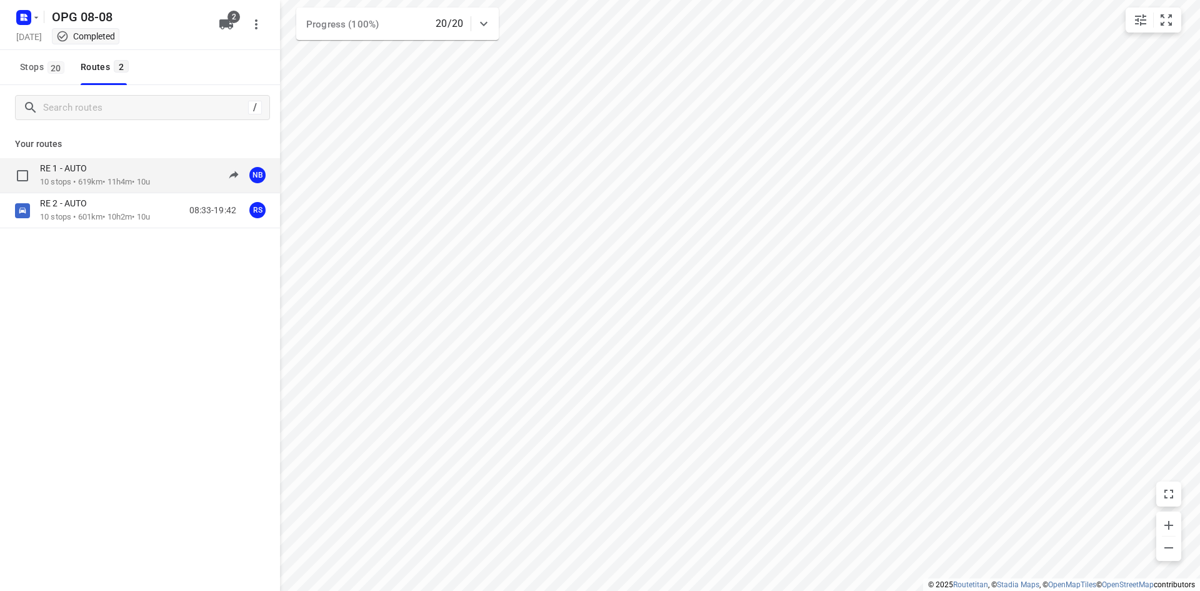
click at [104, 163] on div "RE 1 - AUTO" at bounding box center [95, 170] width 110 height 14
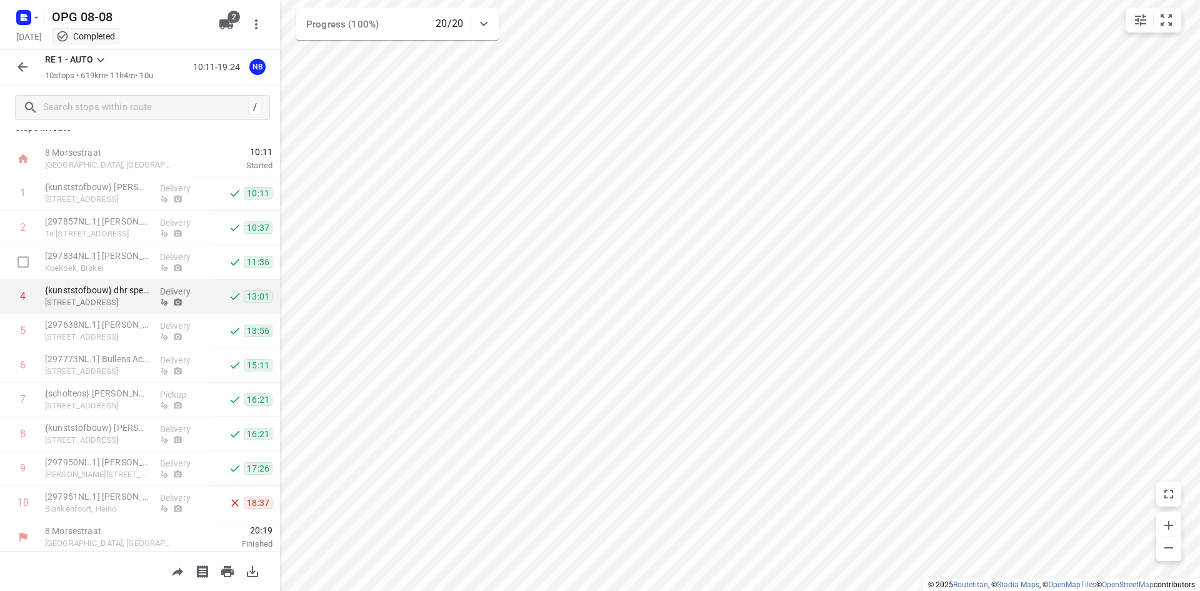
scroll to position [20, 0]
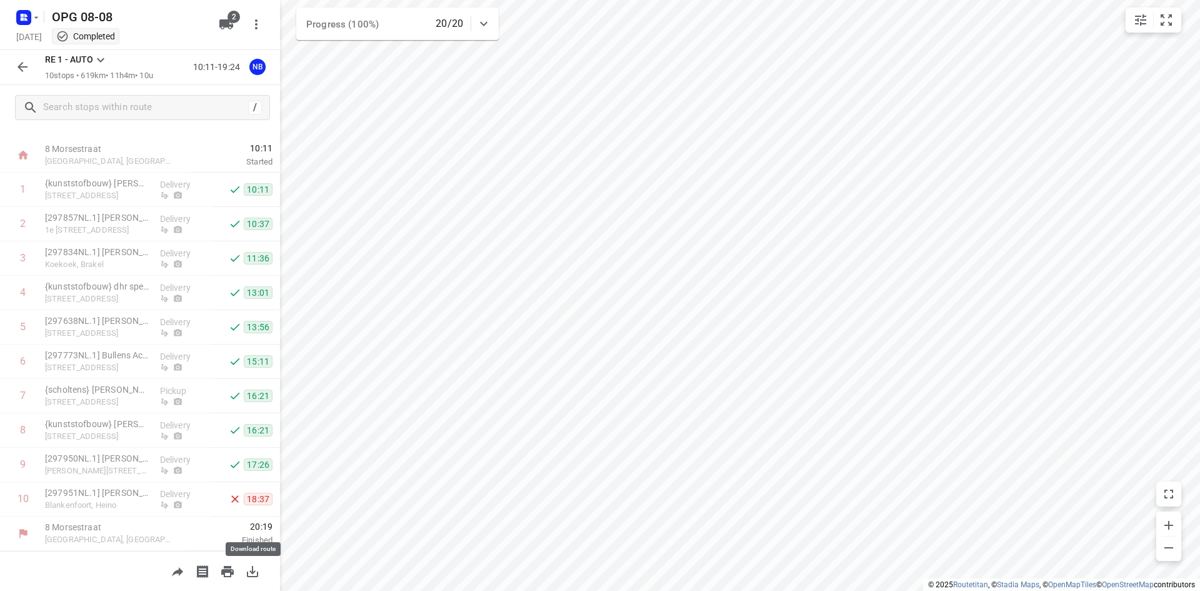
click at [251, 576] on icon "button" at bounding box center [252, 571] width 11 height 11
click at [18, 74] on icon "button" at bounding box center [22, 66] width 15 height 15
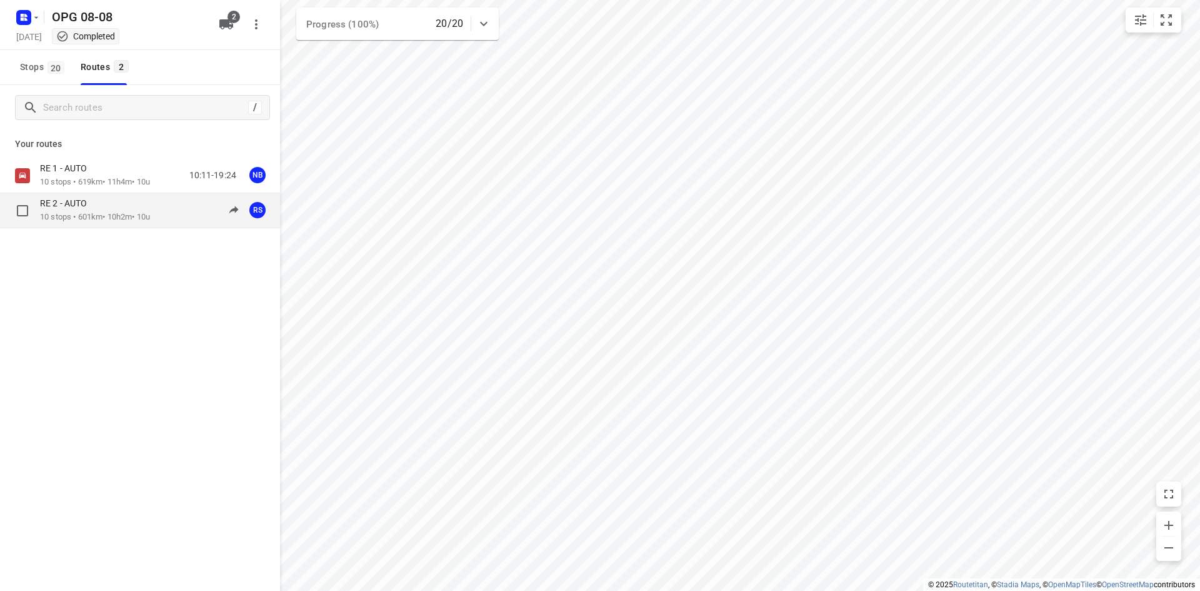
click at [103, 221] on p "10 stops • 601km • 10h2m • 10u" at bounding box center [95, 217] width 110 height 12
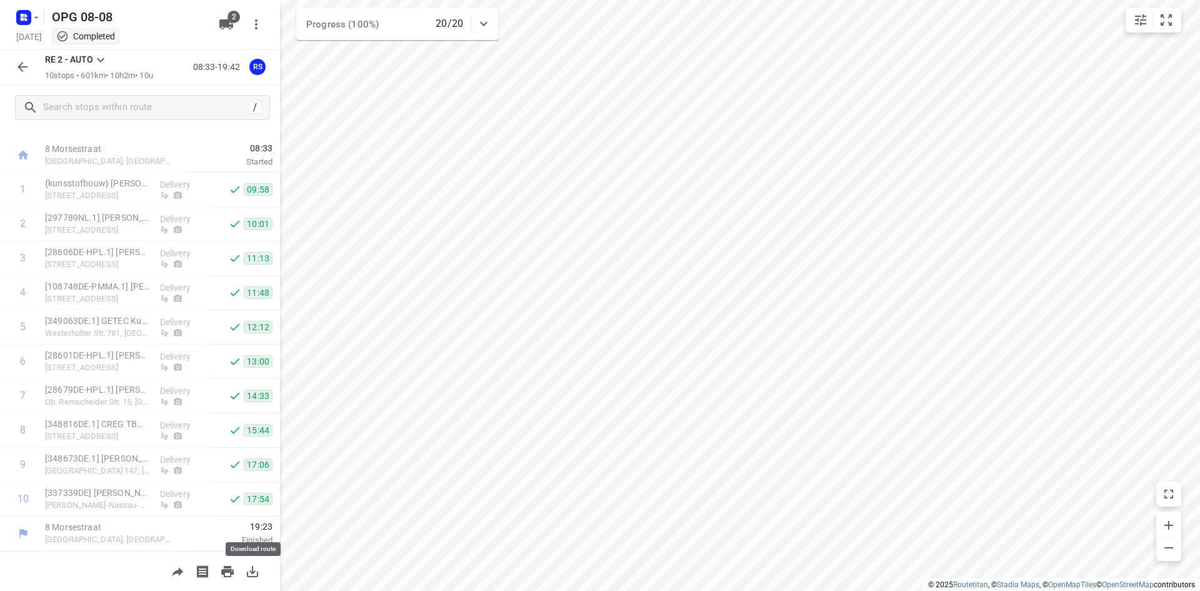
click at [244, 574] on button "button" at bounding box center [252, 571] width 25 height 25
click at [15, 16] on icon "button" at bounding box center [24, 18] width 20 height 20
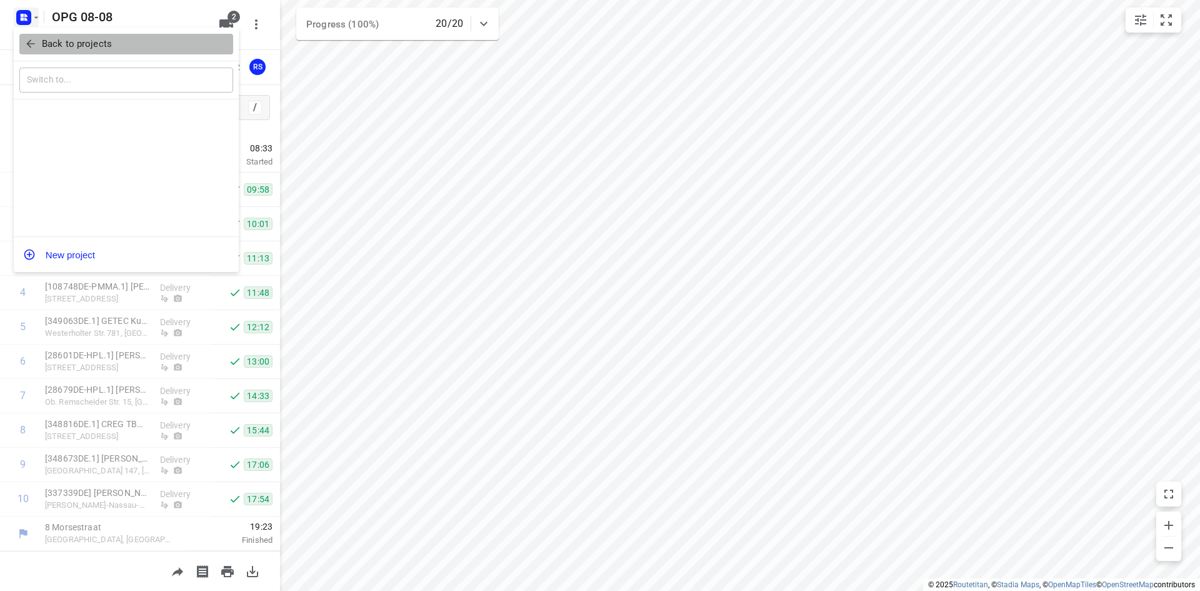
click at [34, 50] on span "Back to projects" at bounding box center [126, 44] width 204 height 14
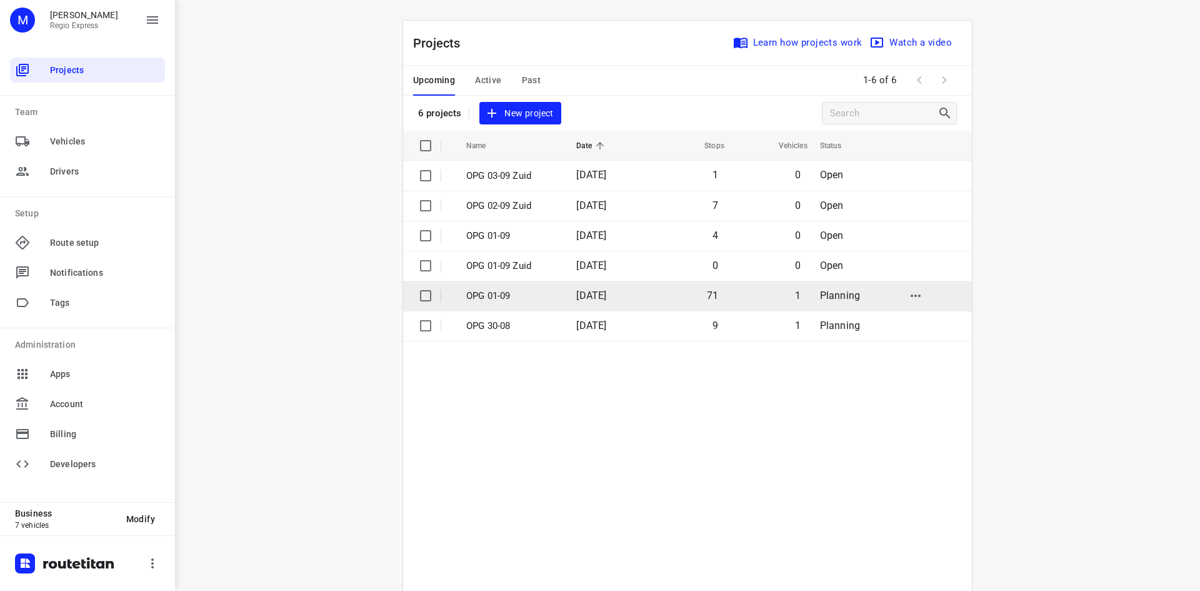
click at [593, 302] on td "[DATE]" at bounding box center [606, 296] width 80 height 30
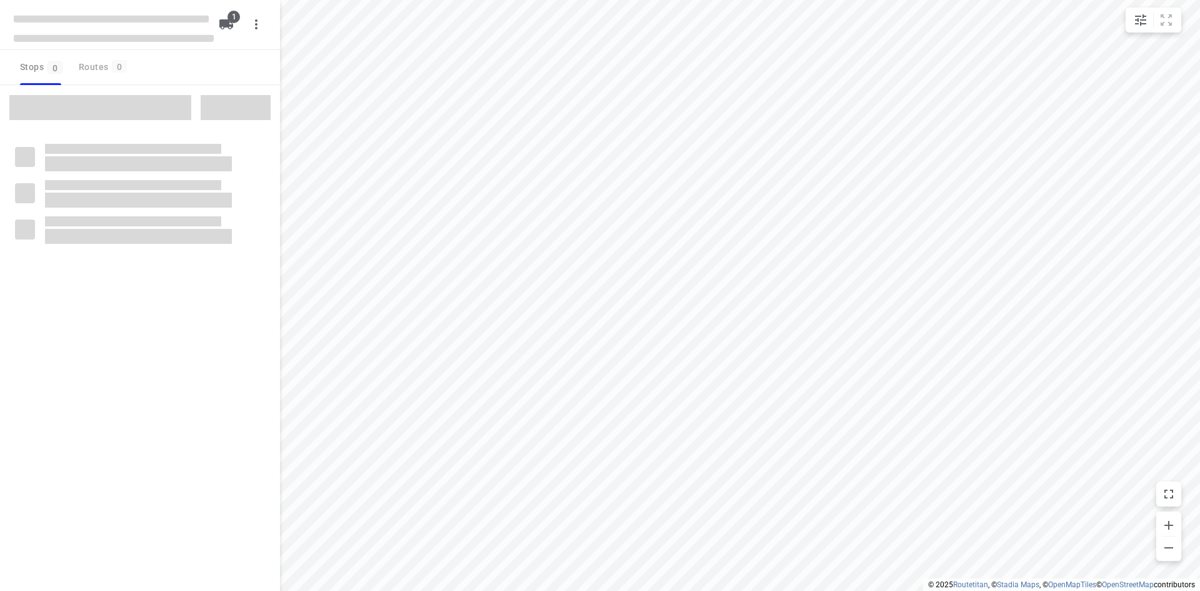
type input "distance"
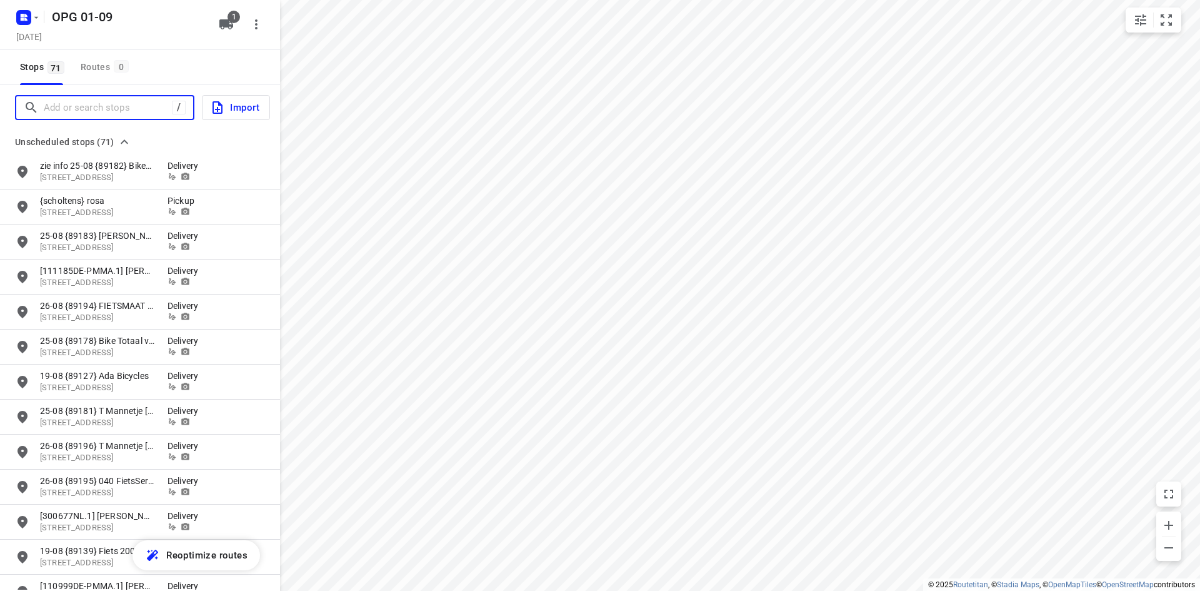
click at [139, 109] on input "Add or search stops" at bounding box center [108, 107] width 128 height 19
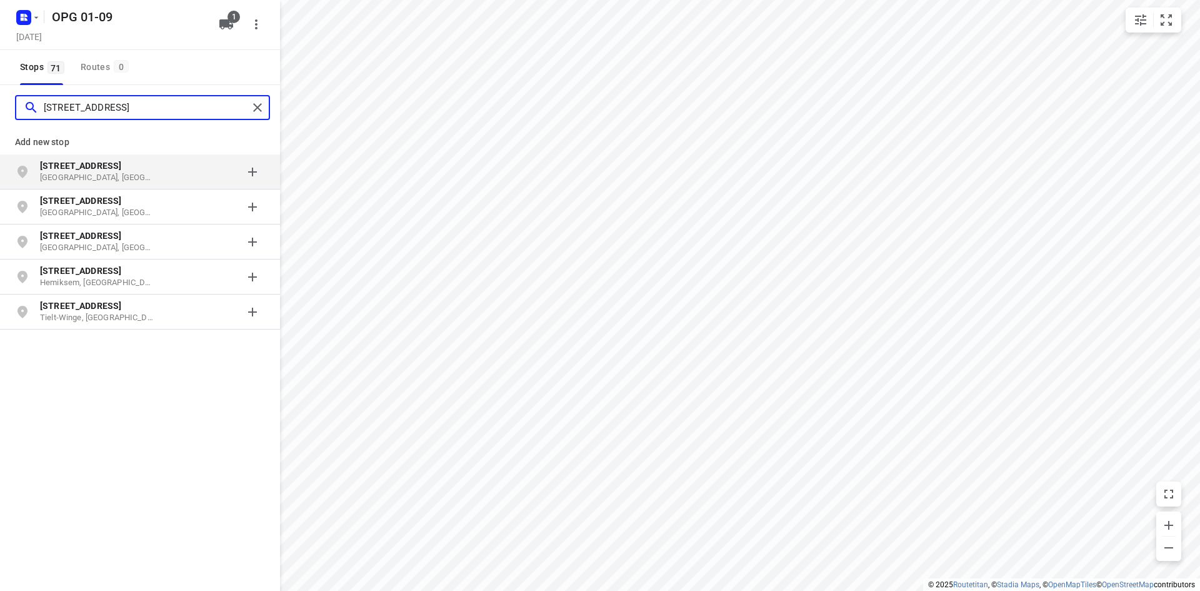
type input "heuvelstraat 141"
click at [113, 171] on p "Heuvelstraat 141" at bounding box center [97, 165] width 115 height 13
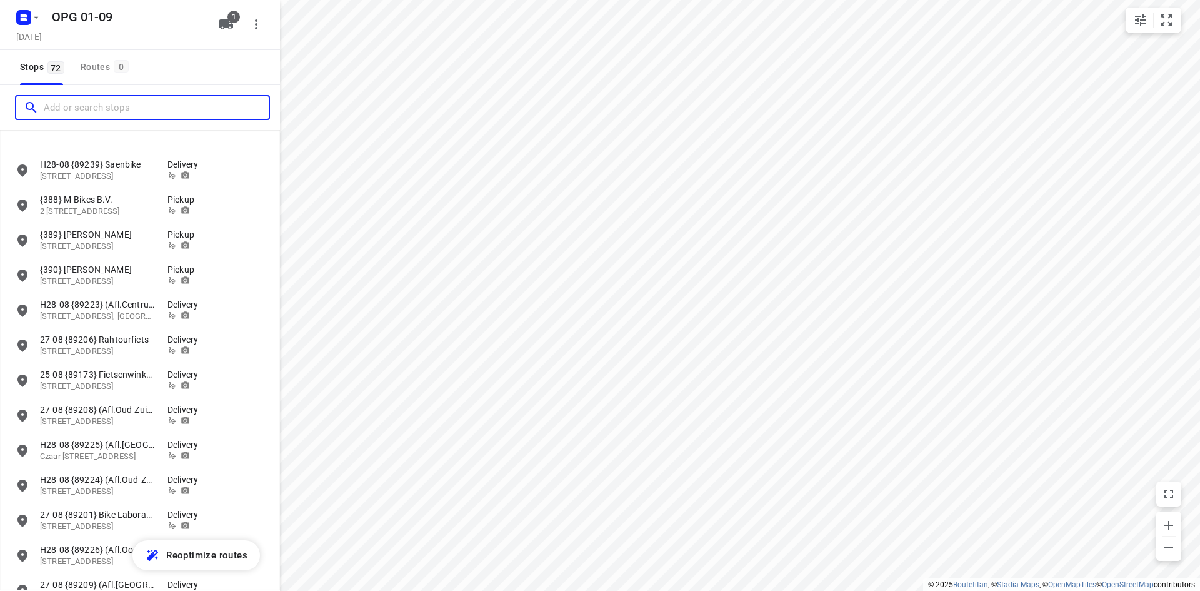
scroll to position [2148, 0]
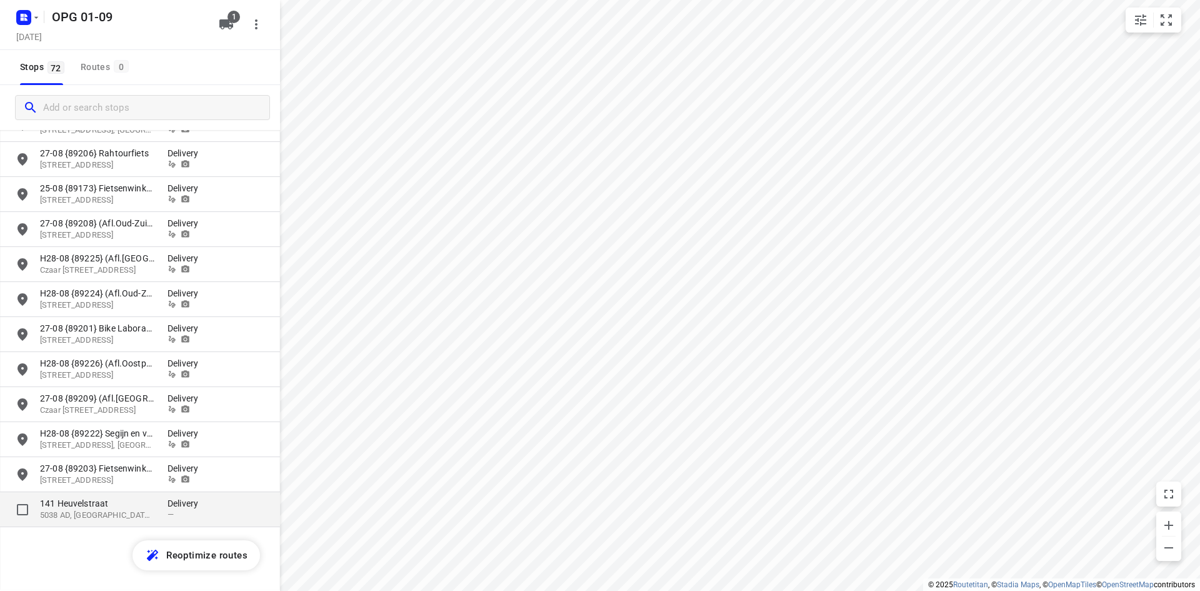
click at [106, 506] on p "141 Heuvelstraat" at bounding box center [97, 503] width 115 height 13
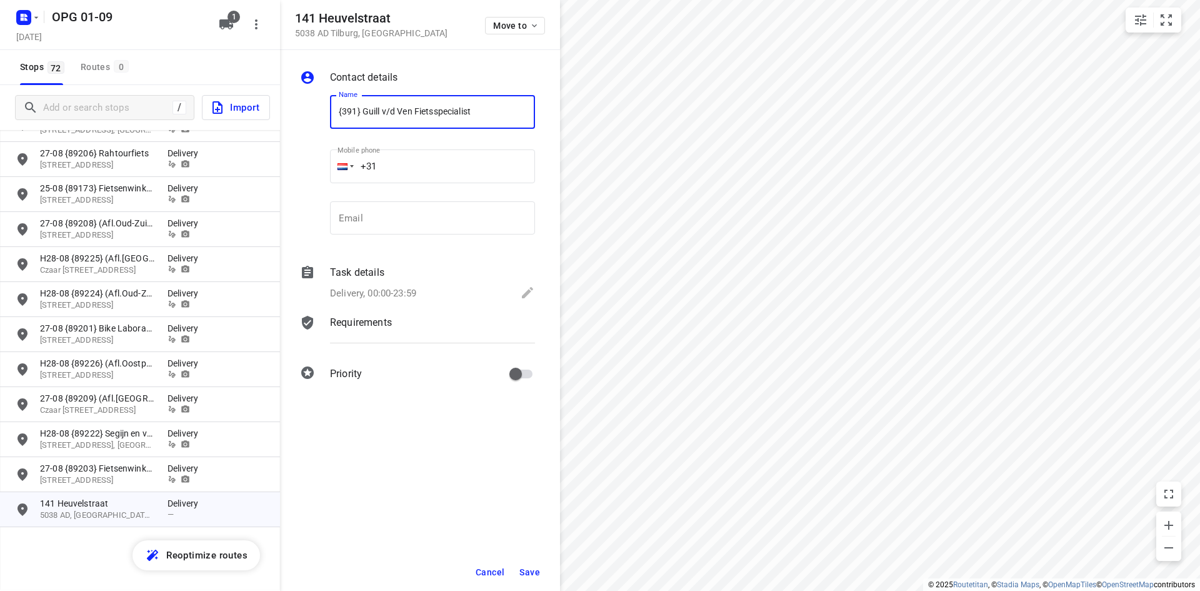
type input "{391} Guill v/d Ven Fietsspecialist"
type input "+31 653594968"
click at [383, 291] on p "Delivery, 00:00-23:59" at bounding box center [373, 293] width 86 height 14
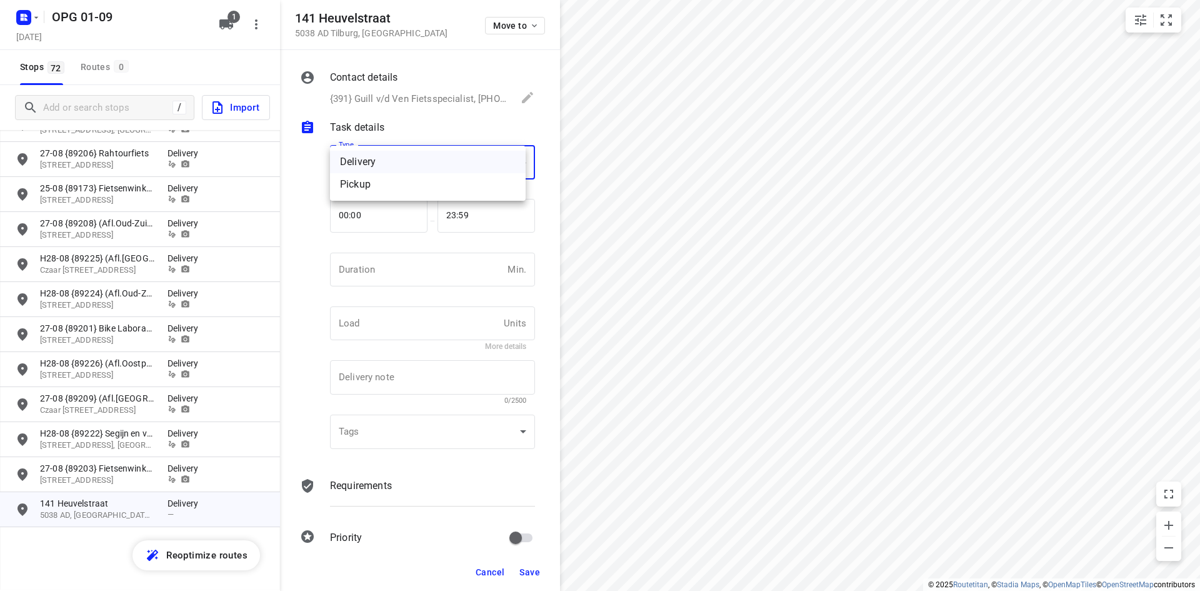
click at [414, 168] on body "i © 2025 Routetitan , © Stadia Maps , © OpenMapTiles © OpenStreetMap contributo…" at bounding box center [600, 295] width 1200 height 591
click at [409, 191] on div "Pickup" at bounding box center [428, 184] width 176 height 15
type input "pickup"
click at [406, 267] on input "number" at bounding box center [416, 270] width 173 height 34
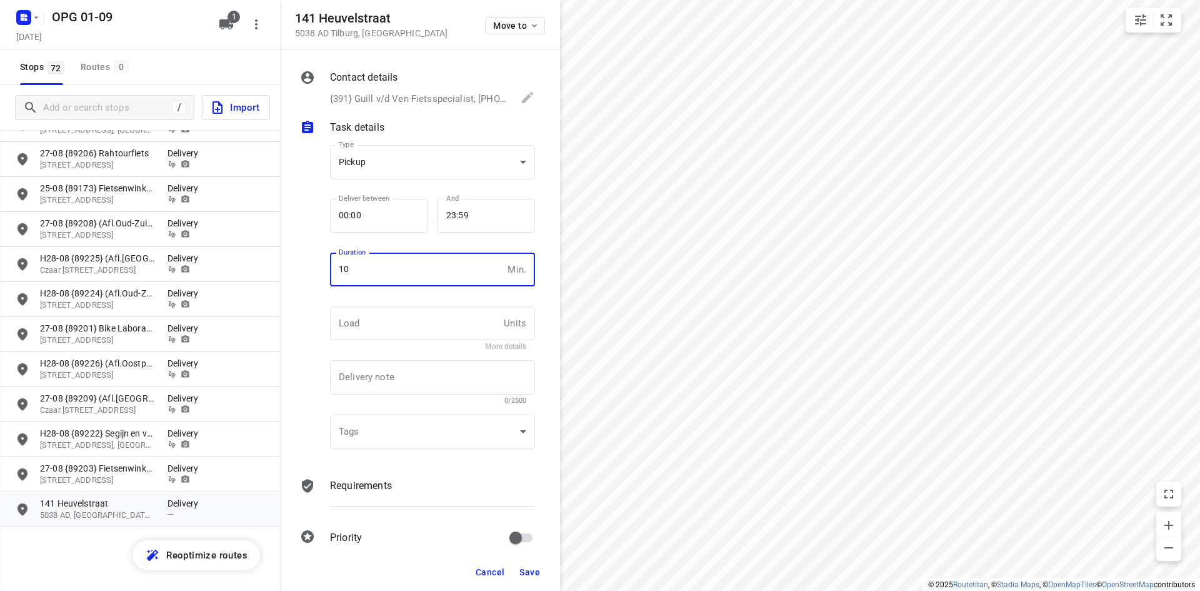
type input "10"
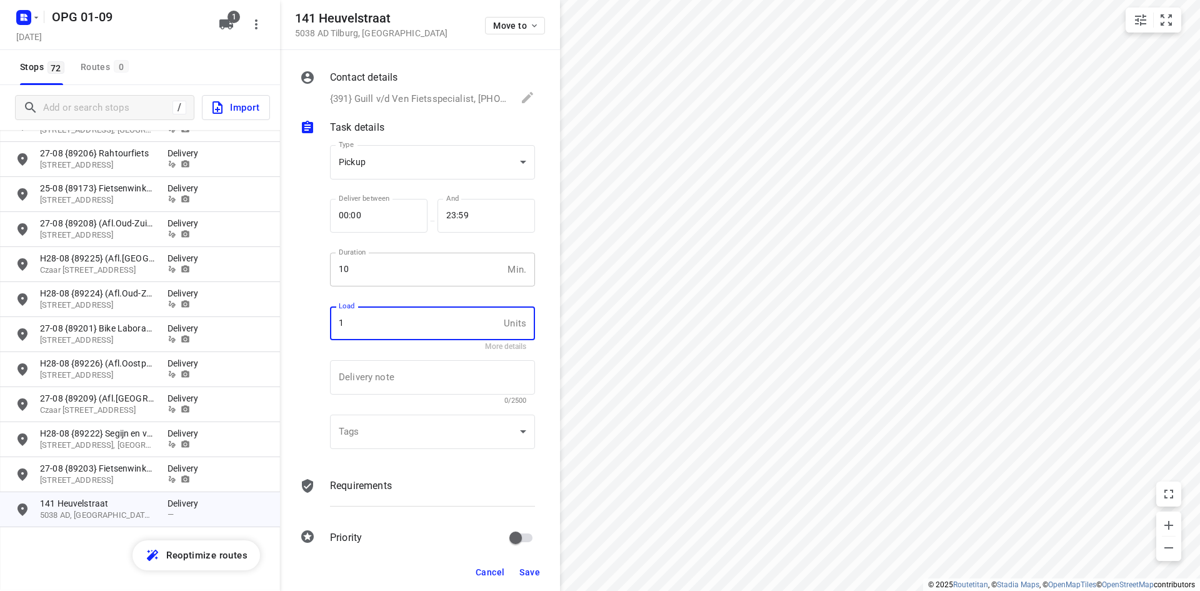
type input "1"
click at [419, 492] on div "Requirements" at bounding box center [432, 485] width 205 height 15
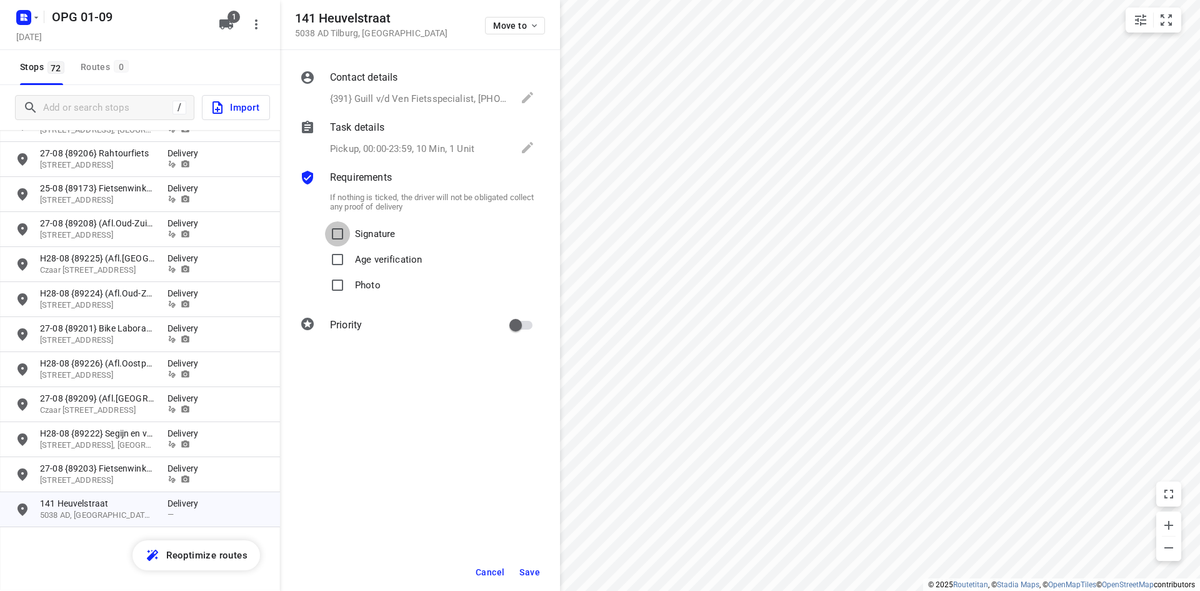
click at [342, 227] on input "Signature" at bounding box center [337, 233] width 25 height 25
checkbox input "true"
click at [332, 291] on input "Photo" at bounding box center [337, 285] width 25 height 25
checkbox input "true"
click at [516, 332] on input "primary checkbox" at bounding box center [515, 325] width 71 height 24
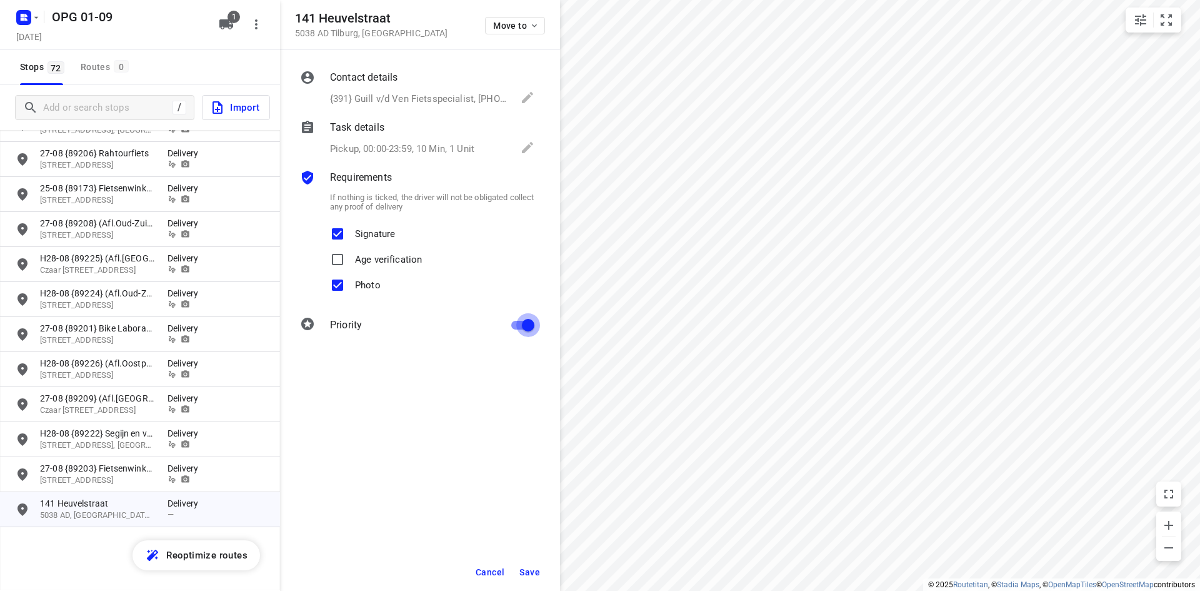
click at [521, 317] on input "primary checkbox" at bounding box center [528, 325] width 71 height 24
checkbox input "false"
click at [536, 568] on span "Save" at bounding box center [530, 572] width 21 height 10
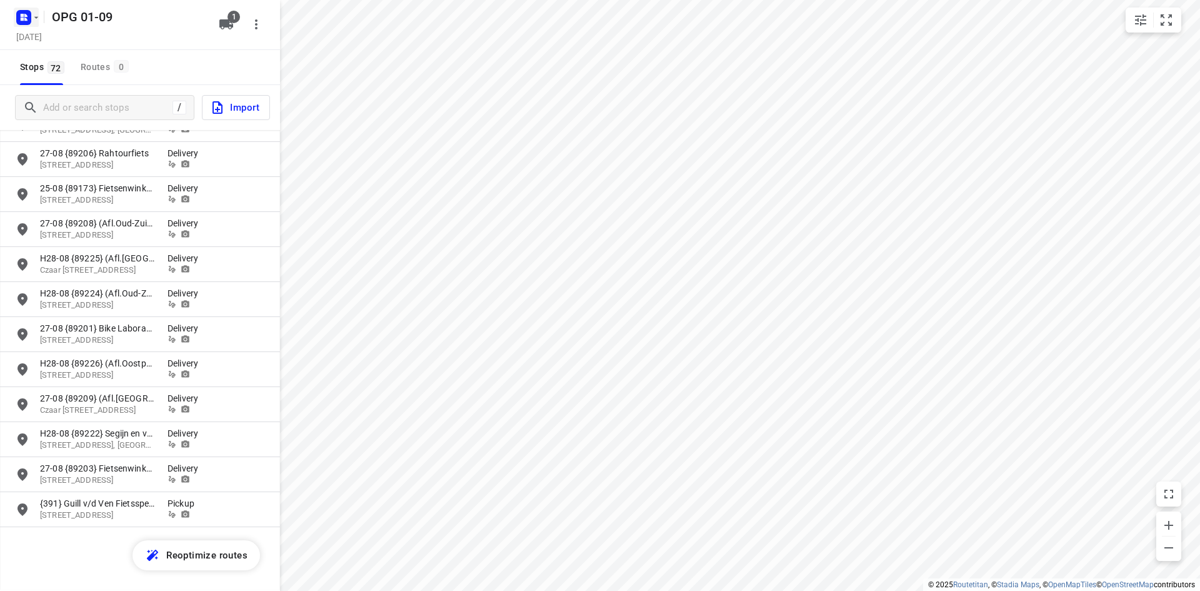
click at [27, 16] on icon "button" at bounding box center [25, 15] width 3 height 3
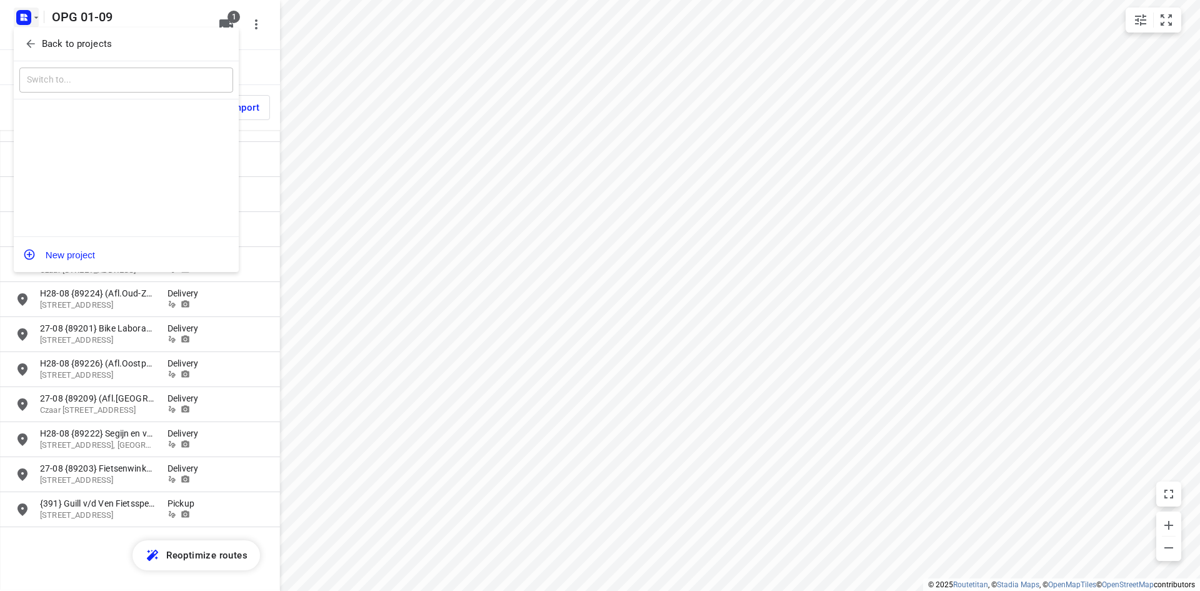
click at [27, 38] on icon "button" at bounding box center [30, 44] width 13 height 13
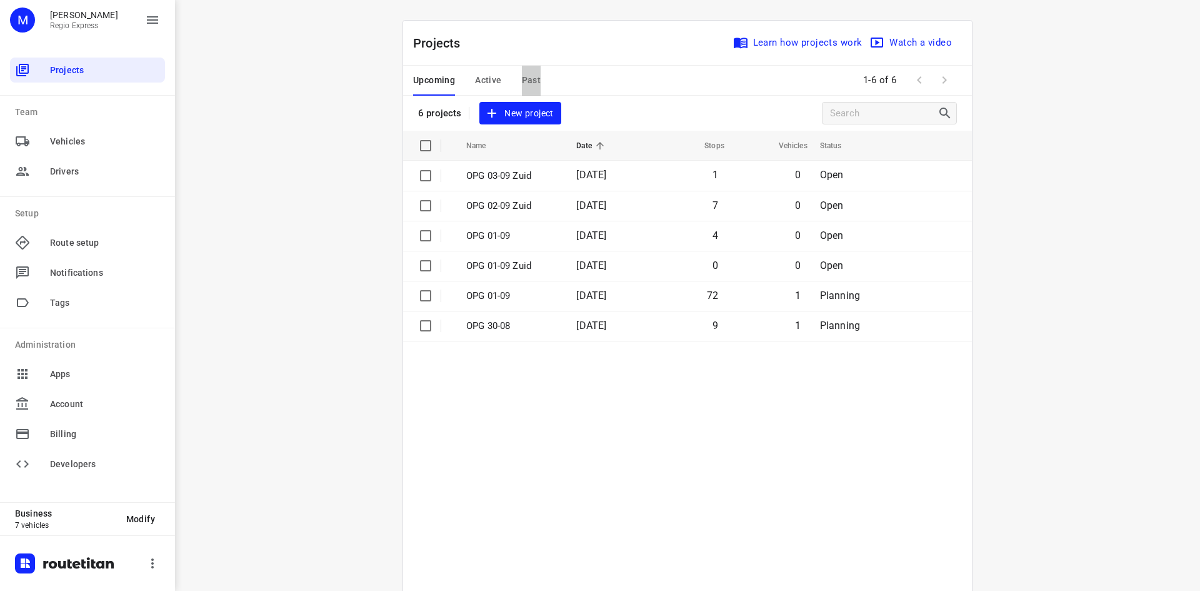
click at [531, 79] on span "Past" at bounding box center [531, 81] width 19 height 16
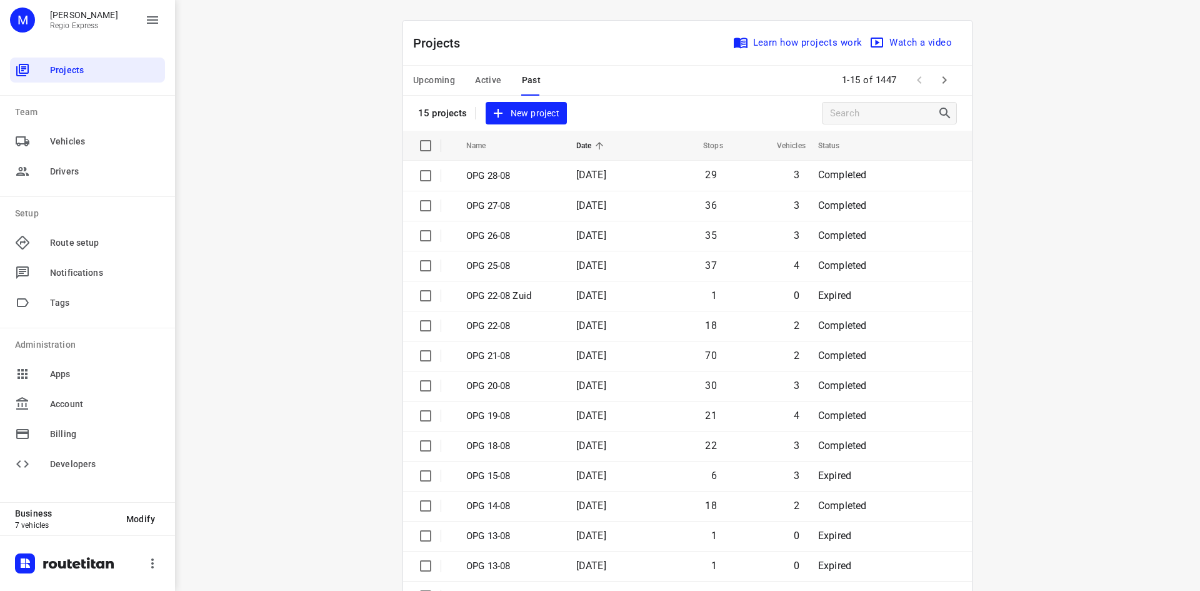
click at [943, 81] on icon "button" at bounding box center [945, 80] width 4 height 8
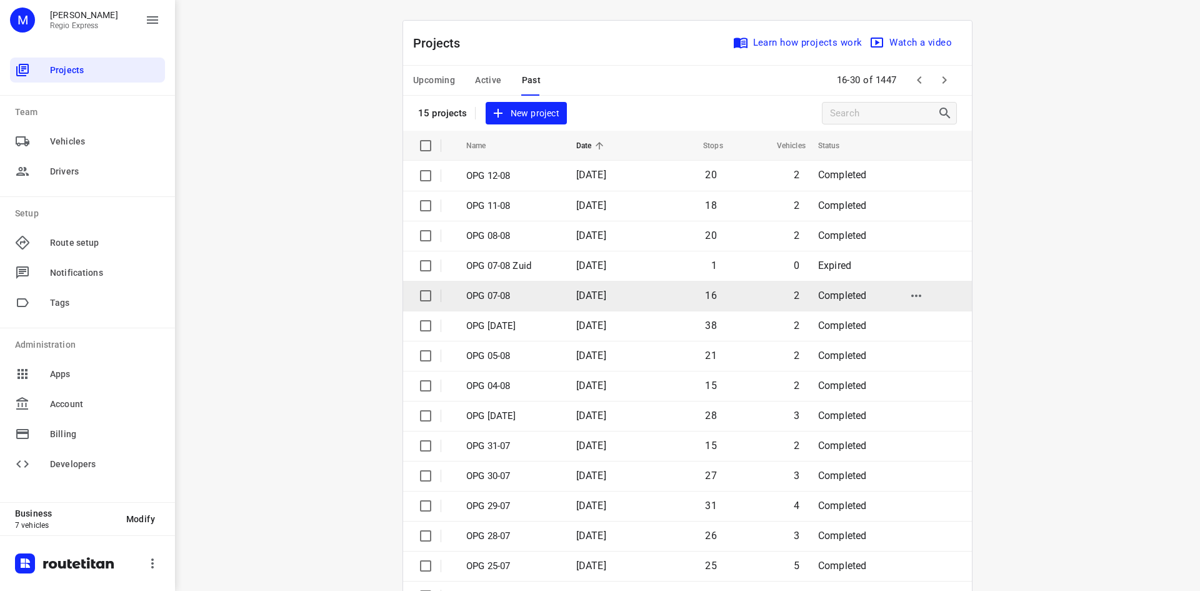
click at [572, 287] on td "[DATE]" at bounding box center [606, 296] width 80 height 30
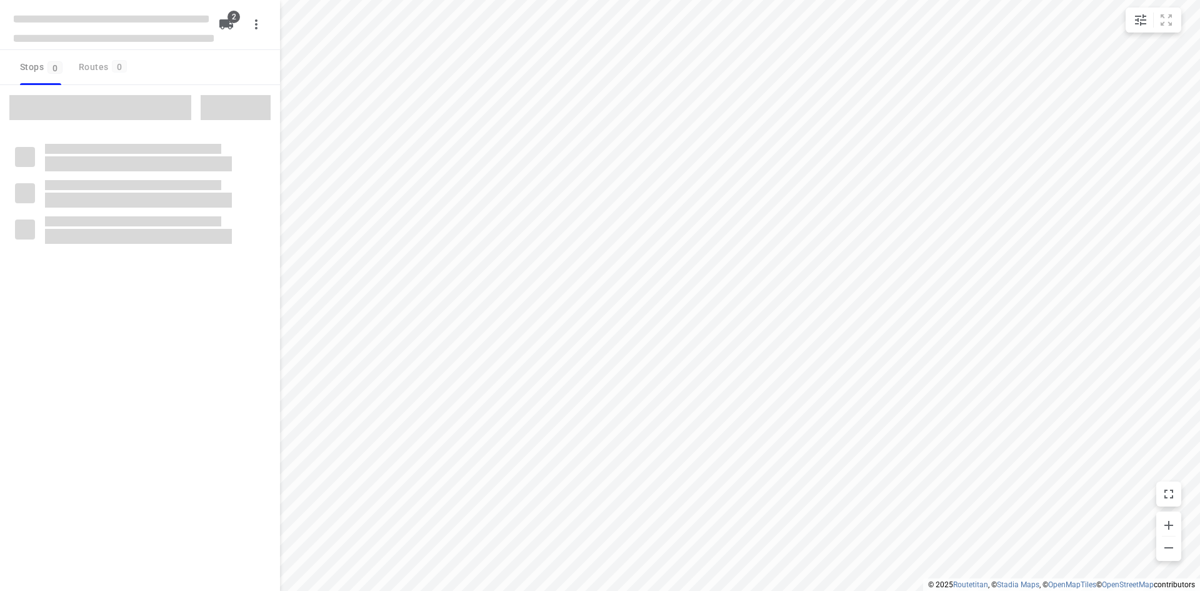
type input "distance"
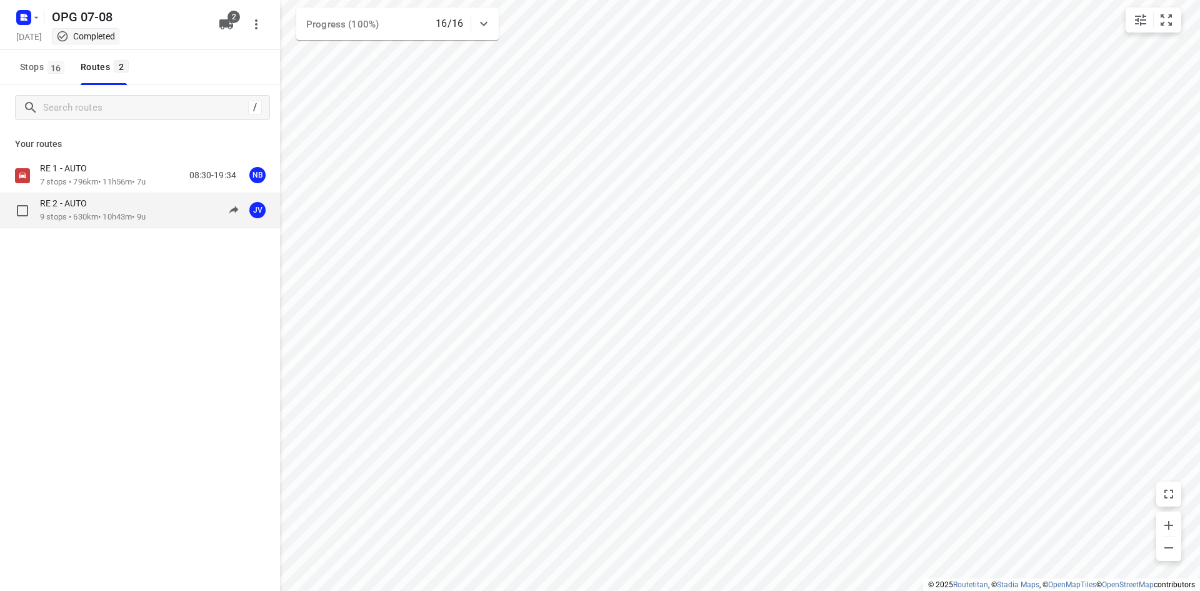
click at [78, 208] on p "RE 2 - AUTO" at bounding box center [67, 203] width 54 height 11
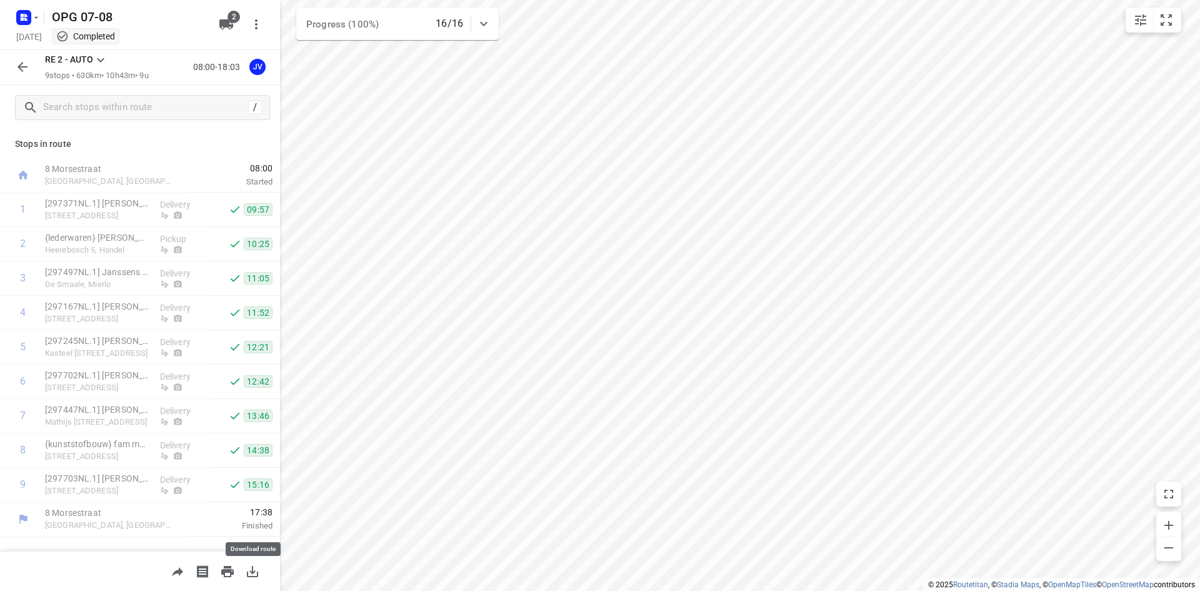
click at [256, 568] on icon "button" at bounding box center [252, 571] width 15 height 15
click at [21, 18] on icon "button" at bounding box center [22, 19] width 3 height 3
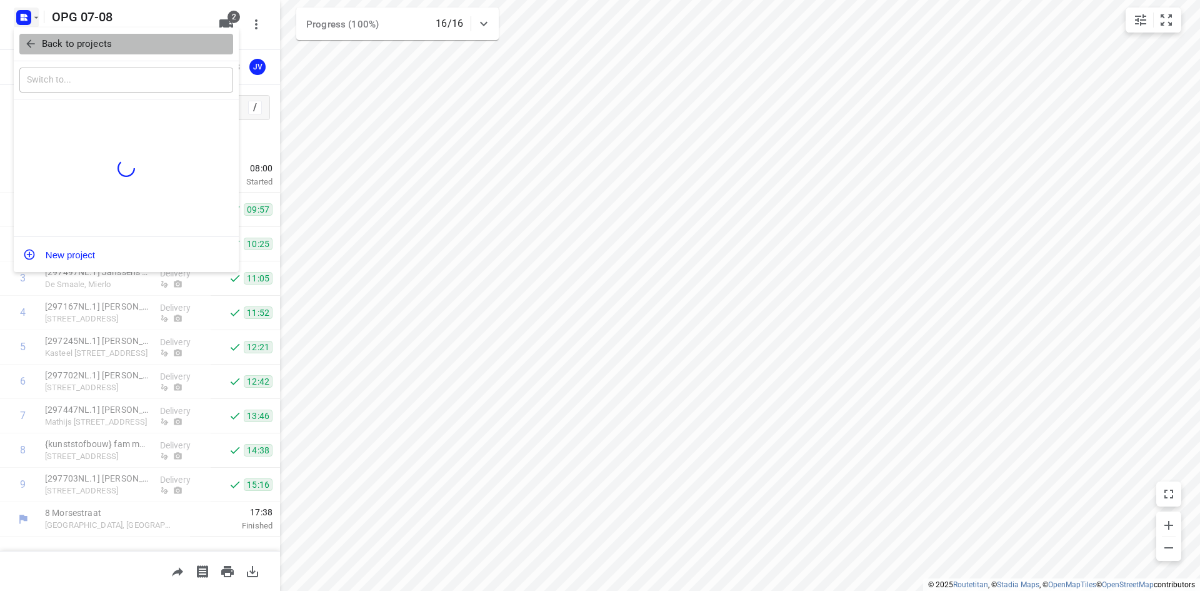
click at [33, 47] on icon "button" at bounding box center [30, 44] width 13 height 13
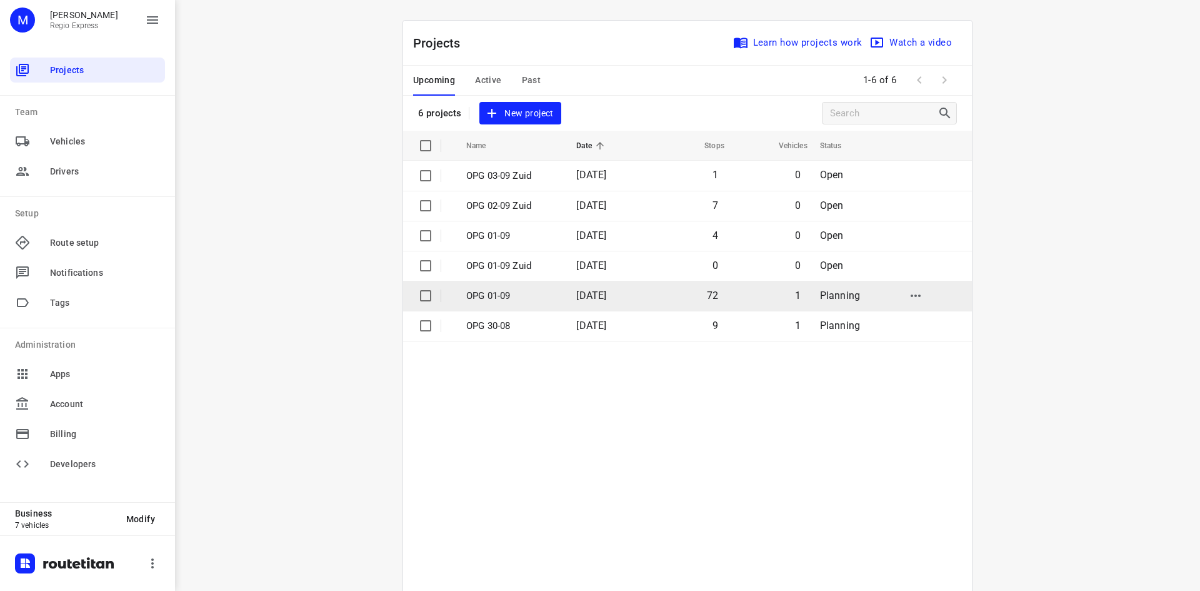
click at [522, 303] on td "OPG 01-09" at bounding box center [510, 296] width 113 height 30
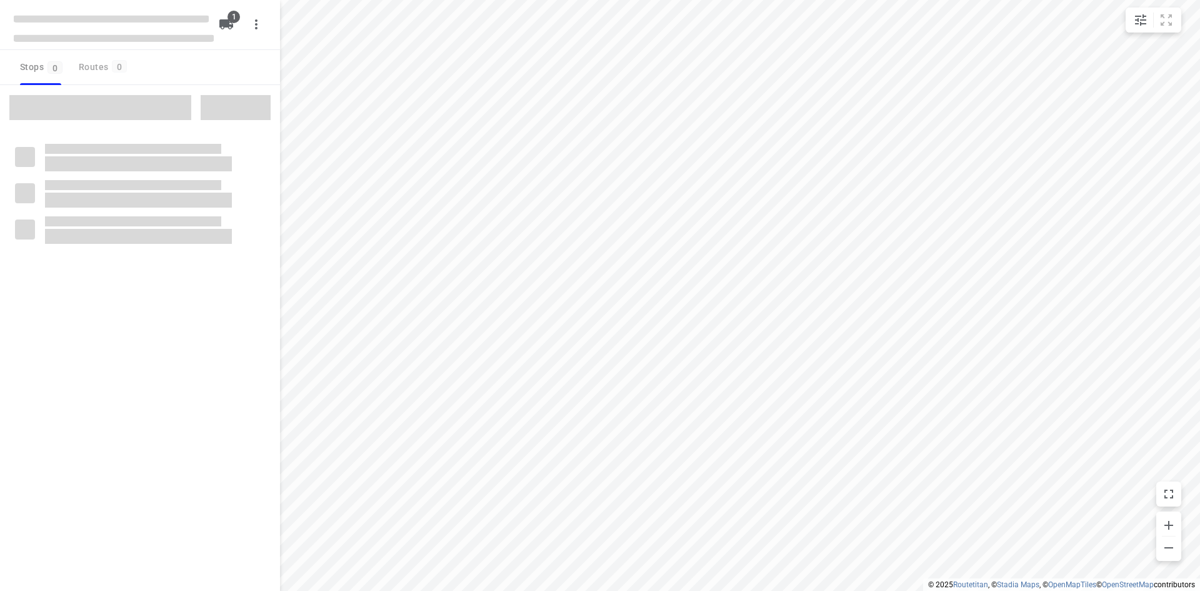
type input "distance"
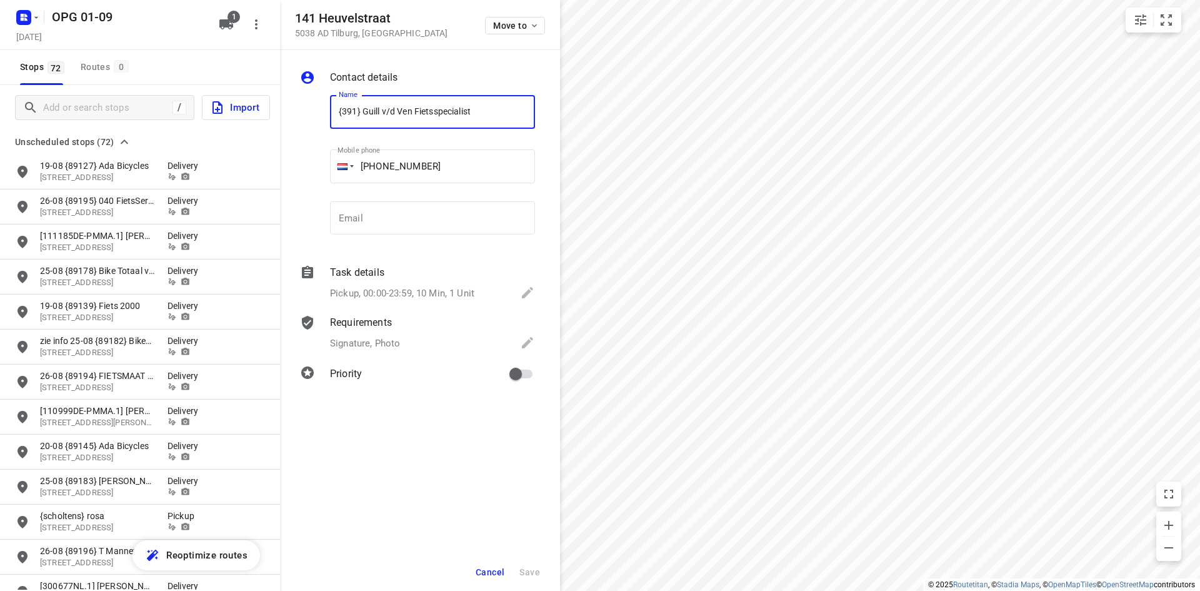
click at [481, 570] on span "Cancel" at bounding box center [490, 572] width 29 height 10
click at [342, 113] on input "[300677NL.1] [PERSON_NAME]" at bounding box center [432, 112] width 205 height 34
type input "1-9 [300677NL.1] Angela Van Outheusden"
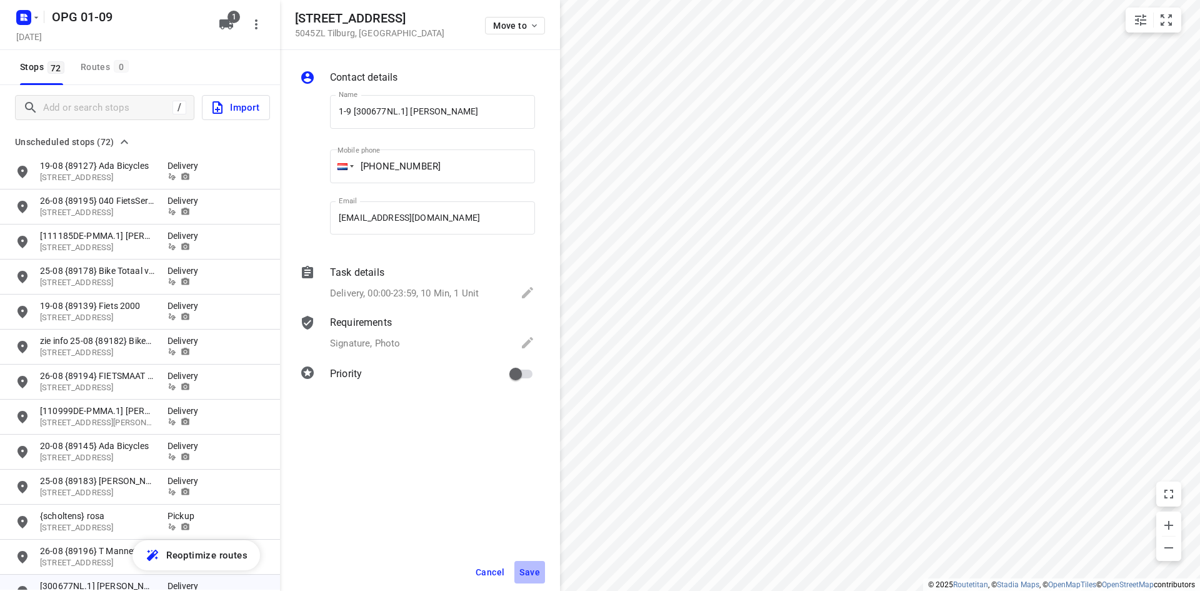
click at [523, 563] on button "Save" at bounding box center [530, 572] width 31 height 23
drag, startPoint x: 522, startPoint y: 113, endPoint x: 412, endPoint y: 119, distance: 110.2
click at [412, 119] on input "1-9 [300677NL.1] Angela Van Outheusden" at bounding box center [432, 112] width 205 height 34
click at [531, 373] on input "primary checkbox" at bounding box center [515, 374] width 71 height 24
checkbox input "true"
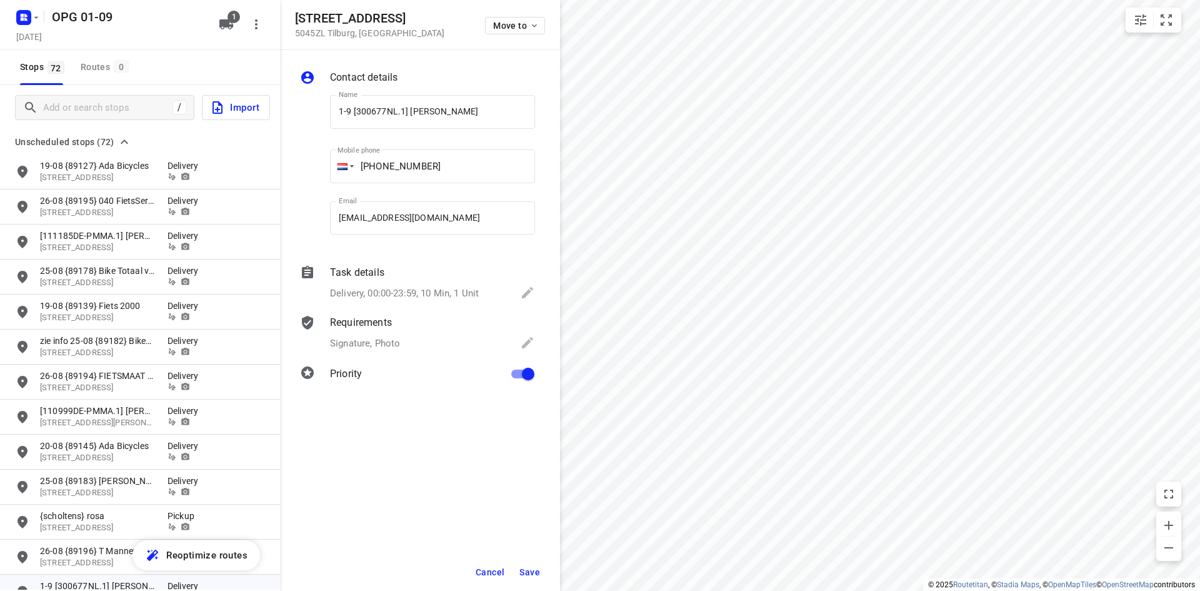
click at [525, 567] on span "Save" at bounding box center [530, 572] width 21 height 10
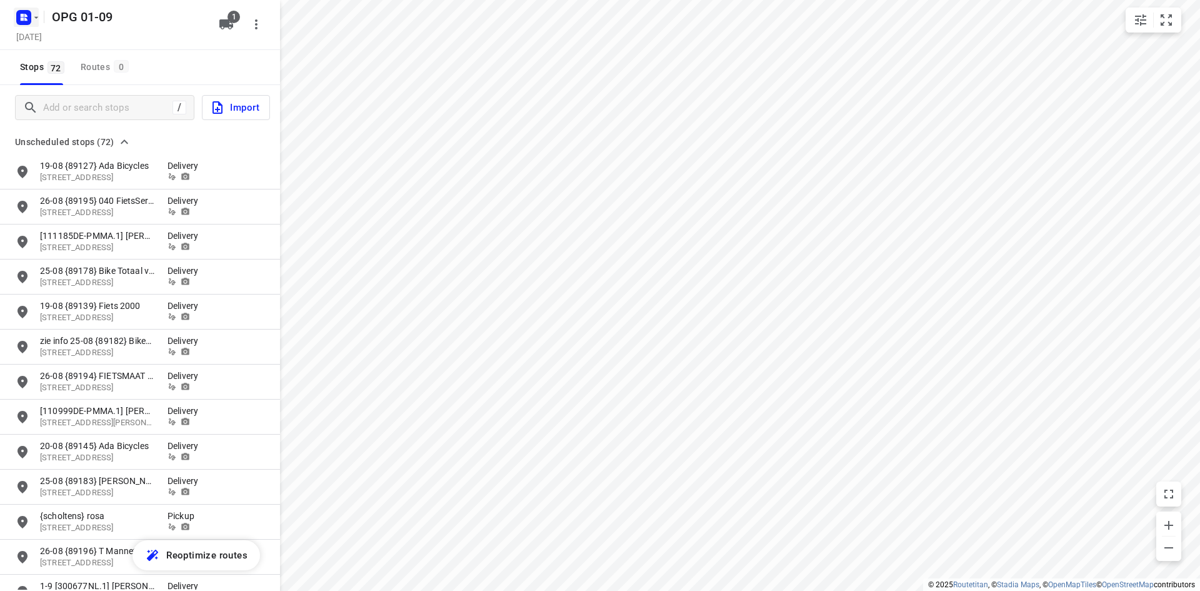
click at [19, 23] on rect "button" at bounding box center [23, 17] width 15 height 15
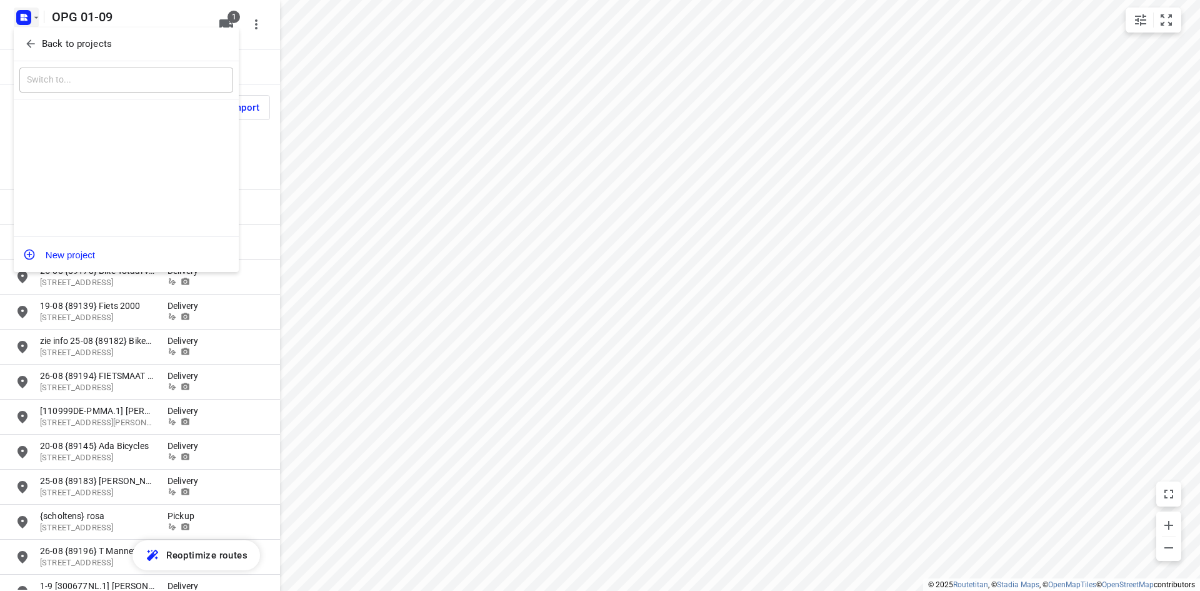
click at [39, 54] on div "Back to projects ​ New project" at bounding box center [126, 150] width 225 height 244
click at [56, 47] on p "Back to projects" at bounding box center [77, 44] width 70 height 14
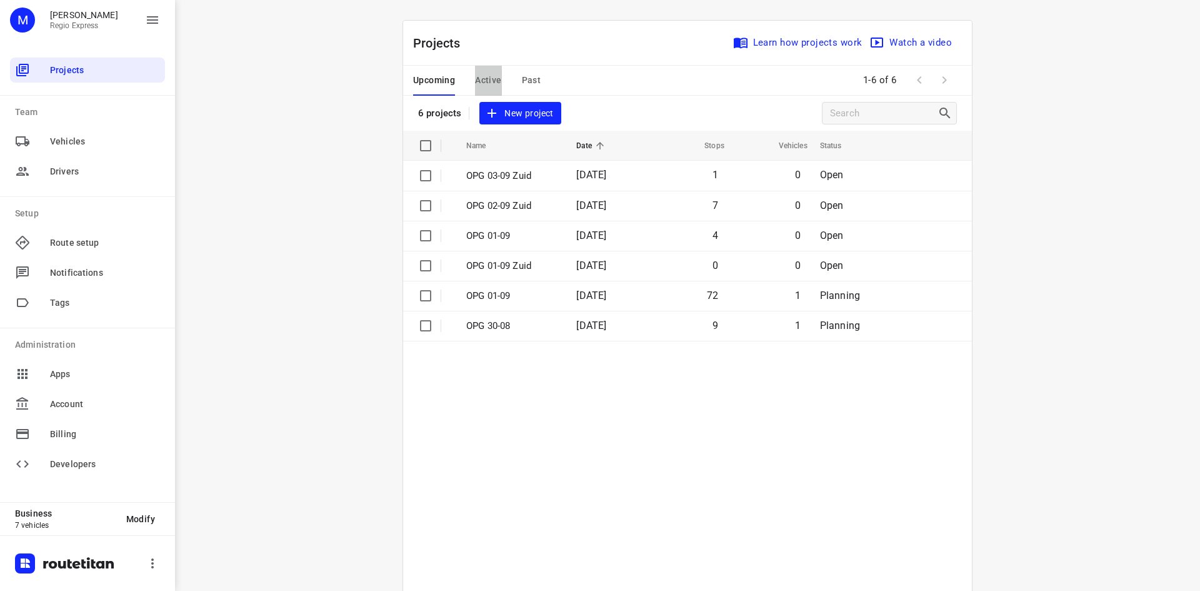
click at [481, 84] on span "Active" at bounding box center [488, 81] width 26 height 16
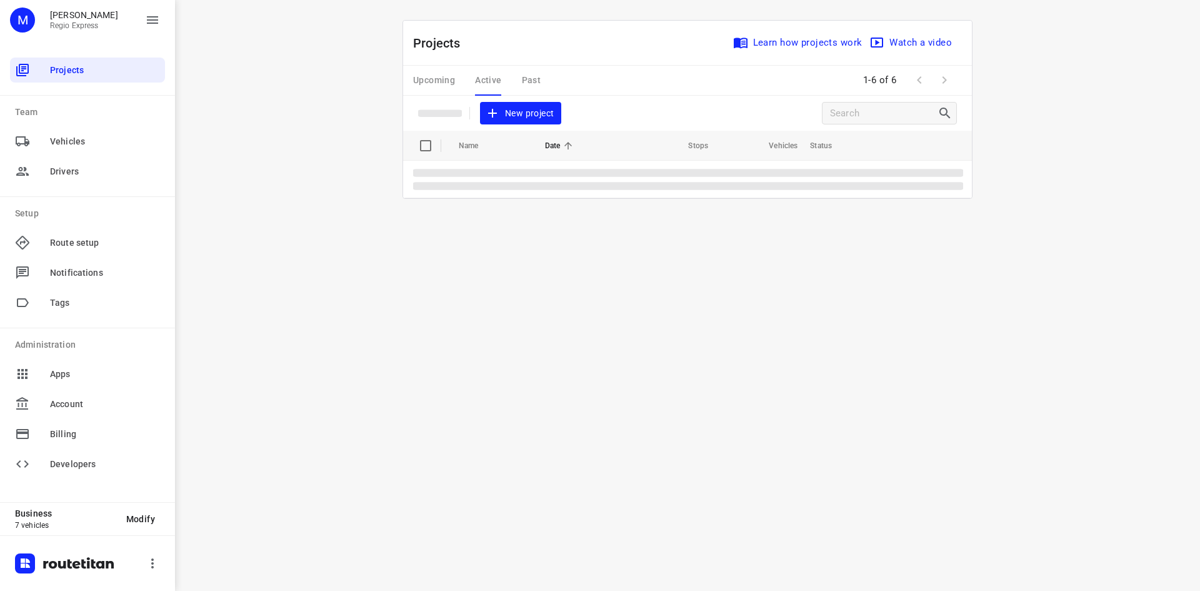
click at [535, 80] on div "Upcoming Active Past" at bounding box center [487, 81] width 148 height 30
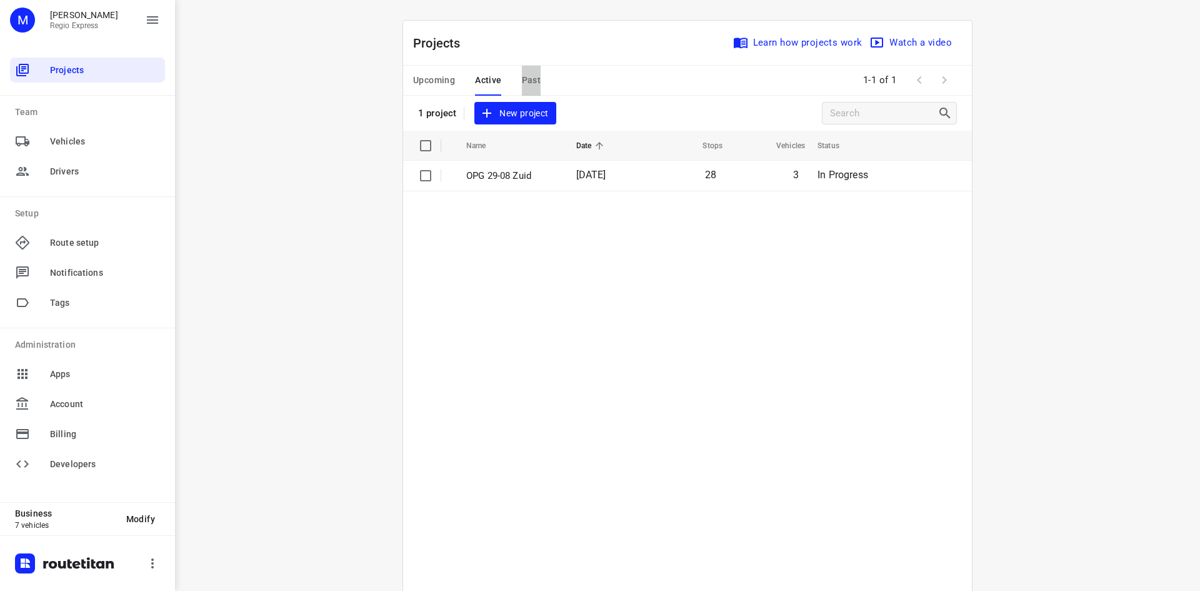
click at [528, 78] on span "Past" at bounding box center [531, 81] width 19 height 16
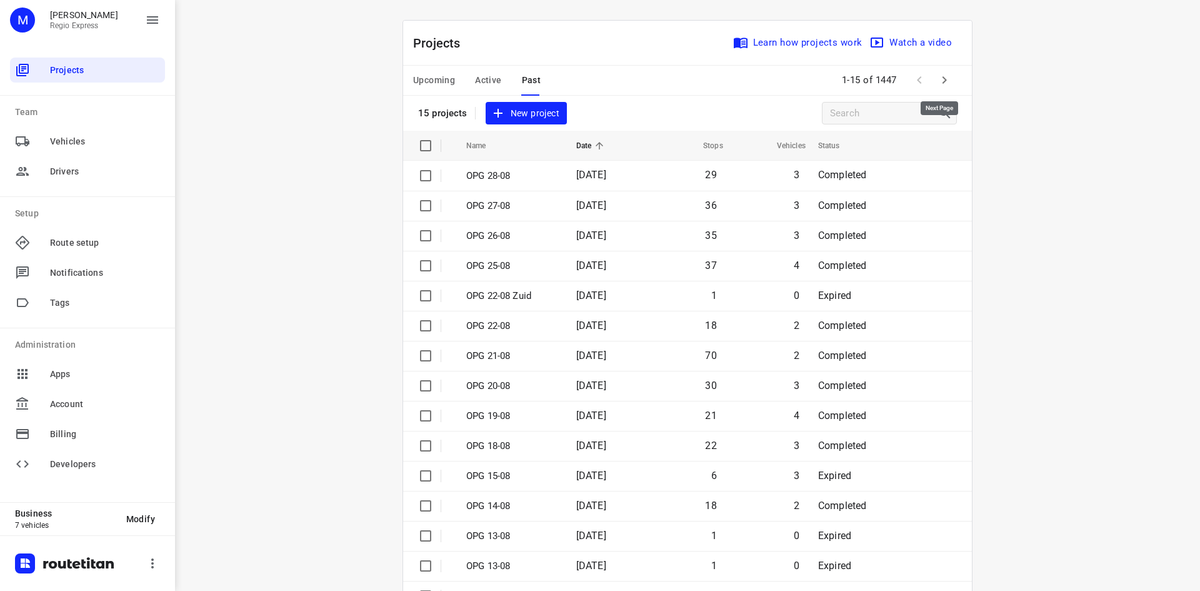
click at [937, 76] on icon "button" at bounding box center [944, 80] width 15 height 15
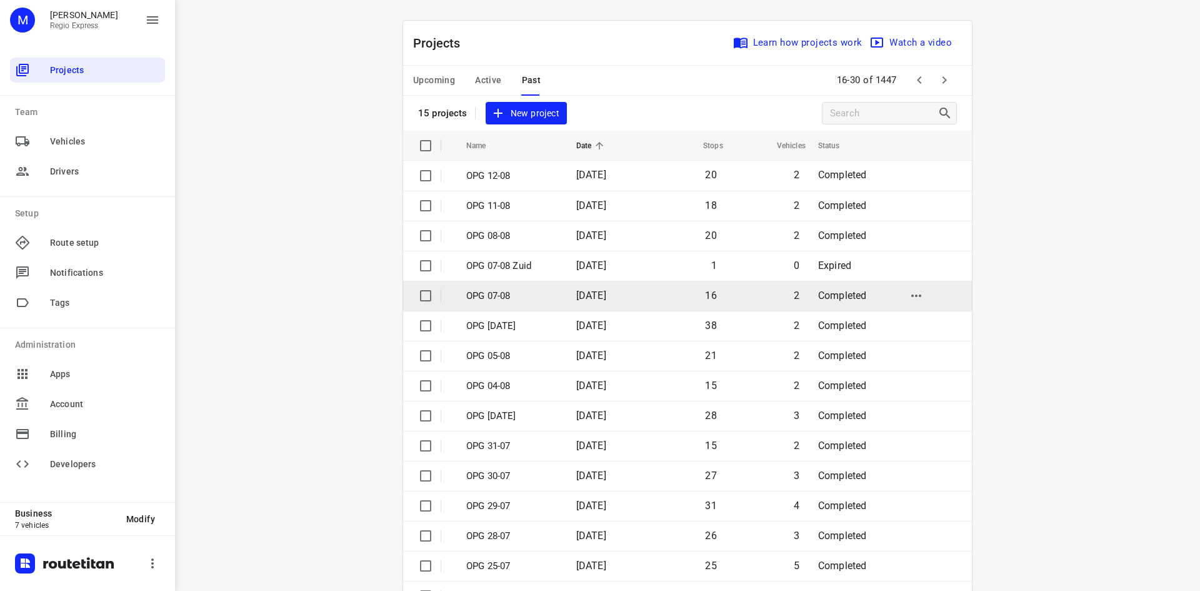
click at [733, 296] on td "2" at bounding box center [767, 296] width 83 height 30
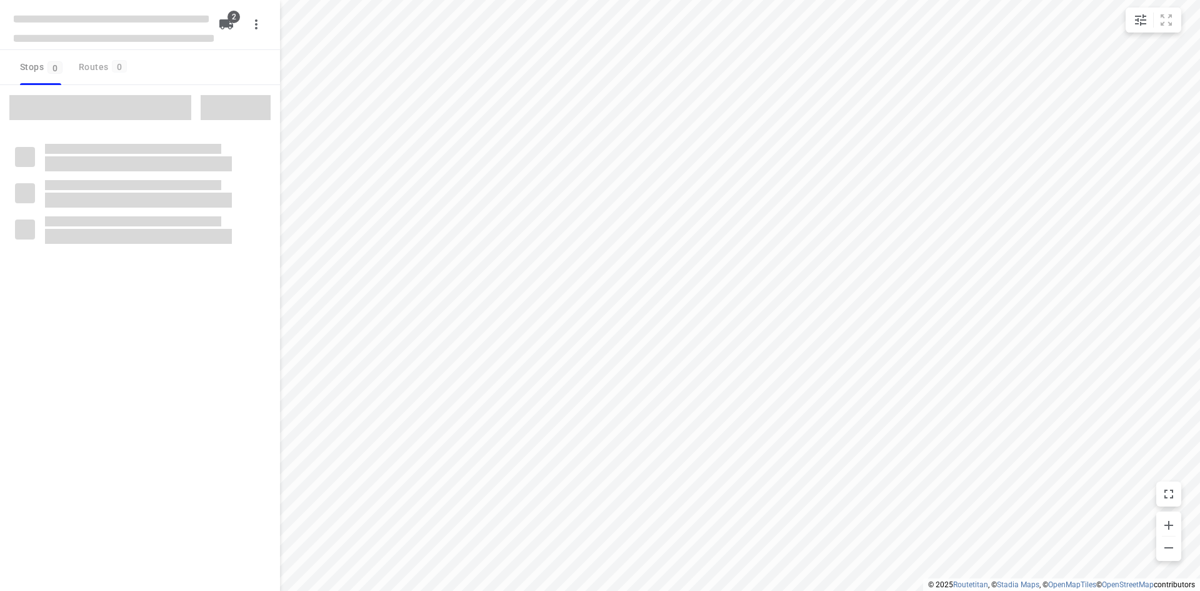
type input "distance"
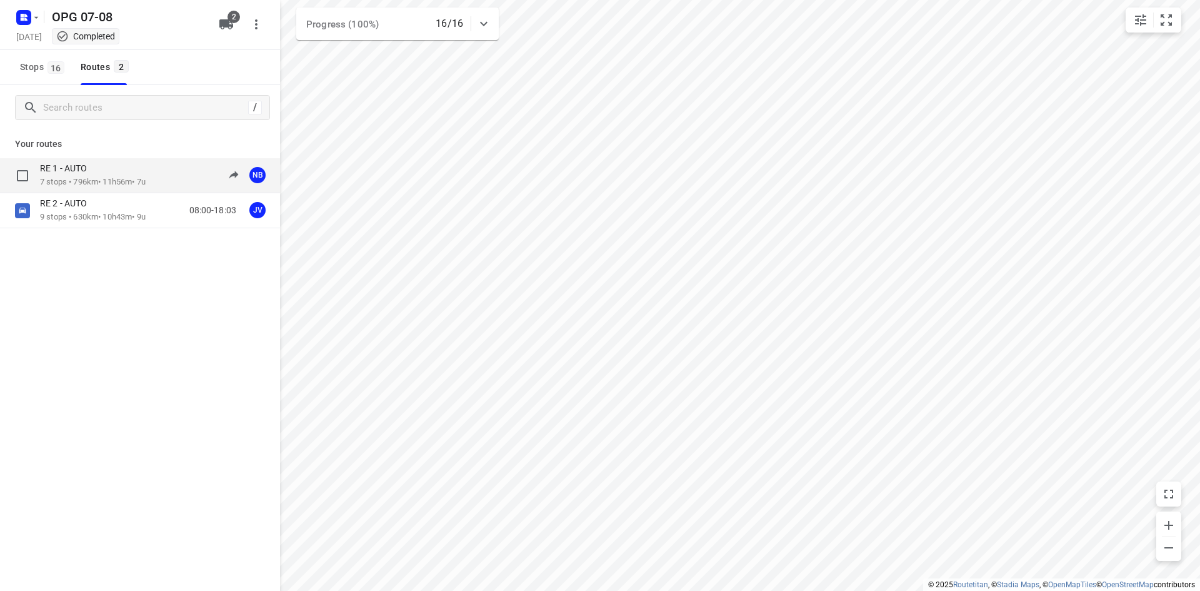
click at [176, 178] on div "08:30-19:34" at bounding box center [205, 176] width 63 height 26
click at [154, 172] on div "RE 1 - AUTO 7 stops • 796km • 11h56m • 7u 08:30-19:34 NB" at bounding box center [160, 176] width 240 height 26
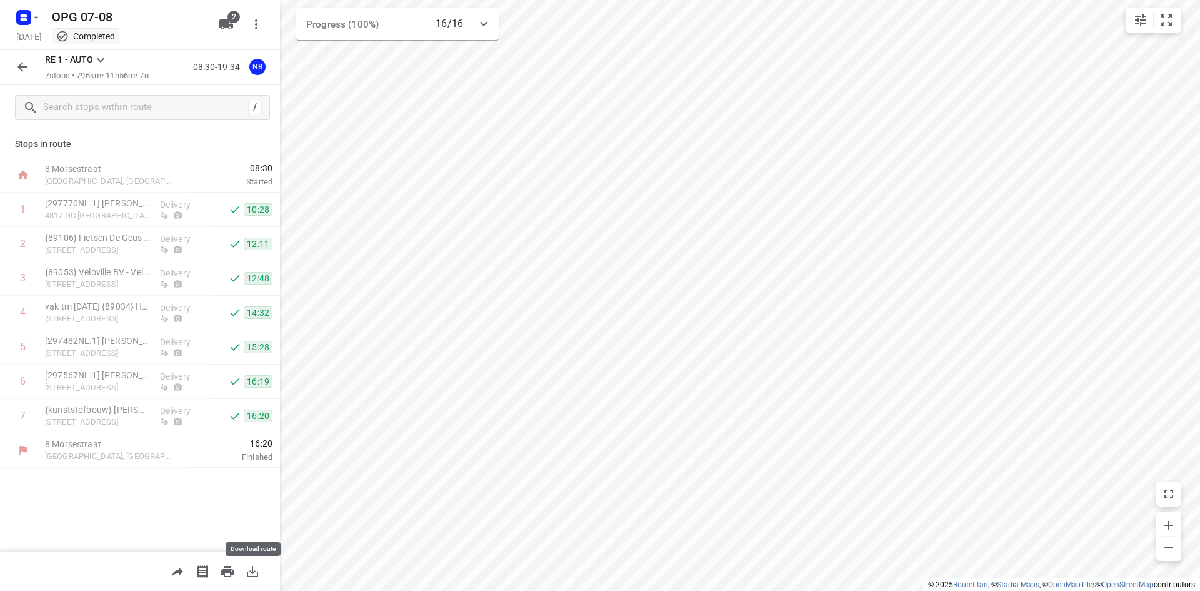
click at [254, 569] on icon "button" at bounding box center [252, 571] width 15 height 15
click at [29, 21] on rect "button" at bounding box center [23, 17] width 15 height 15
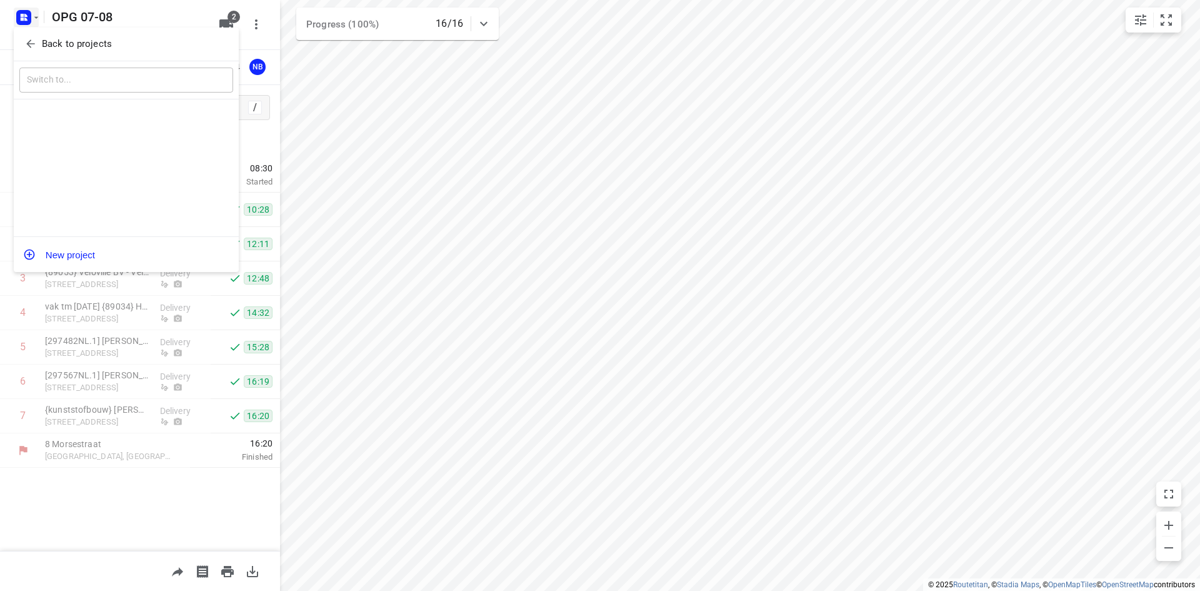
click at [37, 41] on span "Back to projects" at bounding box center [126, 44] width 204 height 14
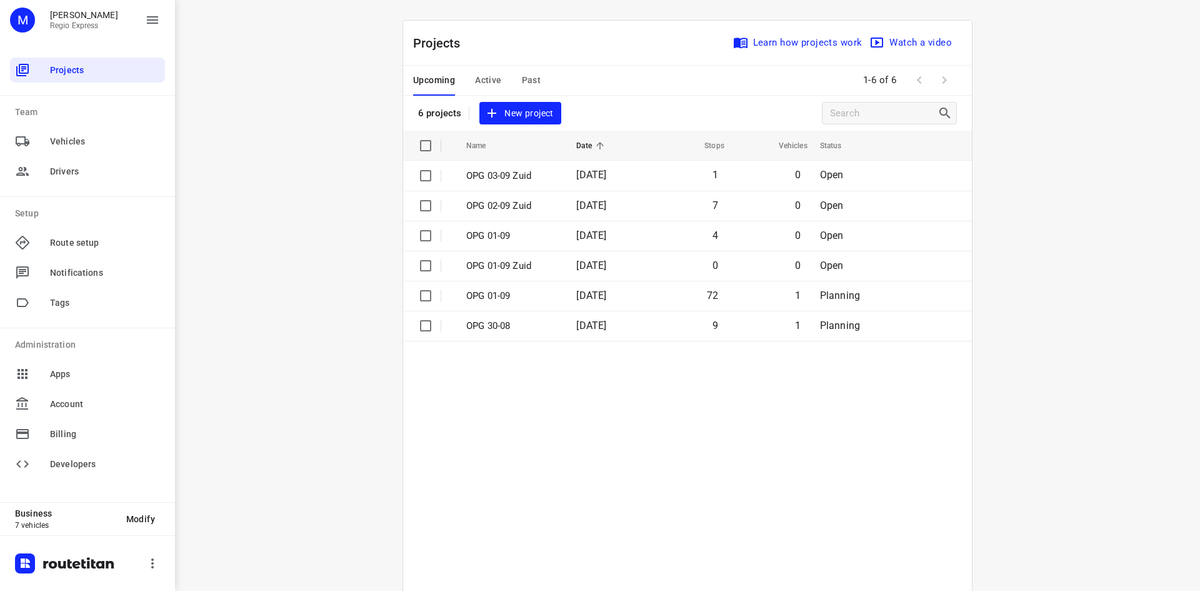
click at [522, 77] on span "Past" at bounding box center [531, 81] width 19 height 16
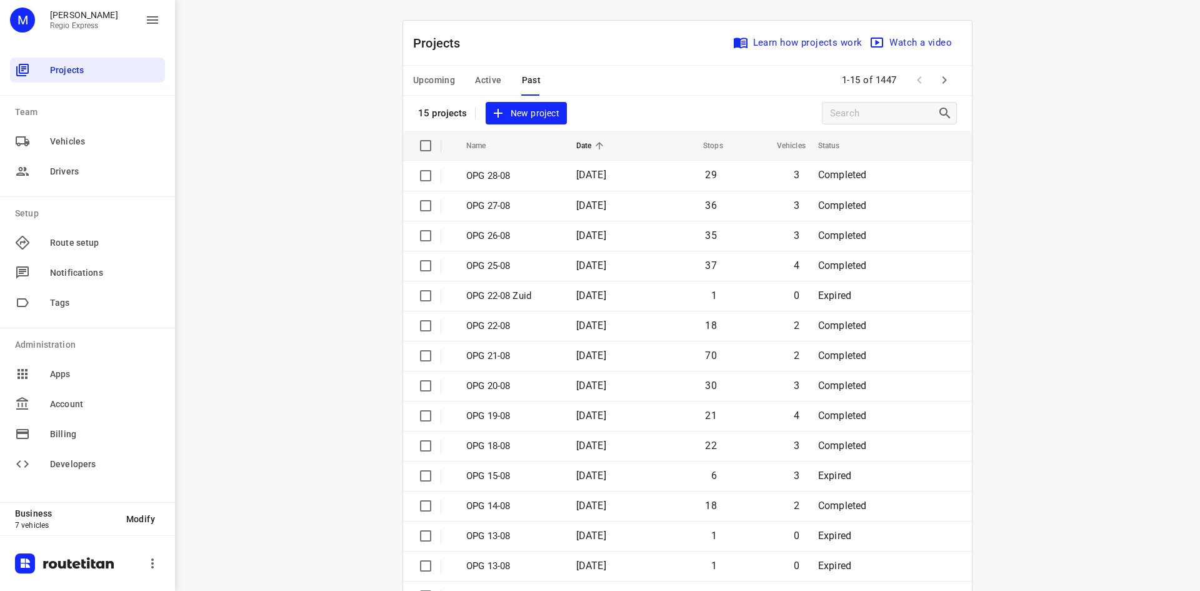
click at [937, 74] on icon "button" at bounding box center [944, 80] width 15 height 15
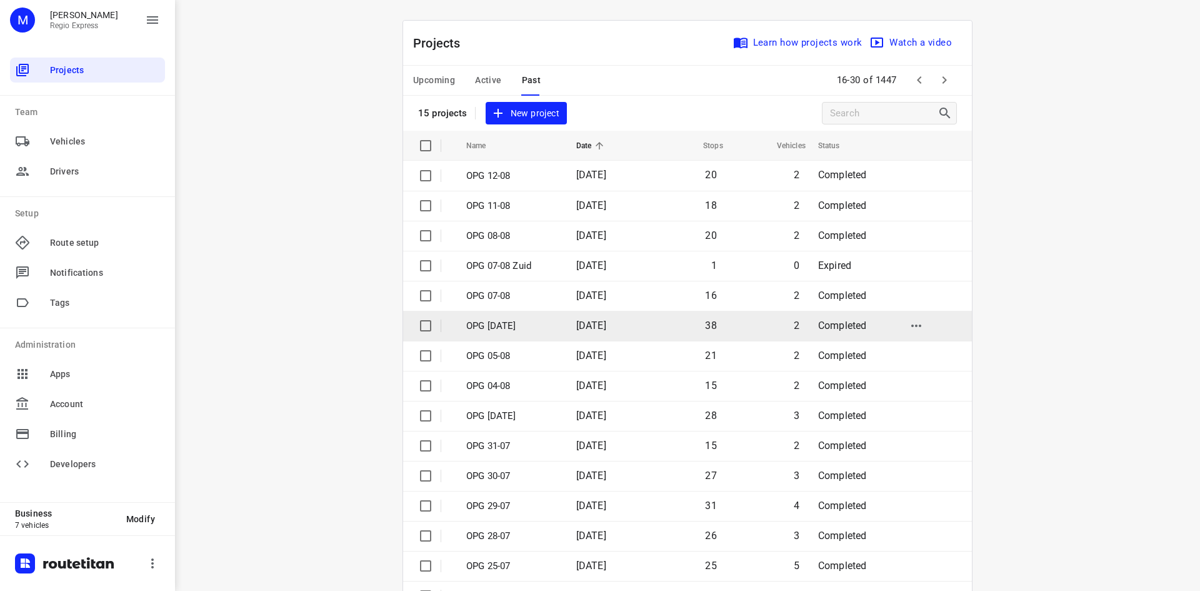
click at [550, 328] on p "OPG [DATE]" at bounding box center [511, 326] width 91 height 14
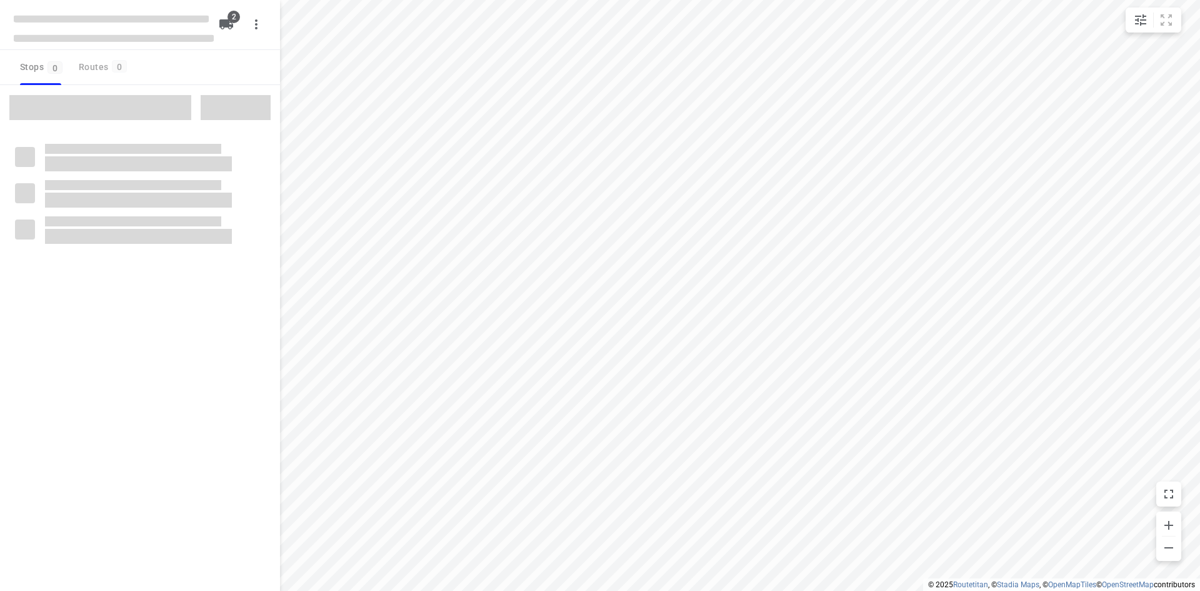
type input "distance"
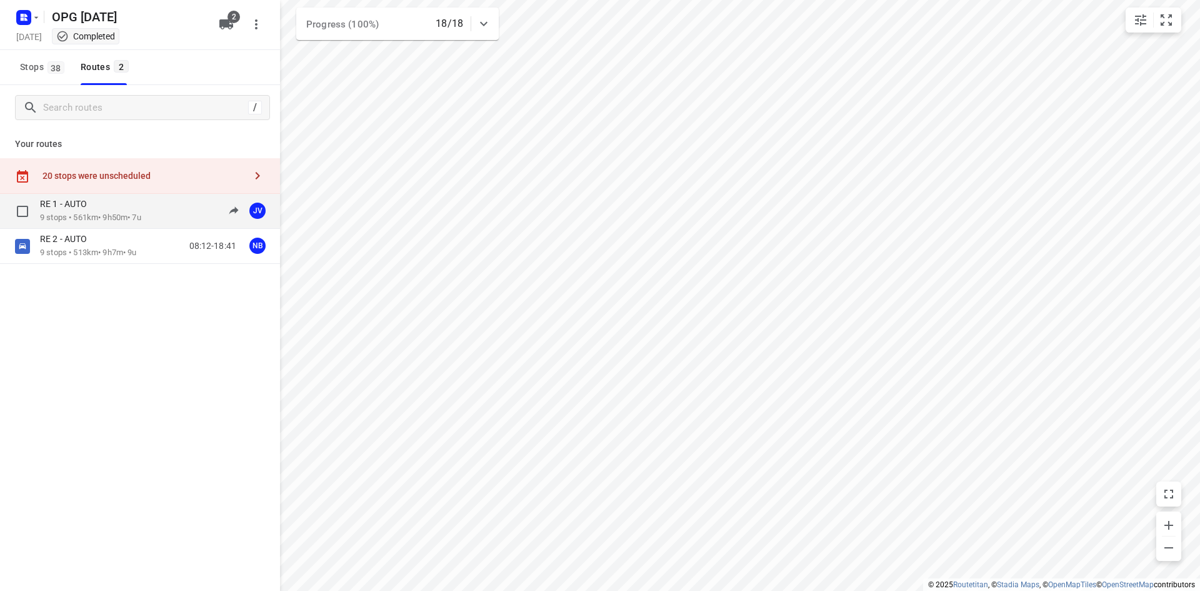
click at [70, 218] on p "9 stops • 561km • 9h50m • 7u" at bounding box center [90, 218] width 101 height 12
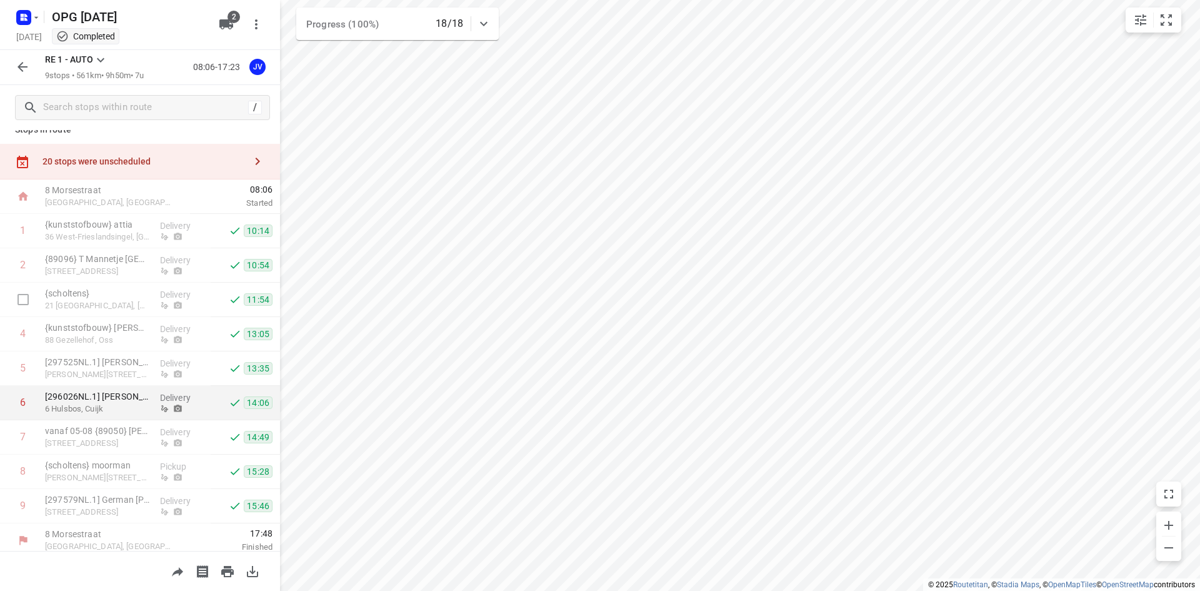
scroll to position [21, 0]
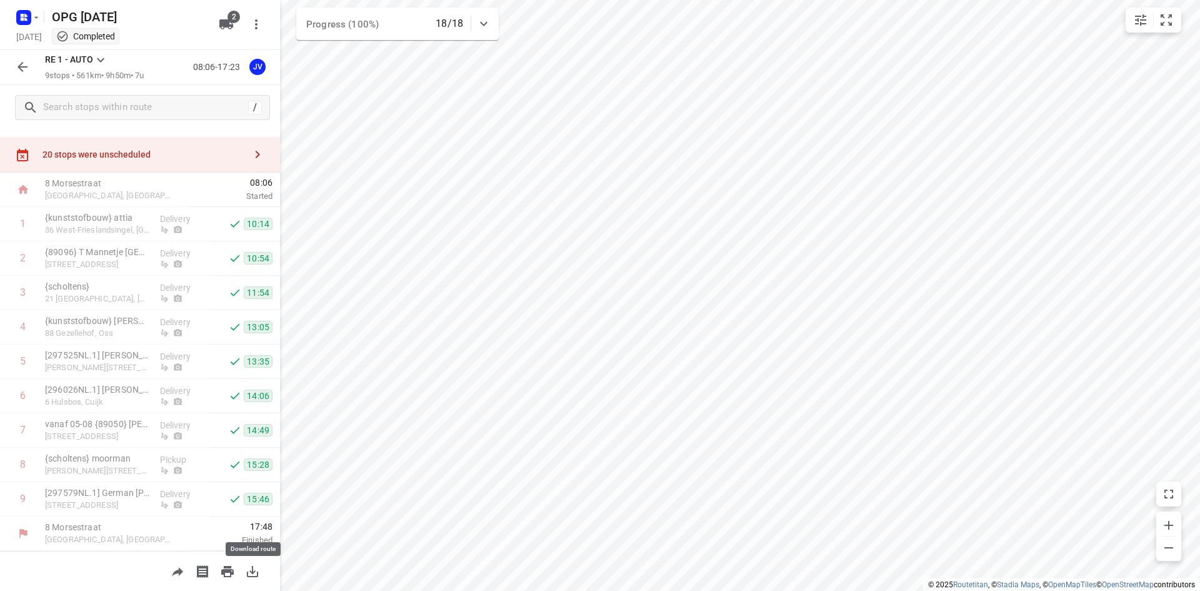
click at [253, 568] on icon "button" at bounding box center [252, 571] width 11 height 11
click at [23, 59] on icon "button" at bounding box center [22, 66] width 15 height 15
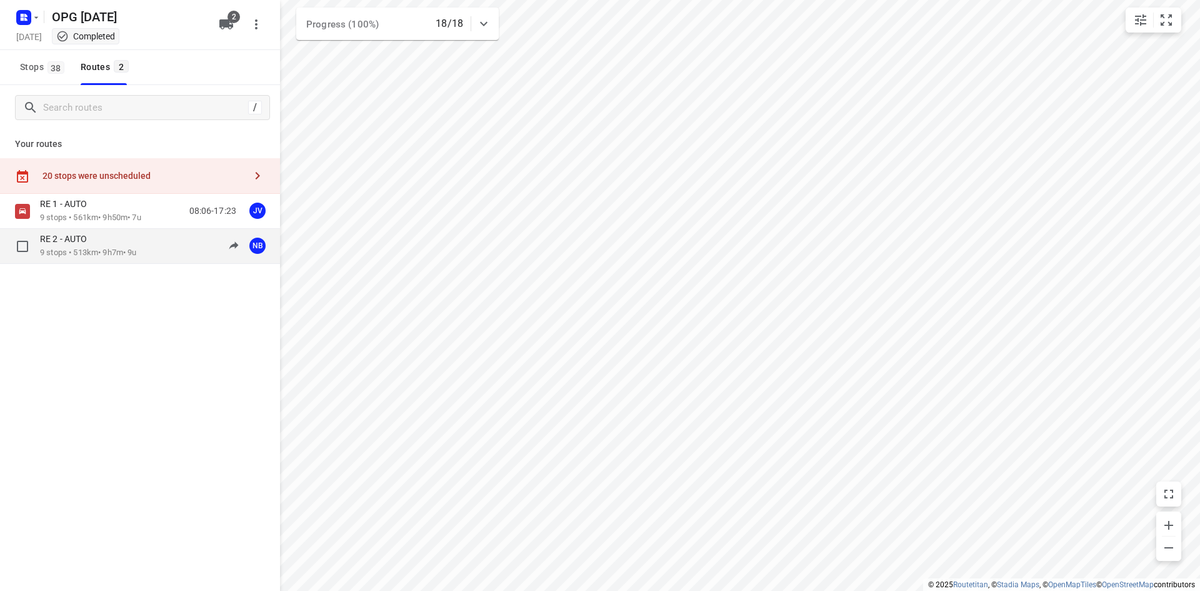
click at [61, 250] on p "9 stops • 513km • 9h7m • 9u" at bounding box center [88, 253] width 97 height 12
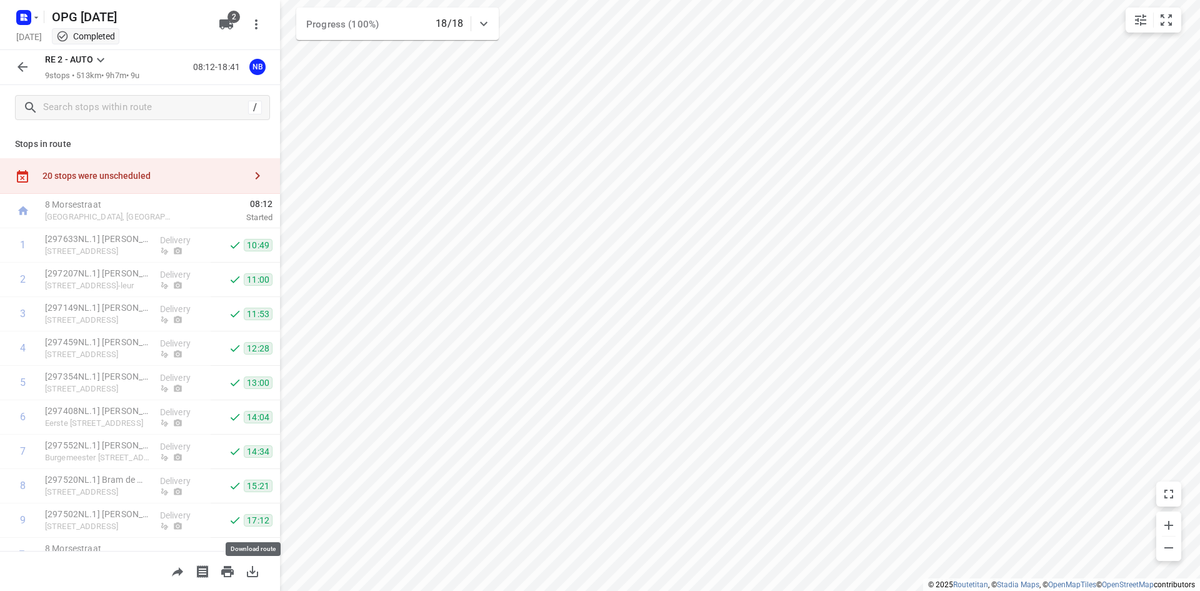
click at [253, 573] on icon "button" at bounding box center [252, 571] width 11 height 11
click at [18, 64] on icon "button" at bounding box center [22, 66] width 15 height 15
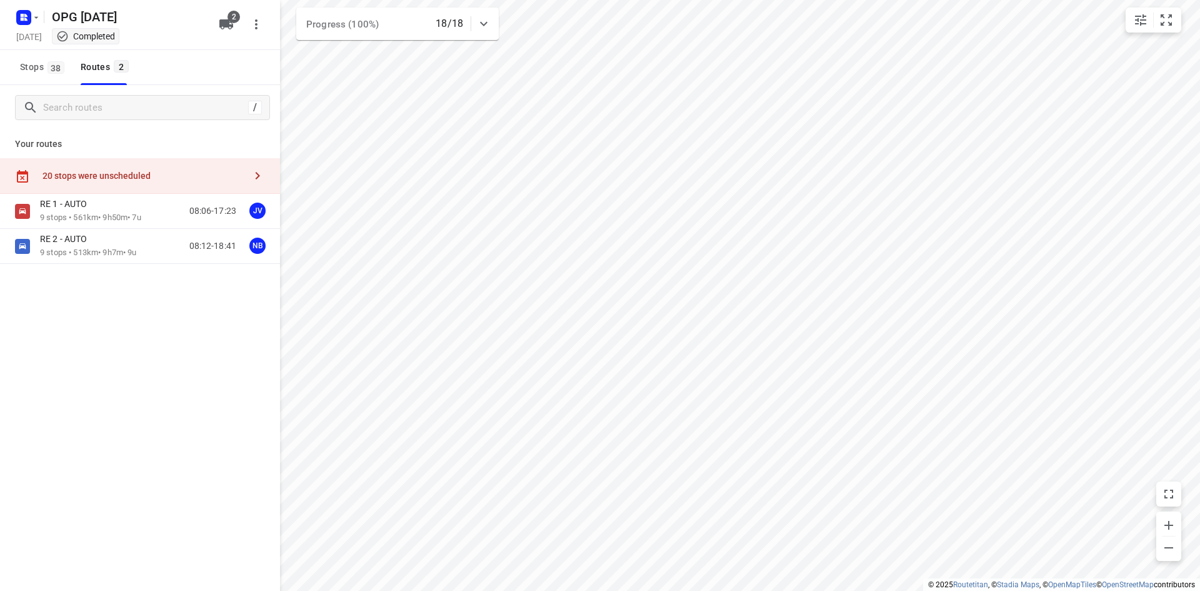
click at [23, 28] on div "OPG 06-08-2025 Wednesday, Aug 06 Completed" at bounding box center [114, 25] width 200 height 44
click at [24, 34] on div "Wednesday, Aug 06 Completed" at bounding box center [114, 37] width 200 height 17
click at [24, 17] on rect "button" at bounding box center [23, 17] width 15 height 15
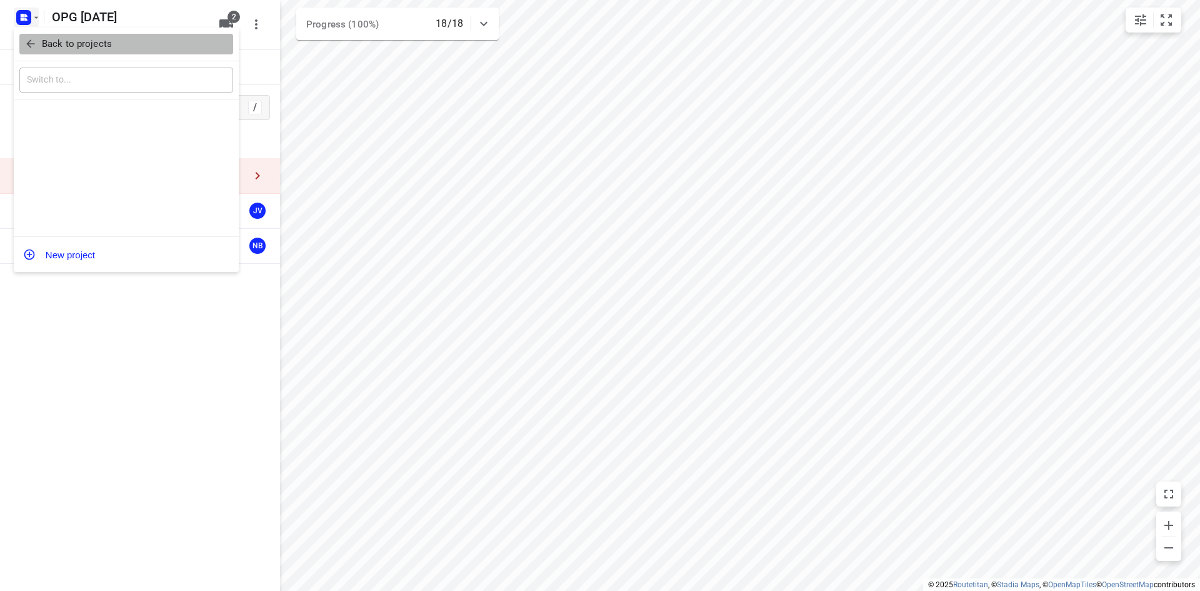
click at [33, 38] on icon "button" at bounding box center [30, 44] width 13 height 13
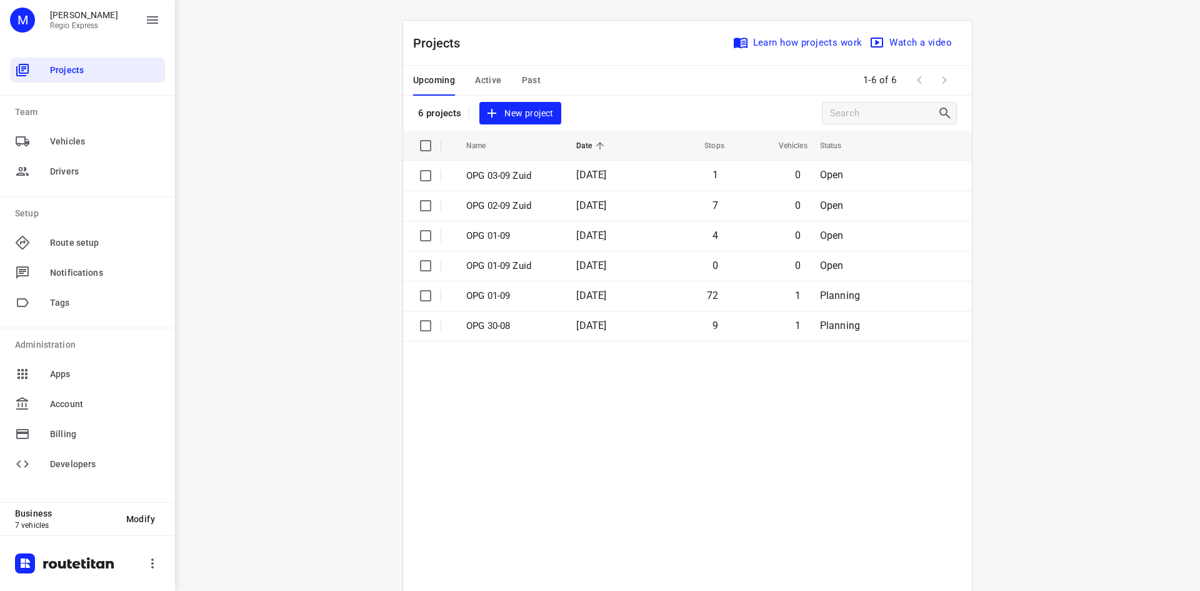
click at [522, 80] on span "Past" at bounding box center [531, 81] width 19 height 16
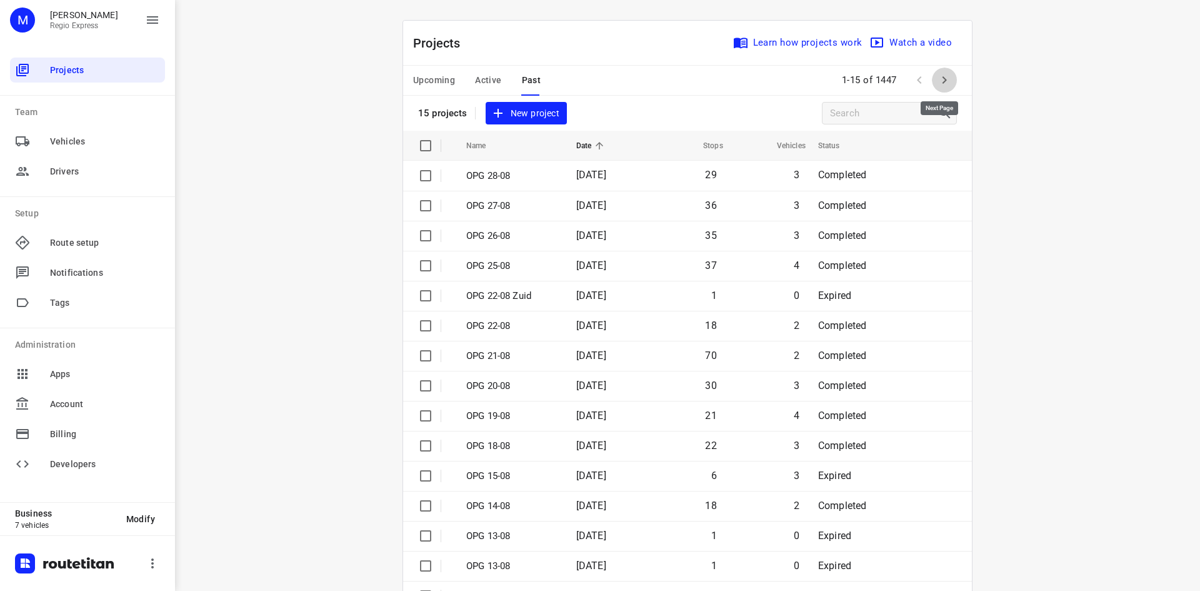
click at [943, 78] on icon "button" at bounding box center [945, 80] width 4 height 8
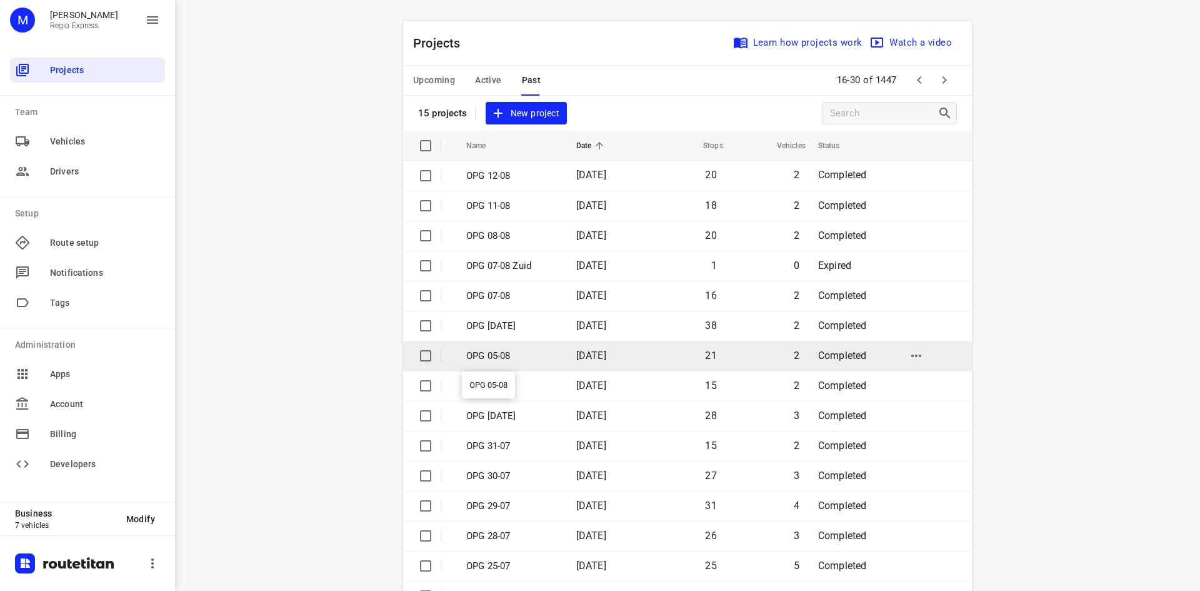
click at [511, 358] on p "OPG 05-08" at bounding box center [511, 356] width 91 height 14
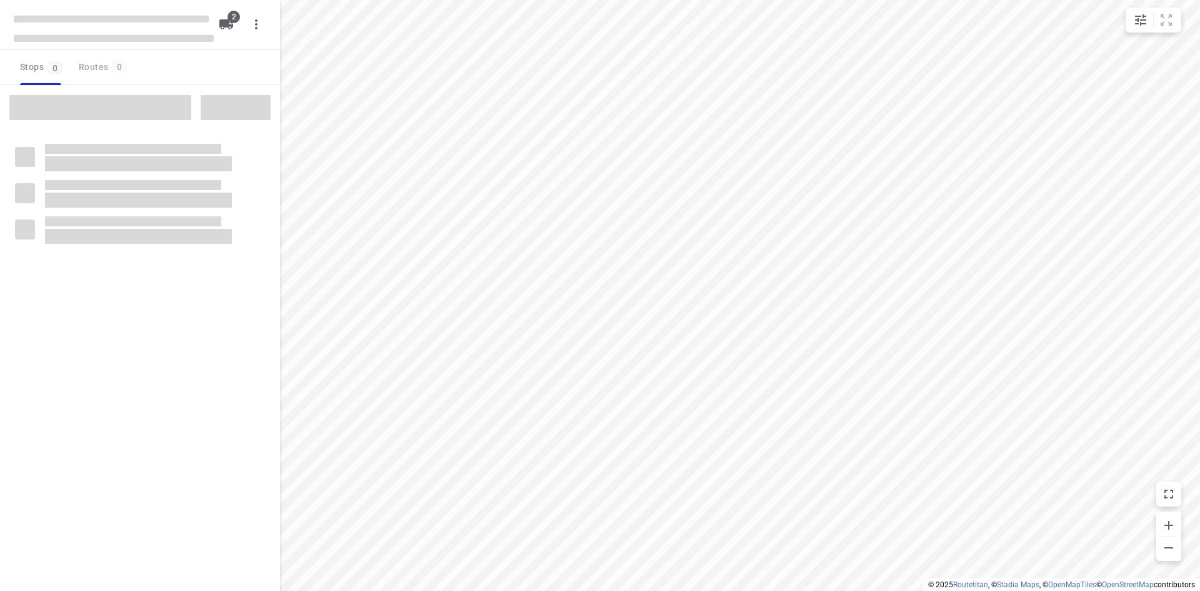
type input "distance"
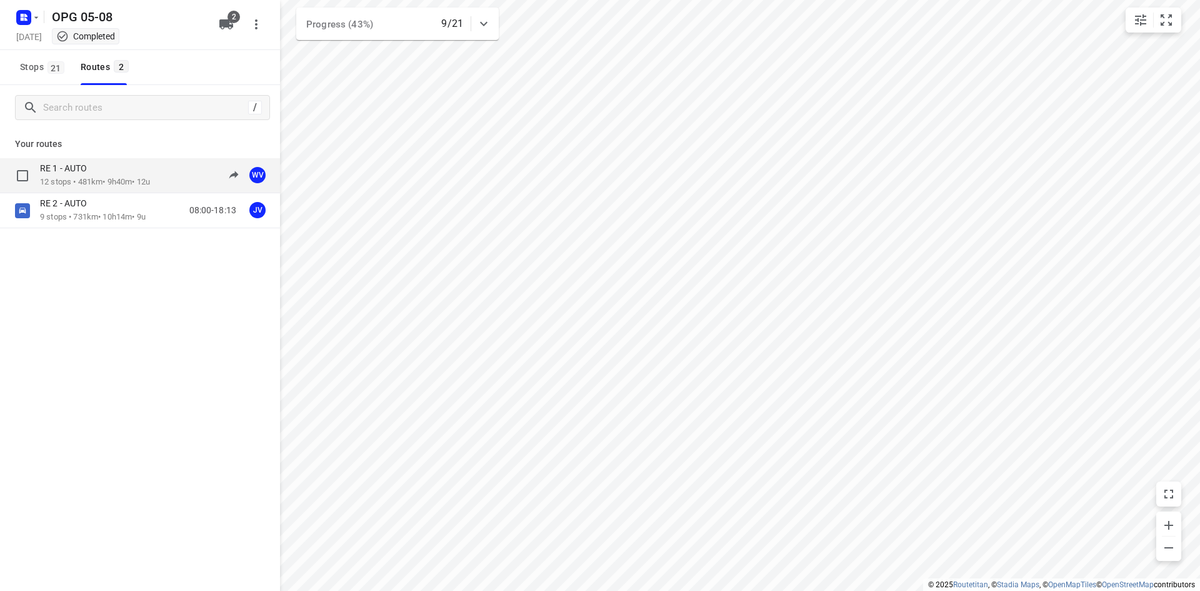
click at [150, 184] on p "12 stops • 481km • 9h40m • 12u" at bounding box center [95, 182] width 110 height 12
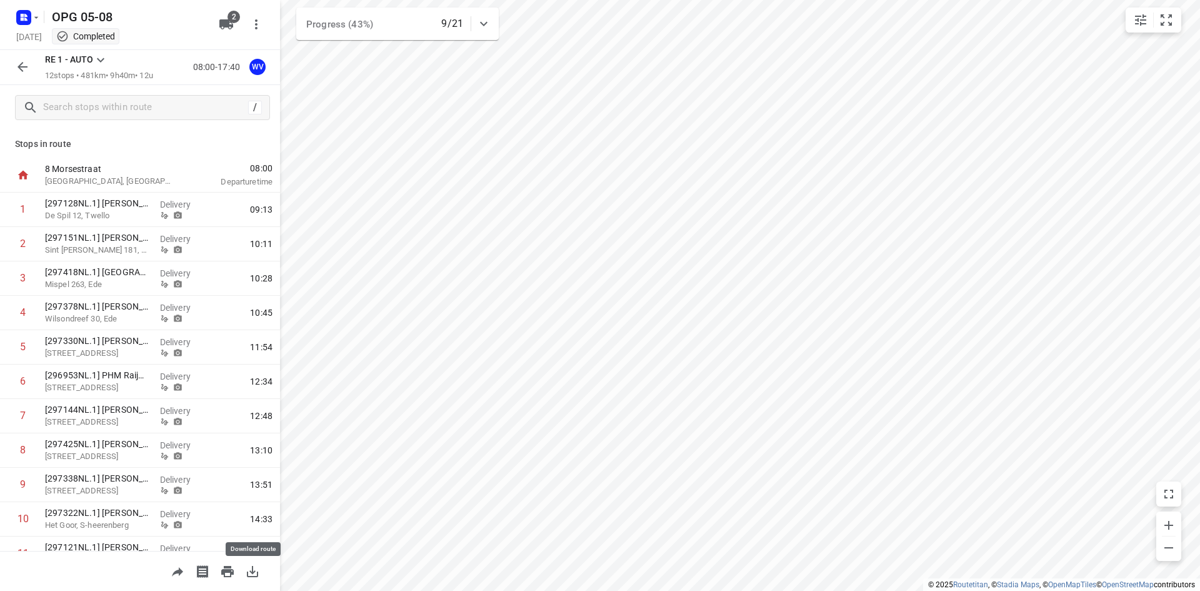
click at [260, 562] on button "button" at bounding box center [252, 571] width 25 height 25
click at [31, 73] on button "button" at bounding box center [22, 66] width 25 height 25
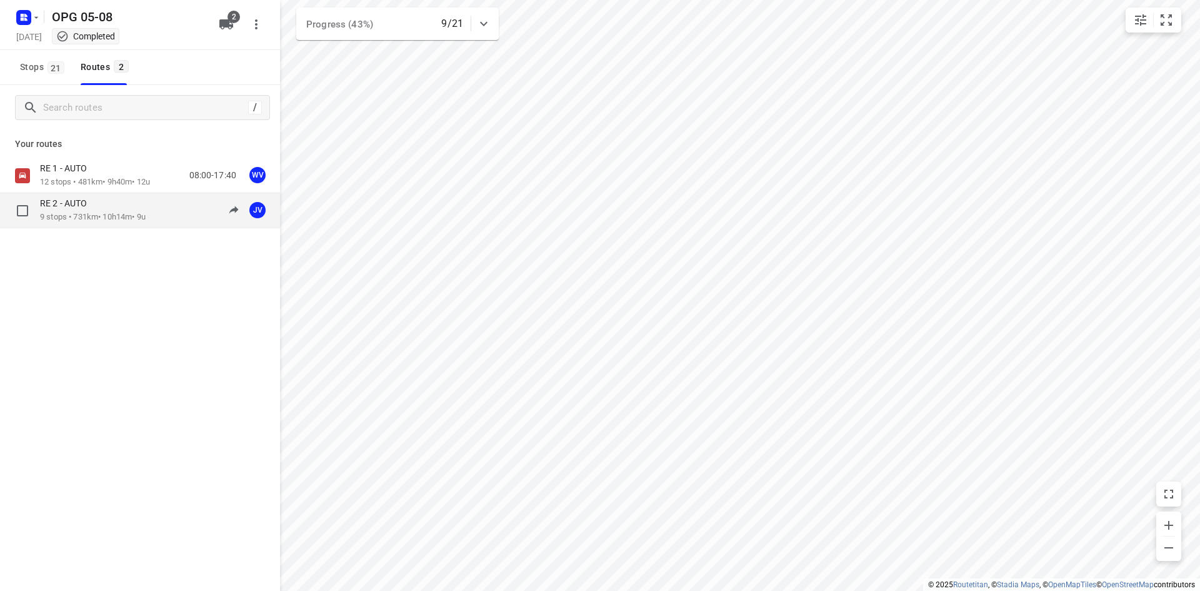
click at [102, 201] on div "RE 2 - AUTO" at bounding box center [93, 205] width 106 height 14
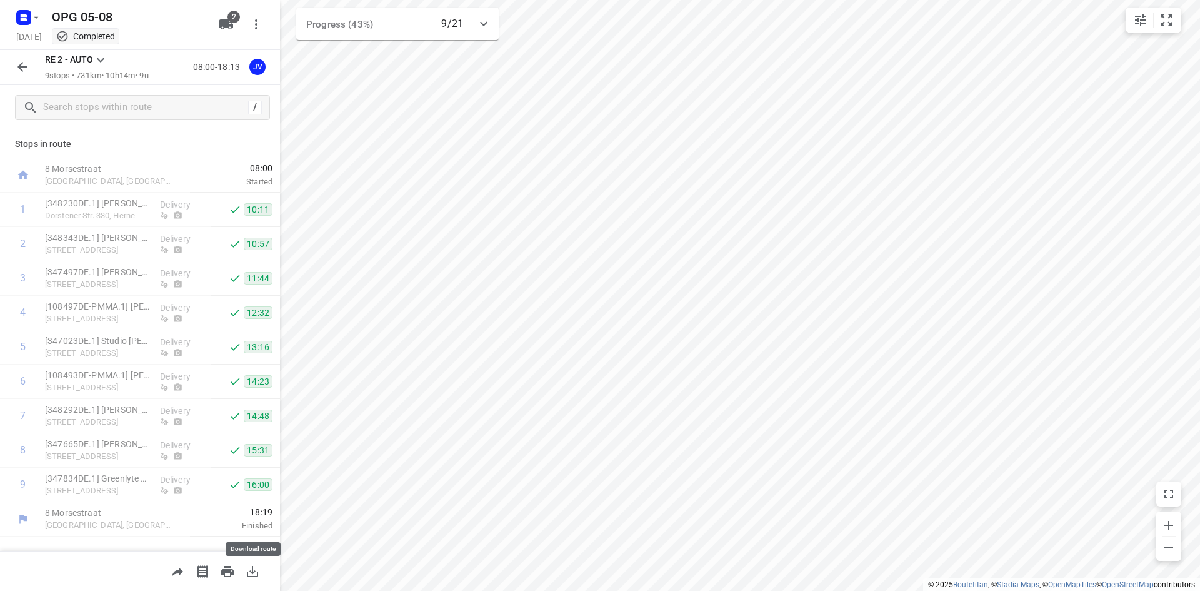
click at [248, 572] on icon "button" at bounding box center [252, 571] width 11 height 11
click at [28, 11] on rect "button" at bounding box center [23, 17] width 15 height 15
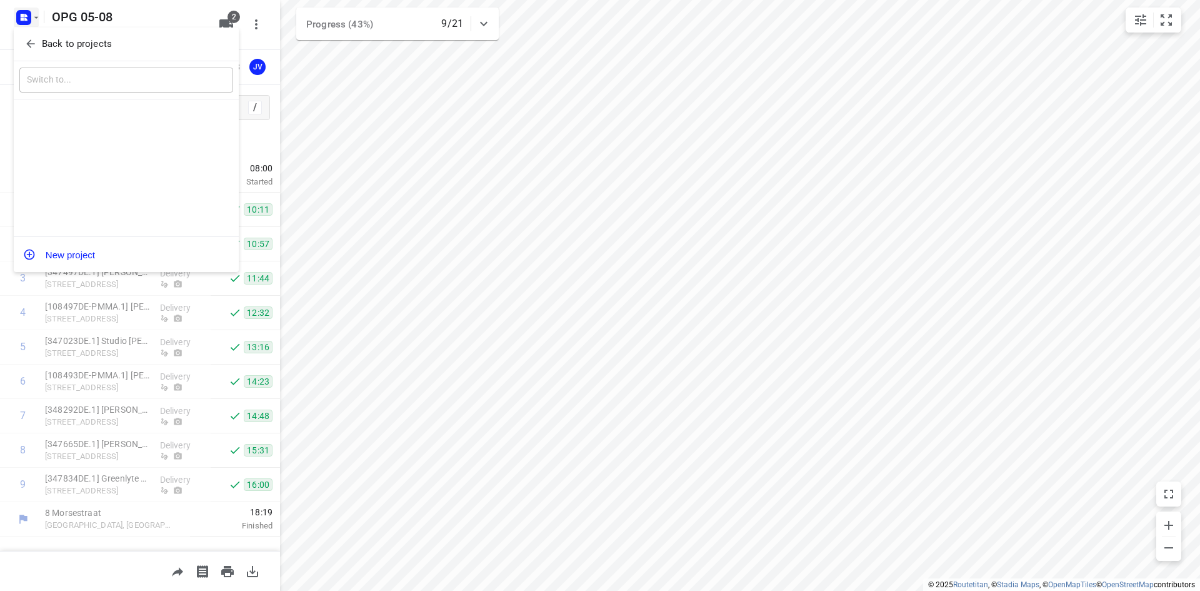
click at [30, 31] on div "Back to projects" at bounding box center [126, 45] width 225 height 34
click at [31, 36] on button "Back to projects" at bounding box center [126, 44] width 214 height 21
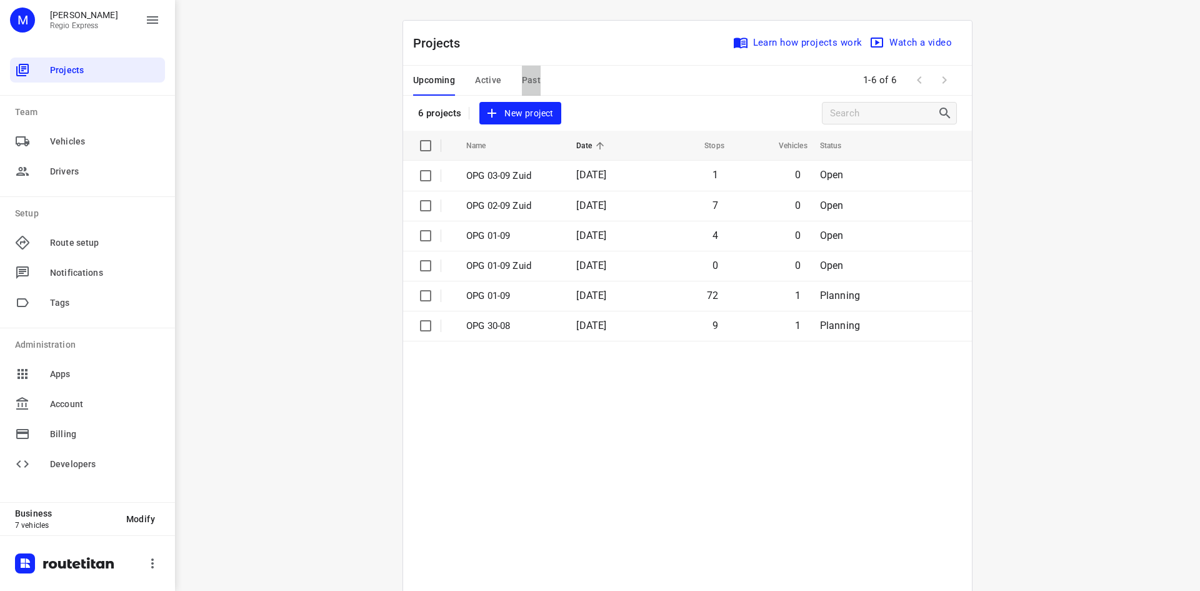
click at [531, 71] on button "Past" at bounding box center [531, 81] width 19 height 30
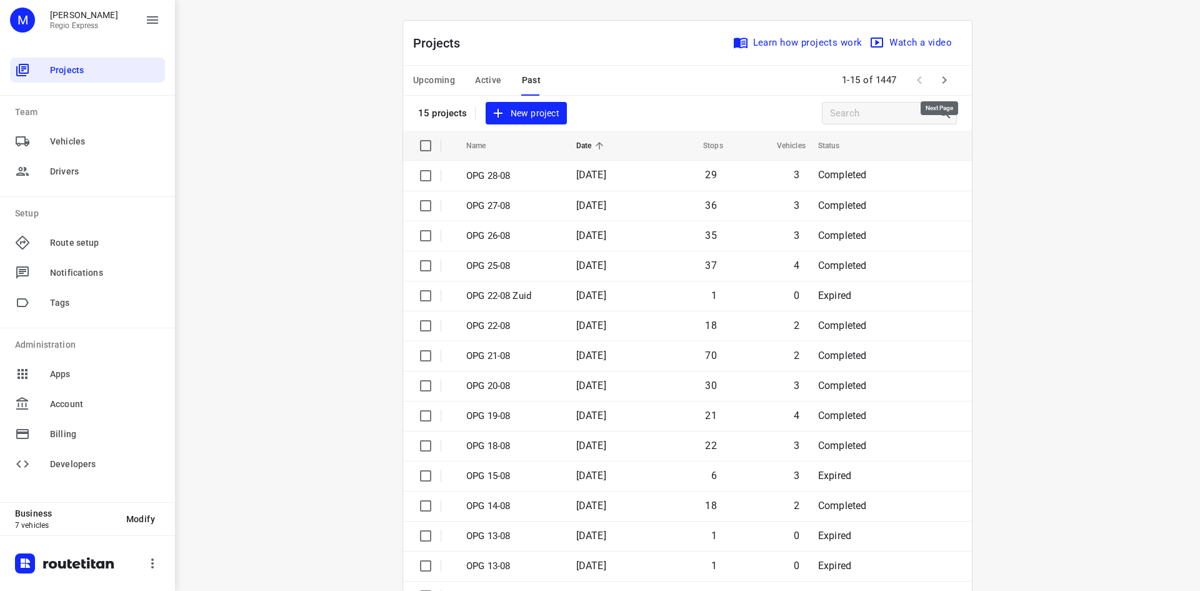
click at [937, 82] on icon "button" at bounding box center [944, 80] width 15 height 15
click at [946, 75] on icon "button" at bounding box center [944, 80] width 15 height 15
click at [920, 79] on icon "button" at bounding box center [919, 80] width 15 height 15
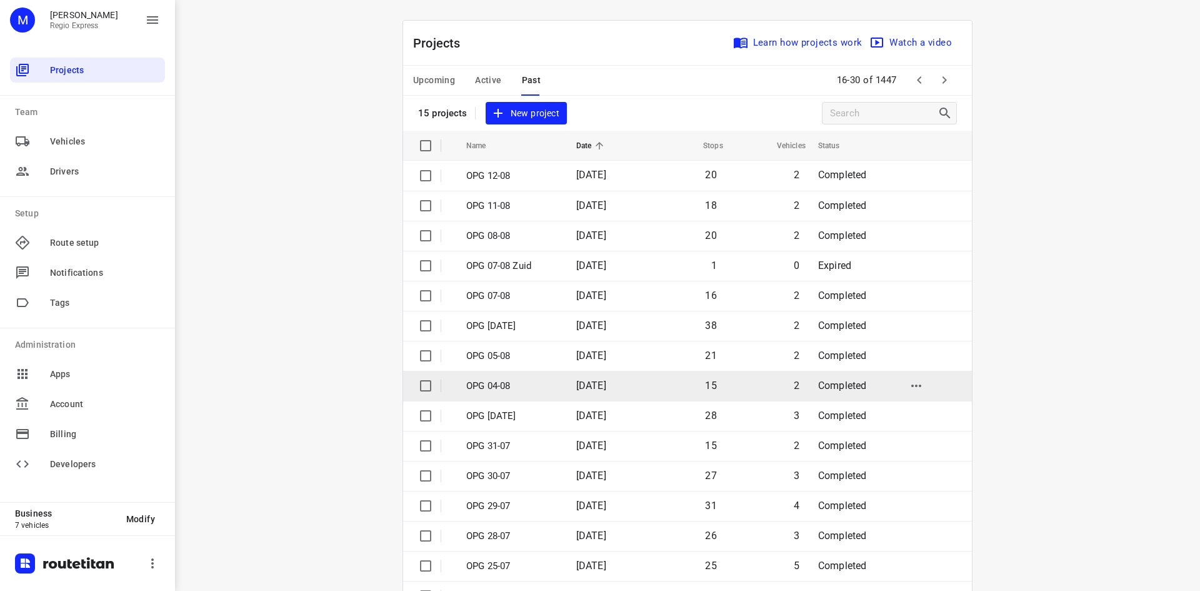
click at [600, 381] on span "[DATE]" at bounding box center [591, 385] width 30 height 12
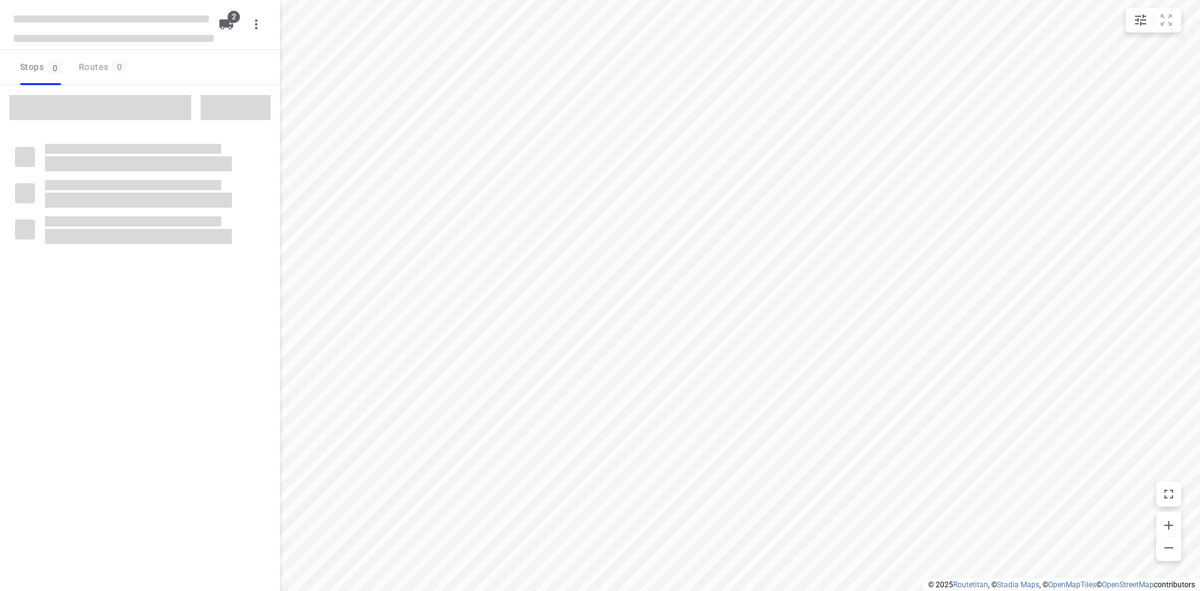
type input "distance"
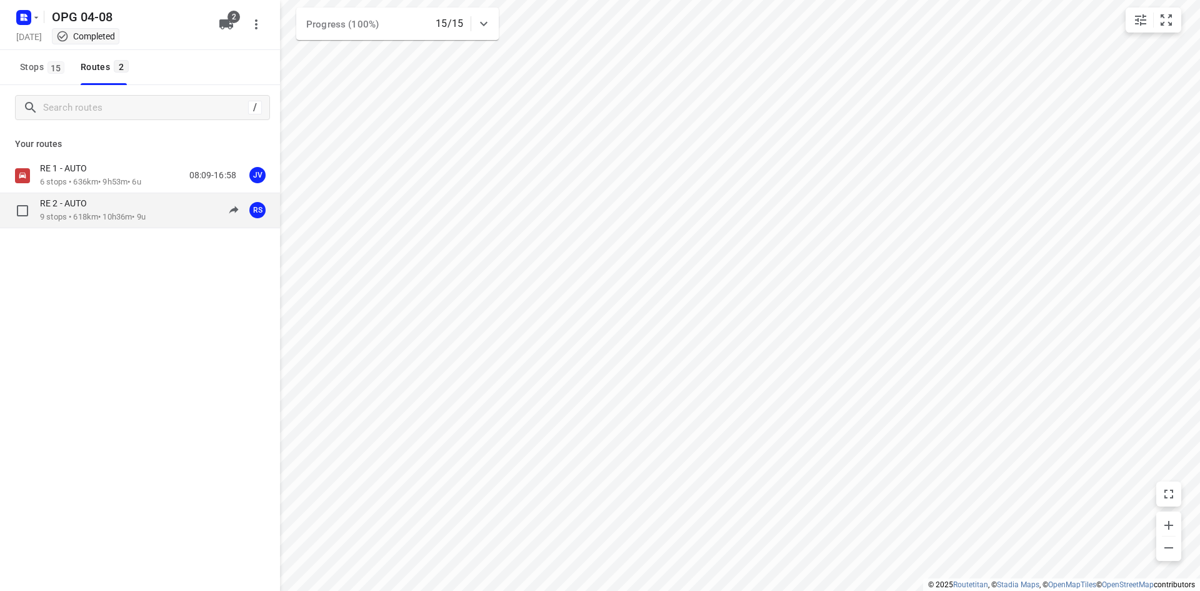
click at [138, 208] on div "RE 2 - AUTO" at bounding box center [93, 205] width 106 height 14
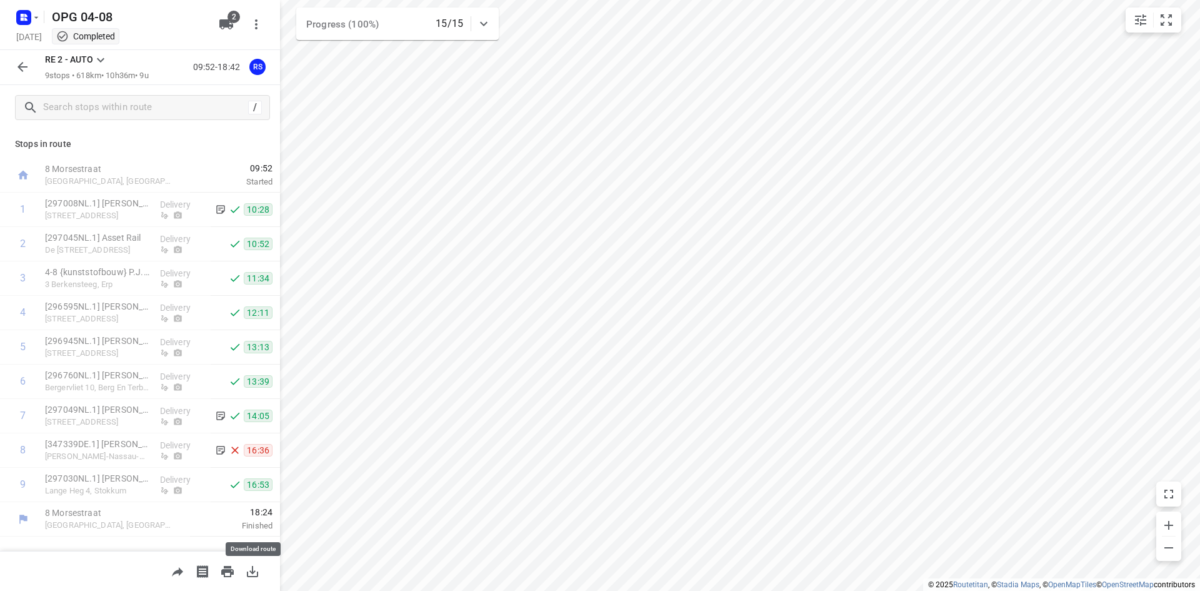
click at [246, 569] on icon "button" at bounding box center [252, 571] width 15 height 15
click at [13, 68] on button "button" at bounding box center [22, 66] width 25 height 25
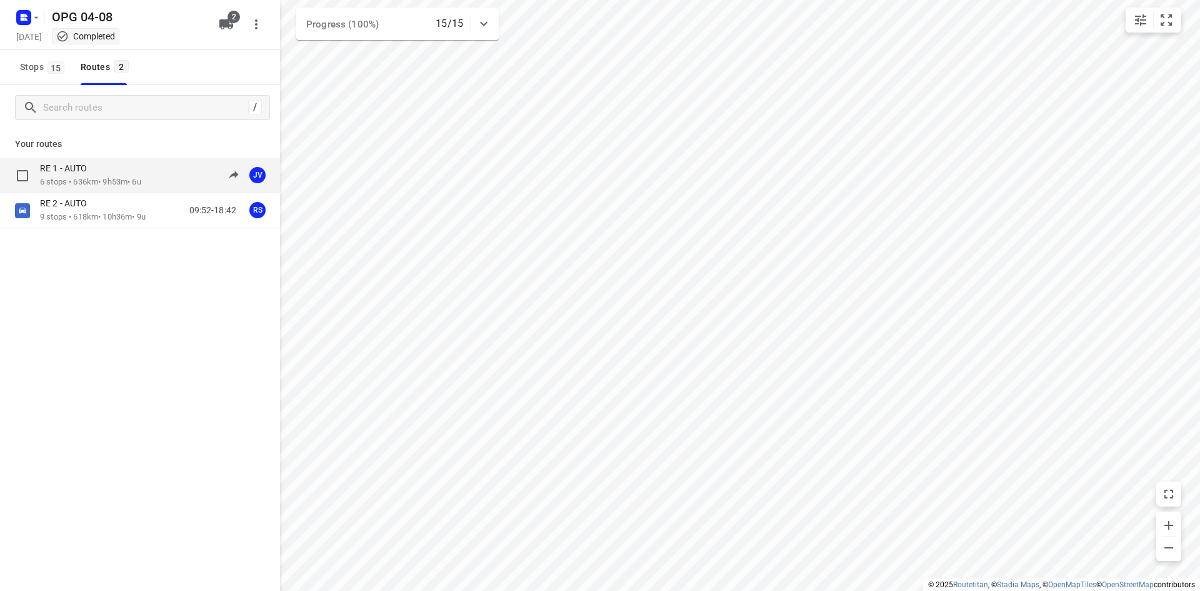
click at [94, 171] on p "RE 1 - AUTO" at bounding box center [67, 168] width 54 height 11
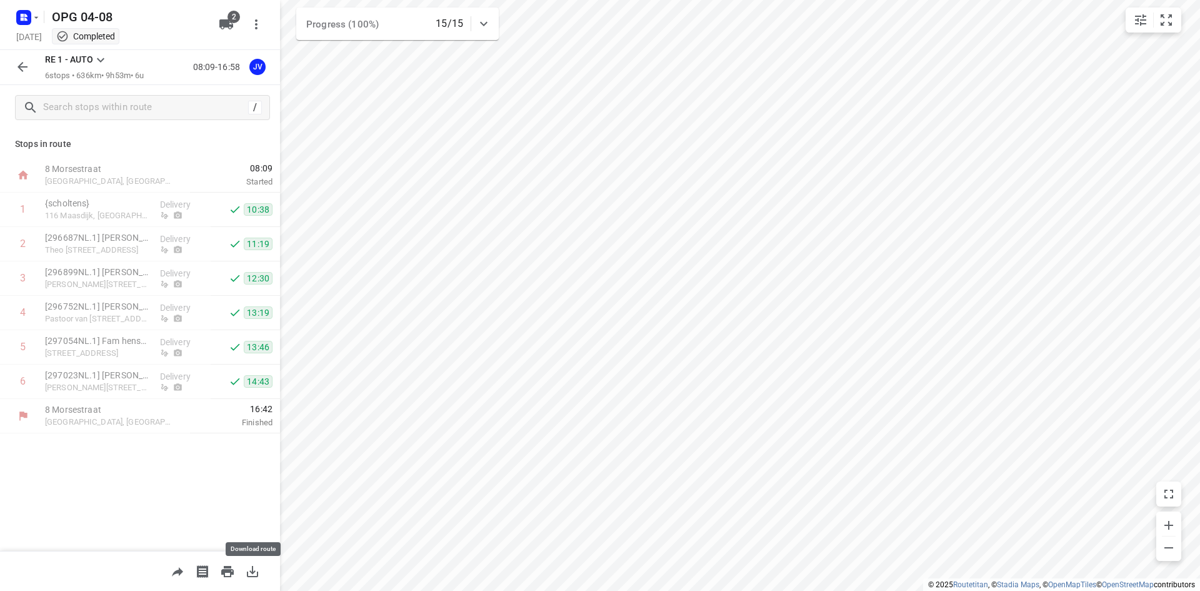
click at [261, 573] on button "button" at bounding box center [252, 571] width 25 height 25
click at [23, 26] on icon "button" at bounding box center [24, 18] width 20 height 20
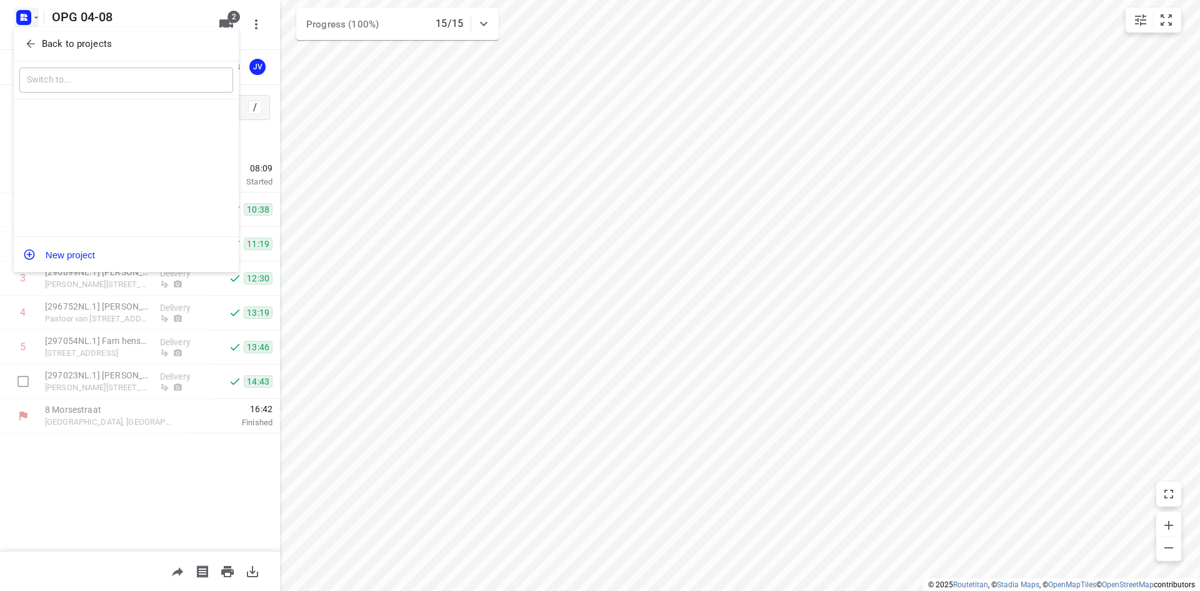
click at [30, 34] on button "Back to projects" at bounding box center [126, 44] width 214 height 21
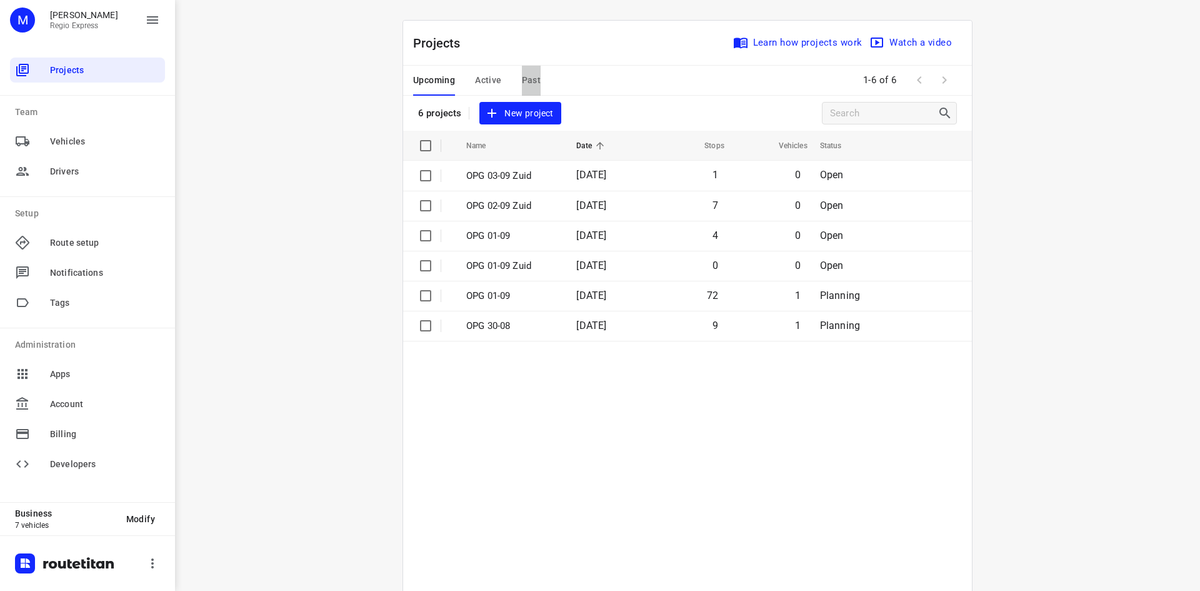
click at [525, 73] on span "Past" at bounding box center [531, 81] width 19 height 16
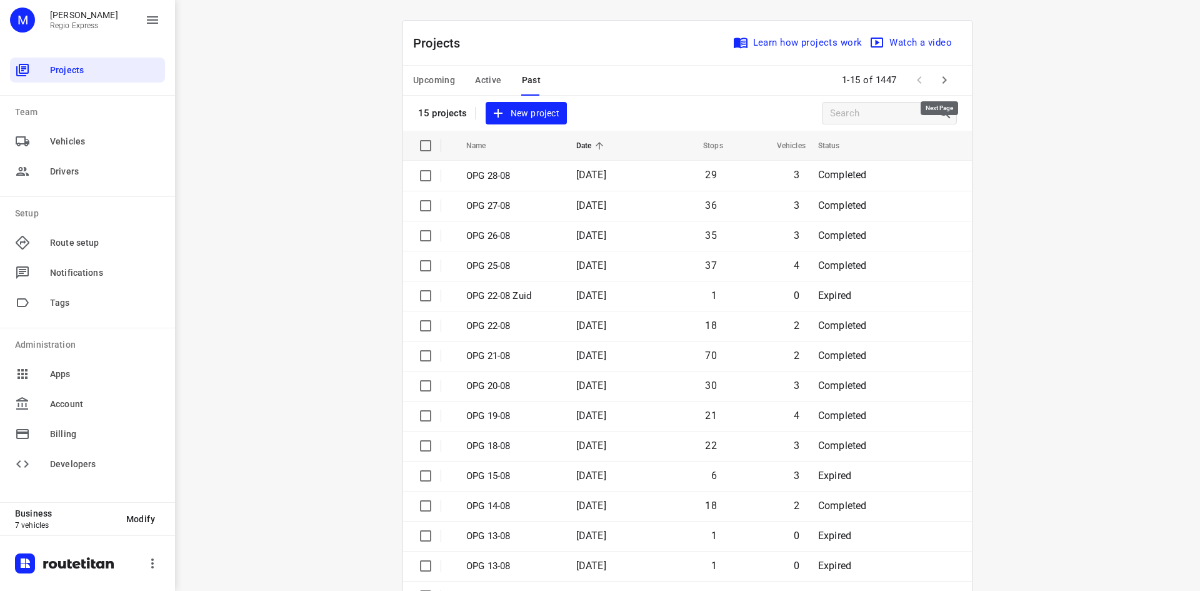
click at [938, 82] on icon "button" at bounding box center [944, 80] width 15 height 15
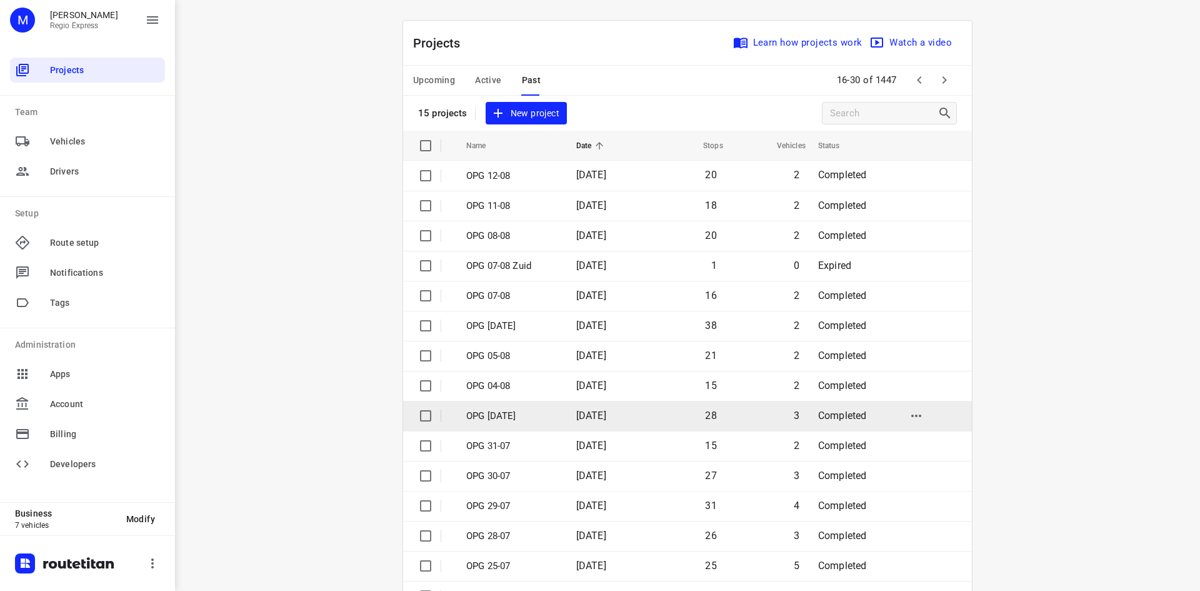
click at [618, 407] on td "[DATE]" at bounding box center [606, 416] width 80 height 30
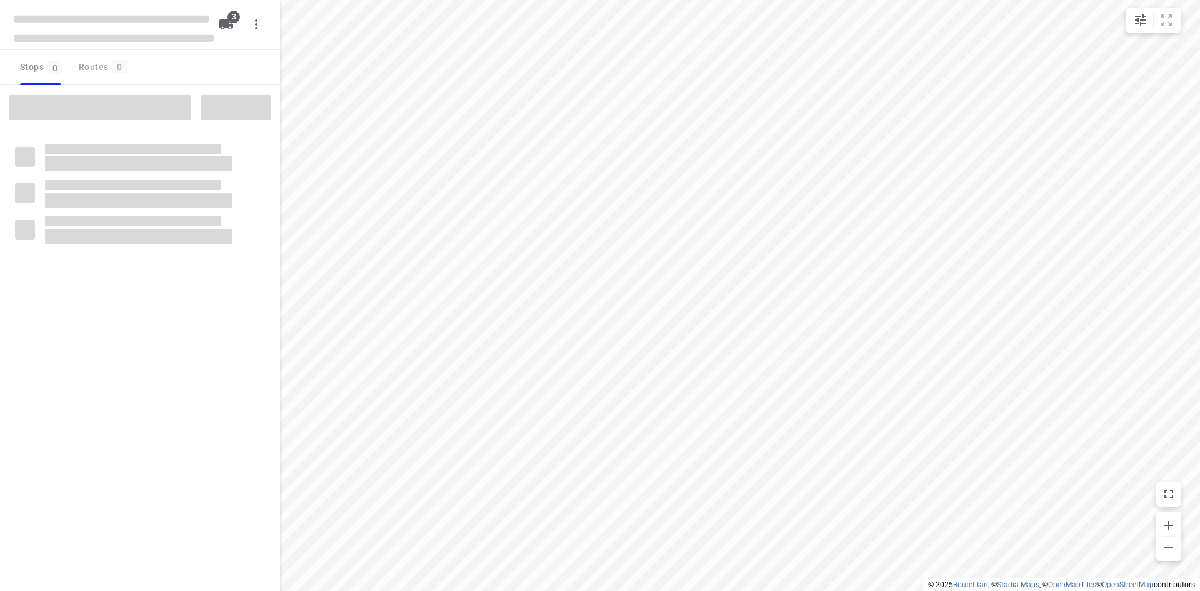
type input "distance"
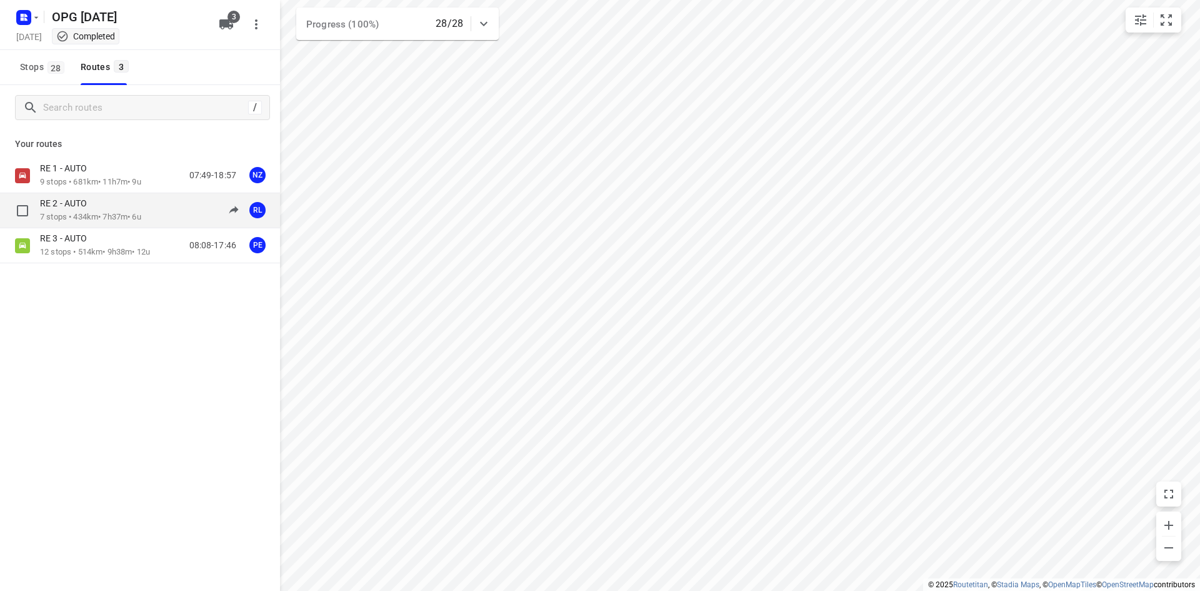
click at [125, 200] on div "RE 2 - AUTO" at bounding box center [90, 205] width 101 height 14
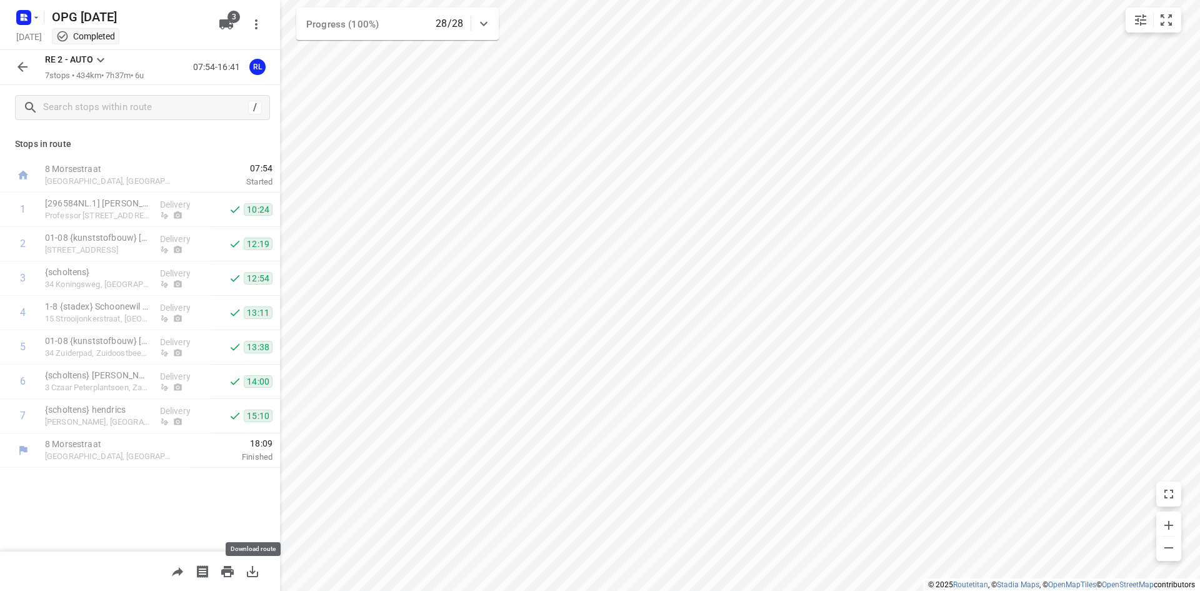
click at [251, 565] on icon "button" at bounding box center [252, 571] width 15 height 15
